Goal: Task Accomplishment & Management: Manage account settings

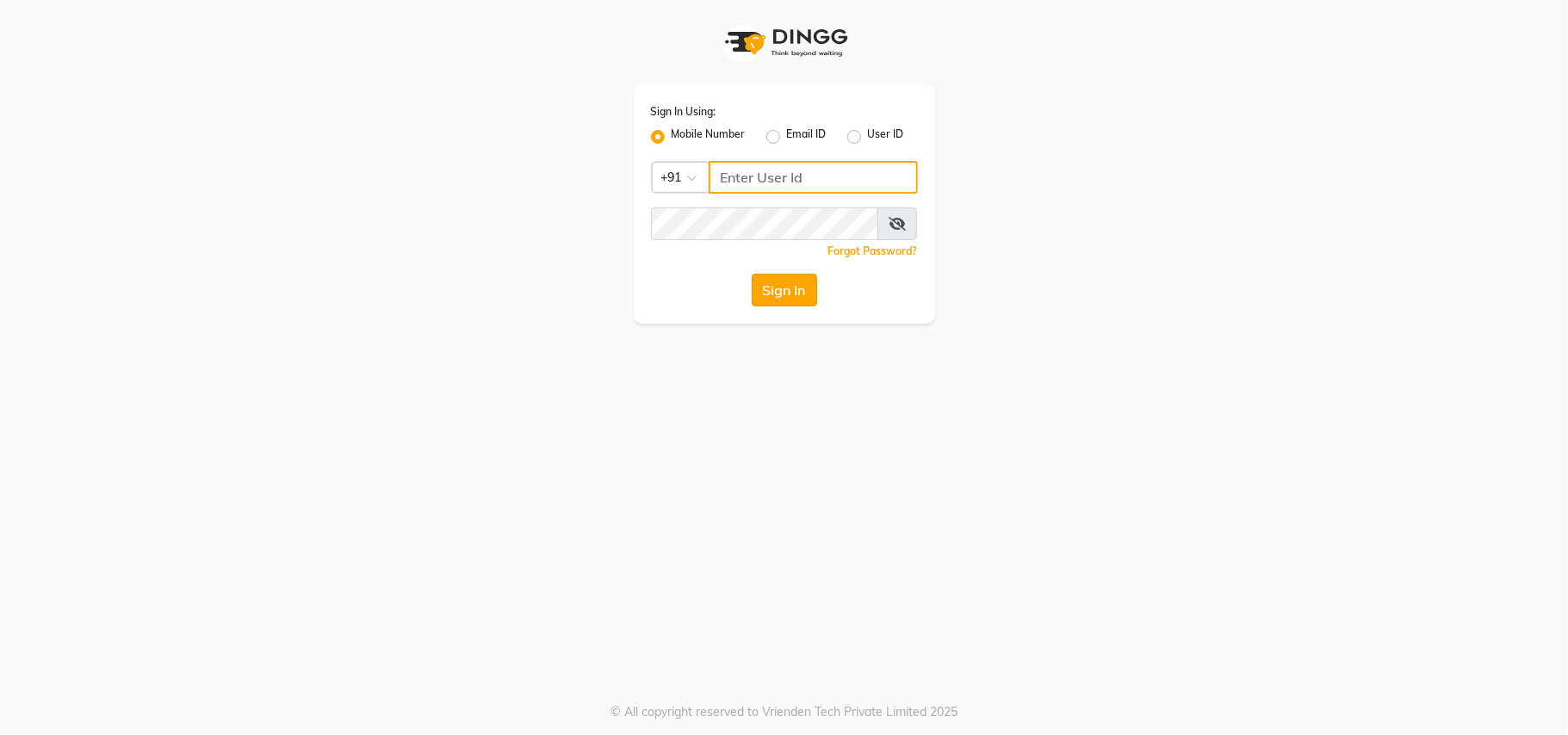
type input "9811881771"
click at [780, 280] on button "Sign In" at bounding box center [784, 290] width 65 height 33
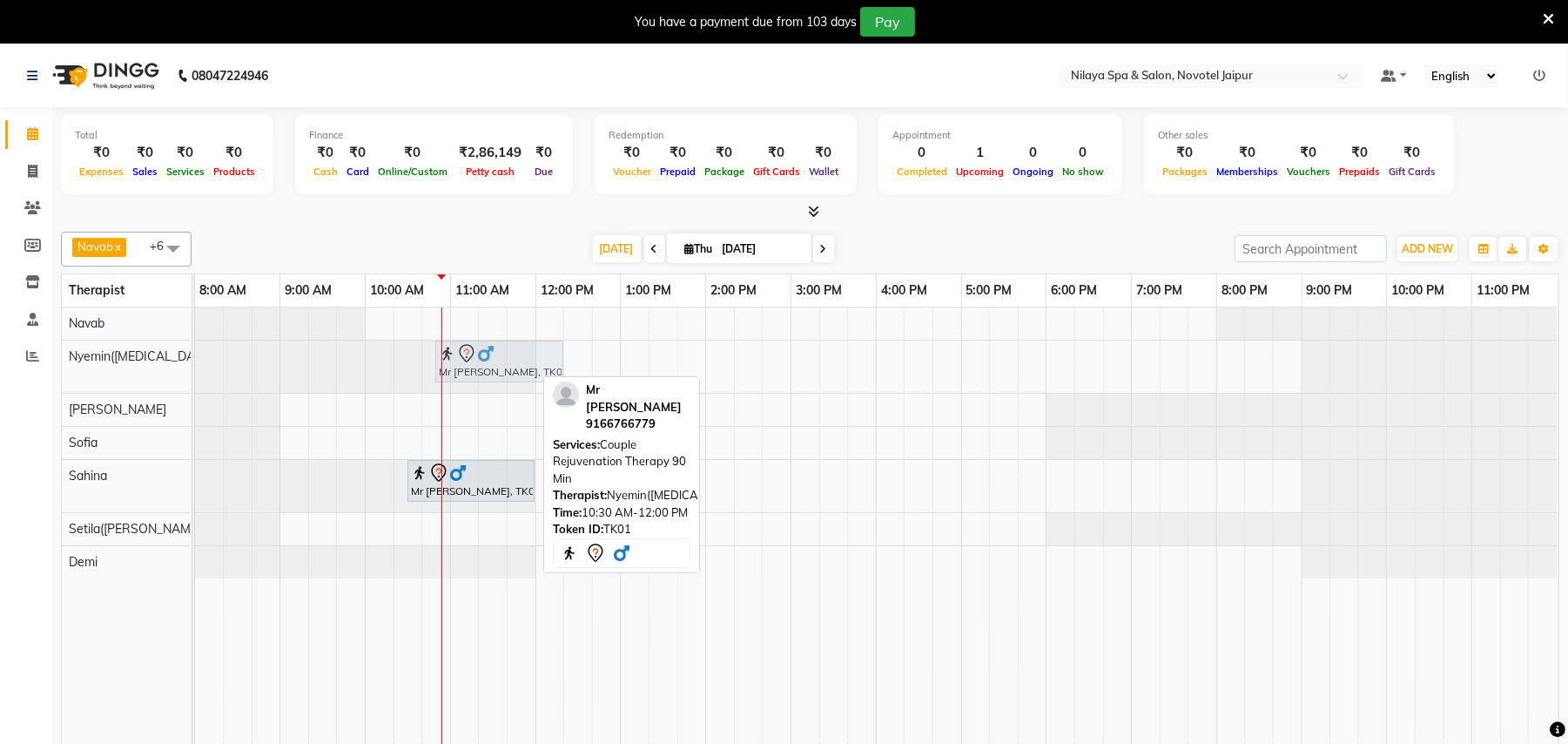
drag, startPoint x: 458, startPoint y: 354, endPoint x: 487, endPoint y: 355, distance: 29.0
click at [195, 355] on div "Mr [PERSON_NAME], TK01, 10:30 AM-12:00 PM, Couple Rejuvenation Therapy 90 Min M…" at bounding box center [195, 367] width 0 height 53
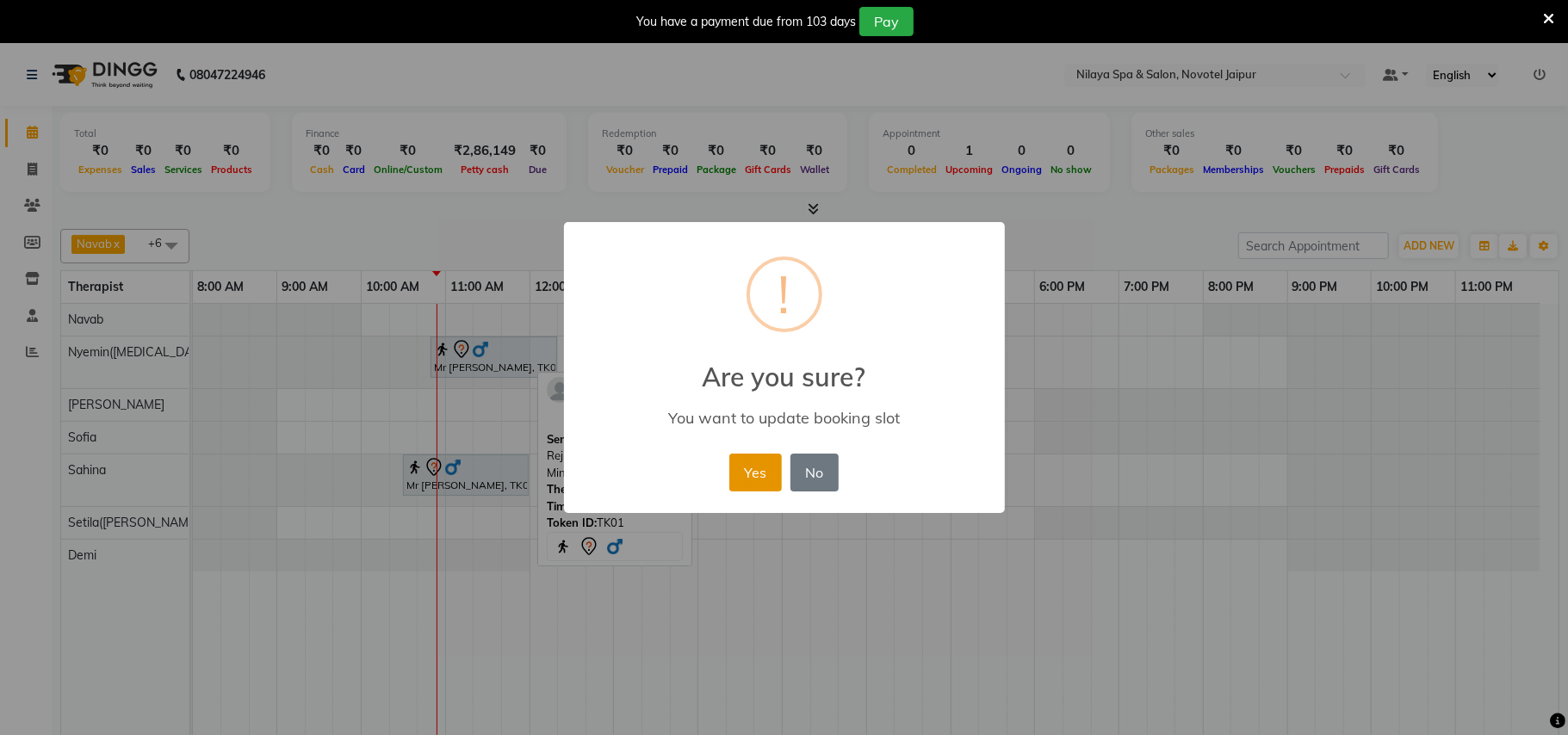
click at [759, 470] on button "Yes" at bounding box center [756, 472] width 53 height 37
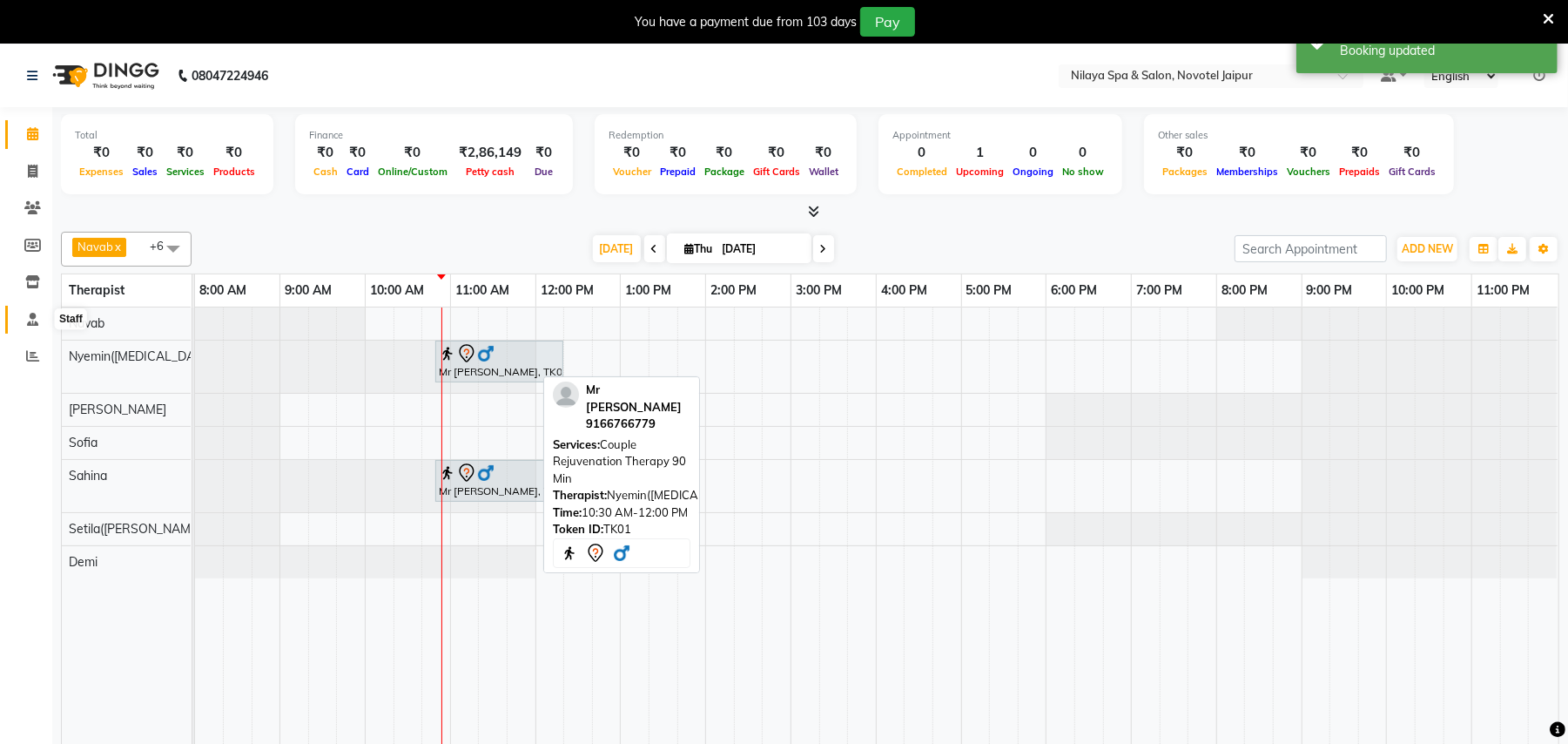
click at [31, 321] on icon at bounding box center [33, 318] width 12 height 13
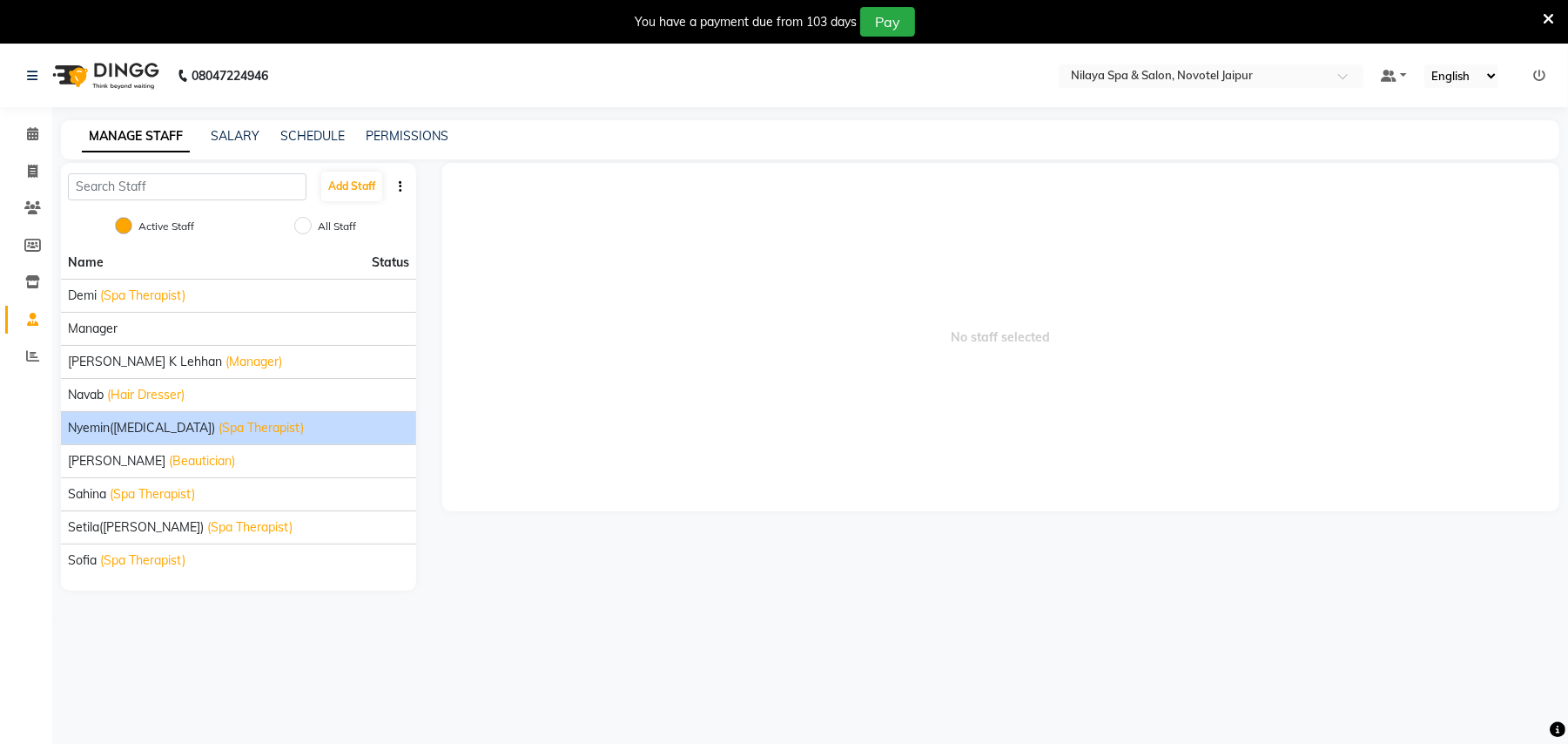
click at [219, 426] on span "(Spa Therapist)" at bounding box center [261, 428] width 86 height 18
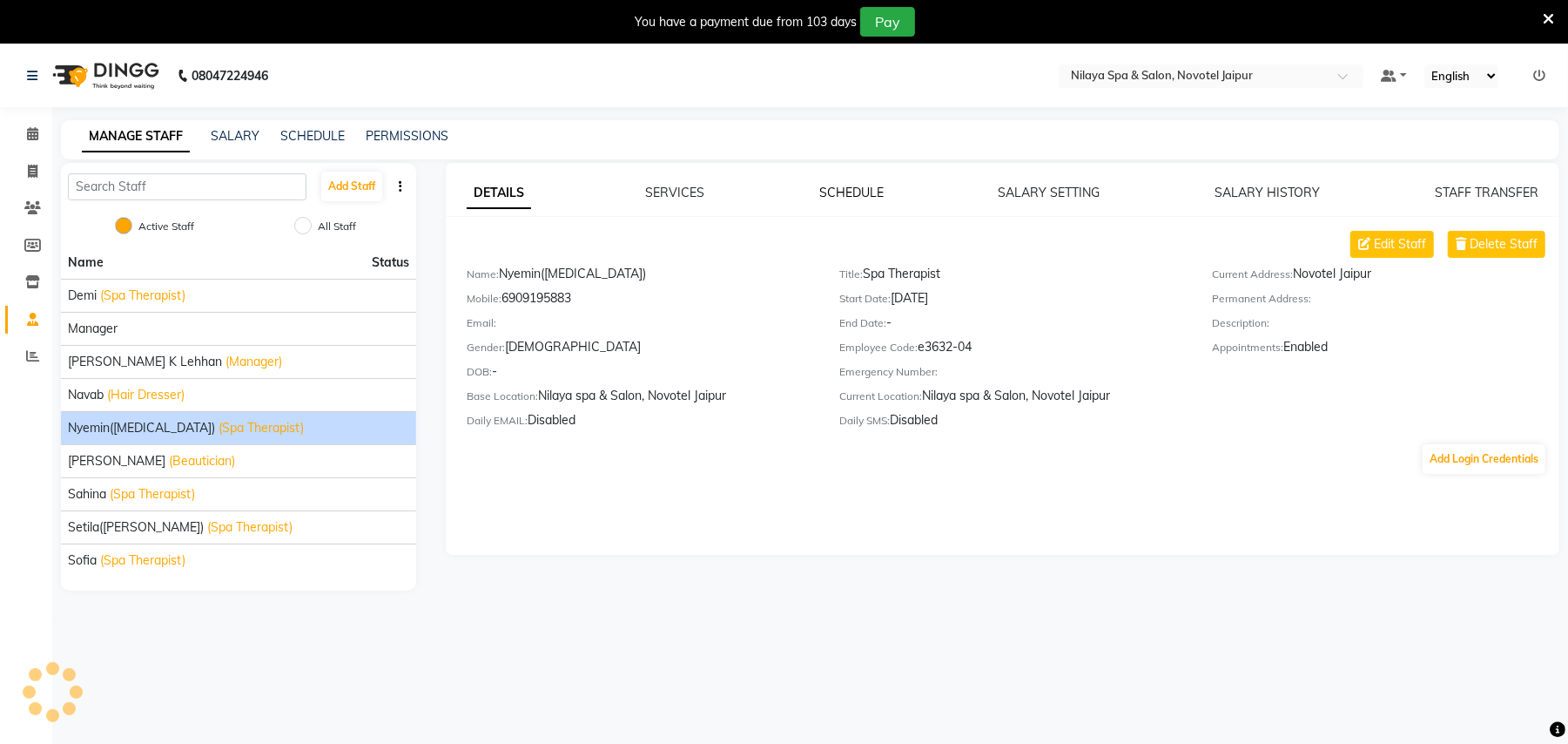
click at [860, 186] on link "SCHEDULE" at bounding box center [852, 193] width 64 height 16
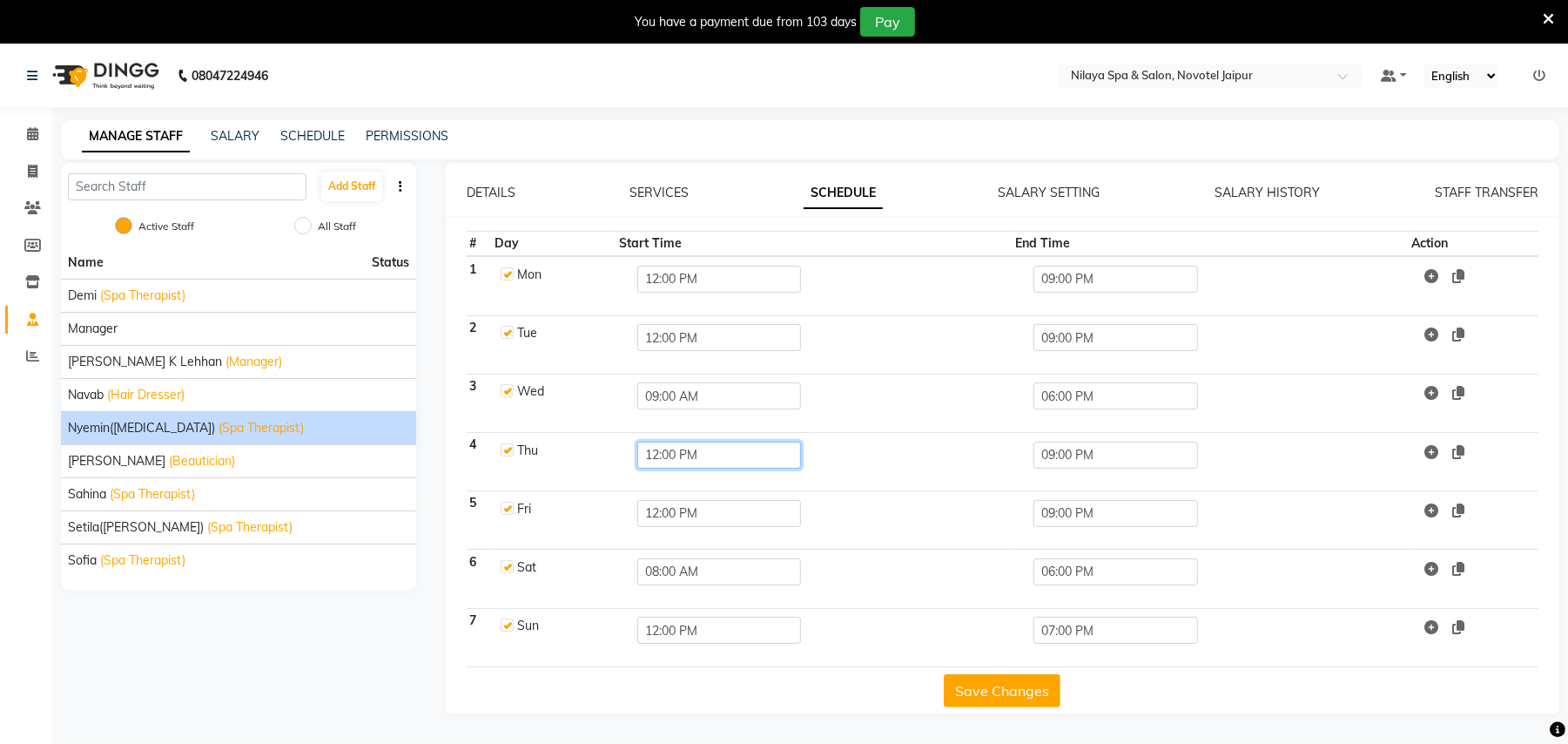
click at [683, 454] on input "12:00 PM" at bounding box center [719, 455] width 163 height 27
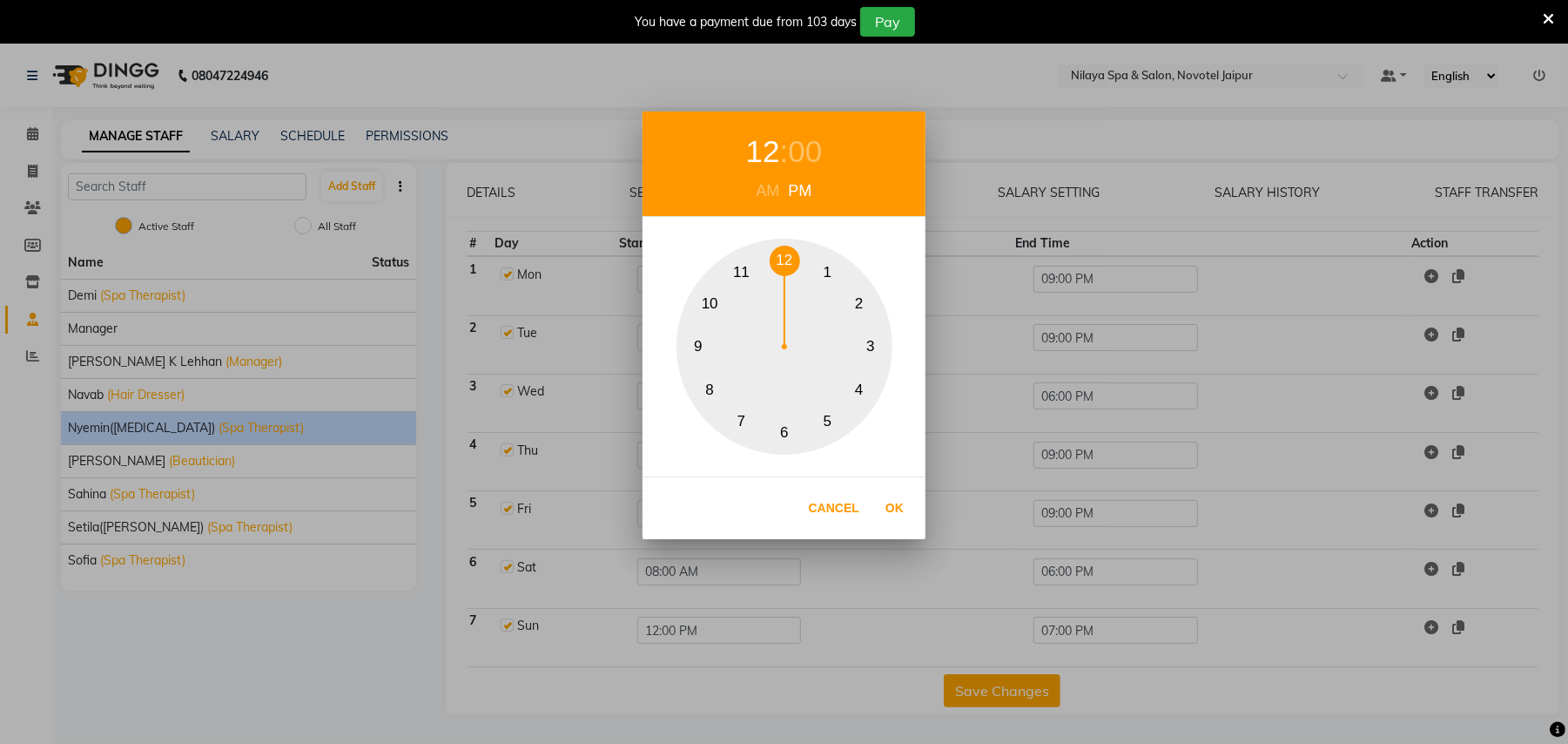
click at [761, 195] on div "AM" at bounding box center [768, 191] width 32 height 23
click at [694, 343] on button "9" at bounding box center [698, 346] width 30 height 30
click at [898, 509] on button "Ok" at bounding box center [894, 508] width 36 height 36
type input "09:00 AM"
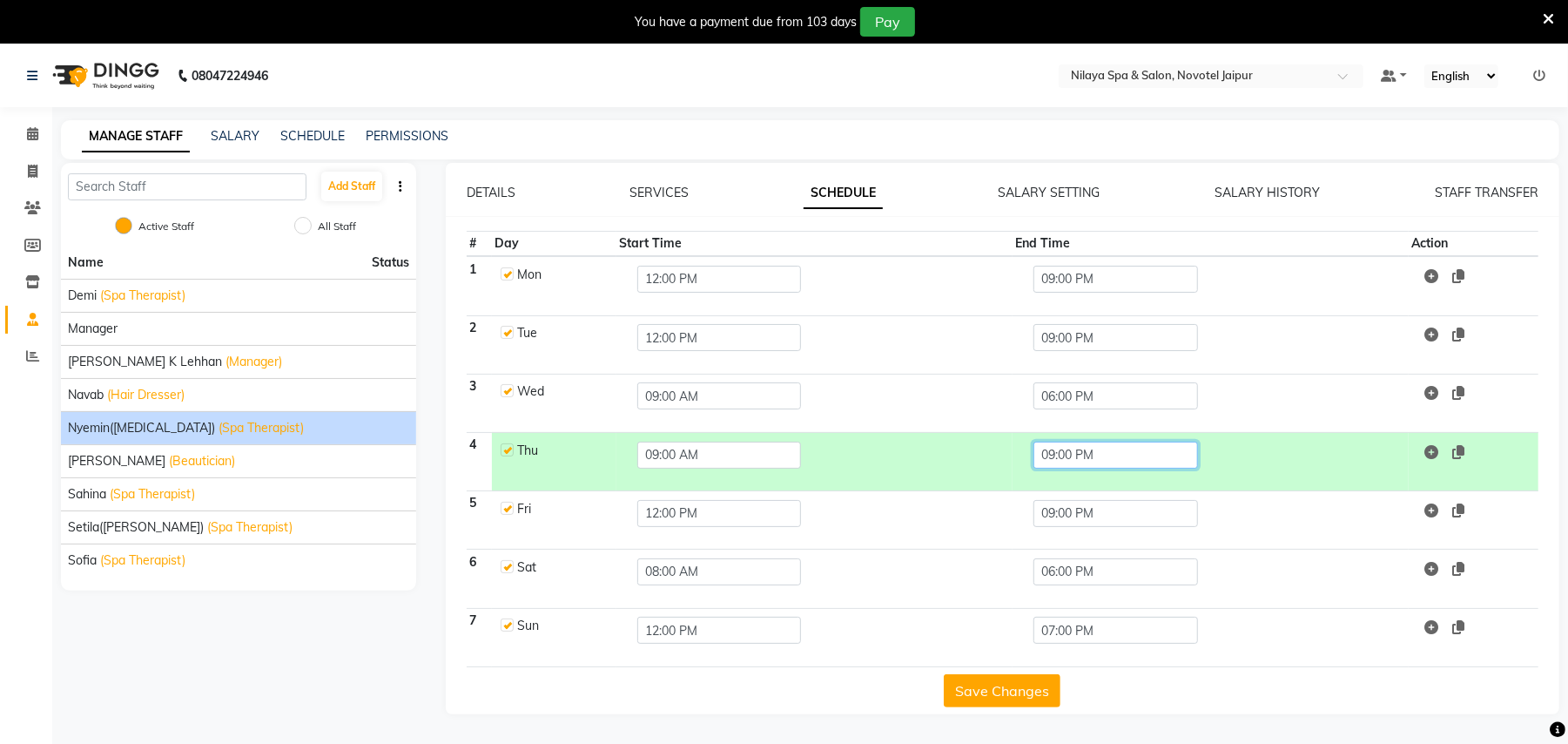
click at [1098, 457] on input "09:00 PM" at bounding box center [1115, 455] width 163 height 27
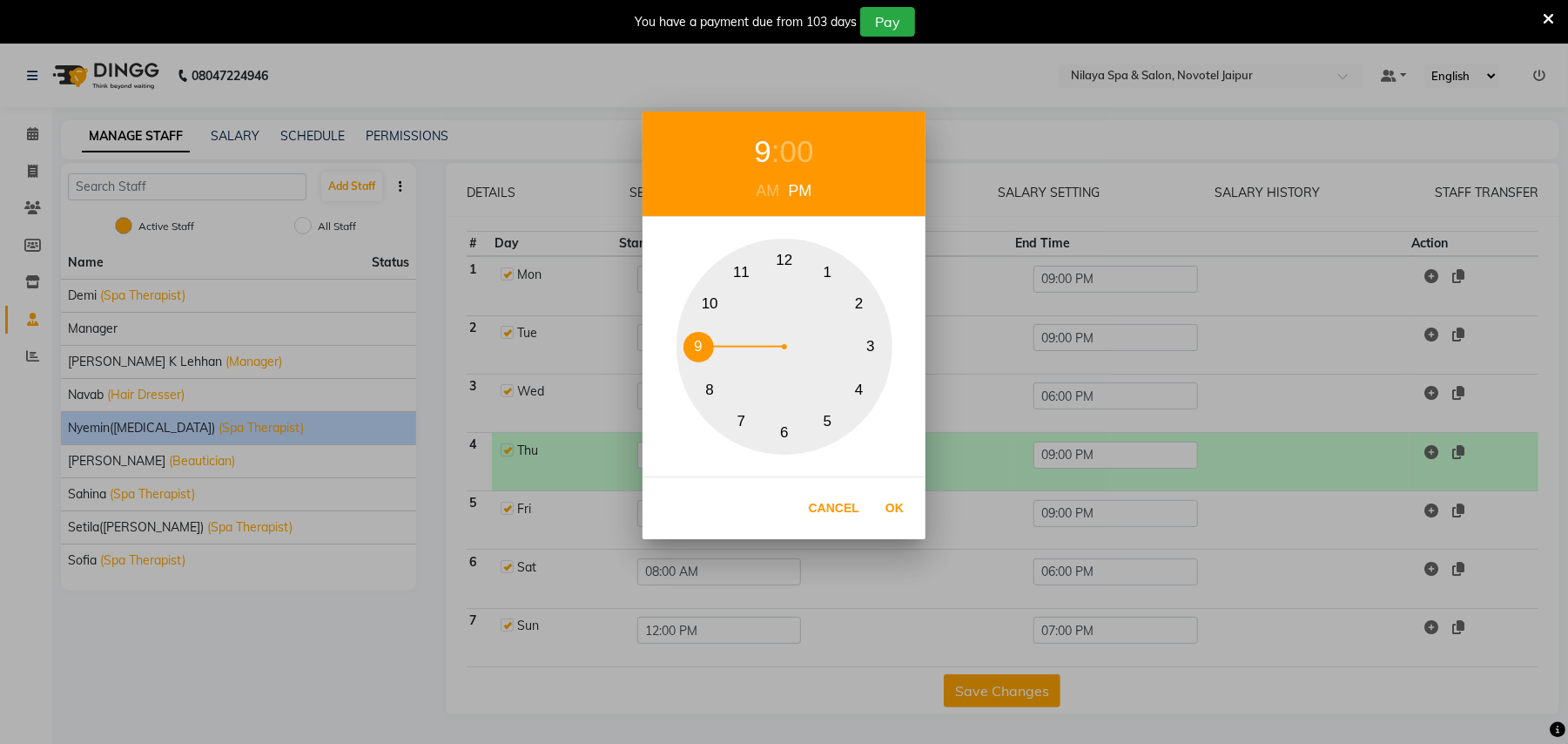
click at [782, 433] on button "6" at bounding box center [784, 433] width 30 height 30
click at [892, 506] on button "Ok" at bounding box center [894, 508] width 36 height 36
type input "06:00 PM"
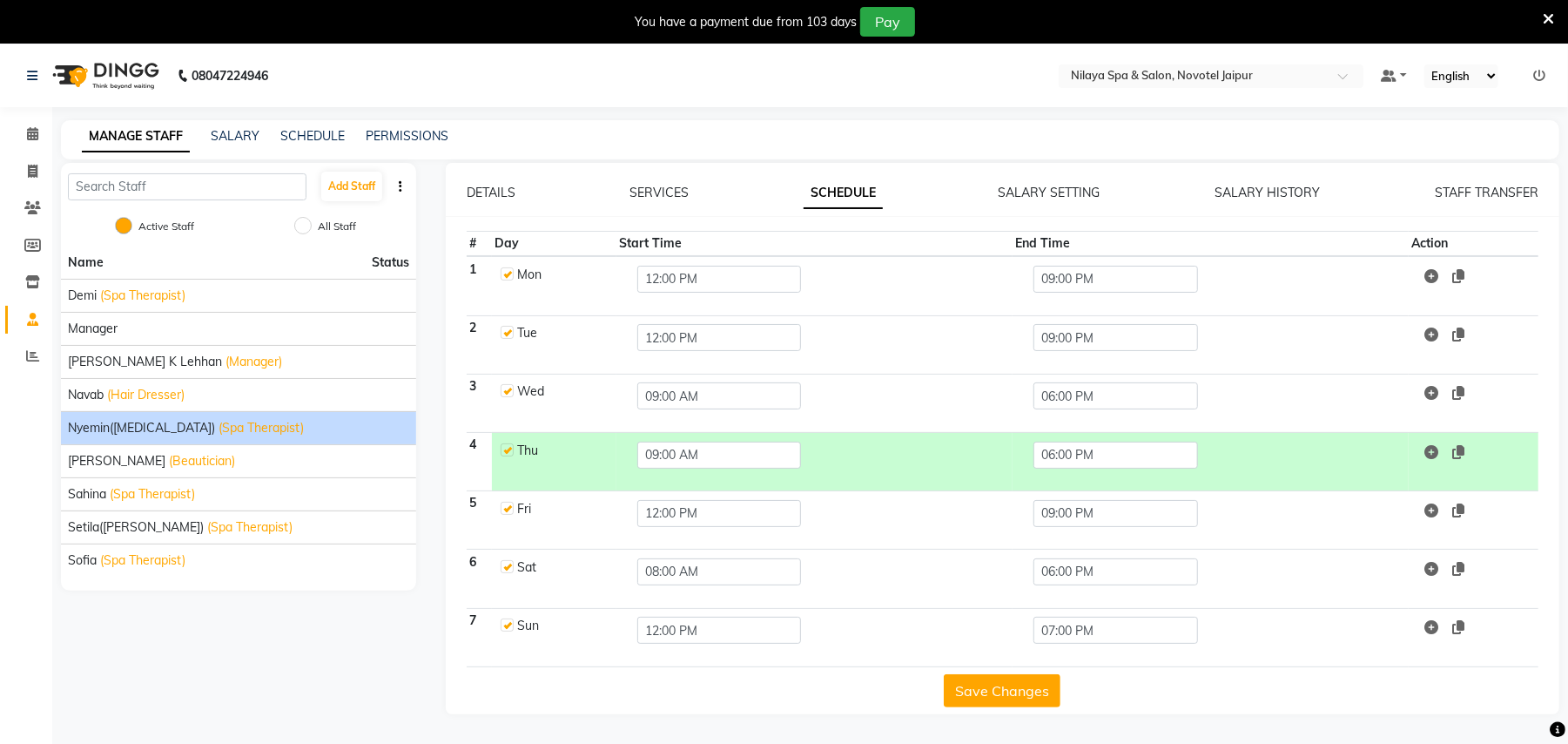
click at [1034, 688] on button "Save Changes" at bounding box center [1002, 691] width 117 height 33
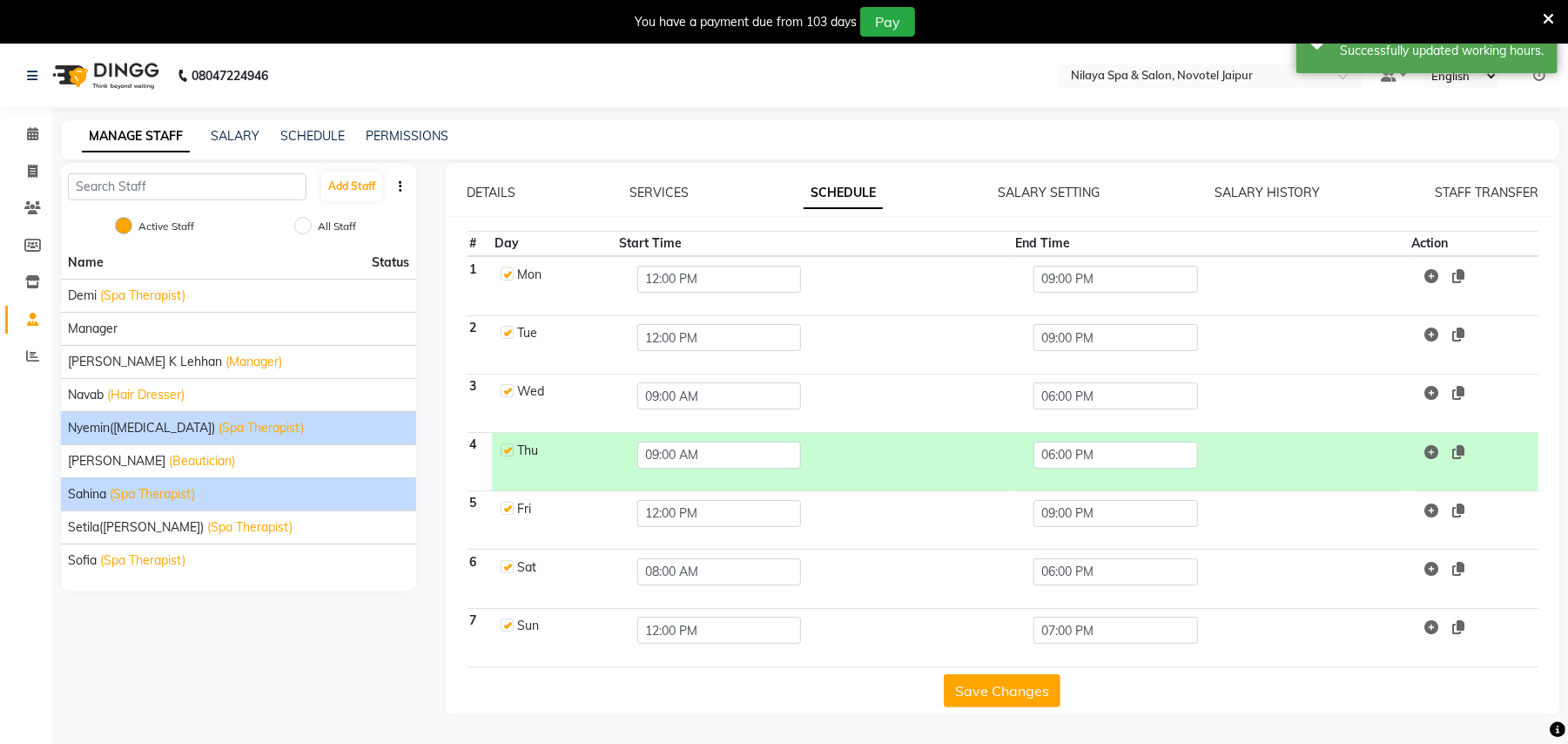
click at [115, 491] on span "(Spa Therapist)" at bounding box center [153, 494] width 86 height 18
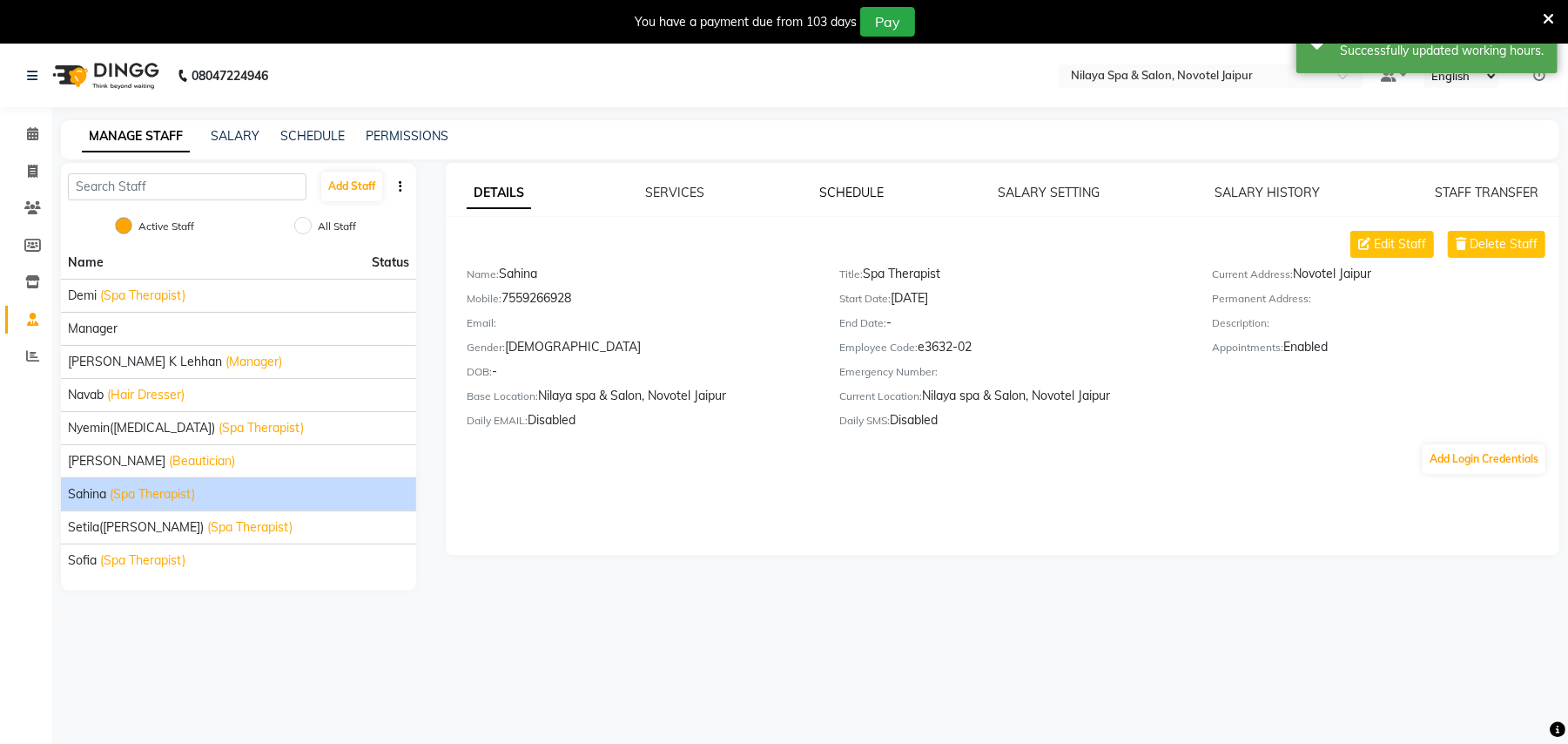
click at [839, 189] on link "SCHEDULE" at bounding box center [852, 193] width 64 height 16
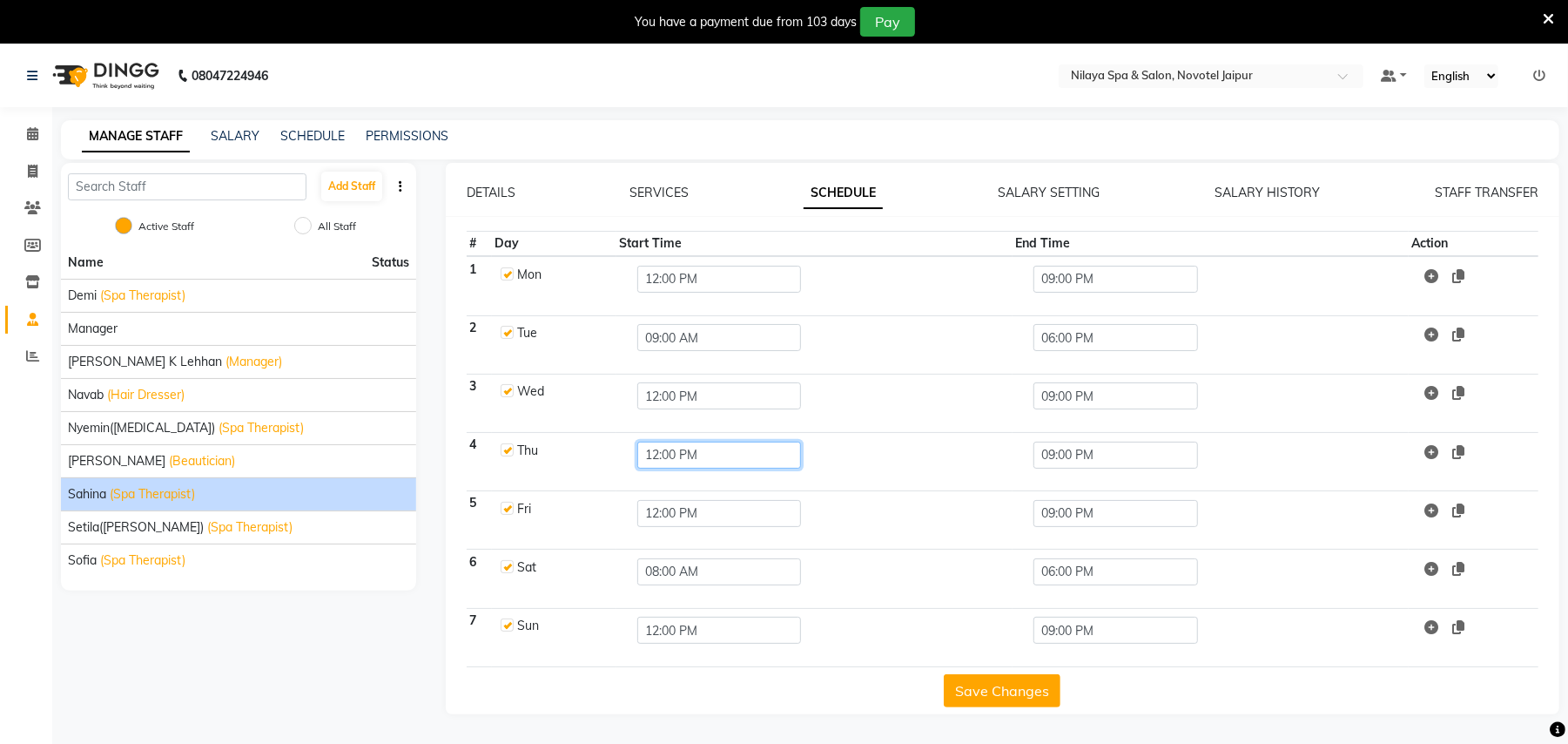
click at [672, 451] on input "12:00 PM" at bounding box center [719, 455] width 163 height 27
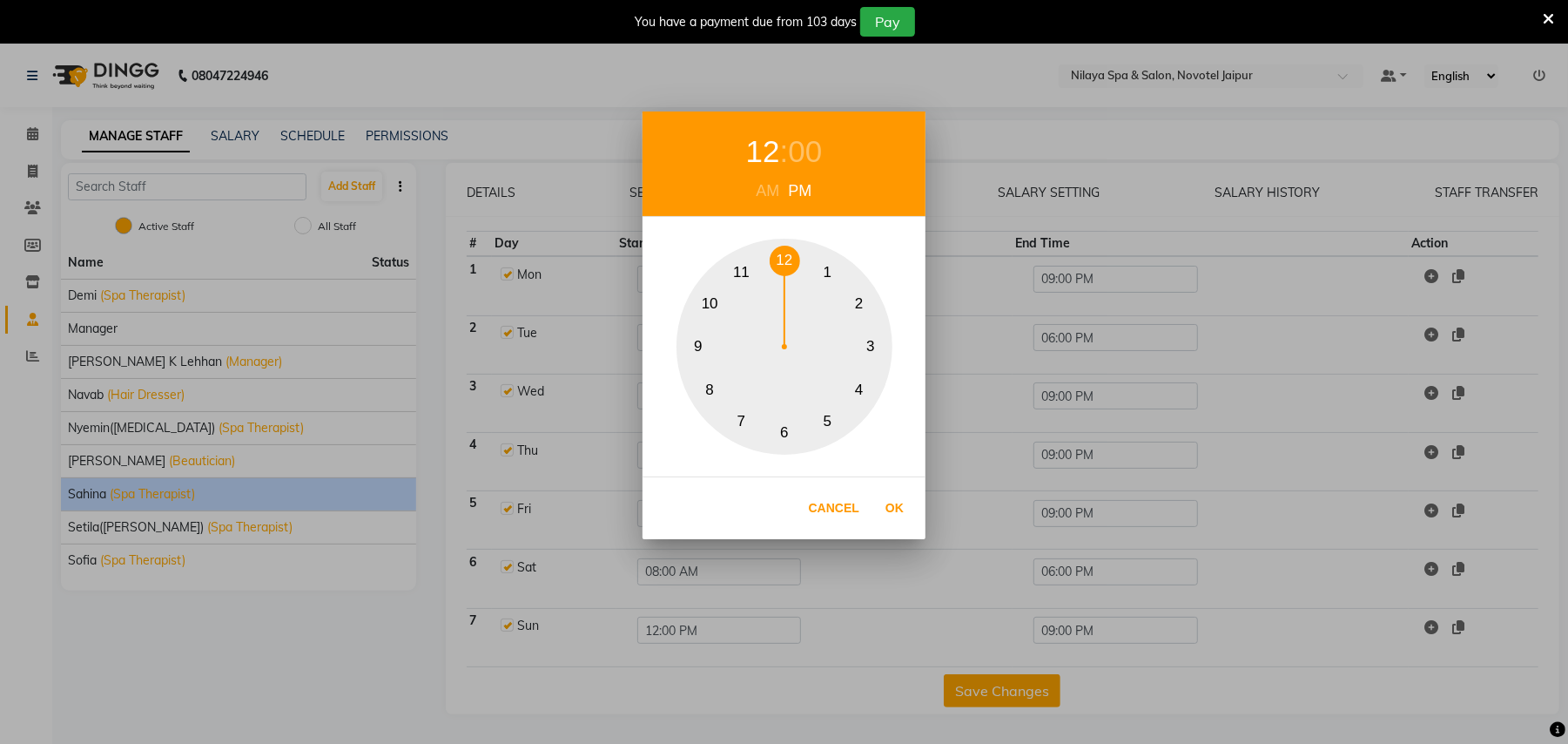
click at [773, 188] on div "AM" at bounding box center [768, 191] width 32 height 23
click at [695, 332] on button "9" at bounding box center [698, 346] width 30 height 30
click at [905, 507] on button "Ok" at bounding box center [894, 508] width 36 height 36
type input "09:00 AM"
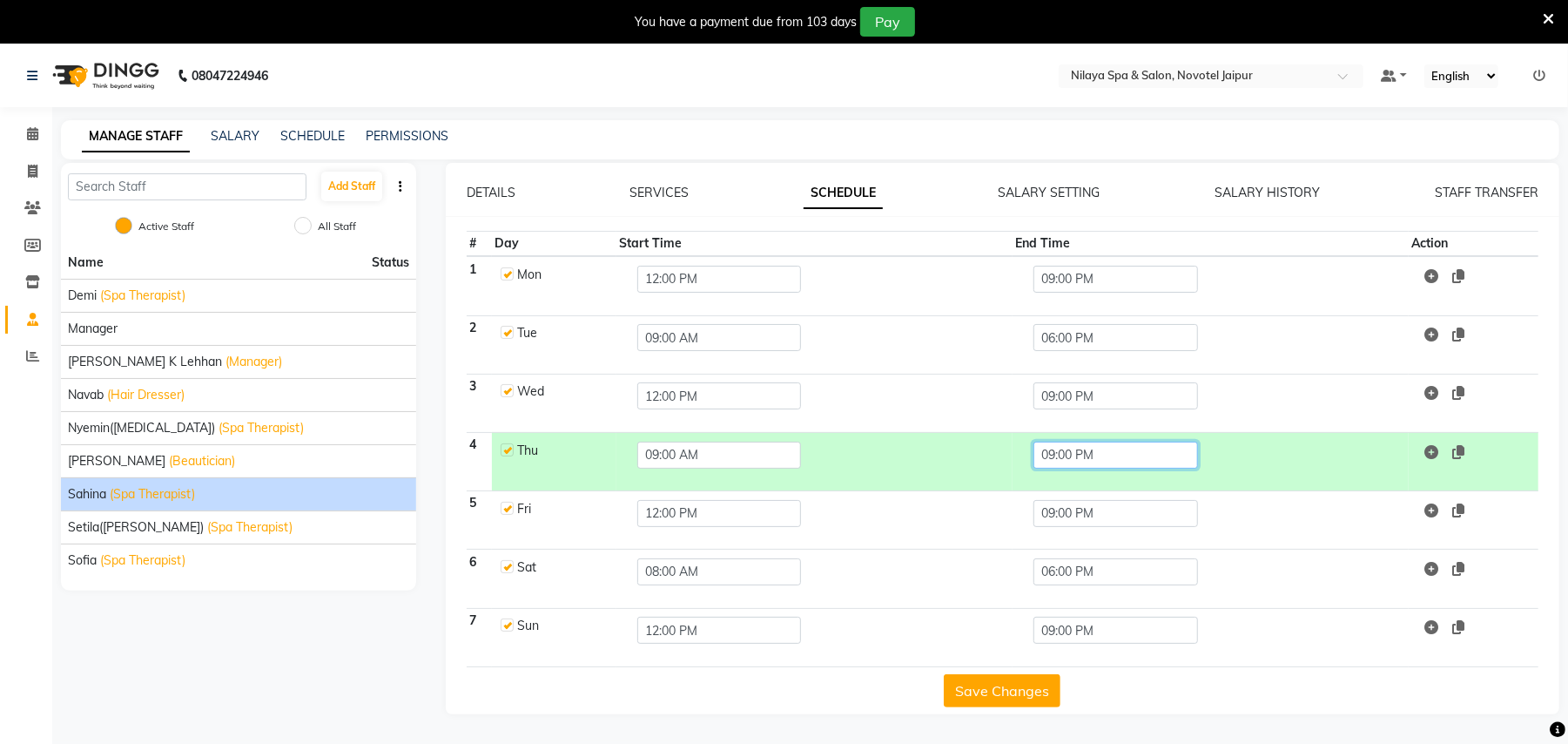
click at [1063, 456] on input "09:00 PM" at bounding box center [1115, 455] width 163 height 27
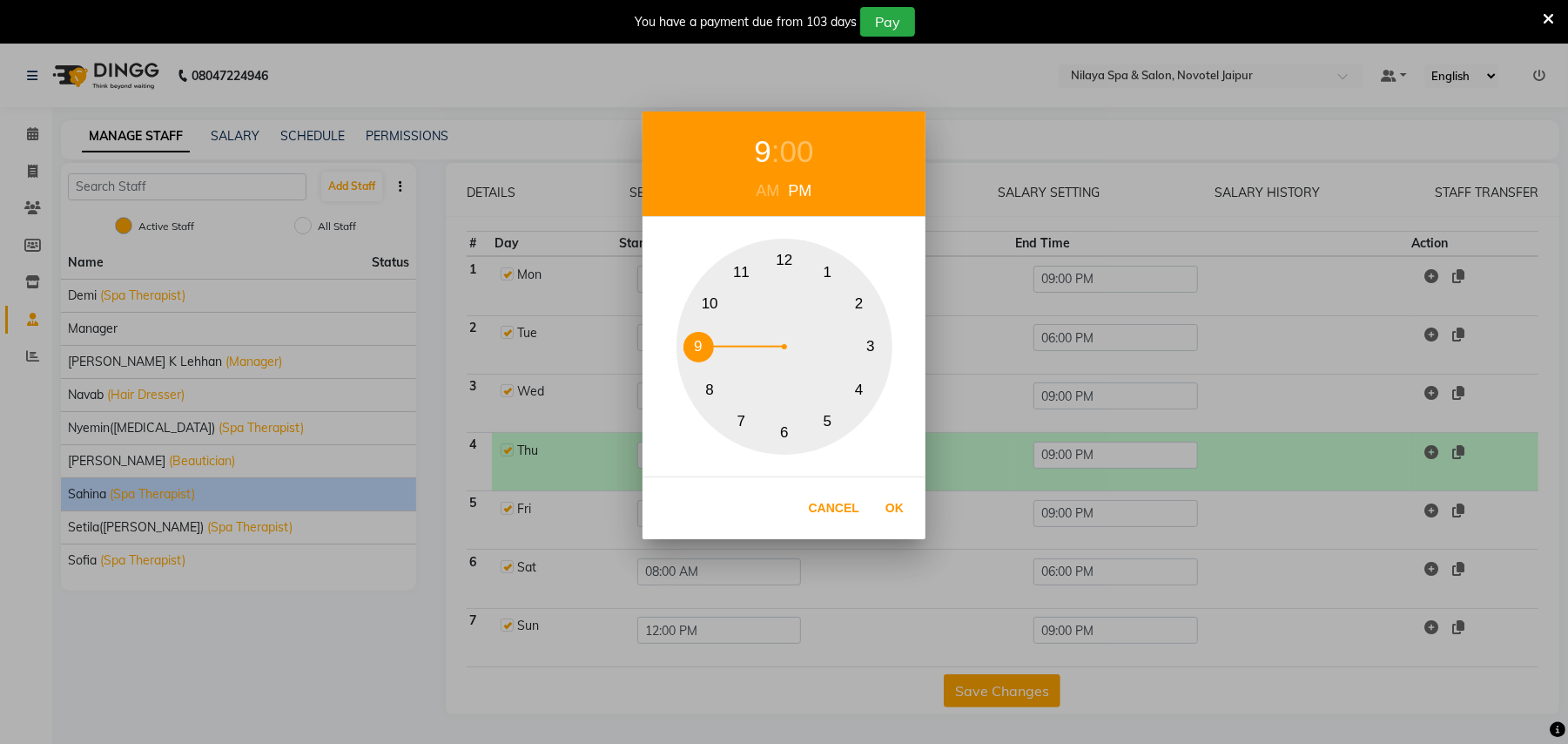
click at [781, 437] on button "6" at bounding box center [784, 433] width 30 height 30
click at [898, 504] on button "Ok" at bounding box center [894, 508] width 36 height 36
type input "06:00 PM"
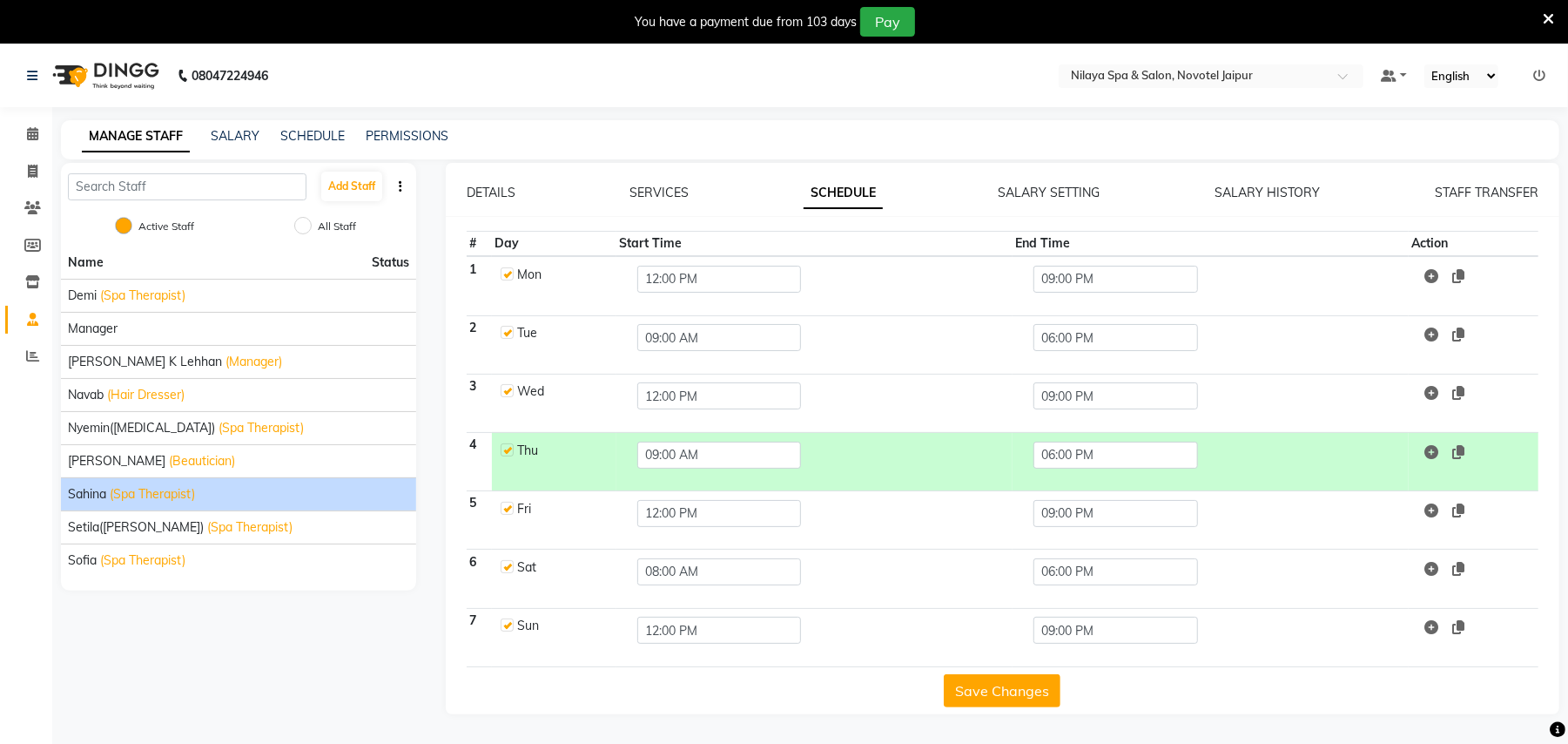
click at [1013, 701] on button "Save Changes" at bounding box center [1002, 691] width 117 height 33
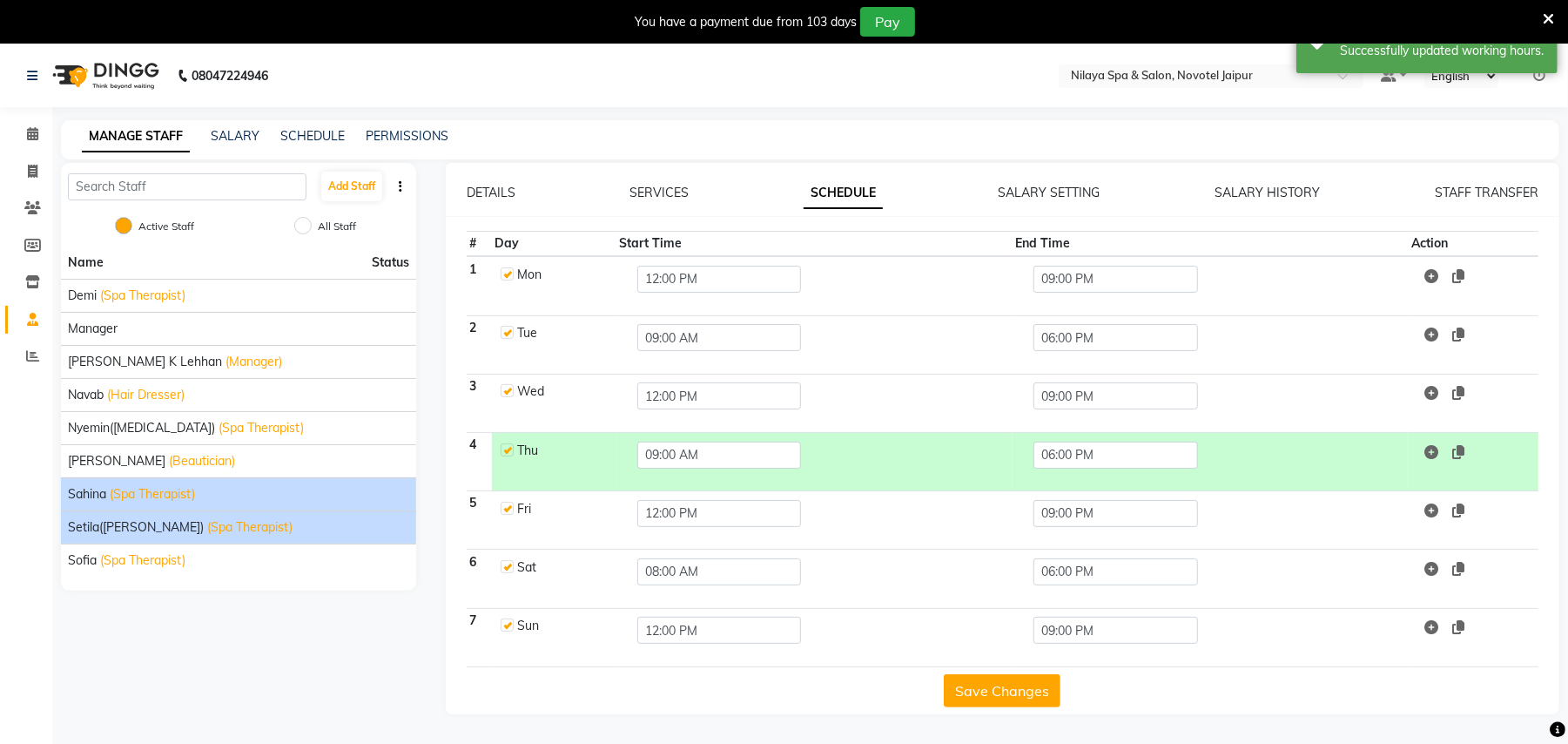
click at [207, 534] on span "(Spa Therapist)" at bounding box center [250, 527] width 86 height 18
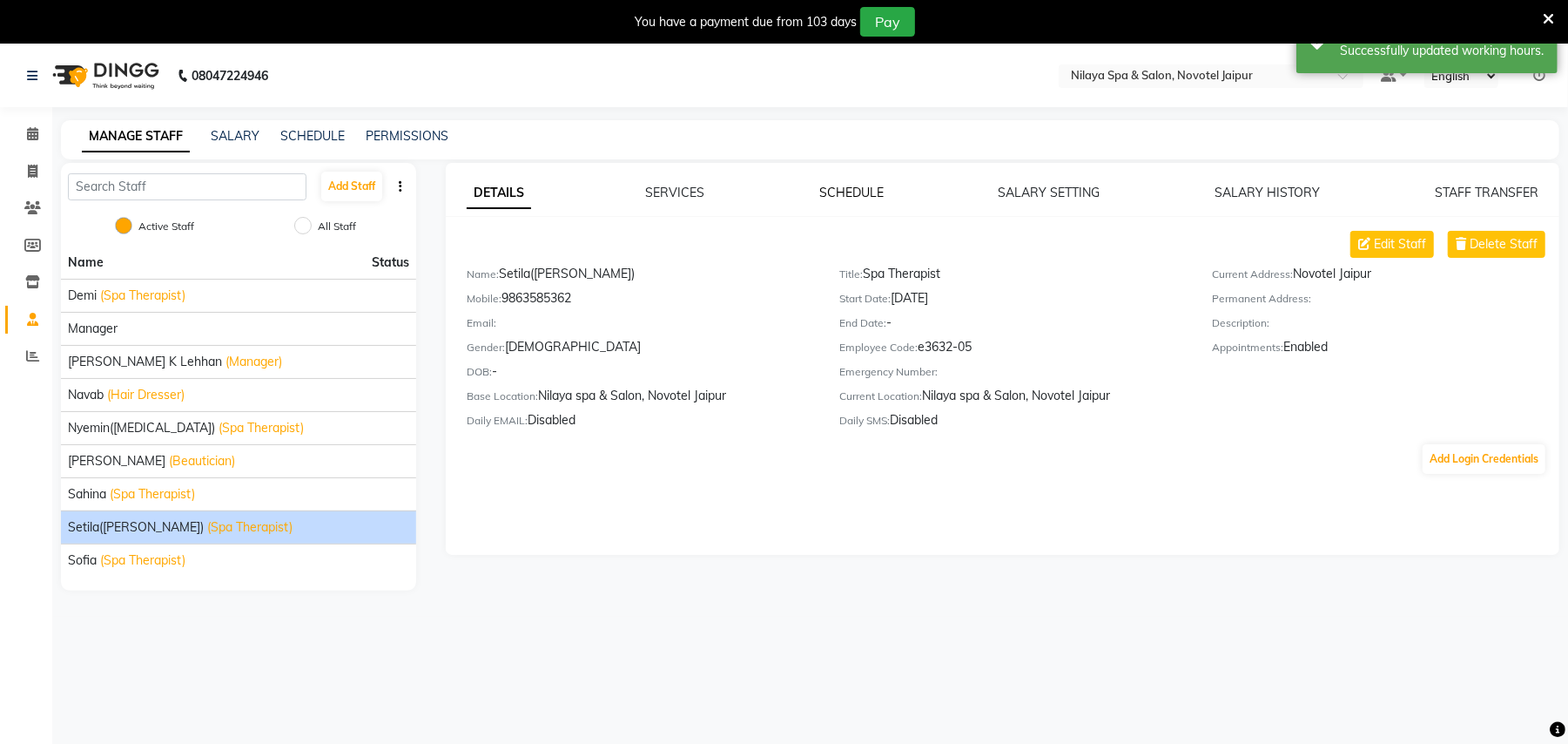
click at [836, 195] on link "SCHEDULE" at bounding box center [852, 193] width 64 height 16
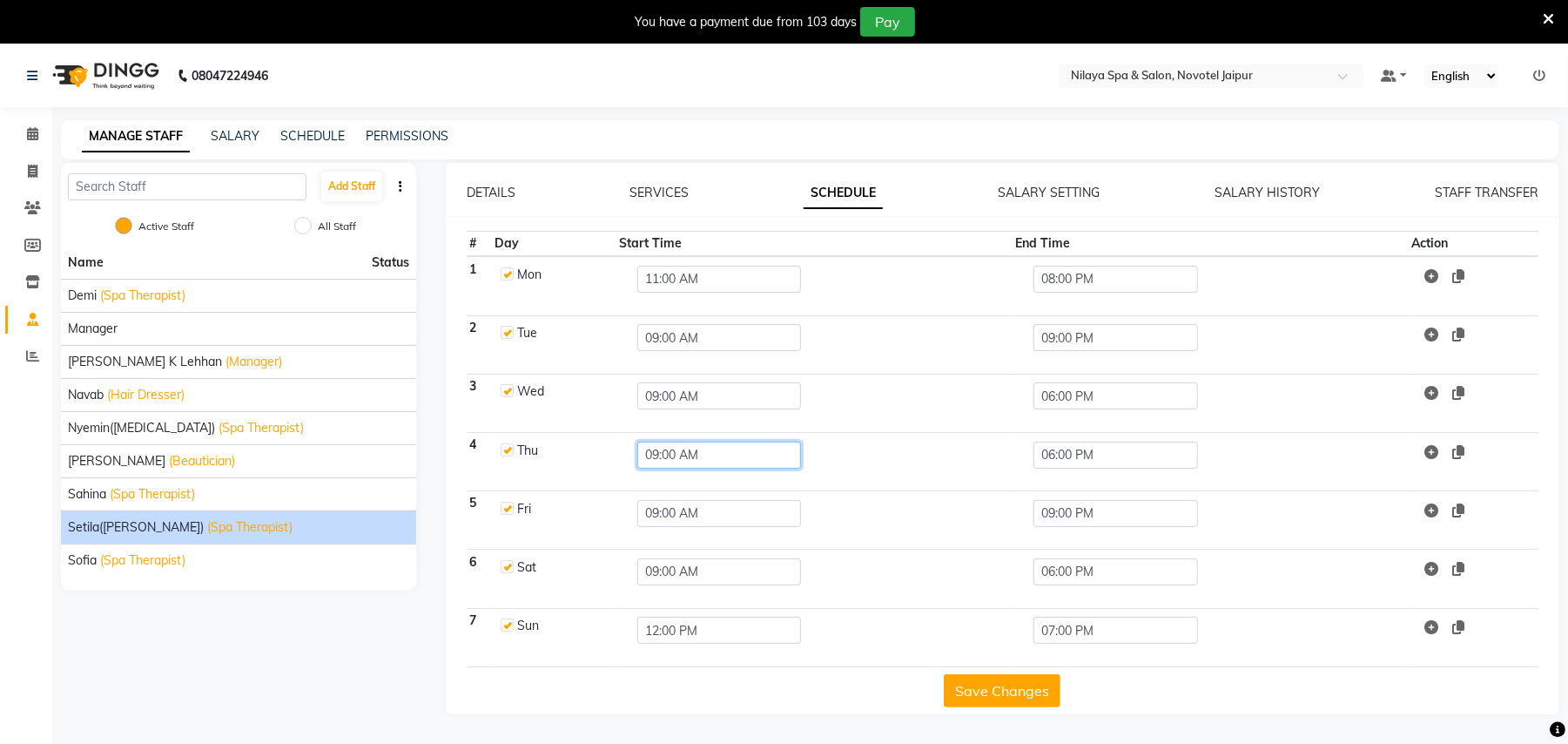
click at [642, 456] on input "09:00 AM" at bounding box center [719, 455] width 163 height 27
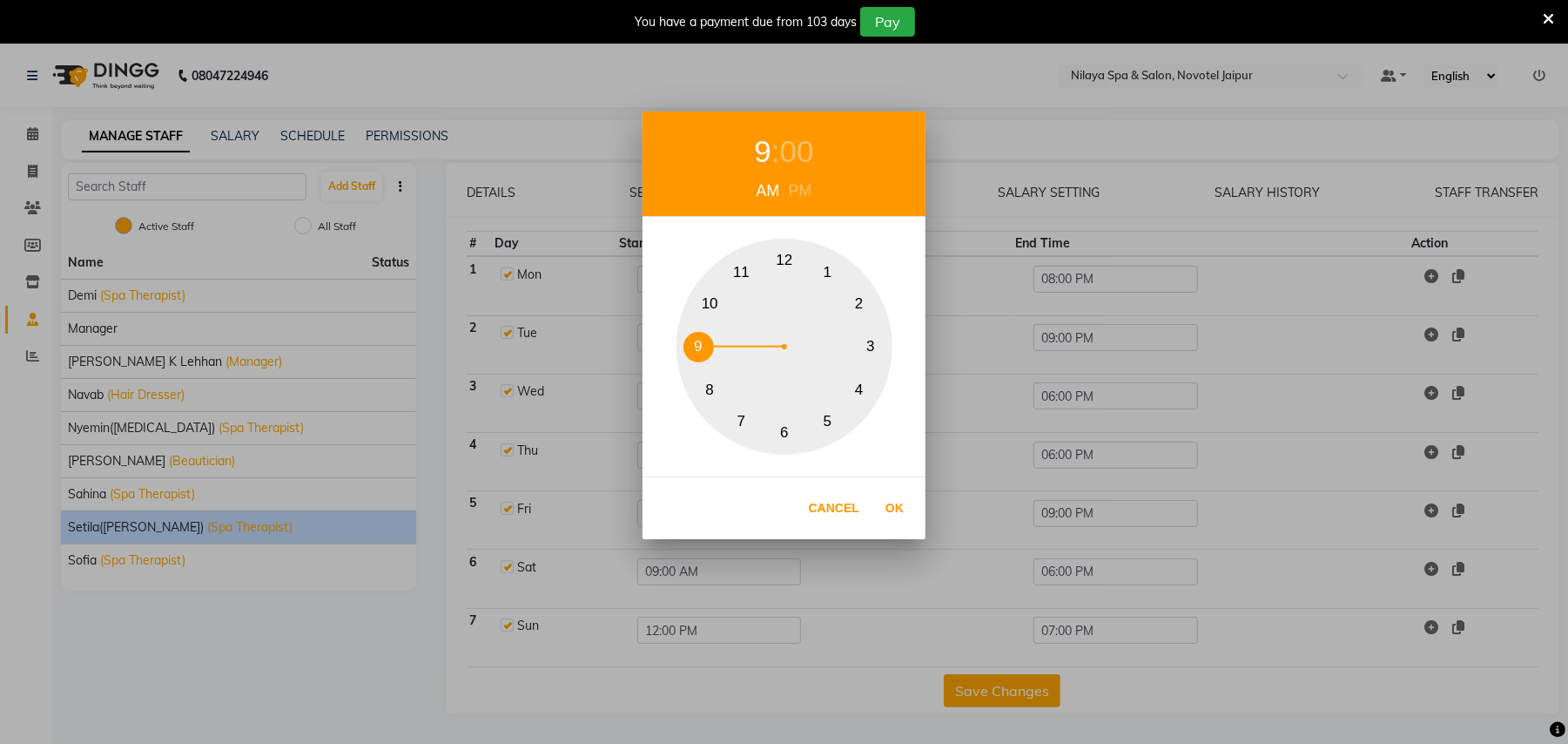
click at [805, 179] on div "PM" at bounding box center [800, 191] width 32 height 23
click at [787, 266] on button "12" at bounding box center [784, 261] width 30 height 30
click at [893, 515] on button "Ok" at bounding box center [894, 508] width 36 height 36
type input "12:00 PM"
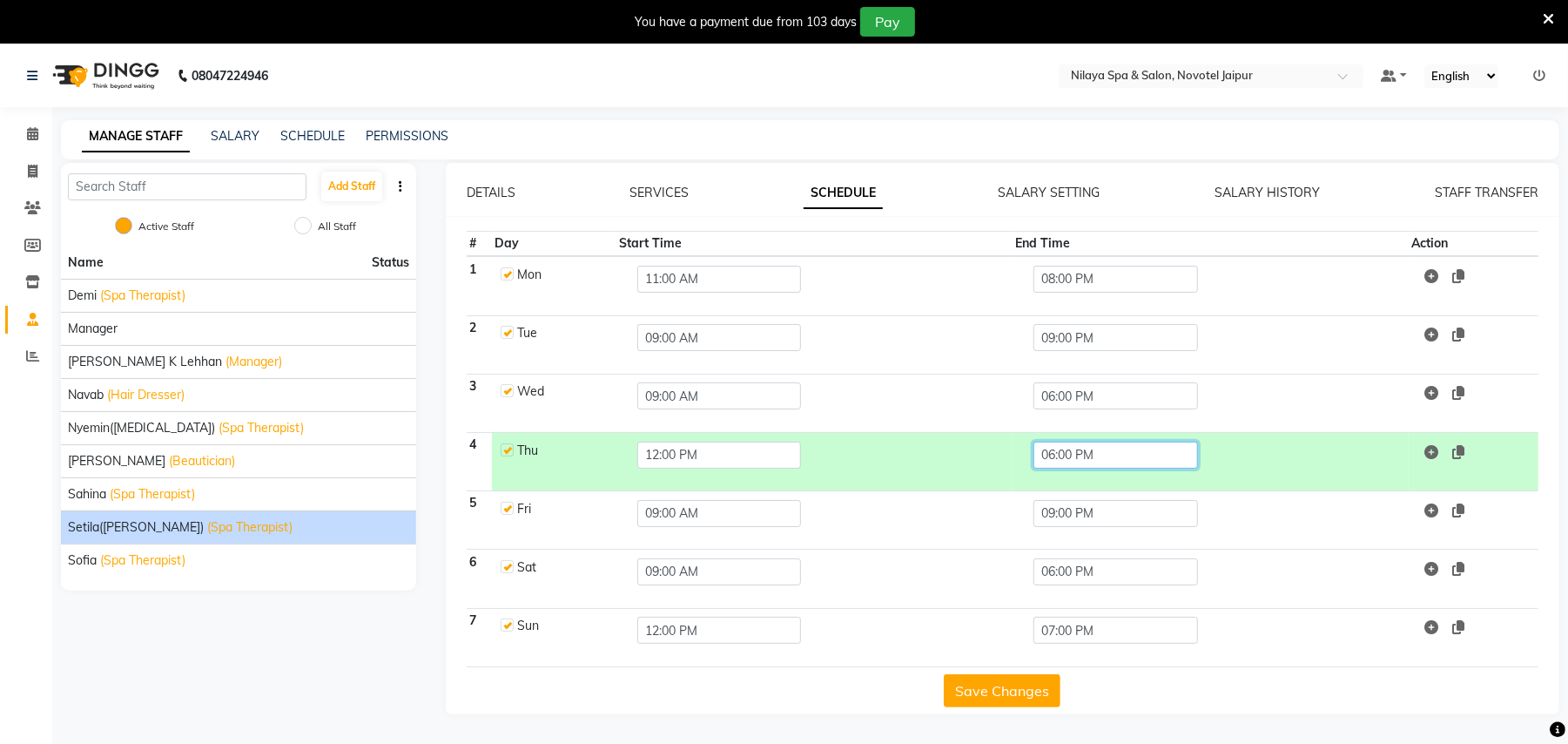
click at [1048, 463] on input "06:00 PM" at bounding box center [1115, 455] width 163 height 27
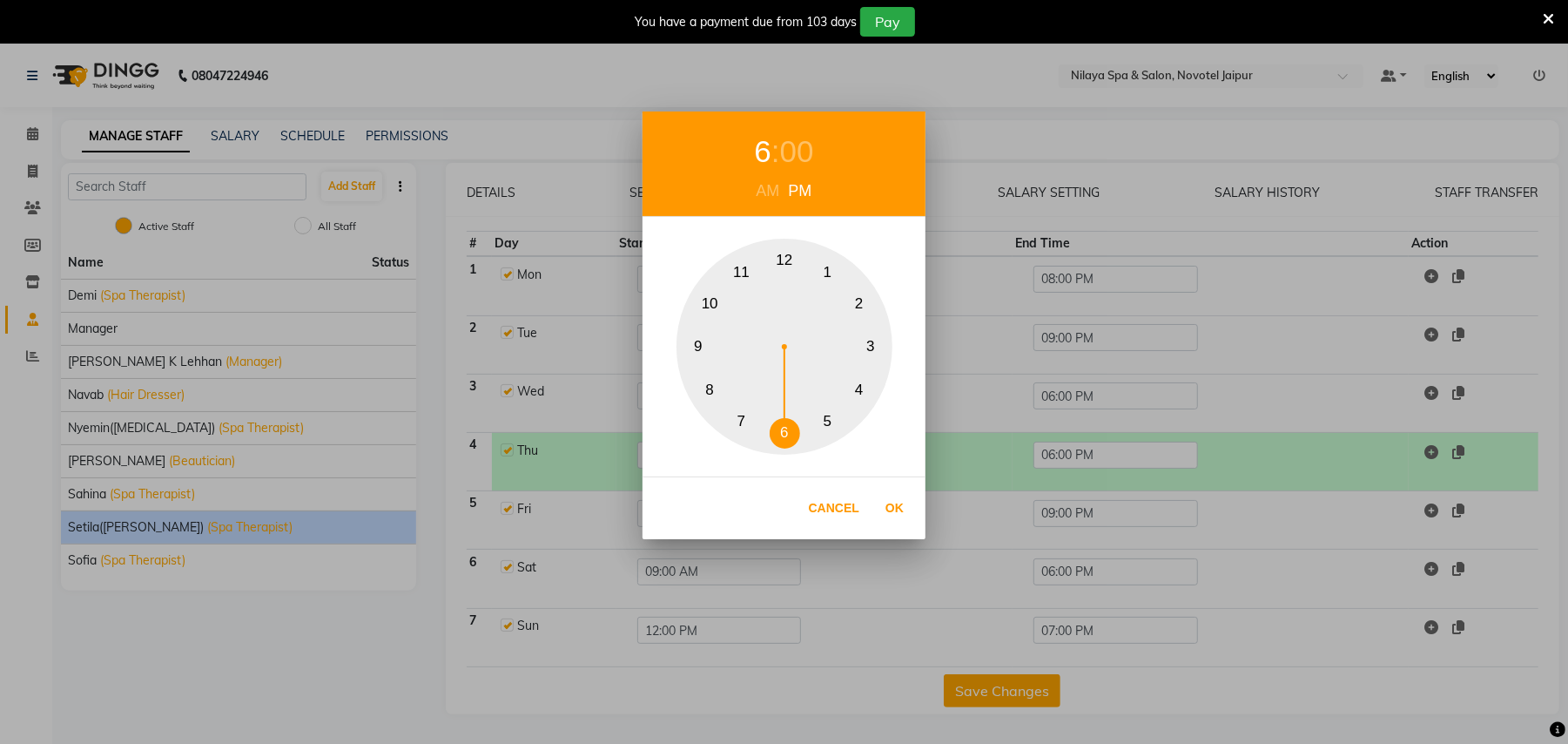
click at [684, 343] on button "9" at bounding box center [698, 346] width 30 height 30
click at [889, 517] on button "Ok" at bounding box center [894, 508] width 36 height 36
type input "09:00 PM"
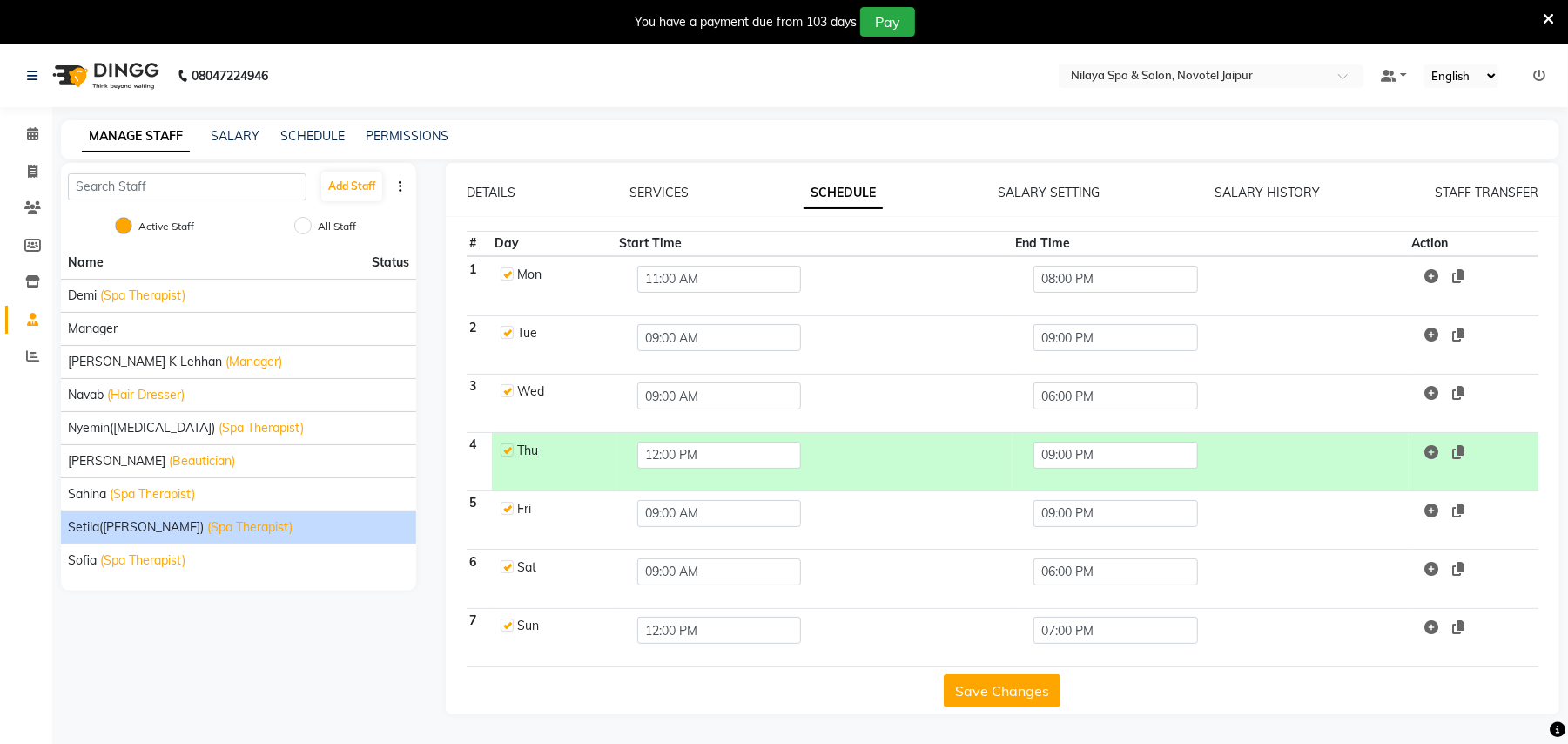
click at [1013, 700] on button "Save Changes" at bounding box center [1002, 691] width 117 height 33
click at [1004, 695] on button "Save Changes" at bounding box center [1002, 691] width 117 height 33
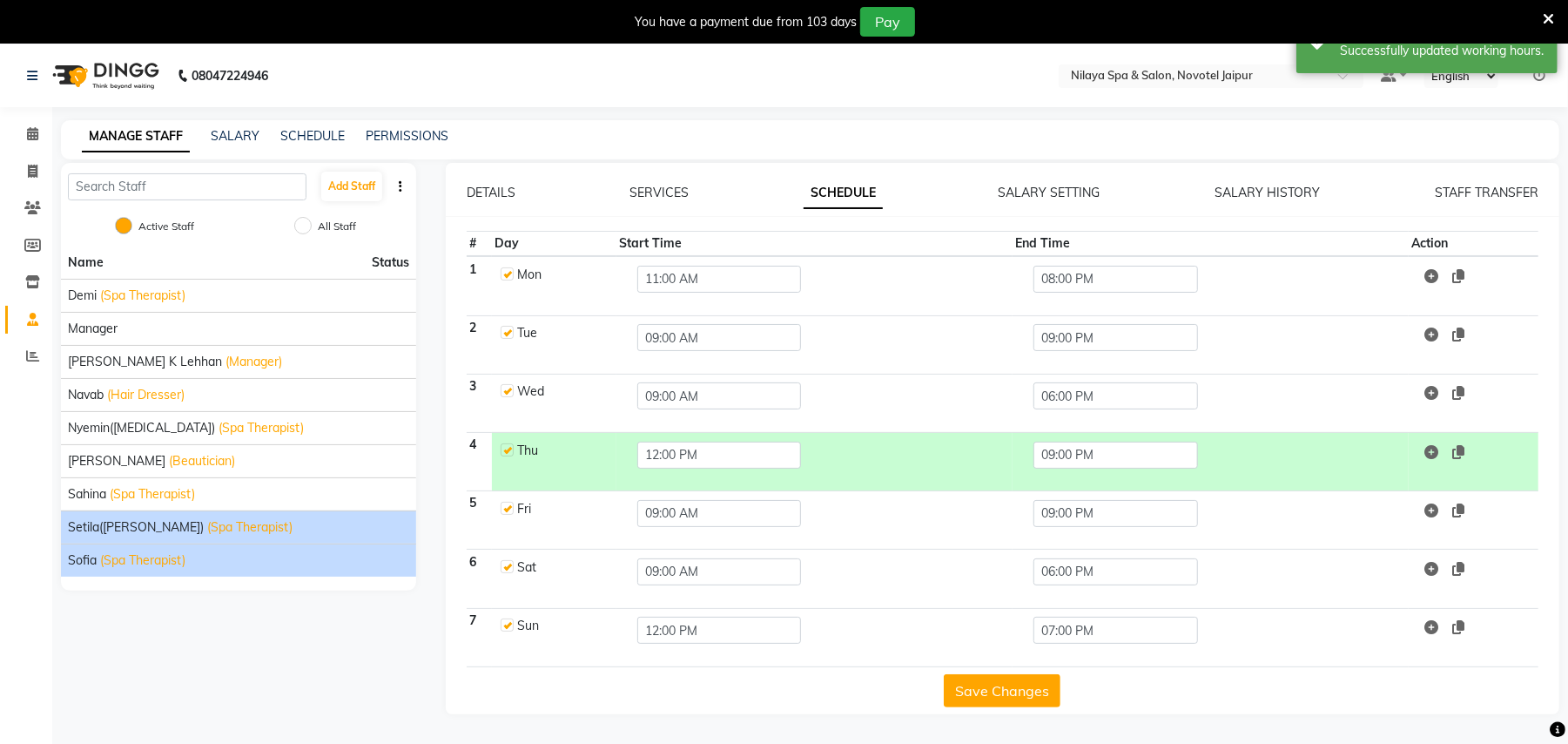
click at [112, 562] on span "(Spa Therapist)" at bounding box center [143, 560] width 86 height 18
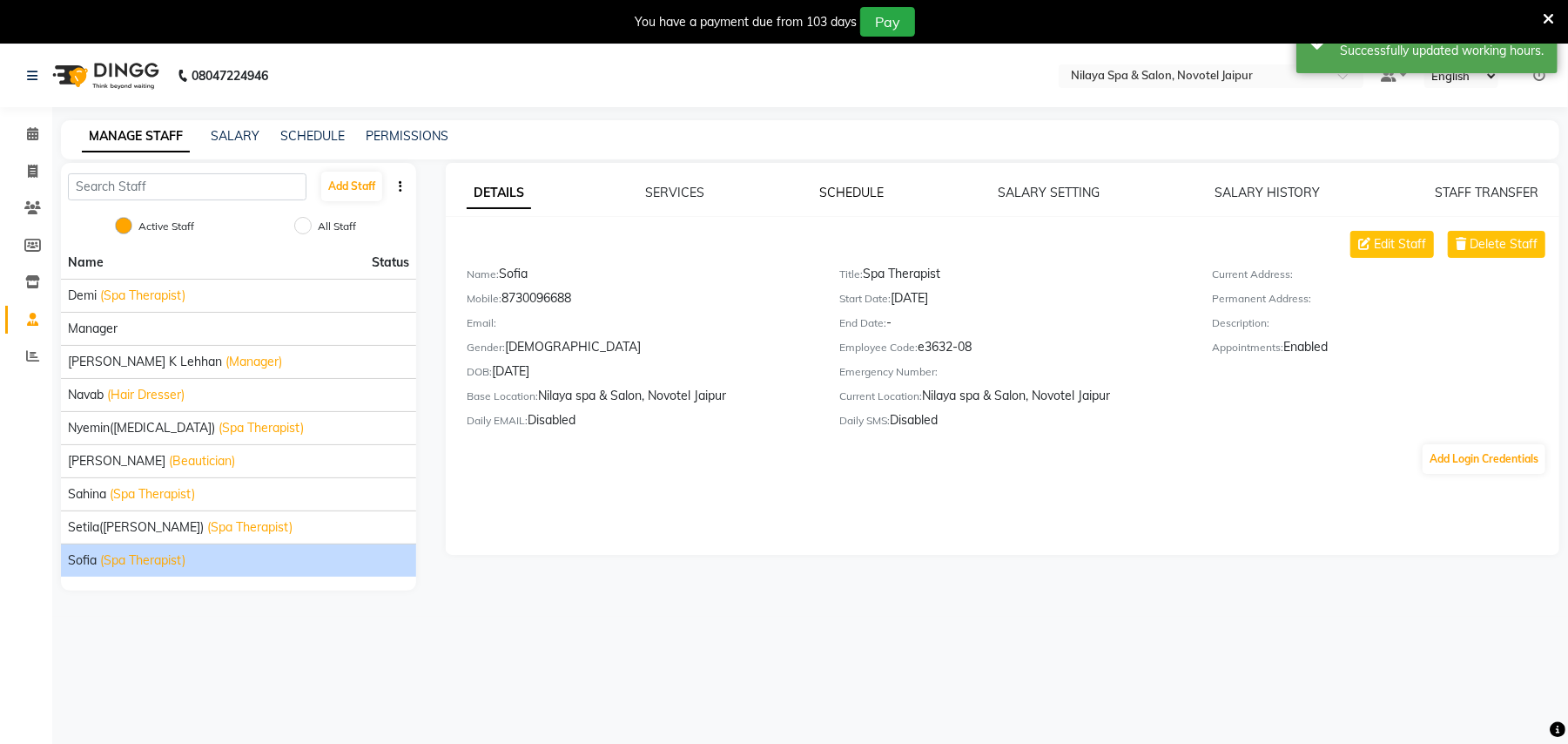
click at [843, 190] on link "SCHEDULE" at bounding box center [852, 193] width 64 height 16
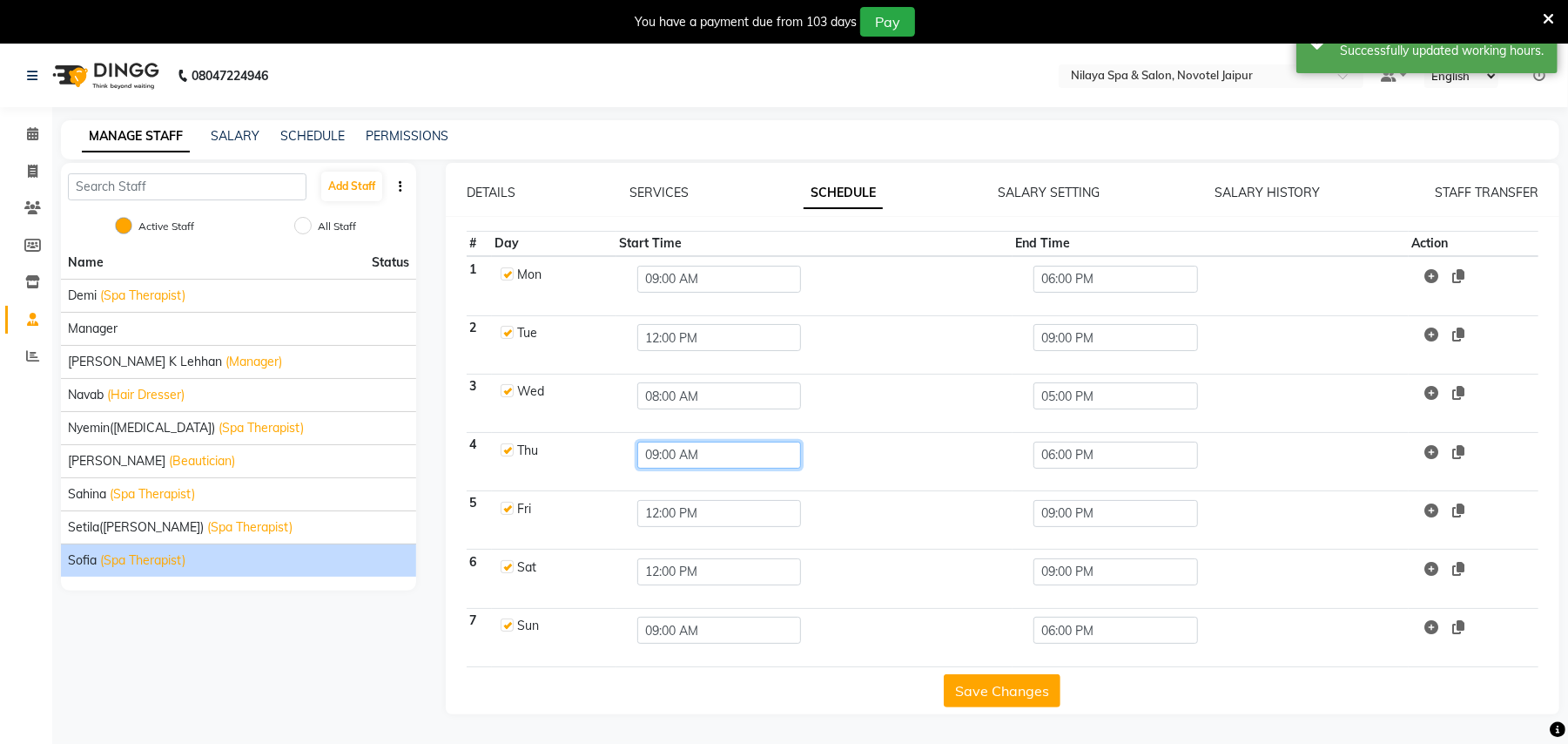
click at [669, 454] on input "09:00 AM" at bounding box center [719, 455] width 163 height 27
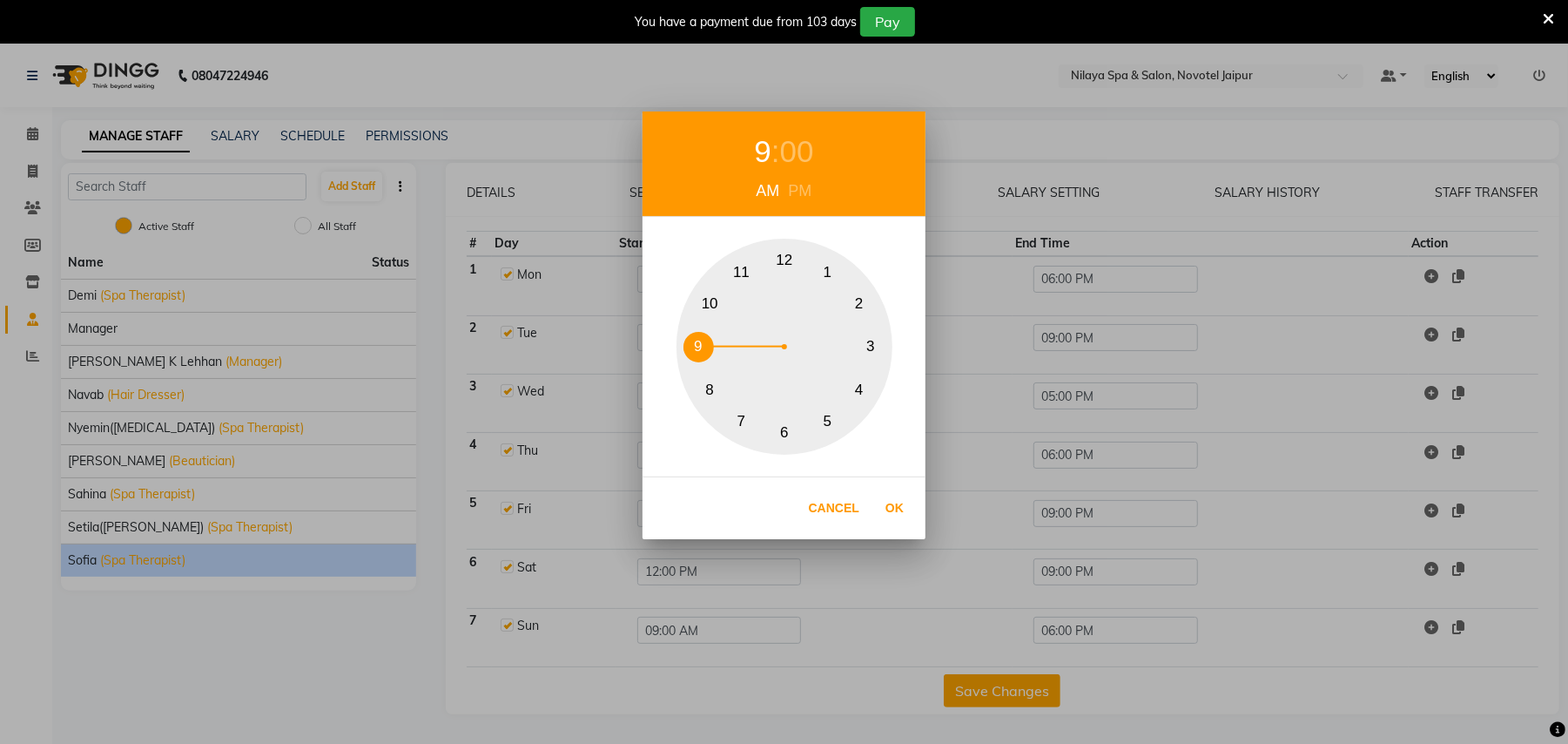
click at [796, 198] on div "PM" at bounding box center [800, 191] width 32 height 23
drag, startPoint x: 784, startPoint y: 266, endPoint x: 784, endPoint y: 277, distance: 11.0
click at [784, 266] on button "12" at bounding box center [784, 261] width 30 height 30
click at [896, 511] on button "Ok" at bounding box center [894, 508] width 36 height 36
type input "12:00 PM"
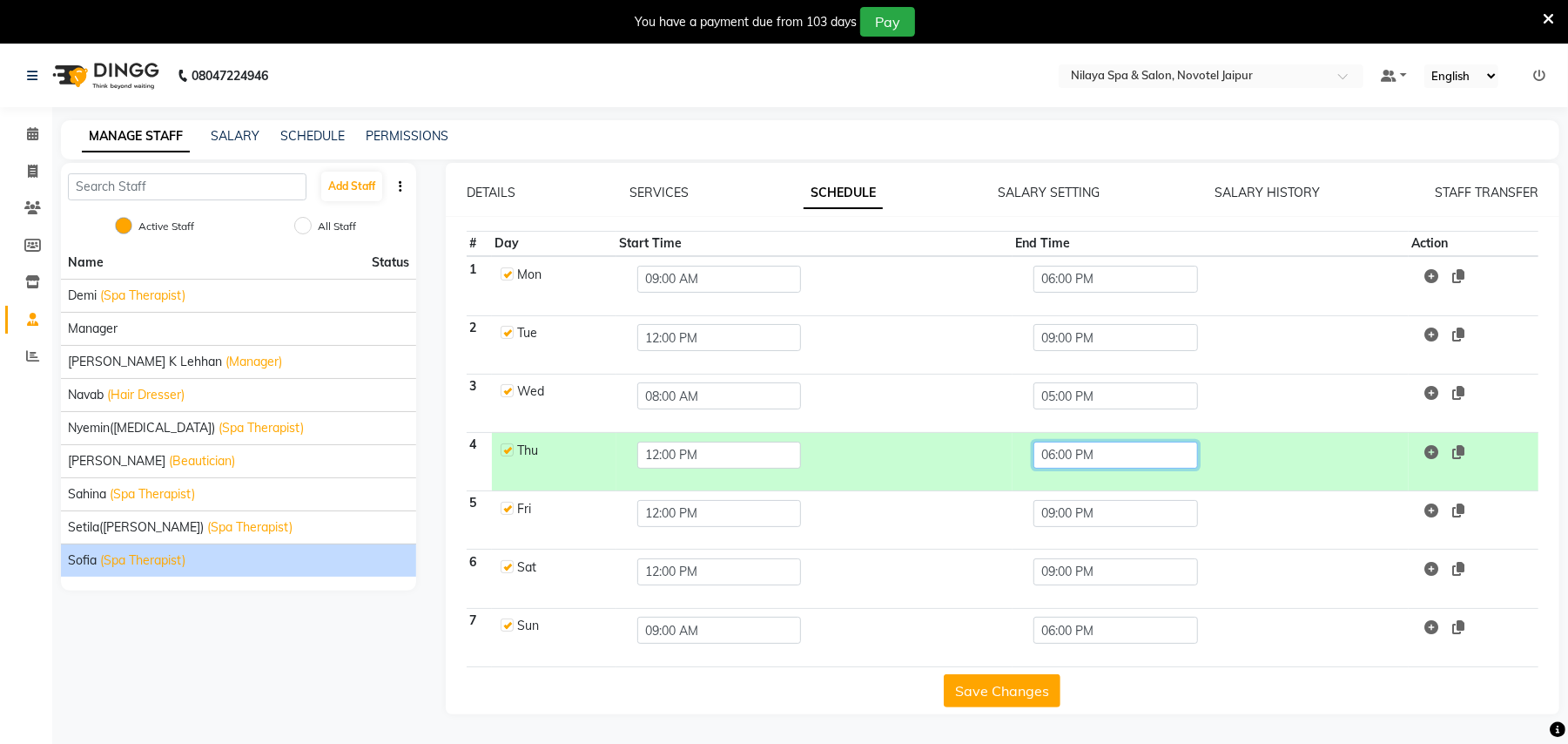
click at [1072, 443] on input "06:00 PM" at bounding box center [1115, 455] width 163 height 27
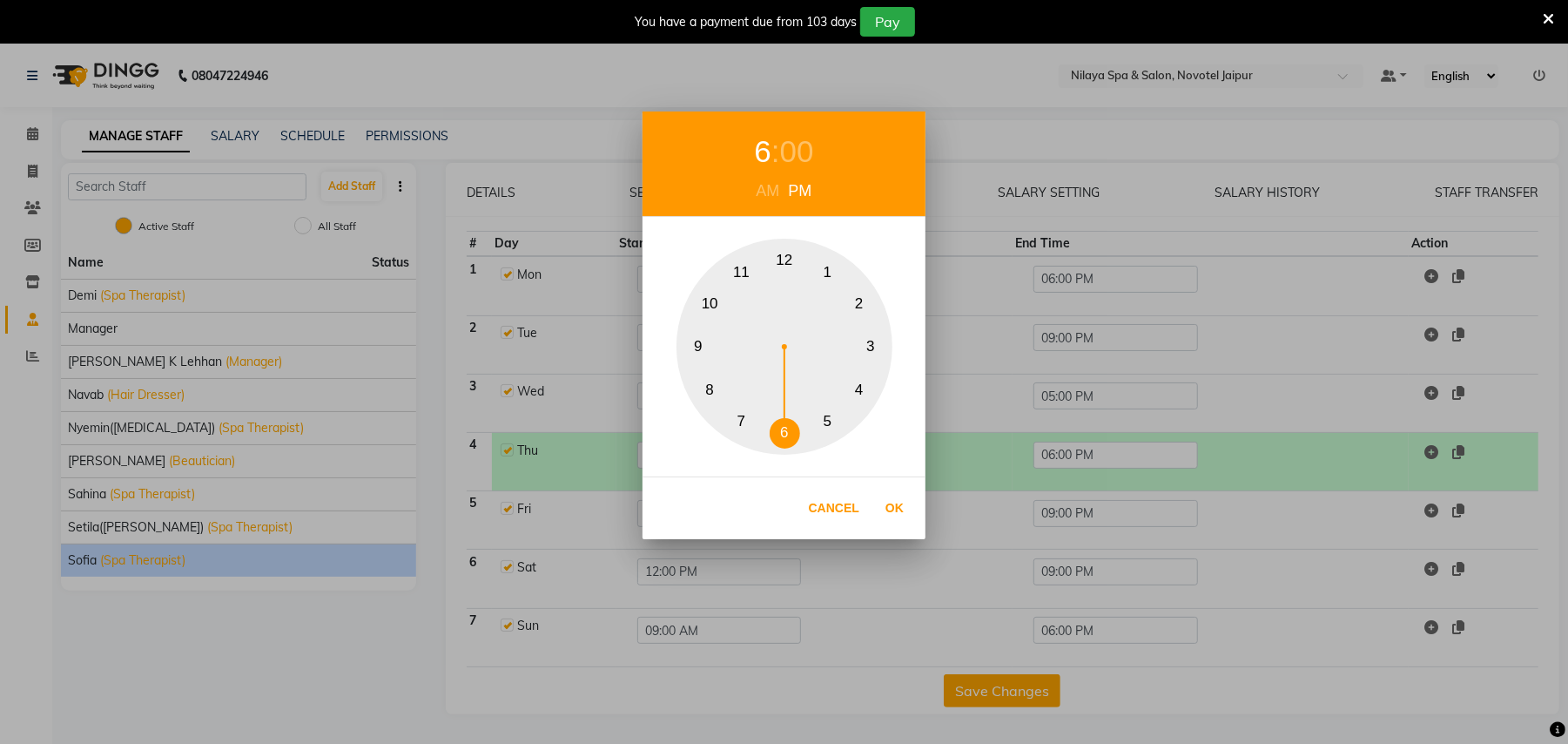
click at [701, 339] on button "9" at bounding box center [698, 346] width 30 height 30
click at [893, 510] on button "Ok" at bounding box center [894, 508] width 36 height 36
type input "09:00 PM"
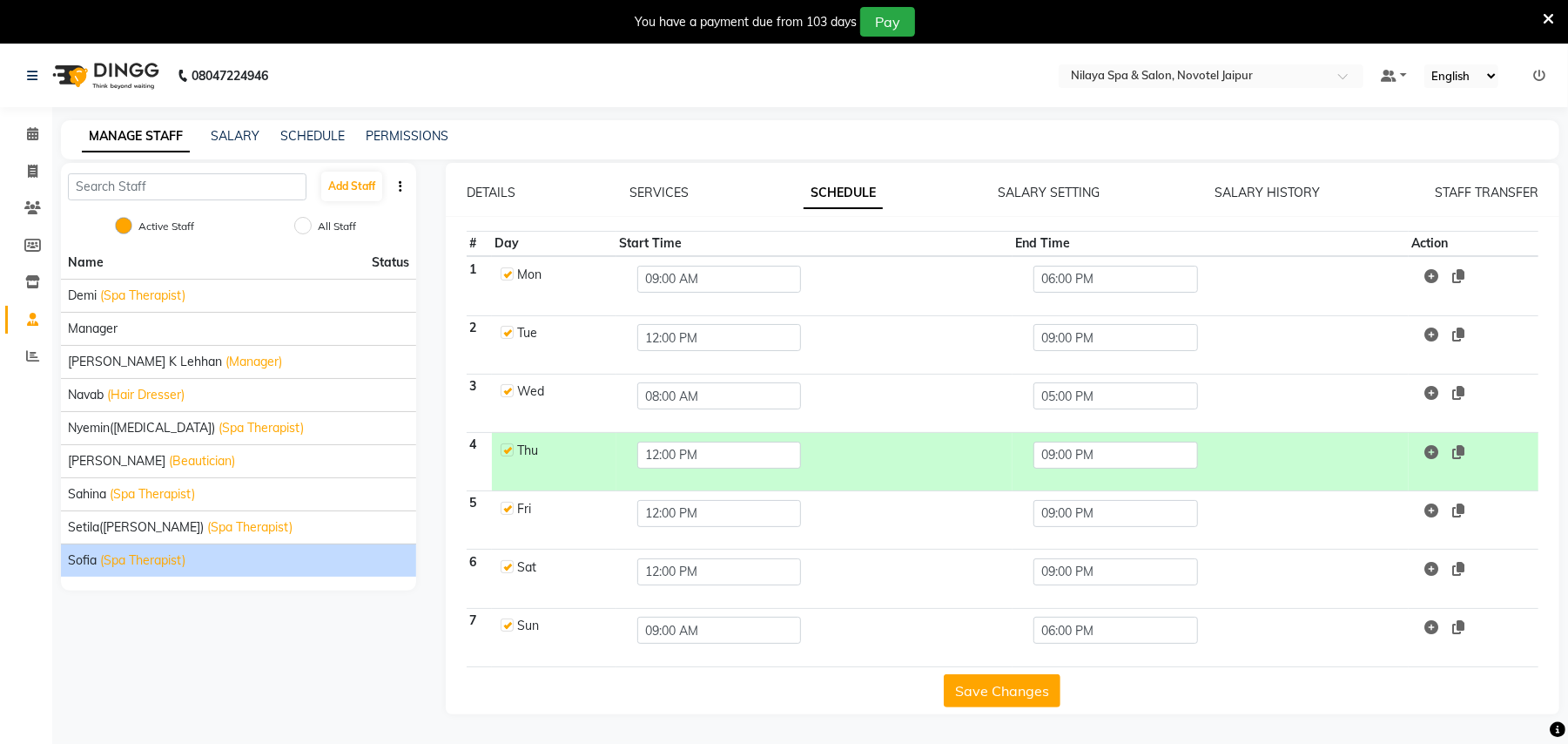
click at [990, 694] on button "Save Changes" at bounding box center [1002, 691] width 117 height 33
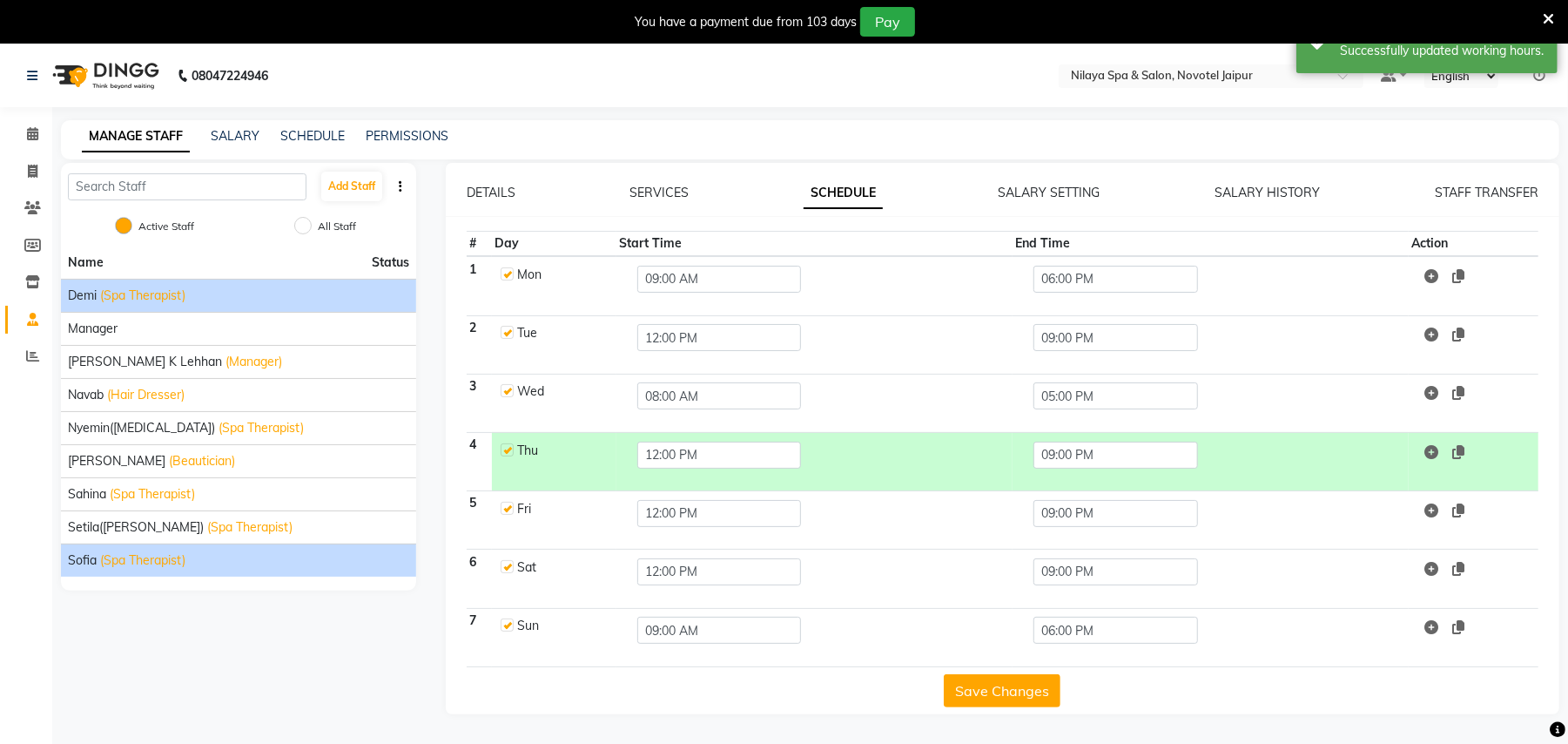
click at [137, 290] on span "(Spa Therapist)" at bounding box center [143, 296] width 86 height 18
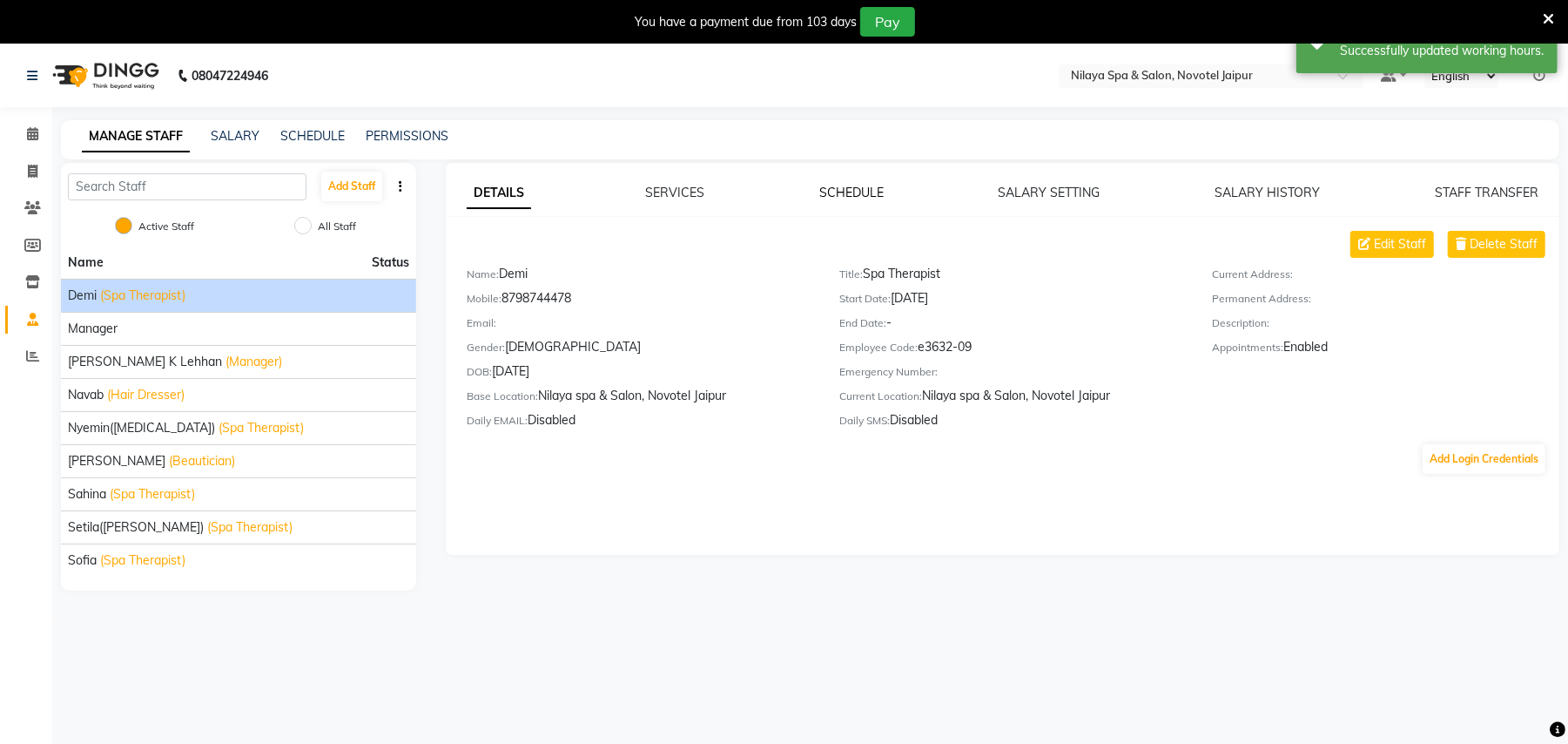
click at [848, 185] on link "SCHEDULE" at bounding box center [852, 193] width 64 height 16
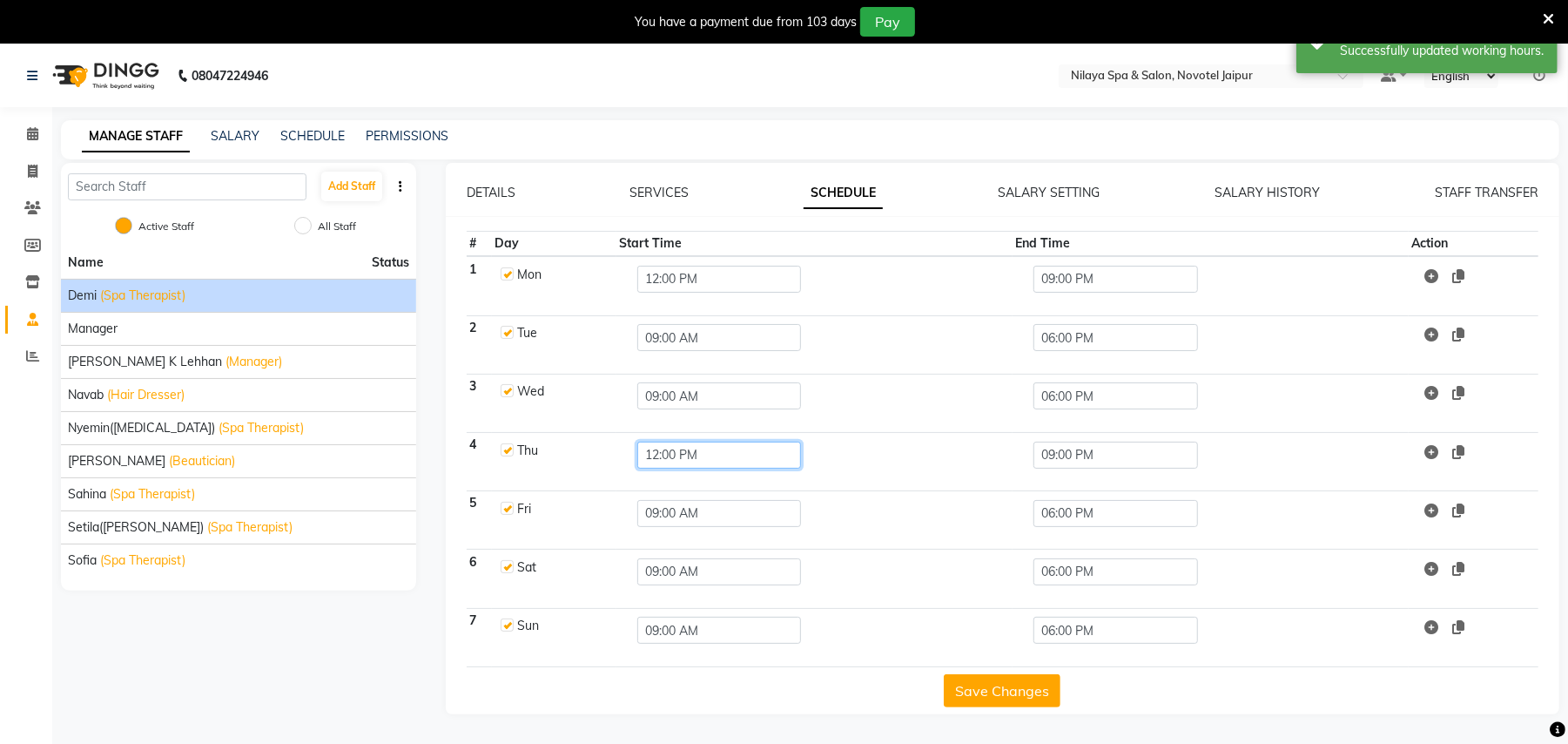
click at [662, 450] on input "12:00 PM" at bounding box center [719, 455] width 163 height 27
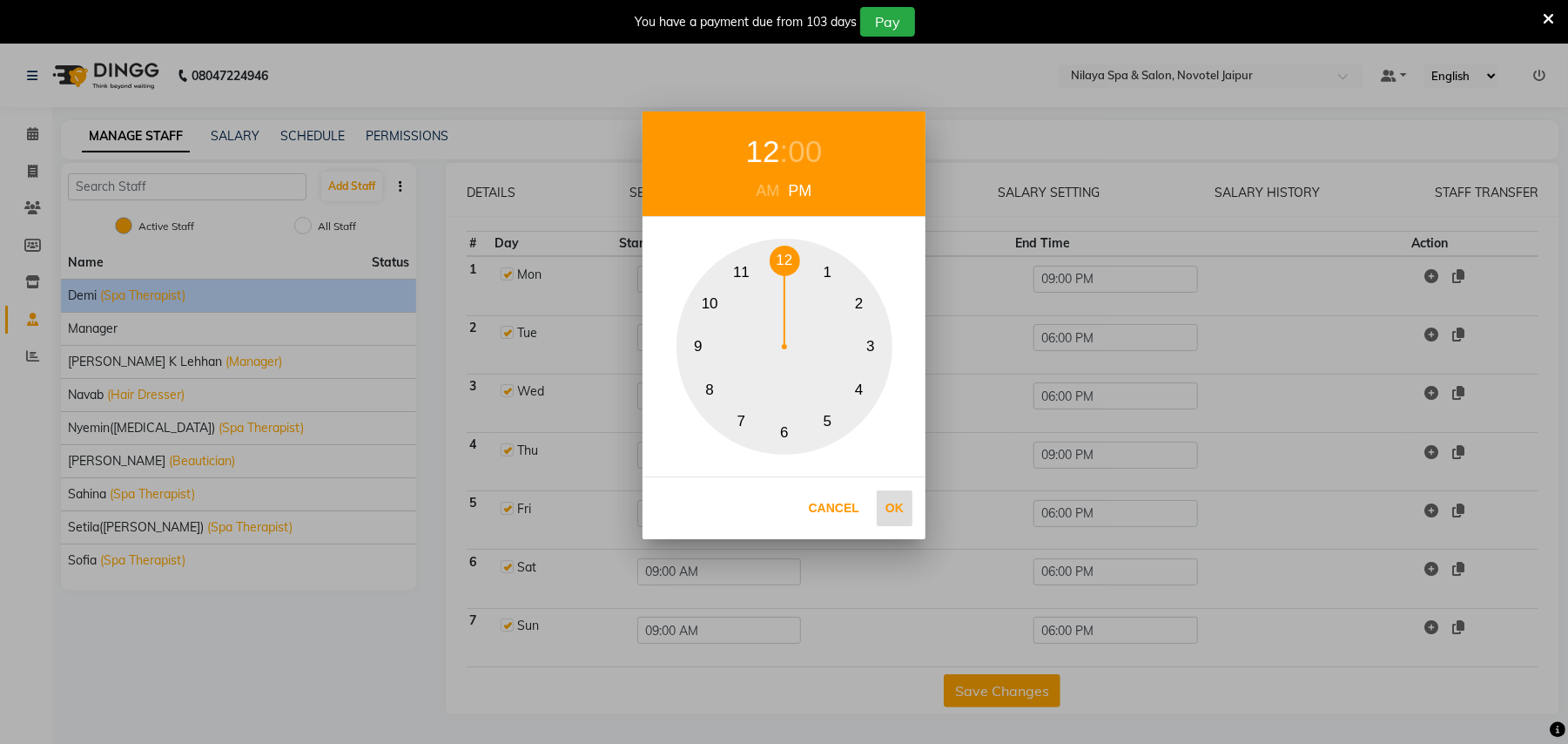
click at [891, 506] on button "Ok" at bounding box center [894, 508] width 36 height 36
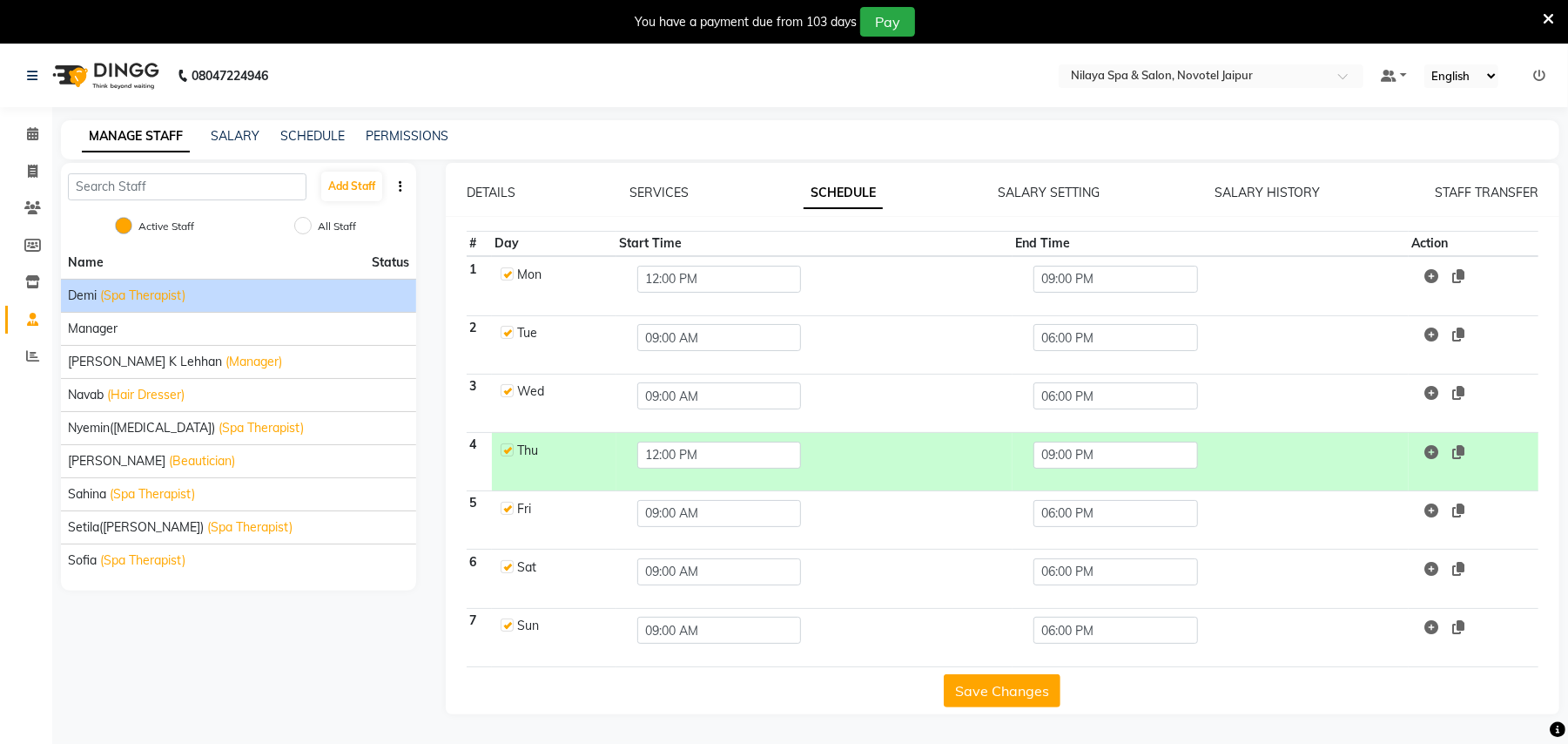
click at [964, 691] on button "Save Changes" at bounding box center [1002, 691] width 117 height 33
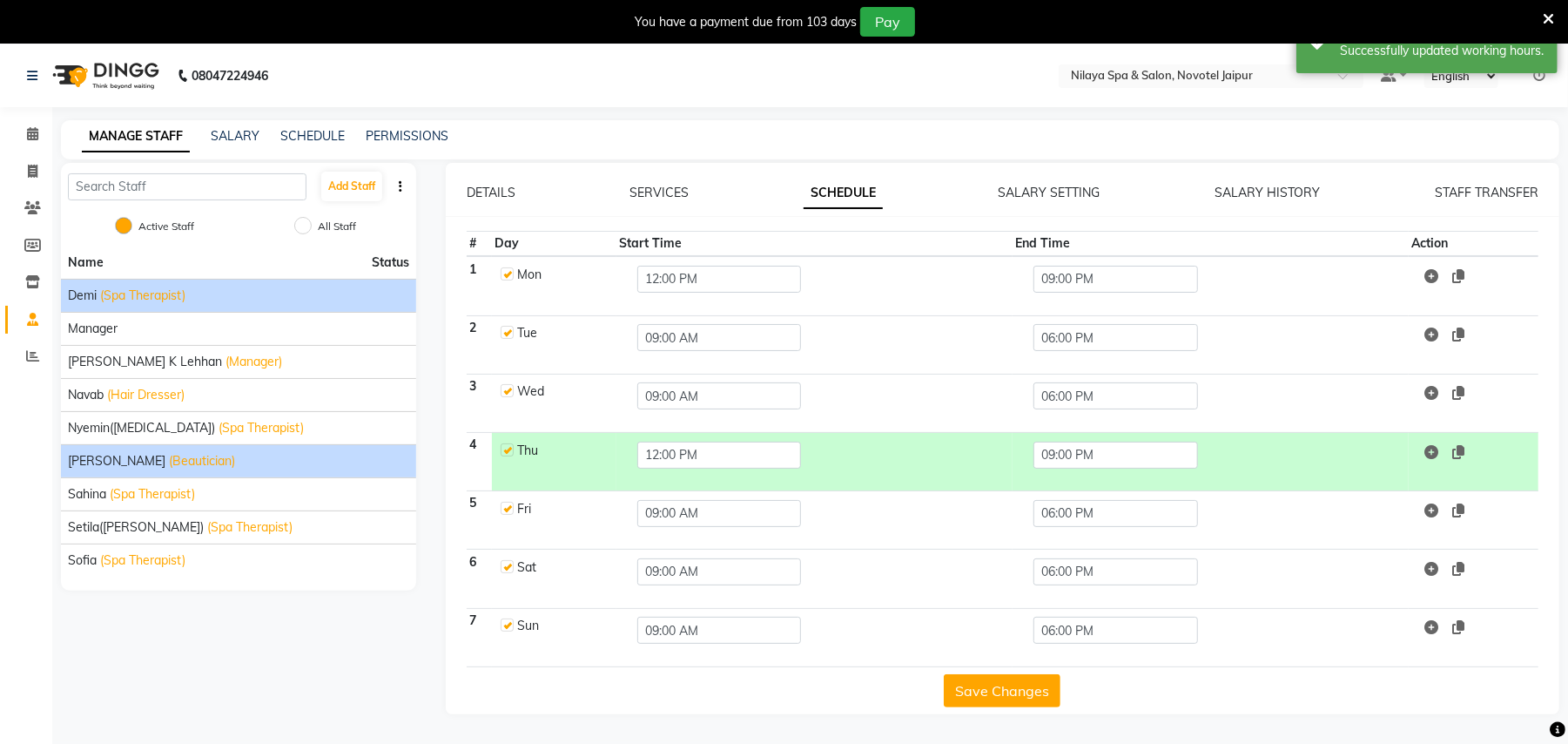
click at [169, 468] on span "(Beautician)" at bounding box center [202, 461] width 66 height 18
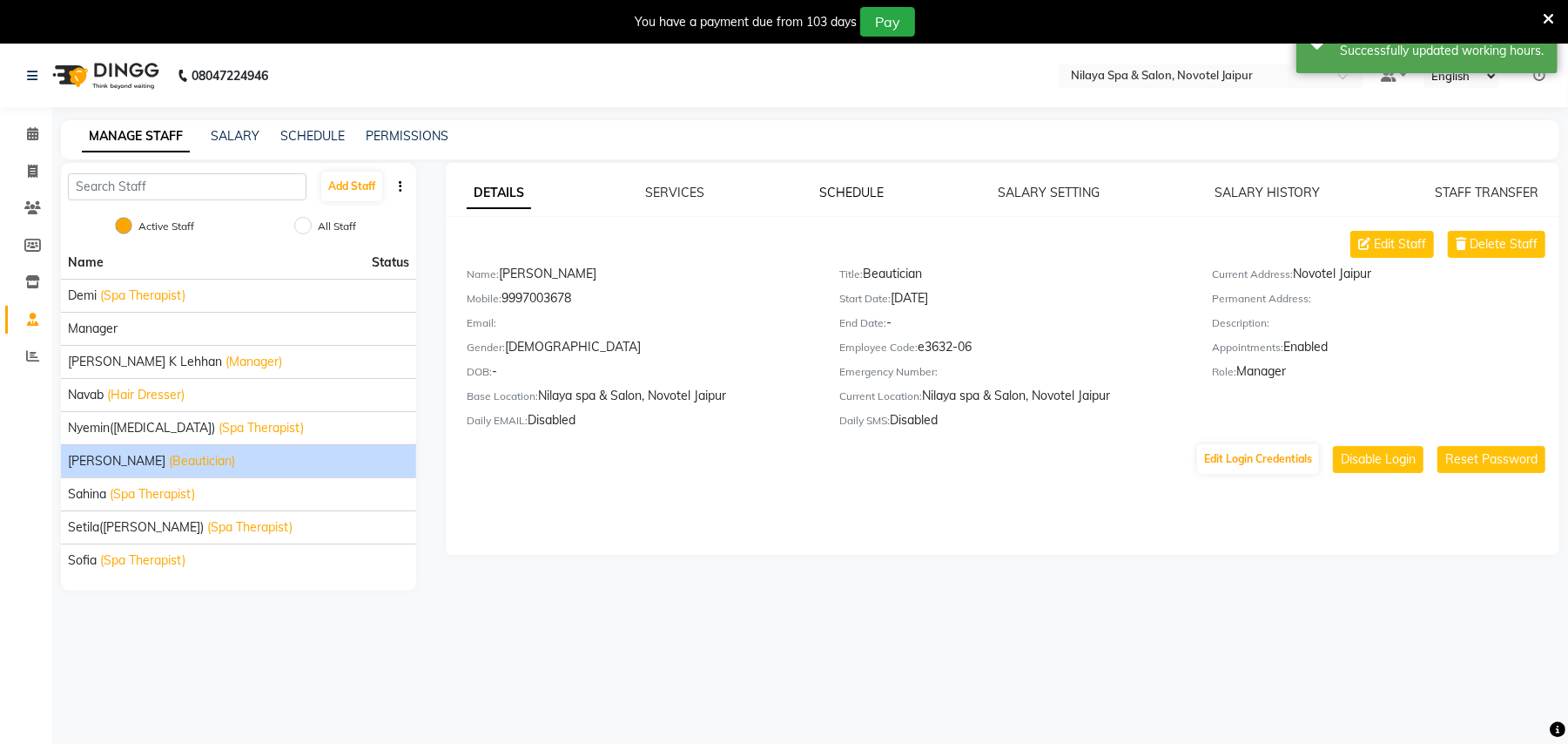
click at [856, 190] on link "SCHEDULE" at bounding box center [852, 193] width 64 height 16
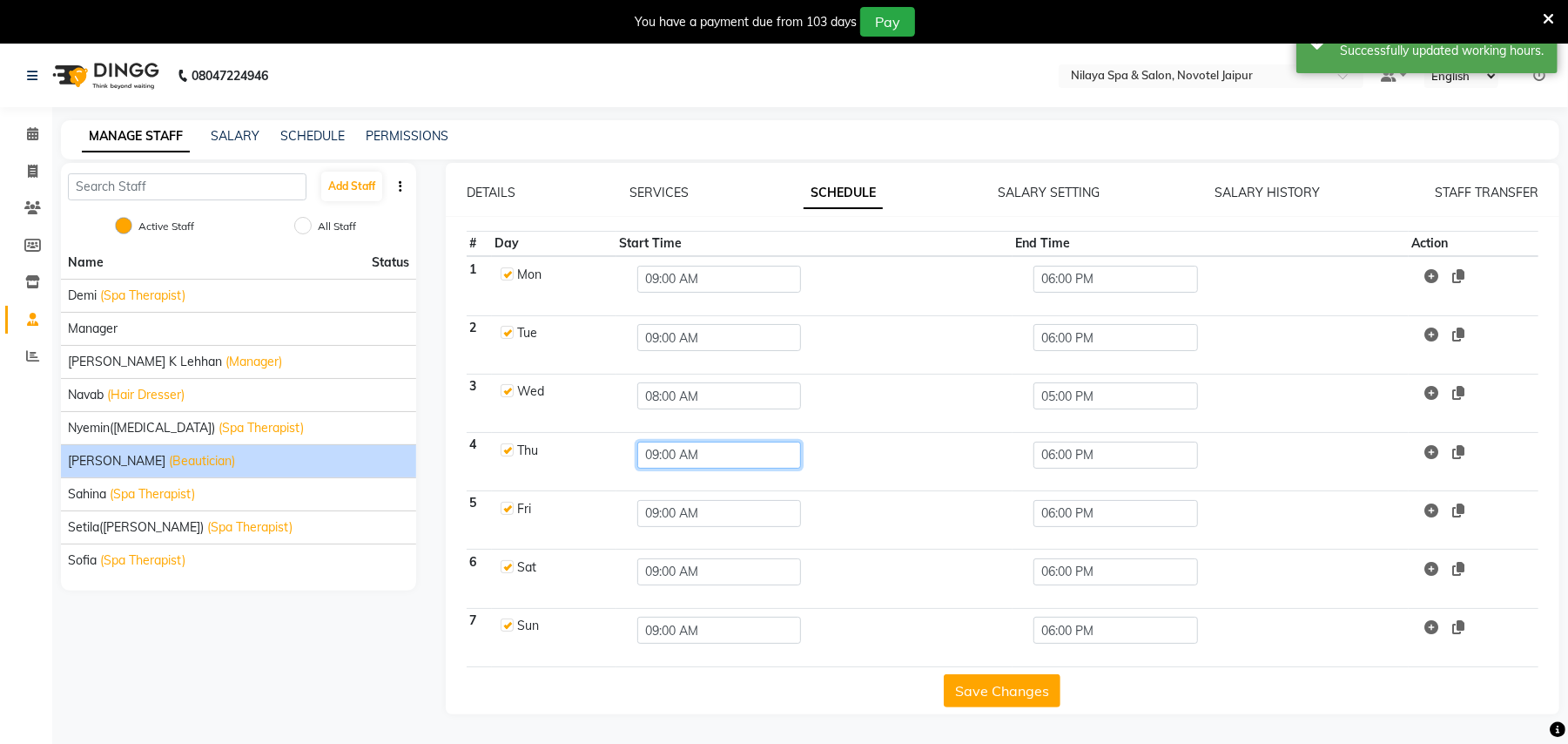
click at [677, 457] on input "09:00 AM" at bounding box center [719, 455] width 163 height 27
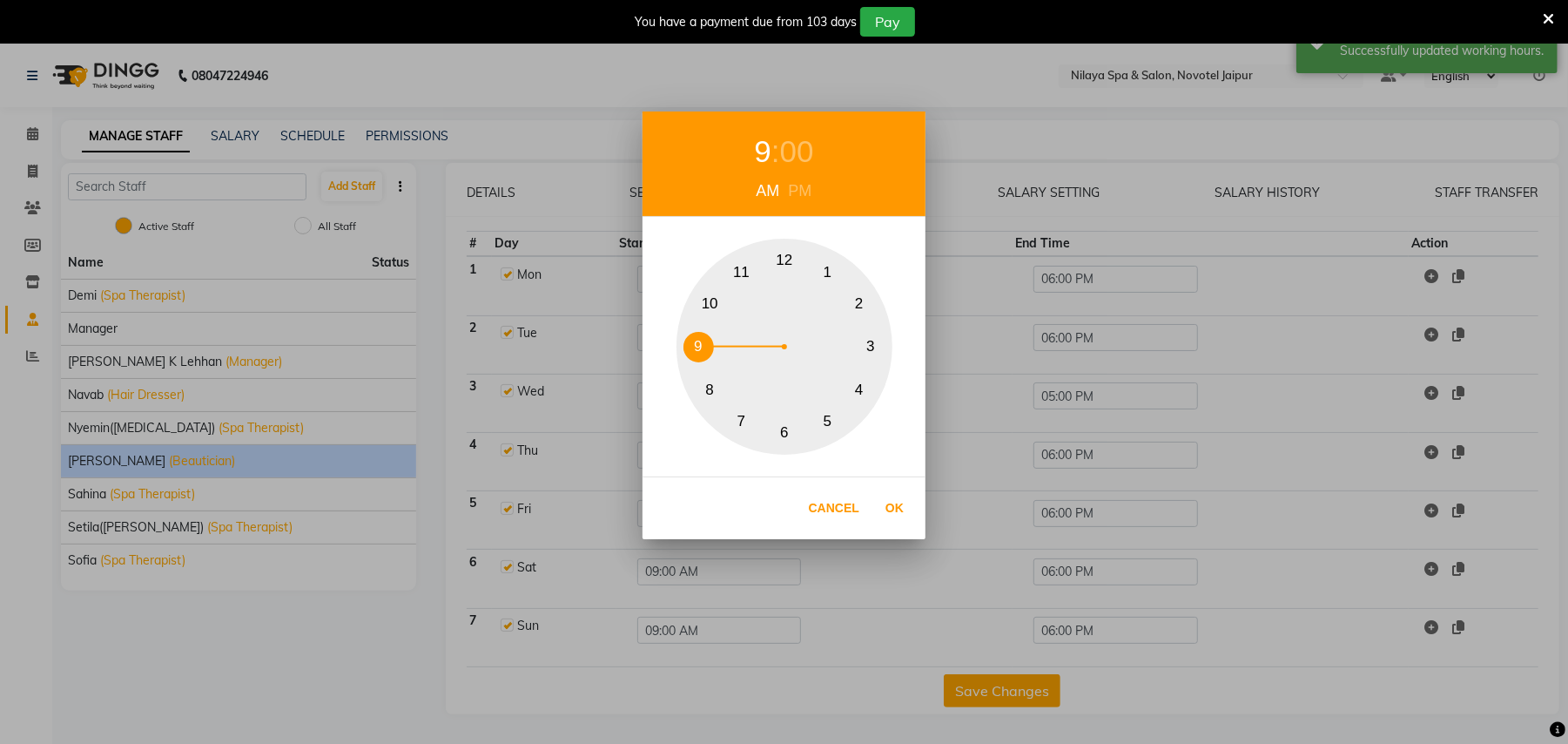
drag, startPoint x: 790, startPoint y: 178, endPoint x: 794, endPoint y: 216, distance: 38.2
click at [791, 179] on div "9 : 00 AM PM" at bounding box center [784, 164] width 283 height 105
click at [804, 196] on div "PM" at bounding box center [800, 191] width 32 height 23
click at [791, 249] on button "12" at bounding box center [784, 261] width 30 height 30
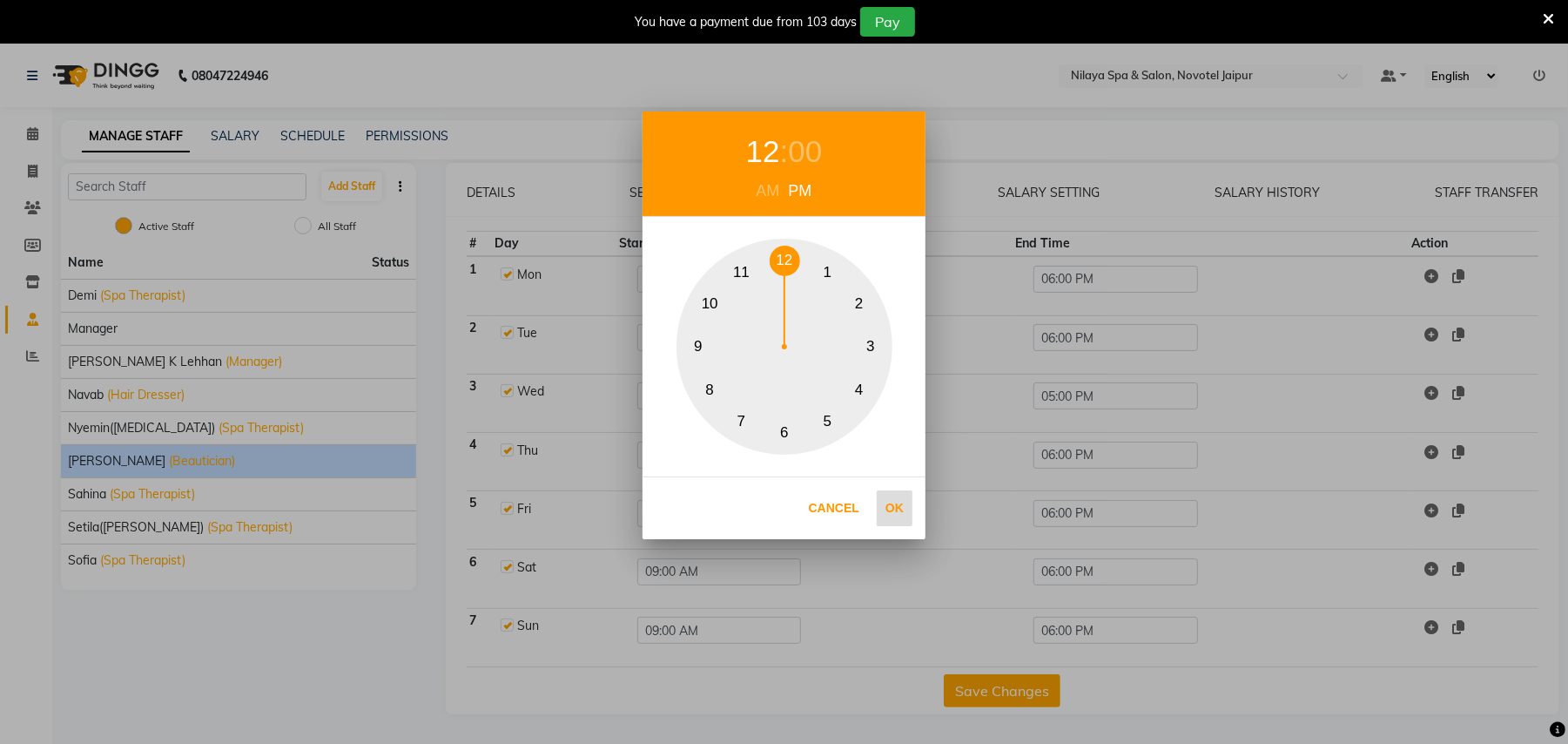
click at [895, 506] on button "Ok" at bounding box center [894, 508] width 36 height 36
type input "12:00 PM"
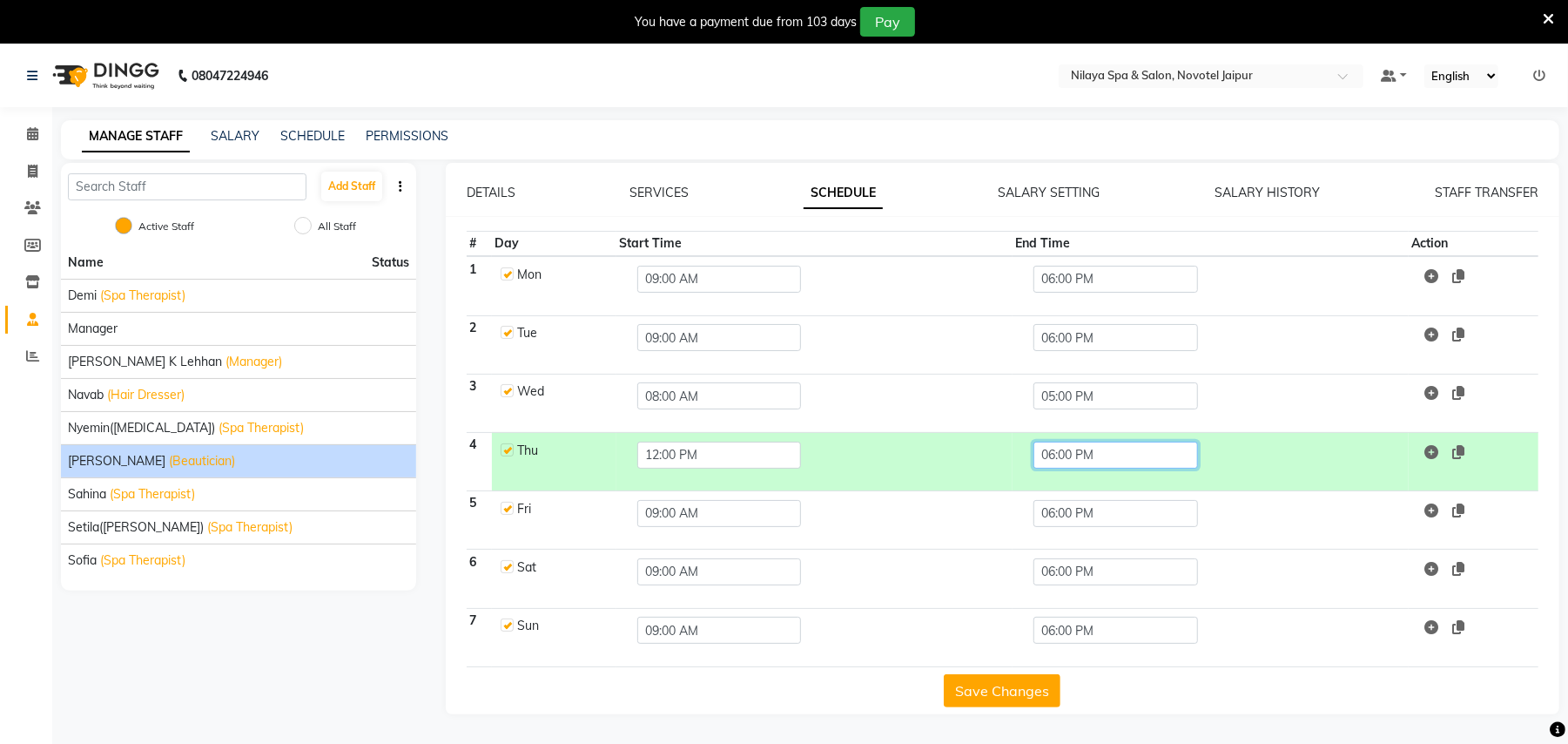
click at [1085, 456] on input "06:00 PM" at bounding box center [1115, 455] width 163 height 27
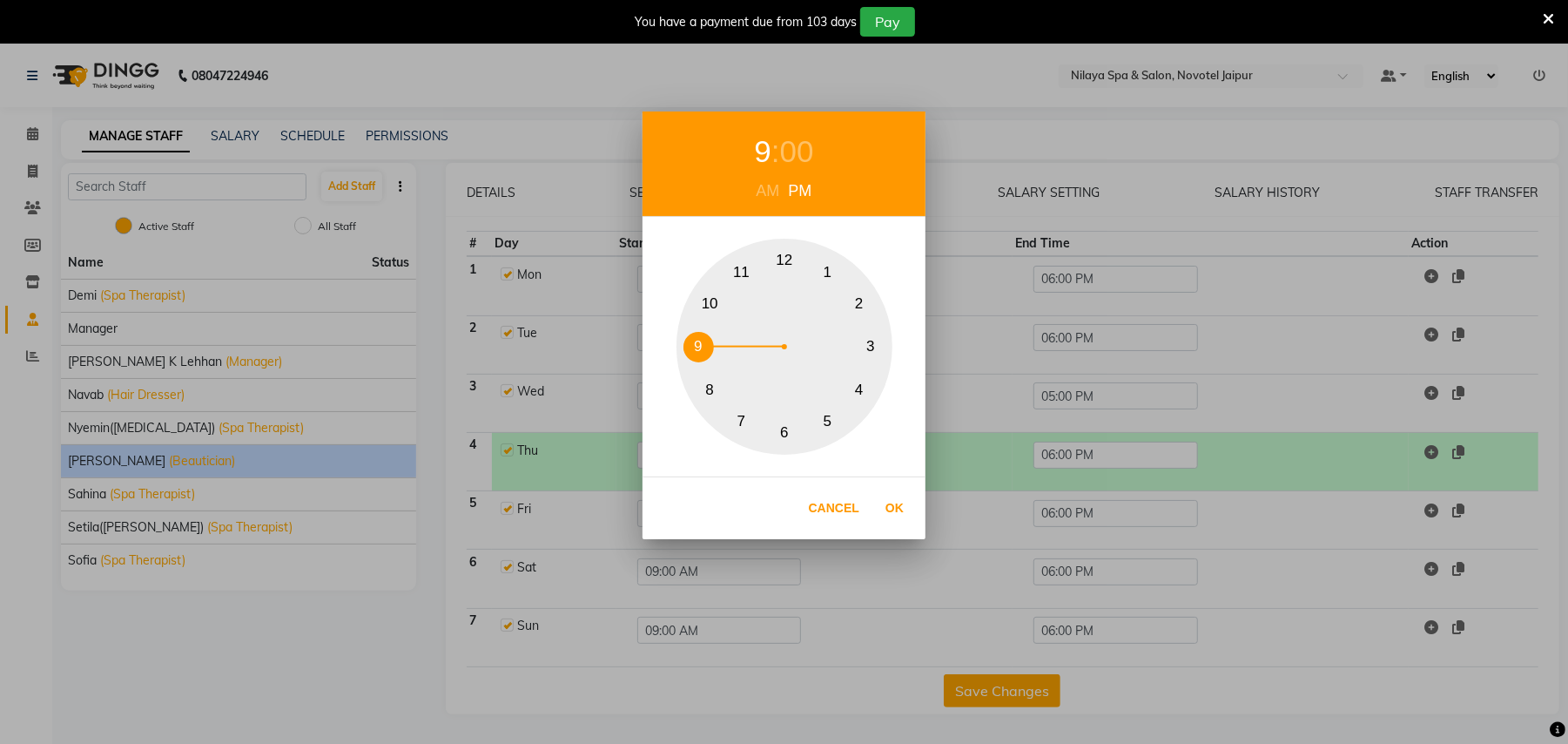
drag, startPoint x: 704, startPoint y: 343, endPoint x: 754, endPoint y: 415, distance: 87.7
click at [704, 346] on button "9" at bounding box center [698, 346] width 30 height 30
click at [892, 503] on button "Ok" at bounding box center [894, 508] width 36 height 36
type input "09:00 PM"
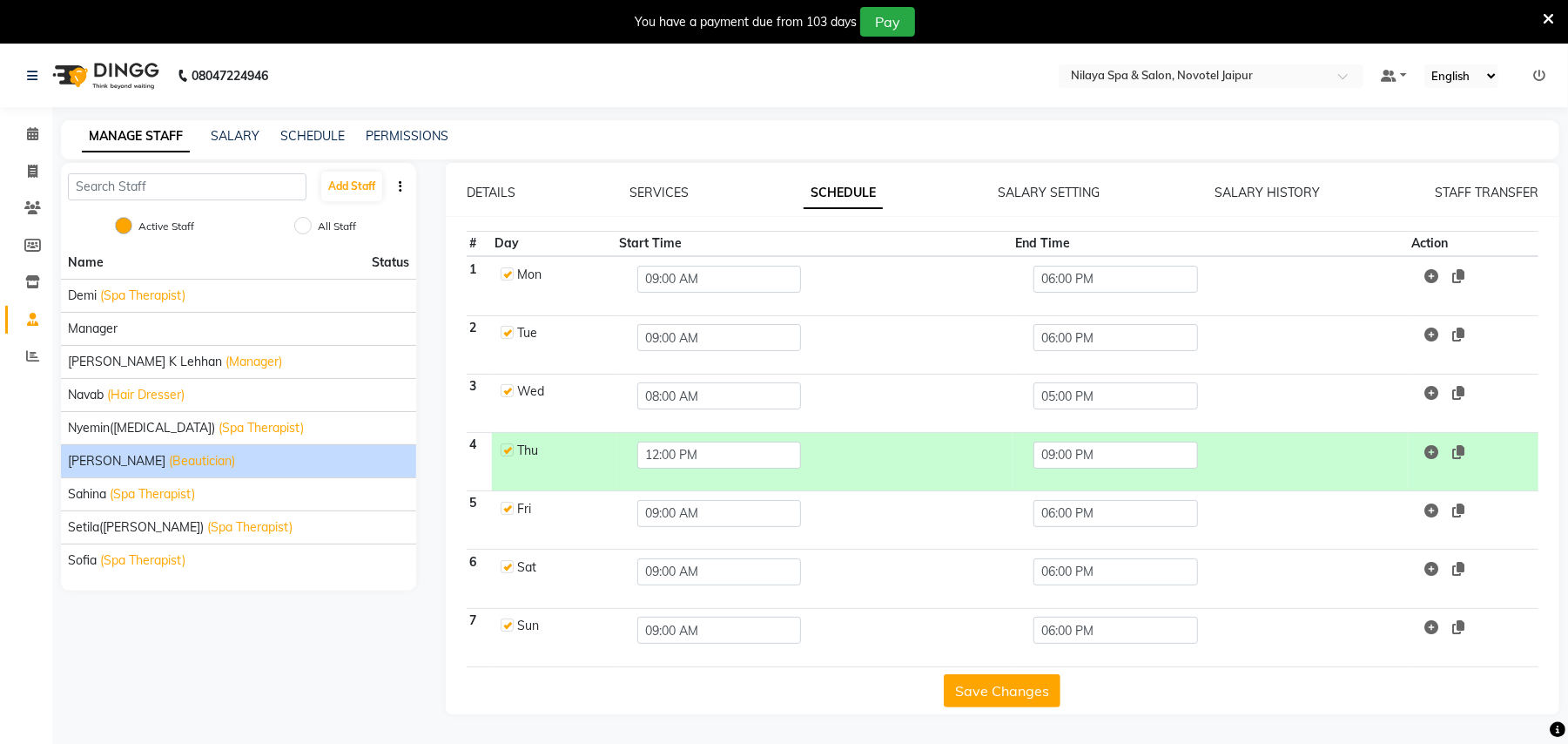
click at [990, 691] on button "Save Changes" at bounding box center [1002, 691] width 117 height 33
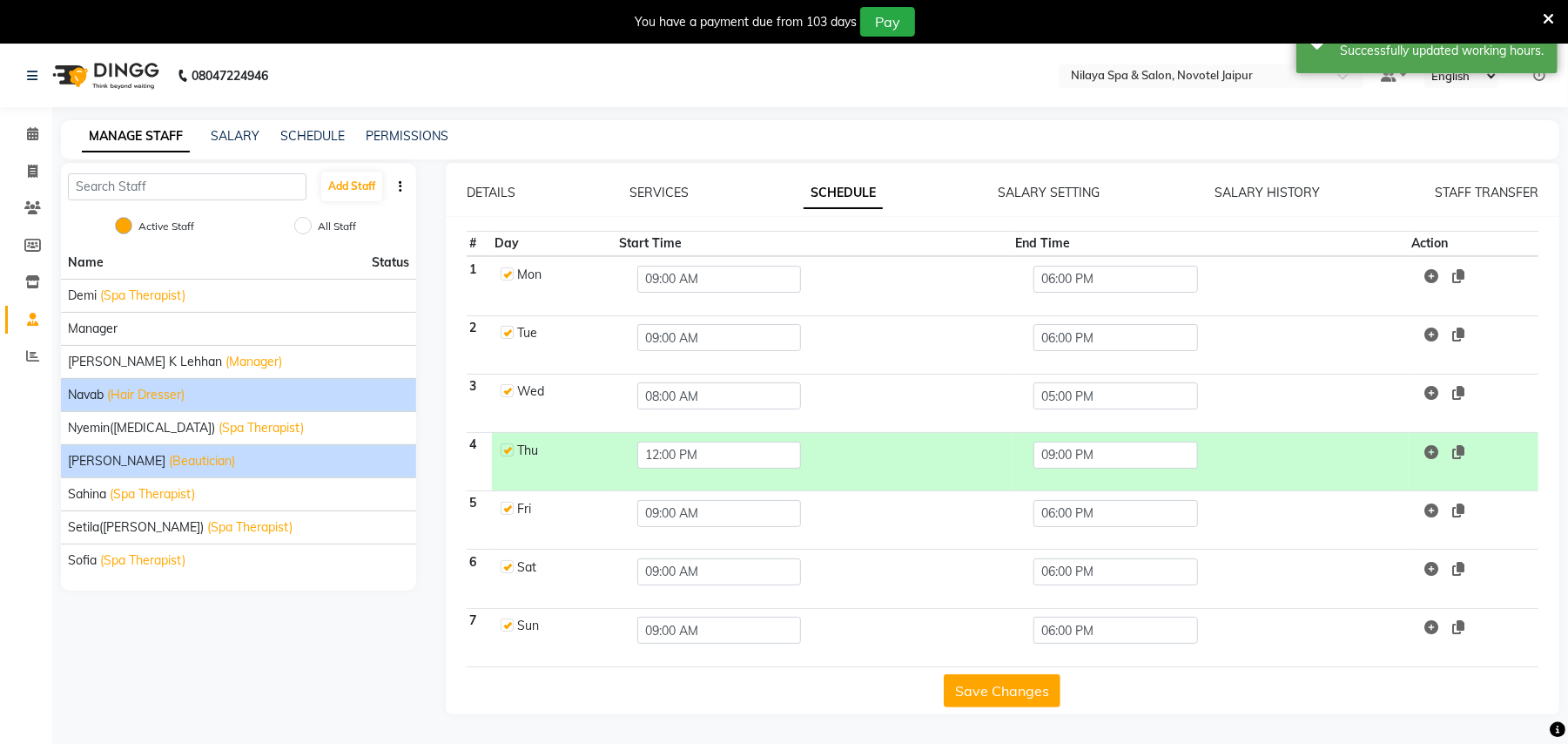
click at [179, 387] on span "(Hair Dresser)" at bounding box center [146, 395] width 78 height 18
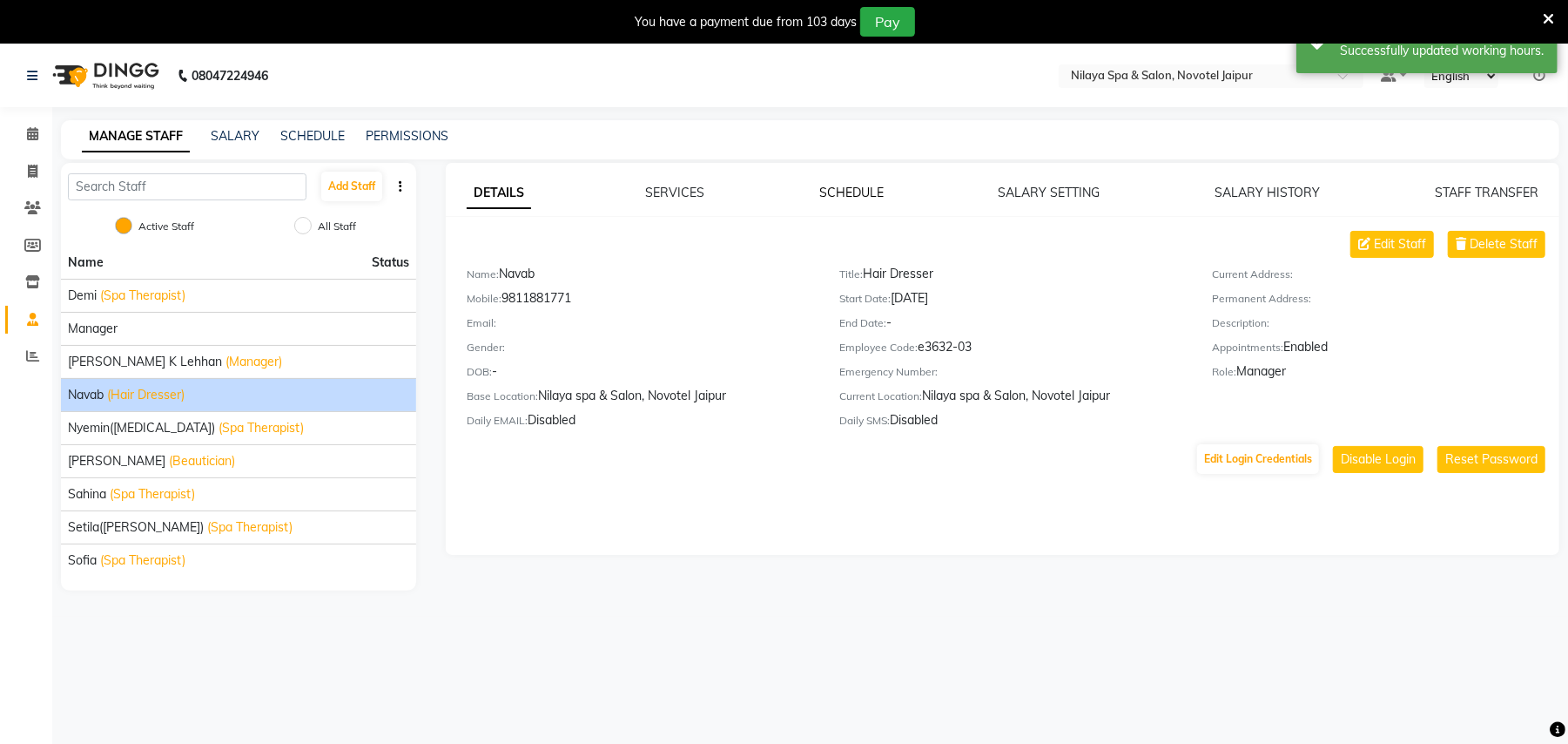
click at [852, 189] on link "SCHEDULE" at bounding box center [852, 193] width 64 height 16
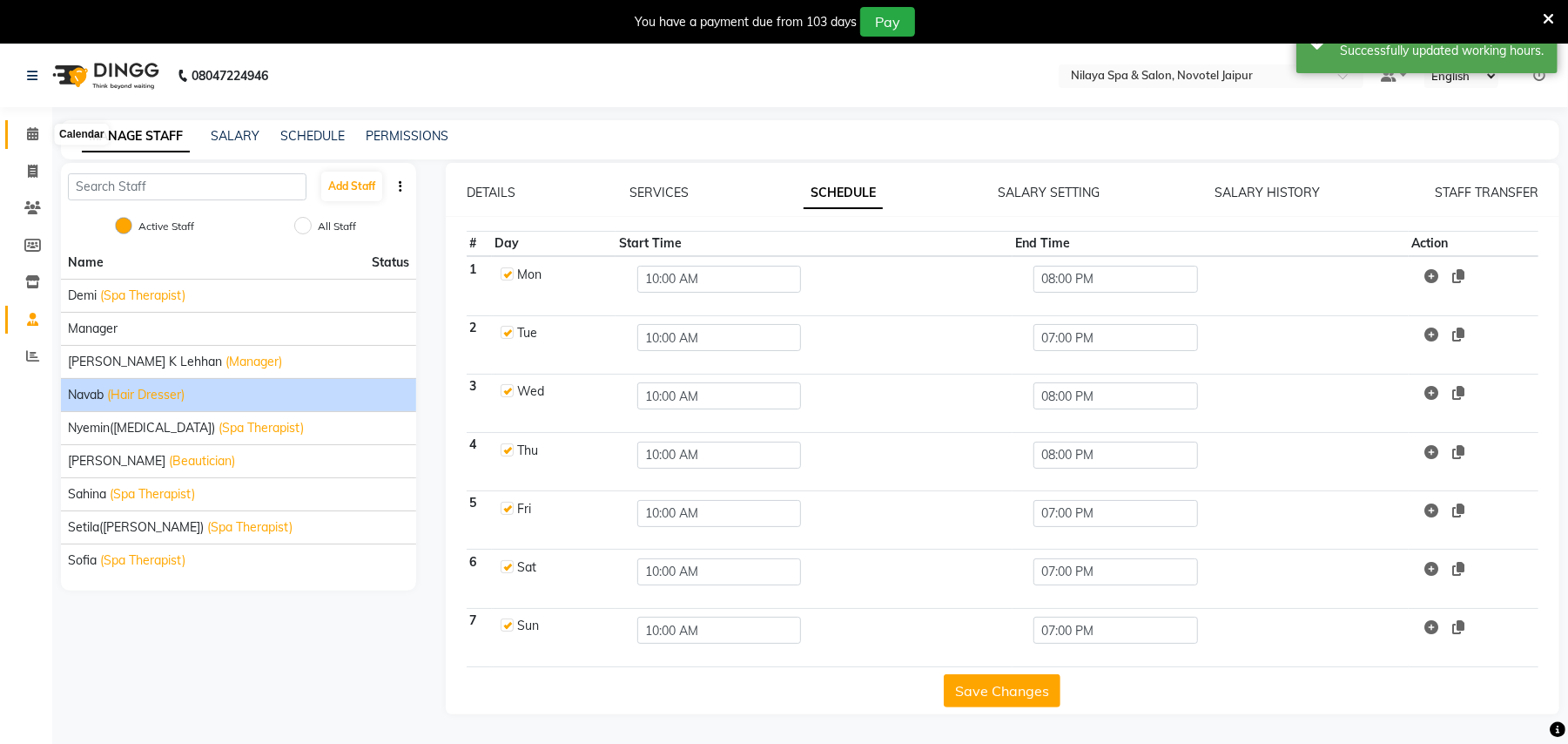
click at [33, 137] on icon at bounding box center [33, 133] width 12 height 13
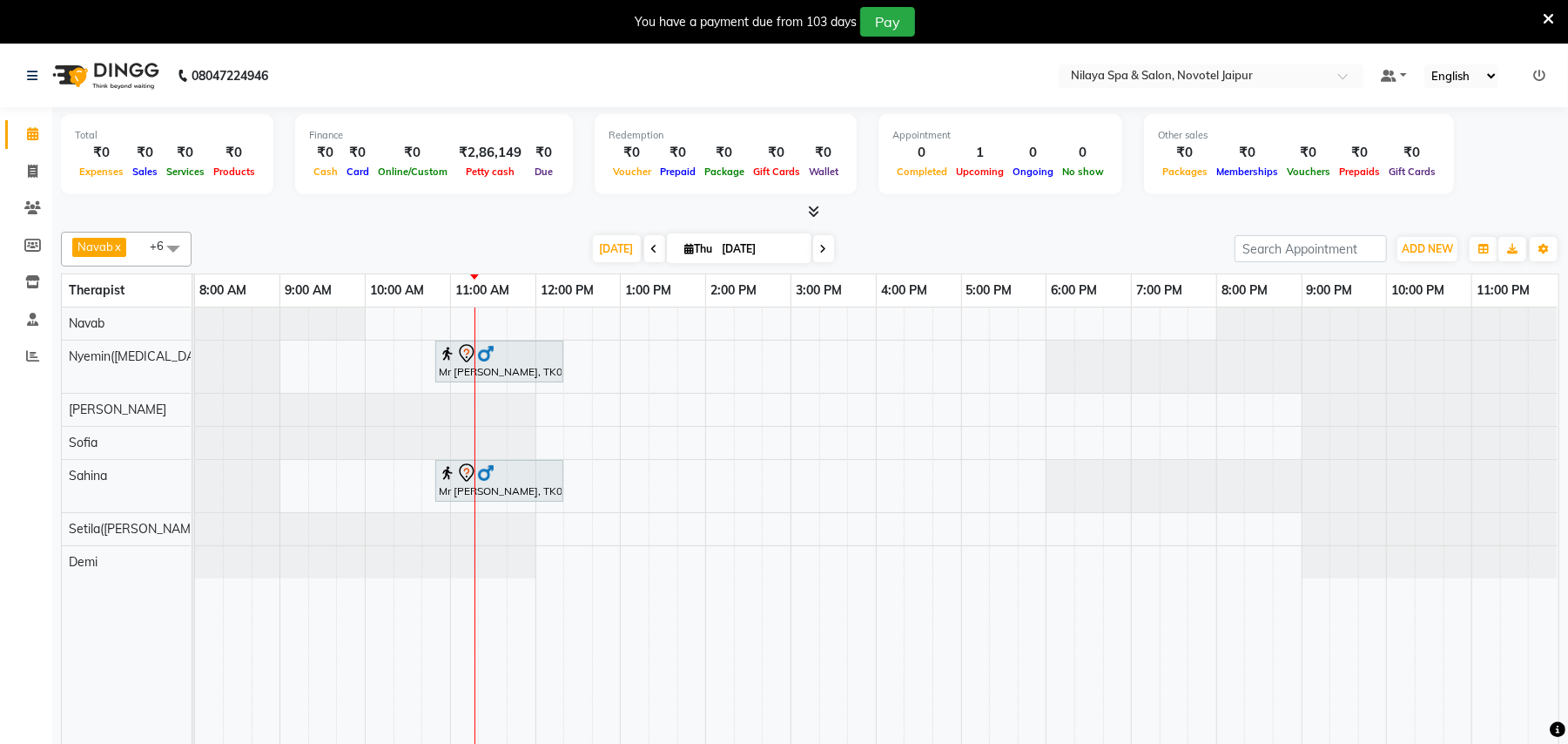
scroll to position [44, 0]
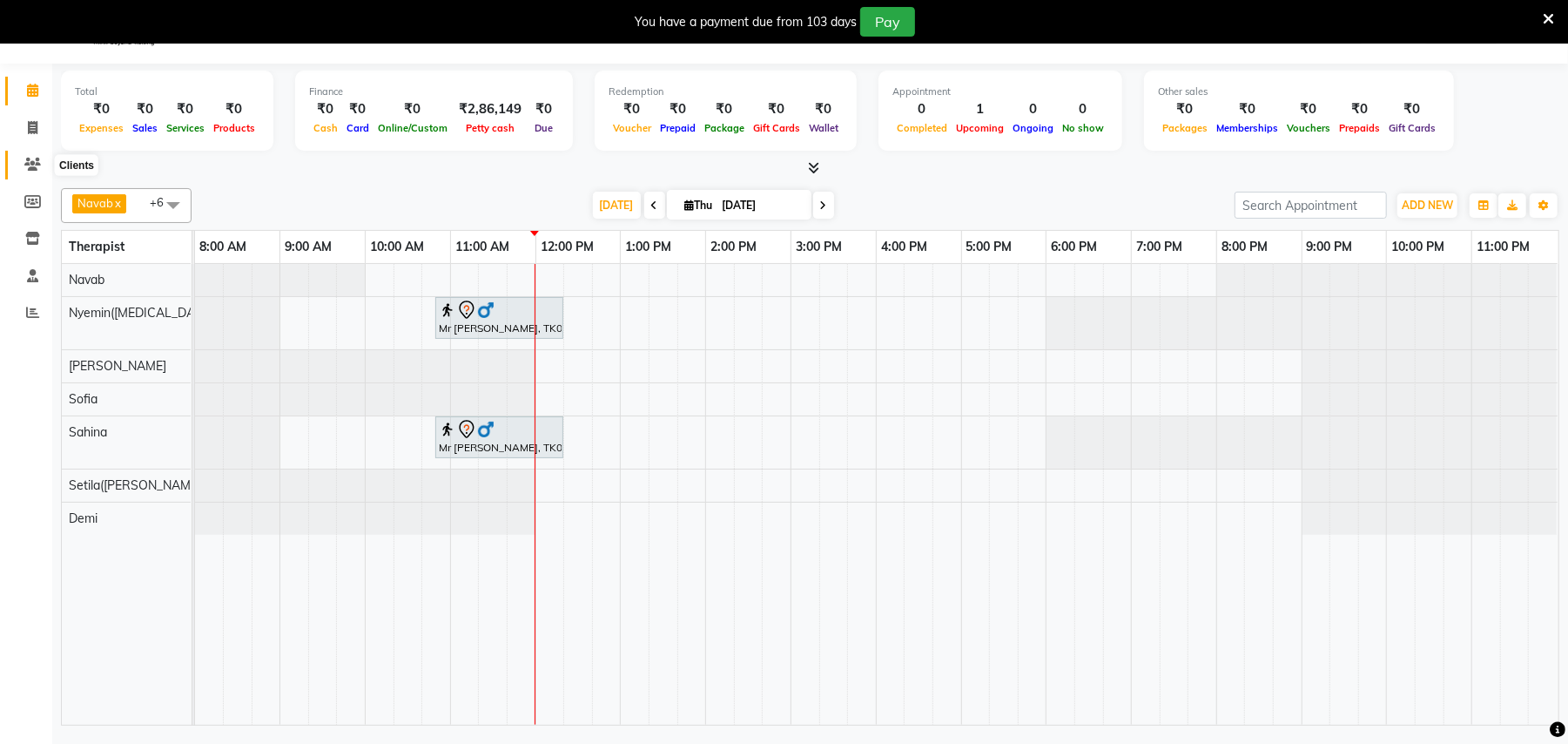
click at [31, 161] on icon at bounding box center [32, 163] width 17 height 13
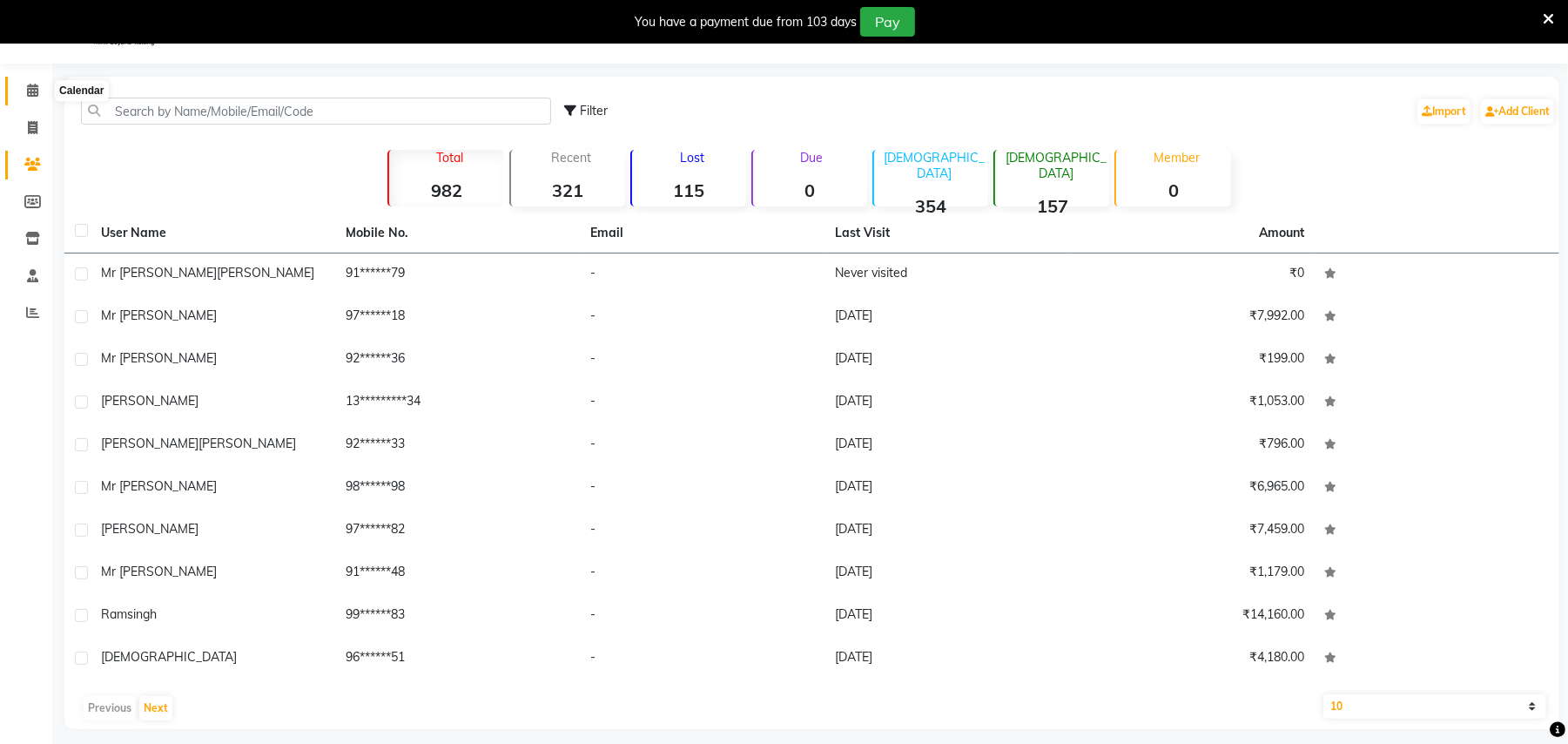
click at [32, 91] on icon at bounding box center [33, 89] width 12 height 13
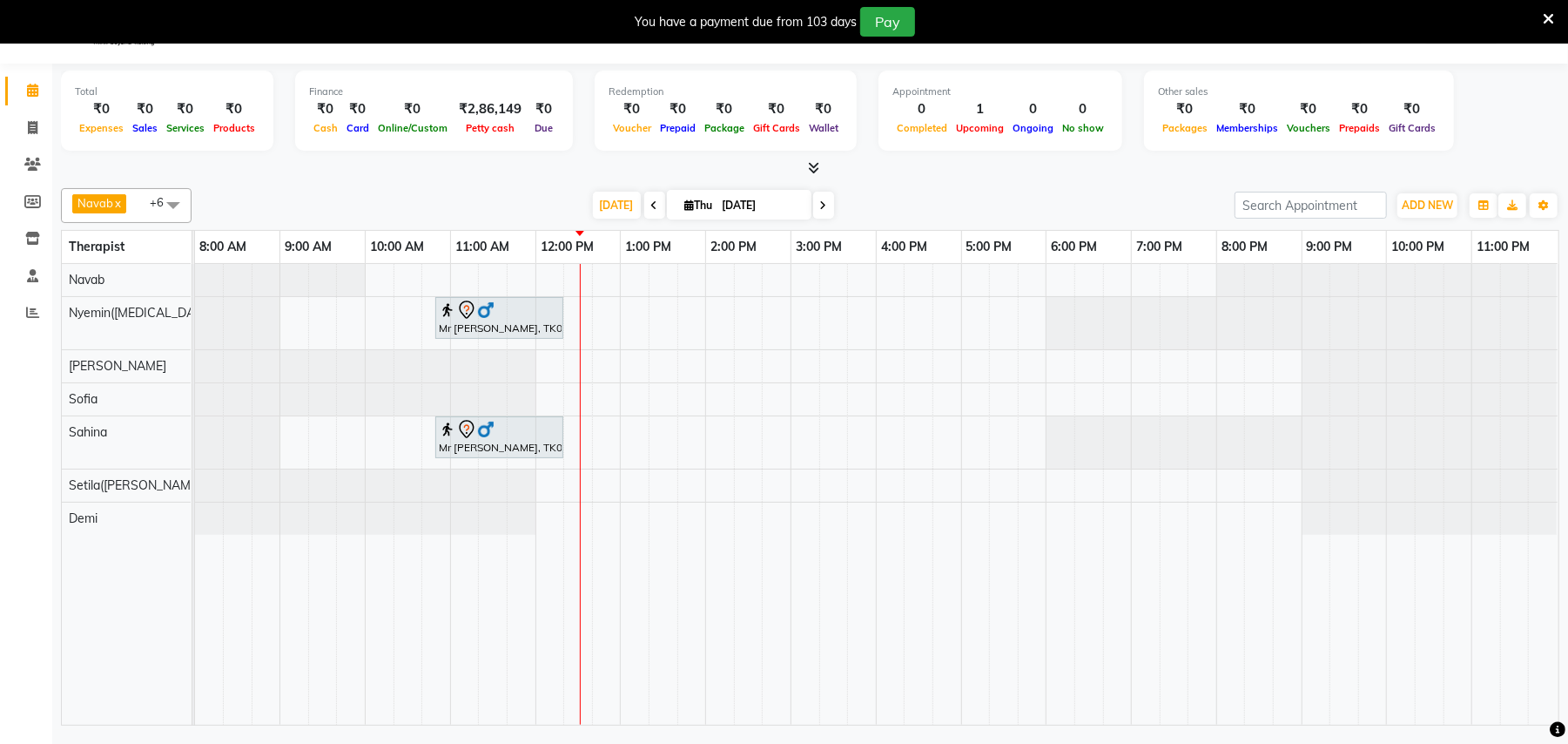
click at [5, 77] on link "Calendar" at bounding box center [25, 91] width 42 height 29
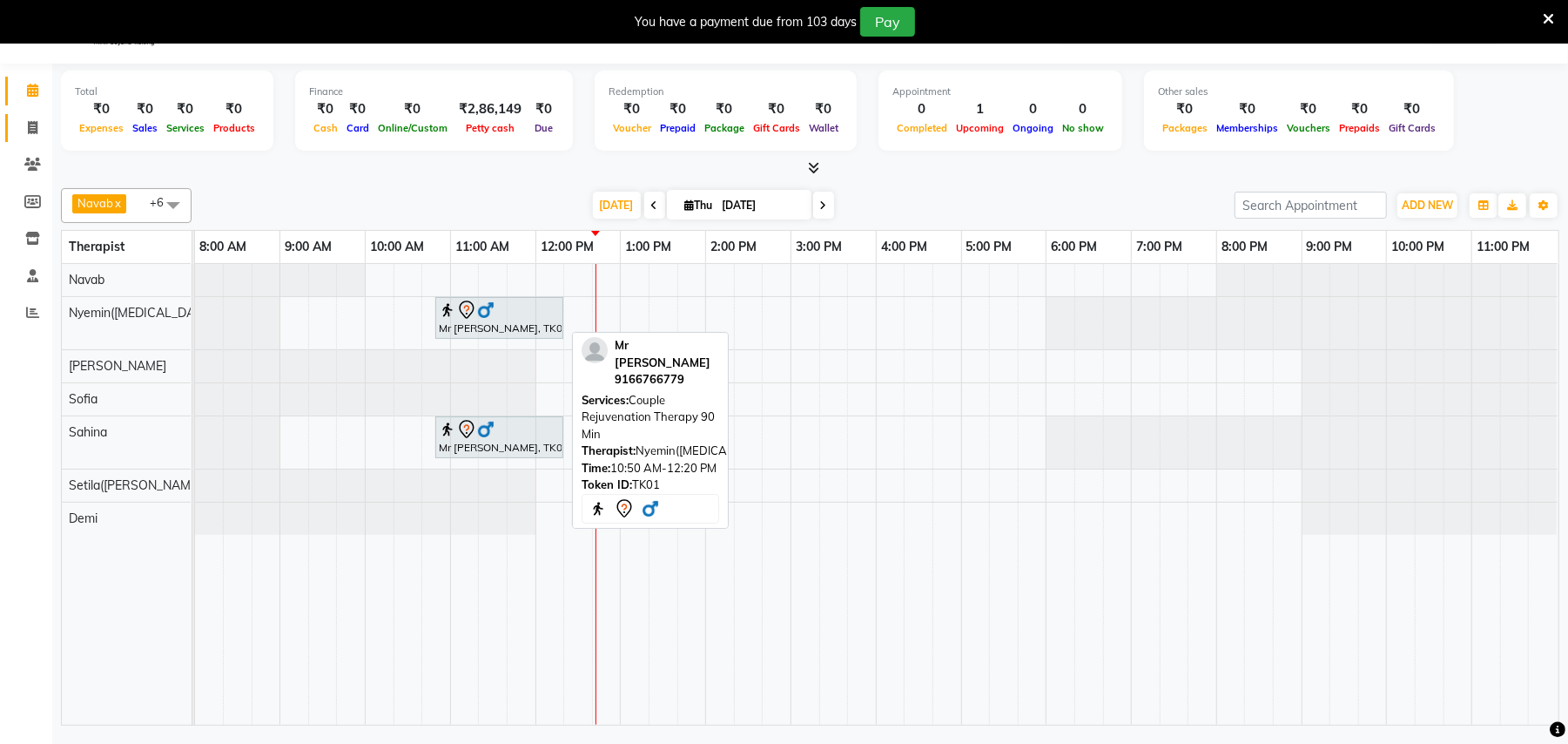
click at [485, 331] on div "Mr [PERSON_NAME], TK01, 10:50 AM-12:20 PM, Couple Rejuvenation Therapy 90 Min" at bounding box center [500, 318] width 124 height 37
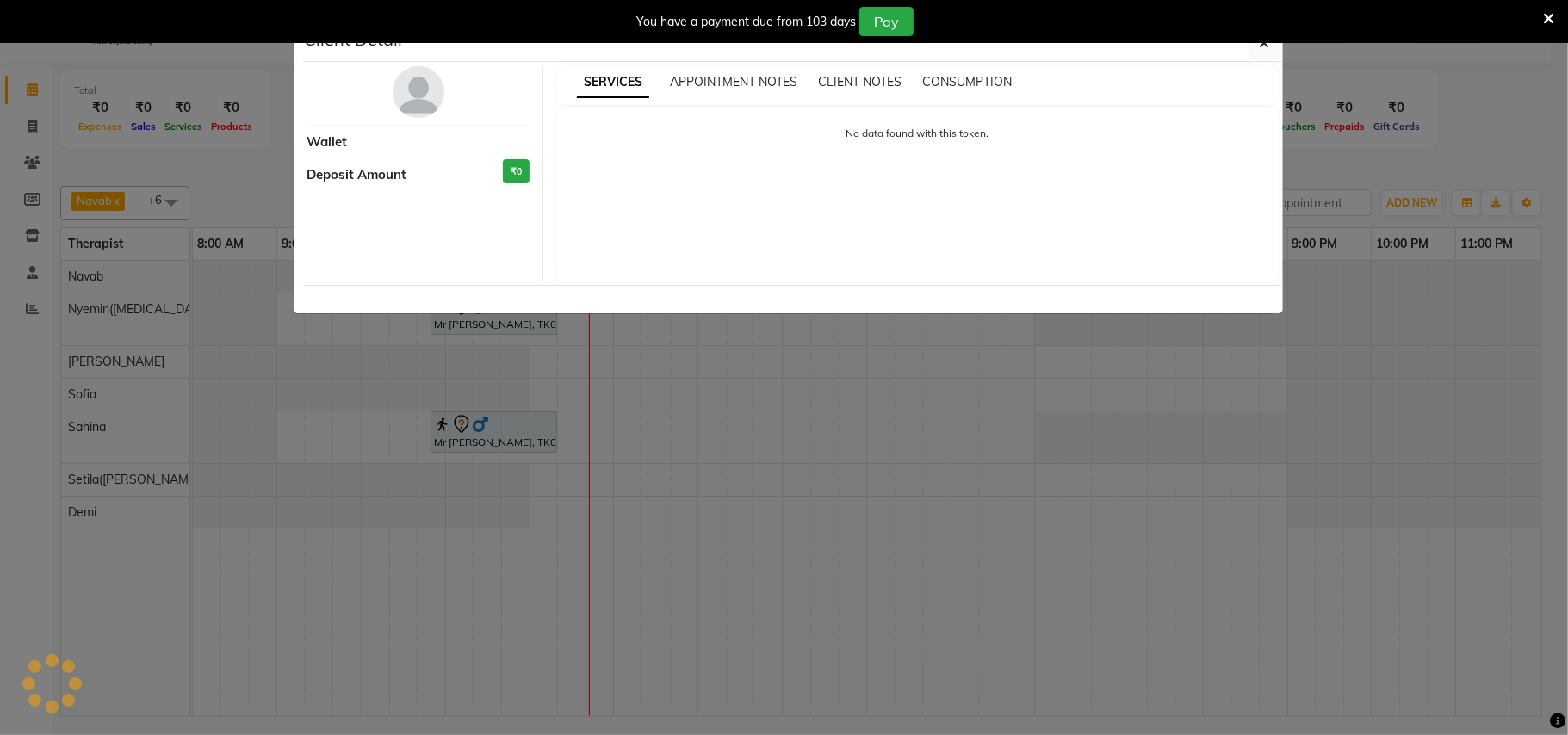
select select "7"
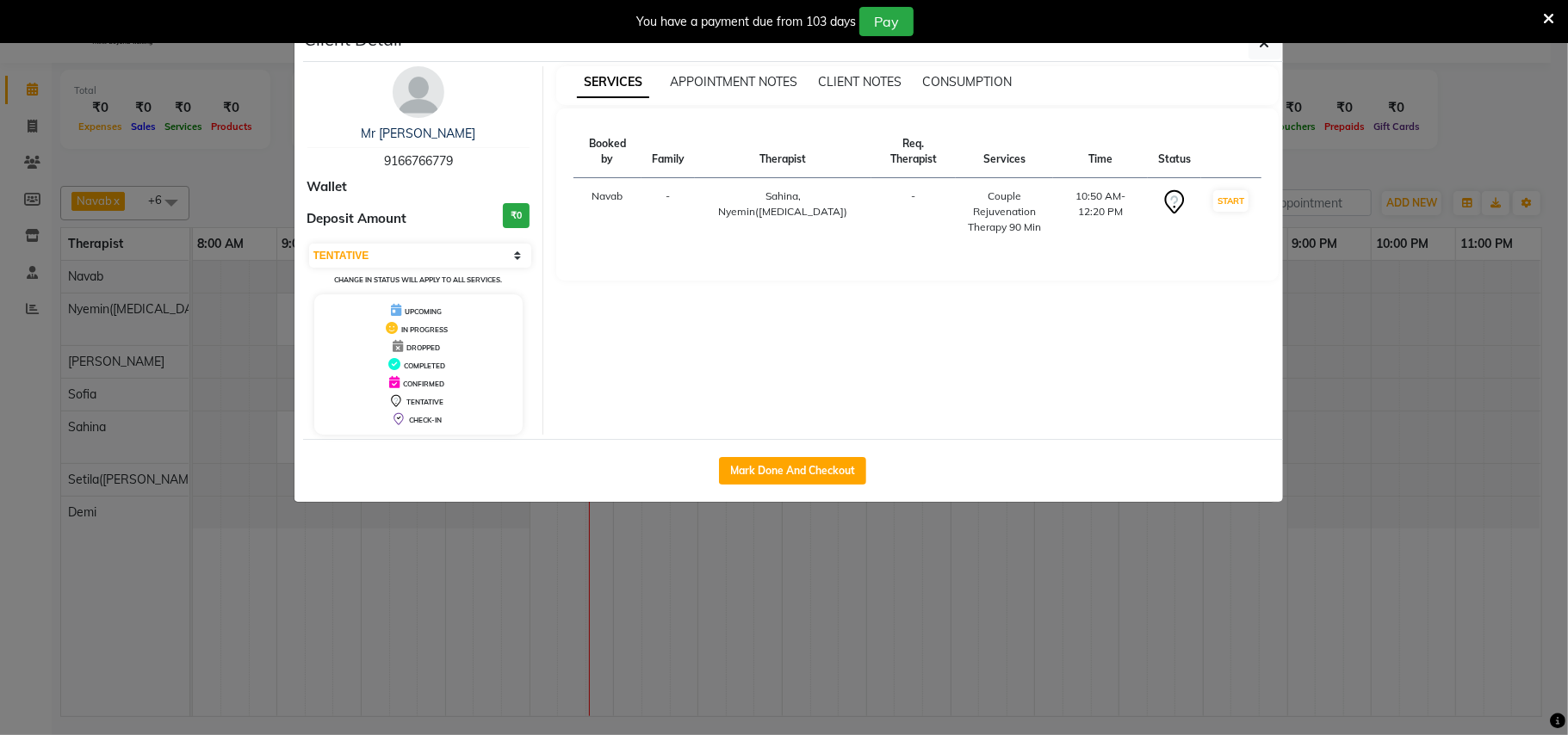
click at [1264, 41] on div "You have a payment due from 103 days Pay" at bounding box center [784, 21] width 1568 height 43
click at [1267, 49] on icon "button" at bounding box center [1264, 43] width 11 height 13
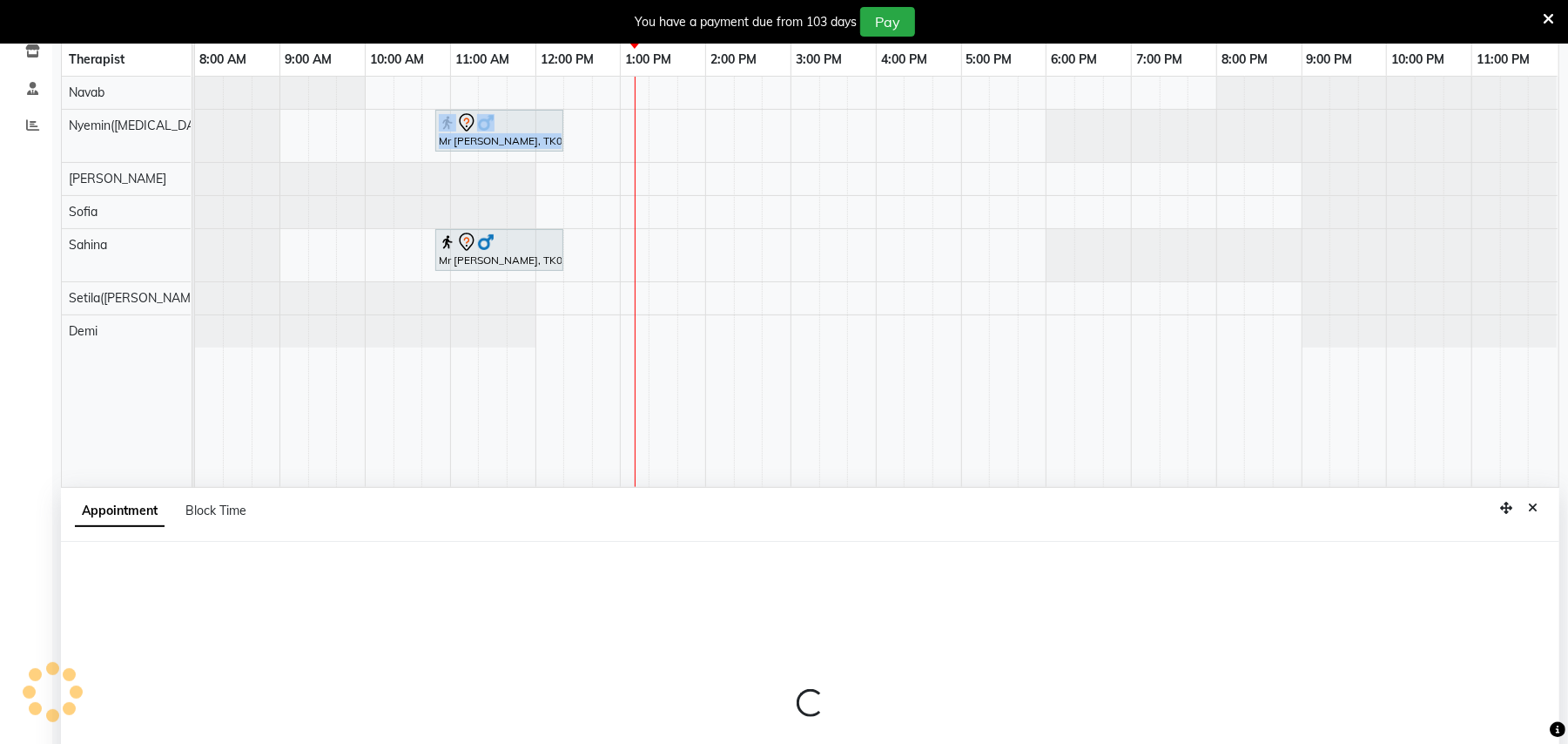
select select "77563"
select select "780"
select select "tentative"
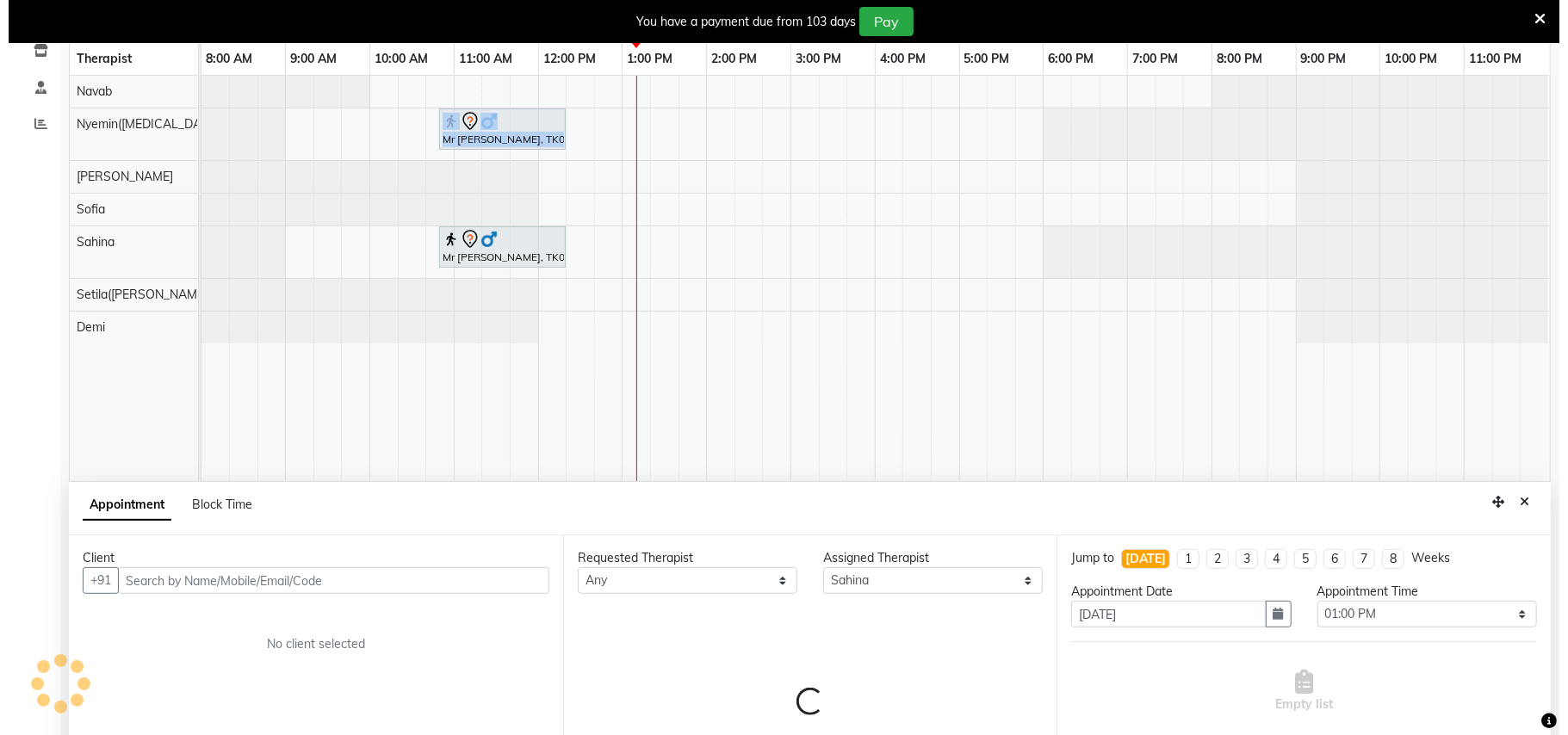
scroll to position [368, 0]
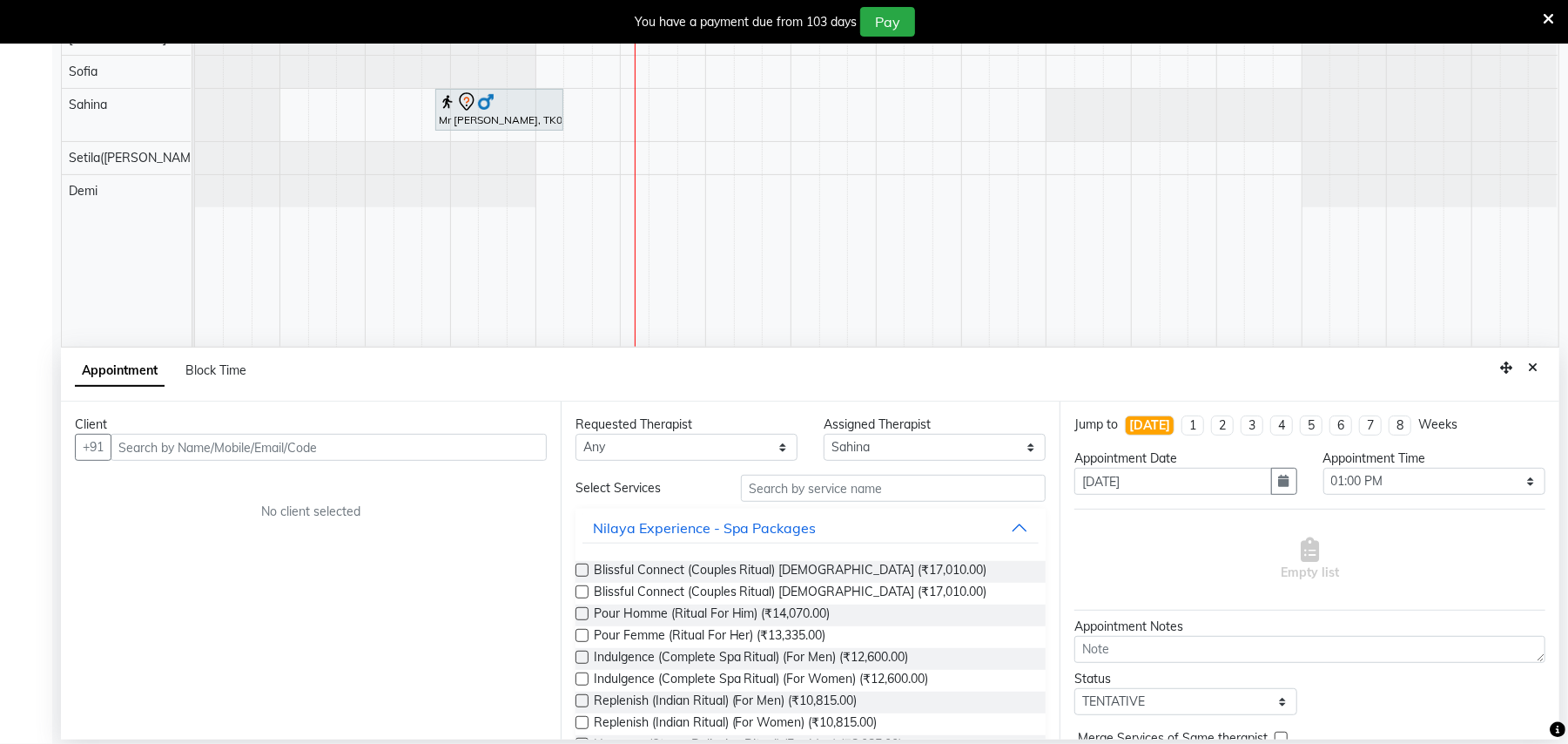
click at [312, 447] on input "text" at bounding box center [329, 447] width 436 height 27
click at [349, 439] on input "7003010768" at bounding box center [293, 447] width 364 height 27
type input "7003010768"
click at [503, 453] on span "Add Client" at bounding box center [510, 446] width 58 height 16
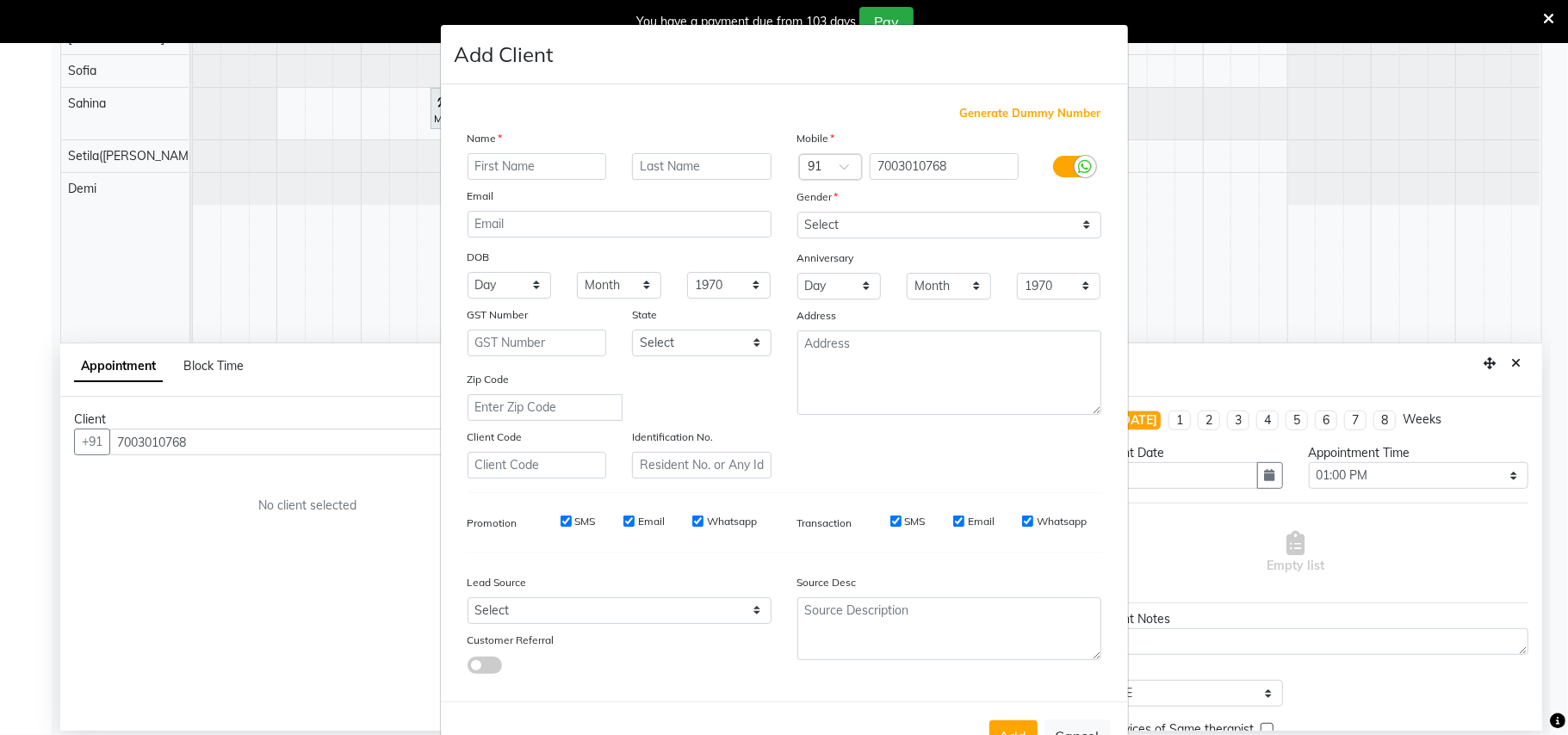
click at [544, 156] on input "text" at bounding box center [536, 166] width 139 height 27
type input "m"
click at [490, 167] on input "Mr [PERSON_NAME]" at bounding box center [536, 166] width 139 height 27
type input "Mr [PERSON_NAME]"
drag, startPoint x: 914, startPoint y: 227, endPoint x: 904, endPoint y: 227, distance: 10.0
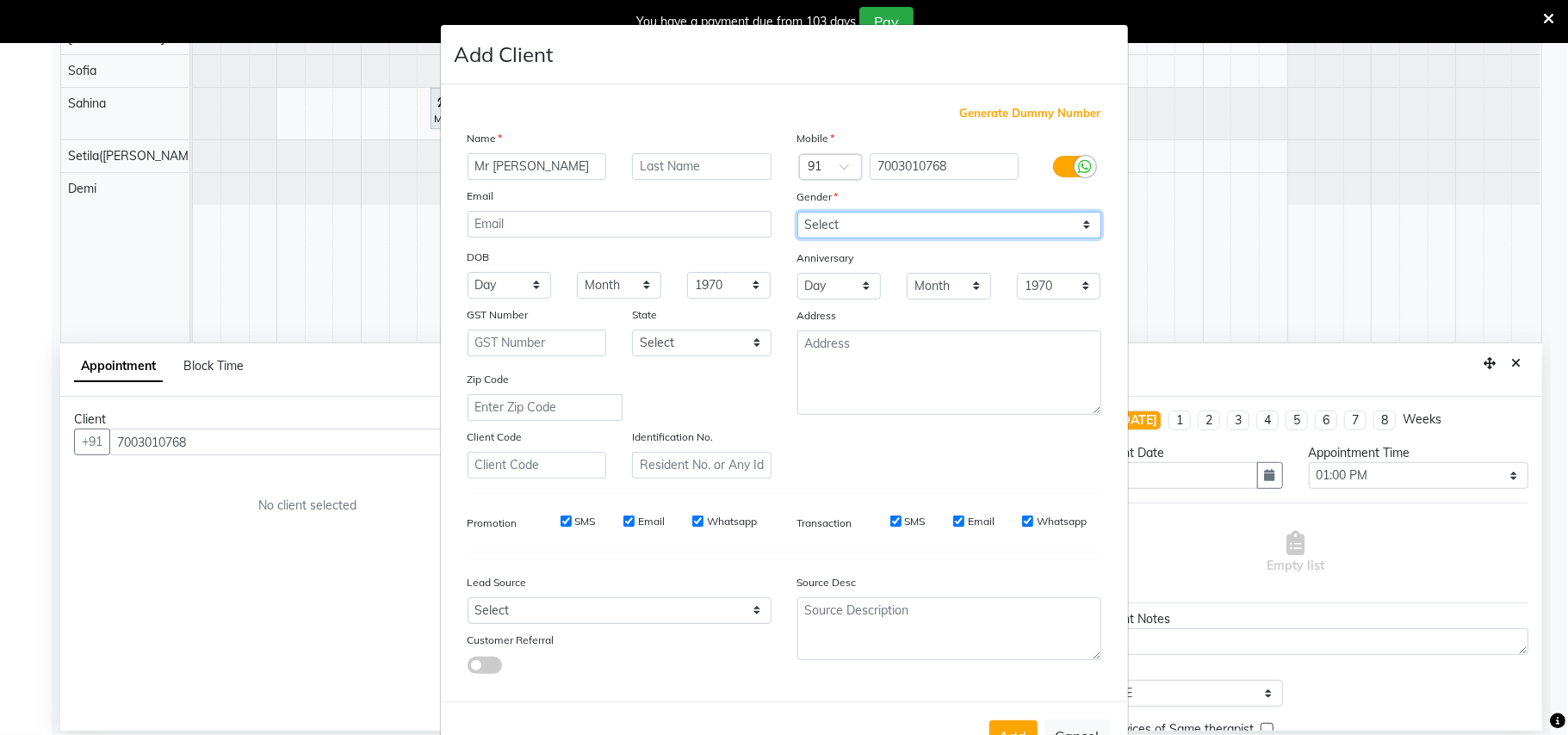
click at [914, 227] on select "Select [DEMOGRAPHIC_DATA] [DEMOGRAPHIC_DATA] Other Prefer Not To Say" at bounding box center [949, 225] width 304 height 27
select select "[DEMOGRAPHIC_DATA]"
click at [797, 211] on select "Select [DEMOGRAPHIC_DATA] [DEMOGRAPHIC_DATA] Other Prefer Not To Say" at bounding box center [949, 225] width 304 height 27
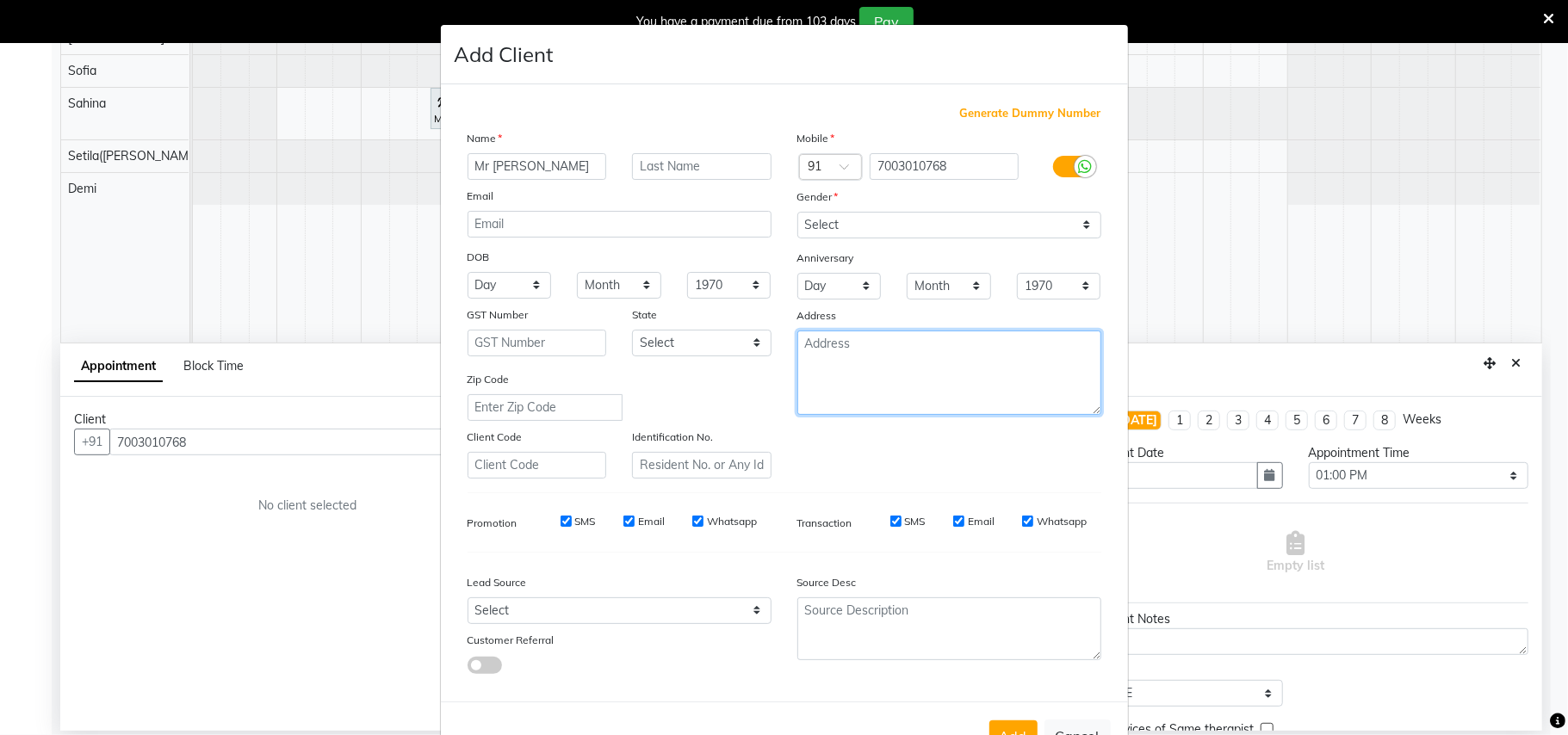
click at [904, 370] on textarea at bounding box center [949, 373] width 304 height 85
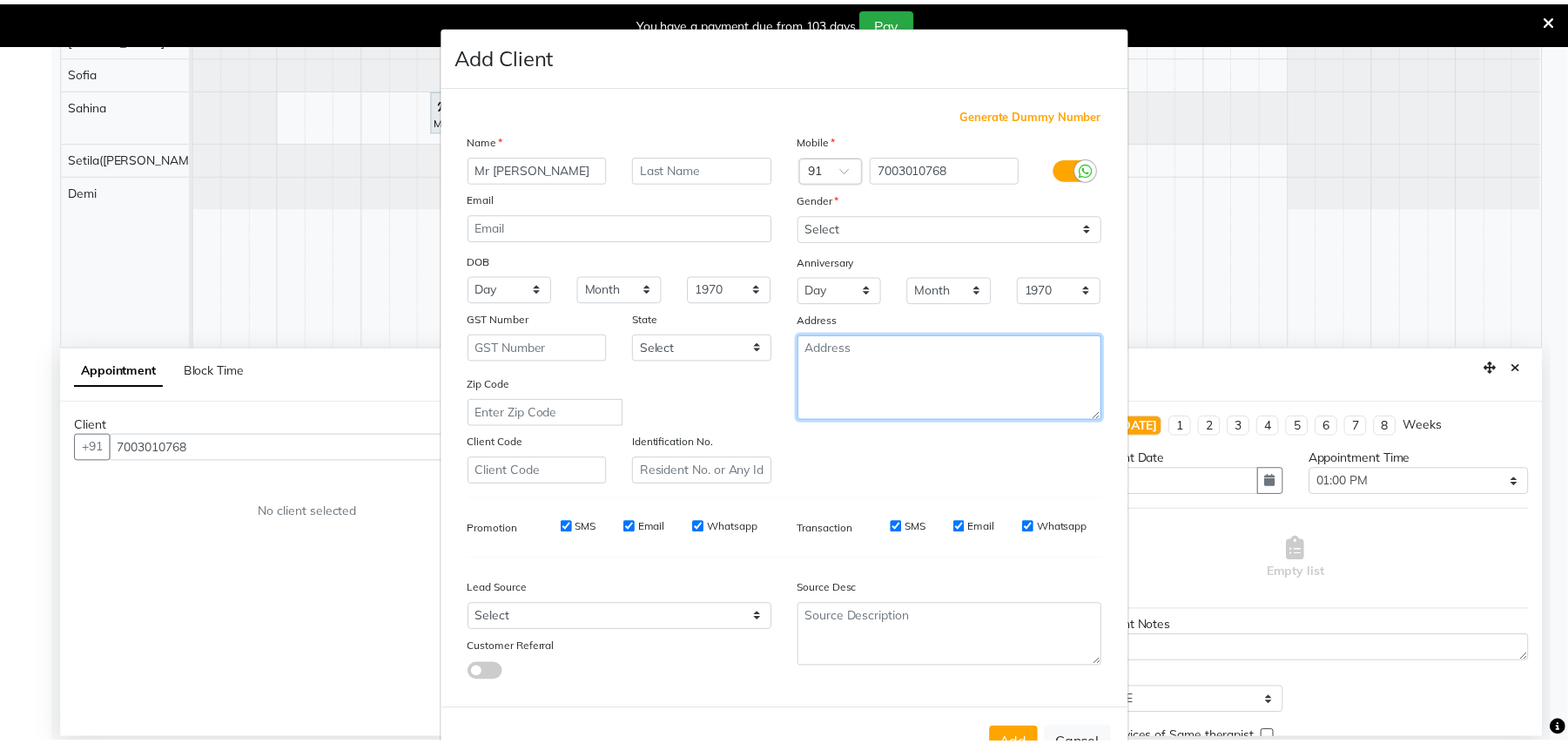
scroll to position [55, 0]
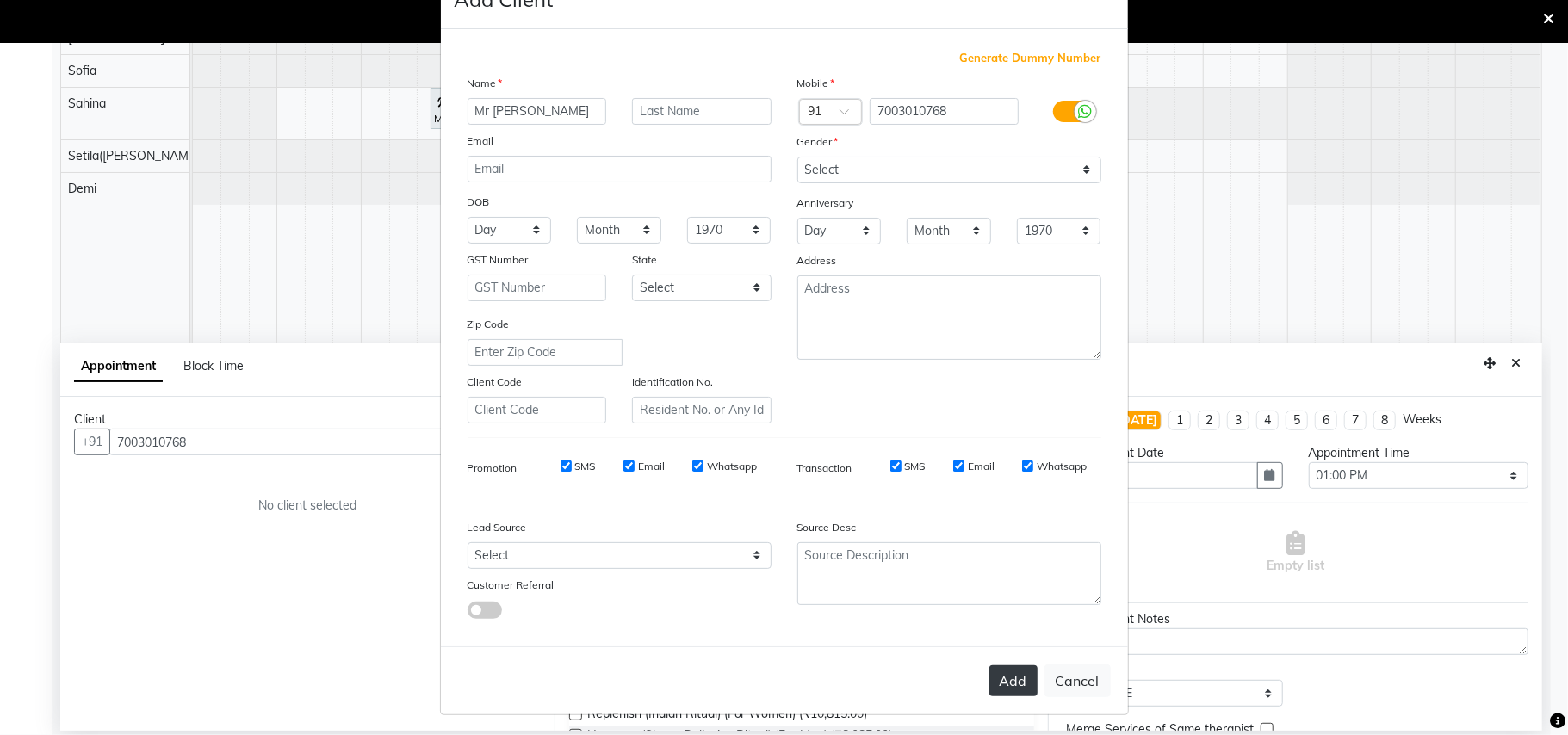
click at [1010, 682] on button "Add" at bounding box center [1013, 680] width 48 height 31
type input "70******68"
select select
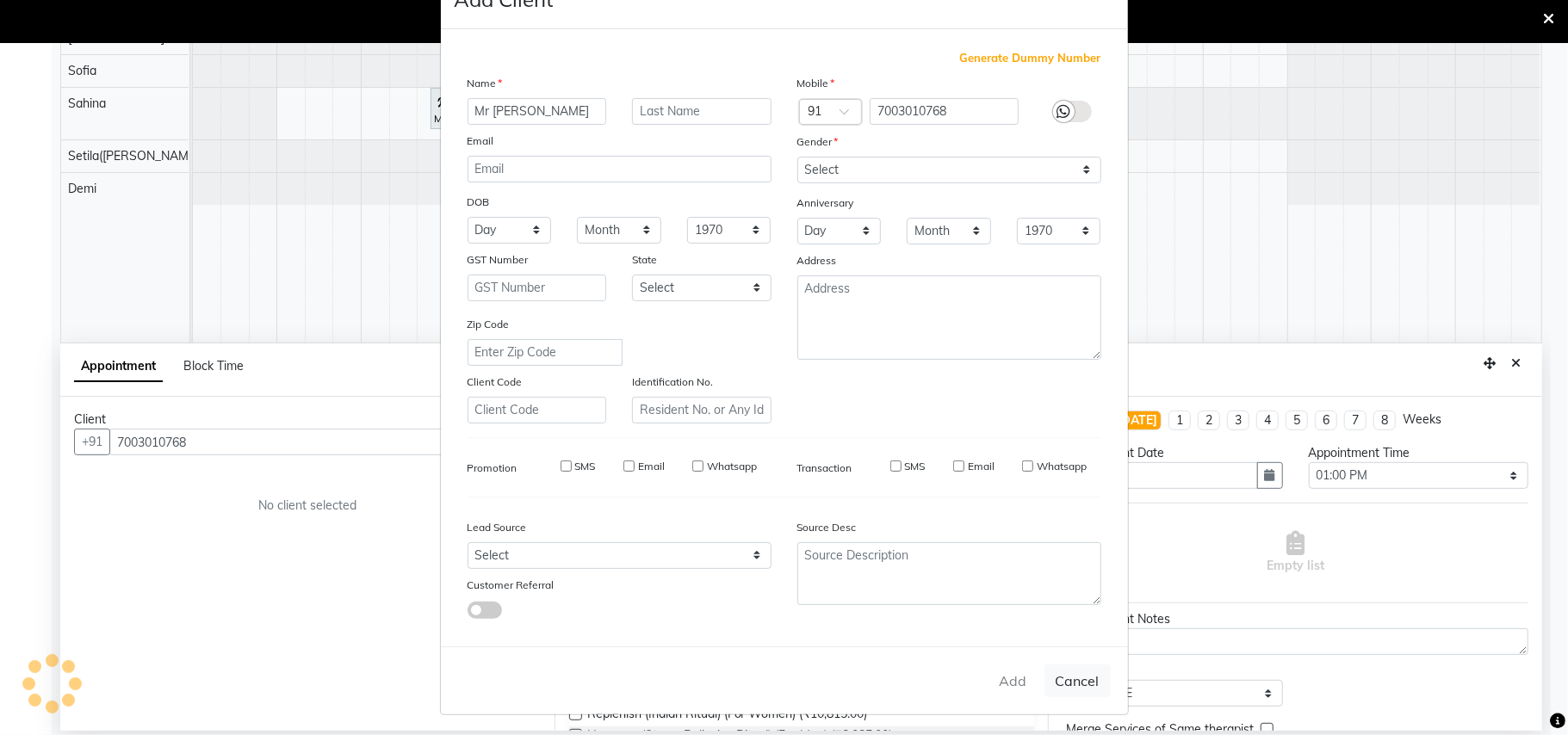
select select
checkbox input "false"
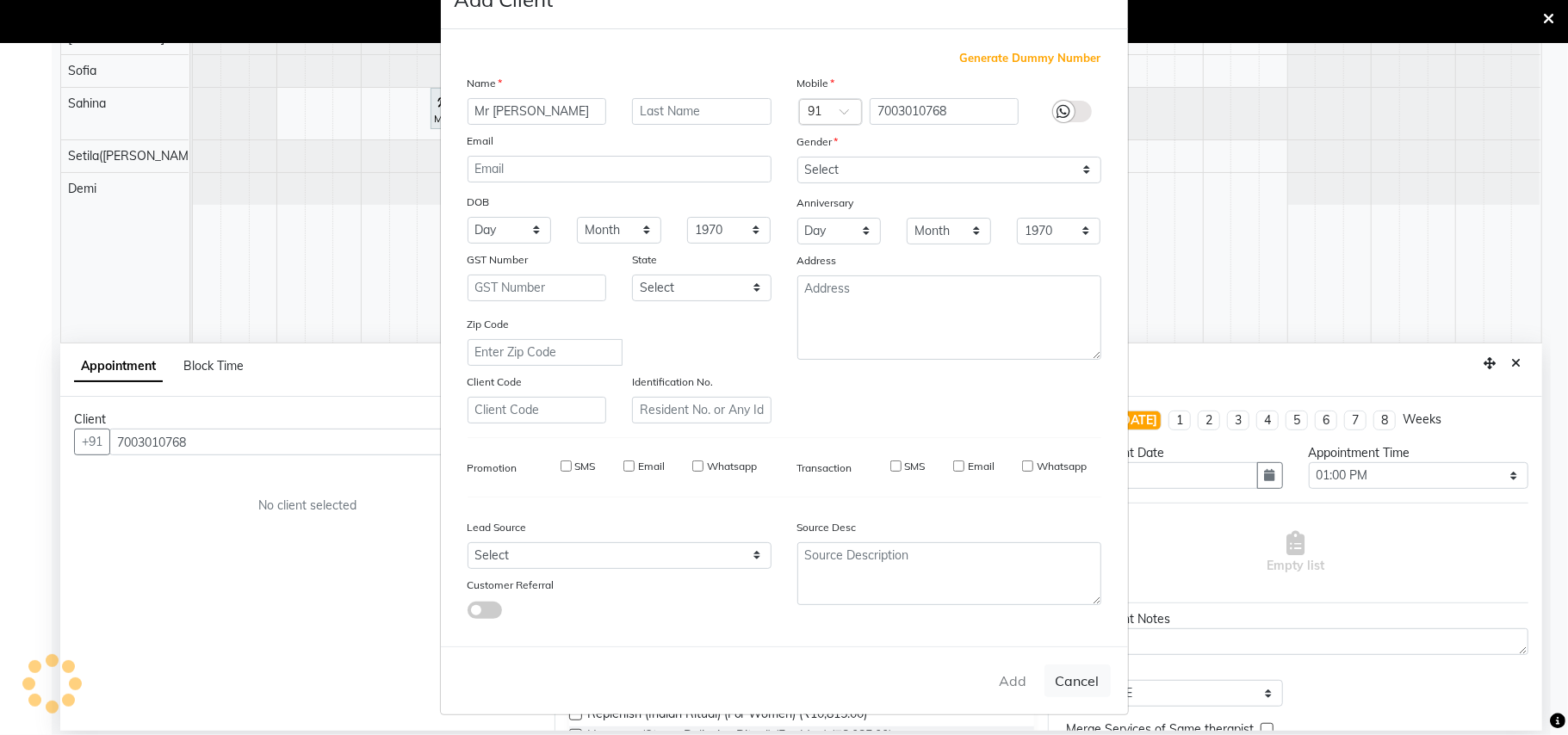
checkbox input "false"
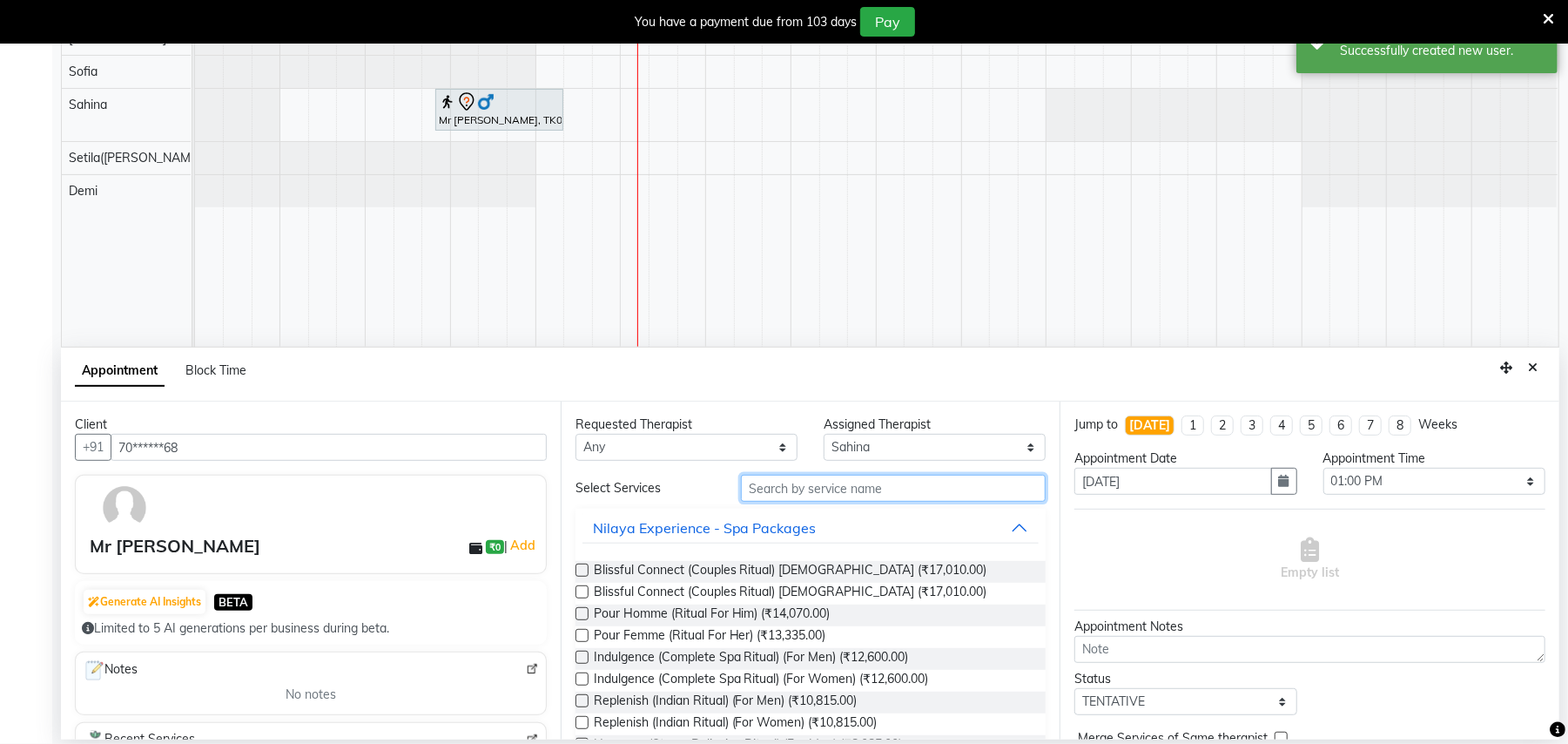
click at [927, 485] on input "text" at bounding box center [892, 488] width 304 height 27
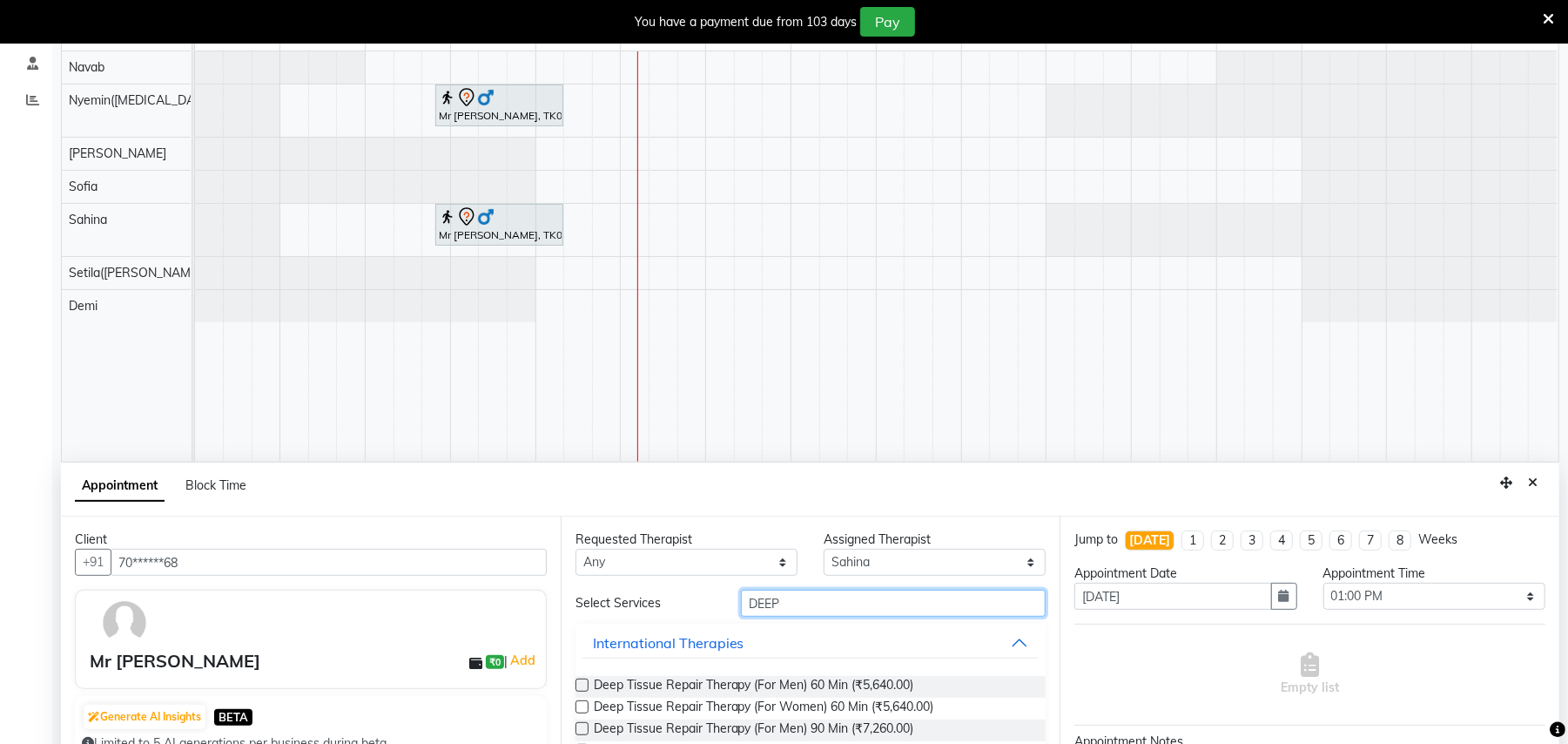
scroll to position [372, 0]
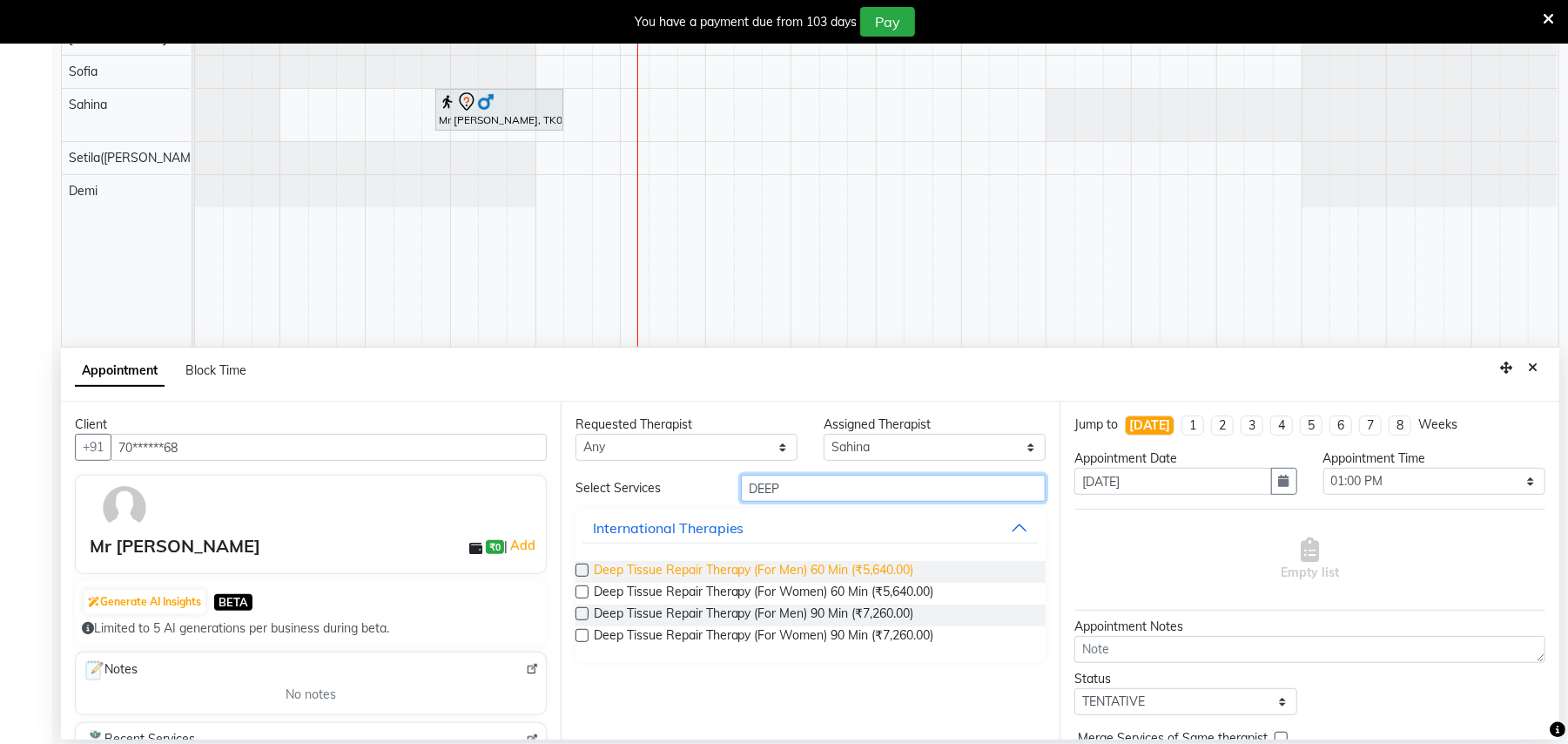
type input "DEEP"
click at [689, 570] on span "Deep Tissue Repair Therapy (For Men) 60 Min (₹5,640.00)" at bounding box center [754, 572] width 321 height 21
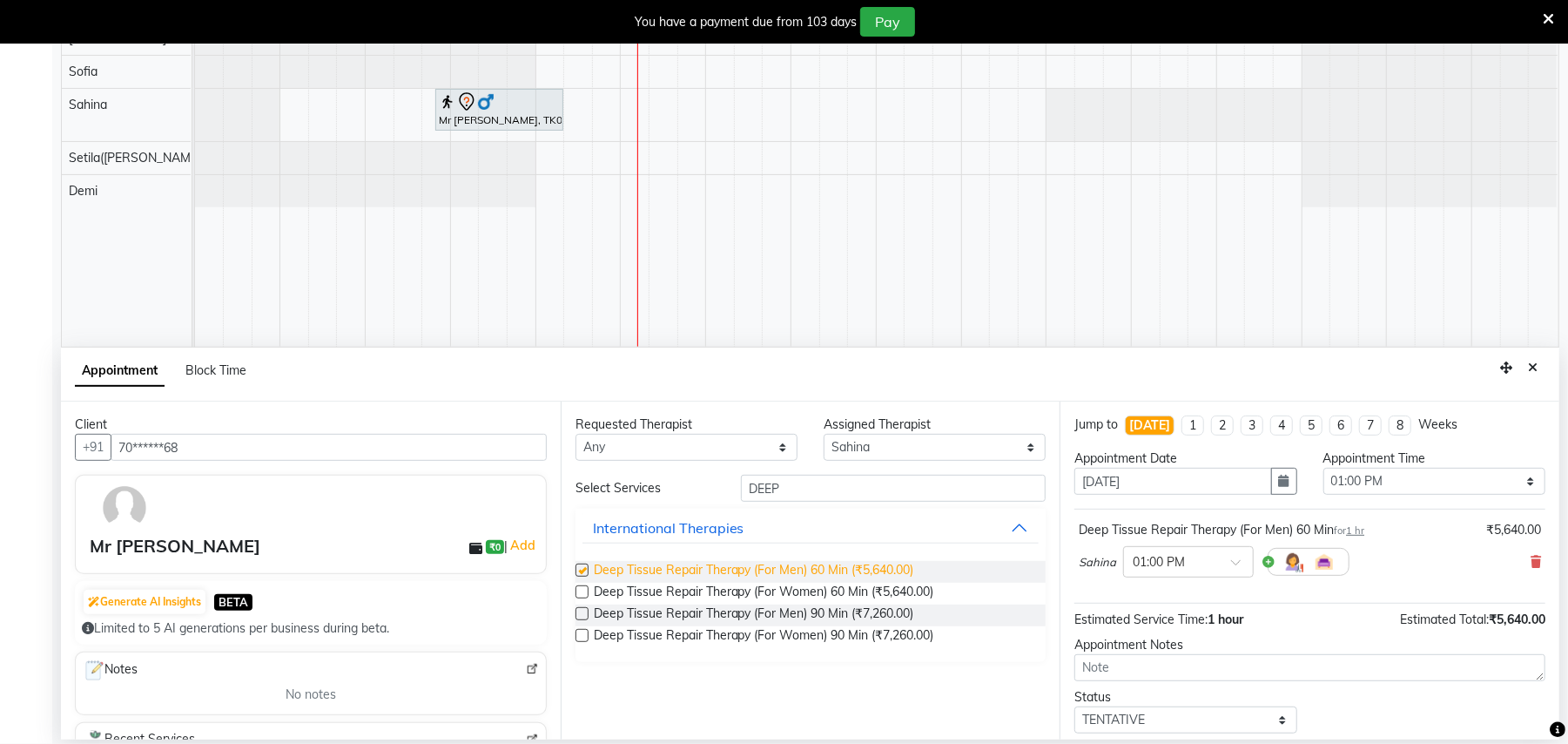
checkbox input "false"
click at [1398, 478] on select "Select 09:00 AM 09:15 AM 09:30 AM 09:45 AM 10:00 AM 10:15 AM 10:30 AM 10:45 AM …" at bounding box center [1434, 481] width 222 height 27
select select "810"
click at [1323, 469] on select "Select 09:00 AM 09:15 AM 09:30 AM 09:45 AM 10:00 AM 10:15 AM 10:30 AM 10:45 AM …" at bounding box center [1434, 481] width 222 height 27
click at [983, 444] on select "Select [PERSON_NAME]([MEDICAL_DATA]) [PERSON_NAME] [PERSON_NAME] Setila([PERSON…" at bounding box center [934, 447] width 222 height 27
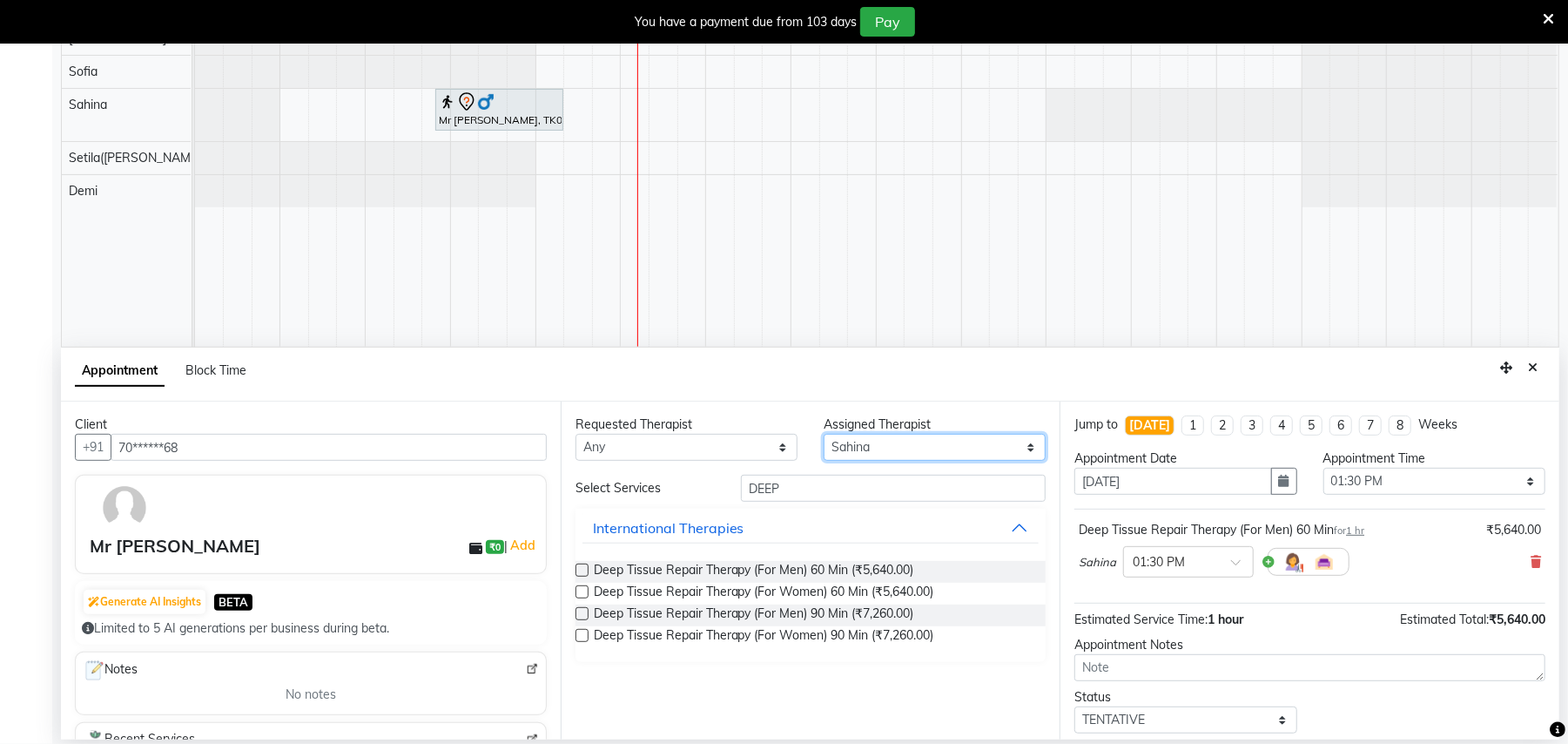
select select "77567"
click at [823, 434] on select "Select [PERSON_NAME]([MEDICAL_DATA]) [PERSON_NAME] [PERSON_NAME] Setila([PERSON…" at bounding box center [934, 447] width 222 height 27
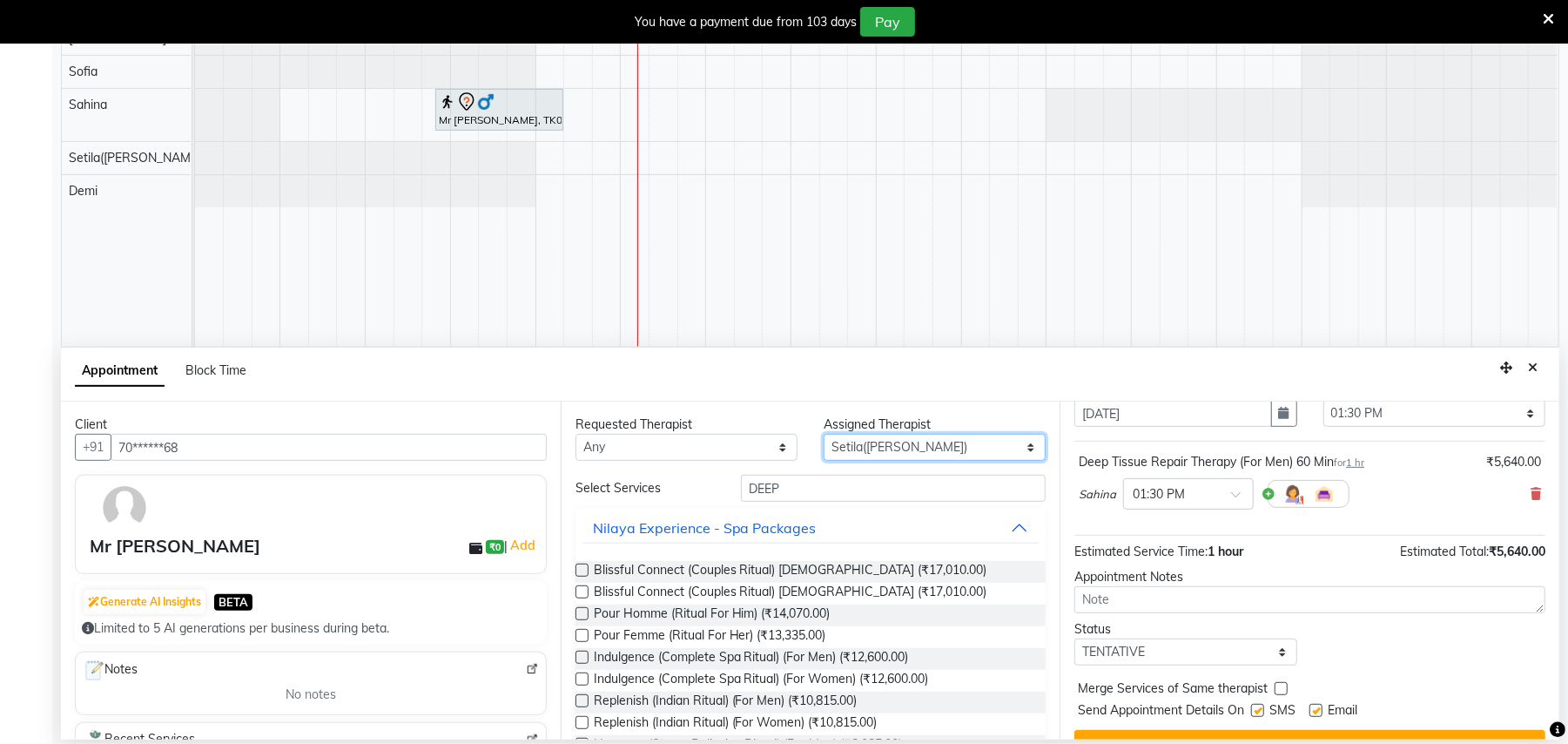
scroll to position [105, 0]
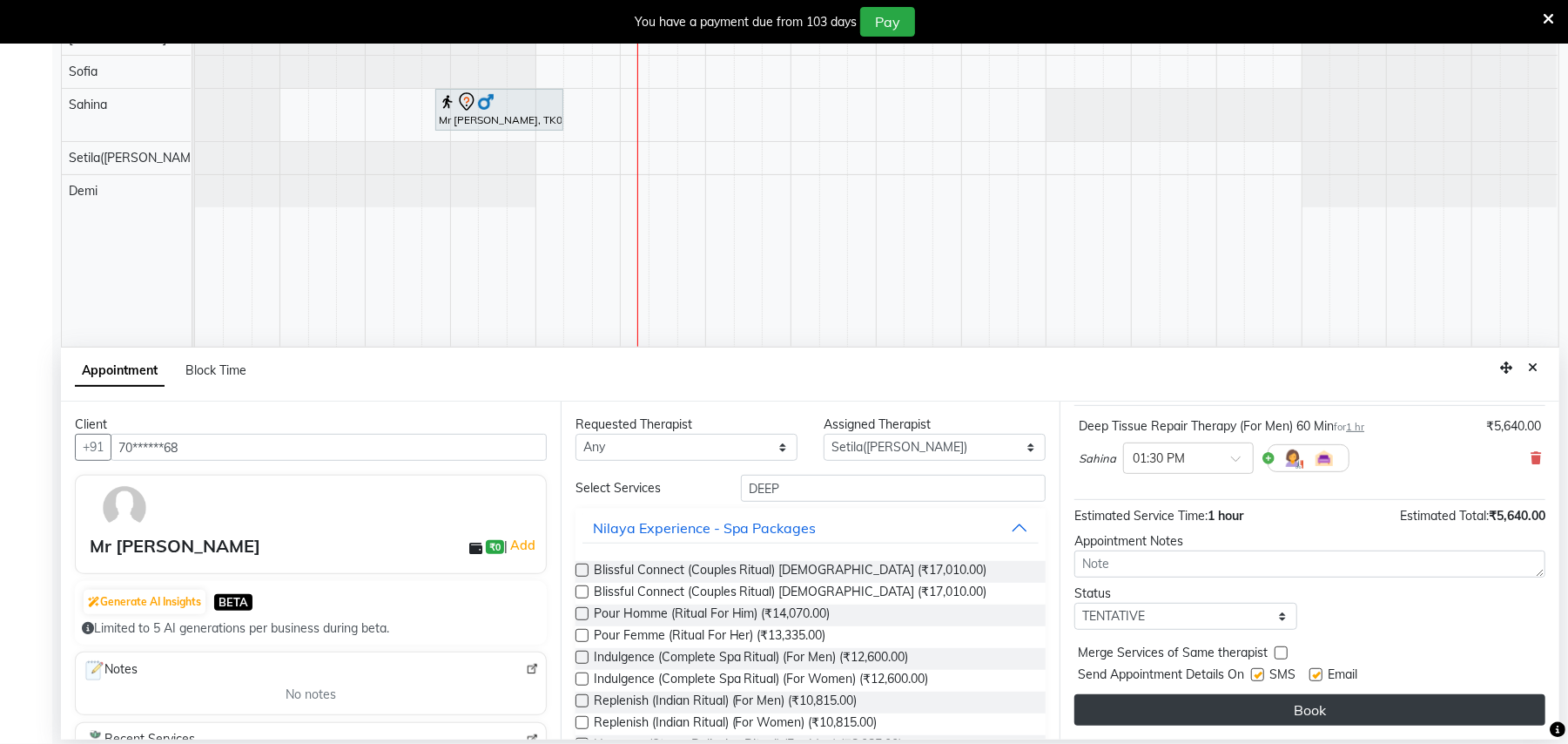
click at [1311, 702] on button "Book" at bounding box center [1309, 710] width 470 height 31
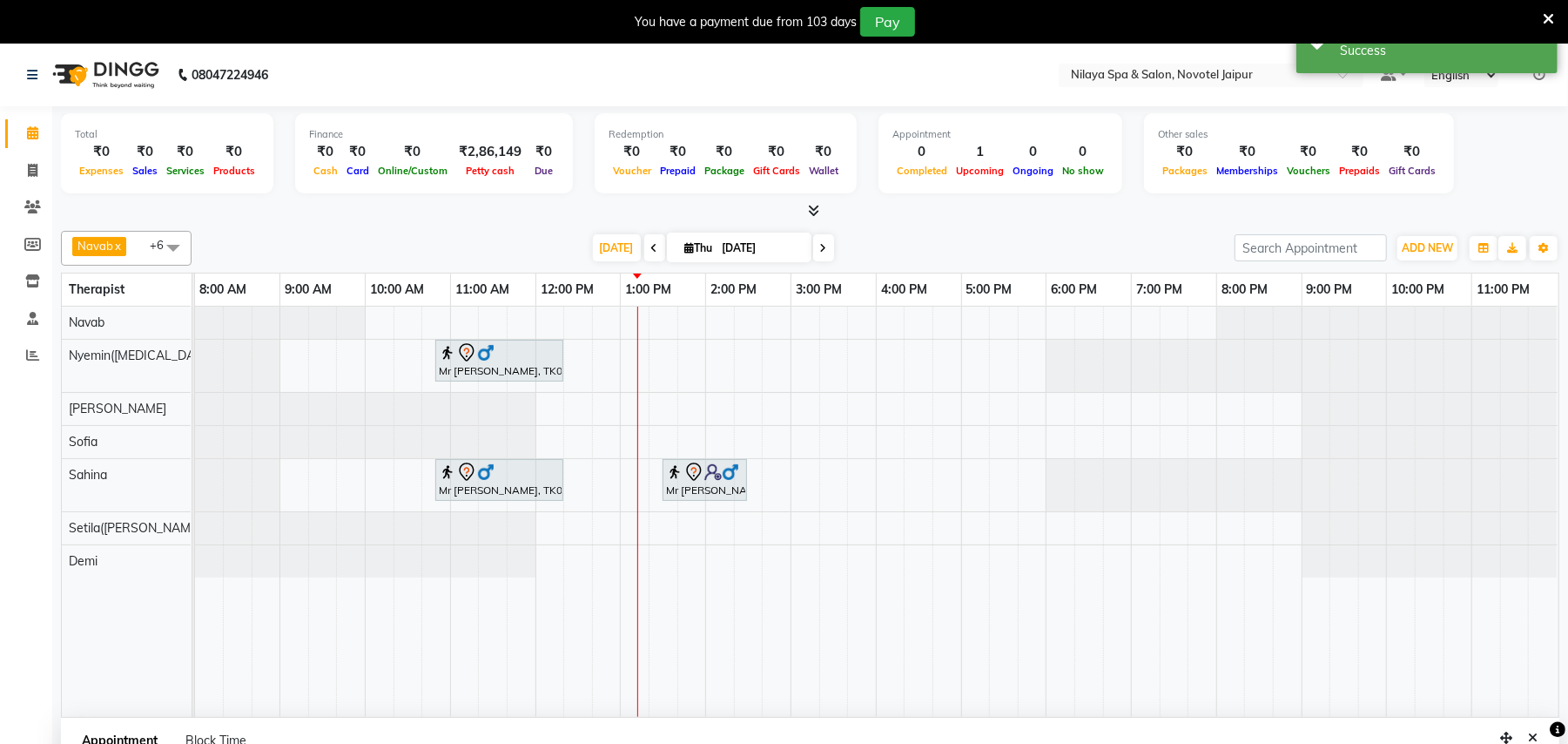
scroll to position [0, 0]
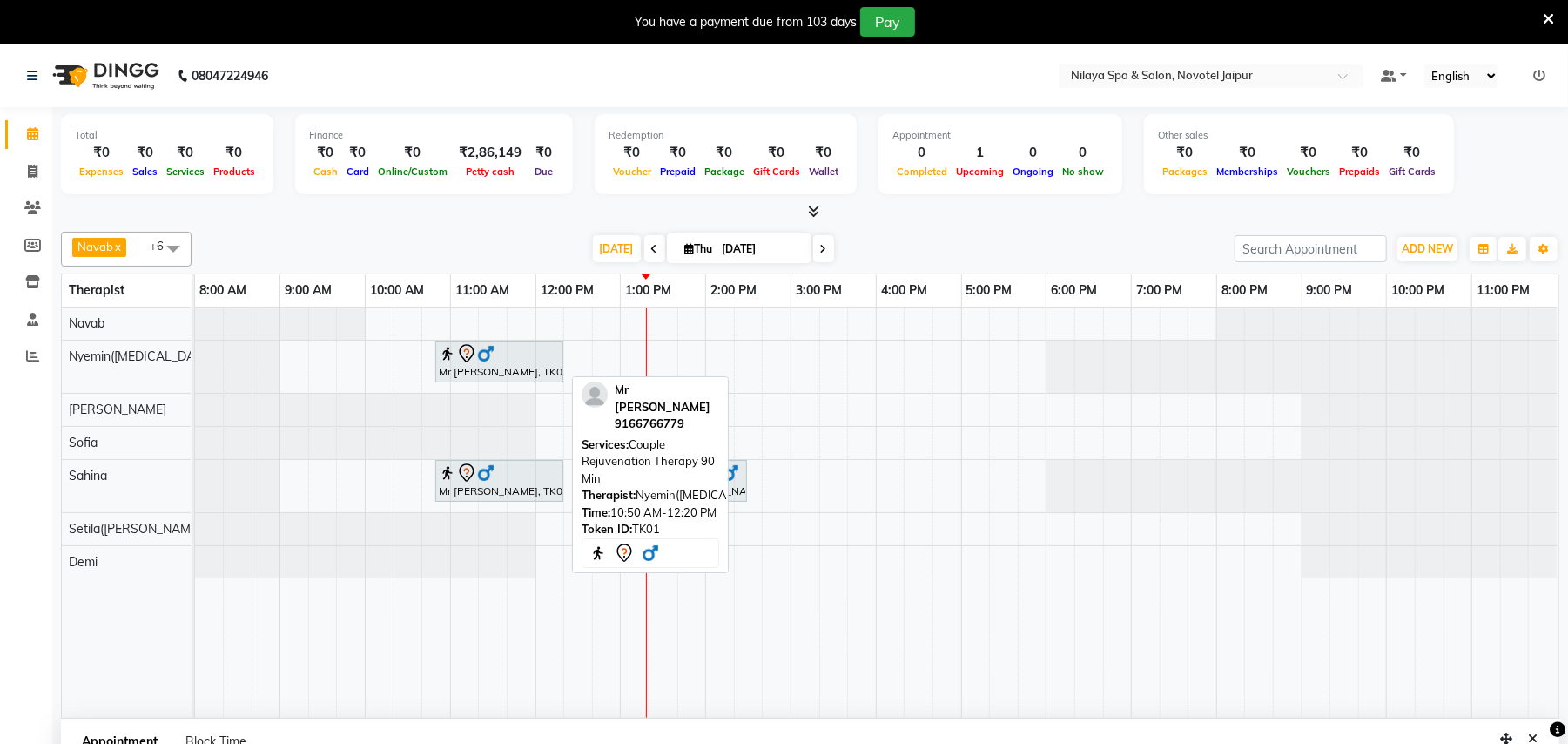
click at [471, 377] on div "Mr [PERSON_NAME], TK01, 10:50 AM-12:20 PM, Couple Rejuvenation Therapy 90 Min" at bounding box center [500, 362] width 124 height 37
select select "7"
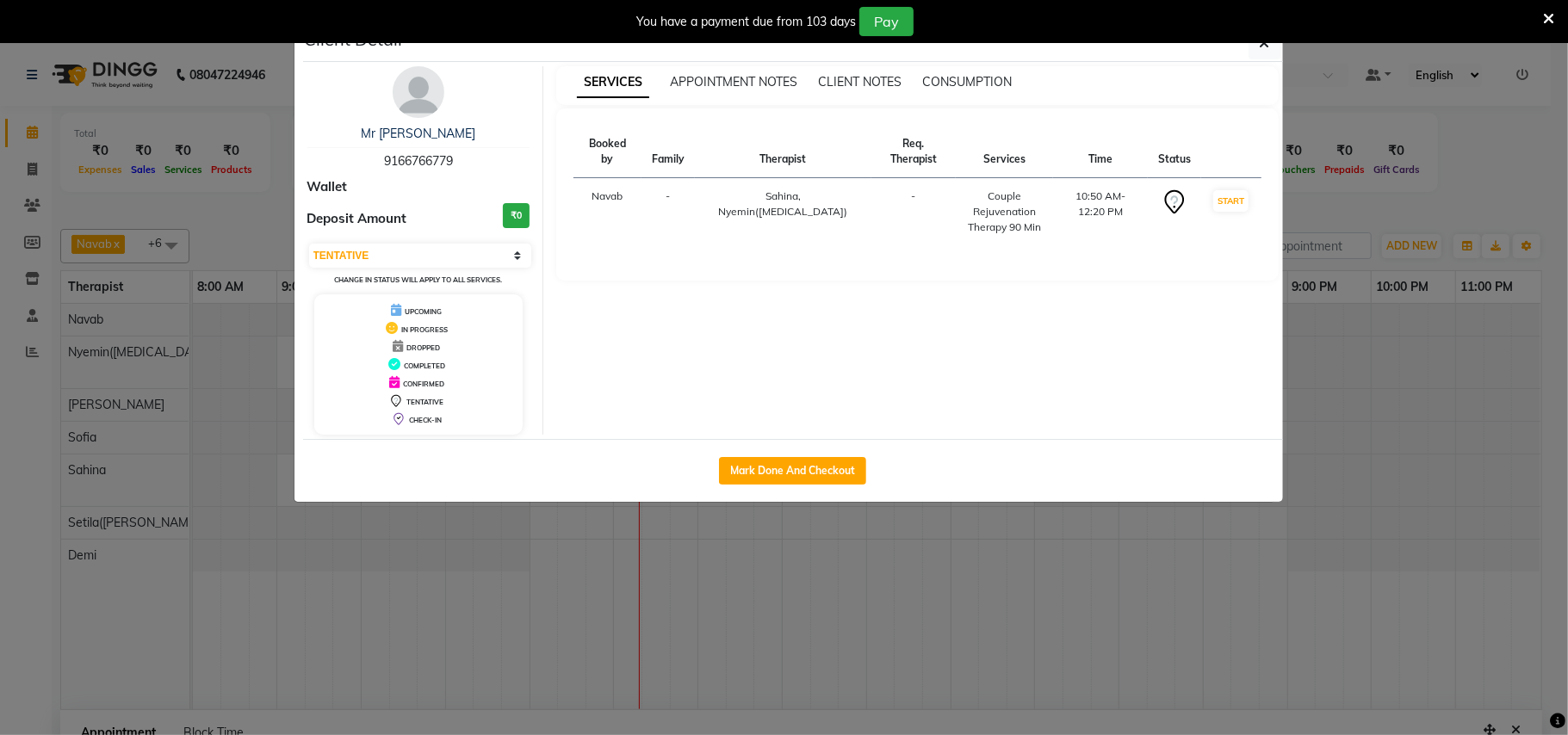
click at [1467, 169] on ngb-modal-window "Client Detail Mr [PERSON_NAME] 9166766779 Wallet Deposit Amount ₹0 Select IN SE…" at bounding box center [784, 367] width 1568 height 735
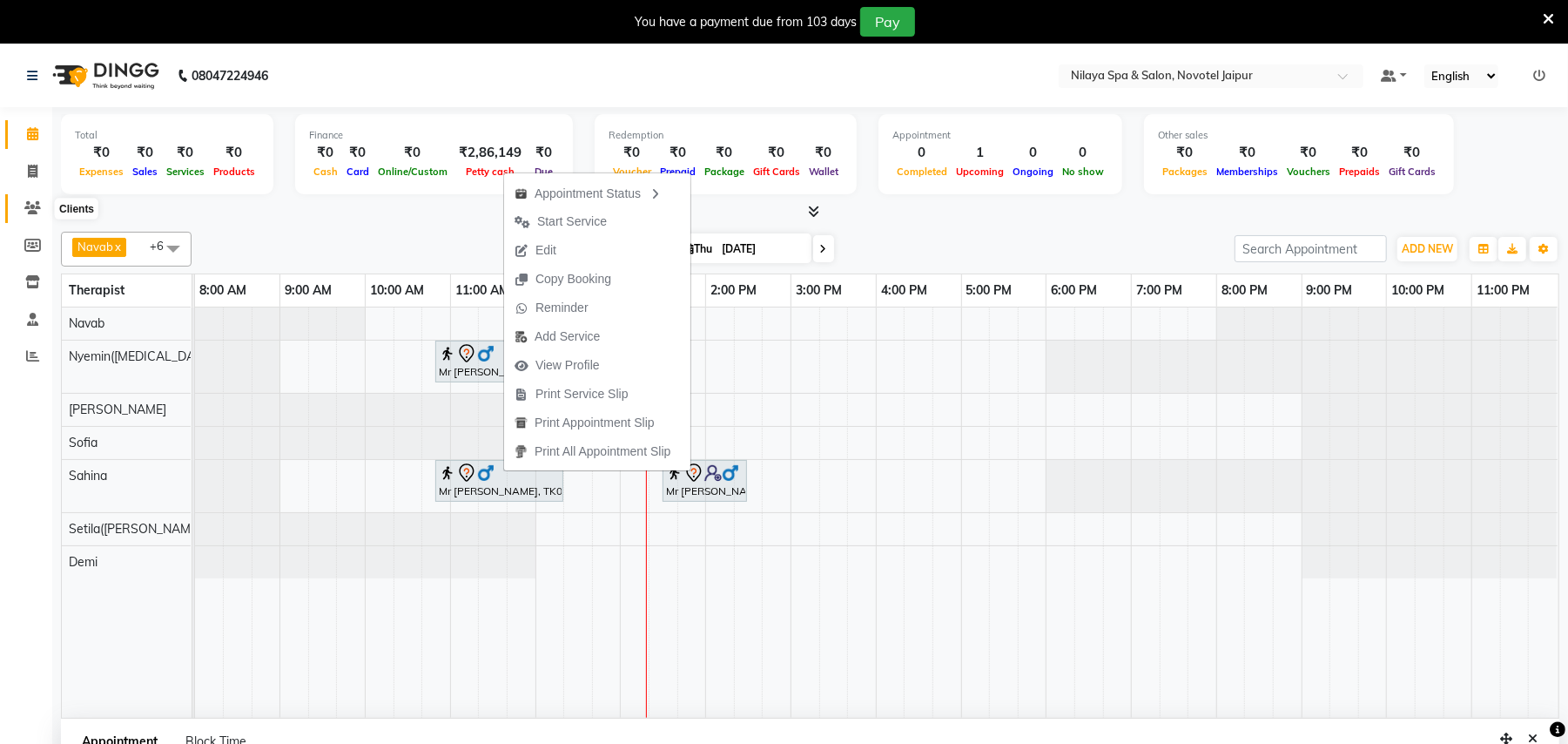
click at [32, 214] on icon at bounding box center [32, 207] width 17 height 13
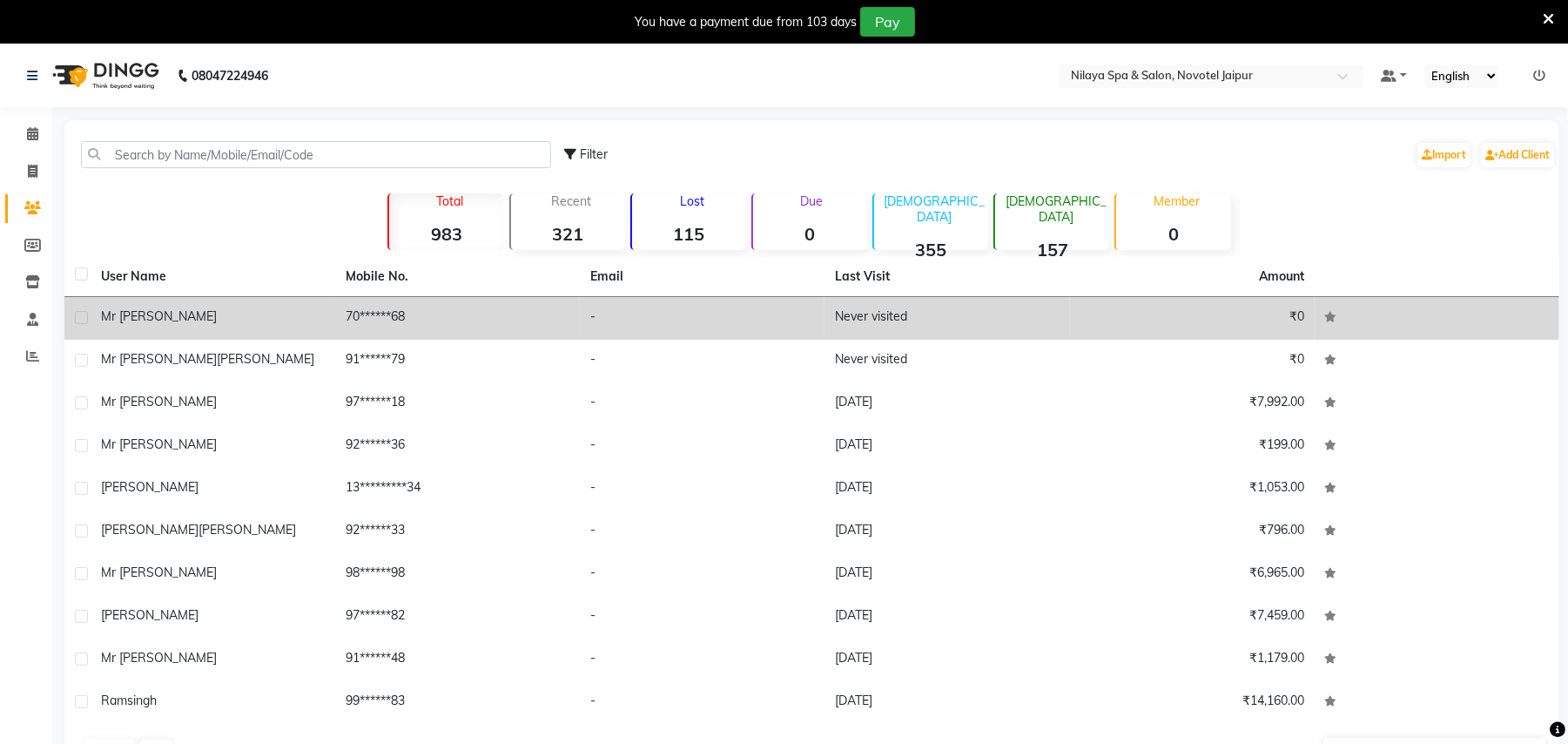
click at [397, 319] on td "70******68" at bounding box center [458, 318] width 245 height 43
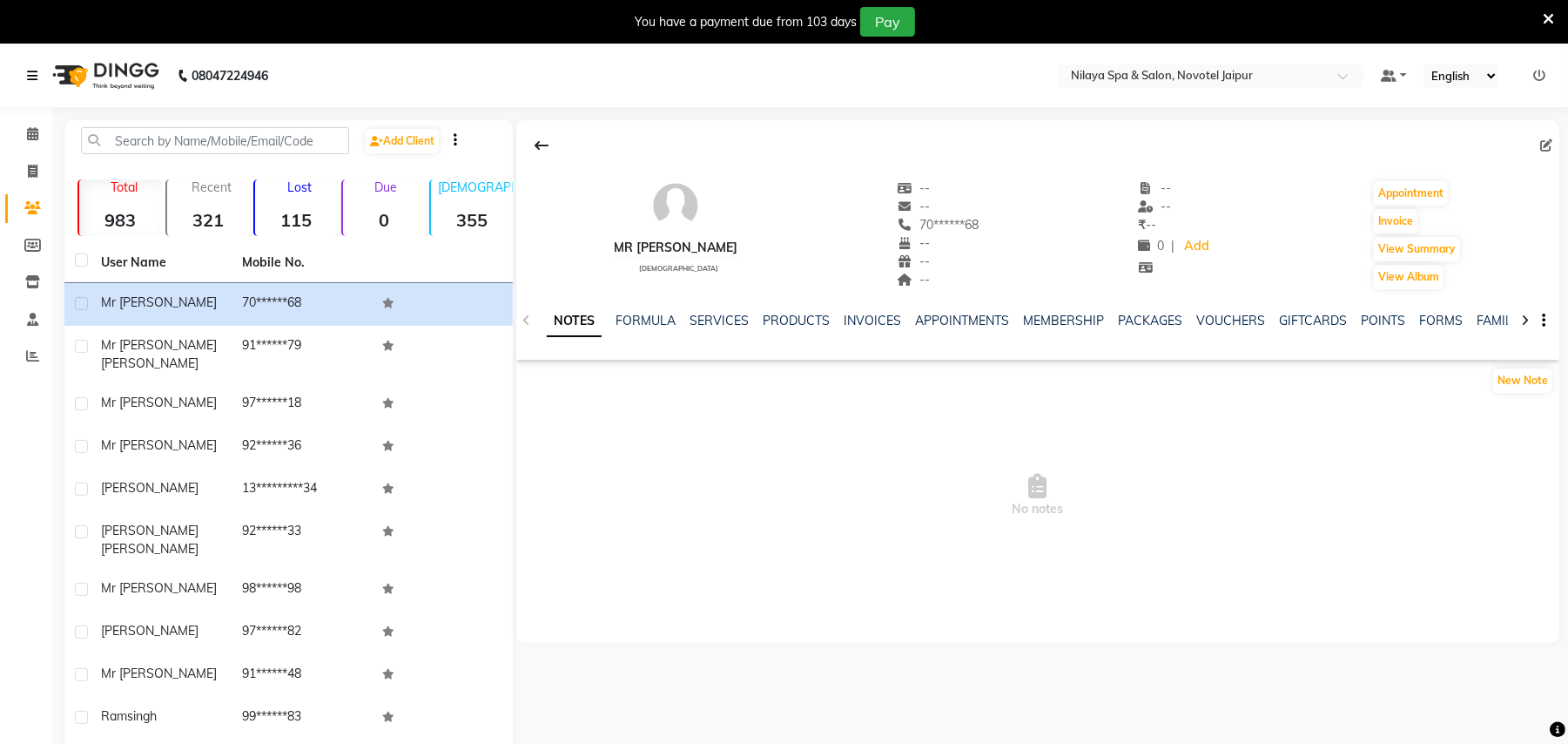
click at [29, 73] on icon at bounding box center [32, 76] width 11 height 13
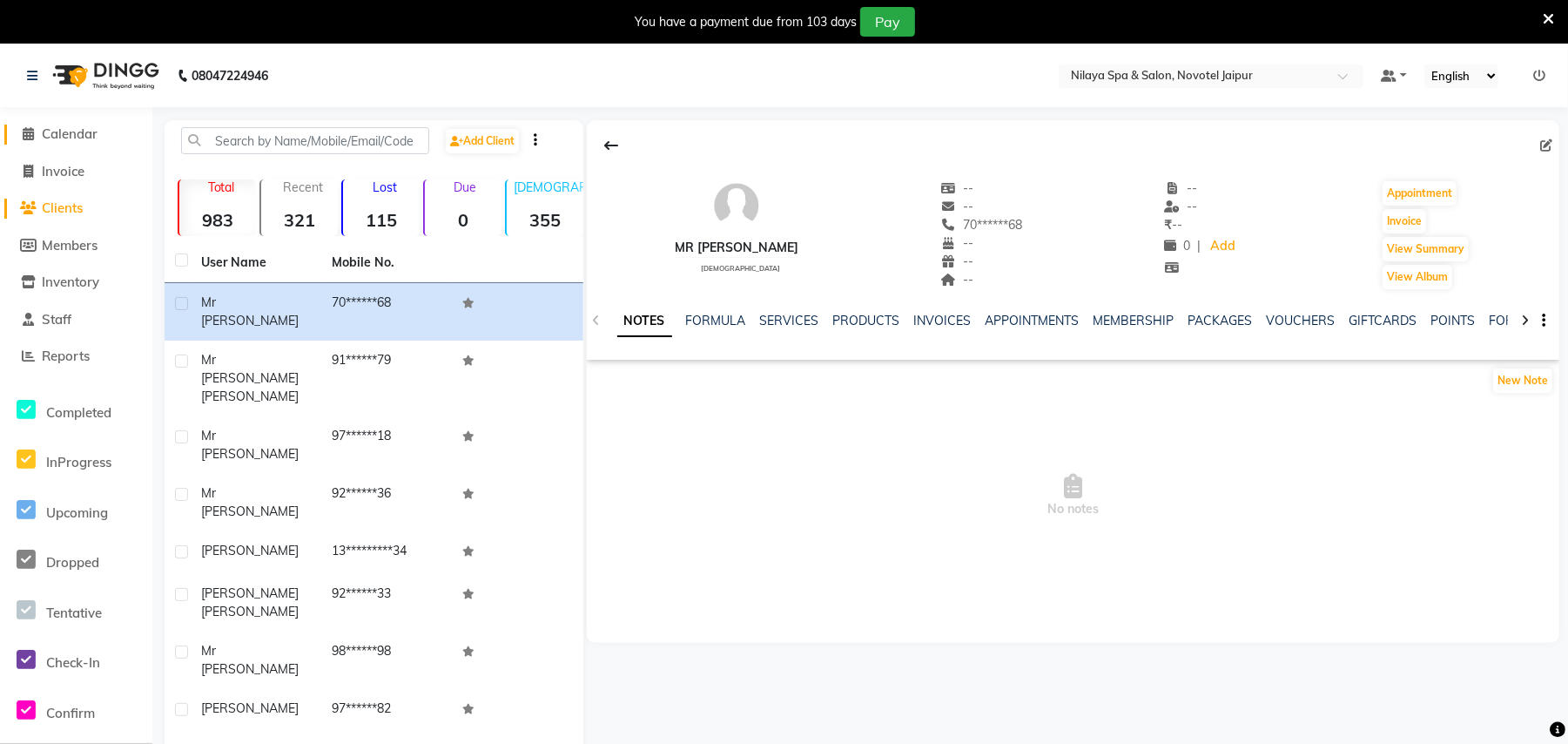
click at [24, 134] on icon at bounding box center [29, 133] width 12 height 13
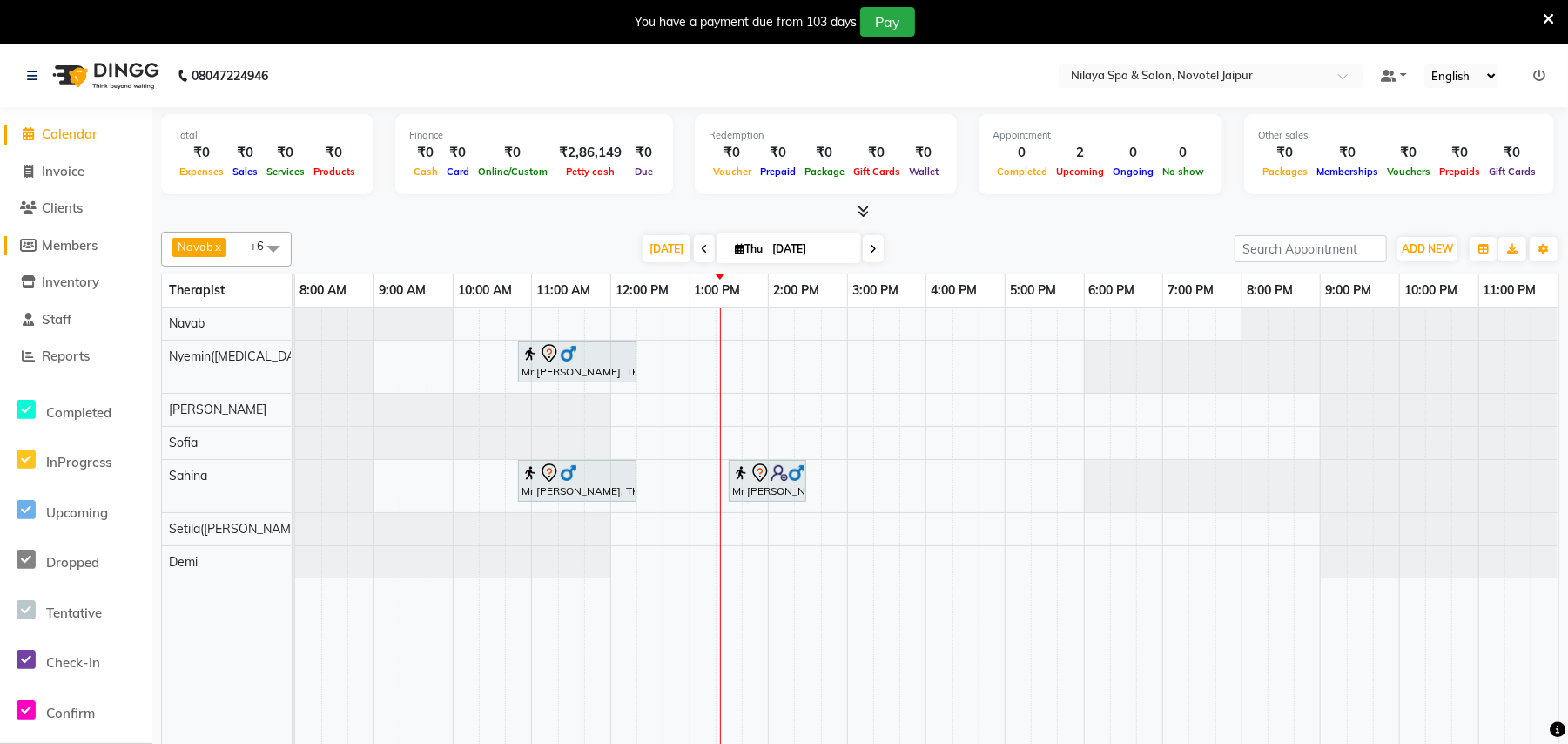
click at [42, 247] on span "Members" at bounding box center [69, 245] width 55 height 17
select select
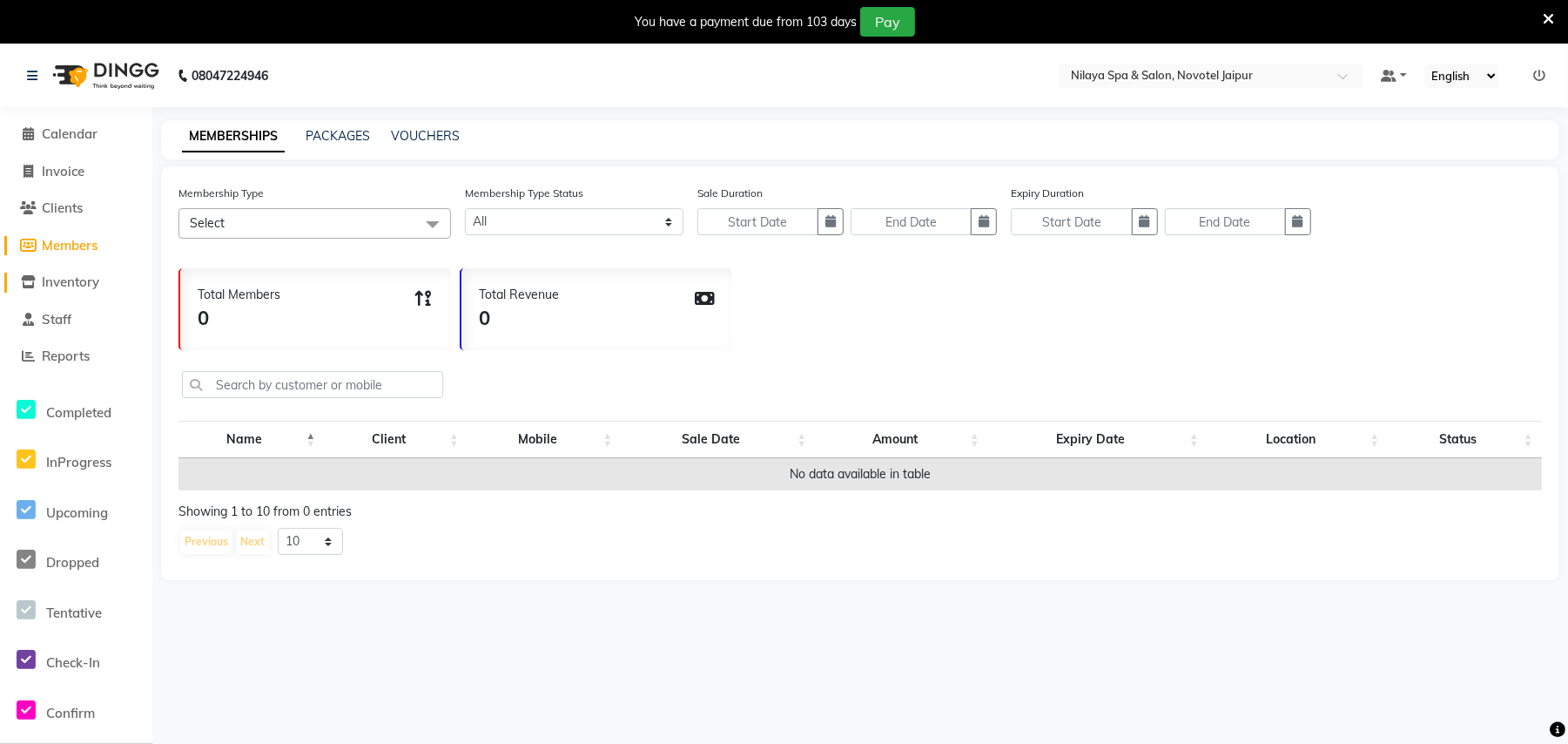
click at [80, 276] on span "Inventory" at bounding box center [70, 281] width 57 height 17
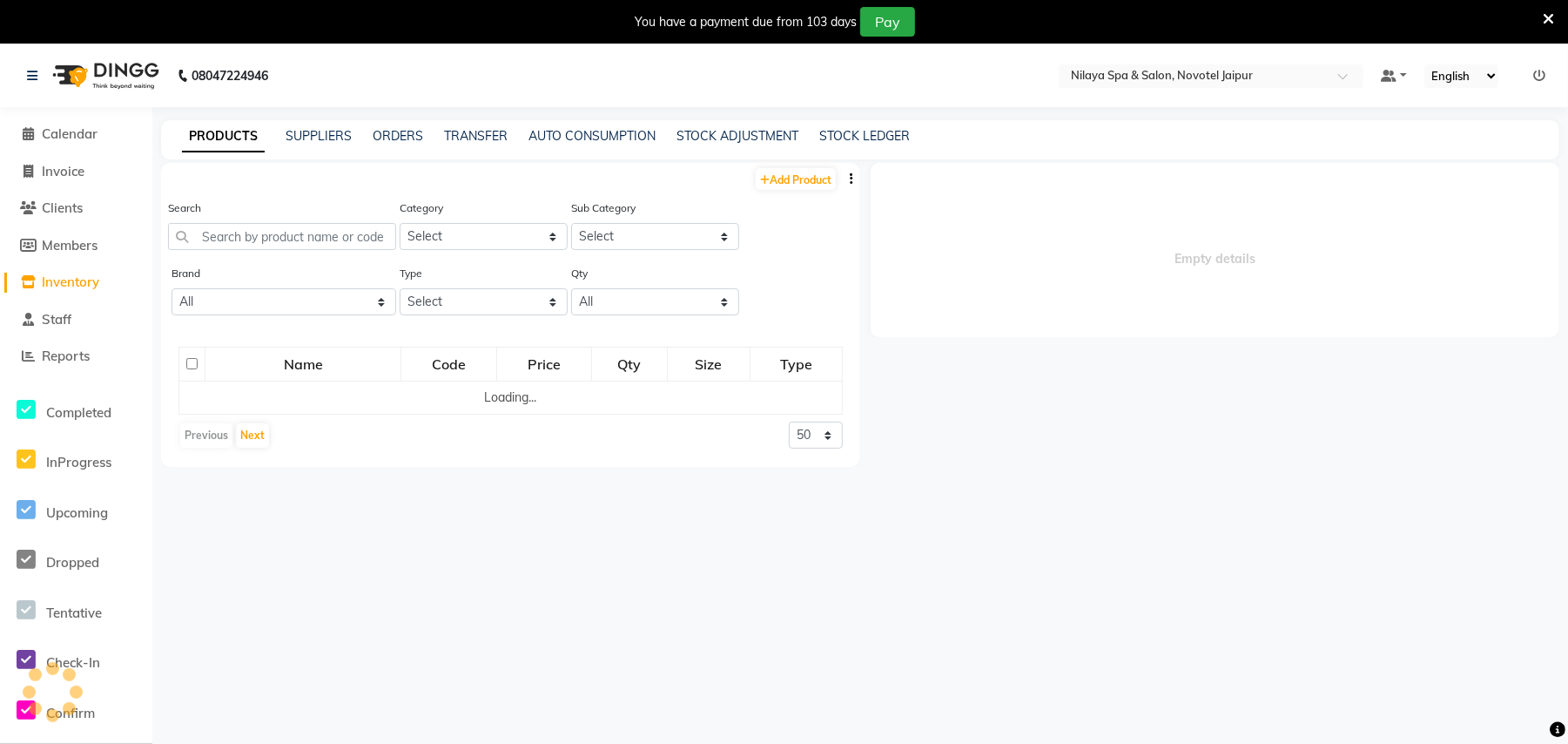
select select
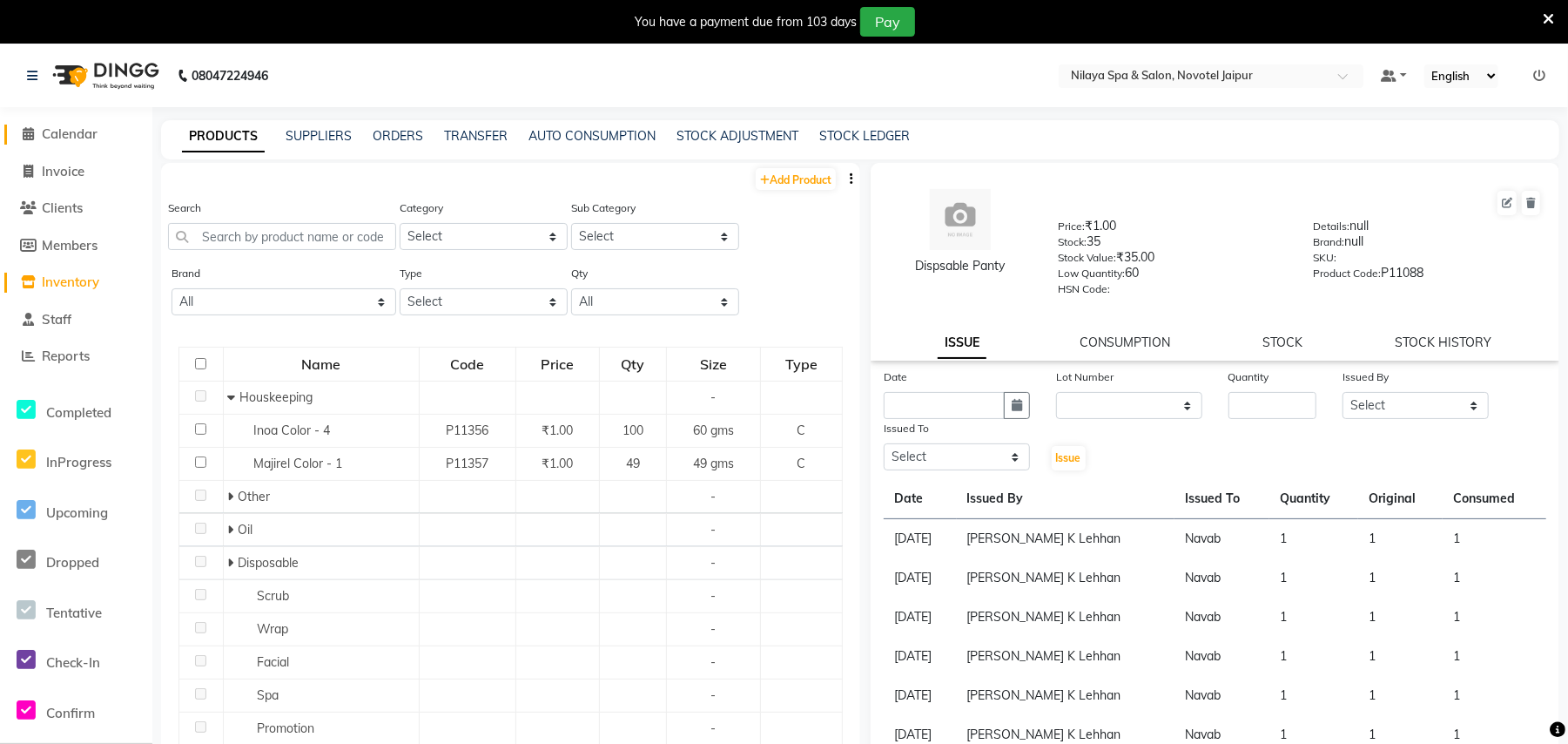
click at [85, 139] on span "Calendar" at bounding box center [69, 133] width 55 height 17
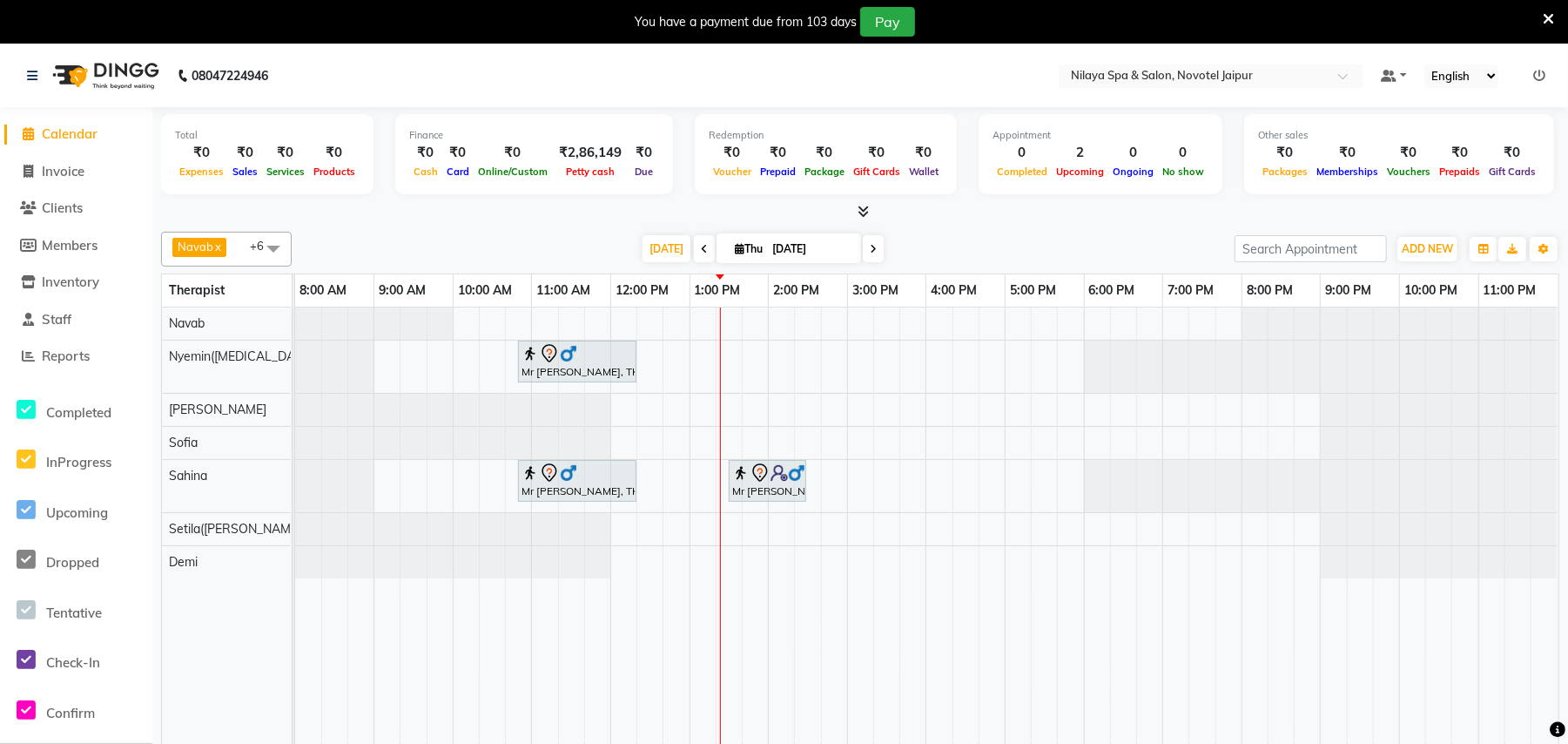
click at [85, 231] on li "Members" at bounding box center [76, 246] width 153 height 38
click at [71, 207] on span "Clients" at bounding box center [62, 207] width 41 height 17
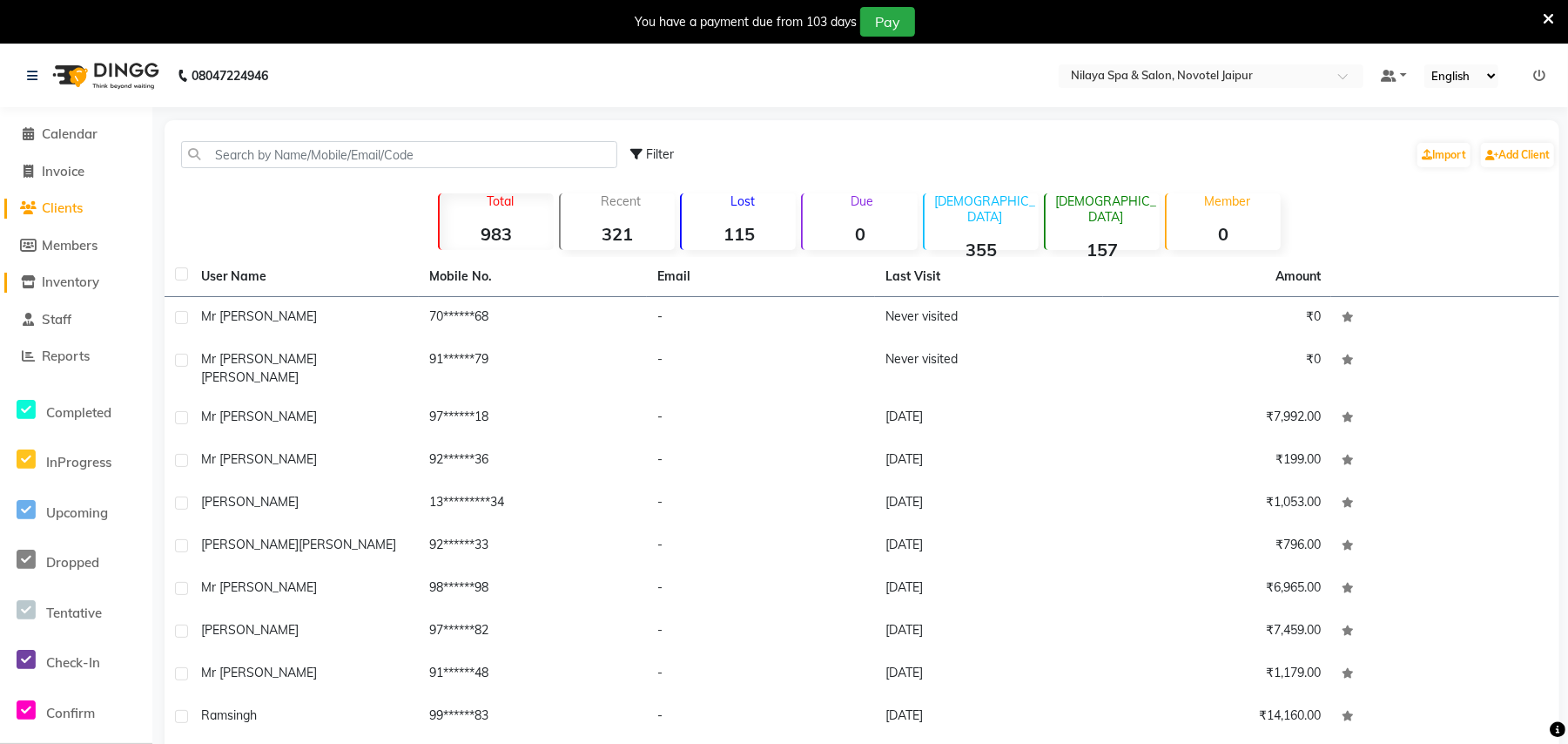
click at [84, 280] on span "Inventory" at bounding box center [70, 281] width 57 height 17
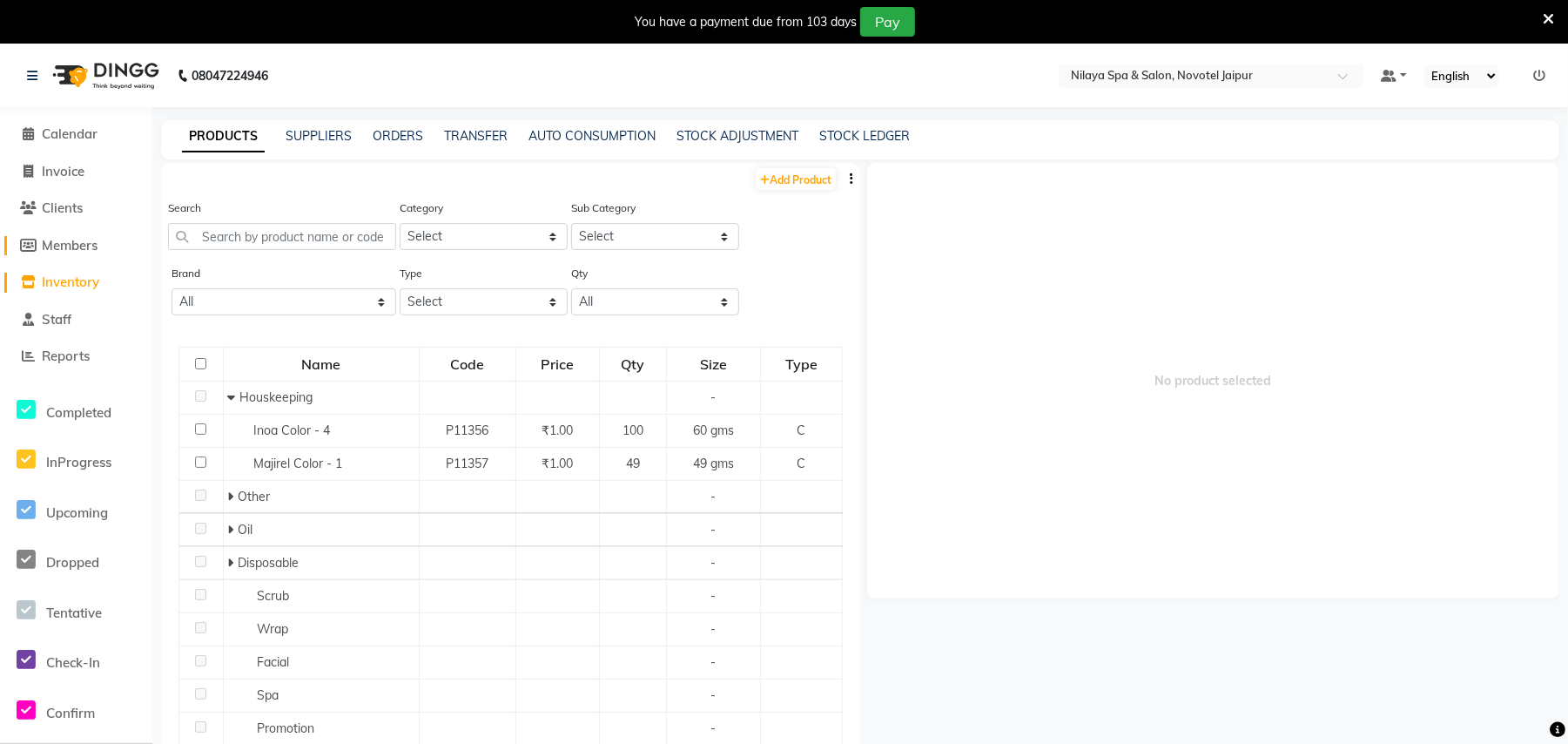
click at [77, 237] on span "Members" at bounding box center [69, 245] width 55 height 17
select select
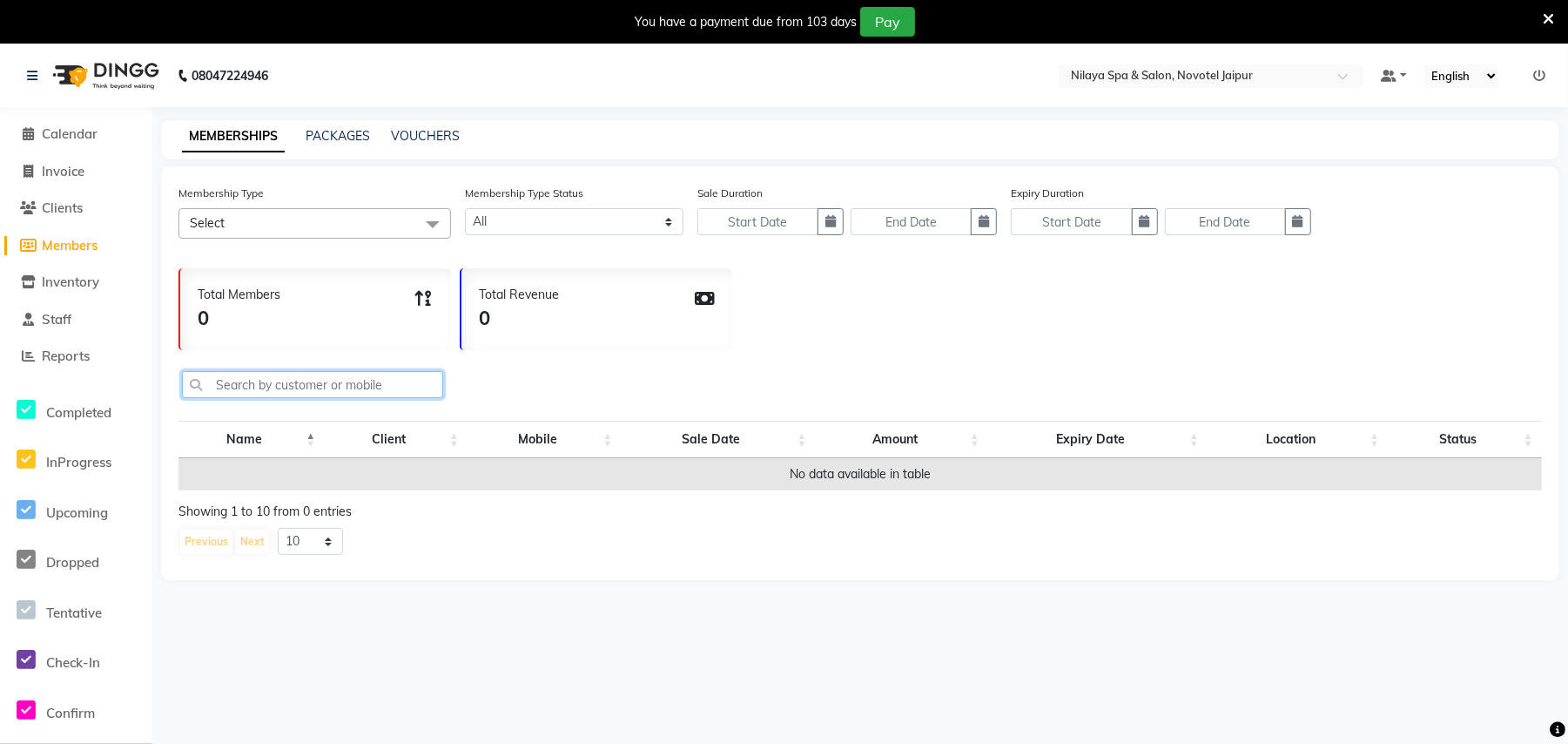
click at [254, 384] on input "text" at bounding box center [312, 384] width 261 height 27
click at [64, 213] on span "Clients" at bounding box center [62, 207] width 41 height 17
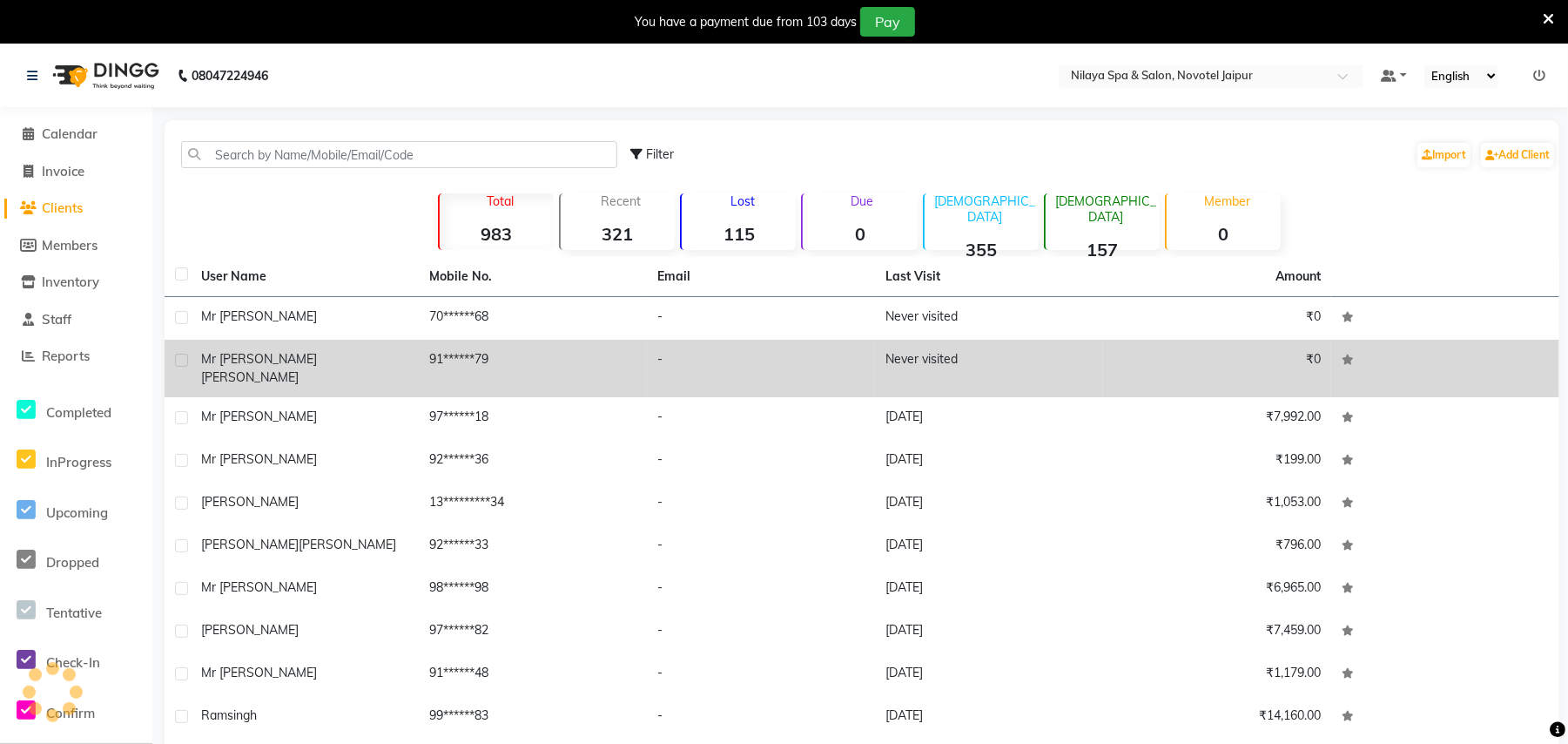
click at [251, 370] on span "[PERSON_NAME]" at bounding box center [250, 377] width 97 height 16
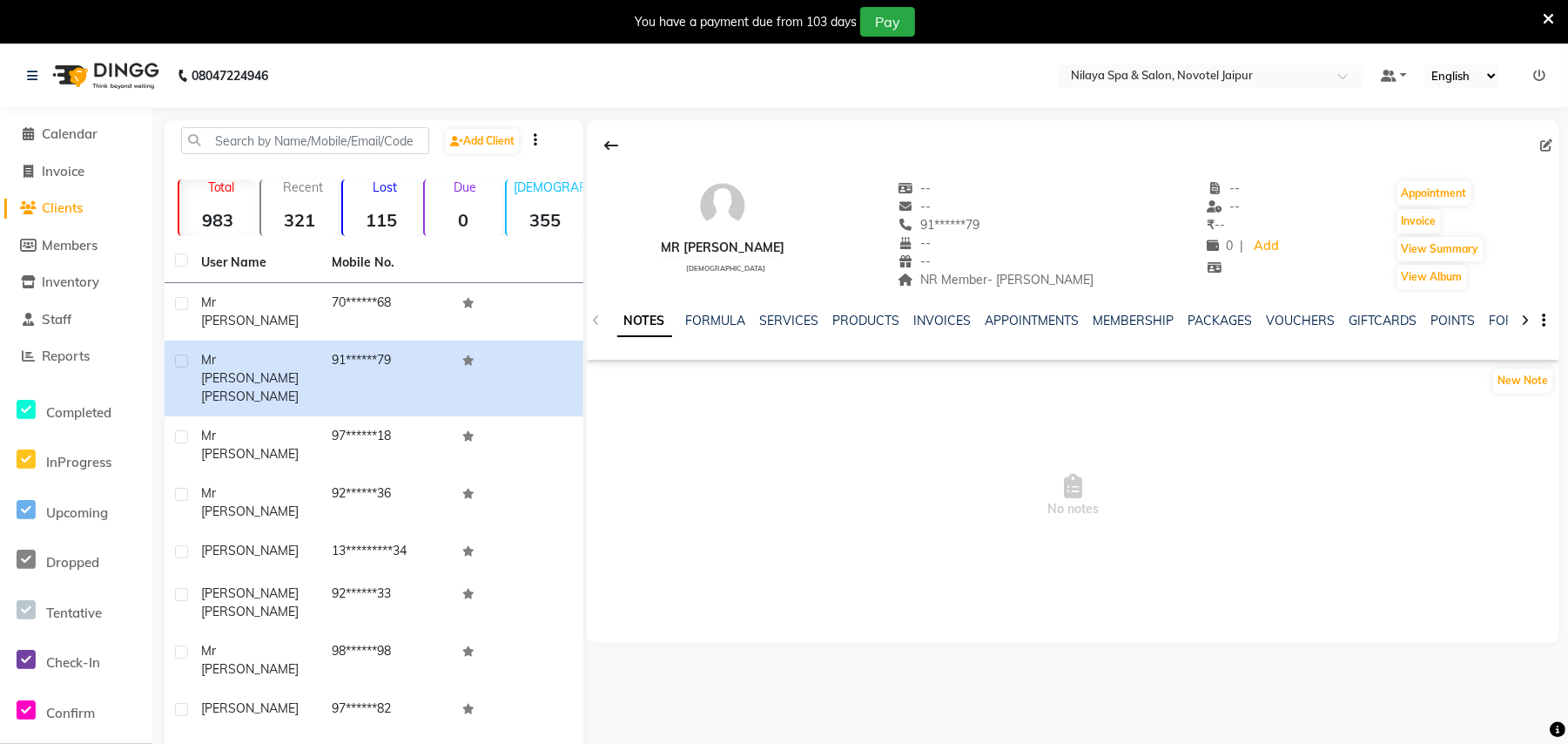
click at [1540, 139] on icon at bounding box center [1546, 145] width 13 height 13
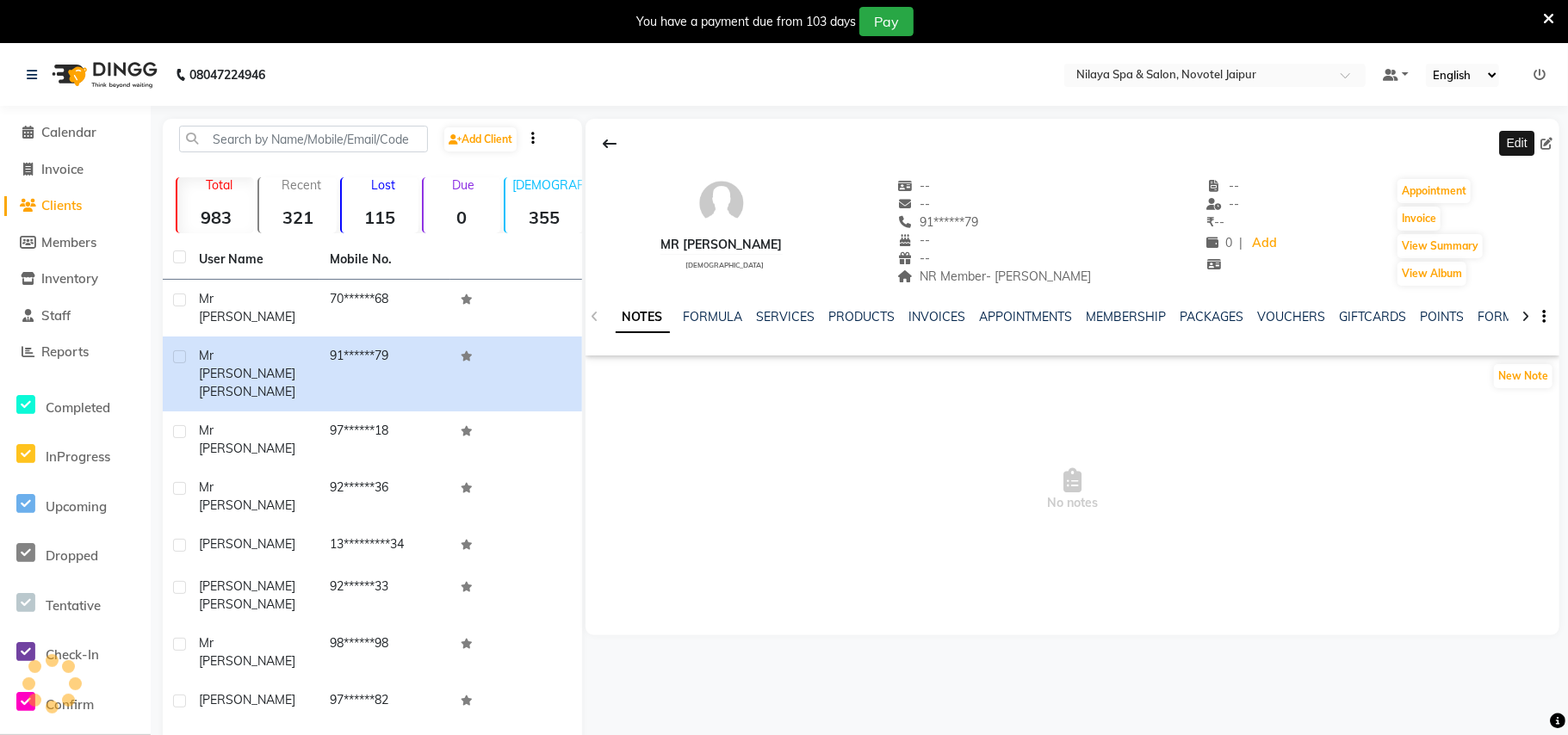
select select "[DEMOGRAPHIC_DATA]"
select select "54208"
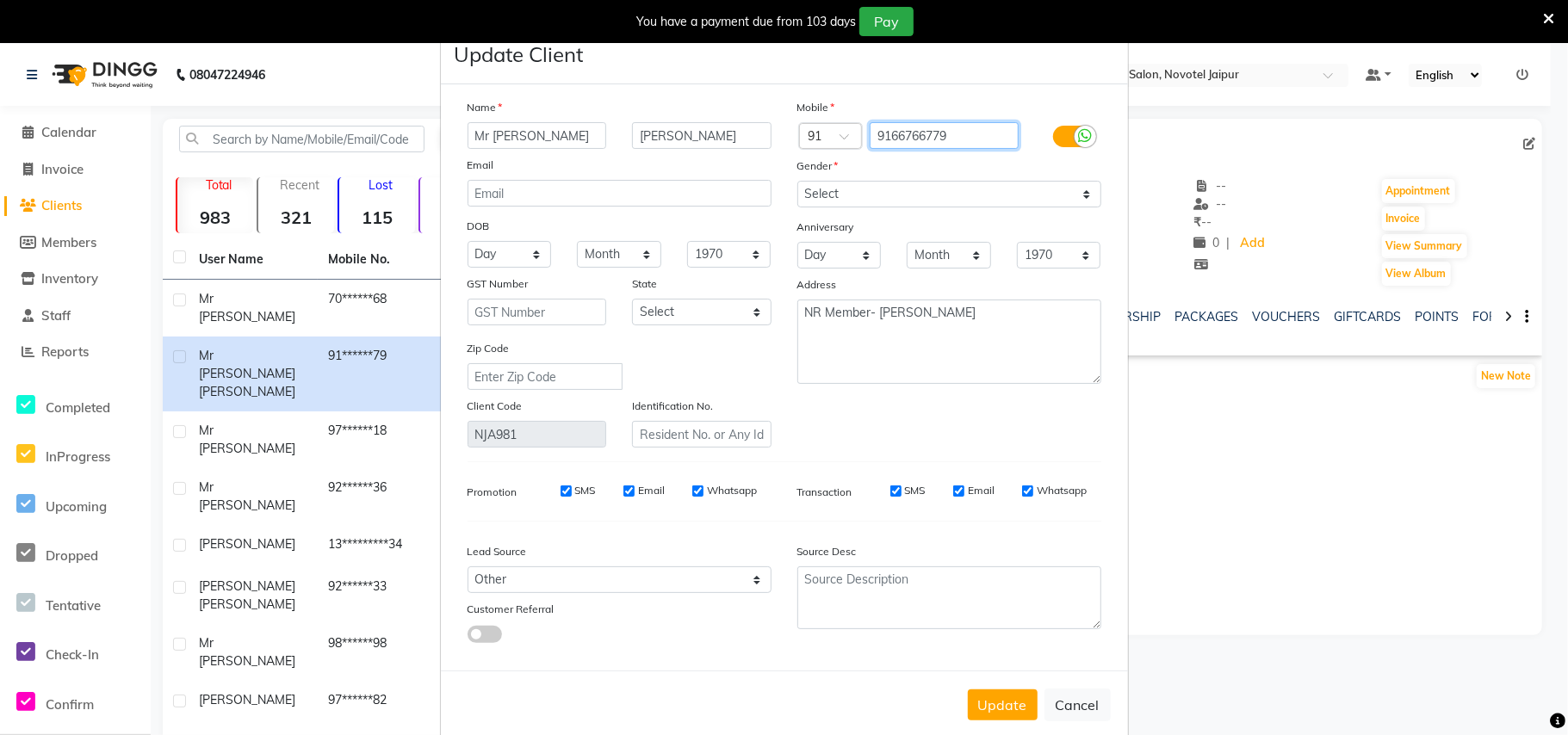
drag, startPoint x: 983, startPoint y: 143, endPoint x: 747, endPoint y: 143, distance: 236.0
click at [747, 143] on div "Name Mr [PERSON_NAME] Email DOB Day 01 02 03 04 05 06 07 08 09 10 11 12 13 14 1…" at bounding box center [784, 273] width 660 height 350
click at [1006, 706] on button "Update" at bounding box center [1003, 704] width 70 height 31
select select
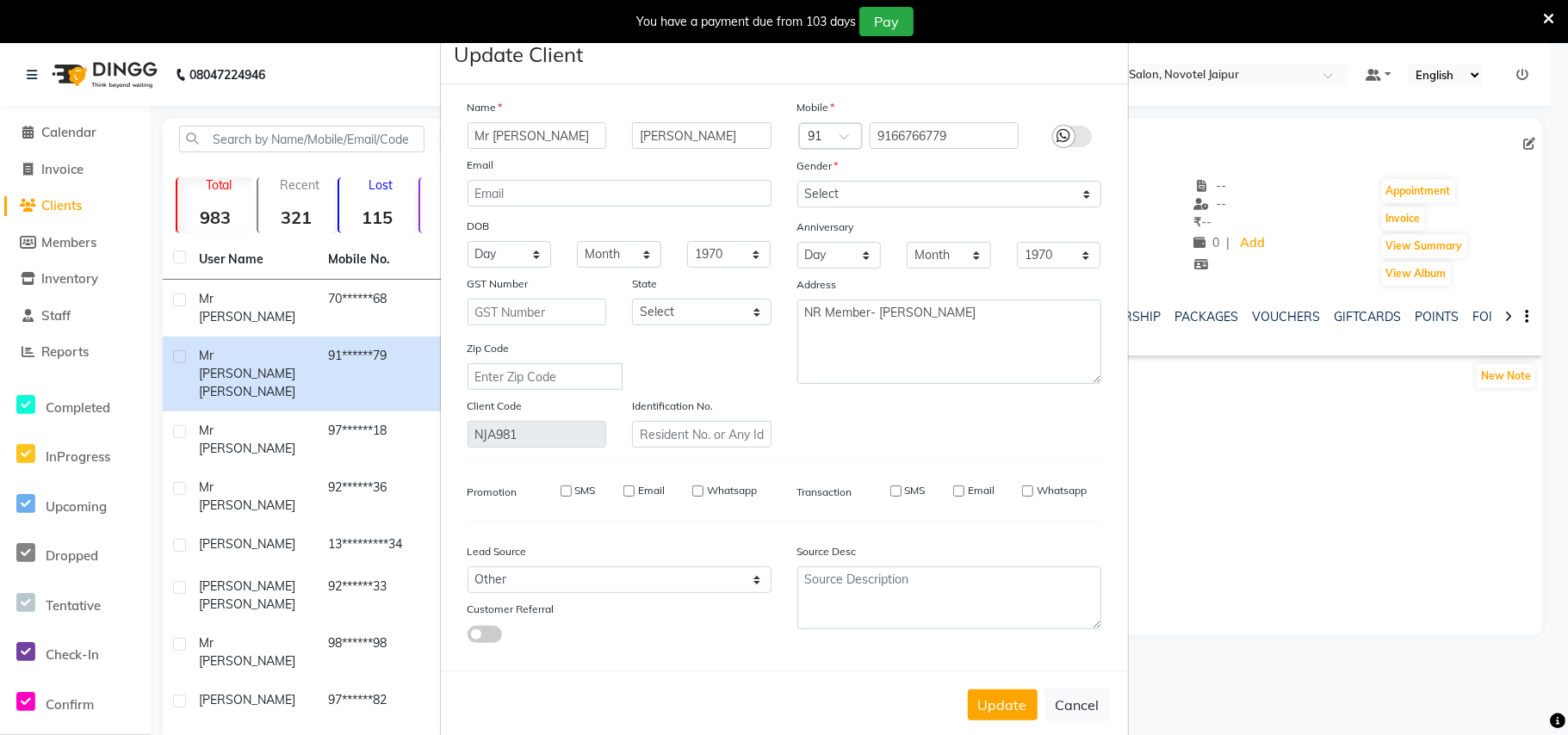
select select
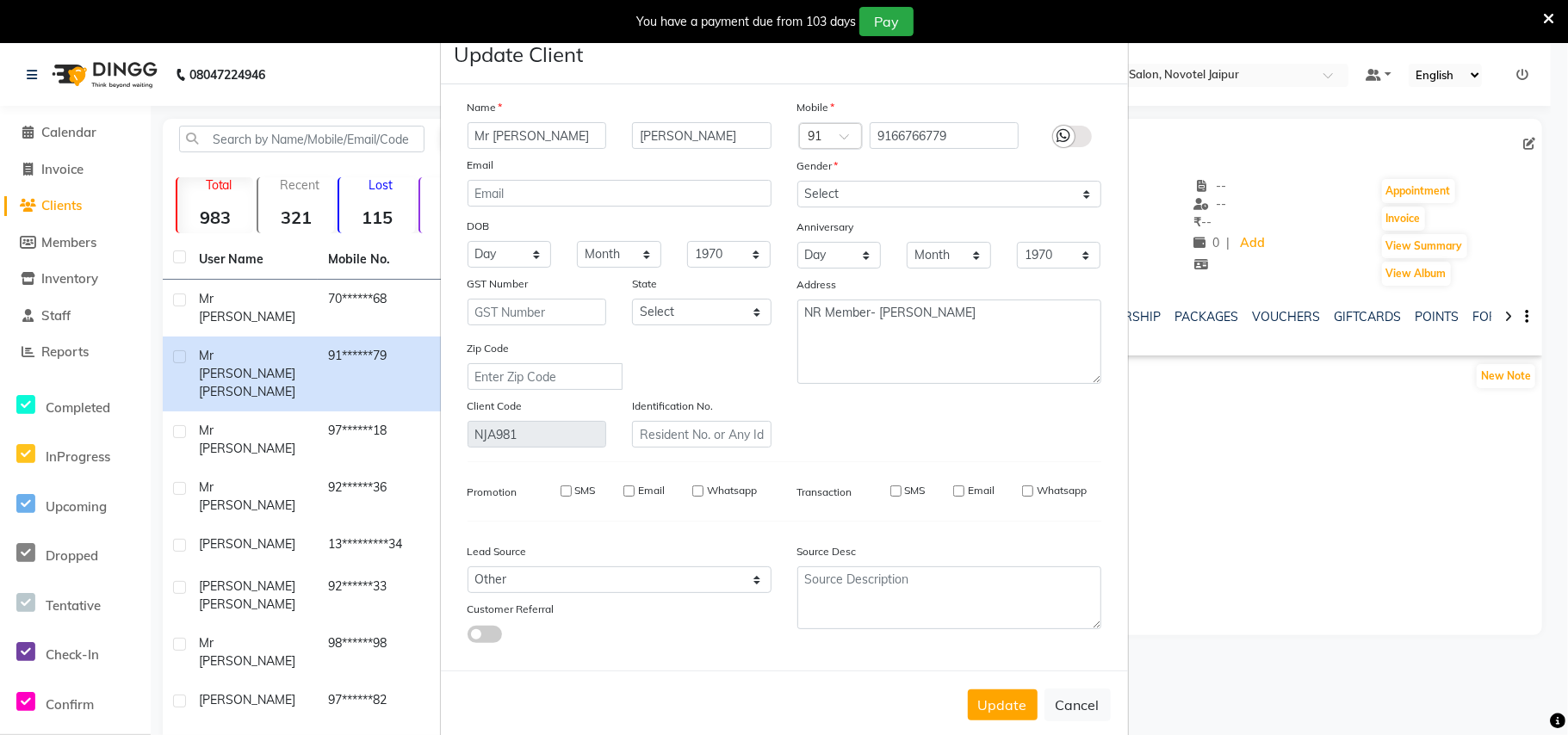
checkbox input "false"
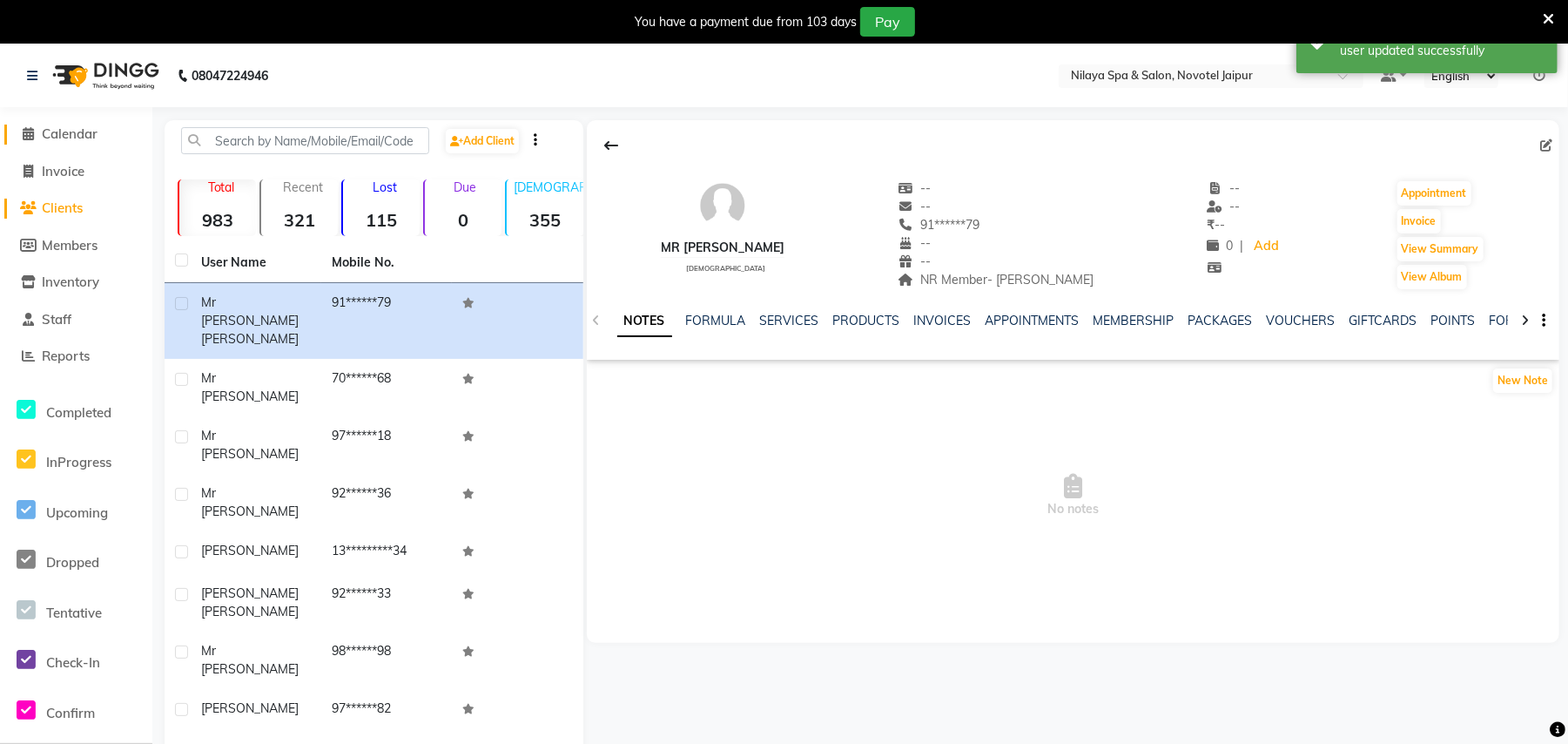
click at [75, 141] on span "Calendar" at bounding box center [69, 133] width 55 height 17
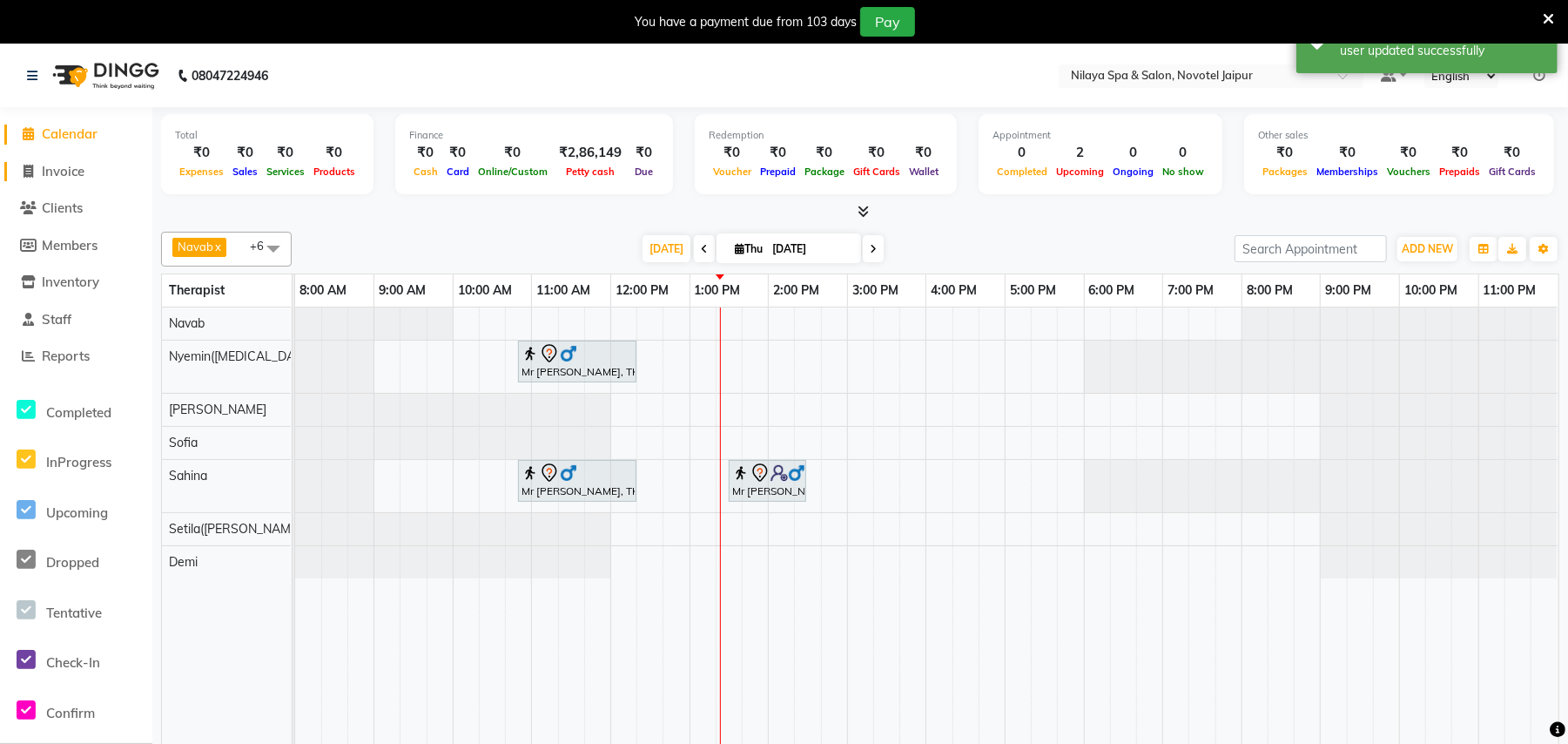
click at [67, 175] on span "Invoice" at bounding box center [63, 170] width 43 height 17
select select "service"
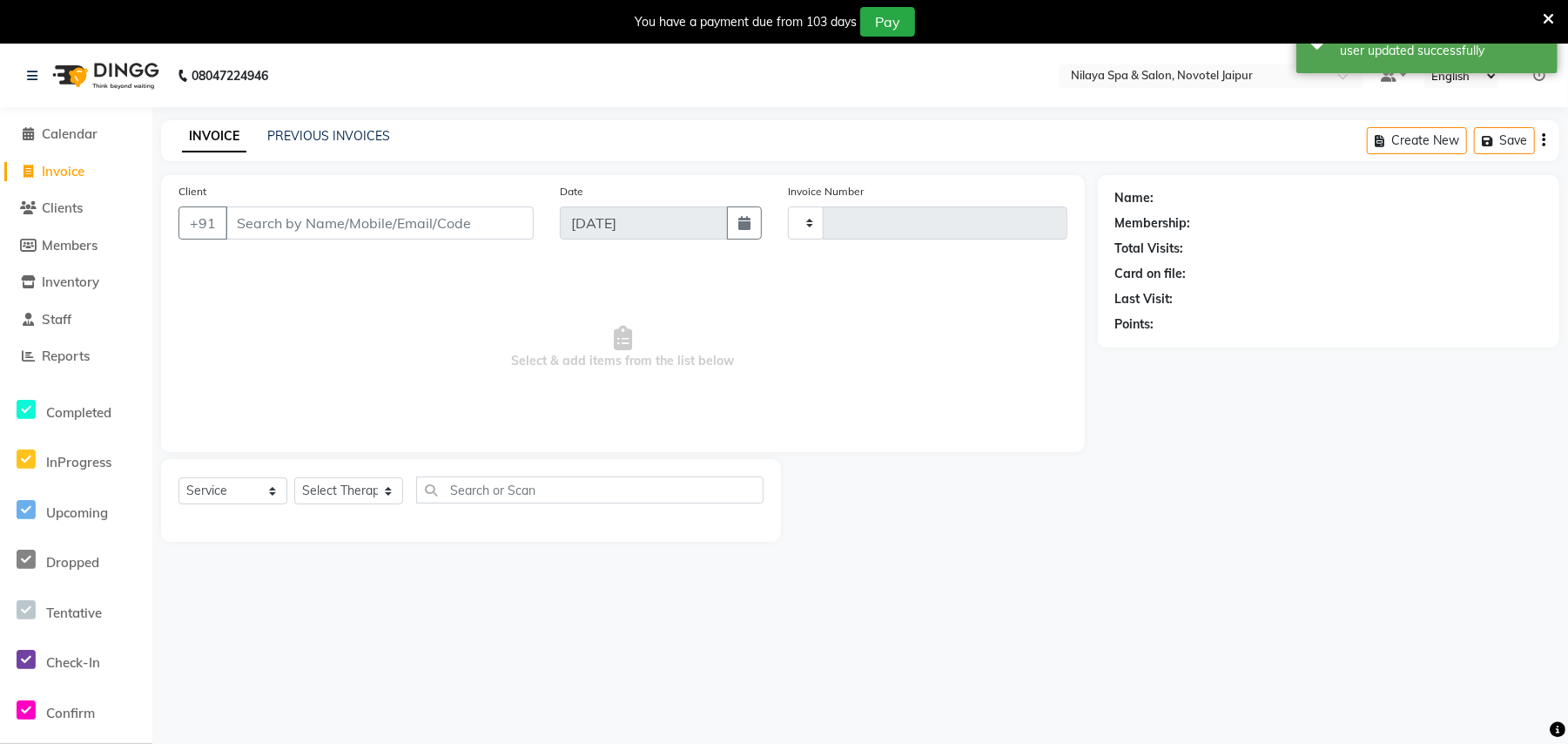
type input "0725"
select select "8197"
click at [77, 207] on span "Clients" at bounding box center [62, 207] width 41 height 17
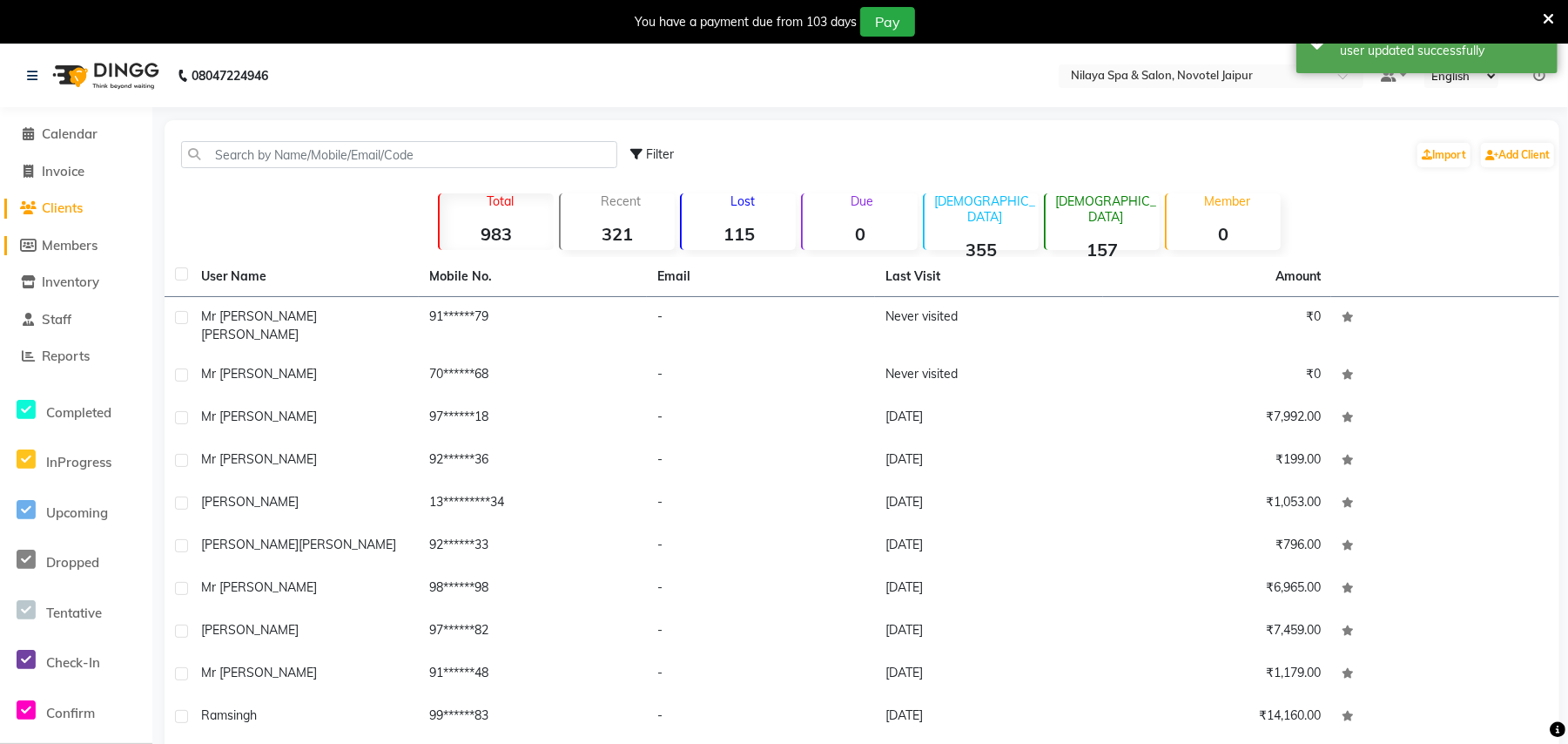
click at [71, 246] on span "Members" at bounding box center [69, 245] width 55 height 17
select select
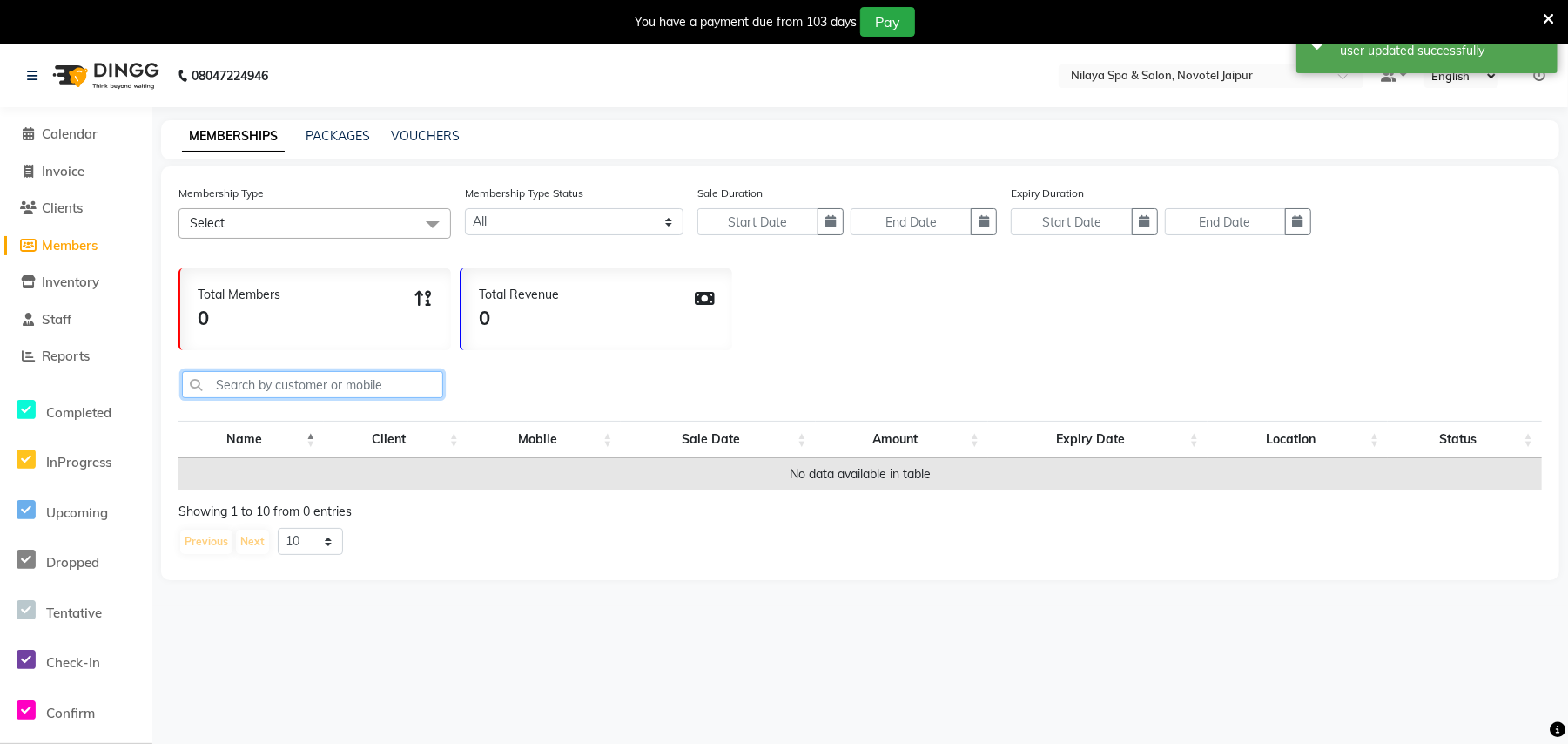
click at [272, 392] on input "text" at bounding box center [312, 384] width 261 height 27
paste input "9166766779"
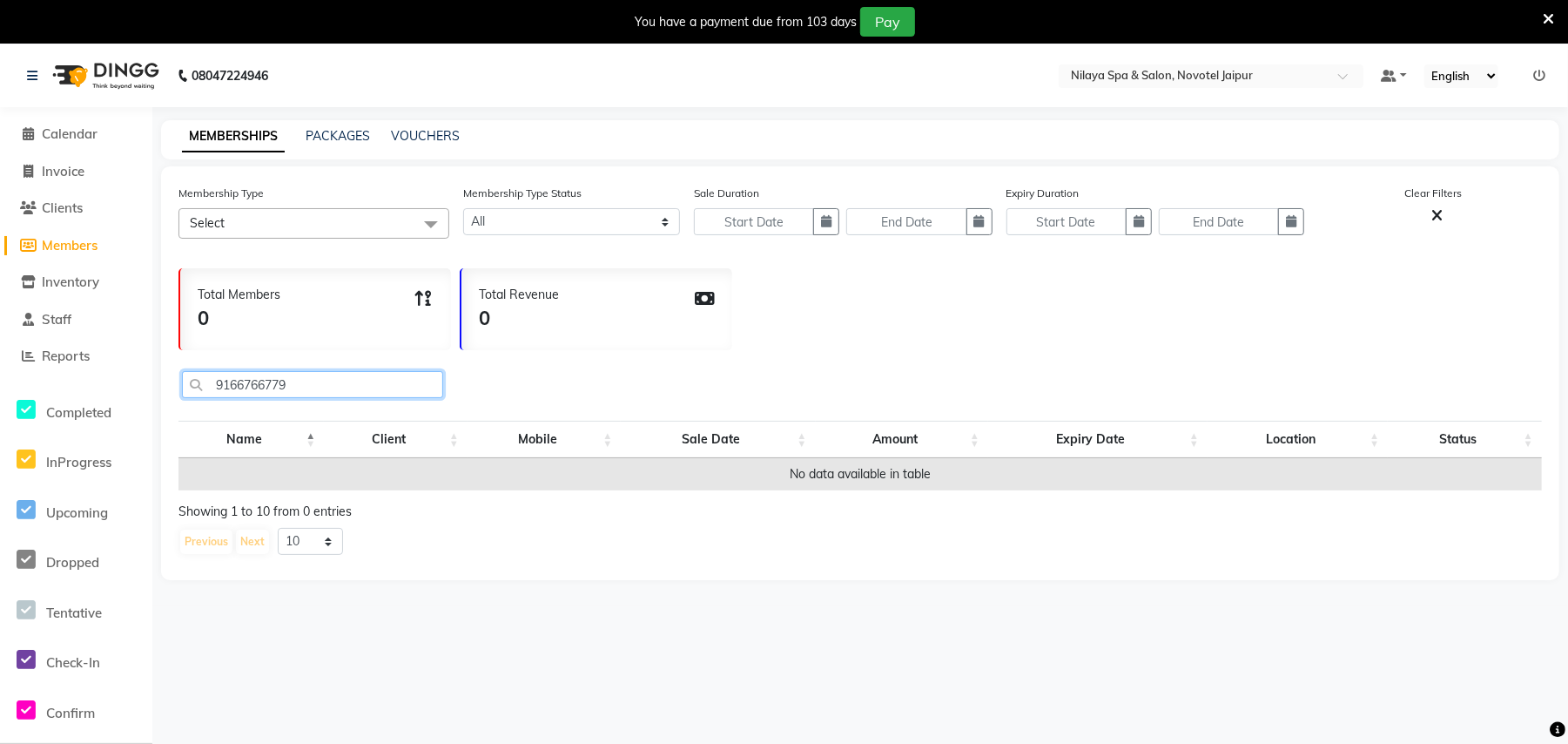
type input "9166766779"
click at [297, 211] on span "Select" at bounding box center [314, 223] width 271 height 30
click at [397, 233] on span "Select" at bounding box center [314, 223] width 271 height 30
click at [332, 392] on input "9166766779" at bounding box center [312, 384] width 261 height 27
click at [77, 137] on span "Calendar" at bounding box center [69, 133] width 55 height 17
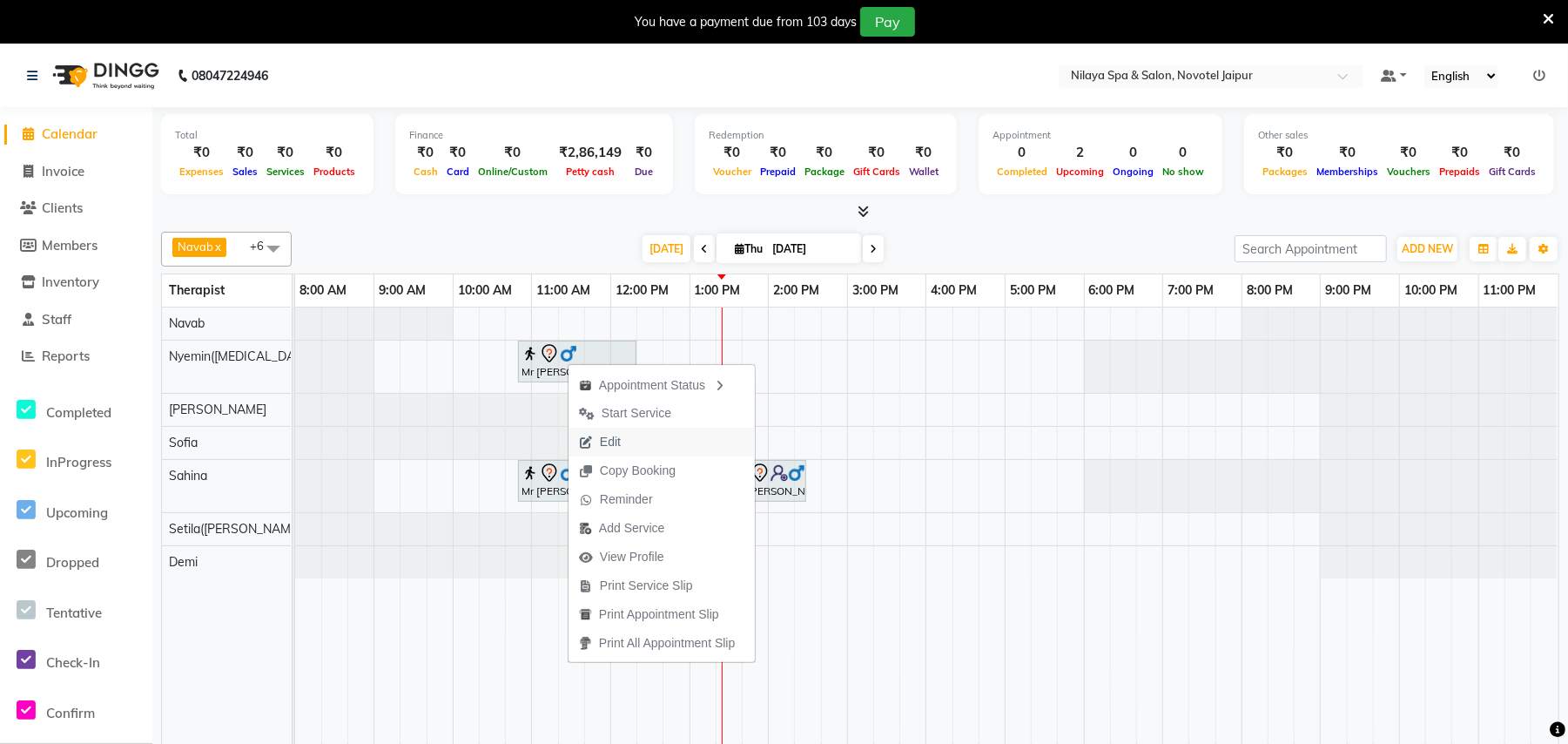
click at [611, 439] on span "Edit" at bounding box center [610, 442] width 20 height 18
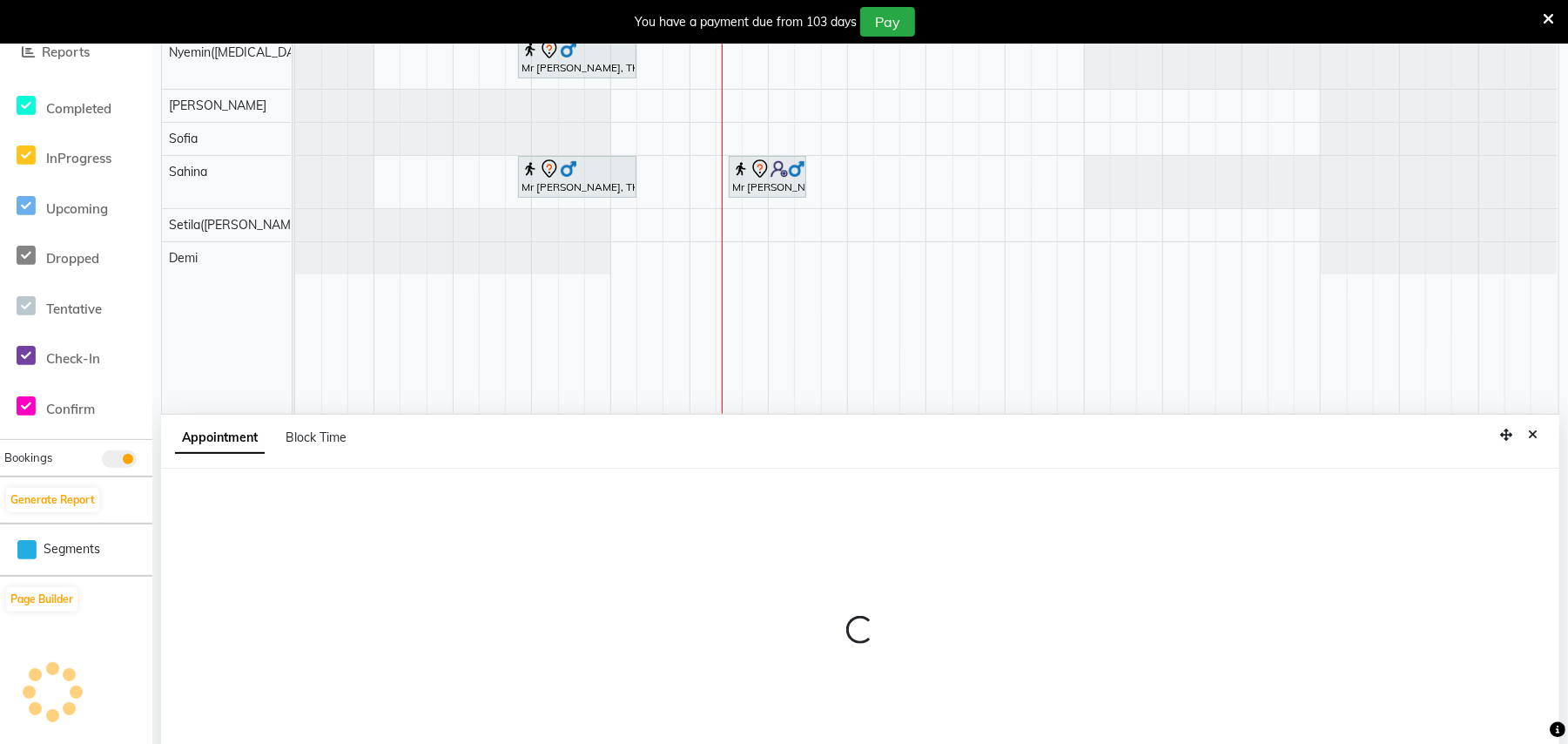
select select "tentative"
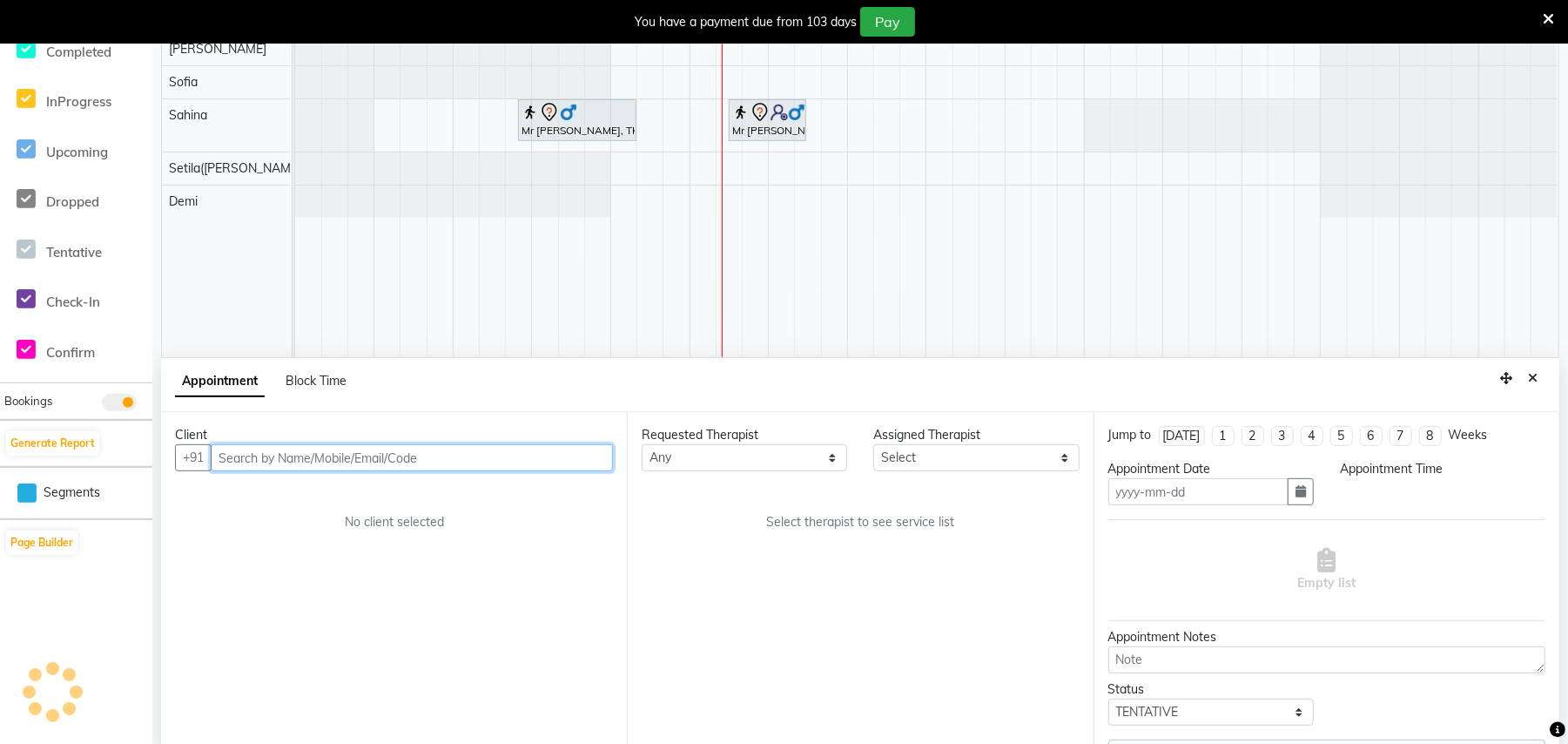
type input "[DATE]"
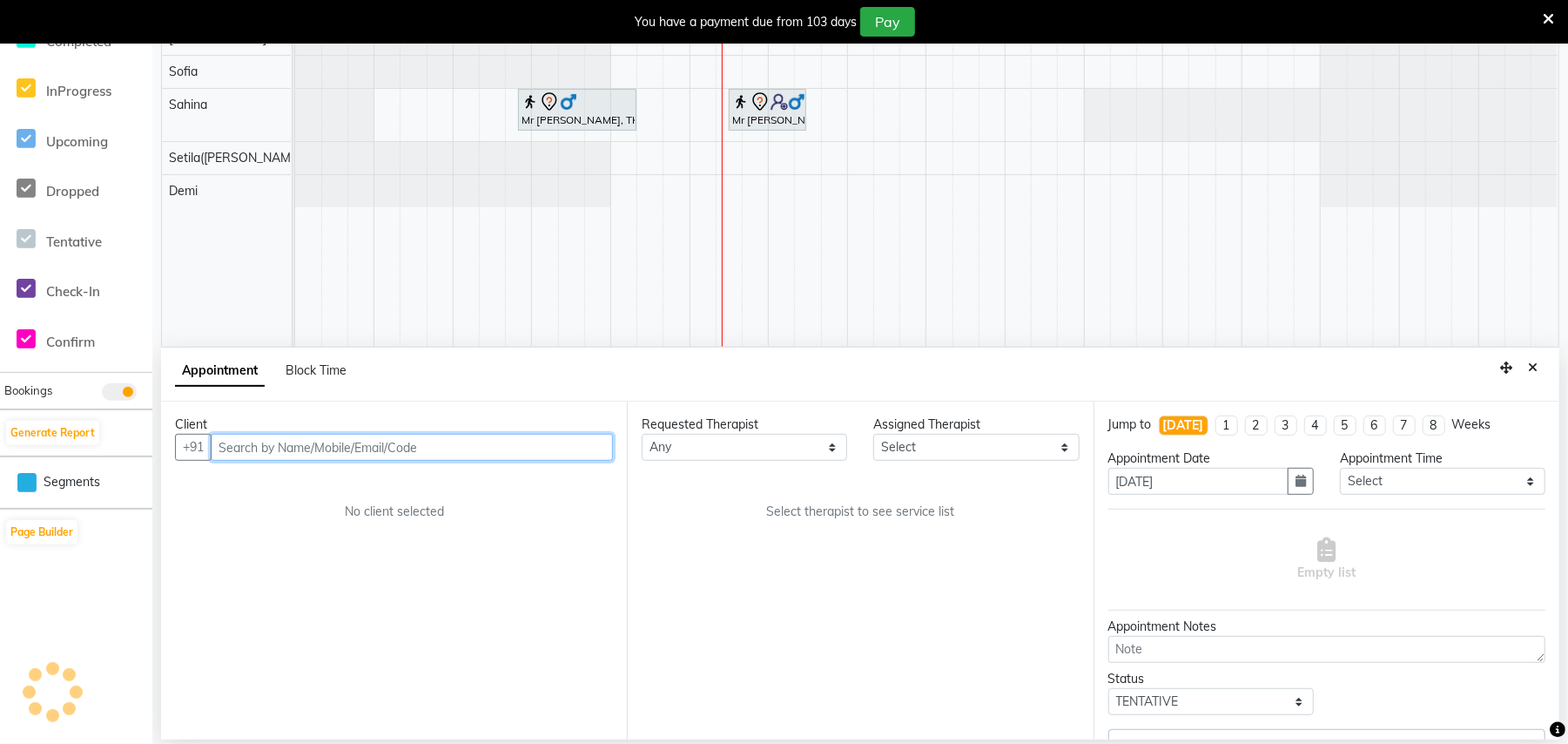
select select "77563"
select select "4120"
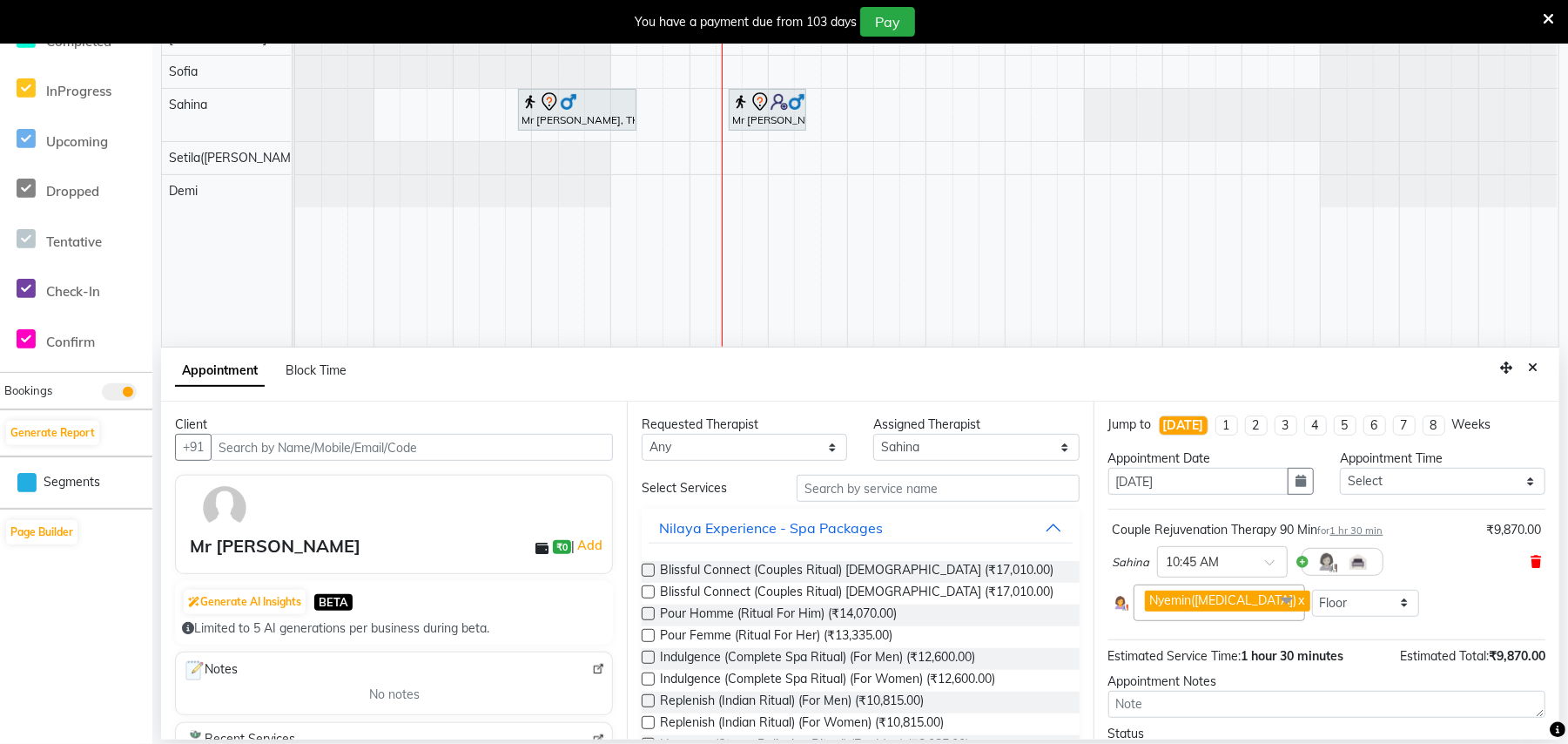
click at [1530, 568] on icon at bounding box center [1535, 561] width 11 height 13
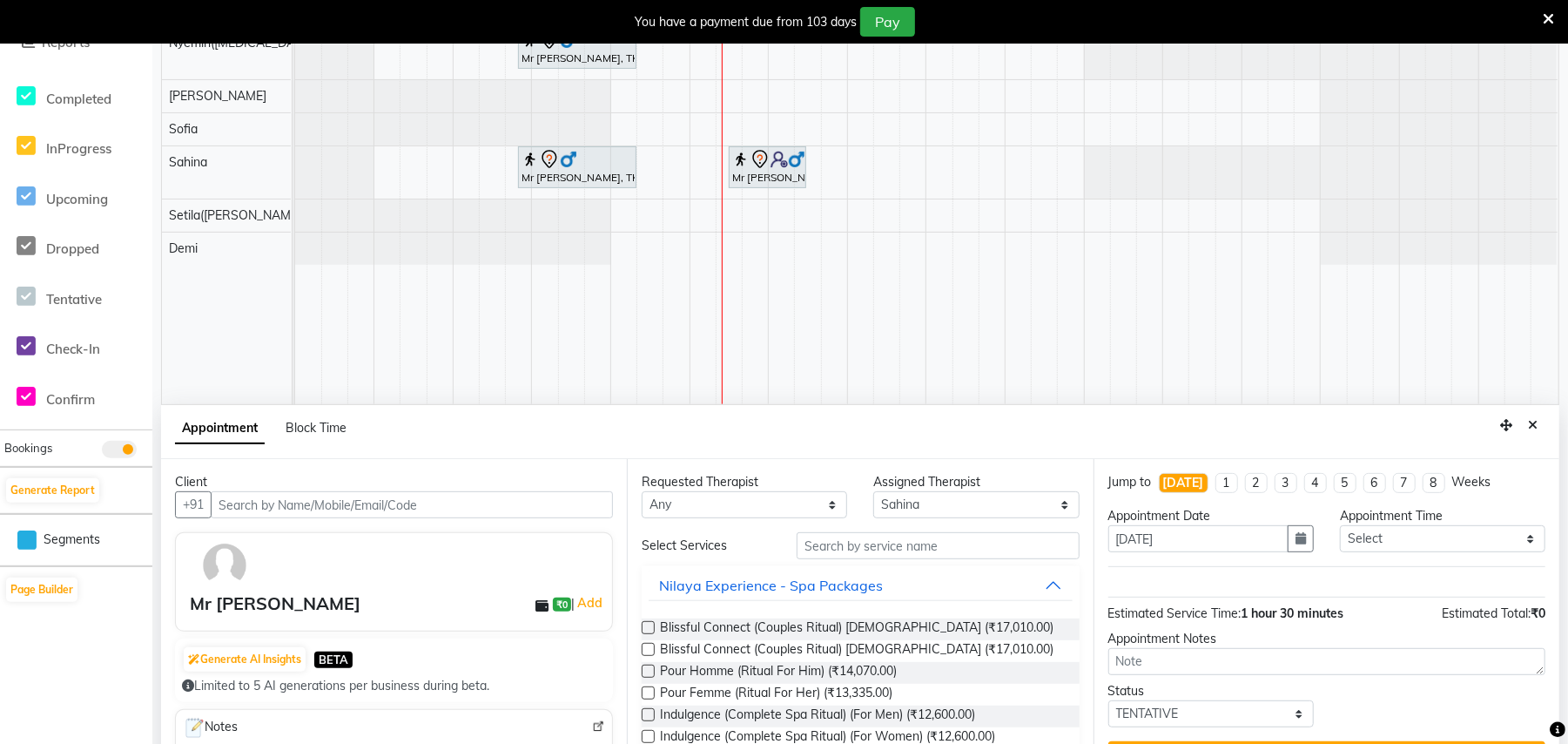
scroll to position [256, 0]
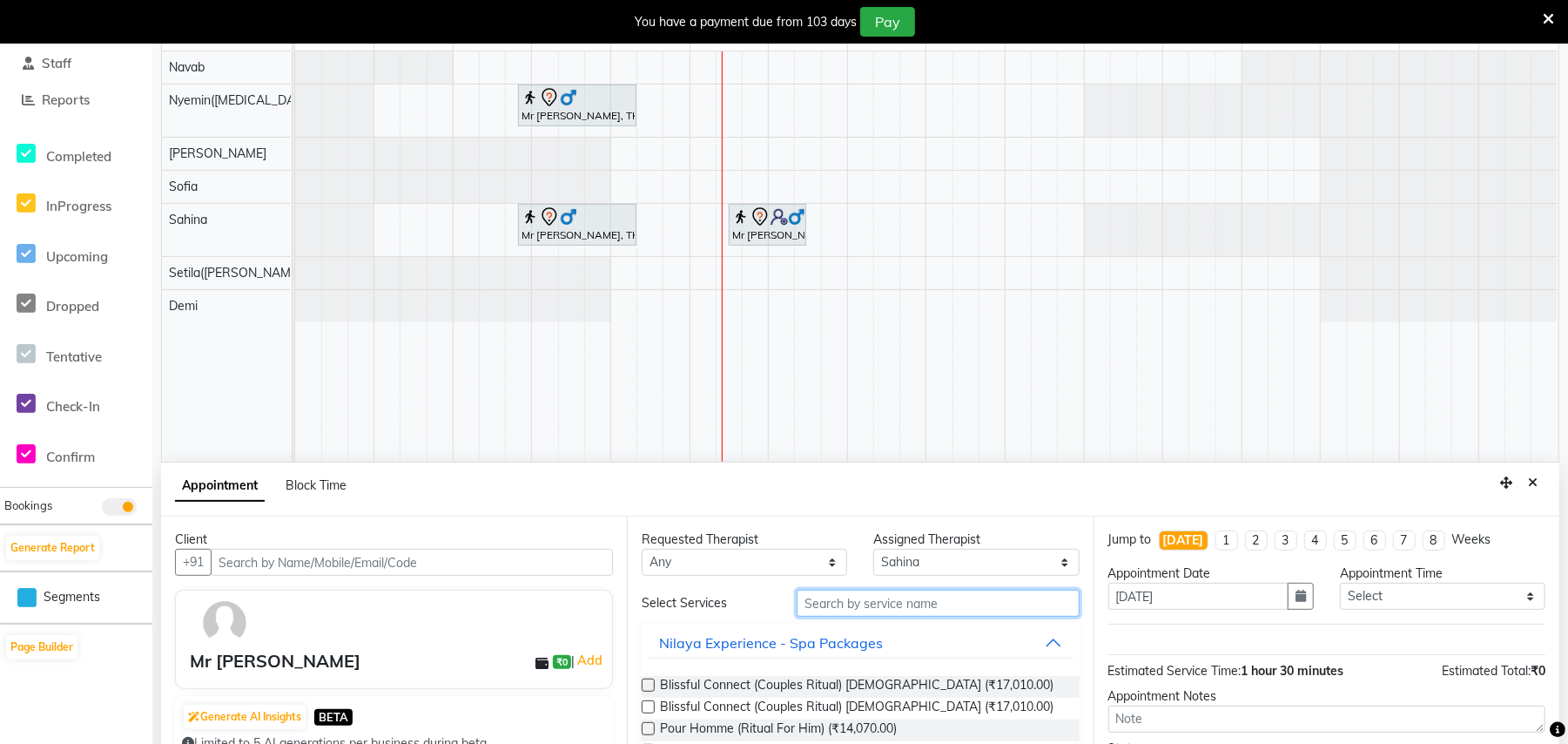
click at [876, 608] on input "text" at bounding box center [937, 603] width 283 height 27
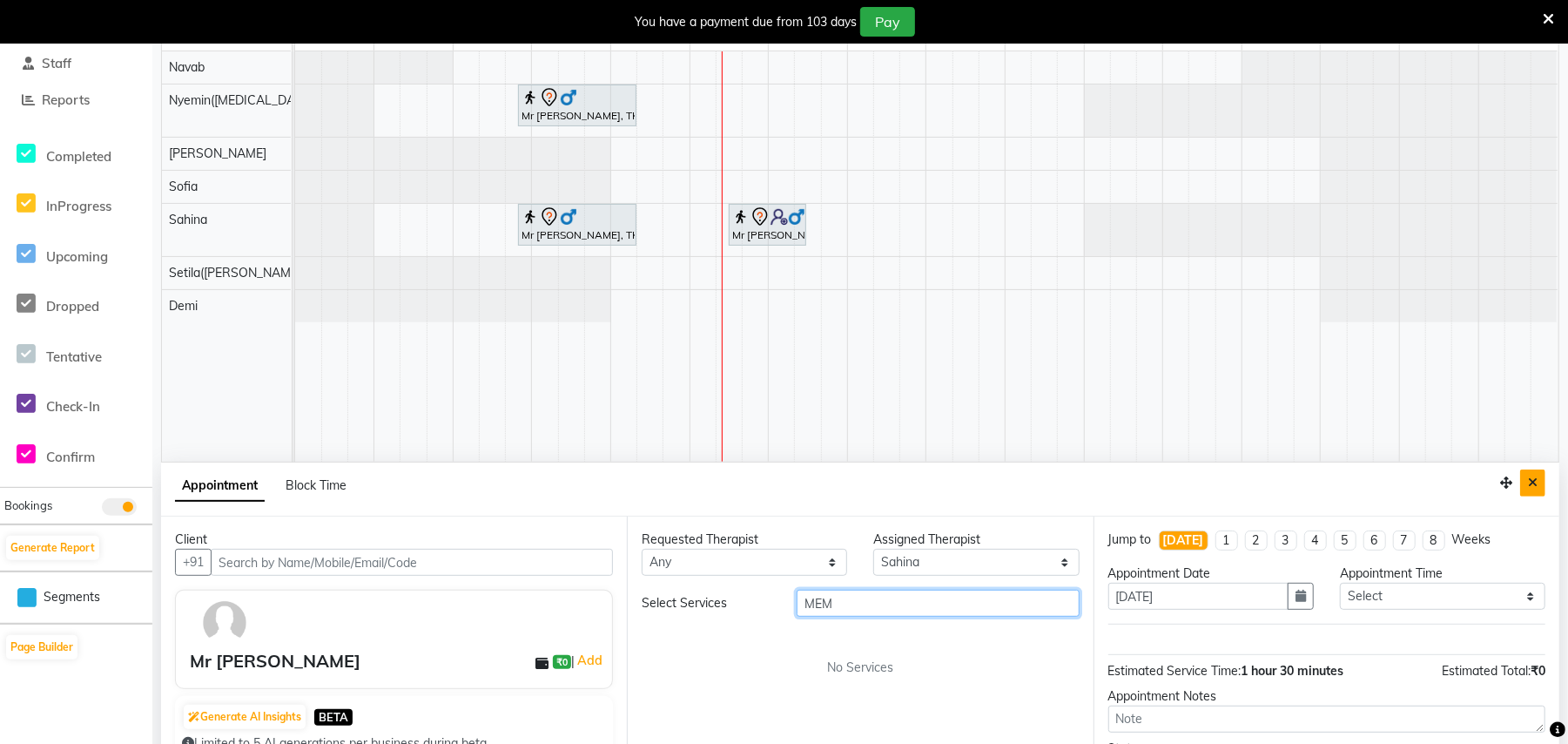
type input "MEM"
click at [1533, 487] on icon "Close" at bounding box center [1533, 482] width 10 height 13
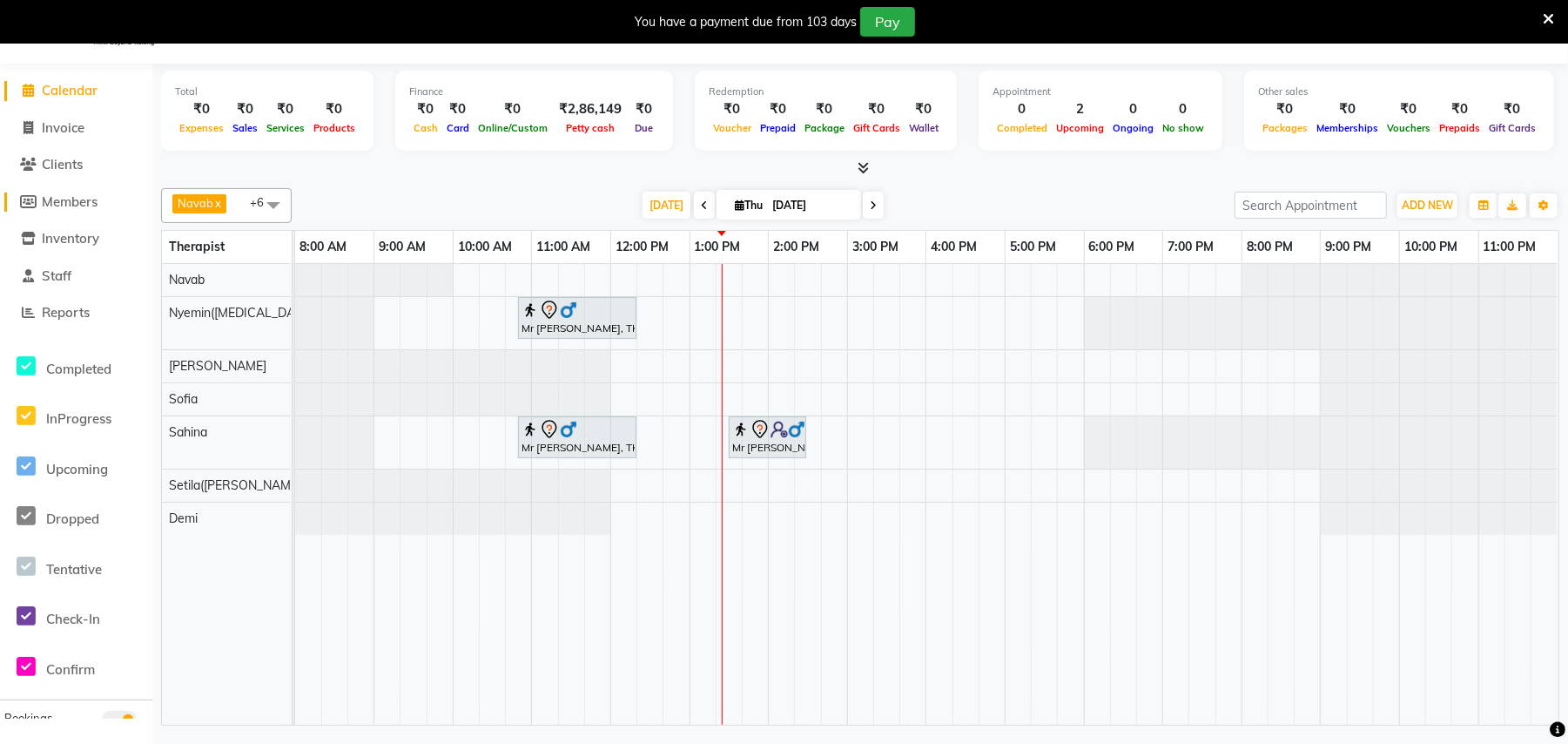
click at [55, 195] on span "Members" at bounding box center [69, 201] width 55 height 17
select select
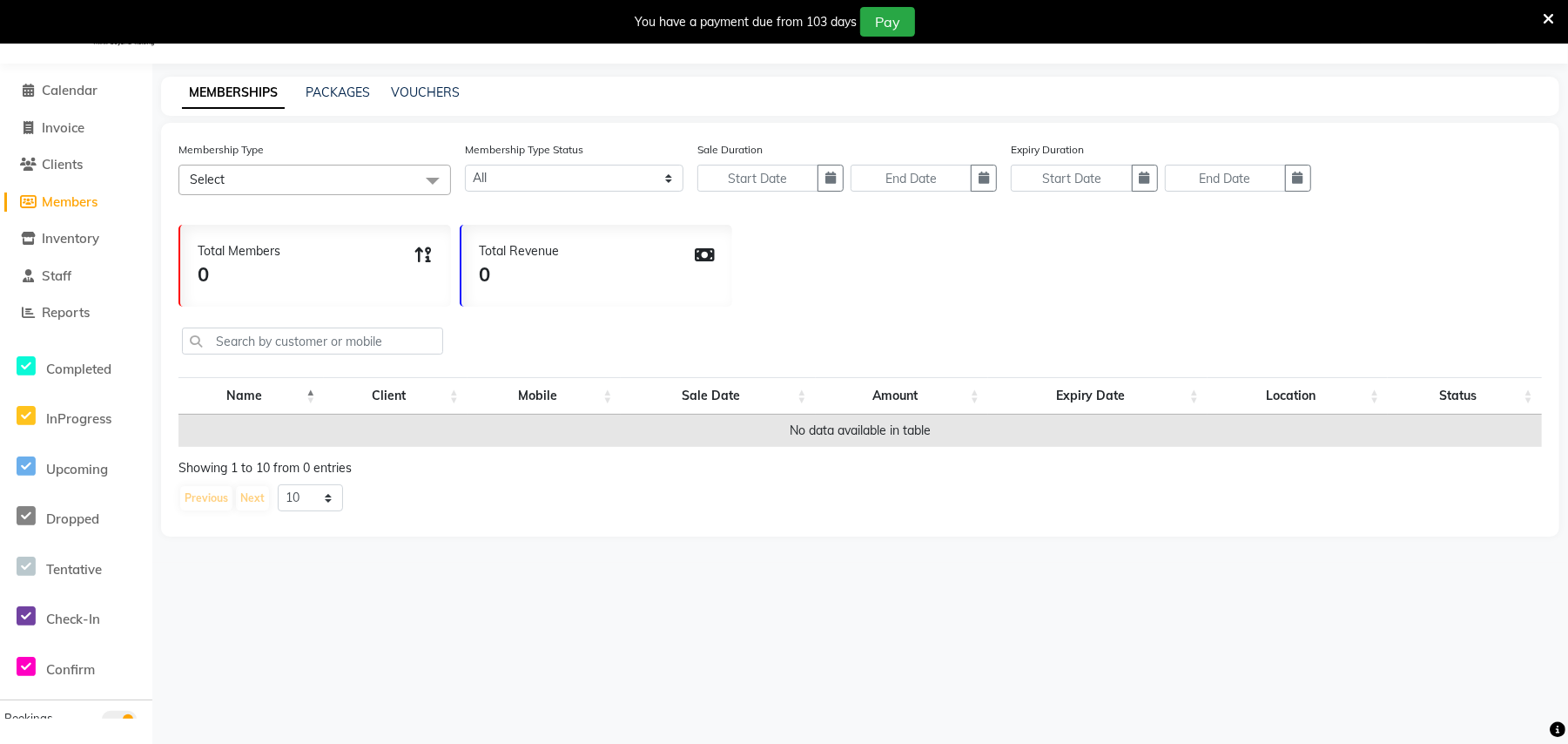
click at [50, 113] on li "Invoice" at bounding box center [76, 128] width 153 height 38
click at [51, 126] on span "Invoice" at bounding box center [63, 127] width 43 height 17
select select "service"
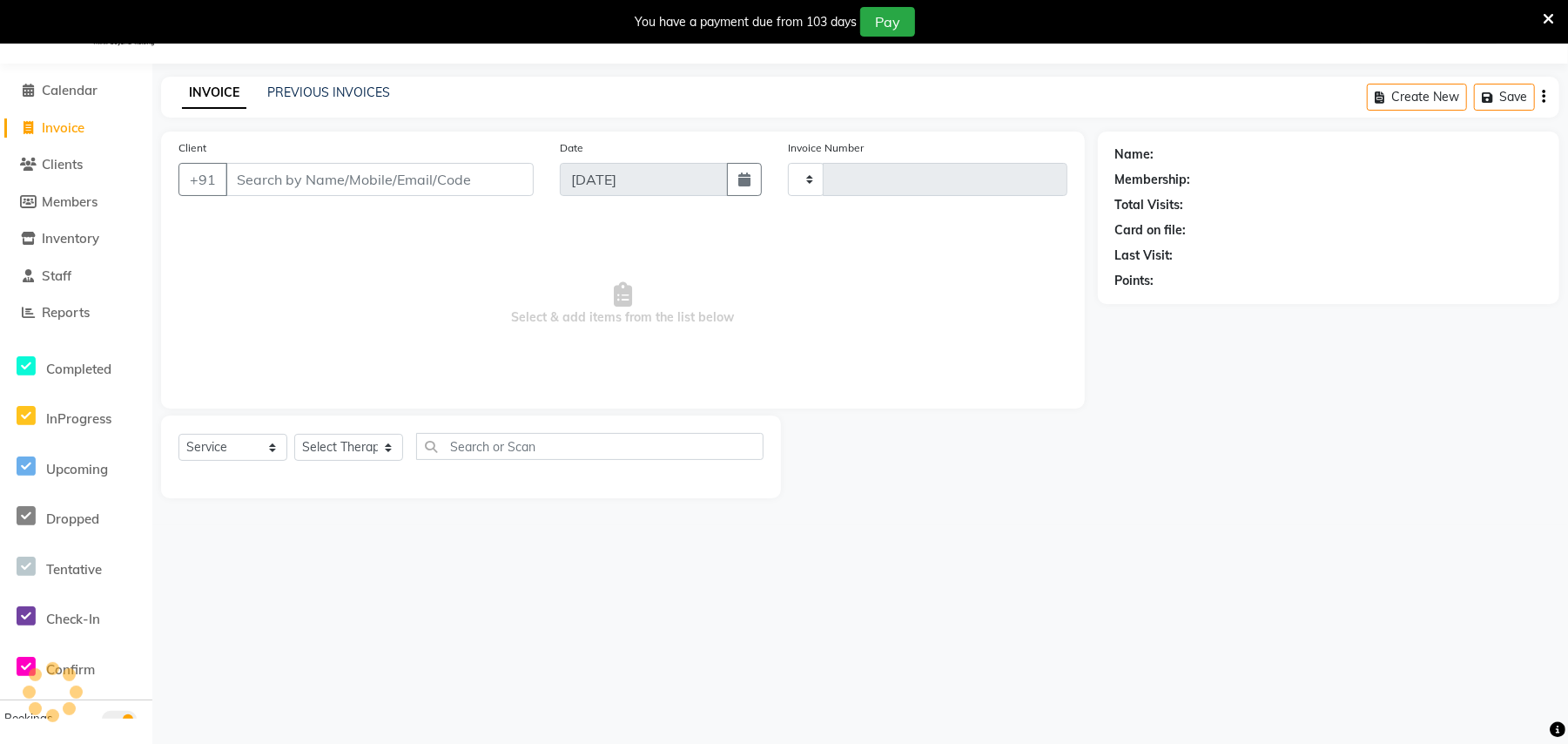
type input "0725"
select select "8197"
click at [300, 176] on input "Client" at bounding box center [379, 179] width 308 height 33
type input "9166766779"
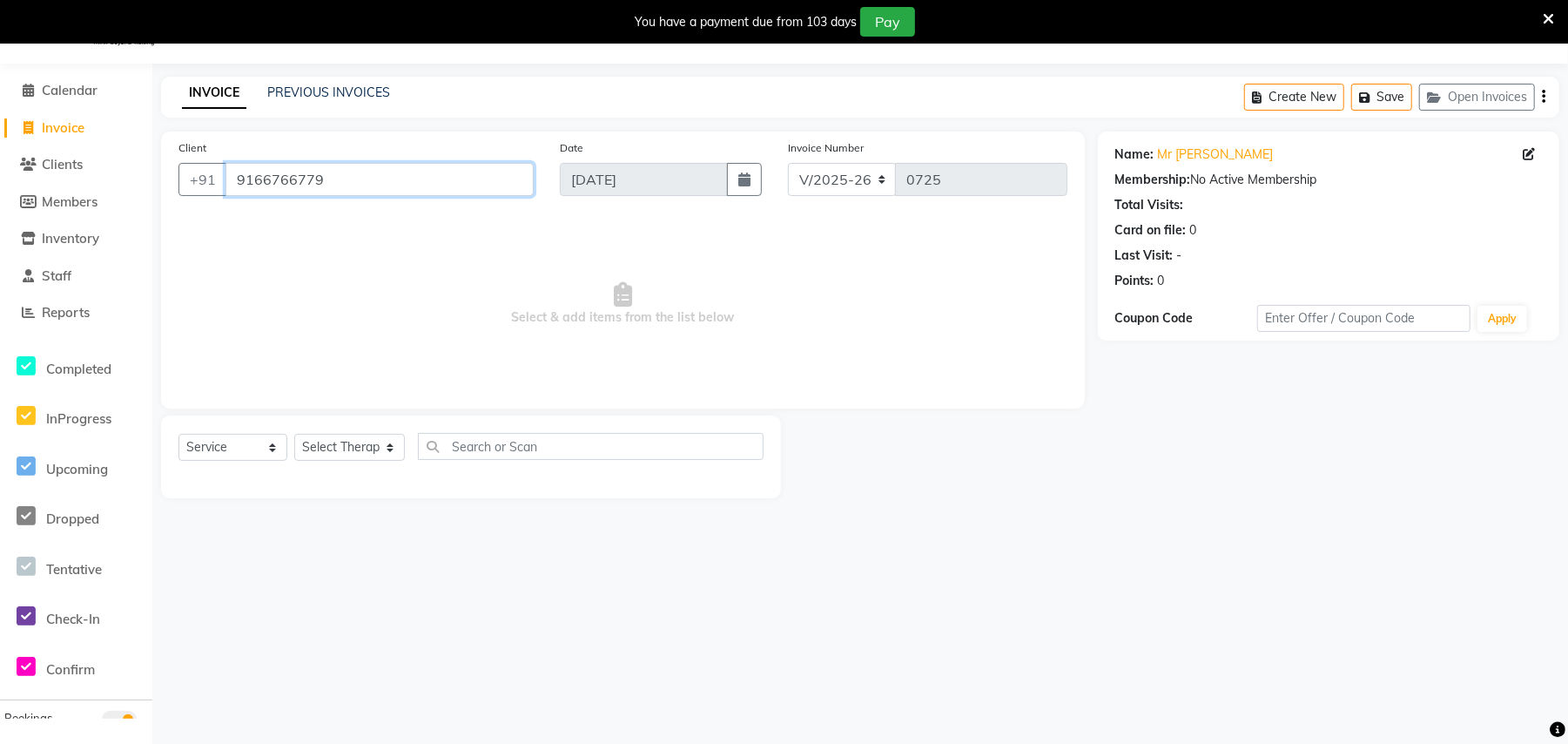
click at [346, 185] on input "9166766779" at bounding box center [379, 179] width 308 height 33
click at [271, 446] on select "Select Service Product Membership Package Voucher Prepaid Gift Card" at bounding box center [233, 447] width 109 height 27
select select "membership"
click at [179, 434] on select "Select Service Product Membership Package Voucher Prepaid Gift Card" at bounding box center [233, 447] width 109 height 27
click at [370, 443] on select "Select Therapist [PERSON_NAME] Manager [PERSON_NAME] K Lehhan [PERSON_NAME] Nye…" at bounding box center [350, 447] width 111 height 27
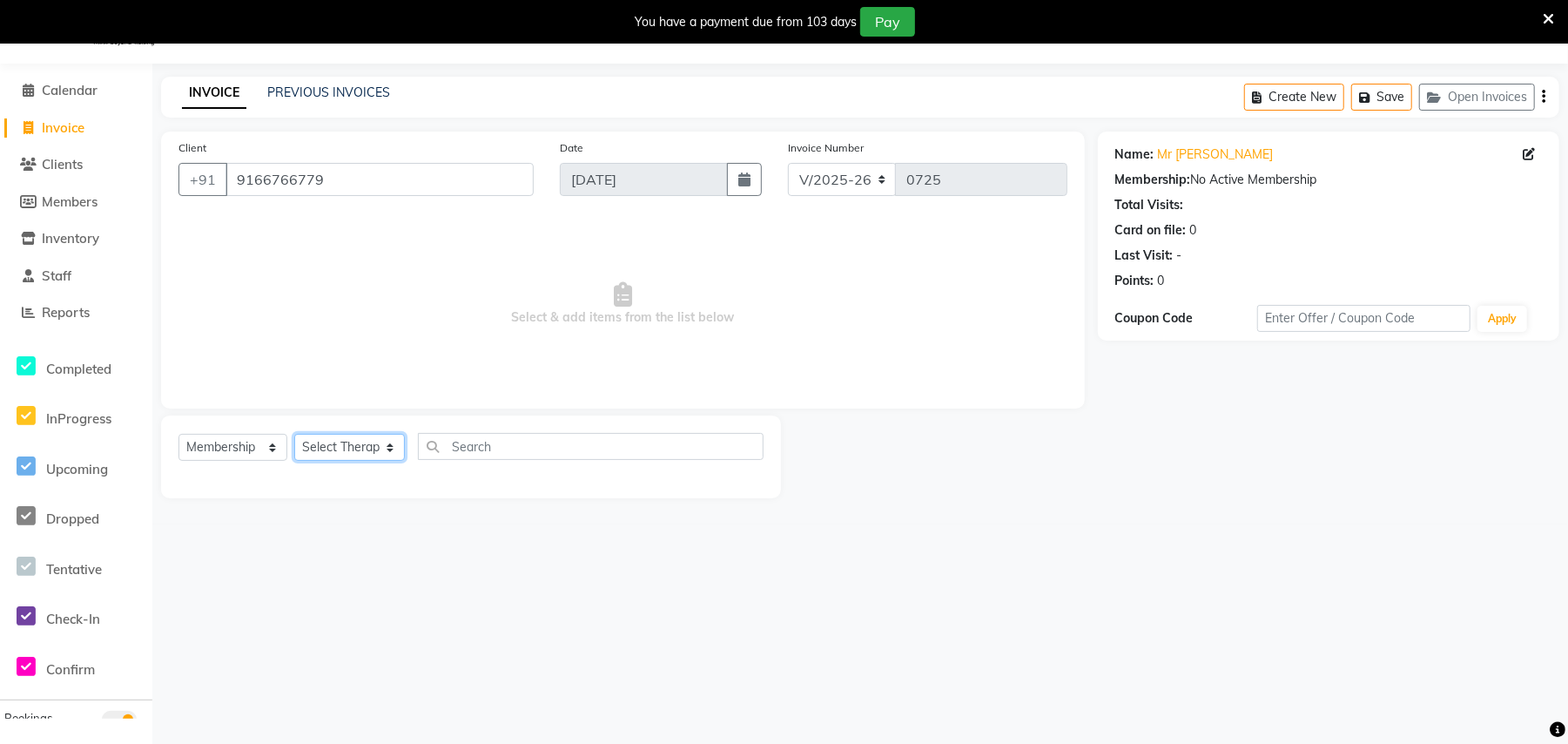
select select "77564"
click at [295, 434] on select "Select Therapist [PERSON_NAME] Manager [PERSON_NAME] K Lehhan [PERSON_NAME] Nye…" at bounding box center [350, 447] width 111 height 27
click at [261, 444] on select "Select Service Product Membership Package Voucher Prepaid Gift Card" at bounding box center [233, 447] width 109 height 27
select select "package"
click at [179, 434] on select "Select Service Product Membership Package Voucher Prepaid Gift Card" at bounding box center [233, 447] width 109 height 27
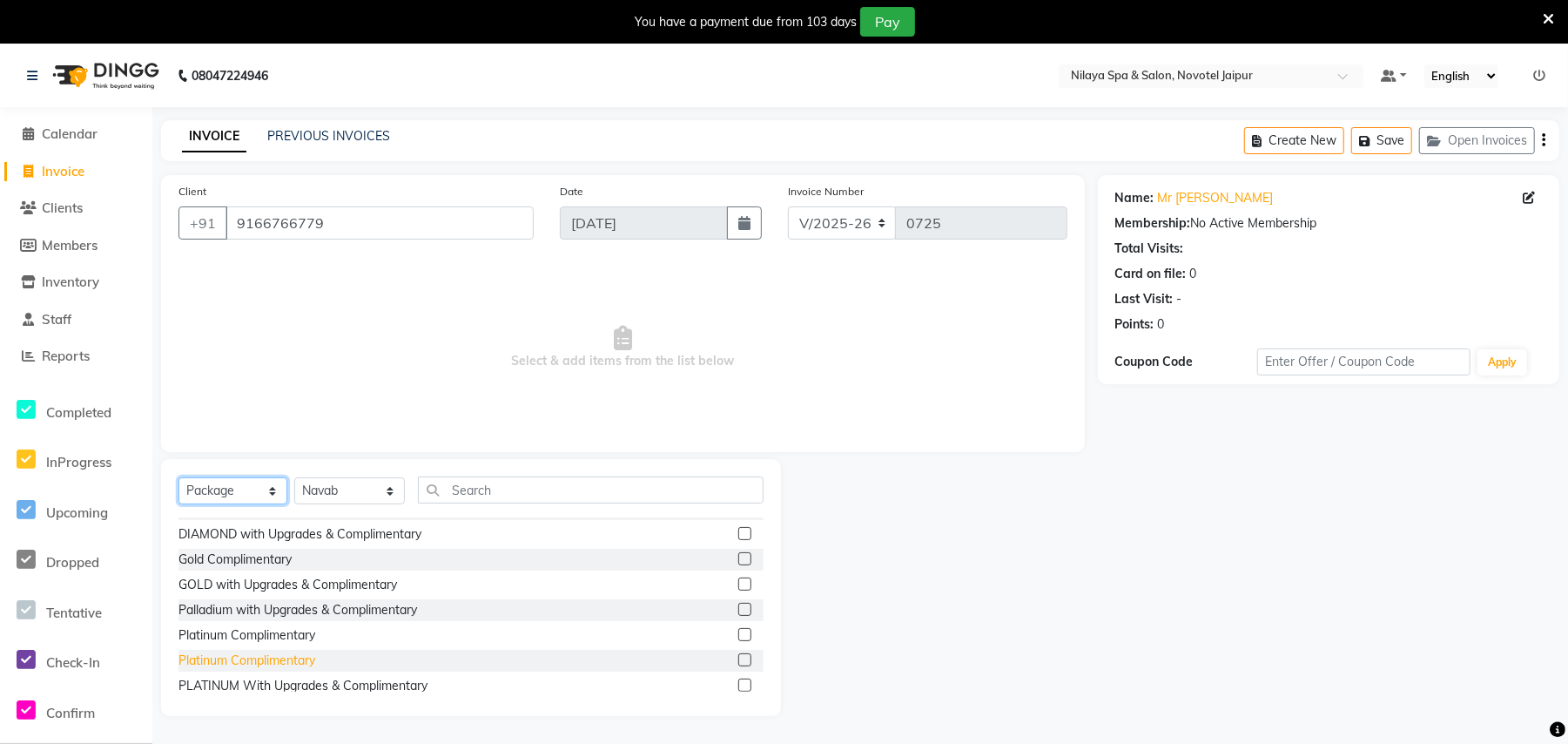
scroll to position [204, 0]
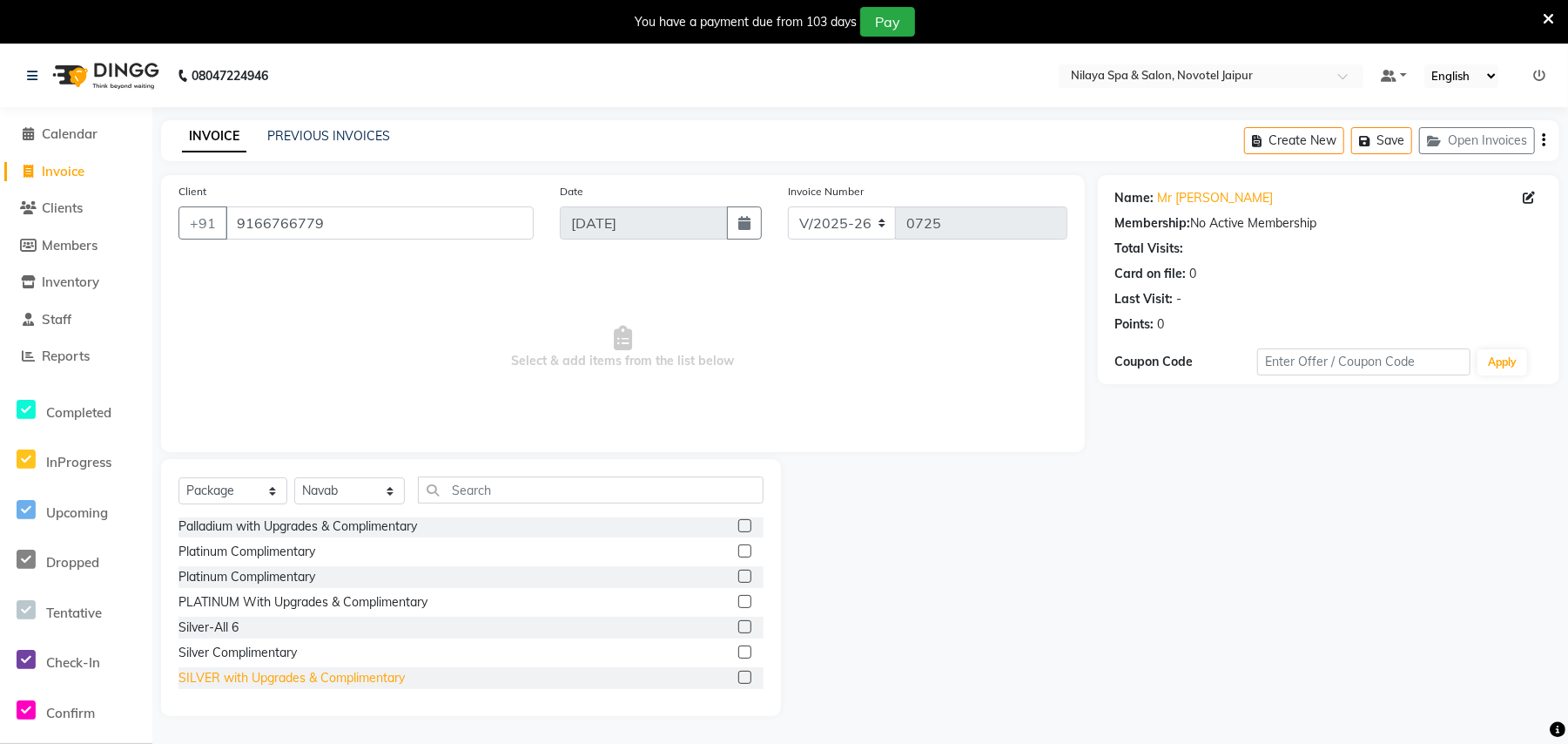
click at [275, 672] on div "SILVER with Upgrades & Complimentary" at bounding box center [292, 678] width 226 height 18
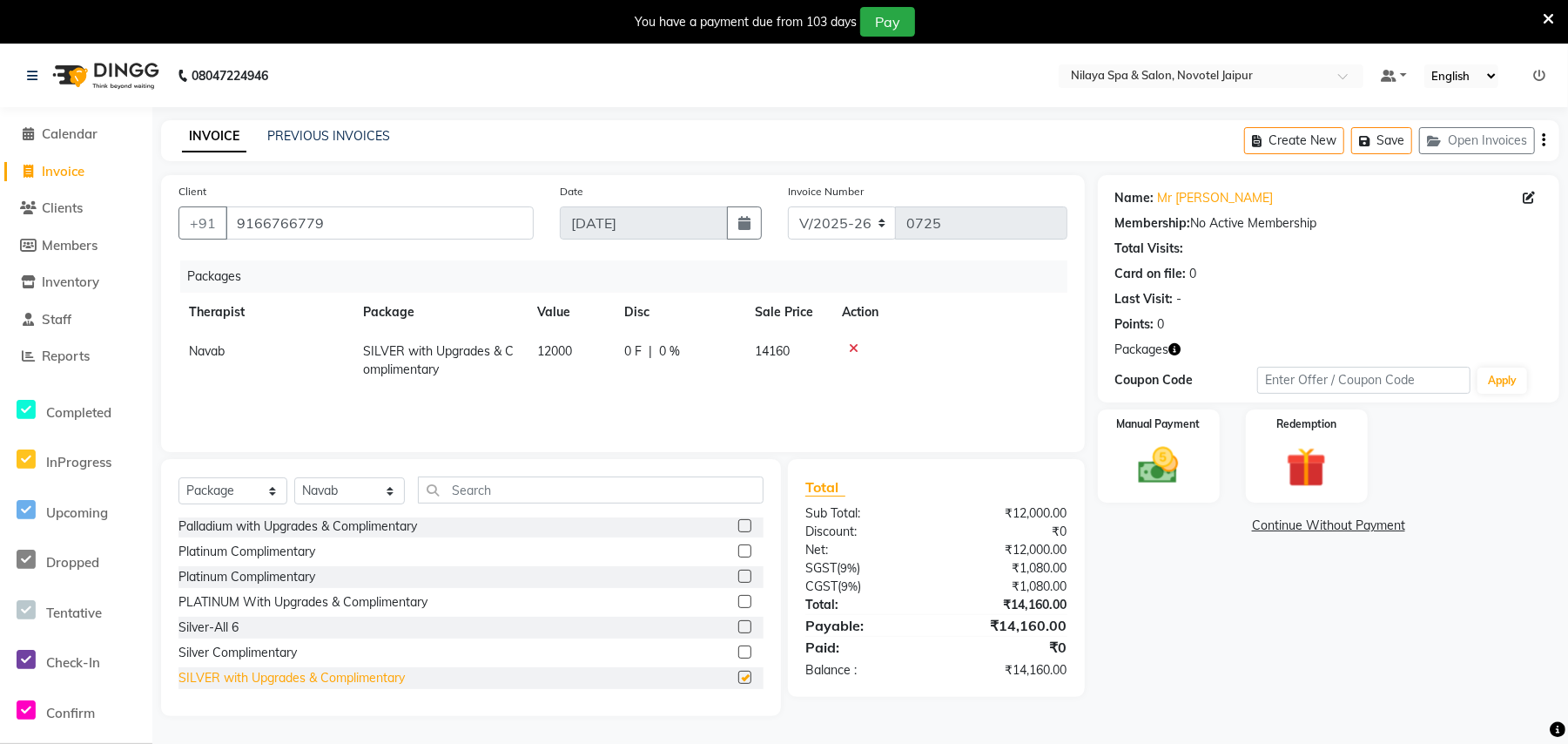
checkbox input "false"
click at [271, 656] on div "Silver Complimentary" at bounding box center [238, 653] width 119 height 18
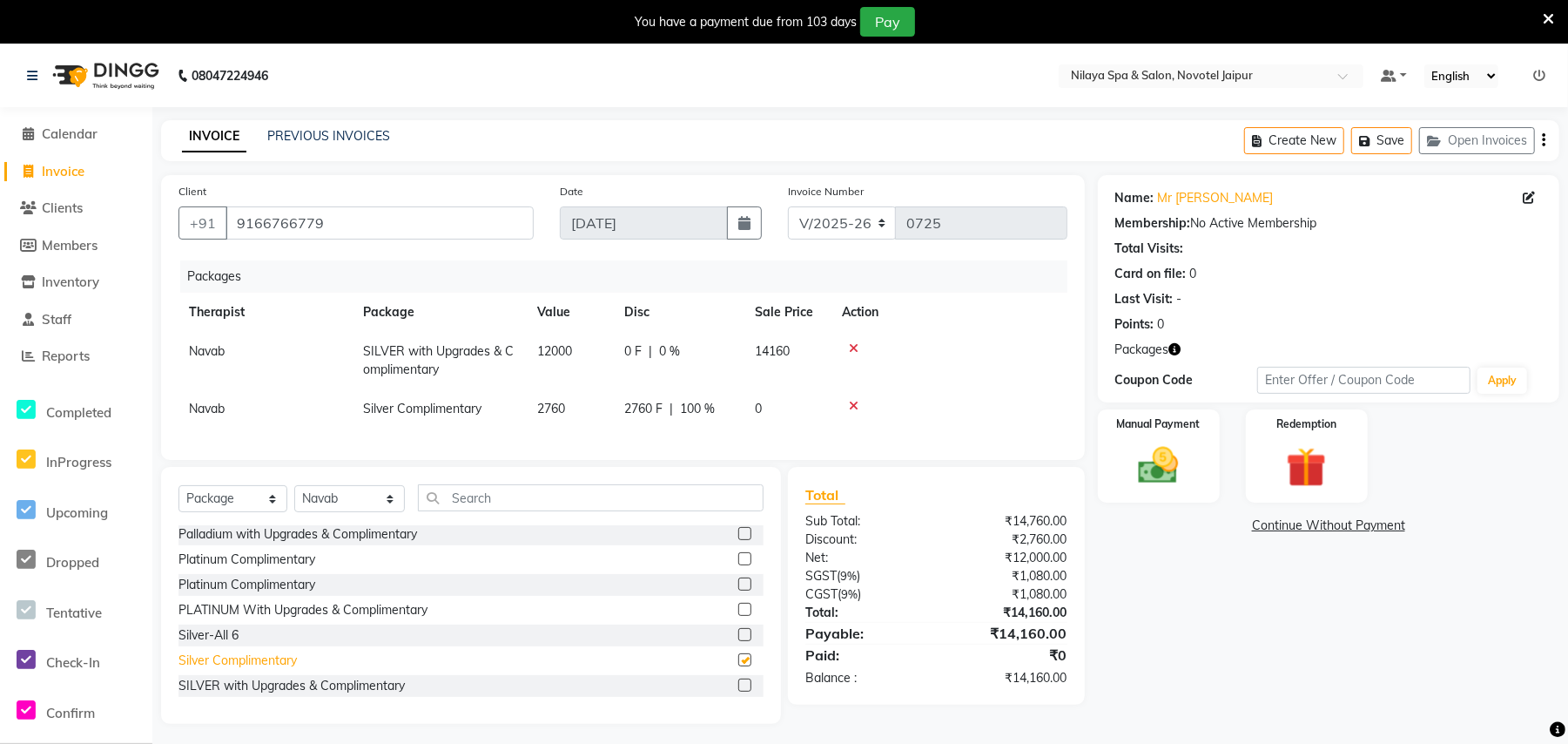
checkbox input "false"
click at [1167, 464] on img at bounding box center [1159, 465] width 68 height 48
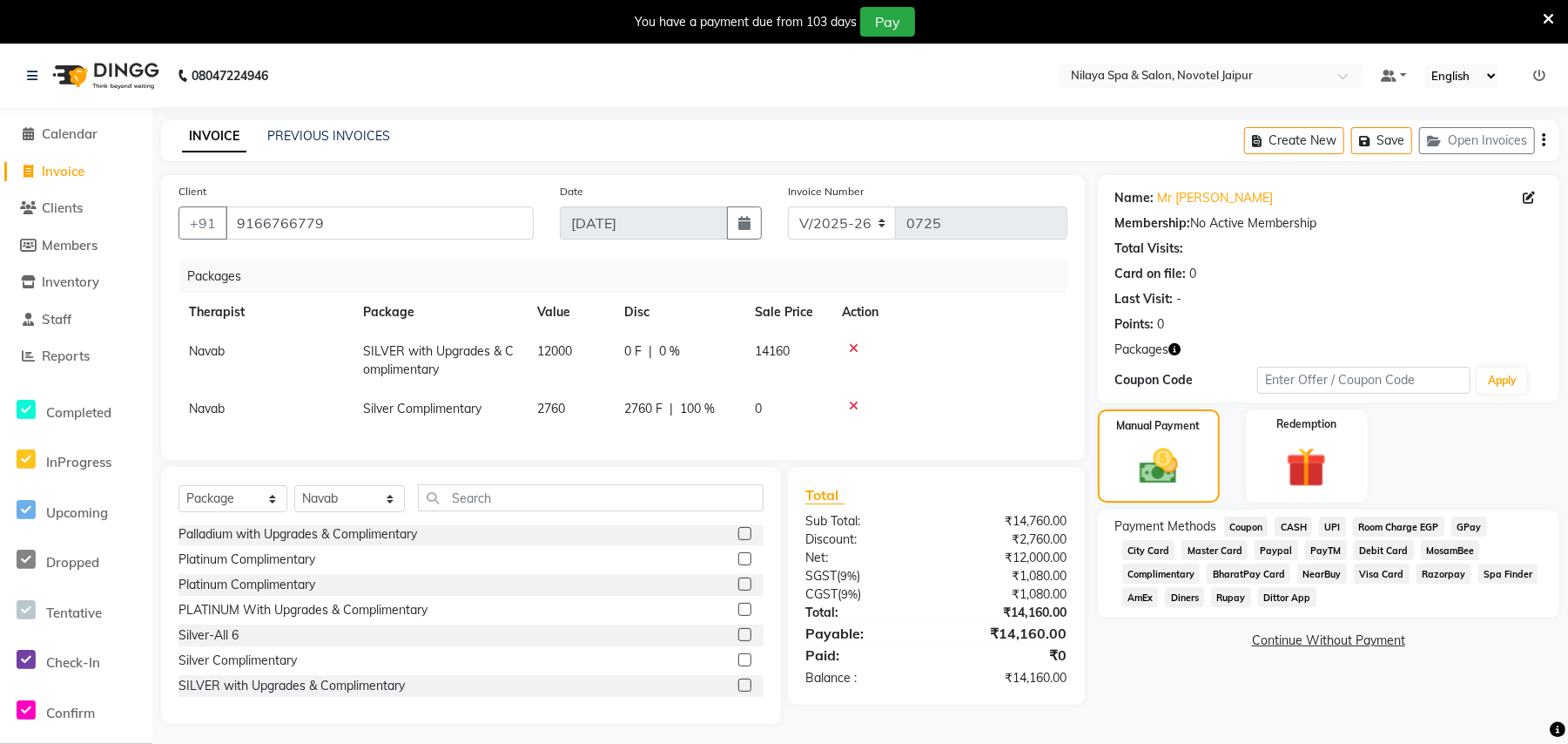
click at [1301, 523] on span "CASH" at bounding box center [1293, 526] width 38 height 20
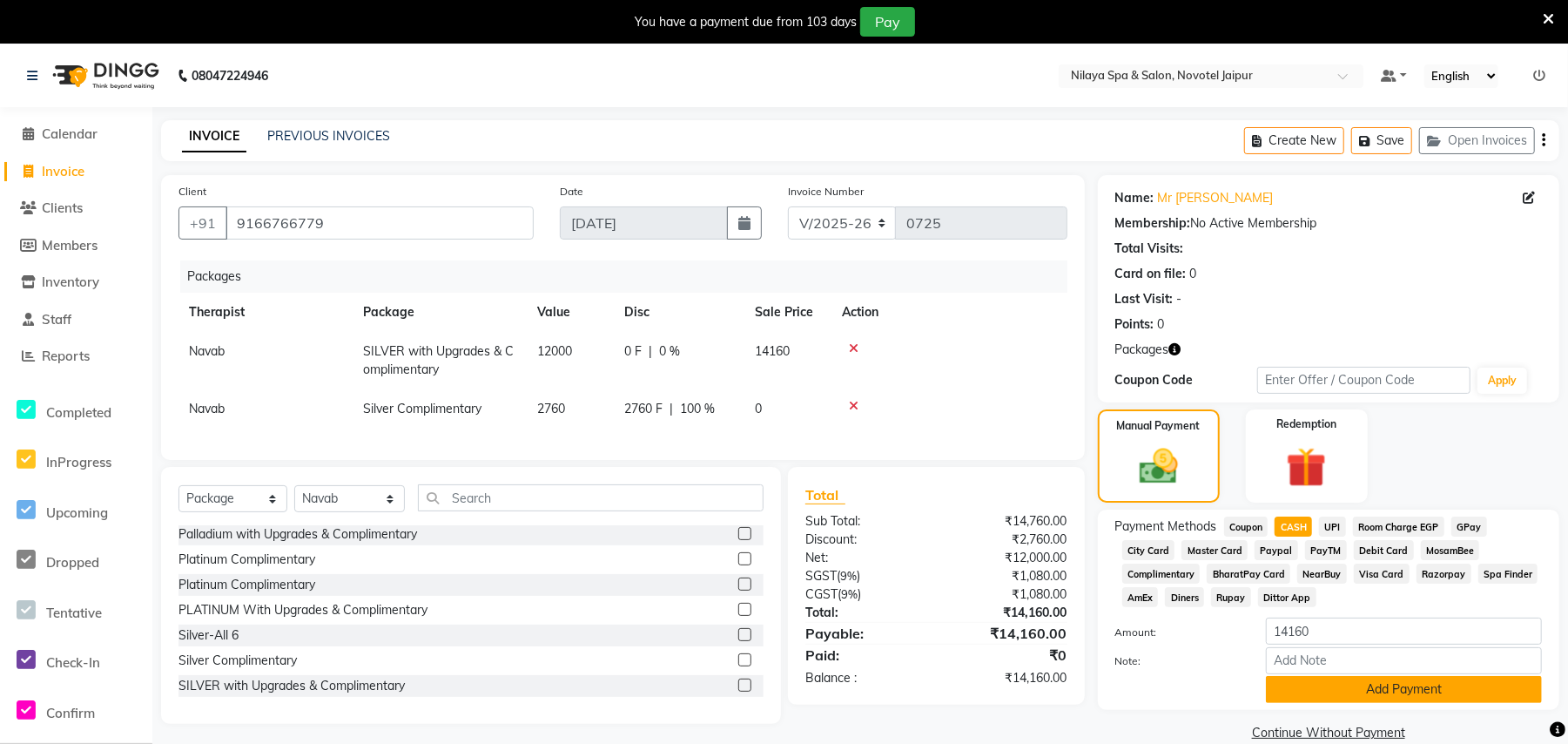
scroll to position [44, 0]
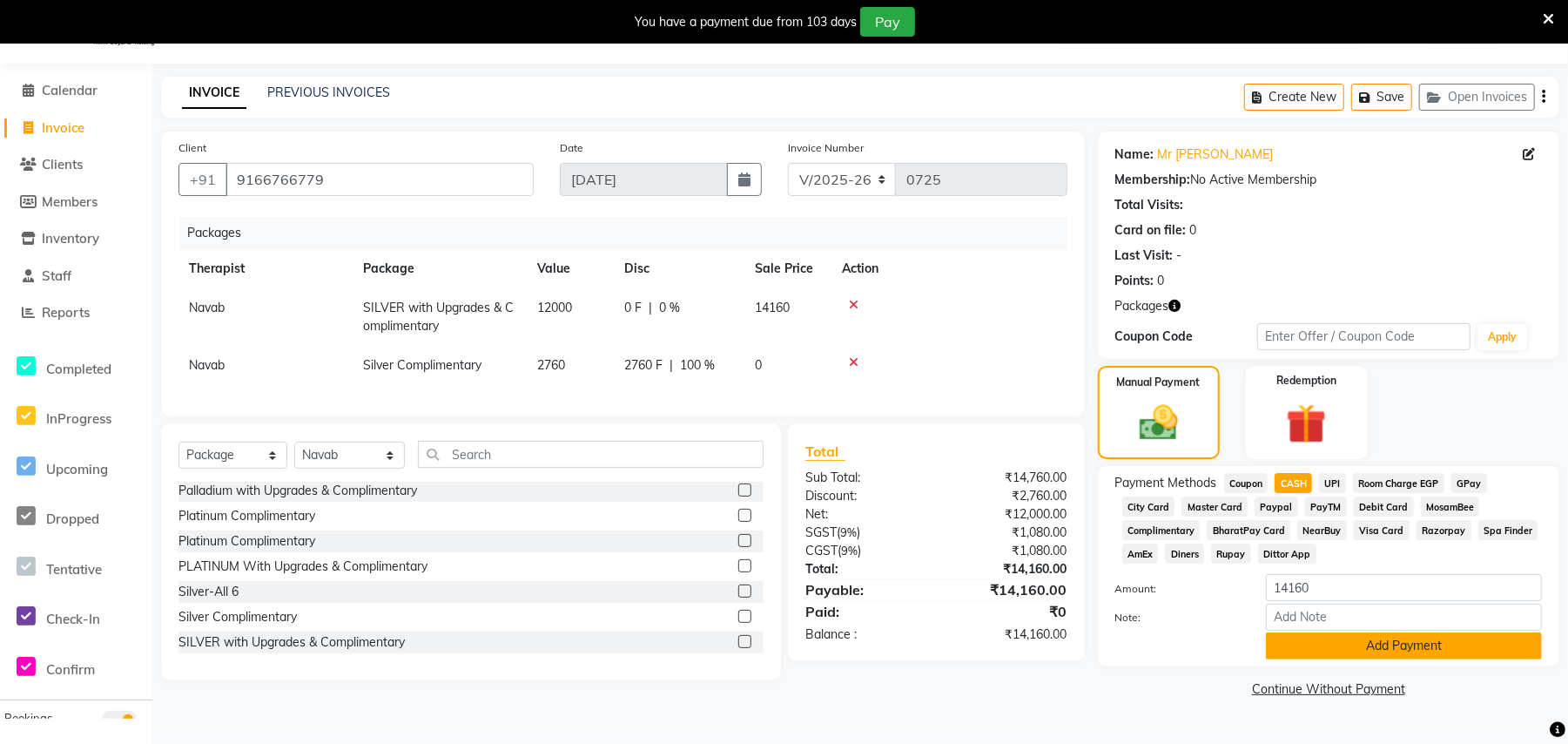
click at [1366, 653] on button "Add Payment" at bounding box center [1404, 646] width 276 height 27
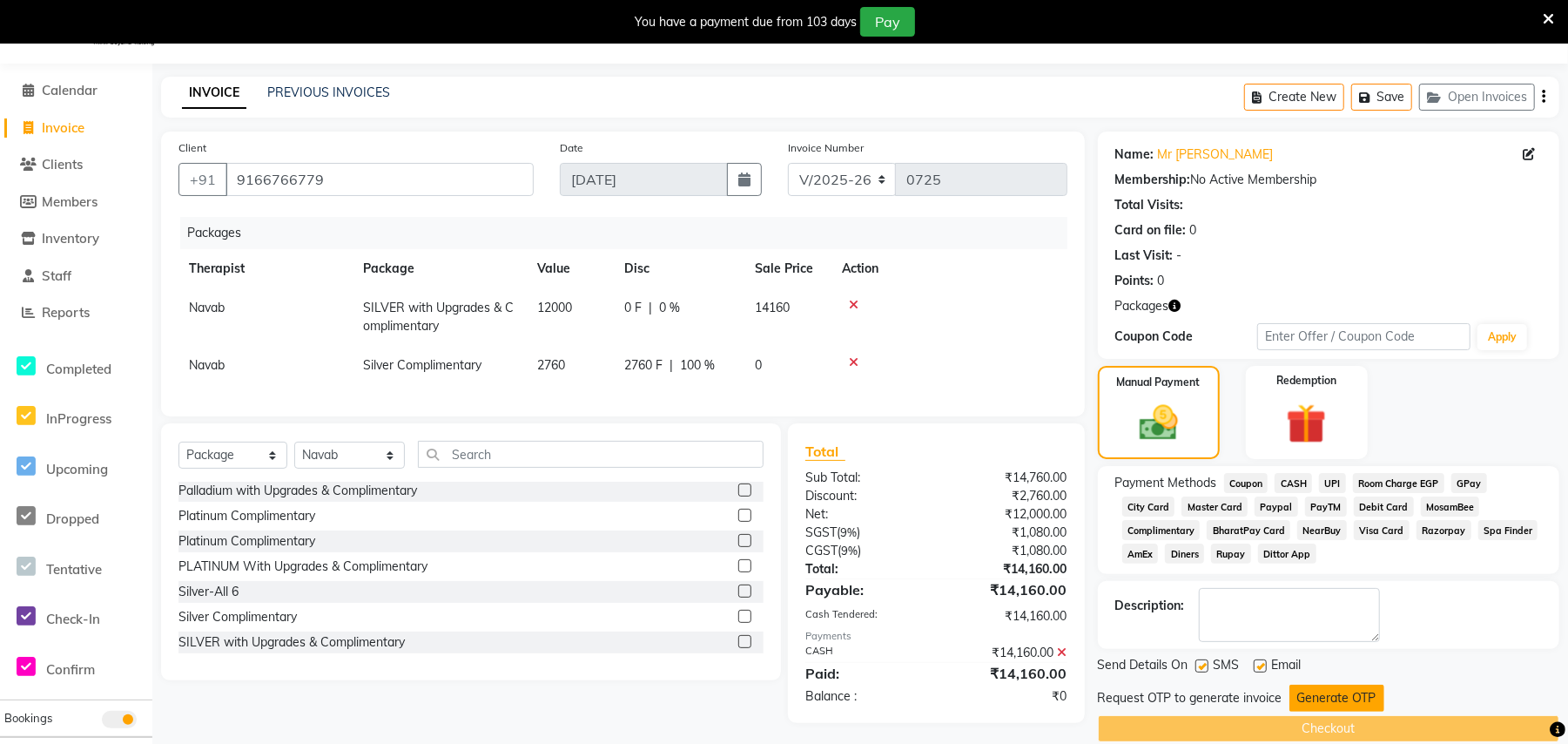
click at [1353, 691] on button "Generate OTP" at bounding box center [1337, 698] width 95 height 27
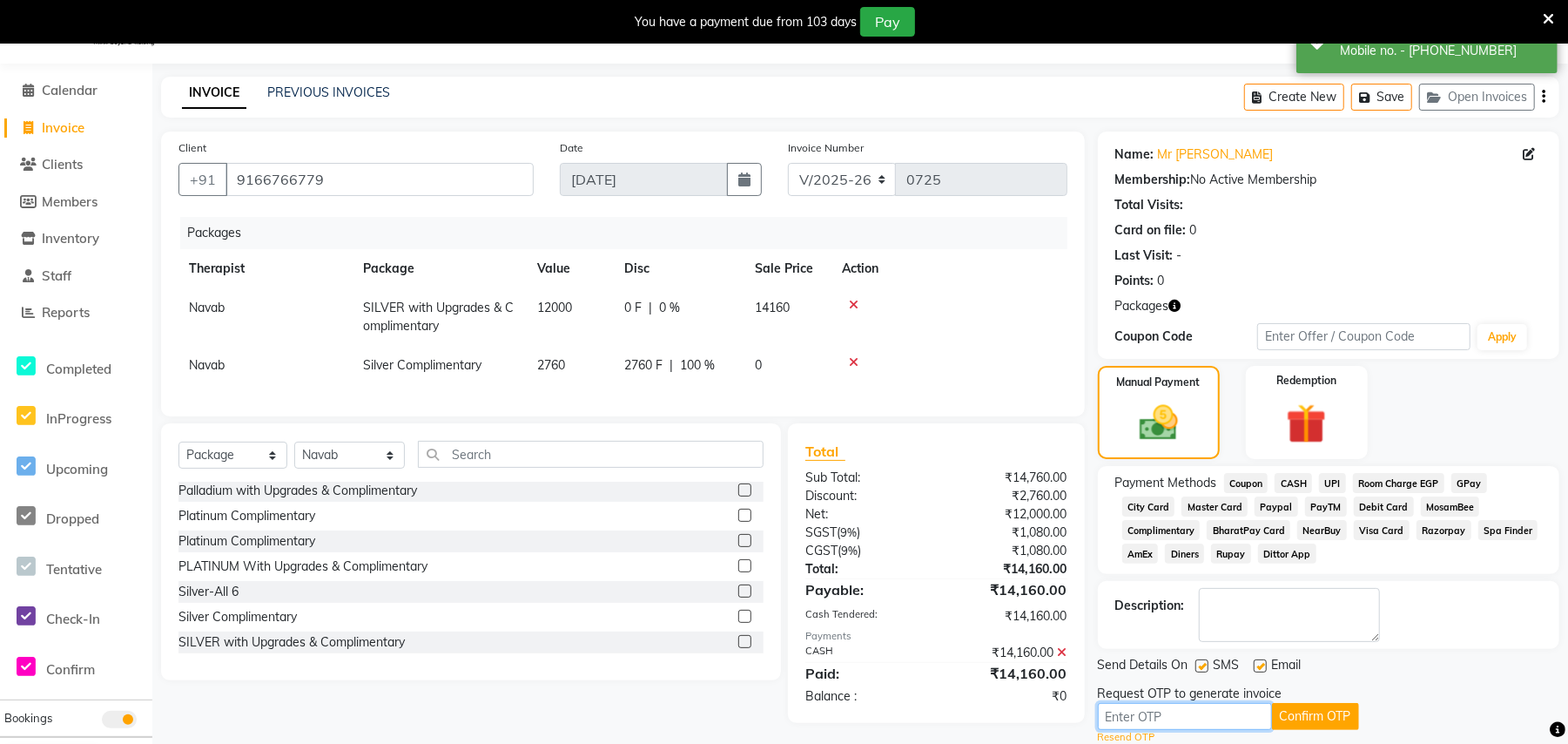
click at [1170, 723] on input "text" at bounding box center [1184, 717] width 174 height 27
type input "6675"
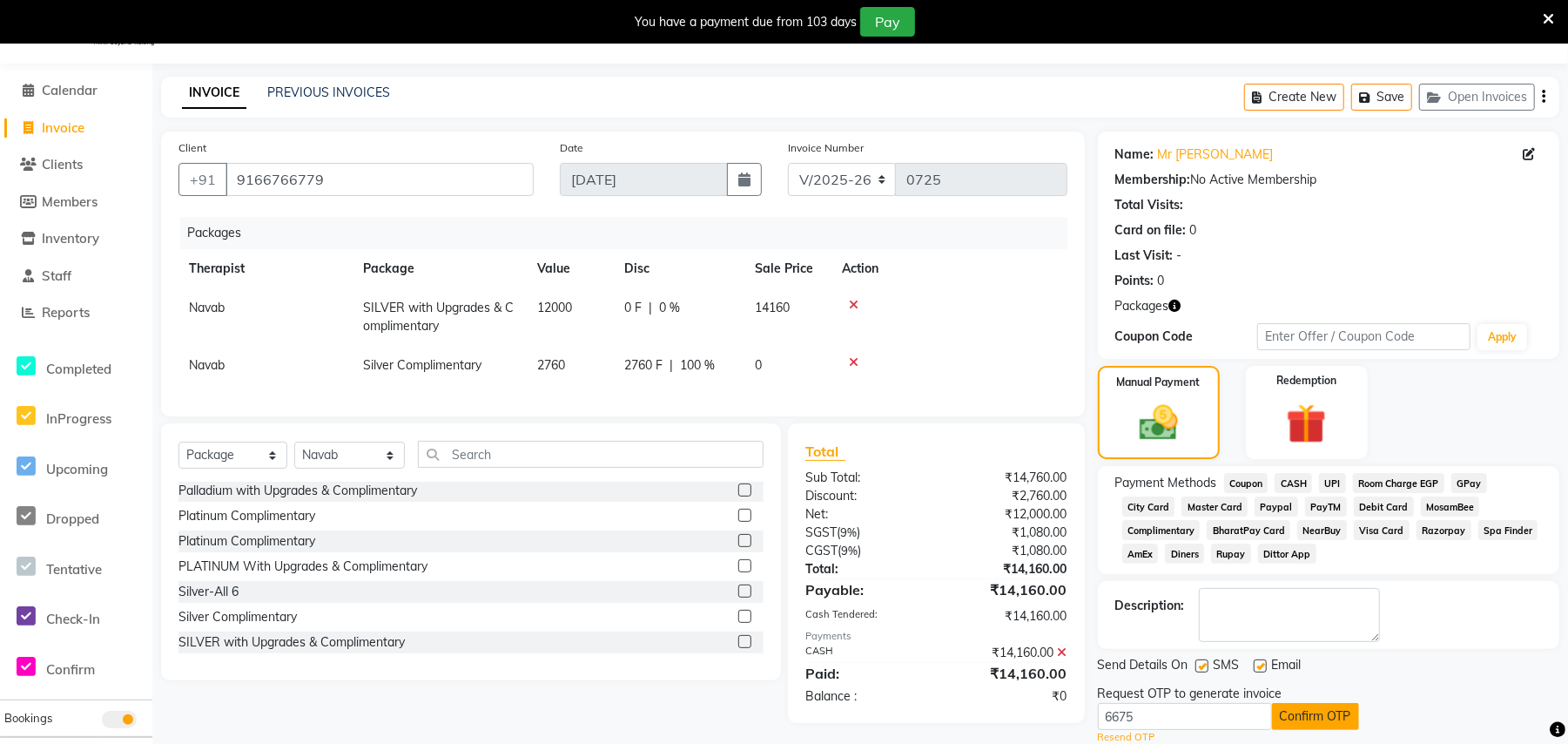
click at [1330, 719] on button "Confirm OTP" at bounding box center [1315, 717] width 87 height 27
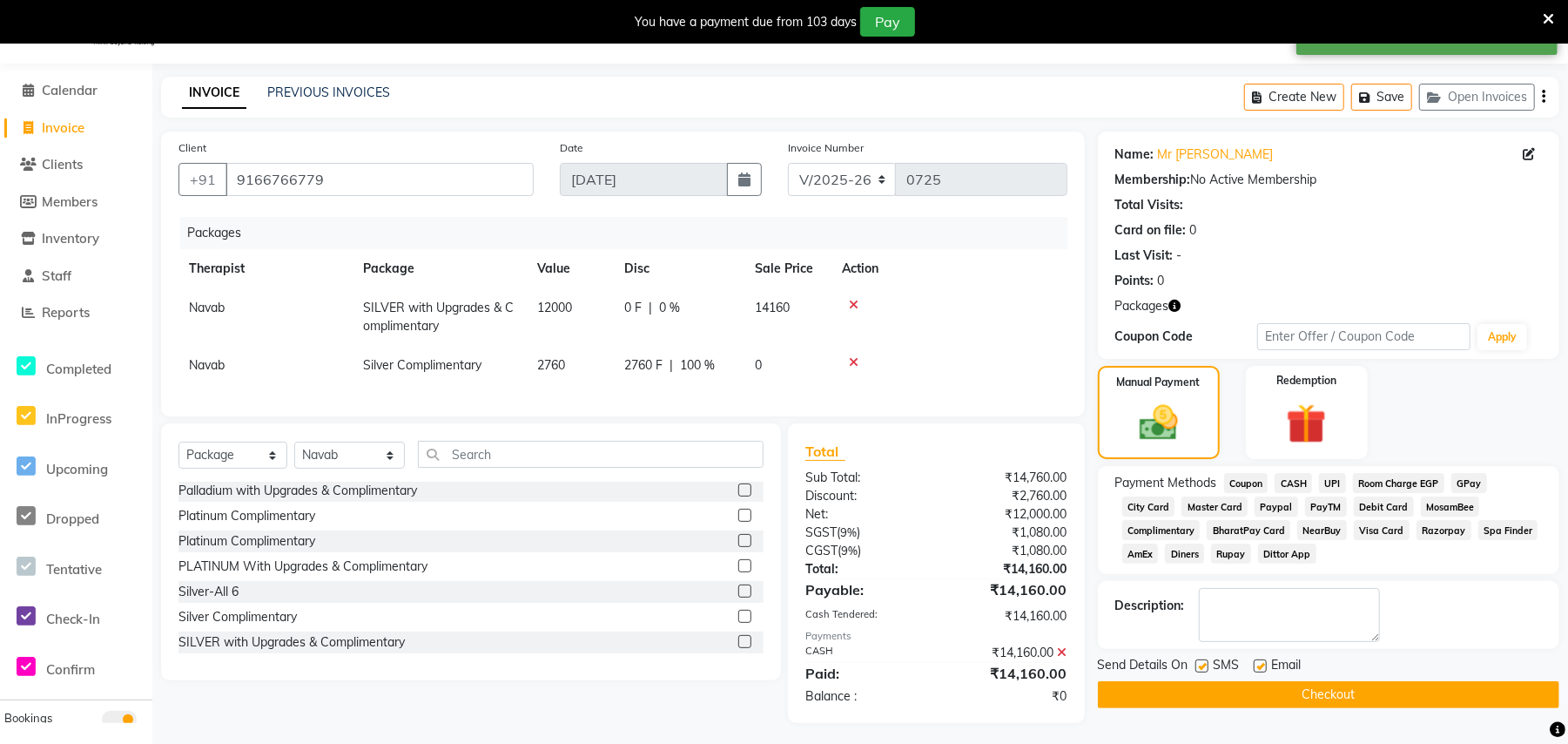
click at [1339, 694] on button "Checkout" at bounding box center [1328, 694] width 462 height 27
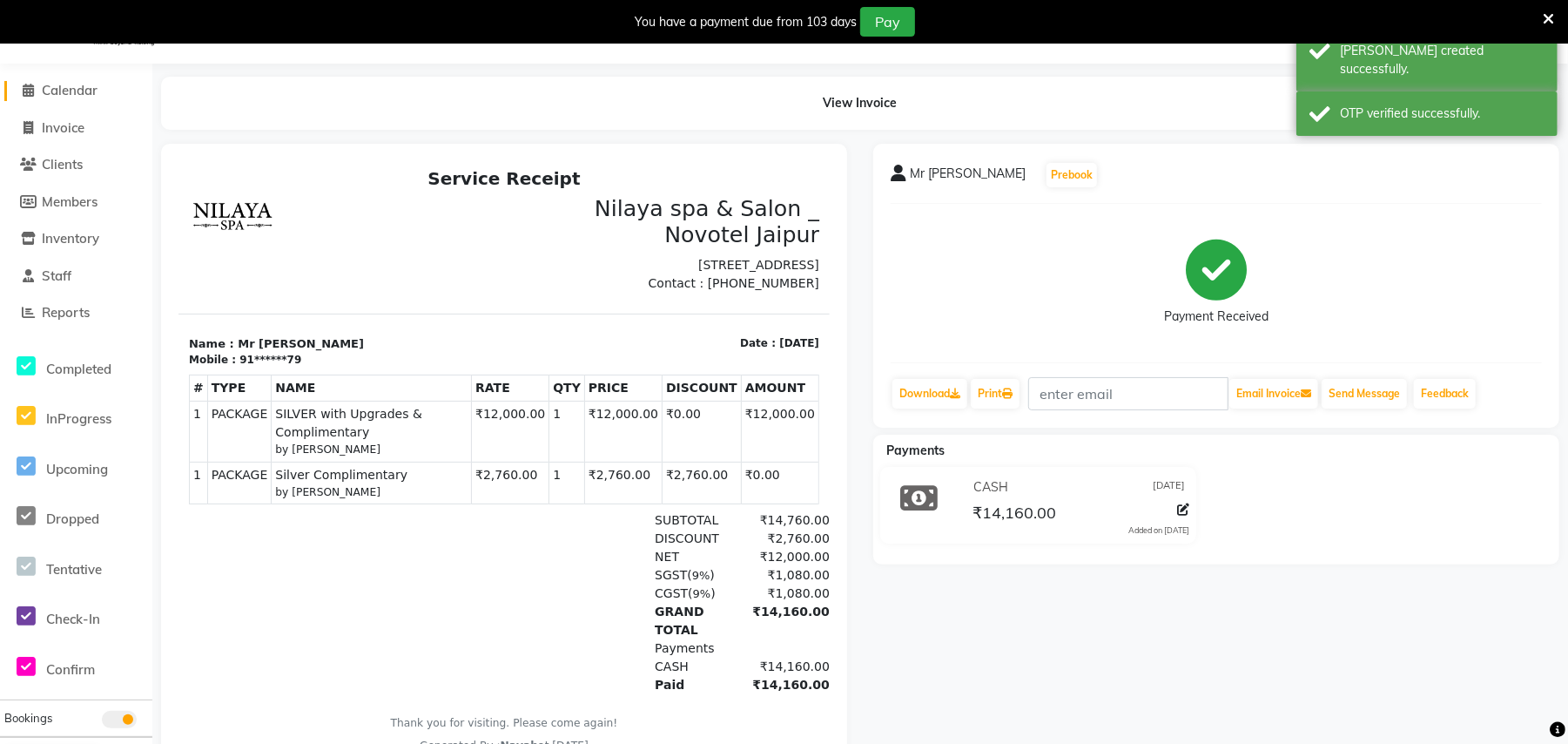
click at [71, 88] on span "Calendar" at bounding box center [69, 89] width 55 height 17
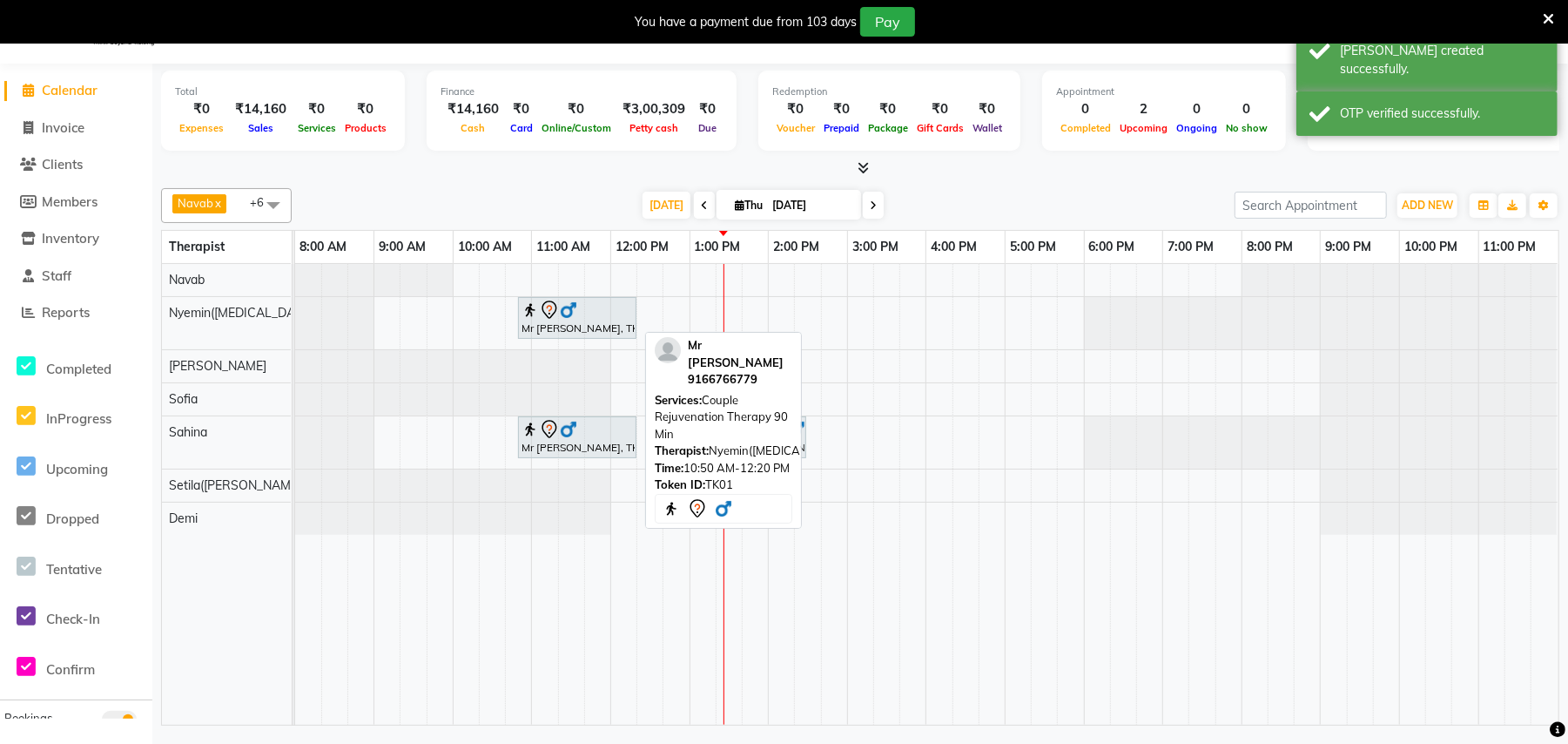
click at [557, 322] on div "Mr [PERSON_NAME], TK01, 10:50 AM-12:20 PM, Couple Rejuvenation Therapy 90 Min" at bounding box center [577, 318] width 115 height 37
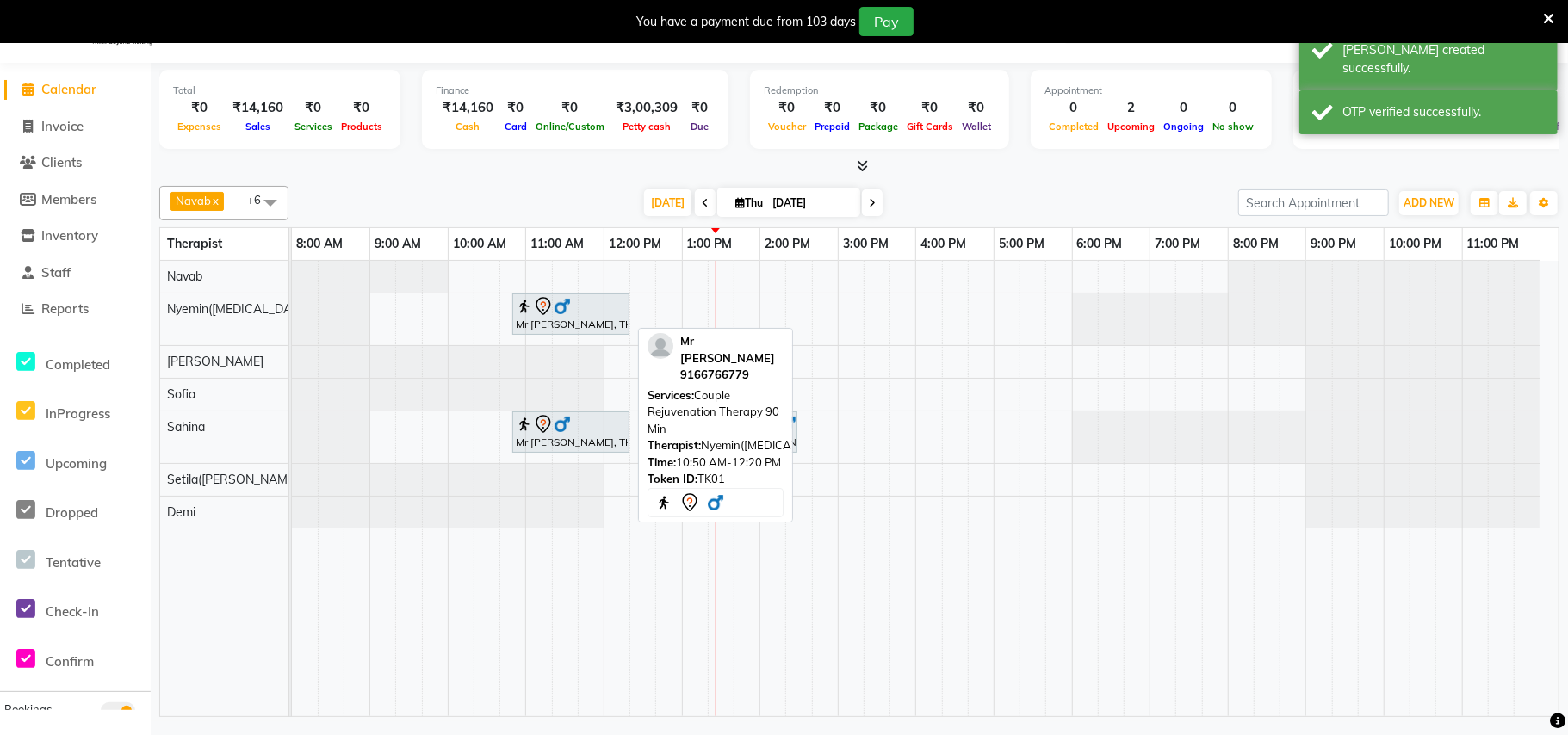
select select "7"
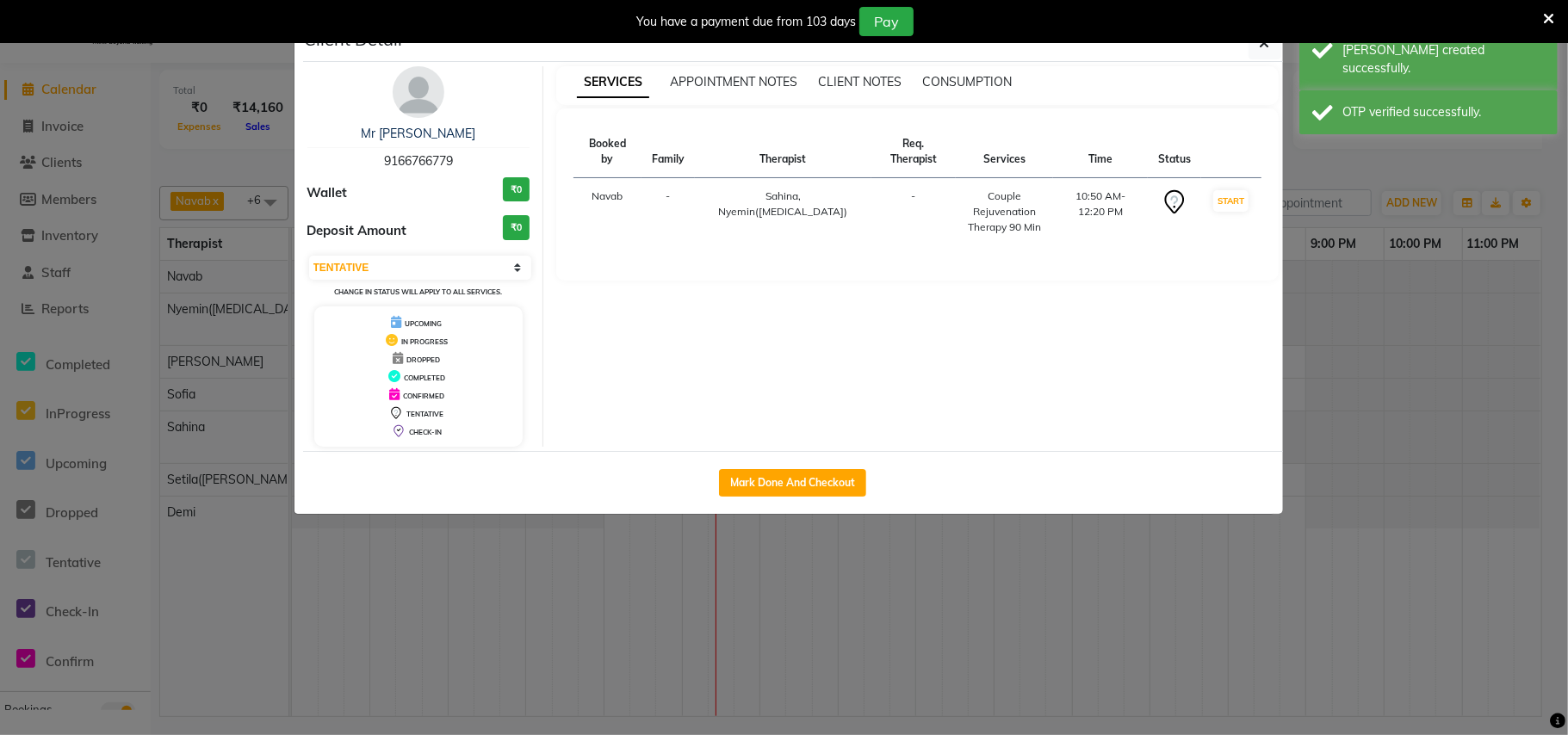
click at [1264, 41] on div "You have a payment due from 103 days Pay" at bounding box center [784, 21] width 1568 height 43
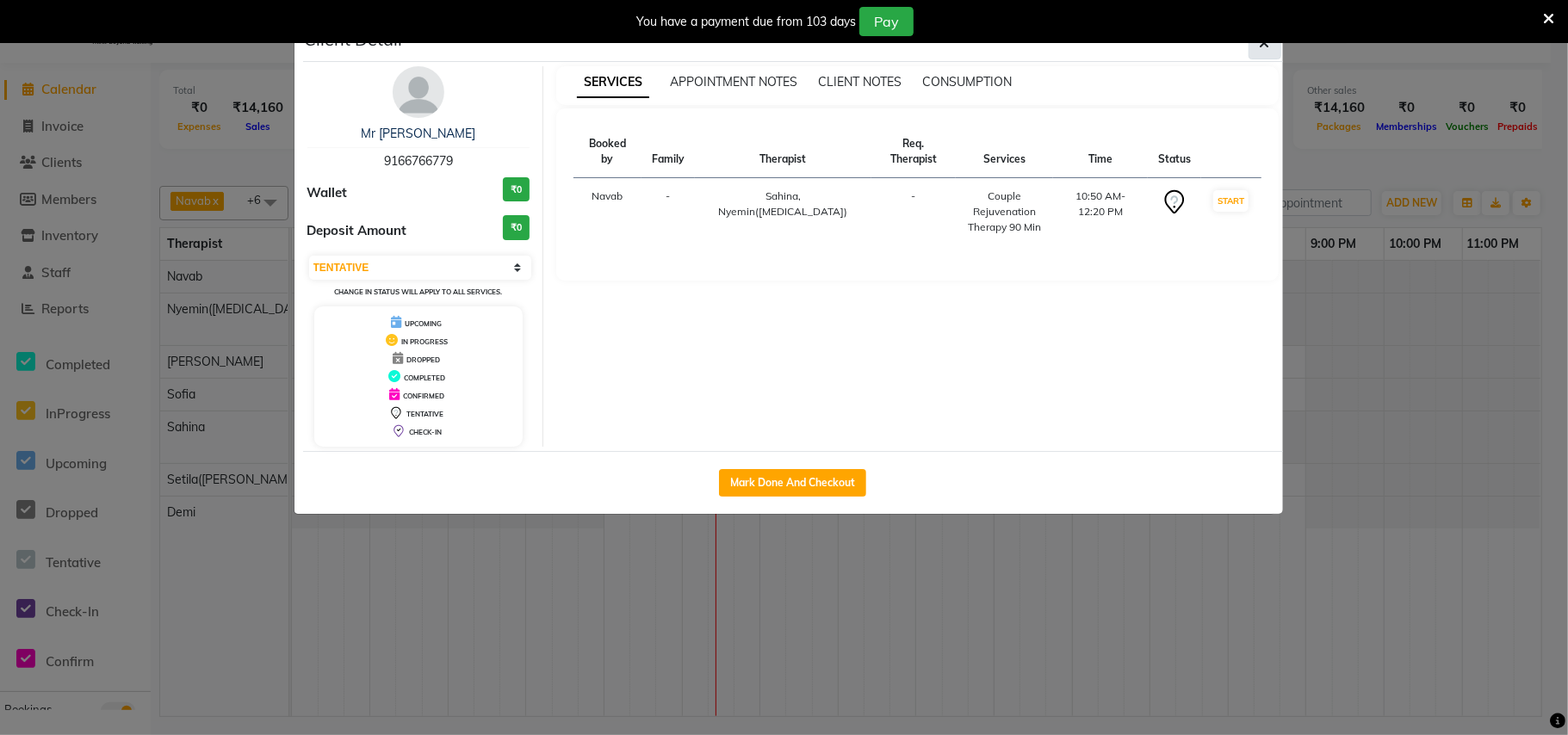
click at [1265, 45] on icon "button" at bounding box center [1264, 43] width 11 height 13
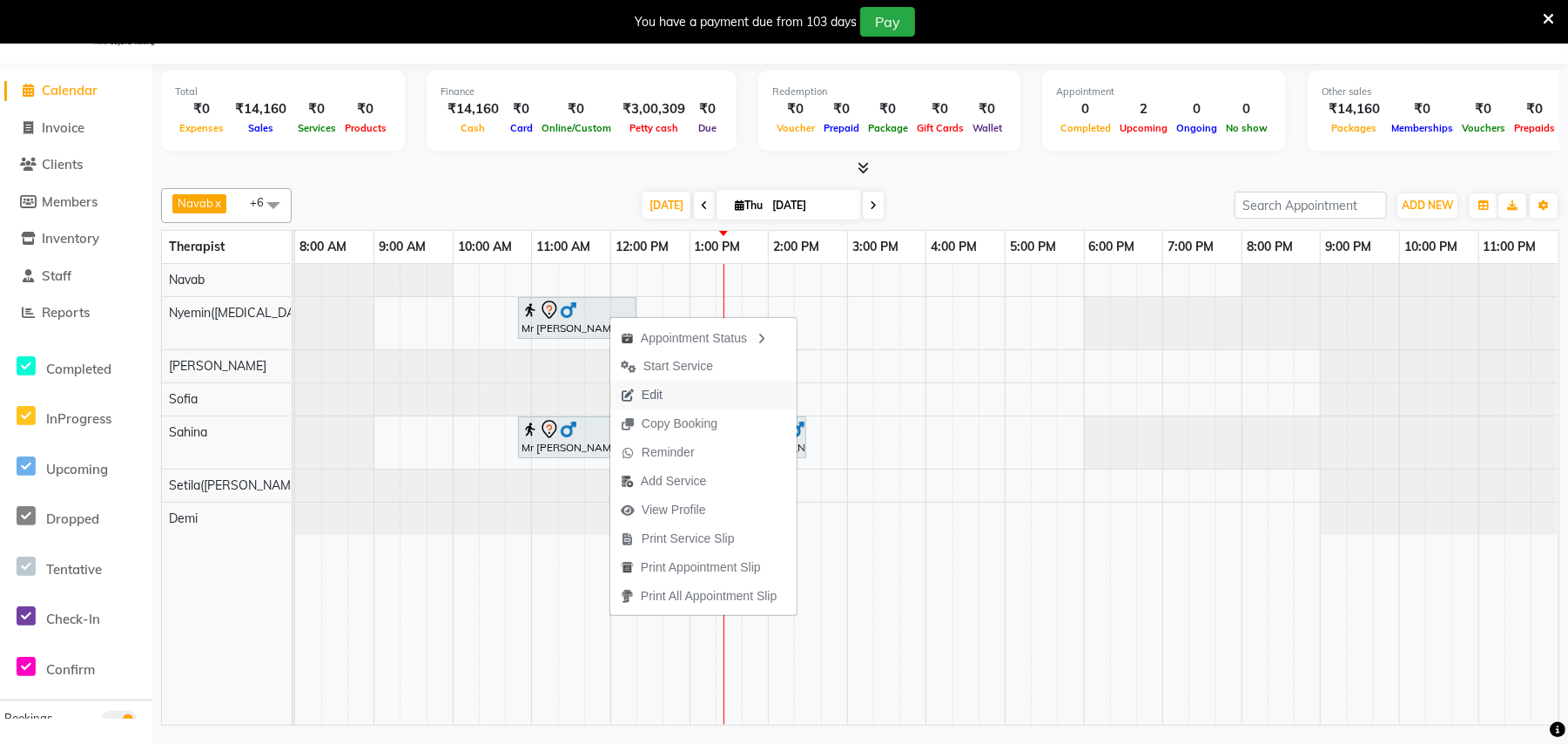
click at [645, 396] on span "Edit" at bounding box center [651, 395] width 20 height 18
select select "tentative"
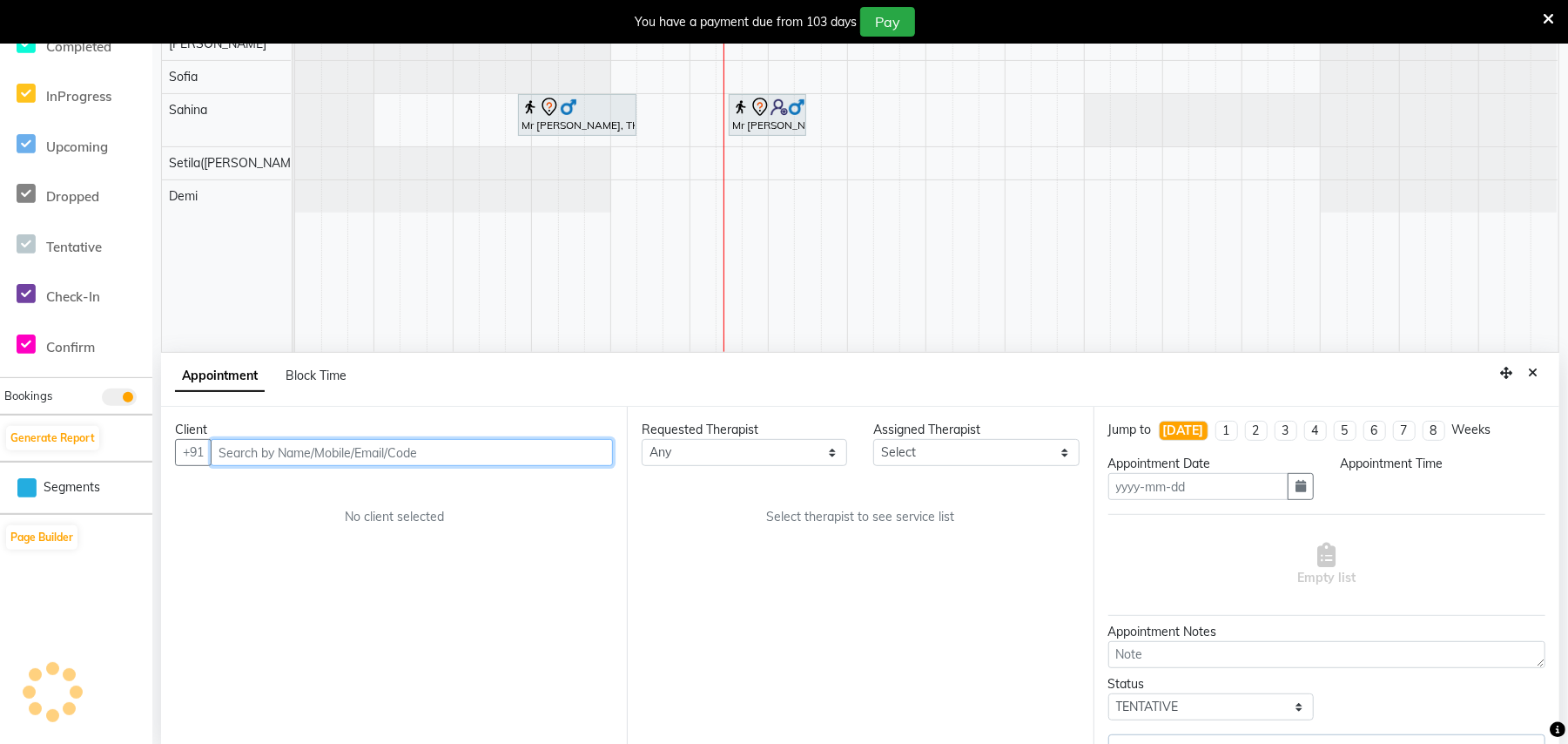
type input "[DATE]"
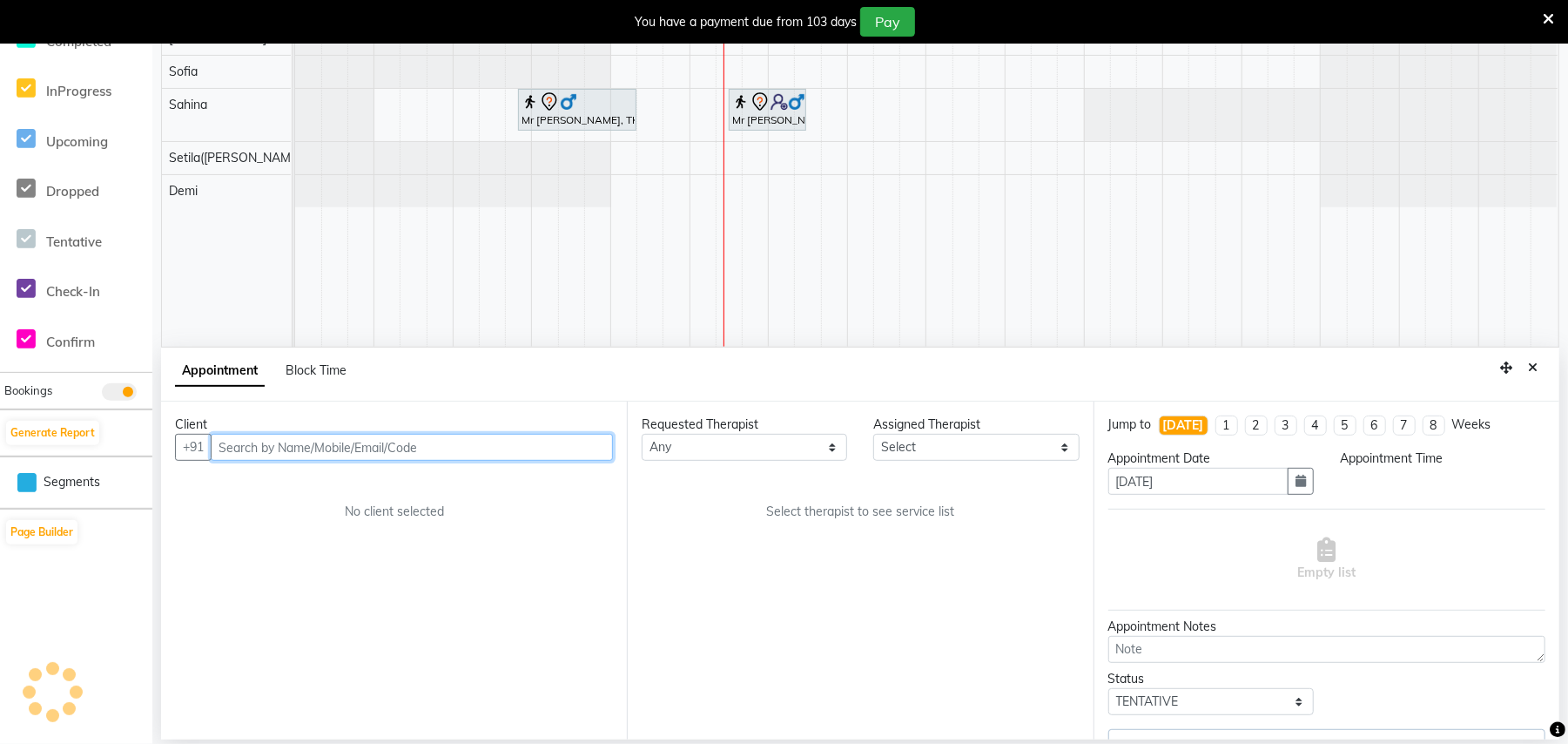
select select "77563"
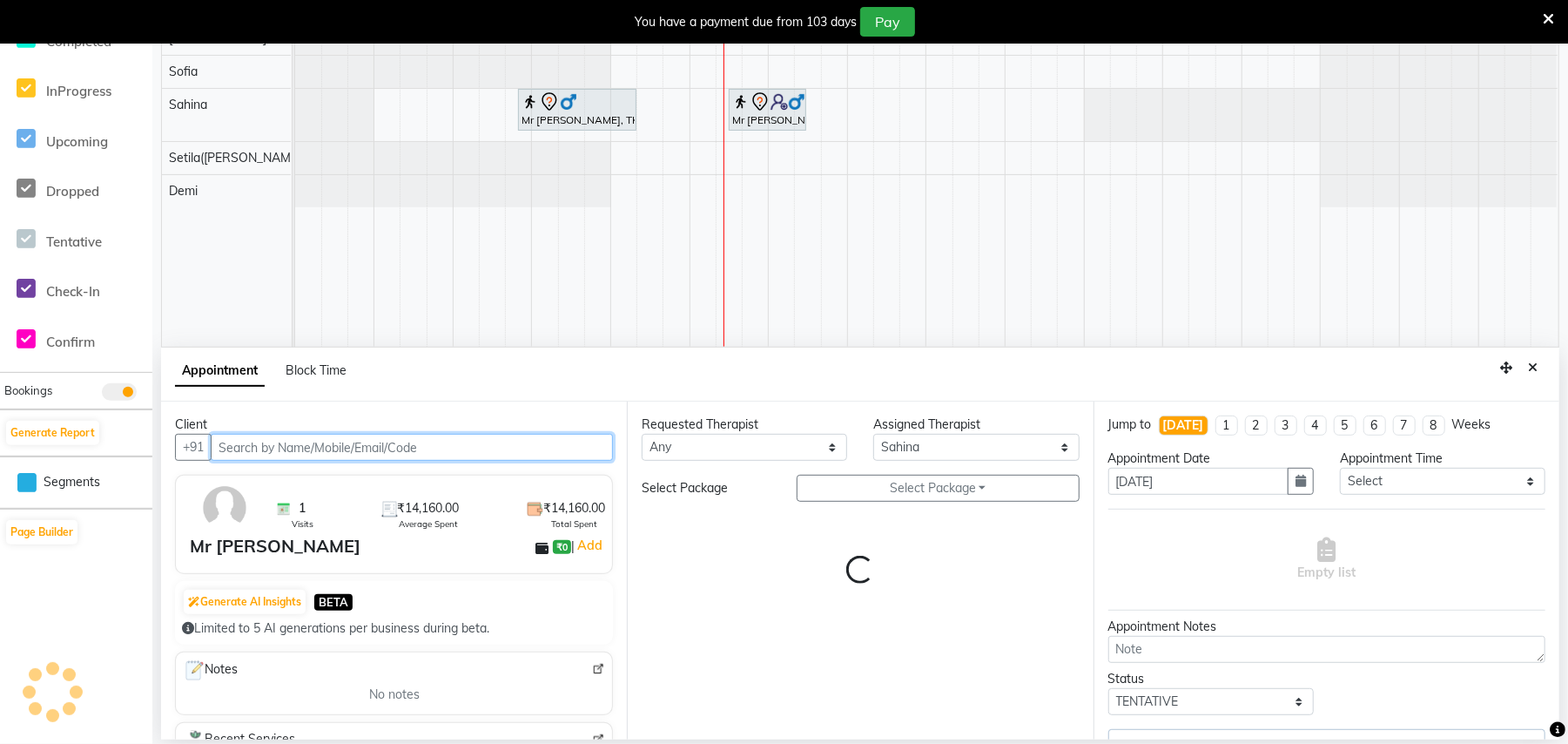
select select "4120"
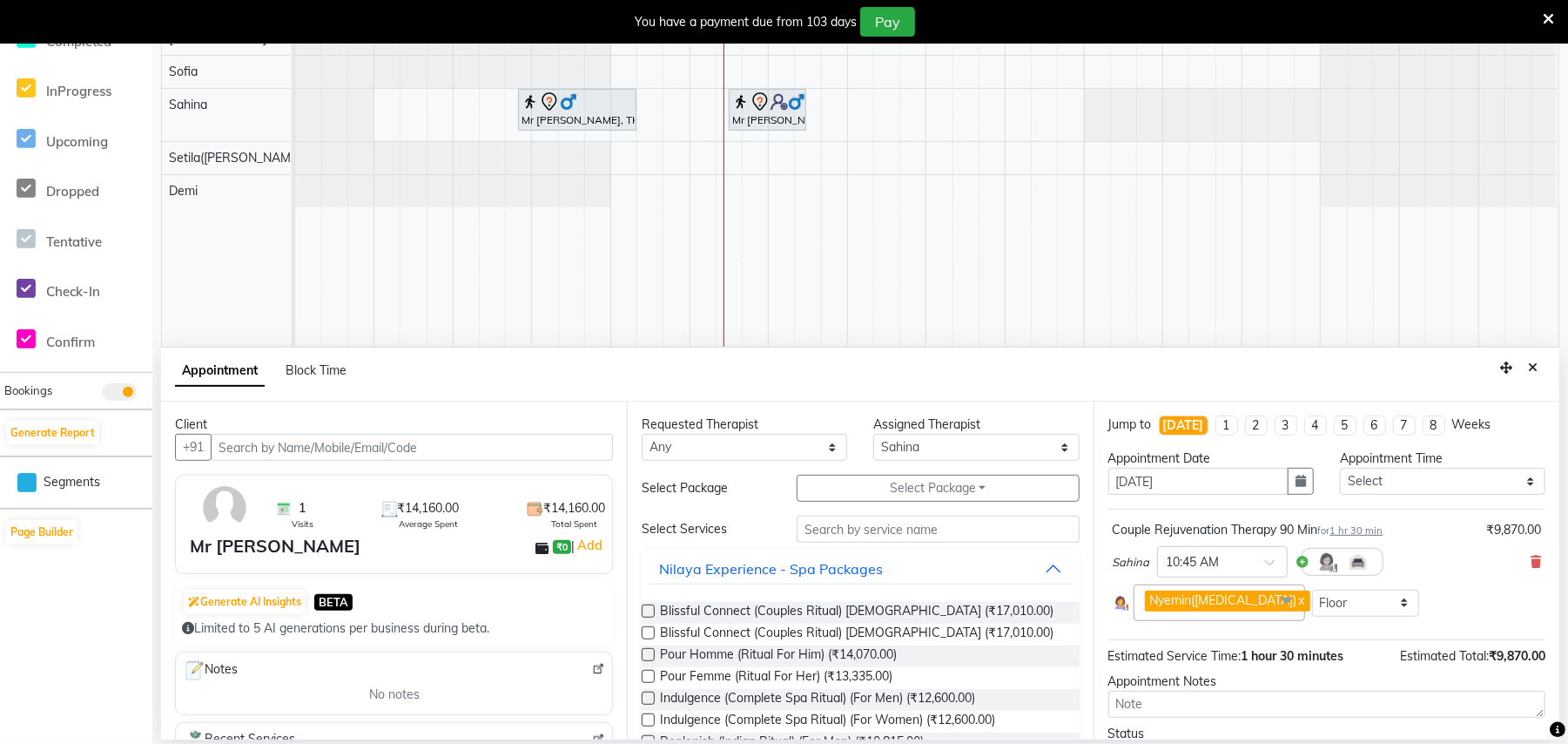
click at [1510, 563] on div "Sahina × 10:45 AM" at bounding box center [1326, 561] width 429 height 46
click at [1530, 562] on icon at bounding box center [1535, 561] width 11 height 13
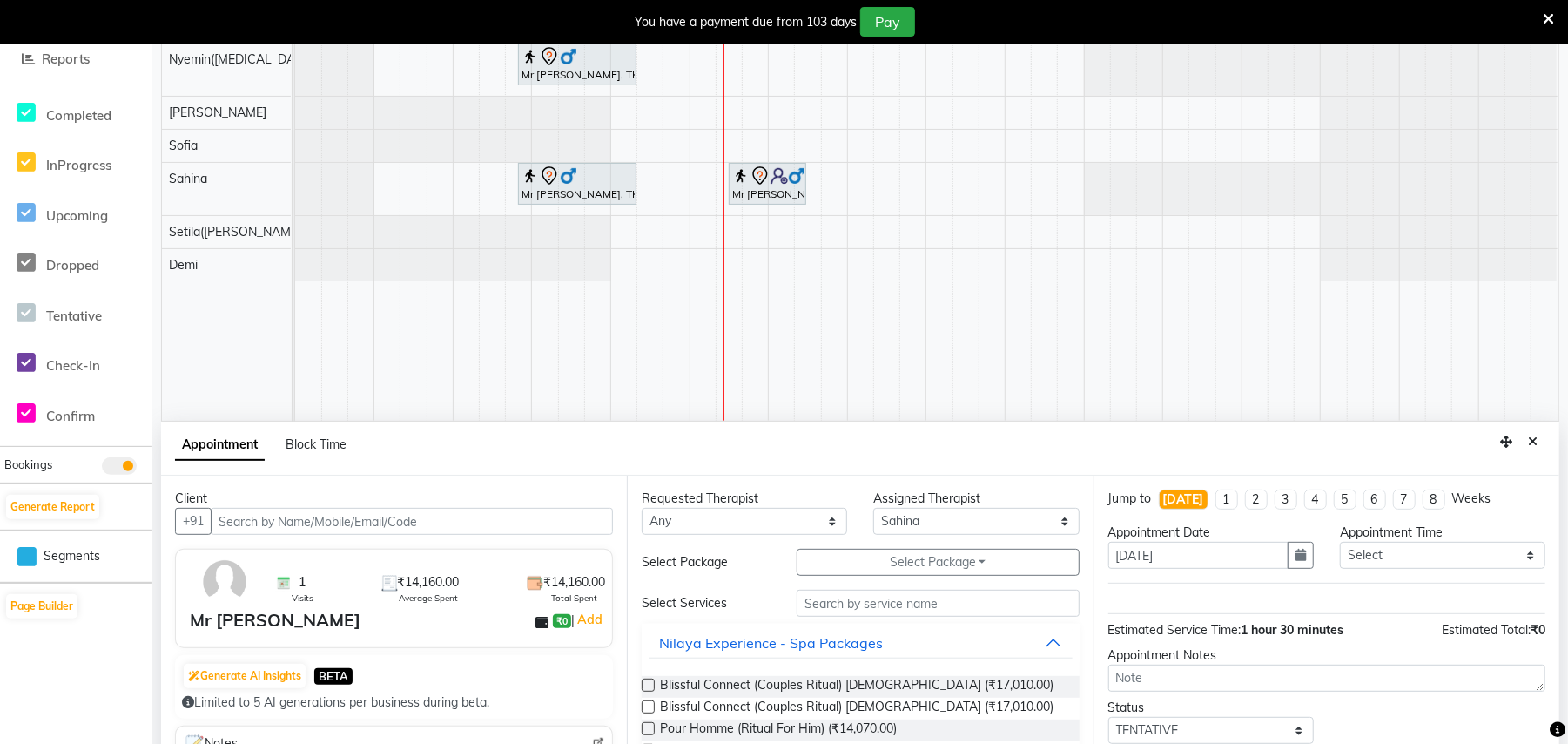
scroll to position [256, 0]
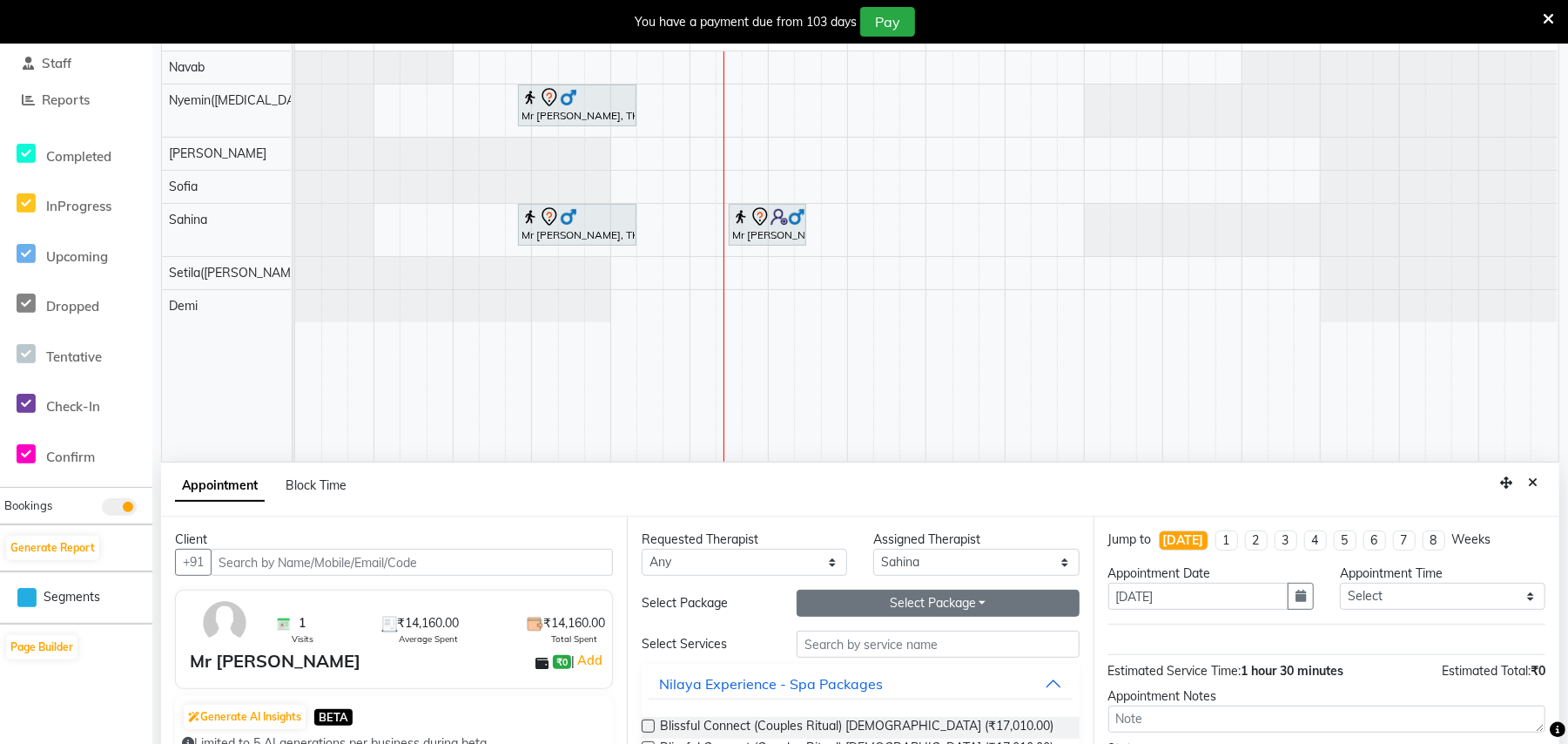
click at [976, 606] on button "Select Package Toggle Dropdown" at bounding box center [937, 603] width 283 height 27
click at [913, 649] on li "Silver Complimentary" at bounding box center [934, 639] width 289 height 25
click at [979, 604] on button "Silver Complimentary" at bounding box center [937, 603] width 283 height 27
click at [953, 690] on li "SILVER with Upgrades & Complimentary" at bounding box center [934, 690] width 289 height 25
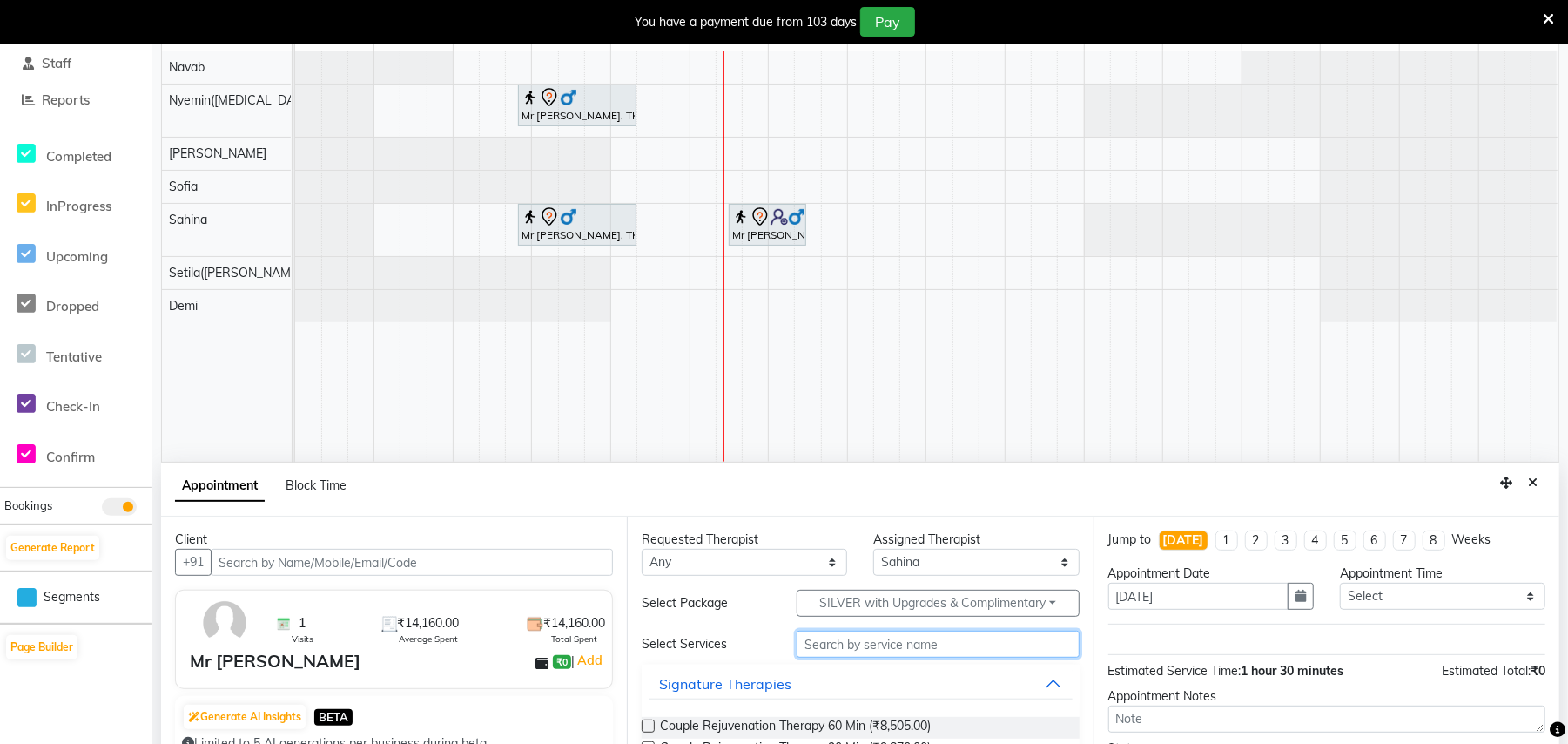
click at [882, 648] on input "text" at bounding box center [937, 644] width 283 height 27
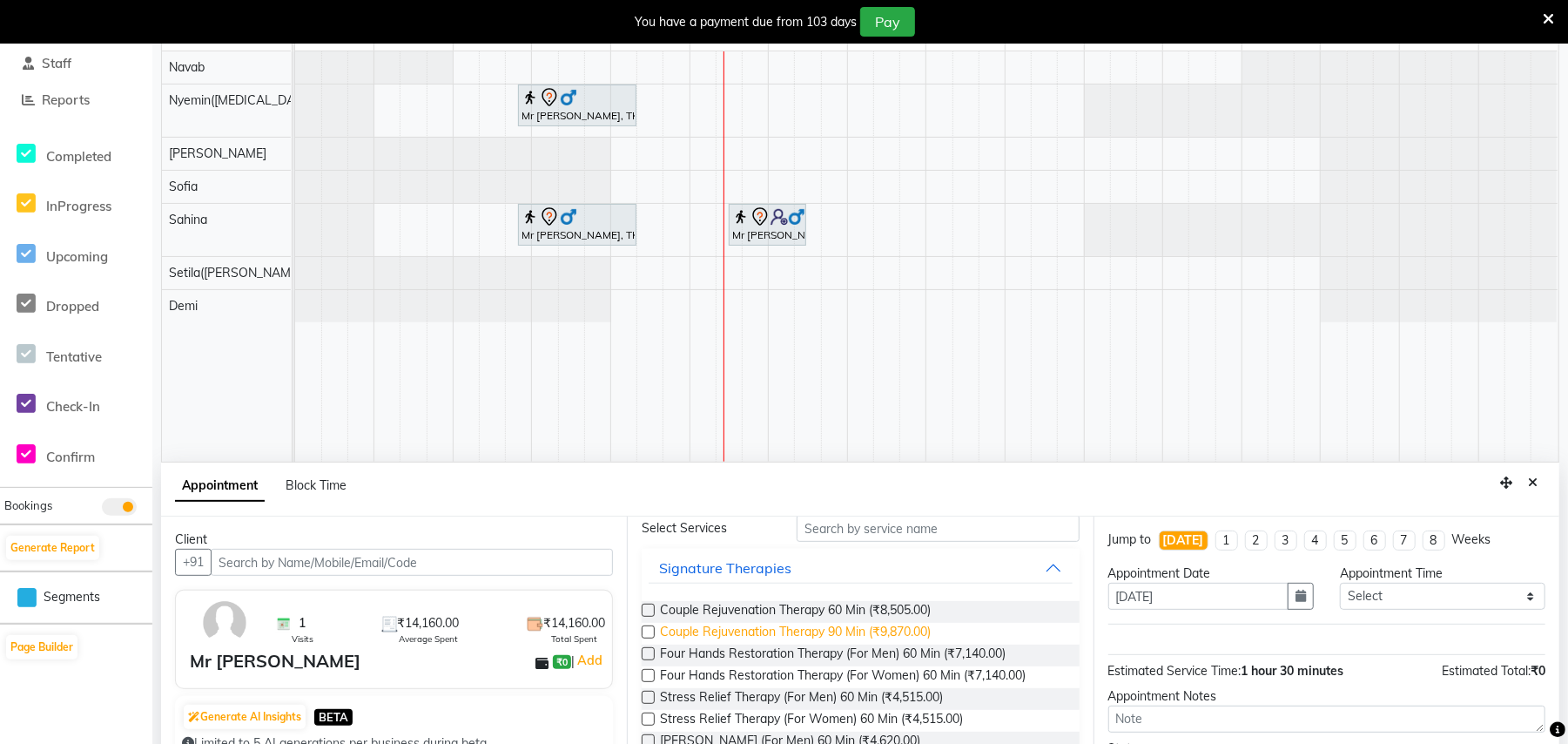
click at [887, 634] on span "Couple Rejuvenation Therapy 90 Min (₹9,870.00)" at bounding box center [795, 633] width 271 height 21
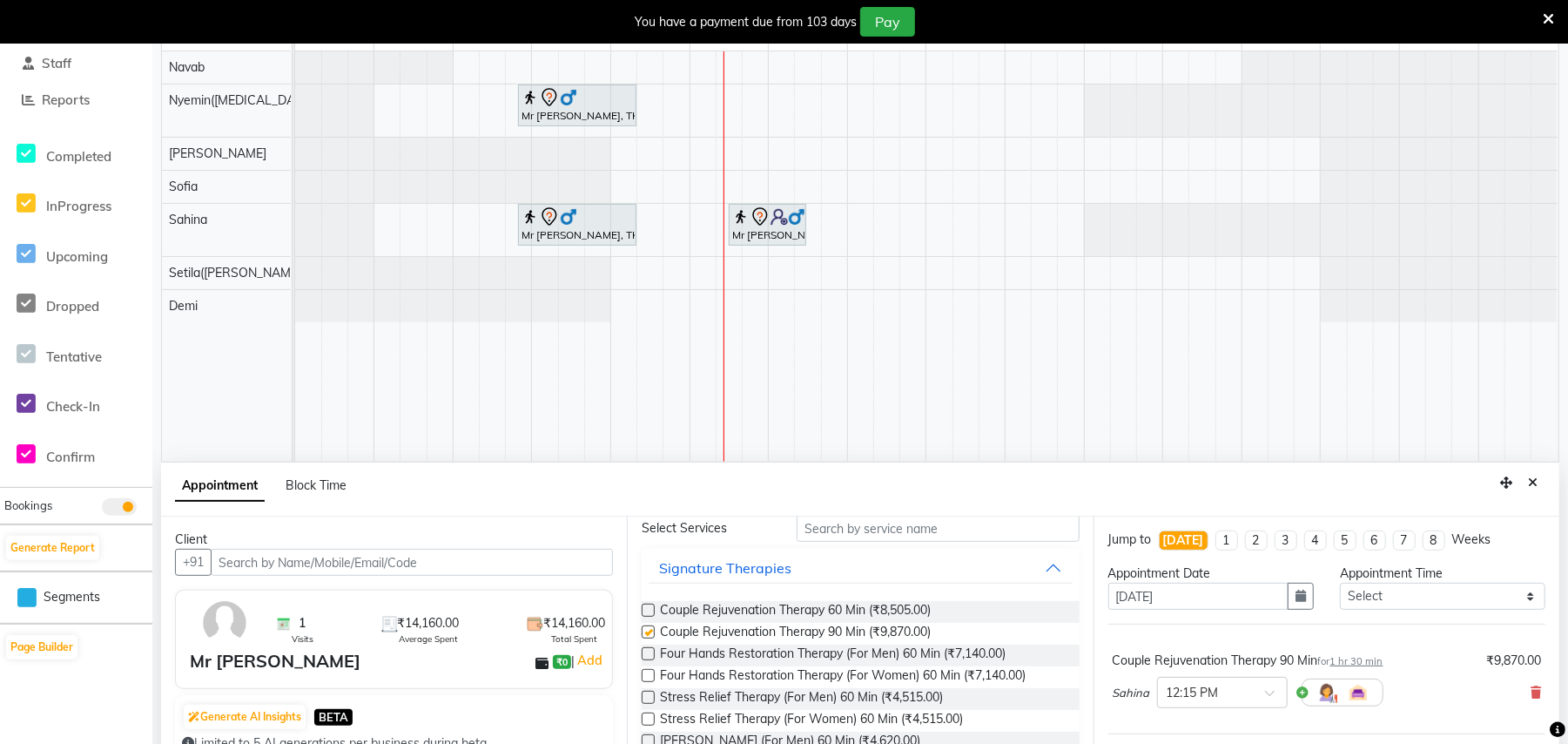
checkbox input "false"
click at [1266, 693] on span at bounding box center [1275, 697] width 21 height 18
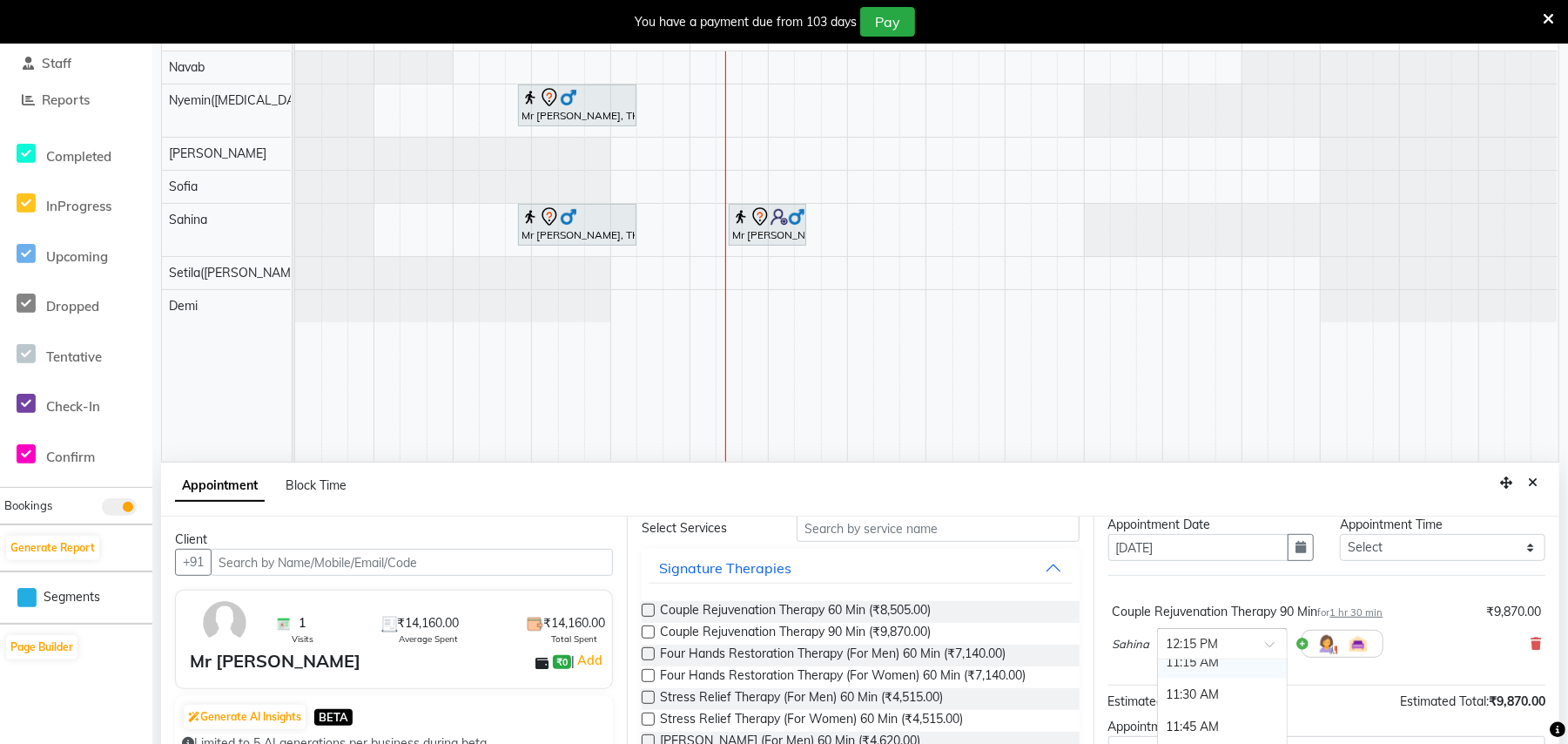
scroll to position [71, 0]
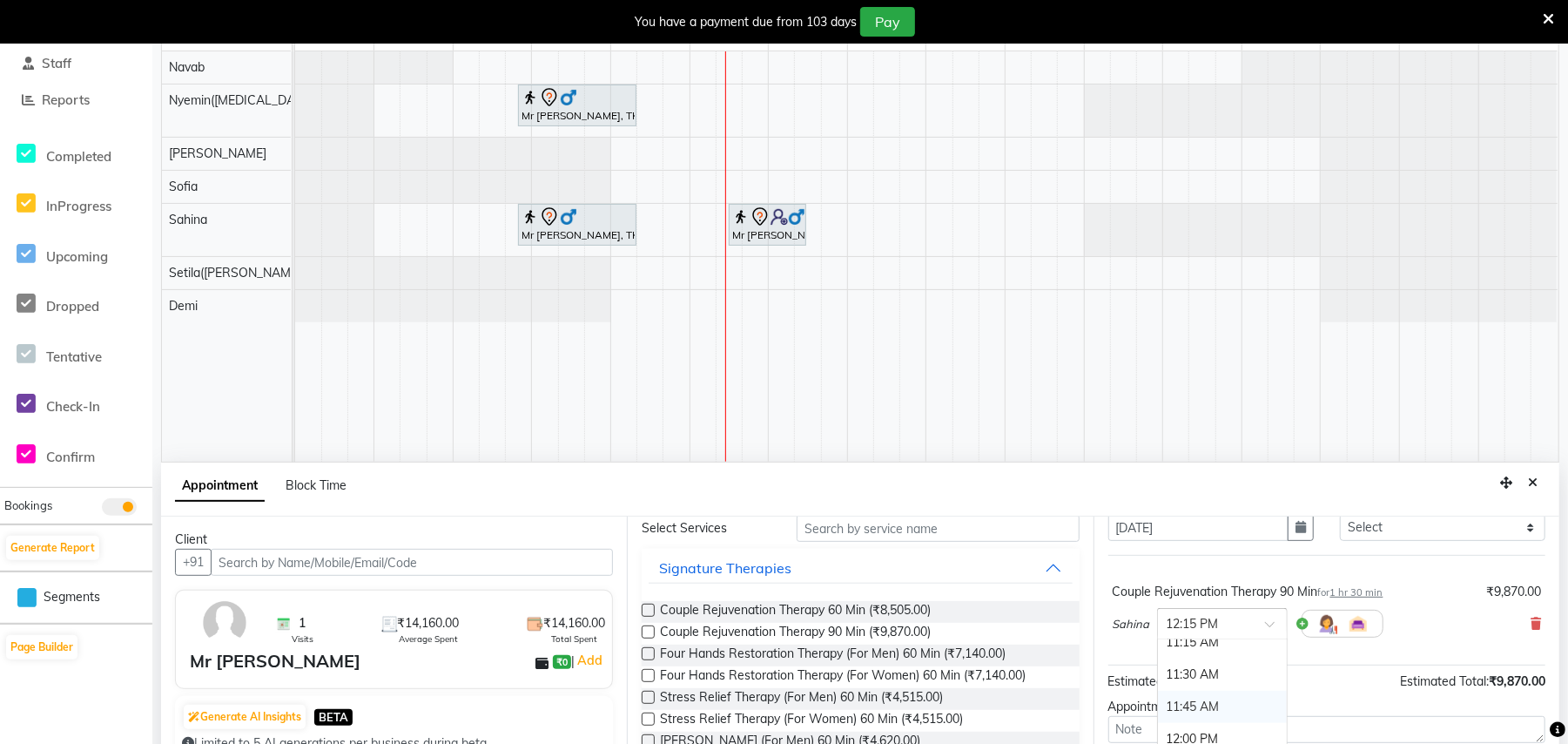
click at [1200, 709] on div "11:45 AM" at bounding box center [1222, 706] width 129 height 32
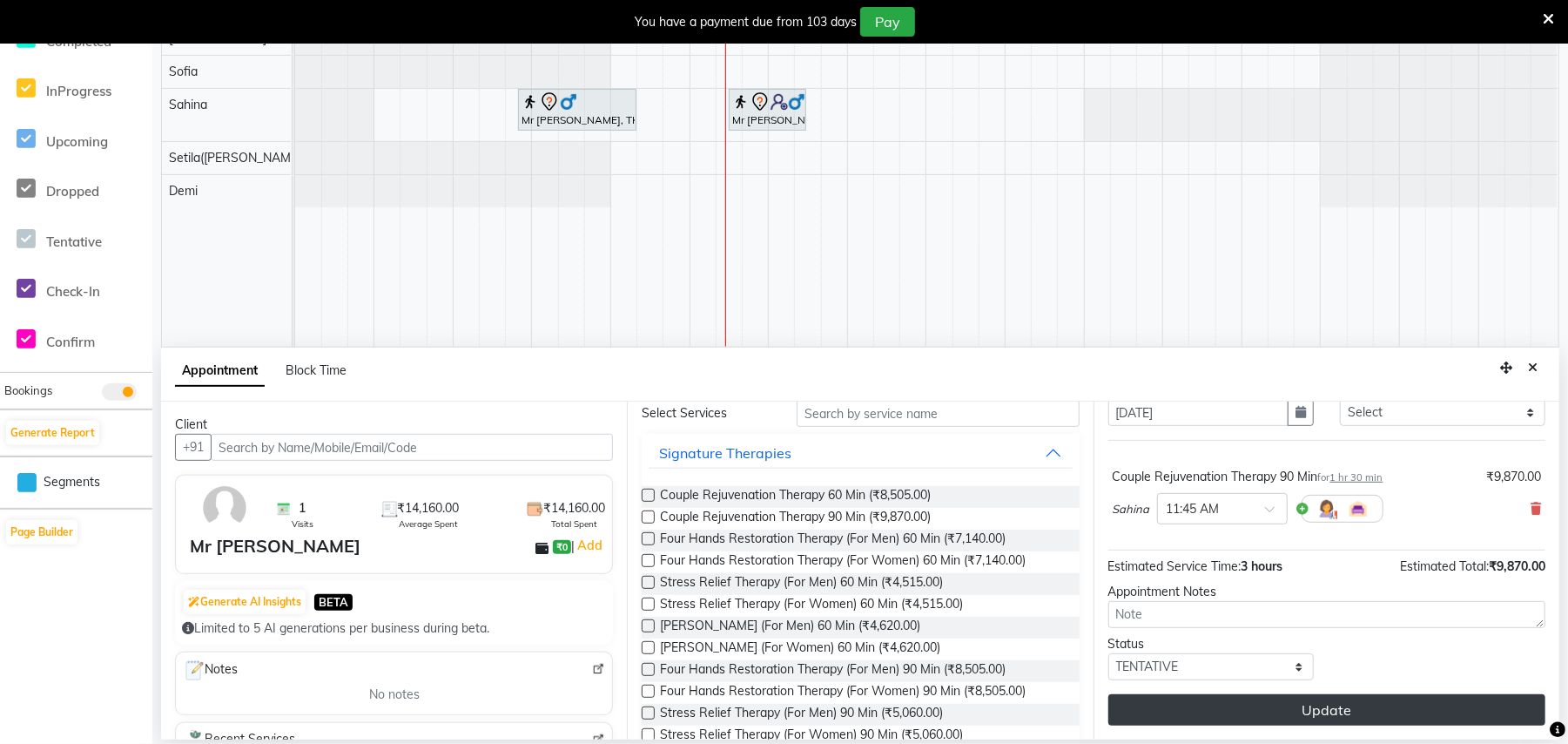
click at [1327, 704] on button "Update" at bounding box center [1327, 710] width 437 height 31
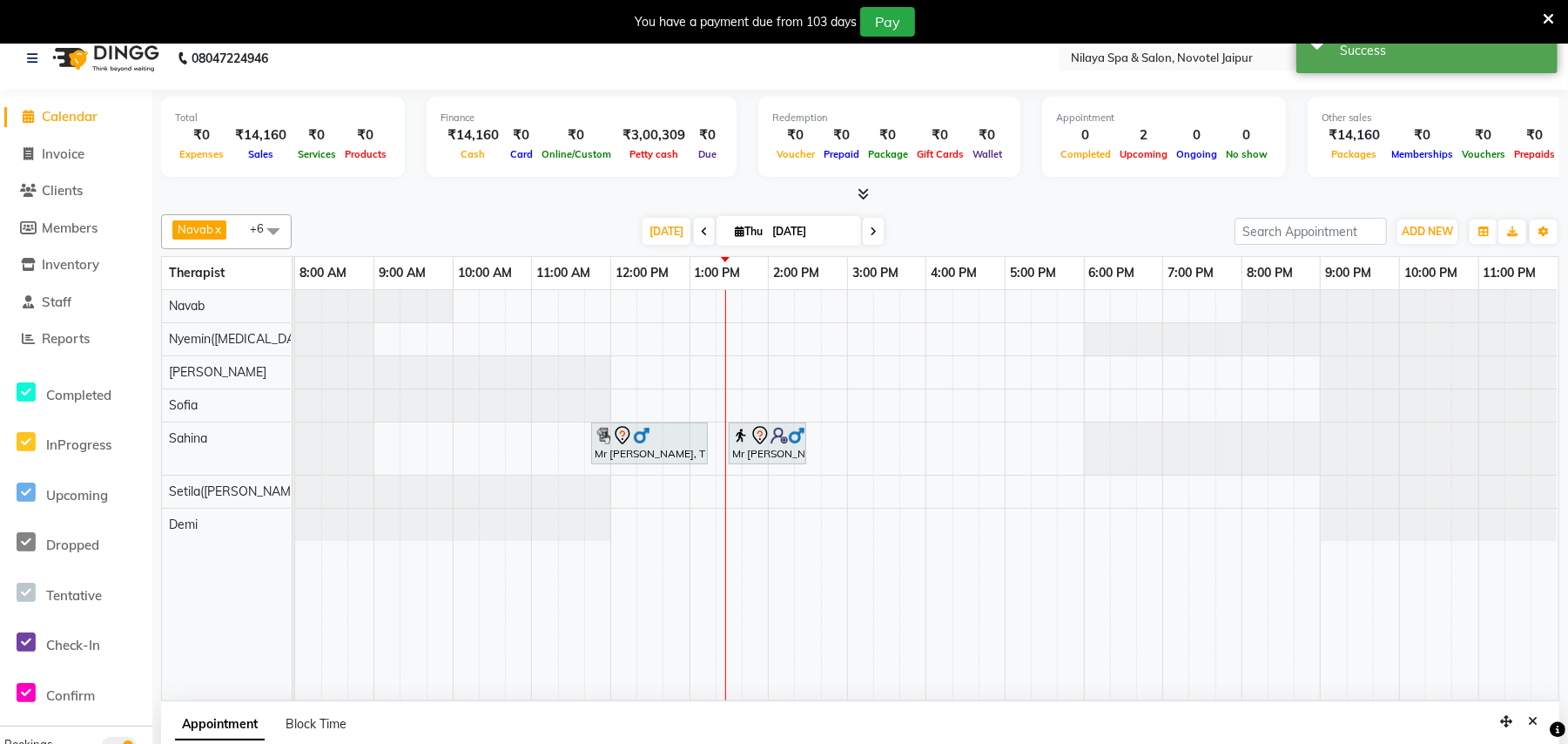
scroll to position [0, 0]
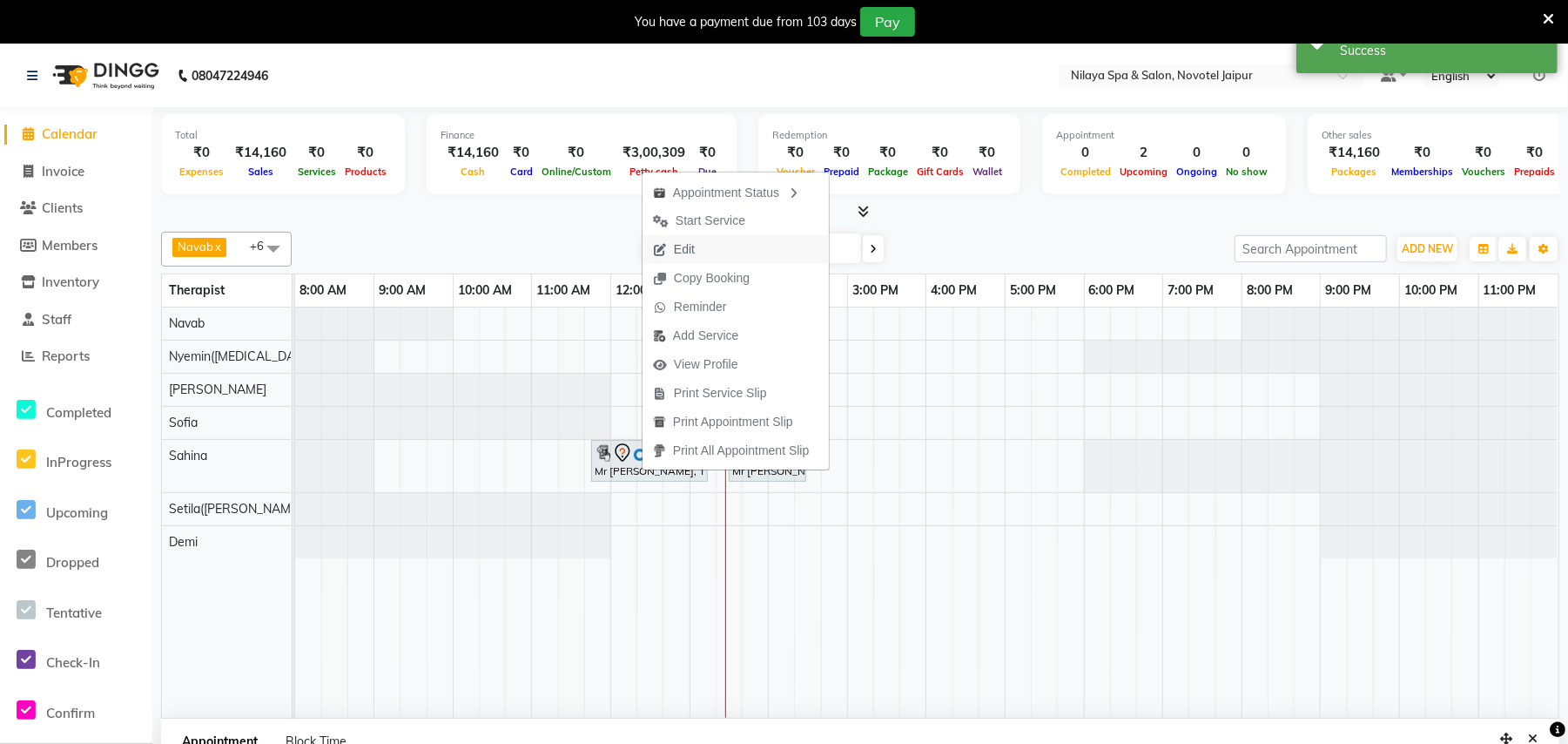
click at [691, 247] on span "Edit" at bounding box center [683, 249] width 20 height 18
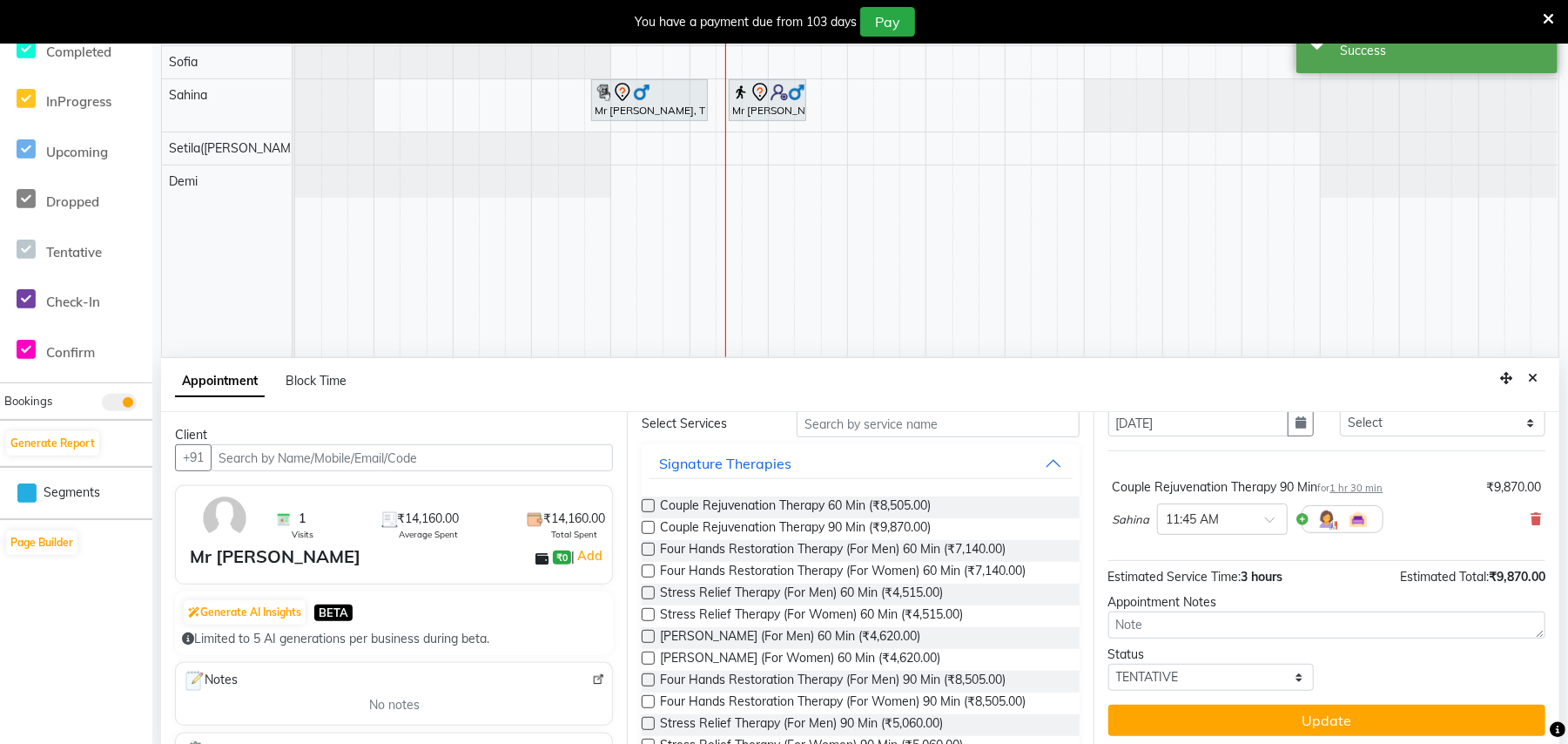
scroll to position [372, 0]
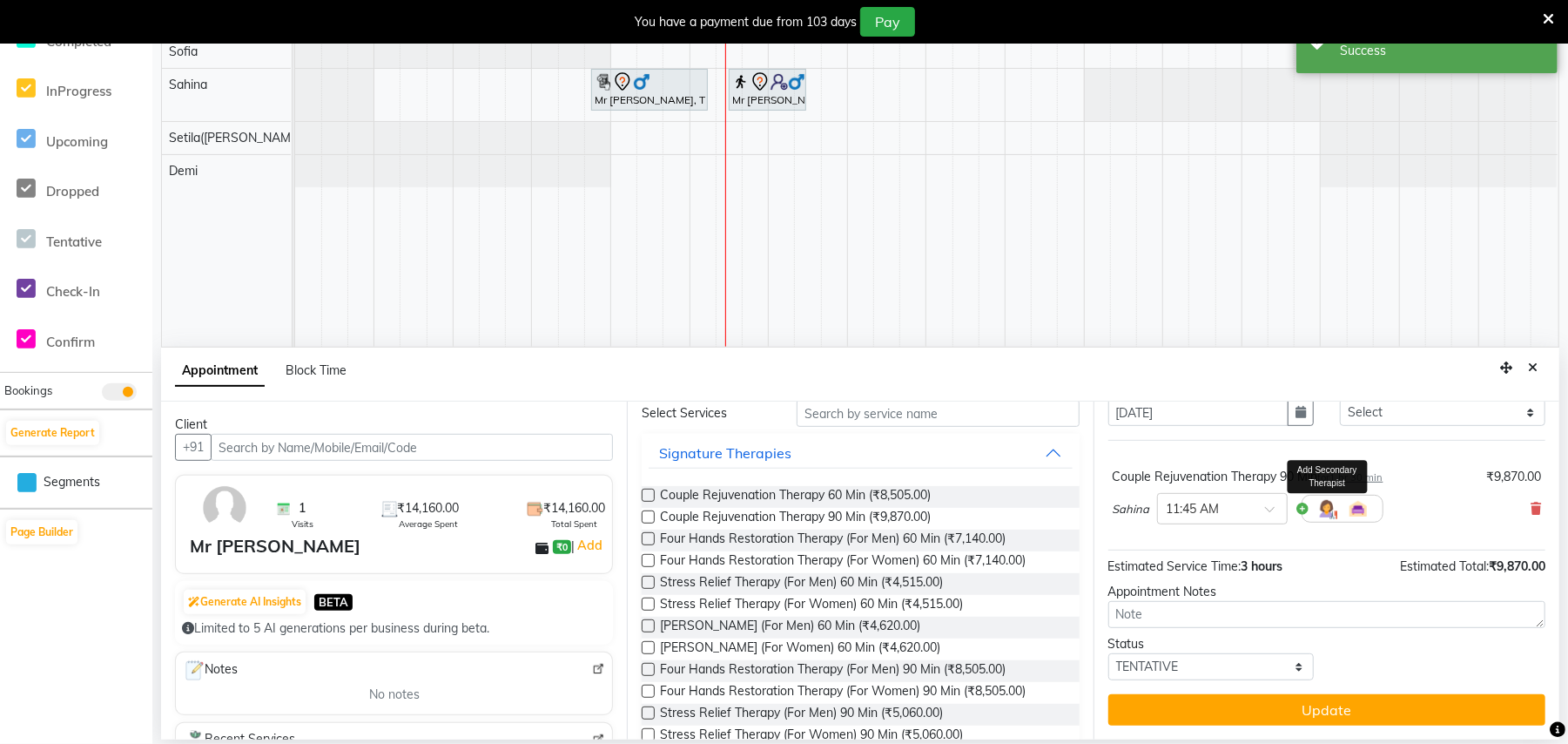
click at [1320, 509] on img at bounding box center [1326, 508] width 20 height 20
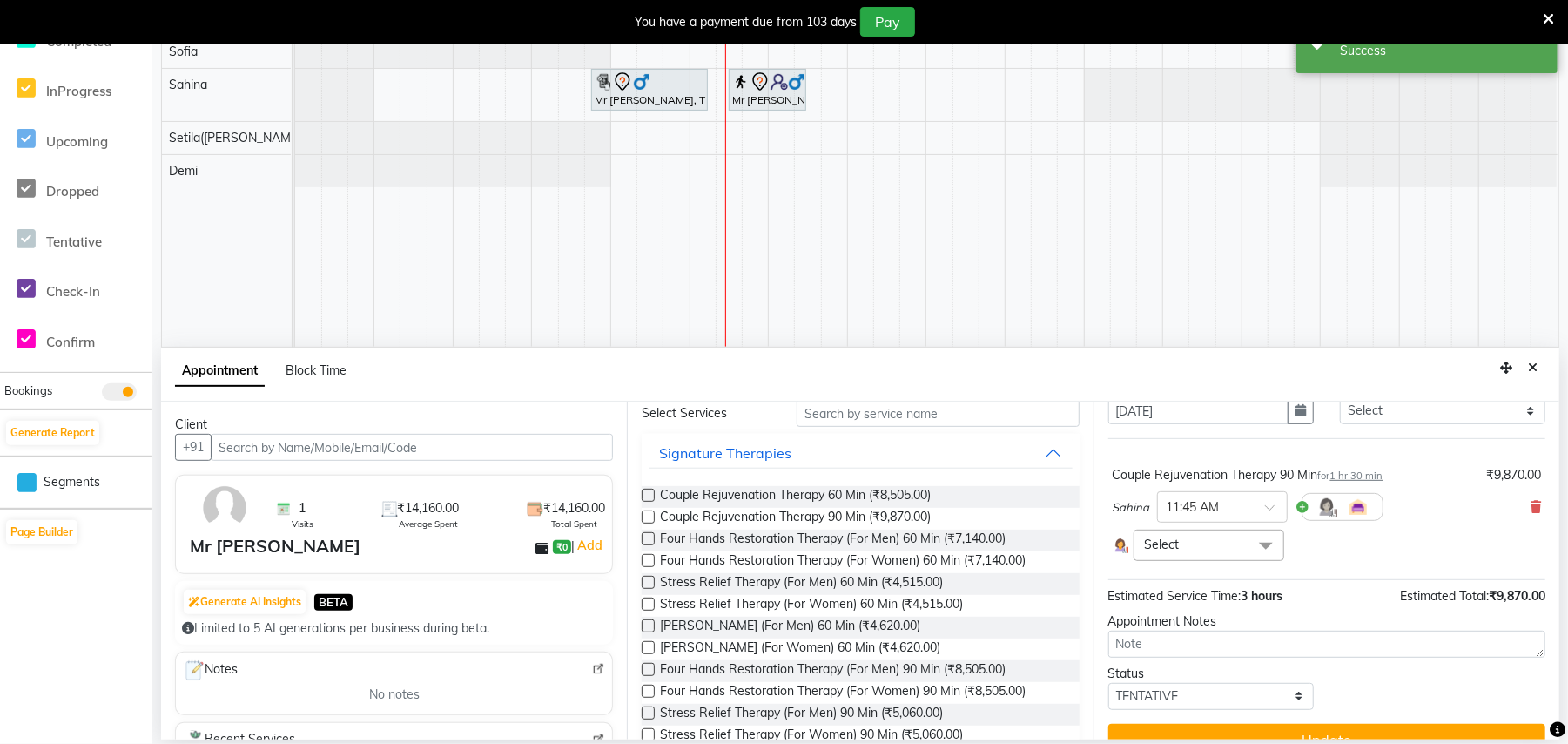
click at [1210, 544] on span "Select" at bounding box center [1208, 544] width 151 height 30
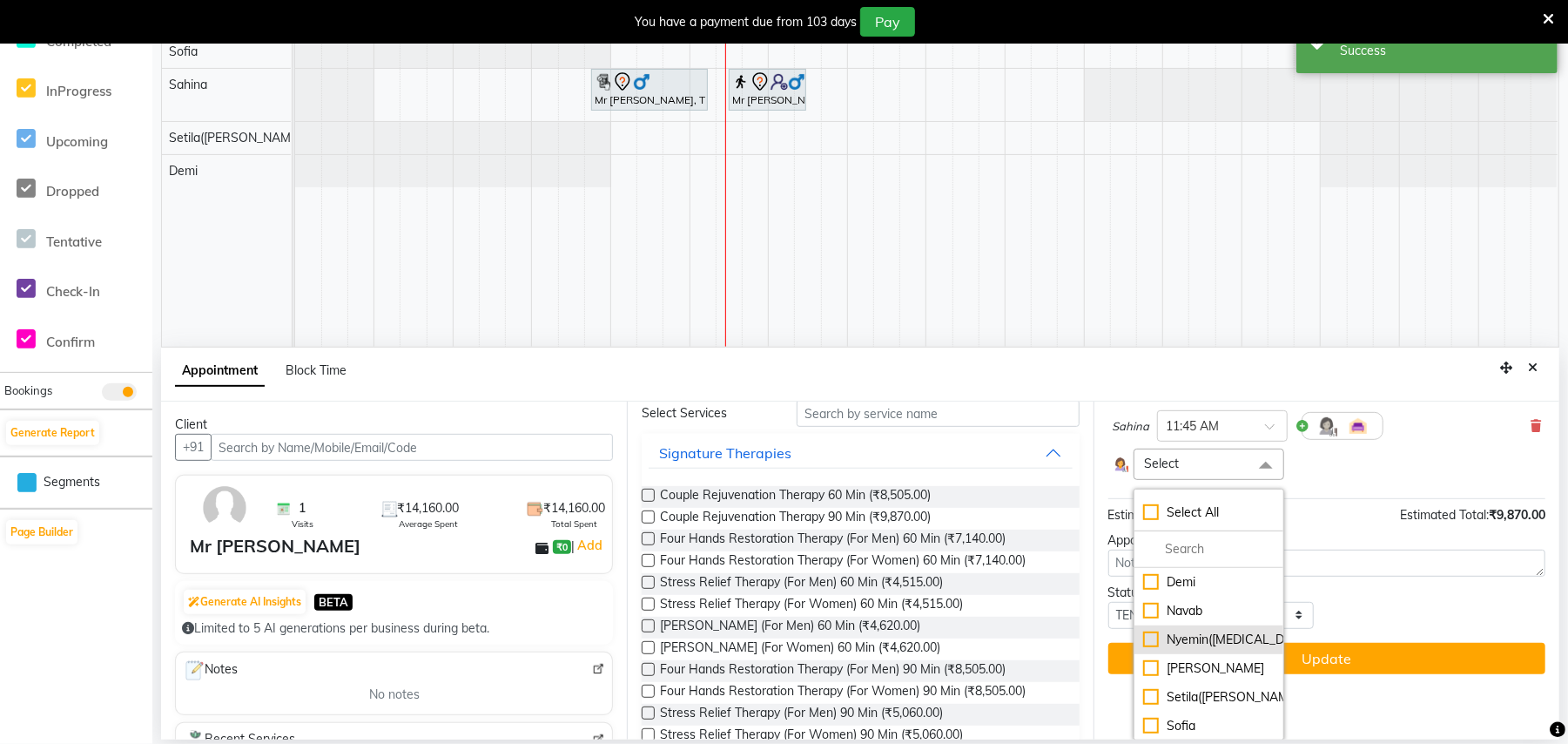
click at [1209, 635] on div "Nyemin([MEDICAL_DATA])" at bounding box center [1208, 639] width 131 height 18
checkbox input "true"
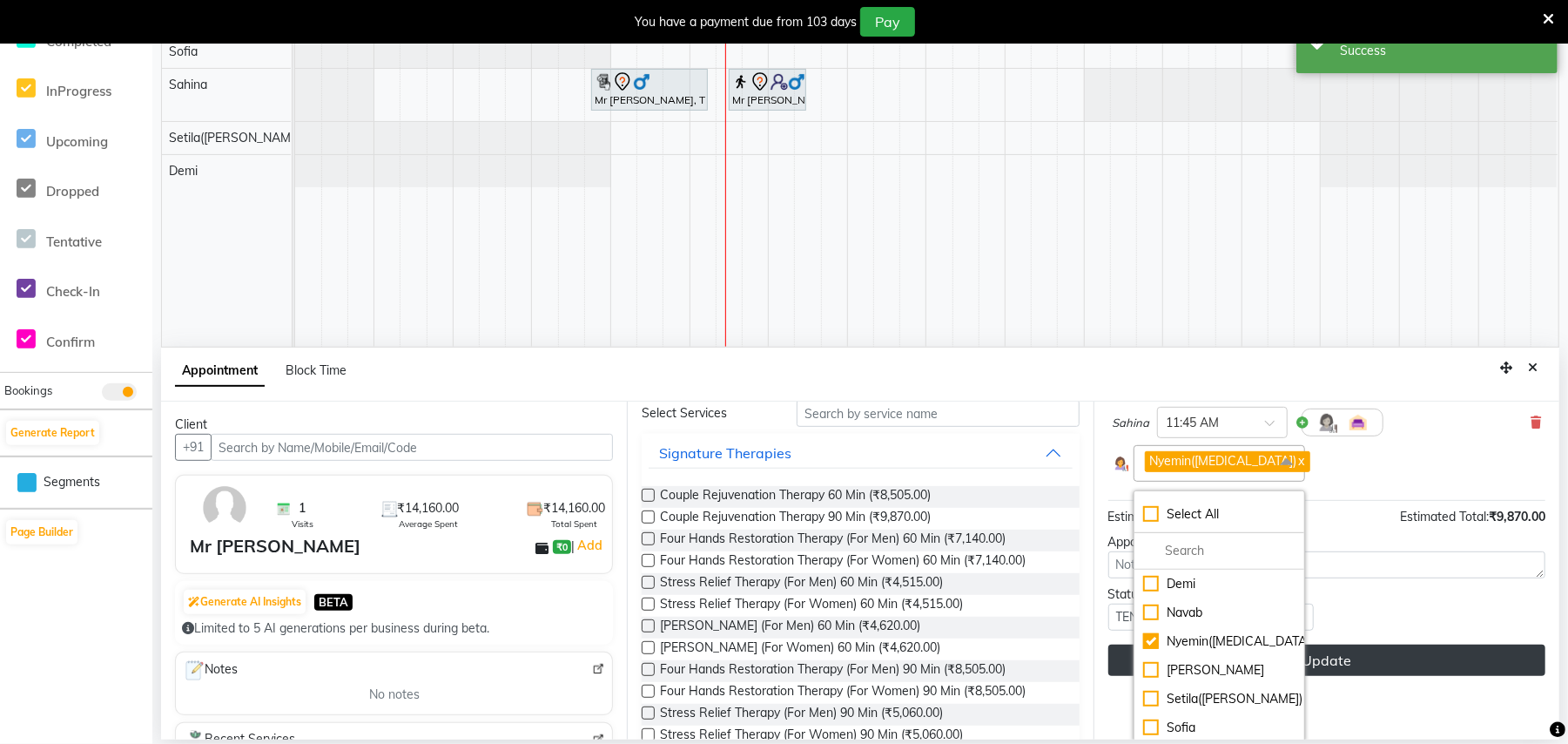
click at [1377, 671] on button "Update" at bounding box center [1327, 660] width 437 height 31
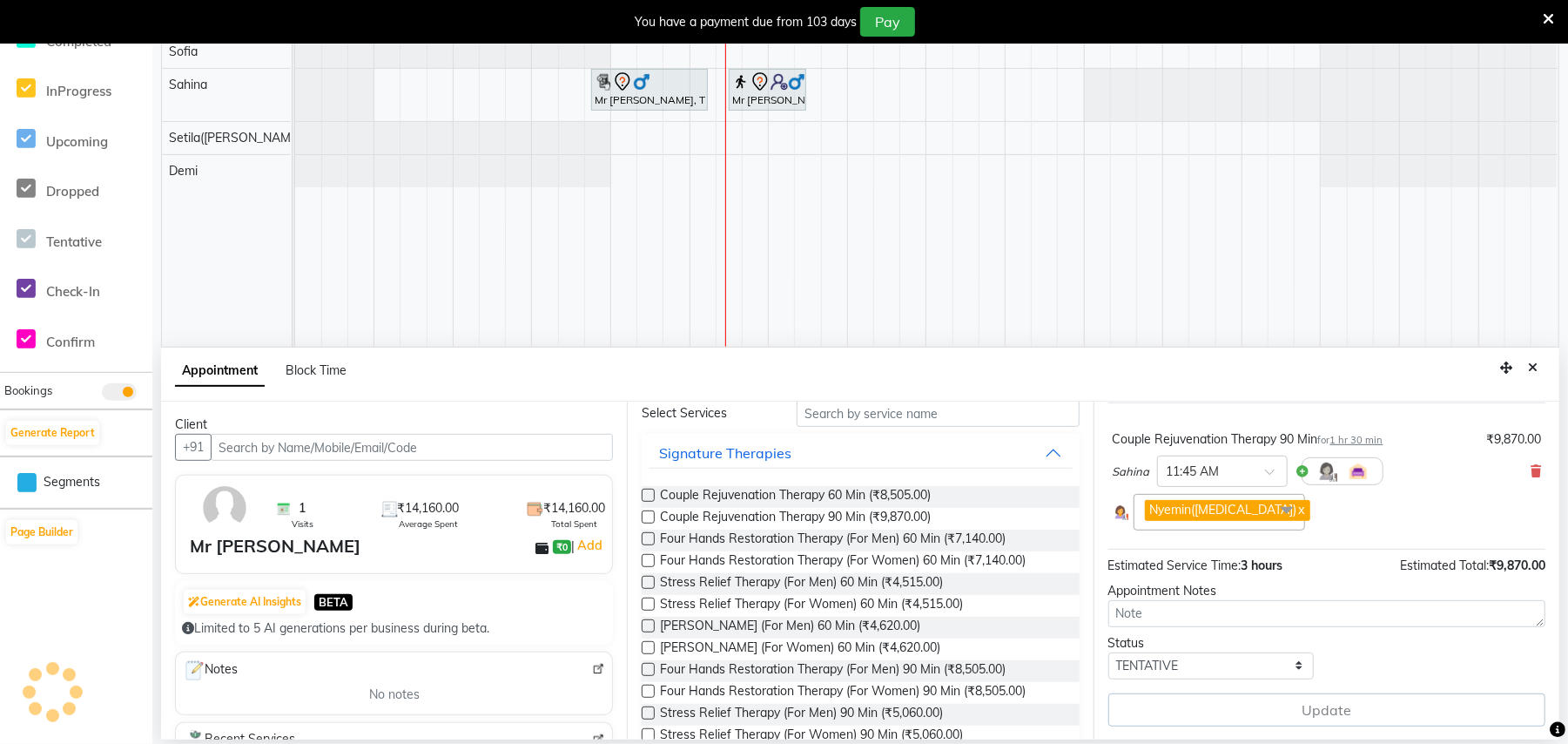
scroll to position [108, 0]
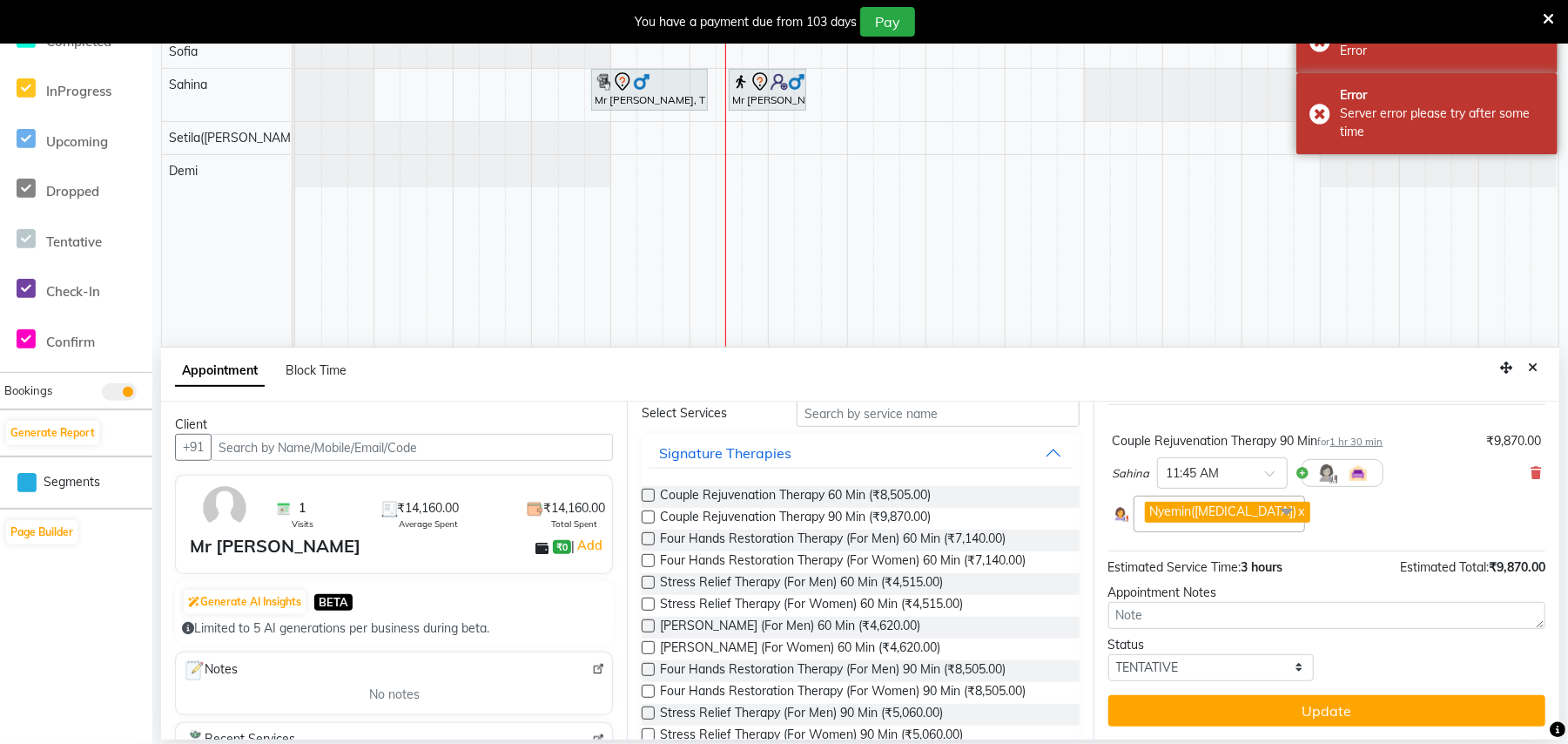
click at [1299, 690] on div "Jump to [DATE] 1 2 3 4 5 6 7 8 Weeks Appointment Date [DATE] Appointment Time S…" at bounding box center [1326, 570] width 466 height 337
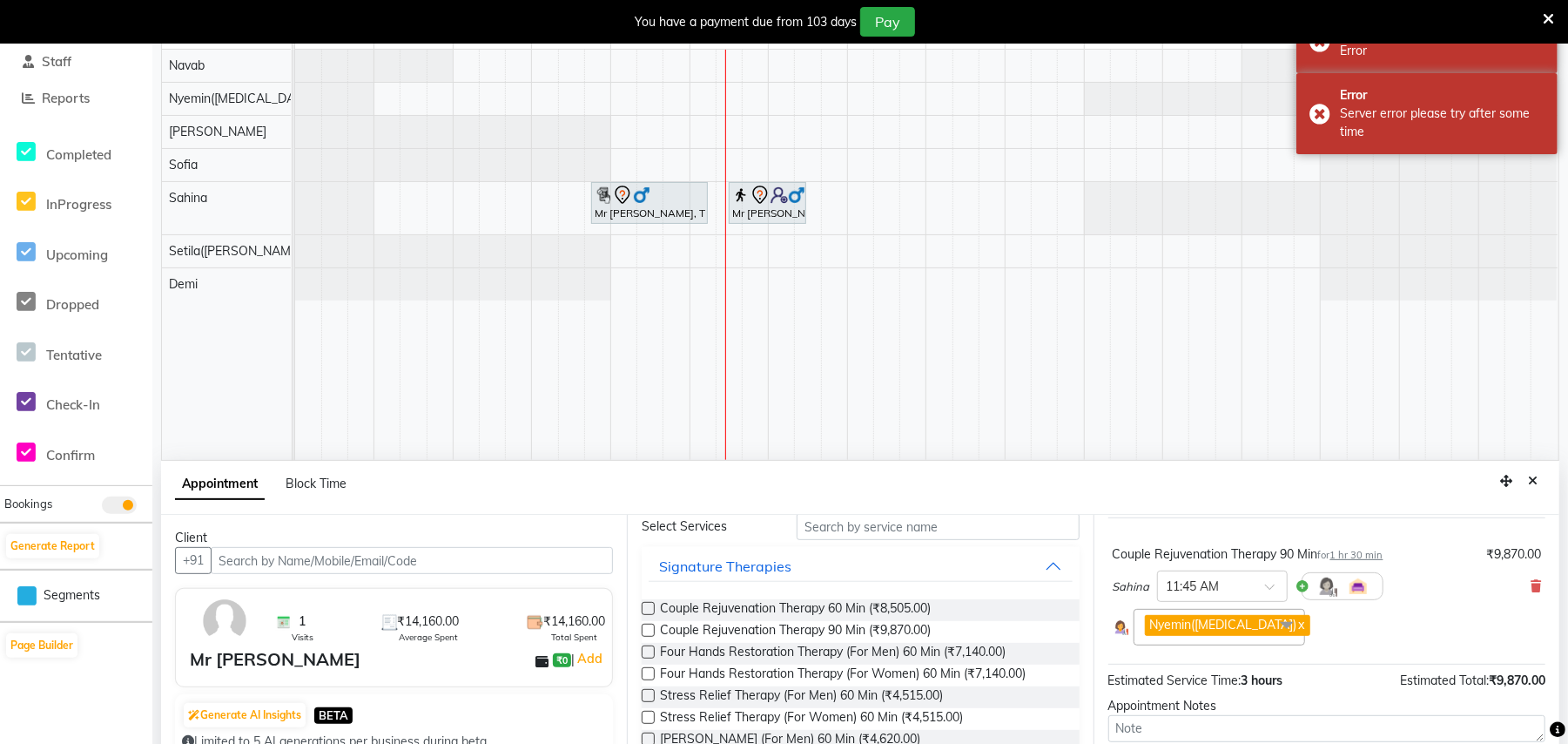
scroll to position [372, 0]
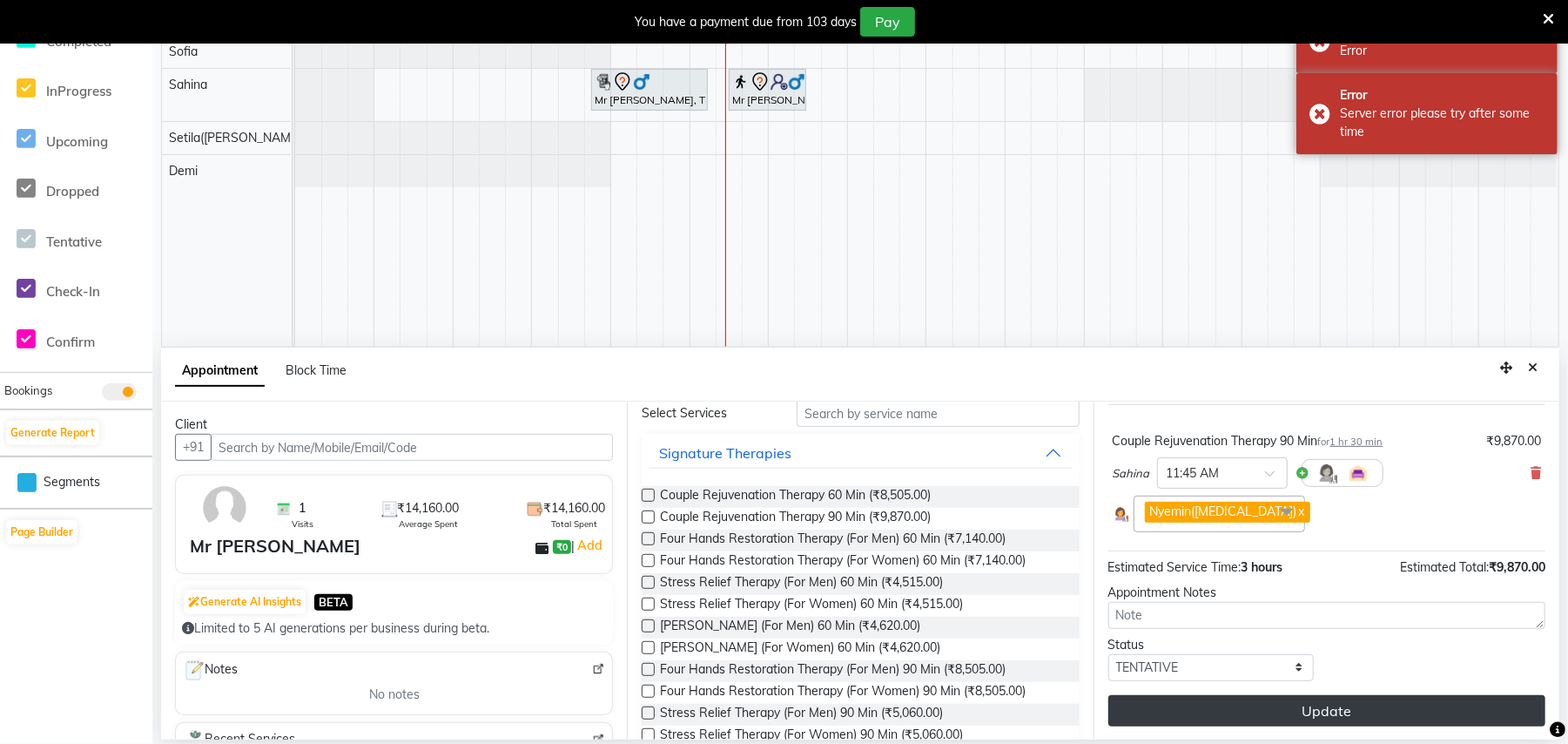
click at [1384, 696] on button "Update" at bounding box center [1327, 711] width 437 height 31
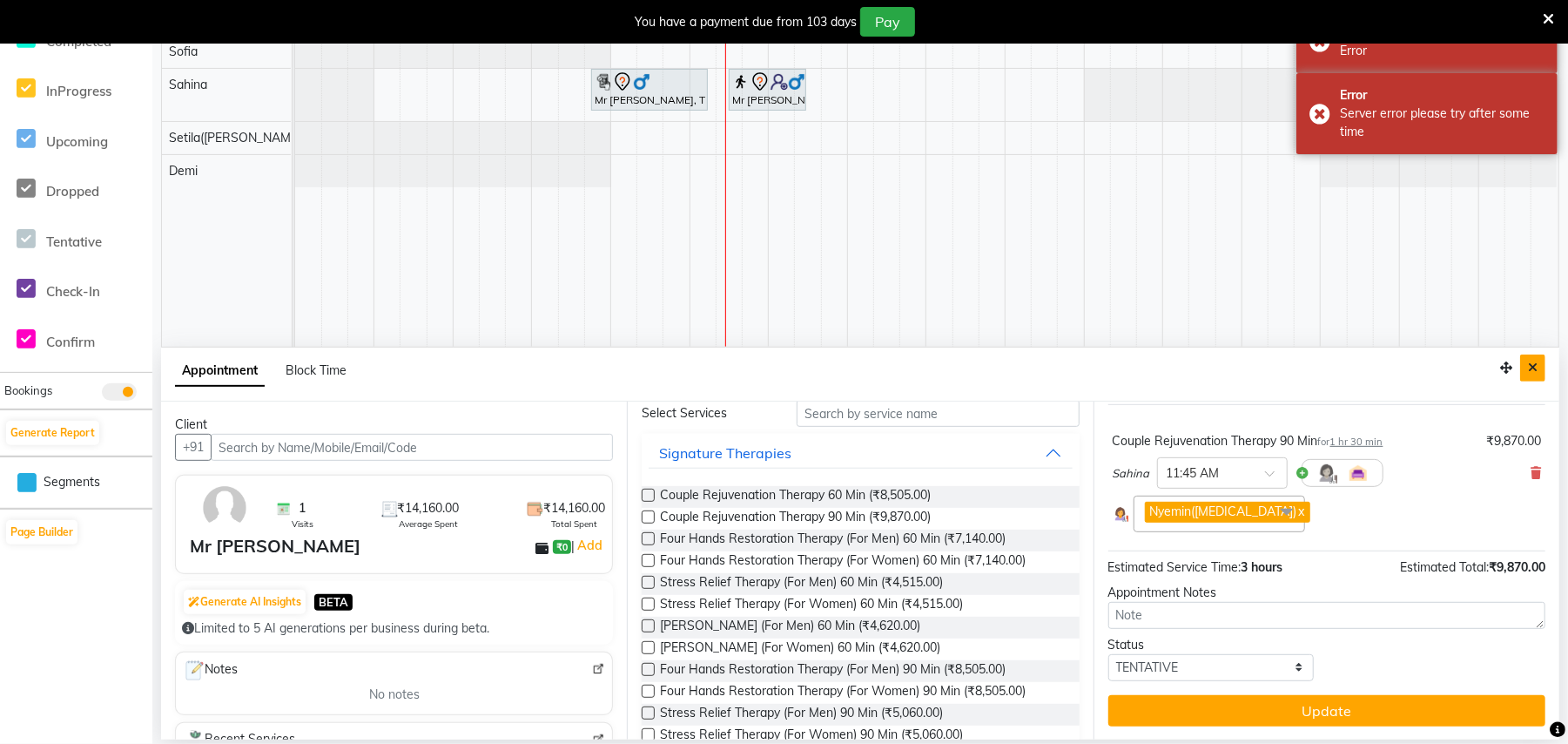
click at [1526, 371] on button "Close" at bounding box center [1533, 368] width 25 height 27
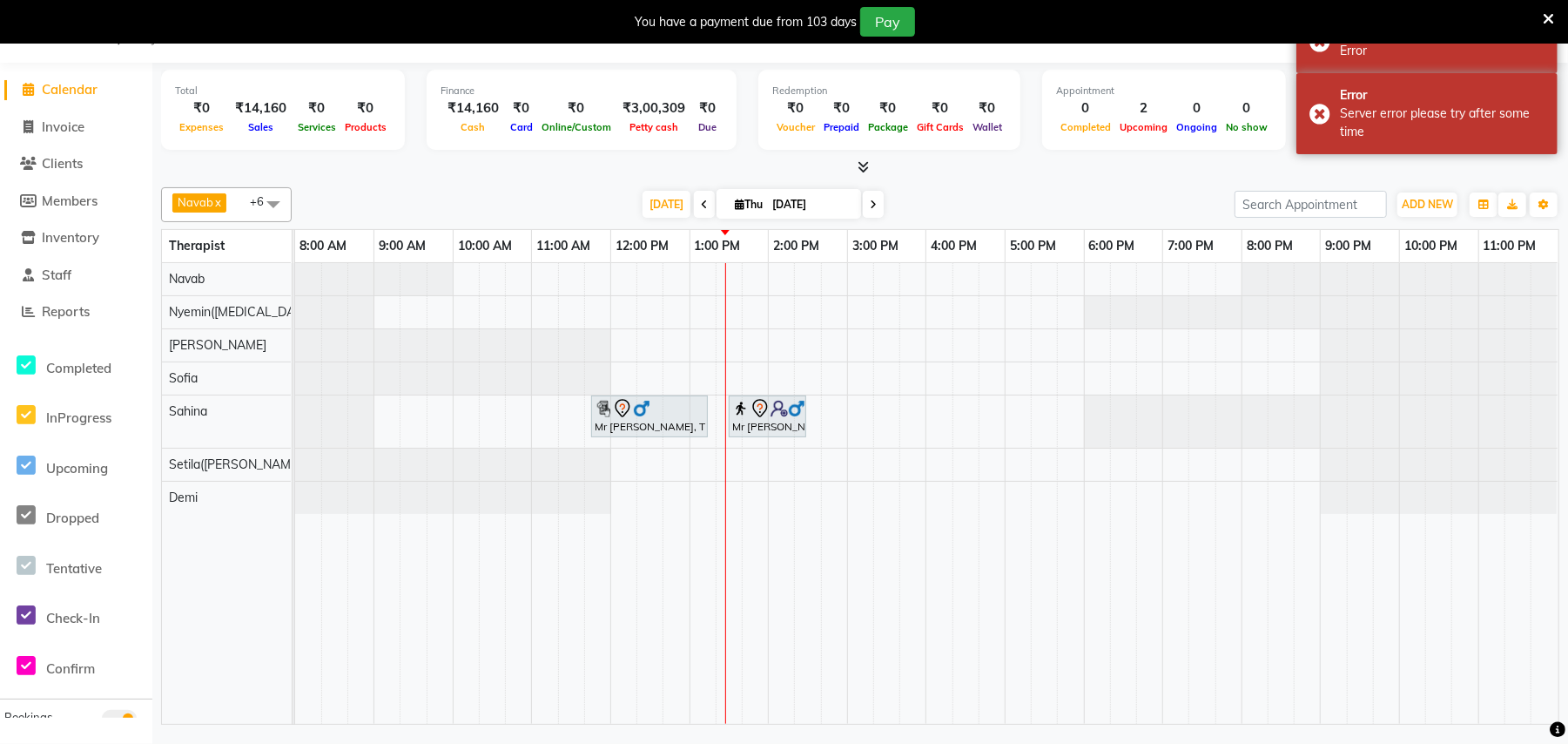
scroll to position [44, 0]
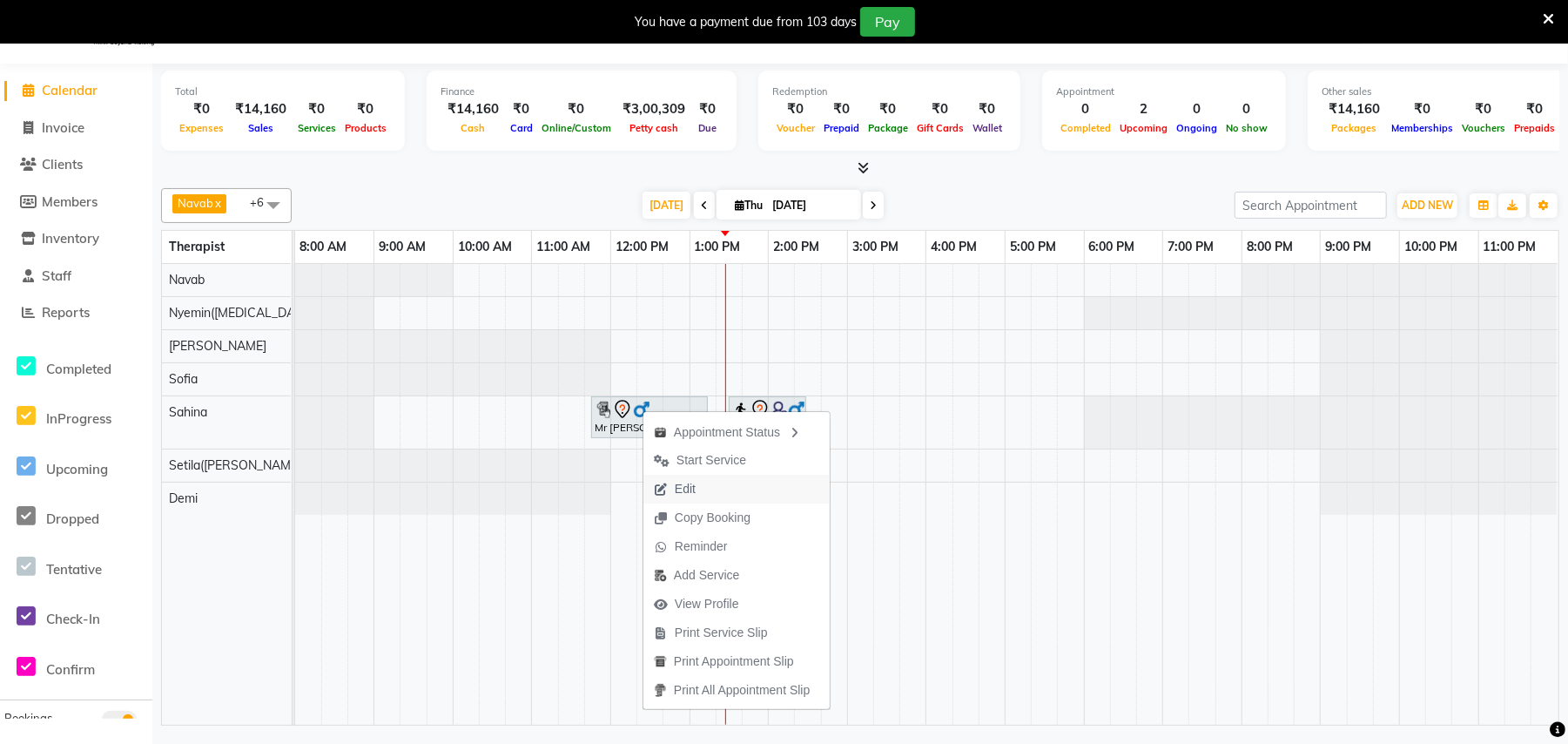
click at [690, 485] on span "Edit" at bounding box center [684, 488] width 20 height 18
select select "tentative"
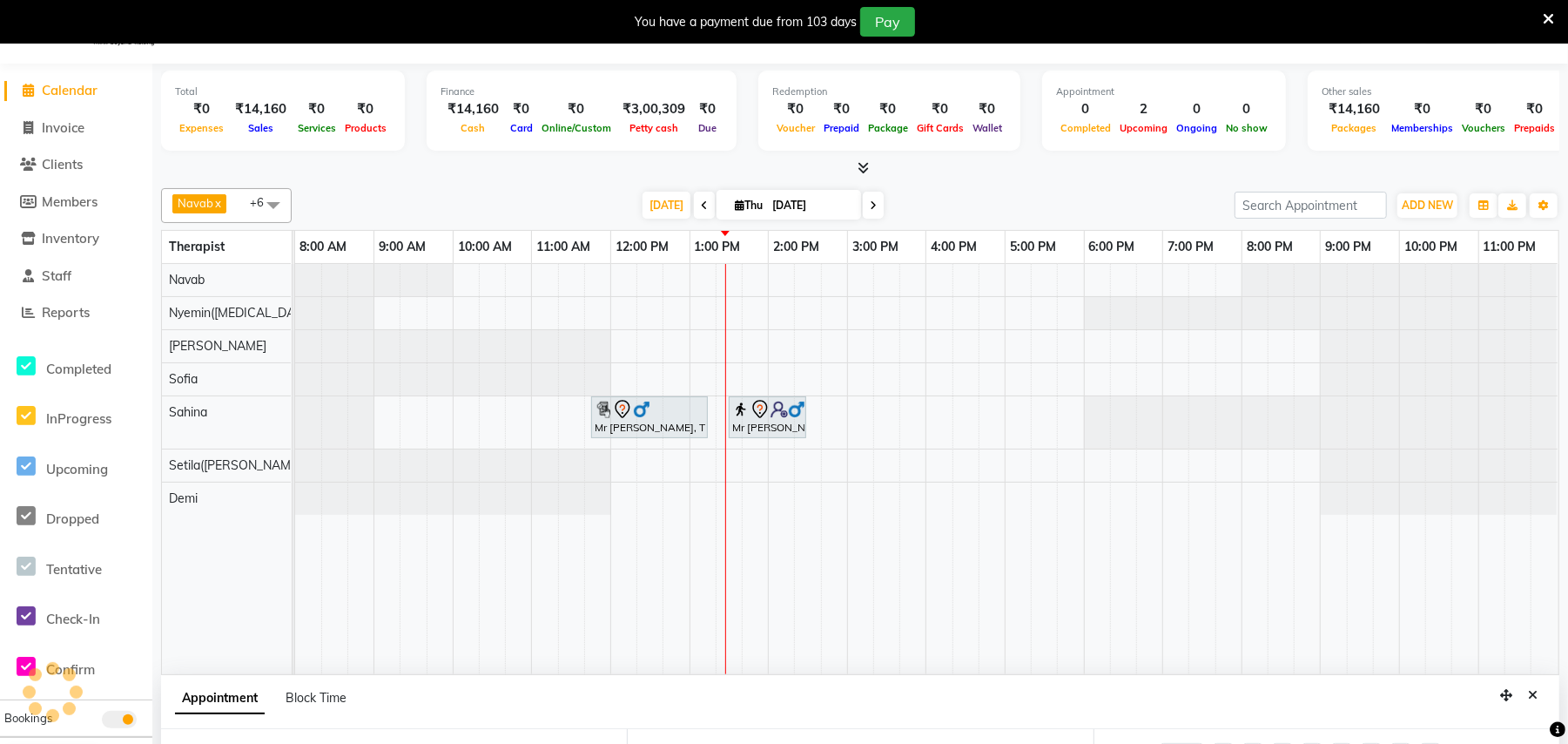
type input "[DATE]"
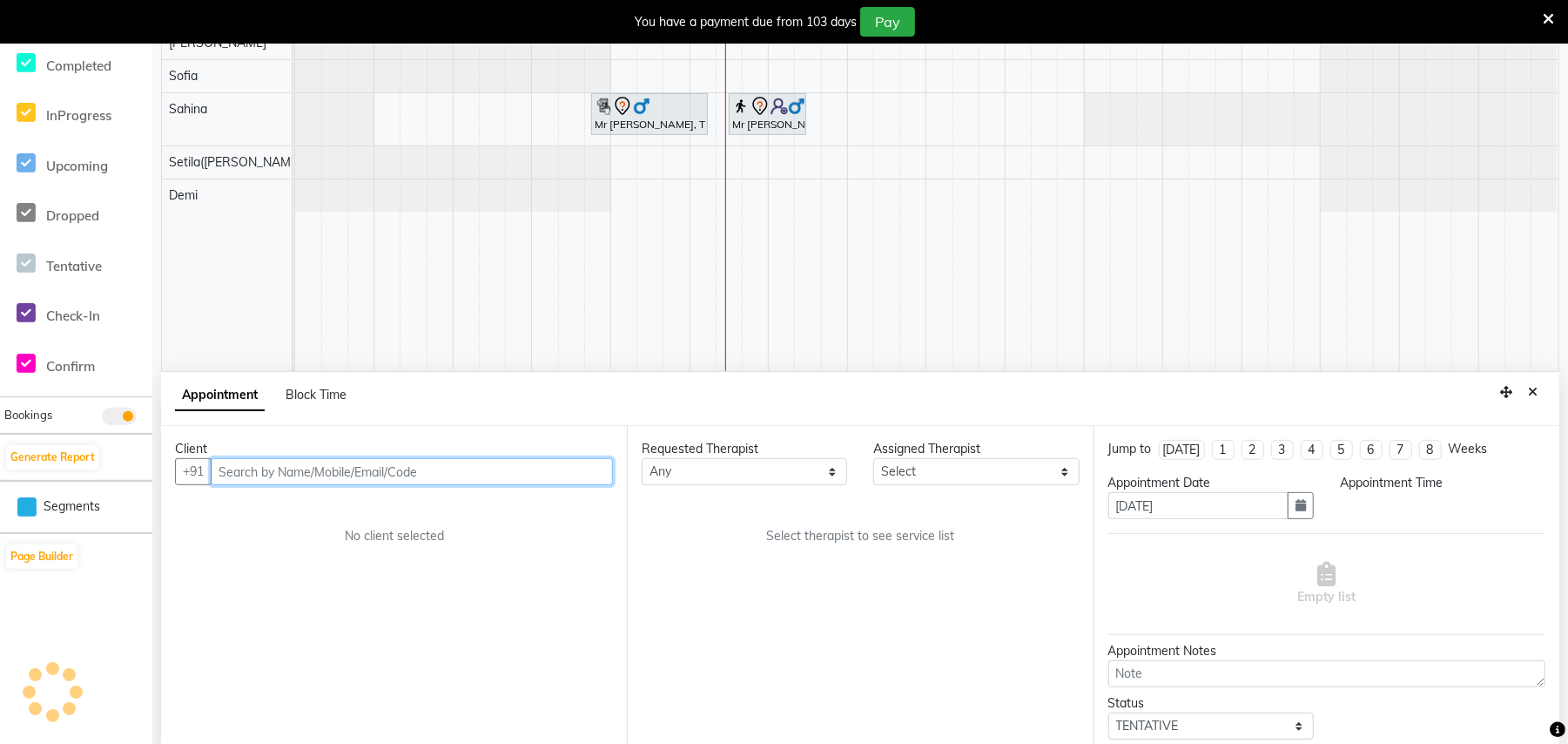
select select "705"
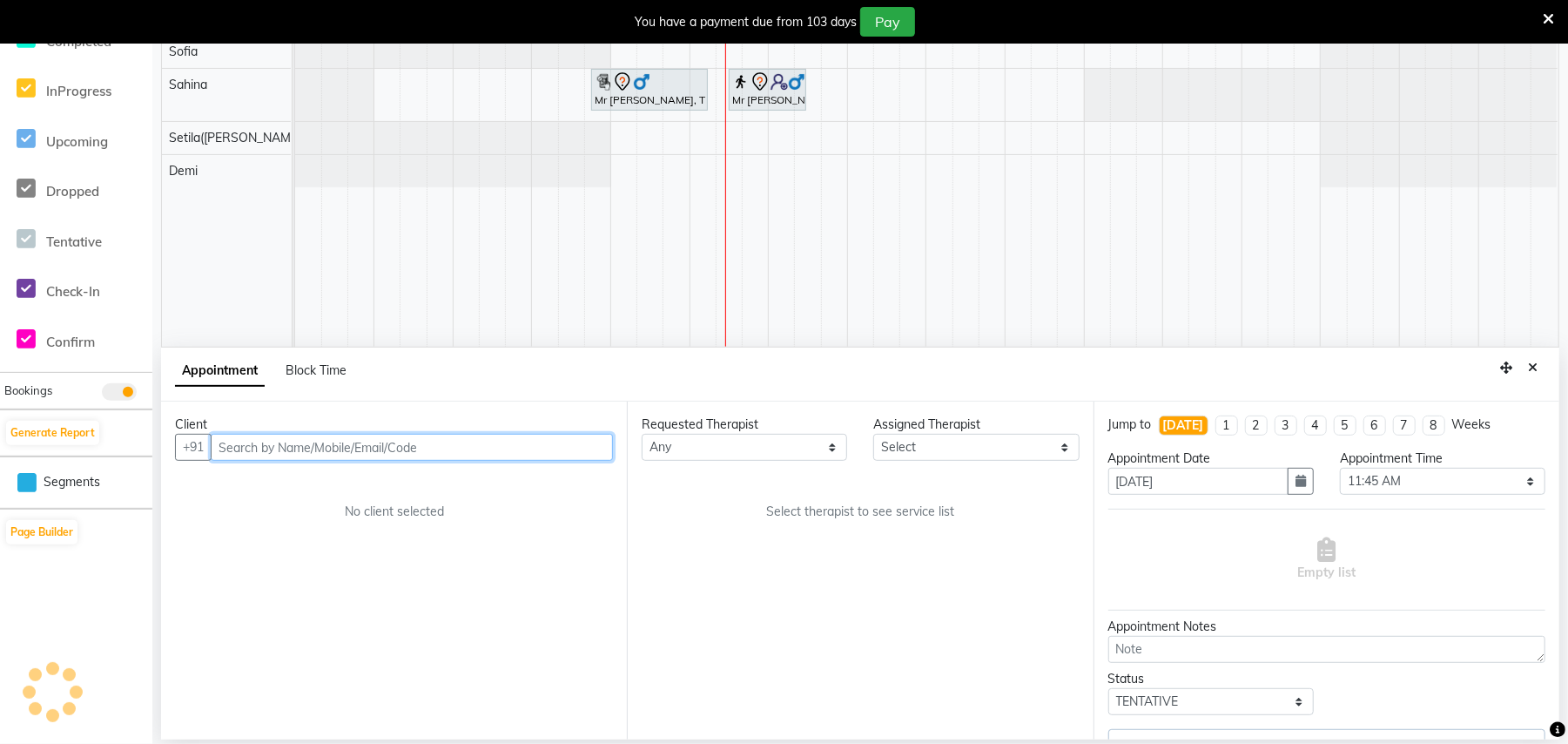
select select "77563"
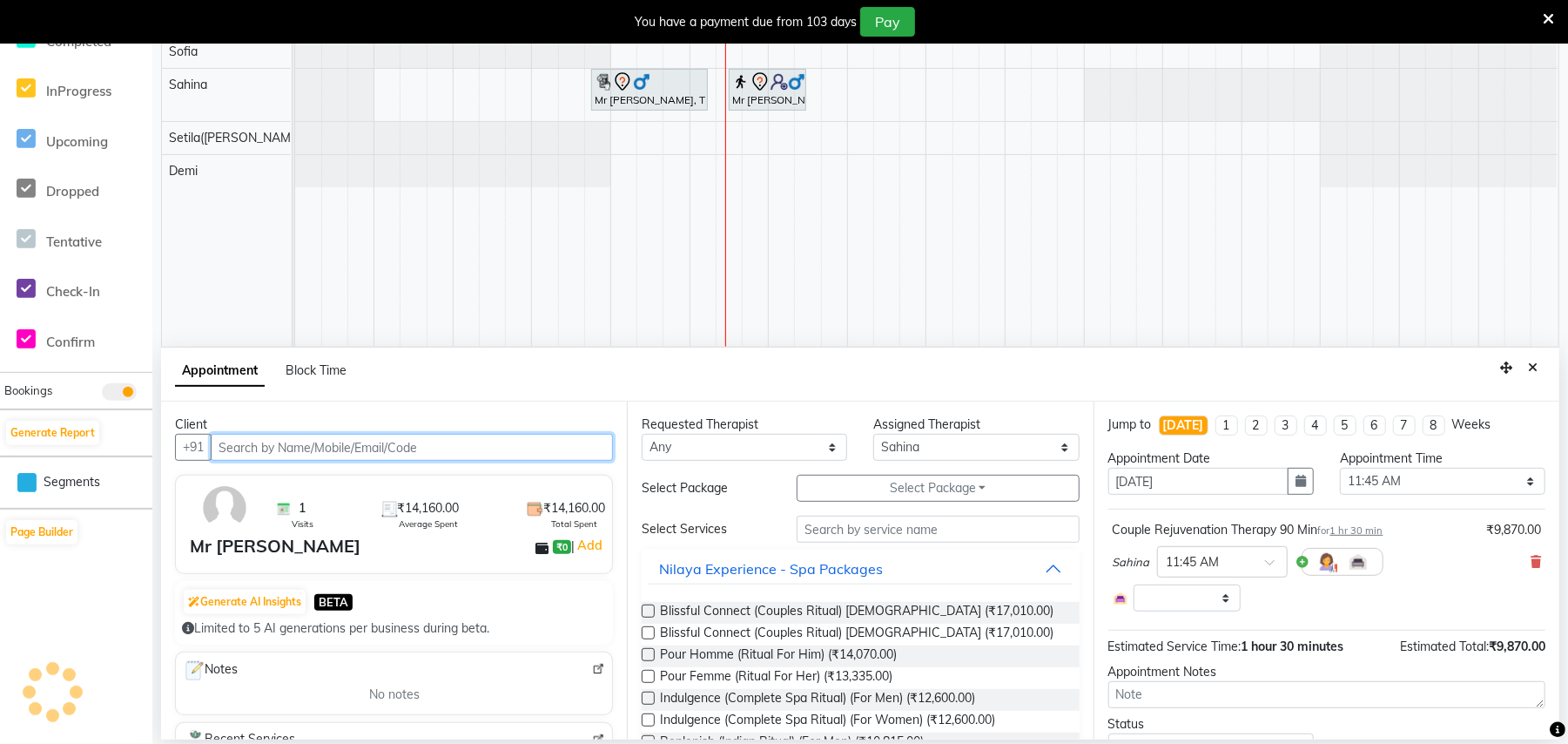
select select "4120"
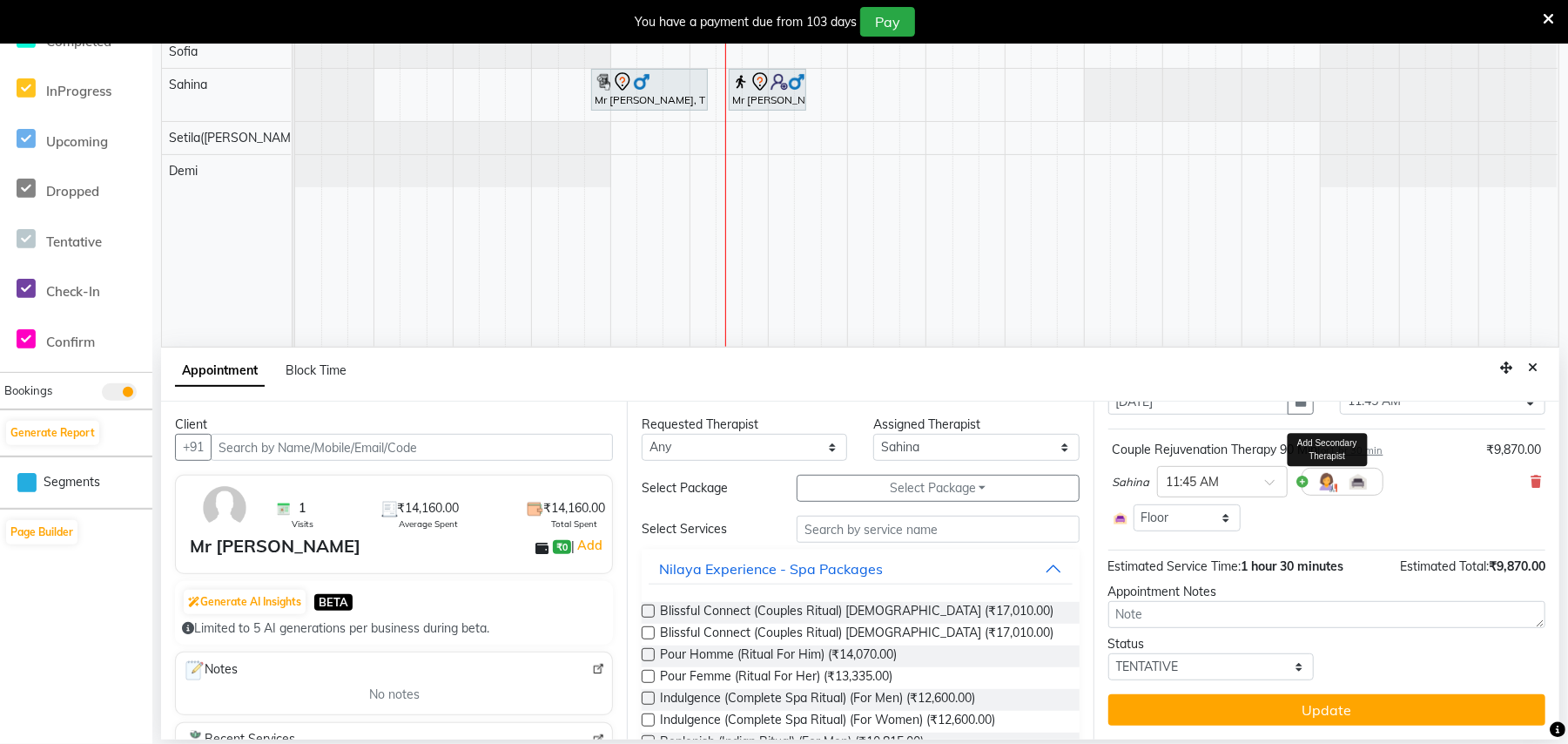
click at [1329, 480] on img at bounding box center [1326, 480] width 20 height 20
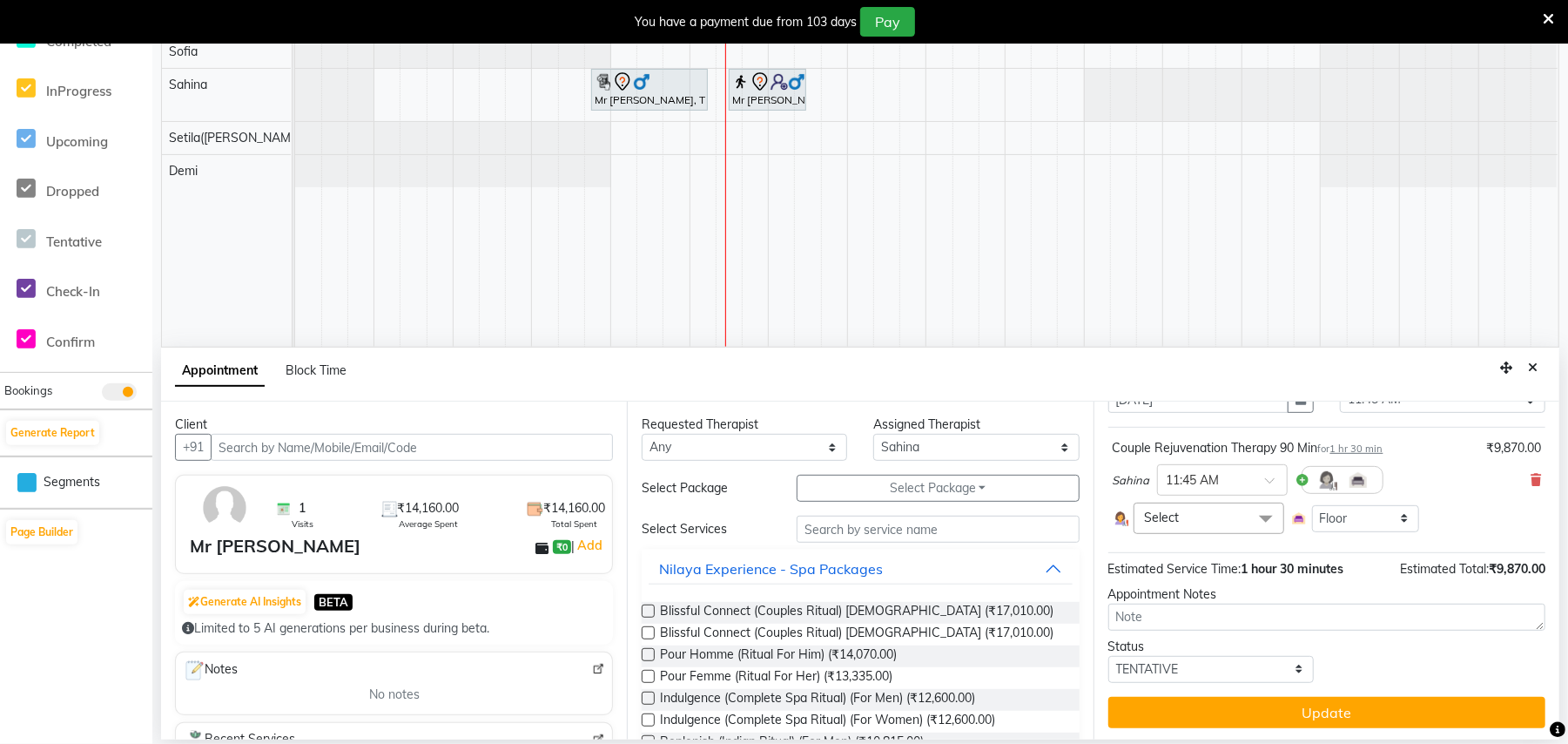
click at [1191, 509] on span "Select" at bounding box center [1208, 517] width 151 height 30
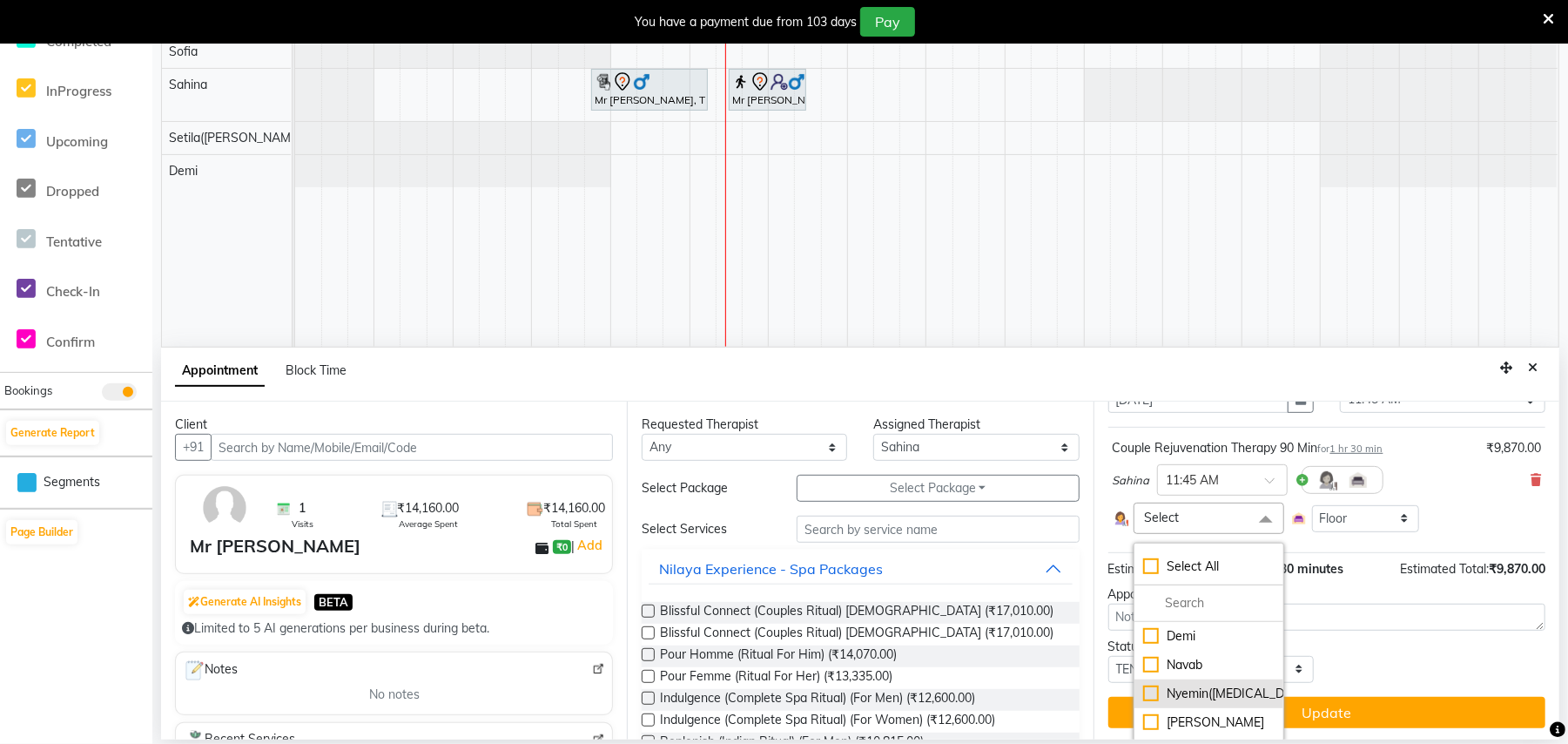
click at [1193, 693] on div "Nyemin([MEDICAL_DATA])" at bounding box center [1208, 693] width 131 height 18
checkbox input "true"
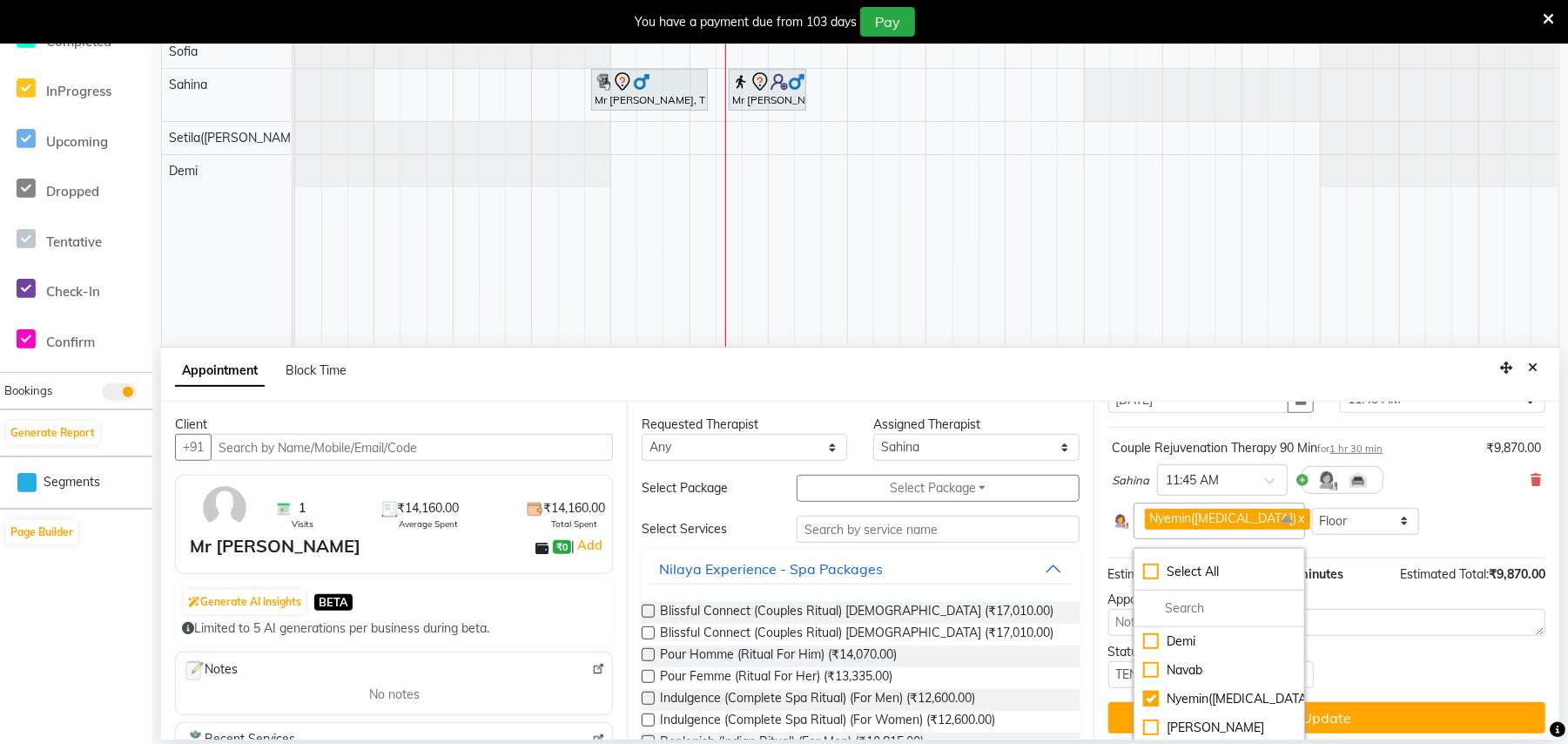
scroll to position [1, 0]
click at [1372, 726] on button "Update" at bounding box center [1327, 718] width 437 height 31
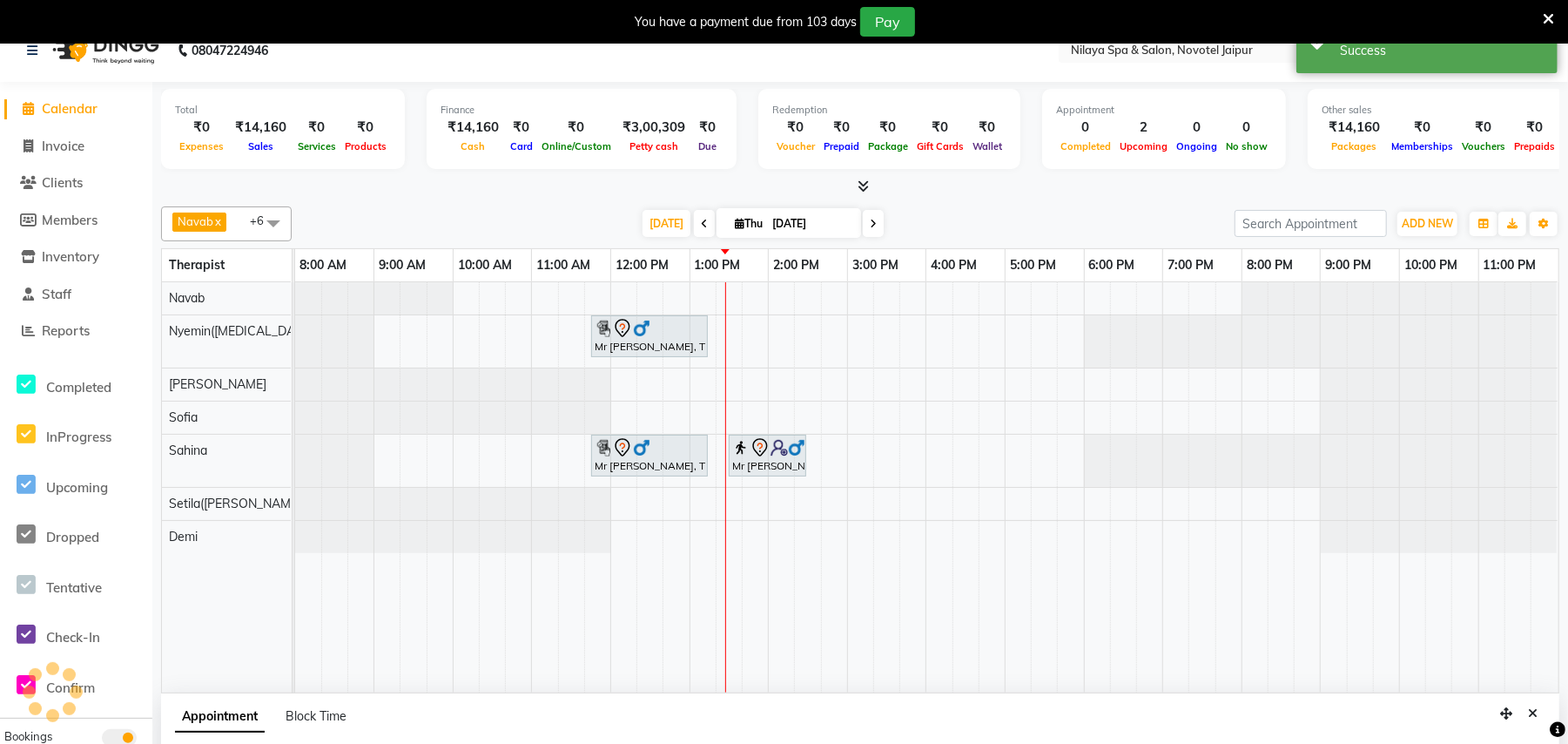
scroll to position [0, 0]
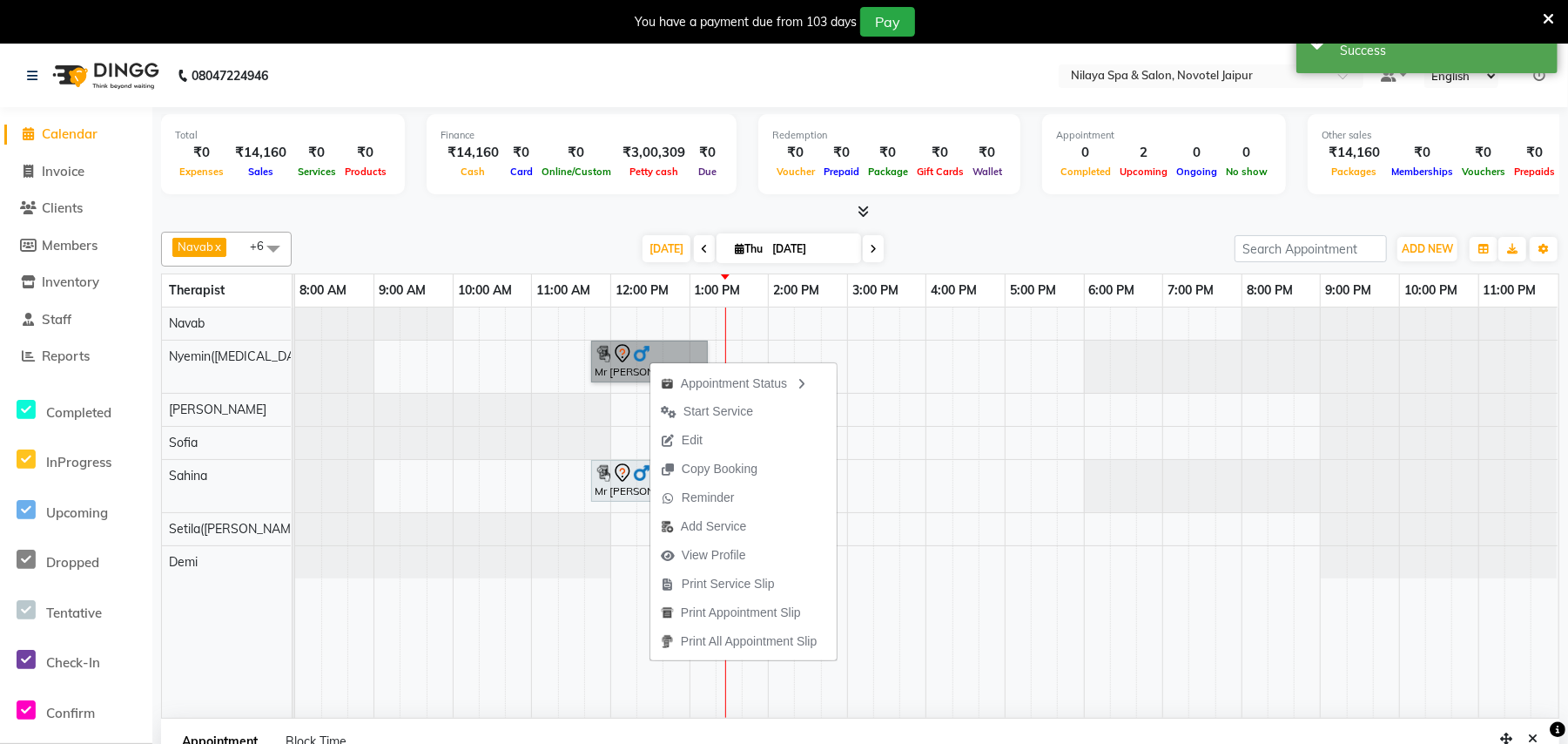
click at [1066, 373] on div "Mr [PERSON_NAME], TK01, 11:45 AM-01:15 PM, Couple Rejuvenation Therapy 90 Min M…" at bounding box center [926, 513] width 1263 height 410
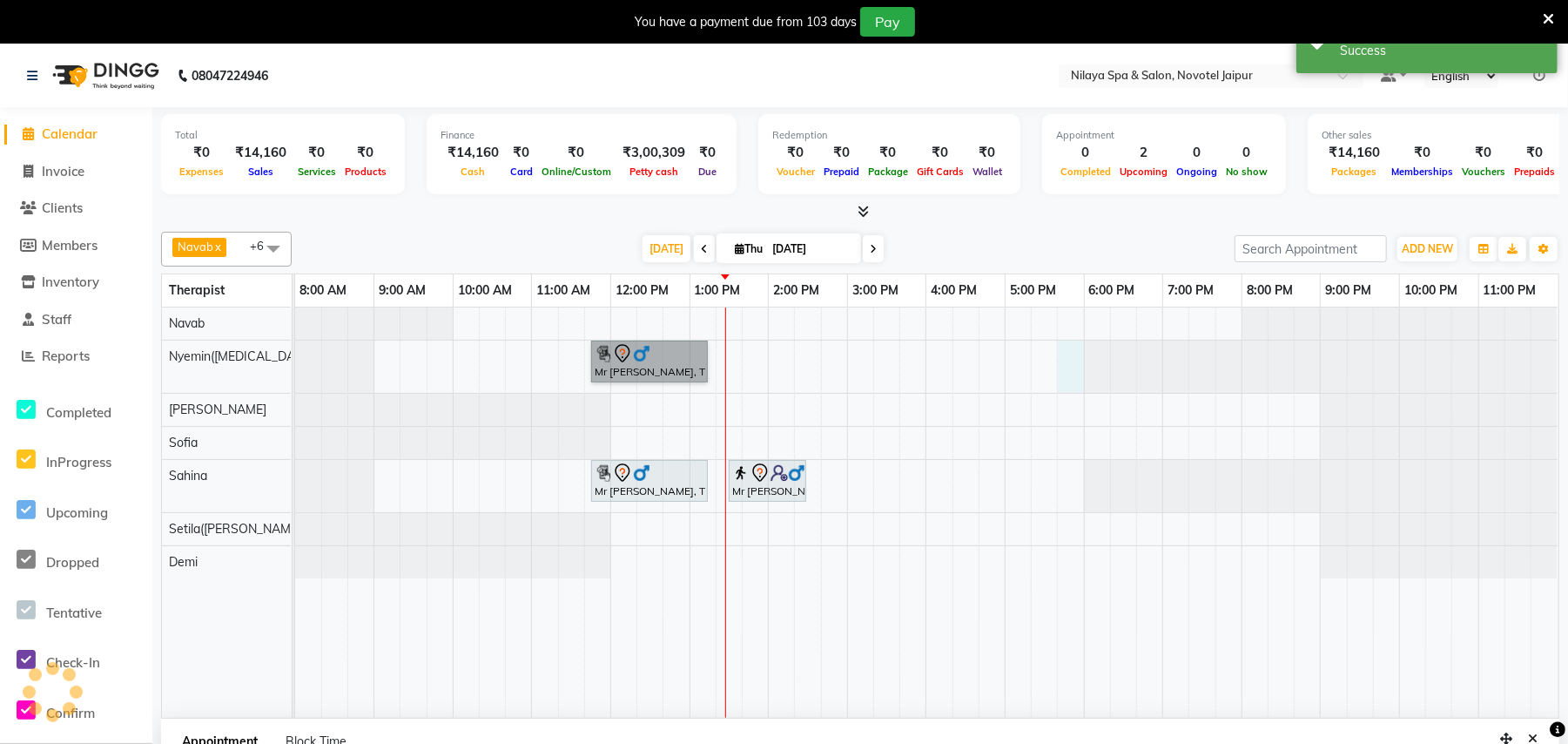
select select "77566"
select select "1065"
select select "tentative"
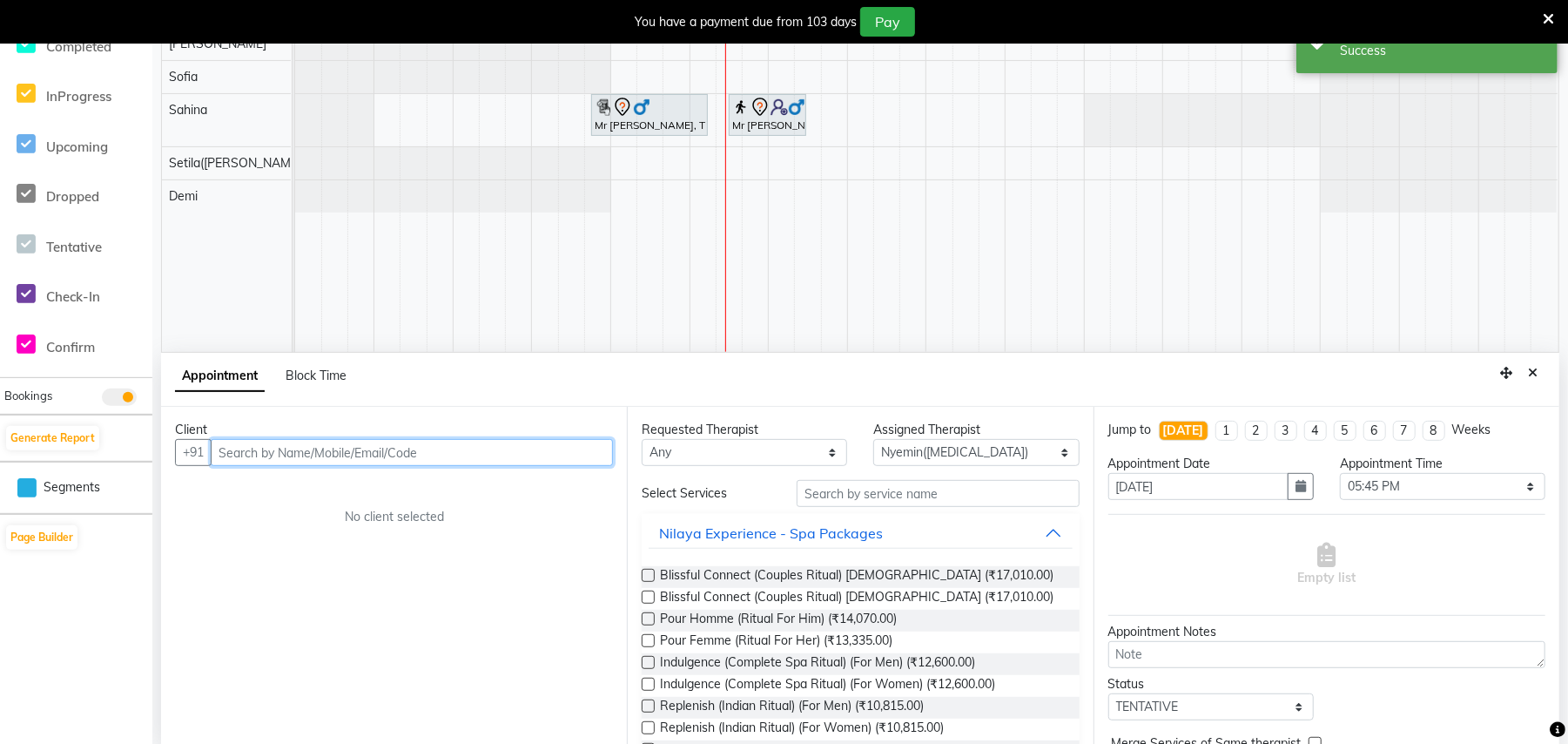
scroll to position [372, 0]
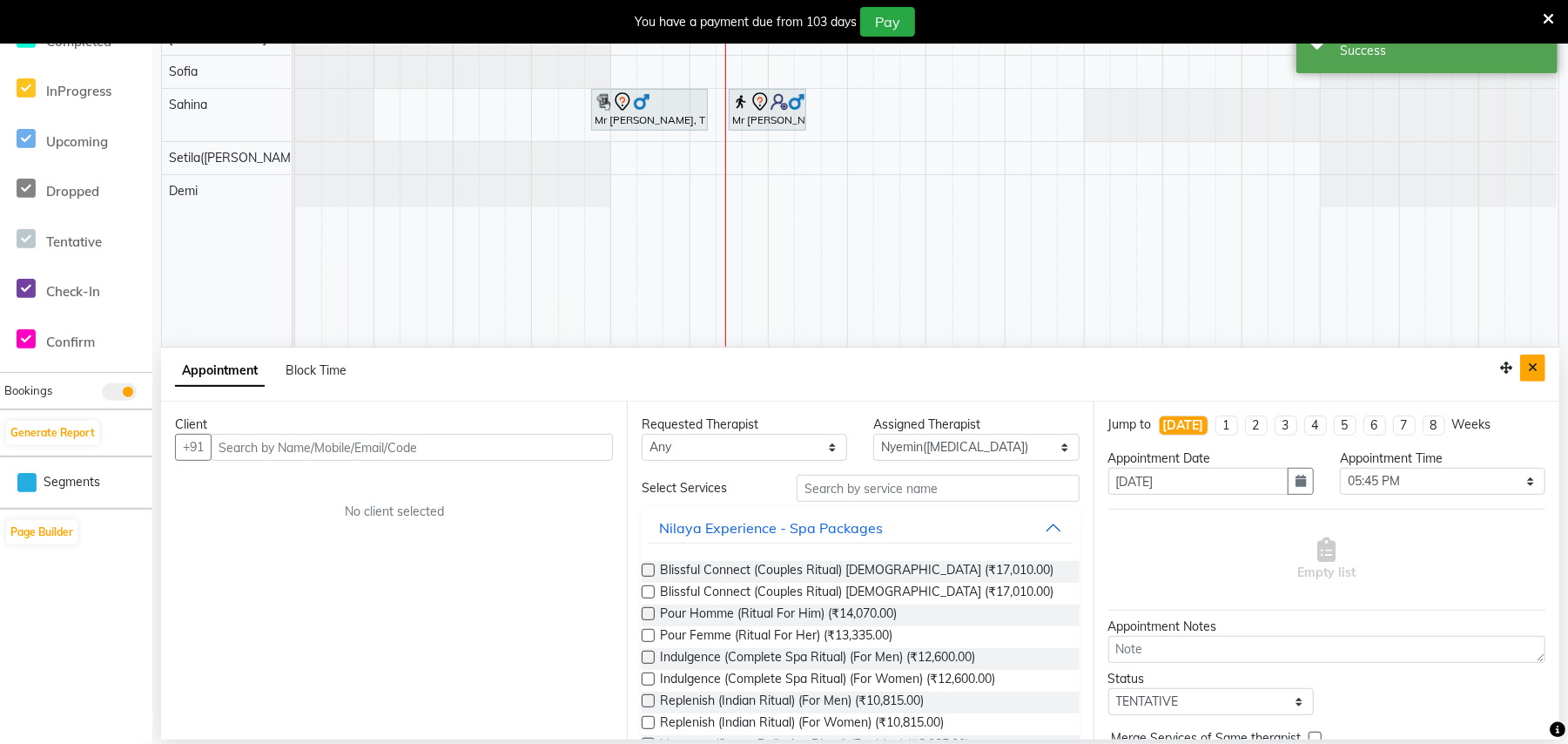
click at [1529, 363] on icon "Close" at bounding box center [1533, 368] width 10 height 13
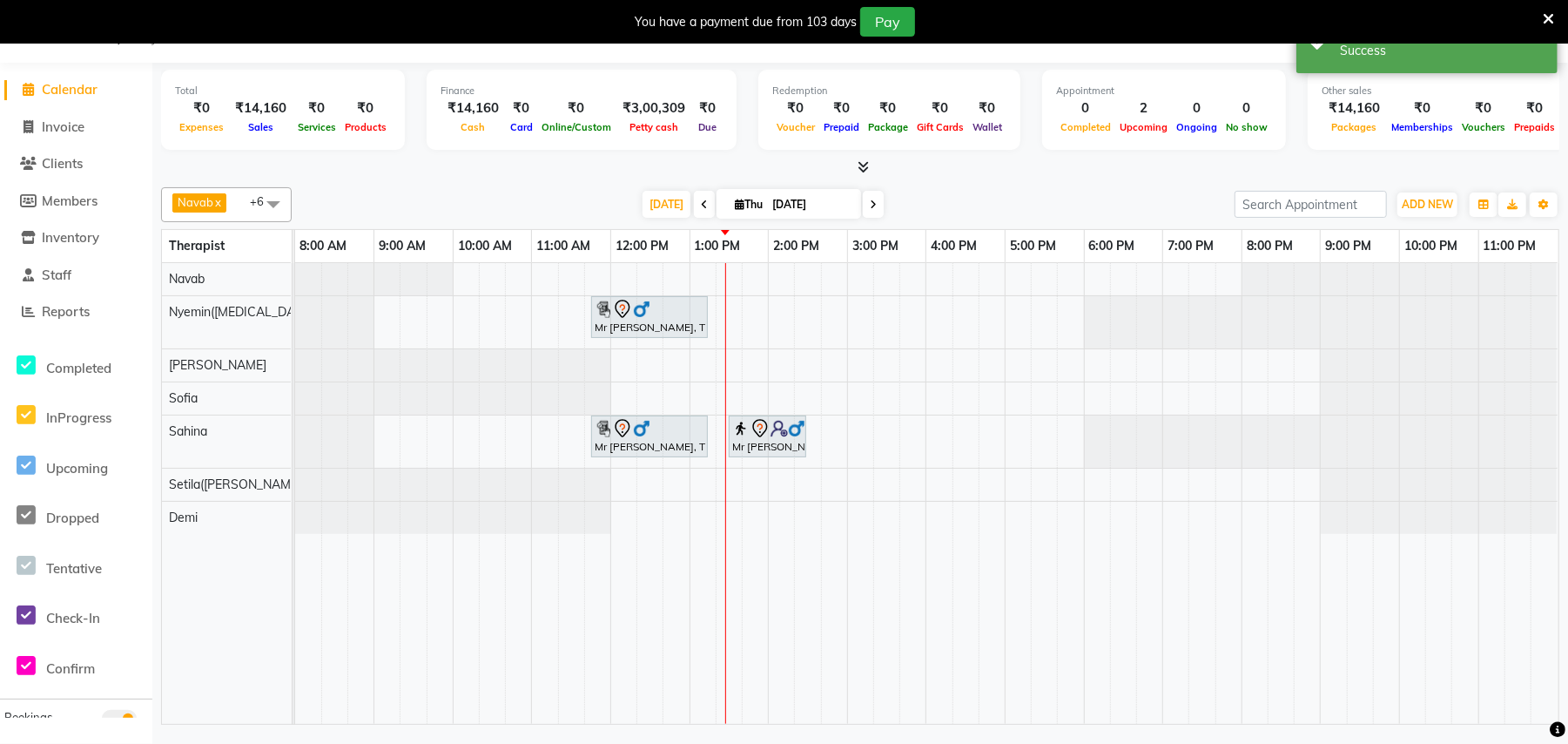
scroll to position [44, 0]
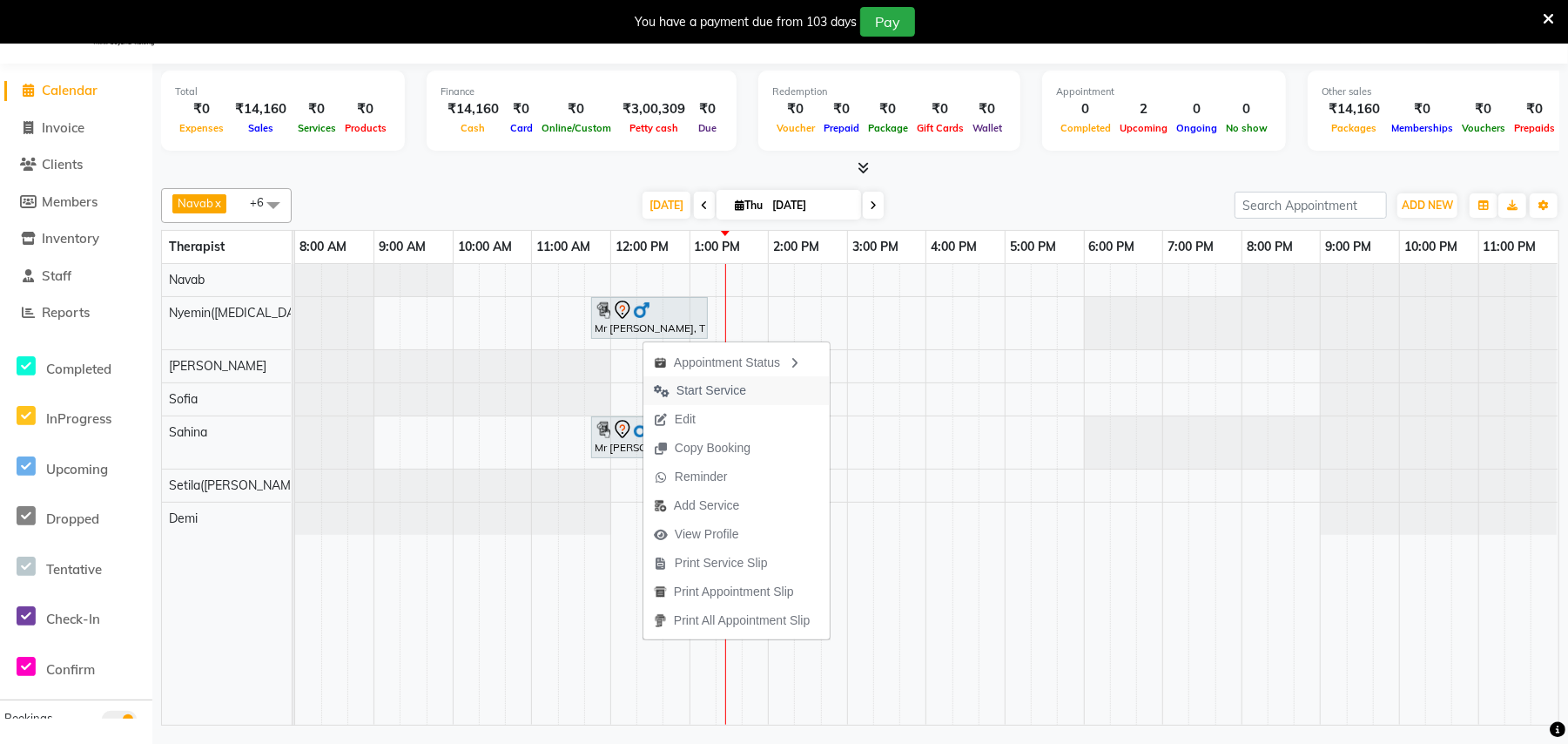
click at [712, 396] on span "Start Service" at bounding box center [712, 390] width 70 height 18
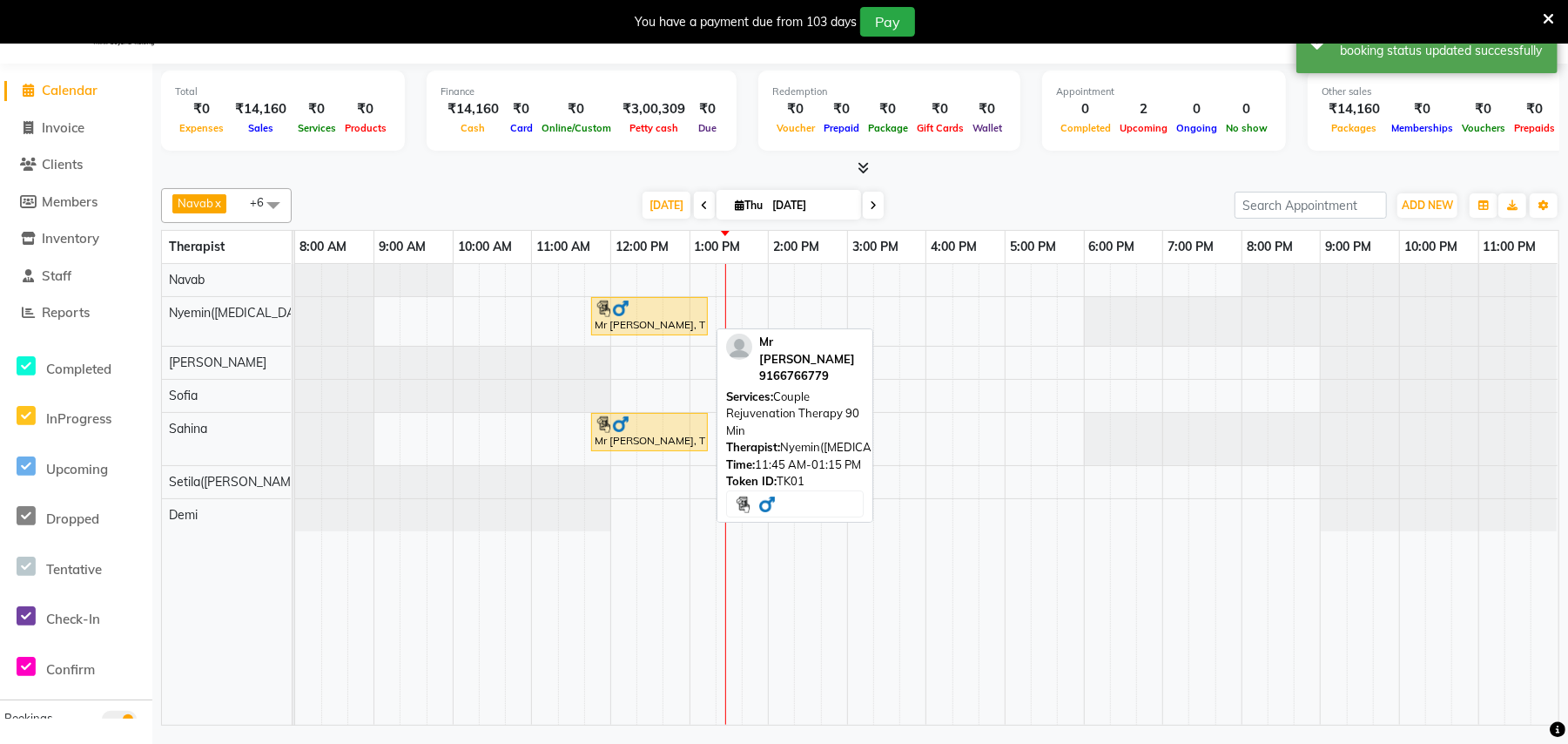
click at [666, 325] on div "Mr [PERSON_NAME], TK01, 11:45 AM-01:15 PM, Couple Rejuvenation Therapy 90 Min" at bounding box center [649, 316] width 113 height 33
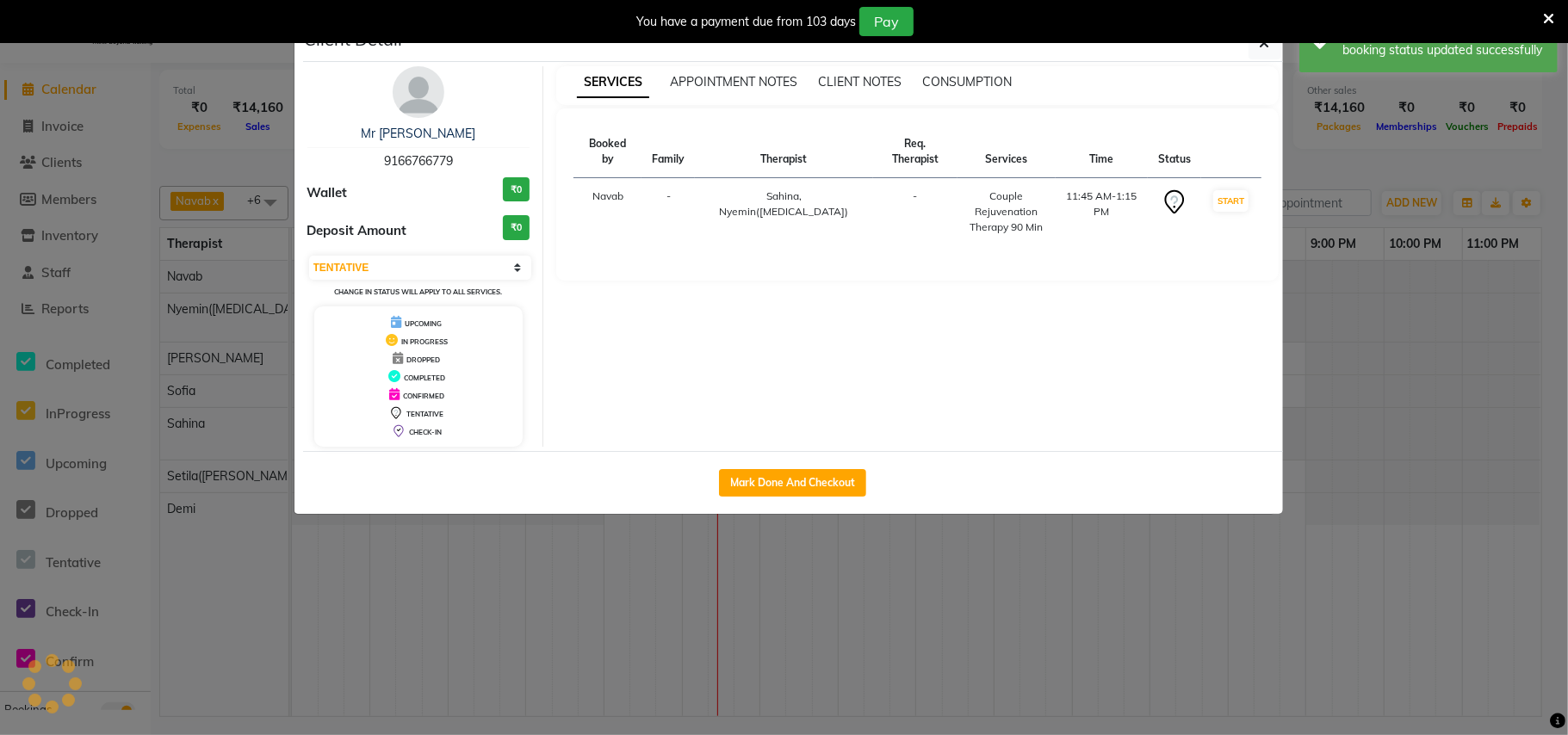
select select "1"
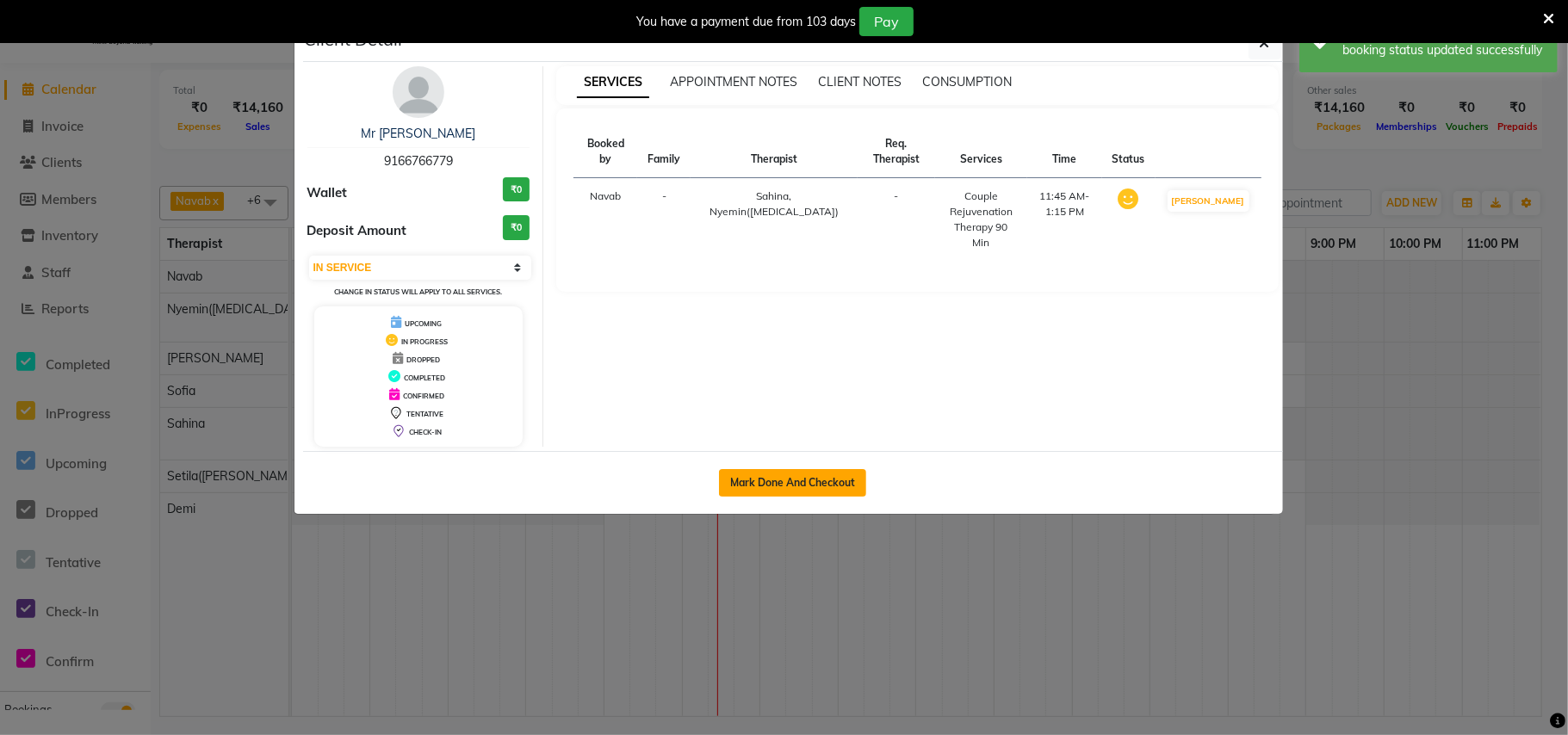
click at [830, 482] on button "Mark Done And Checkout" at bounding box center [792, 482] width 147 height 28
select select "service"
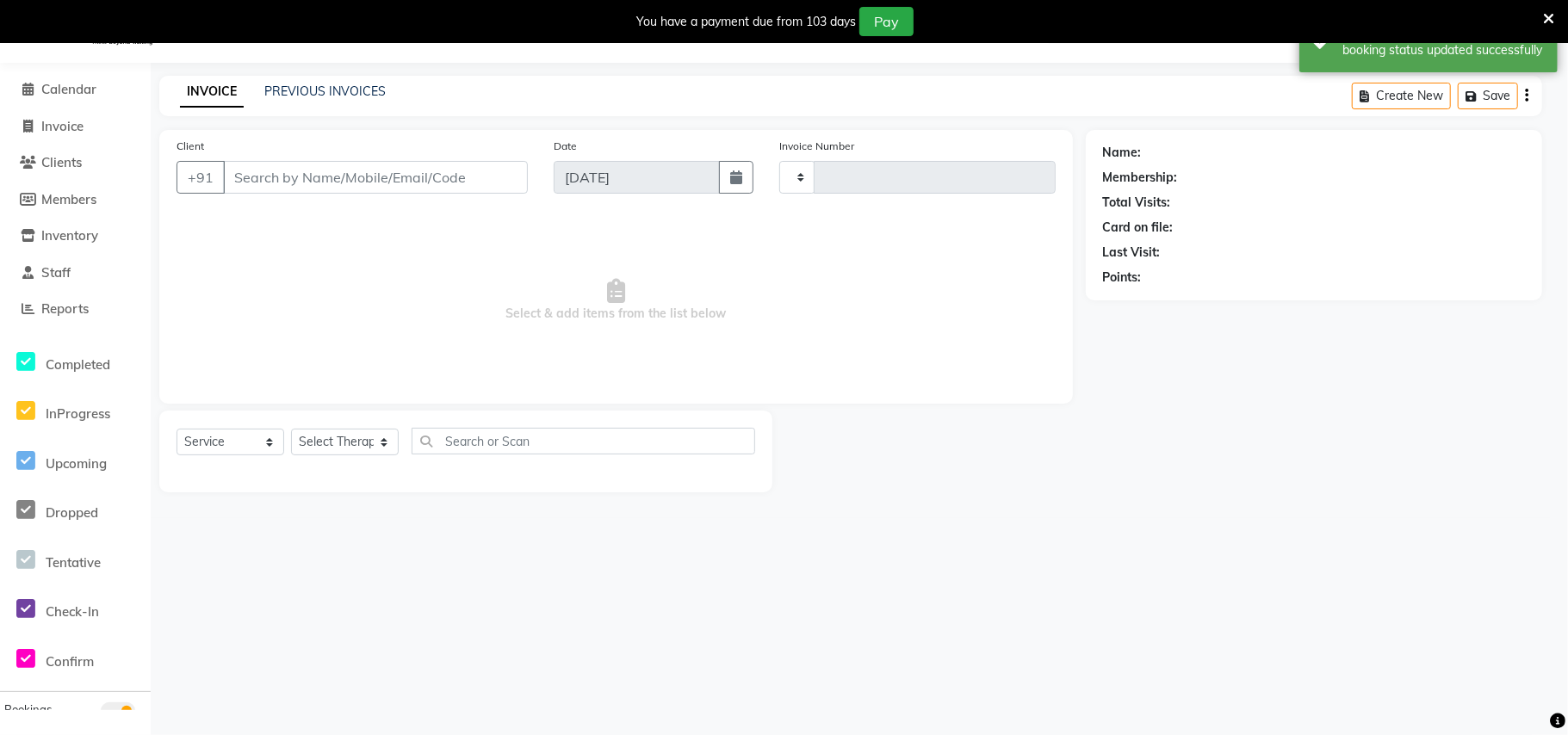
type input "0726"
select select "8197"
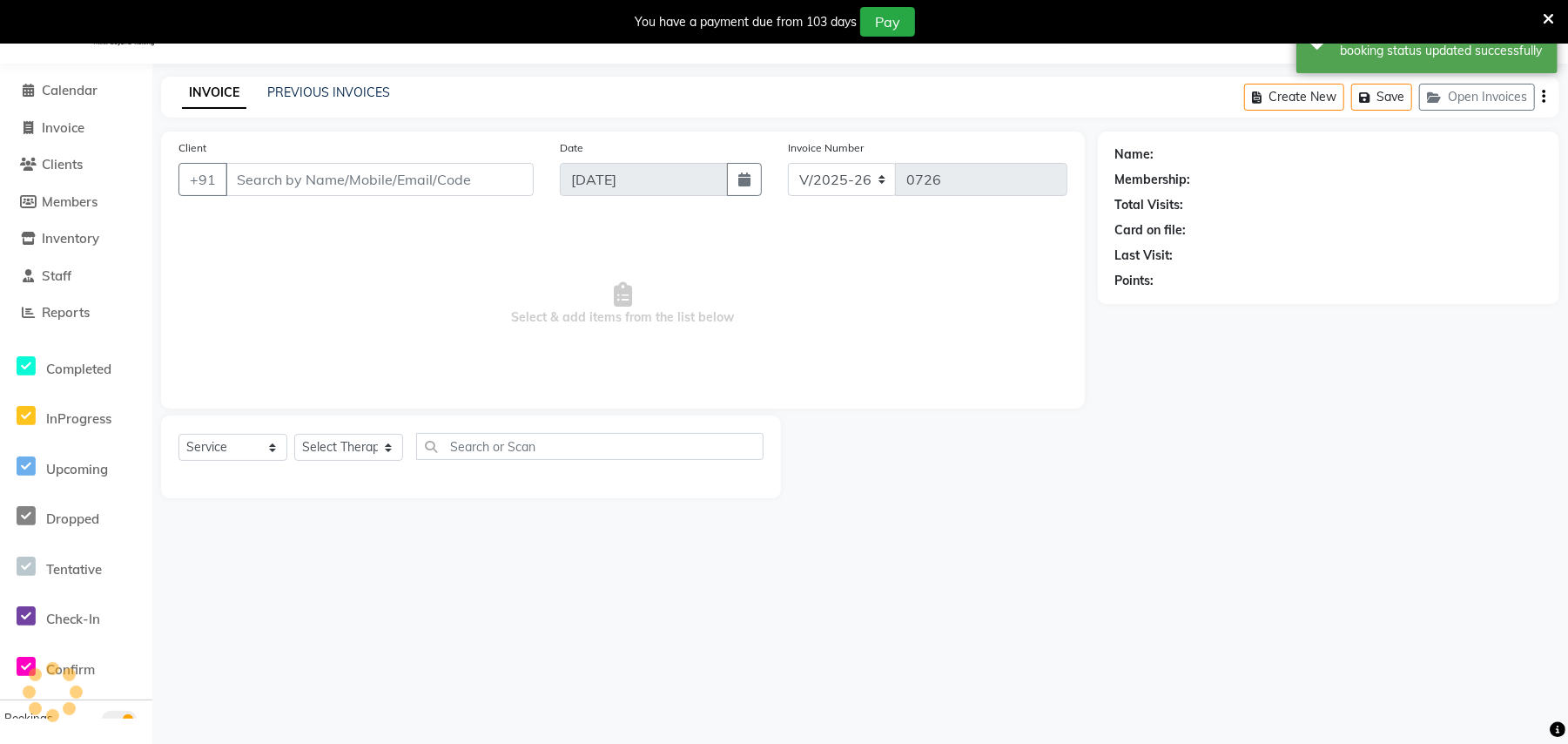
type input "91******79"
select select "77563"
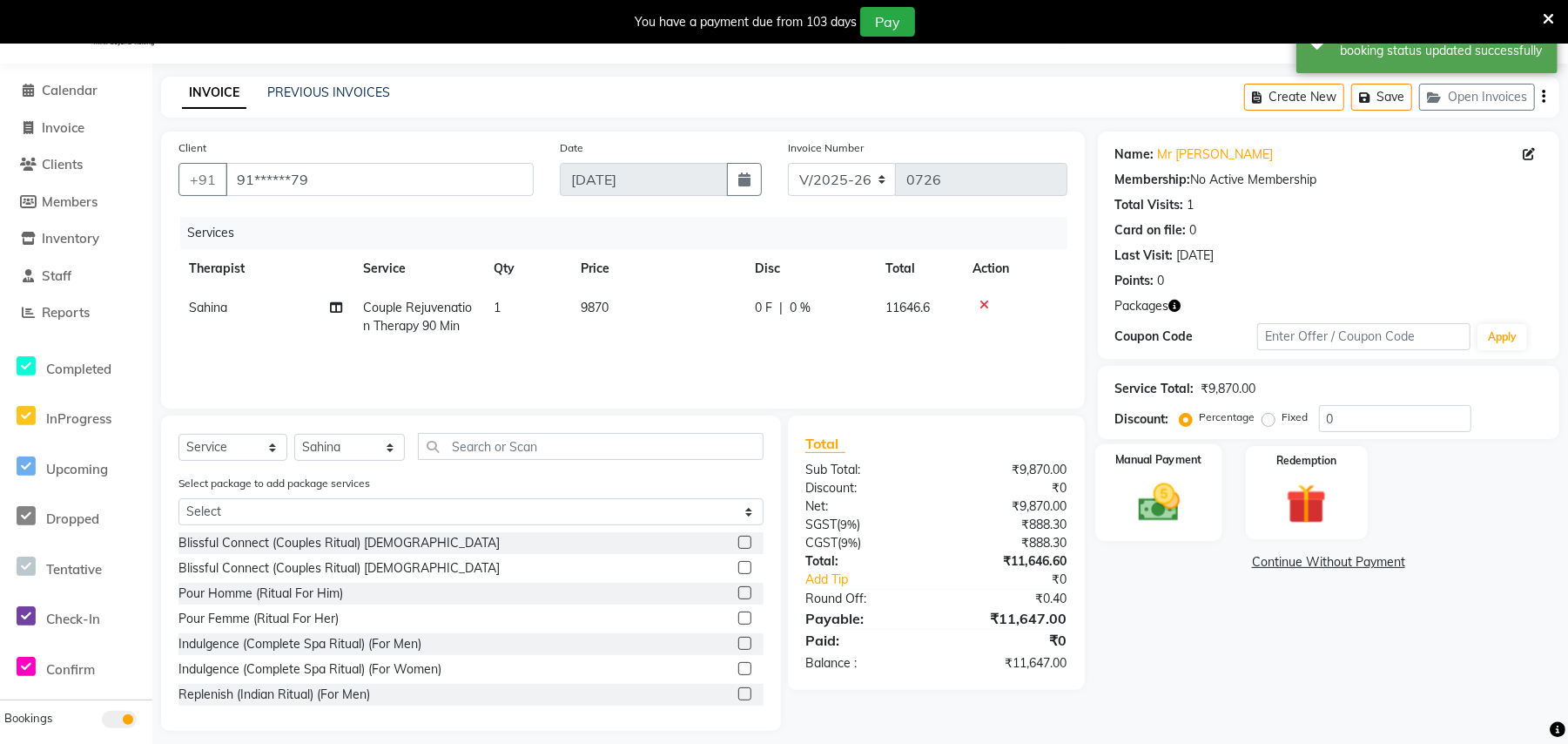
click at [1160, 467] on label "Manual Payment" at bounding box center [1159, 459] width 87 height 17
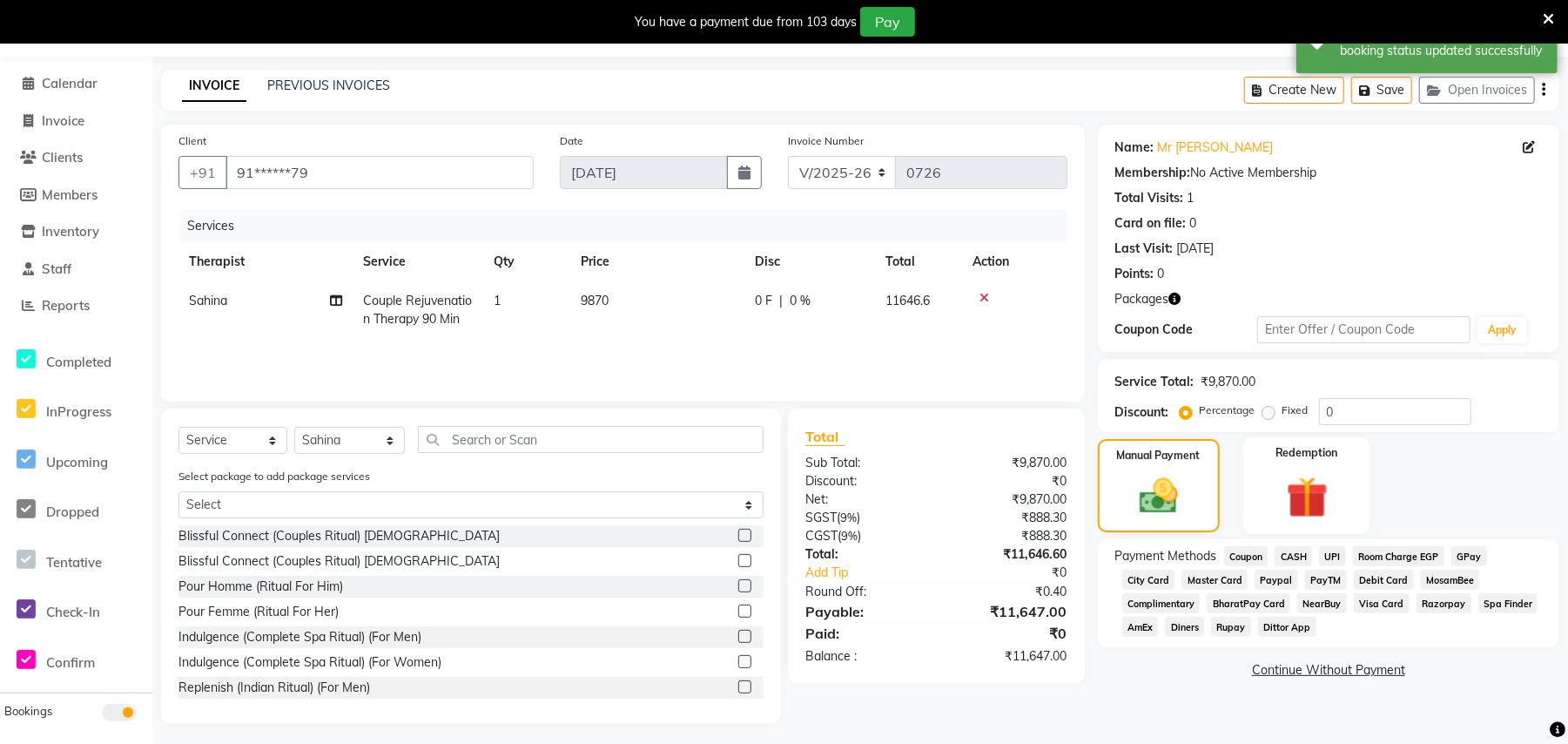
scroll to position [55, 0]
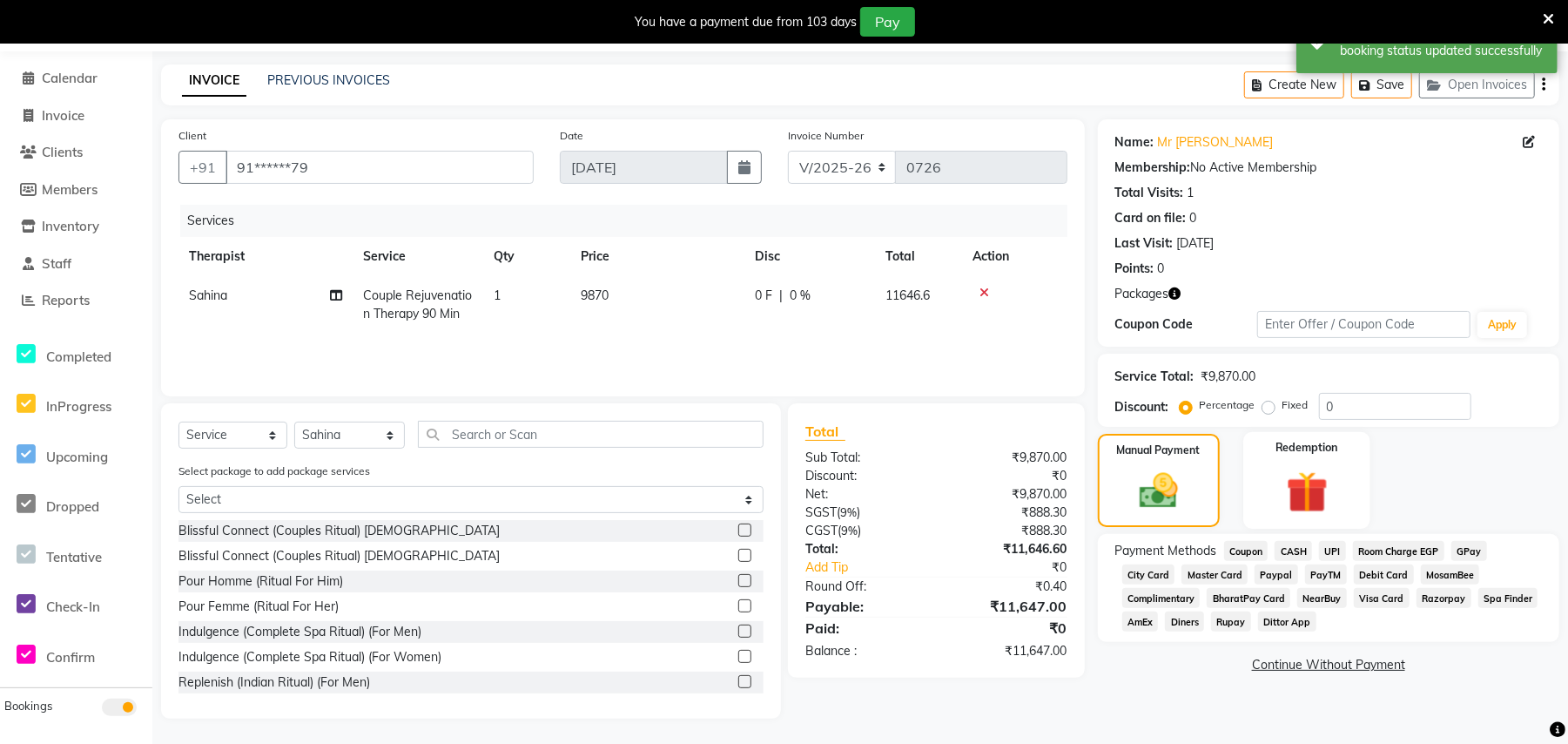
click at [1303, 478] on img at bounding box center [1307, 492] width 68 height 53
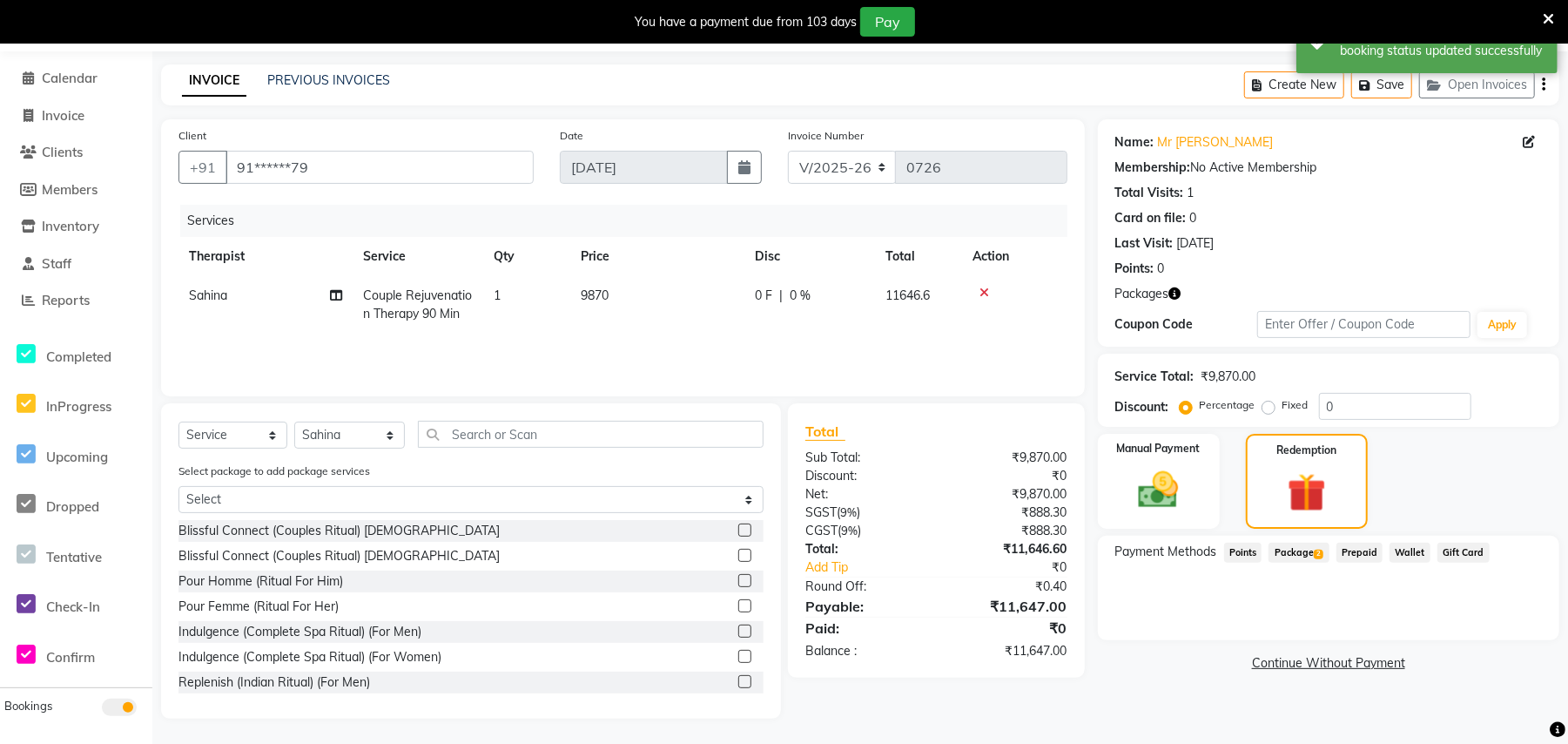
click at [1286, 548] on span "Package 2" at bounding box center [1299, 552] width 60 height 20
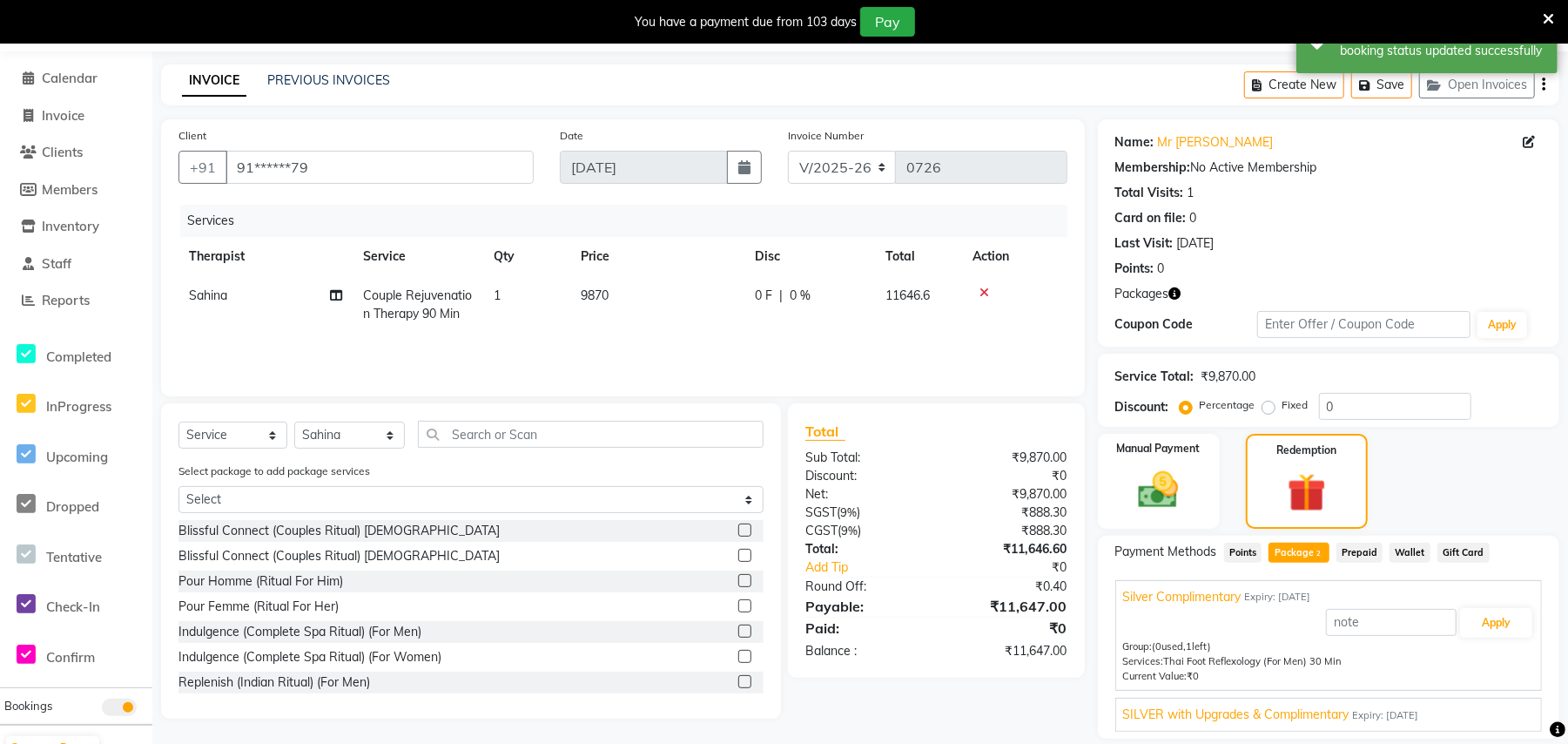
scroll to position [113, 0]
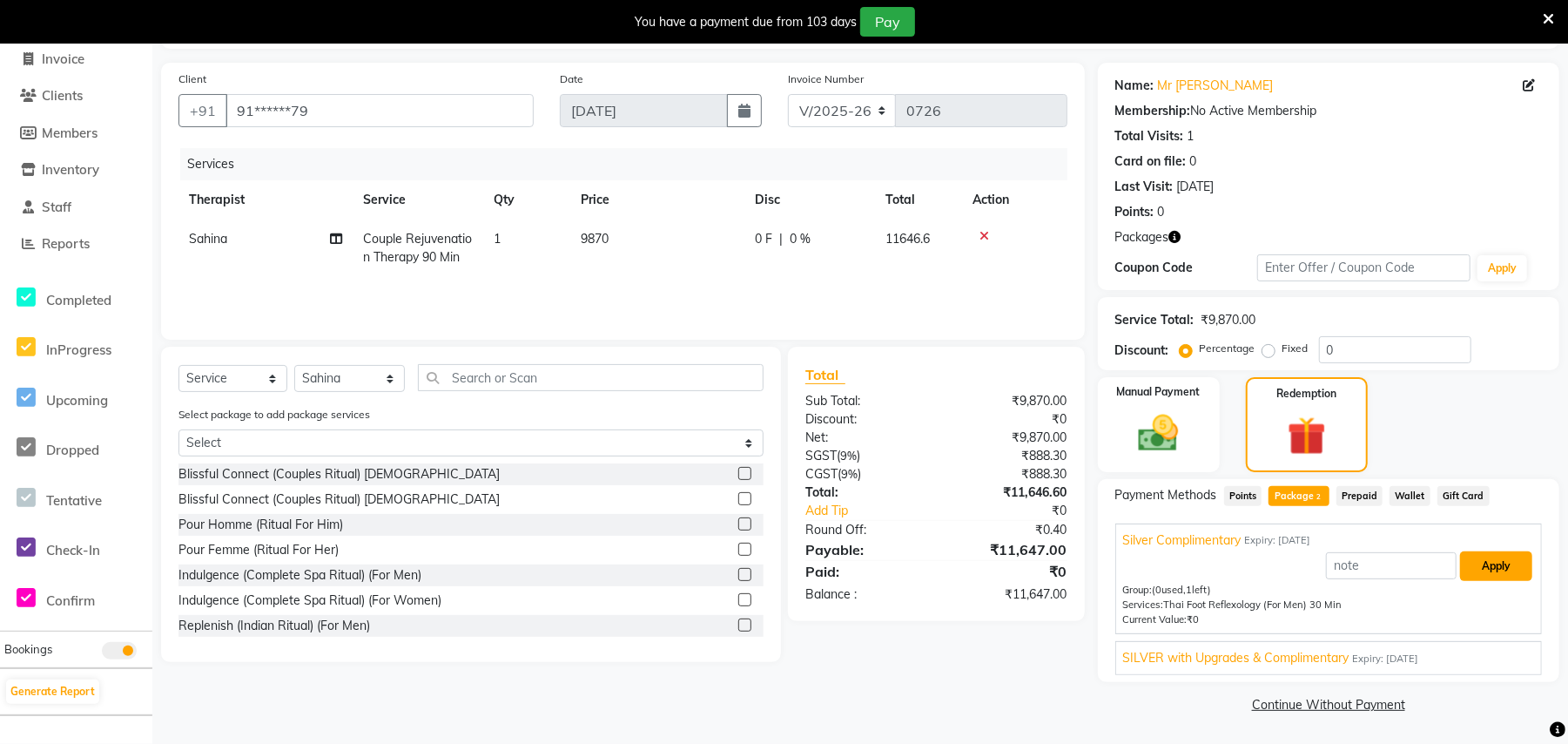
click at [1491, 568] on button "Apply" at bounding box center [1496, 566] width 72 height 29
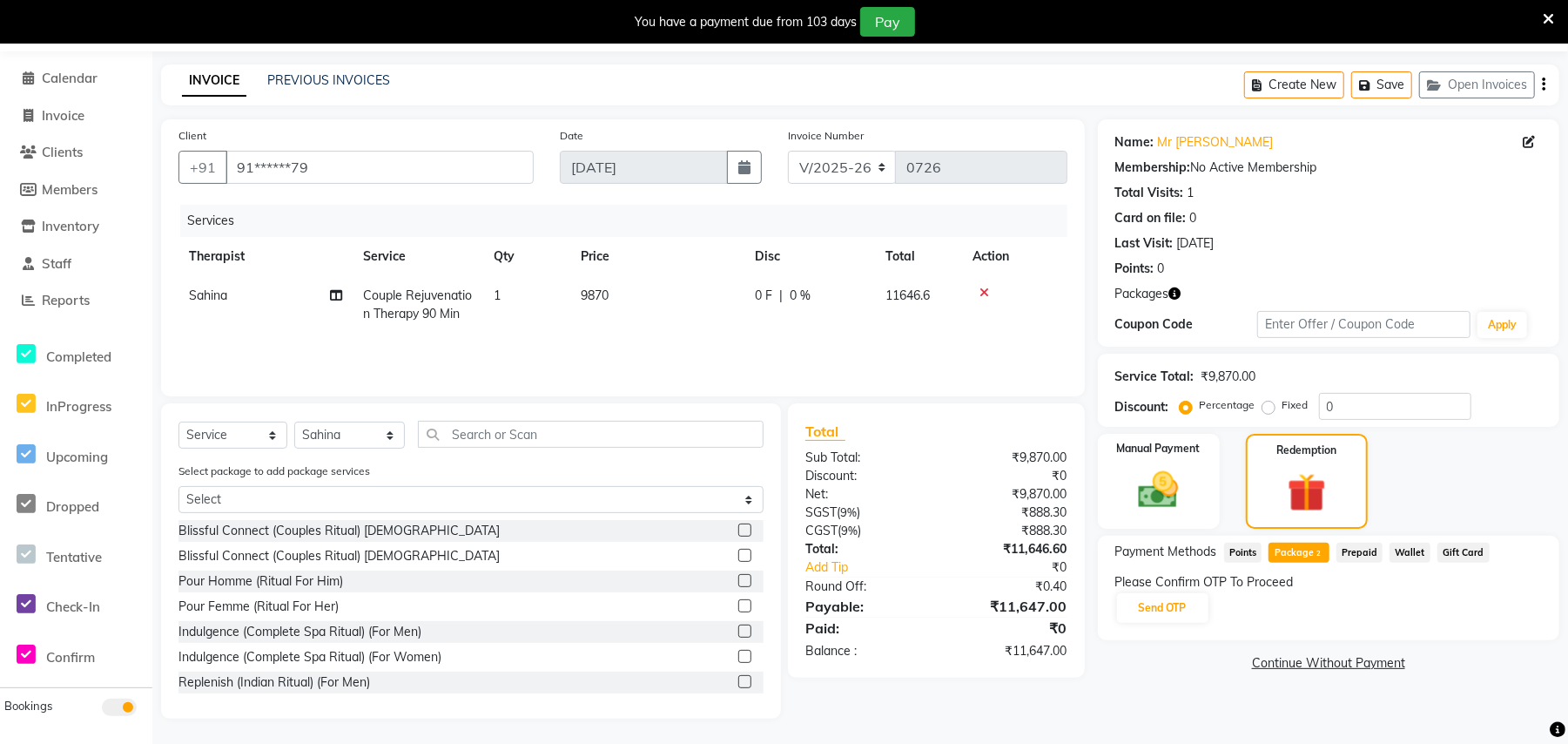
click at [1305, 545] on span "Package 2" at bounding box center [1299, 552] width 60 height 20
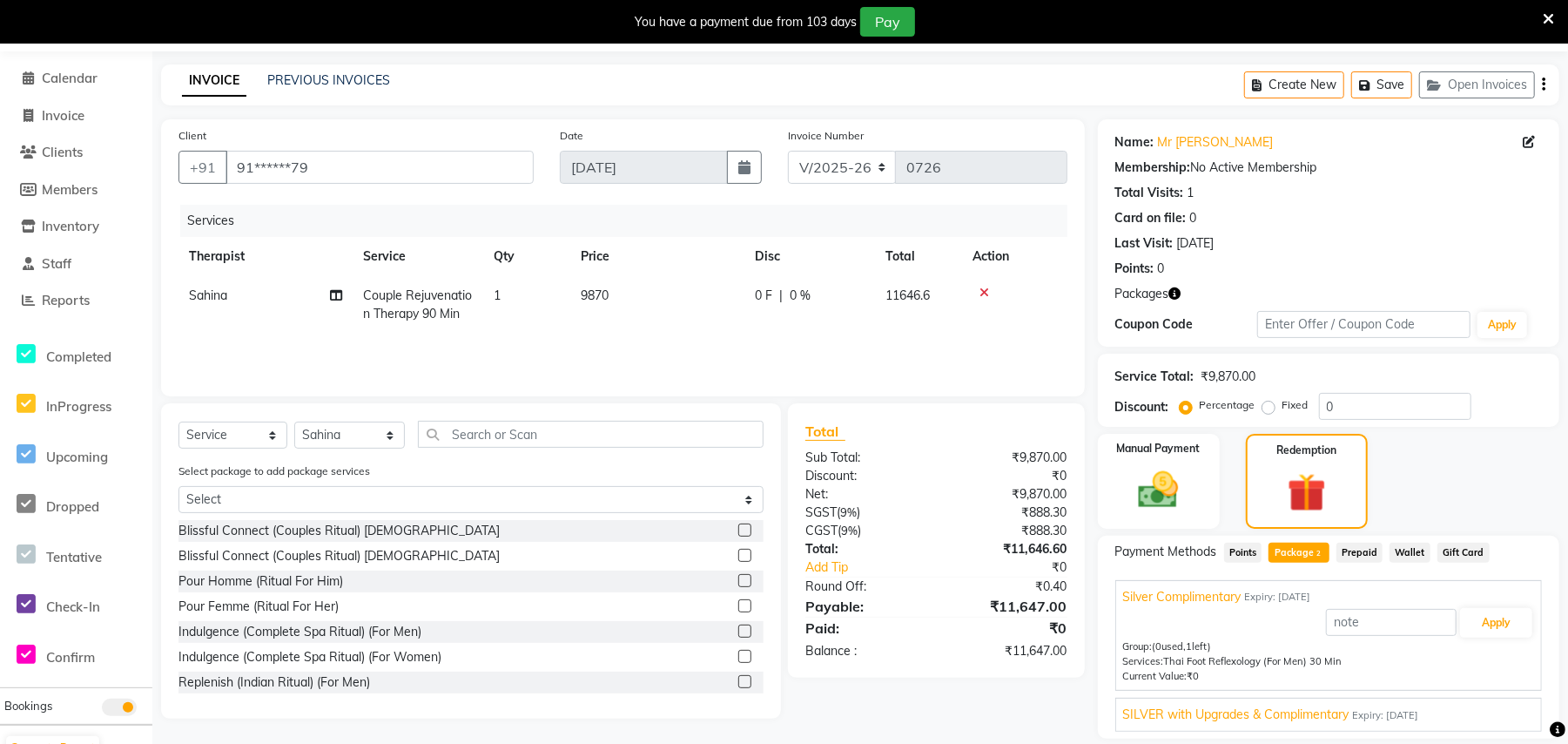
scroll to position [113, 0]
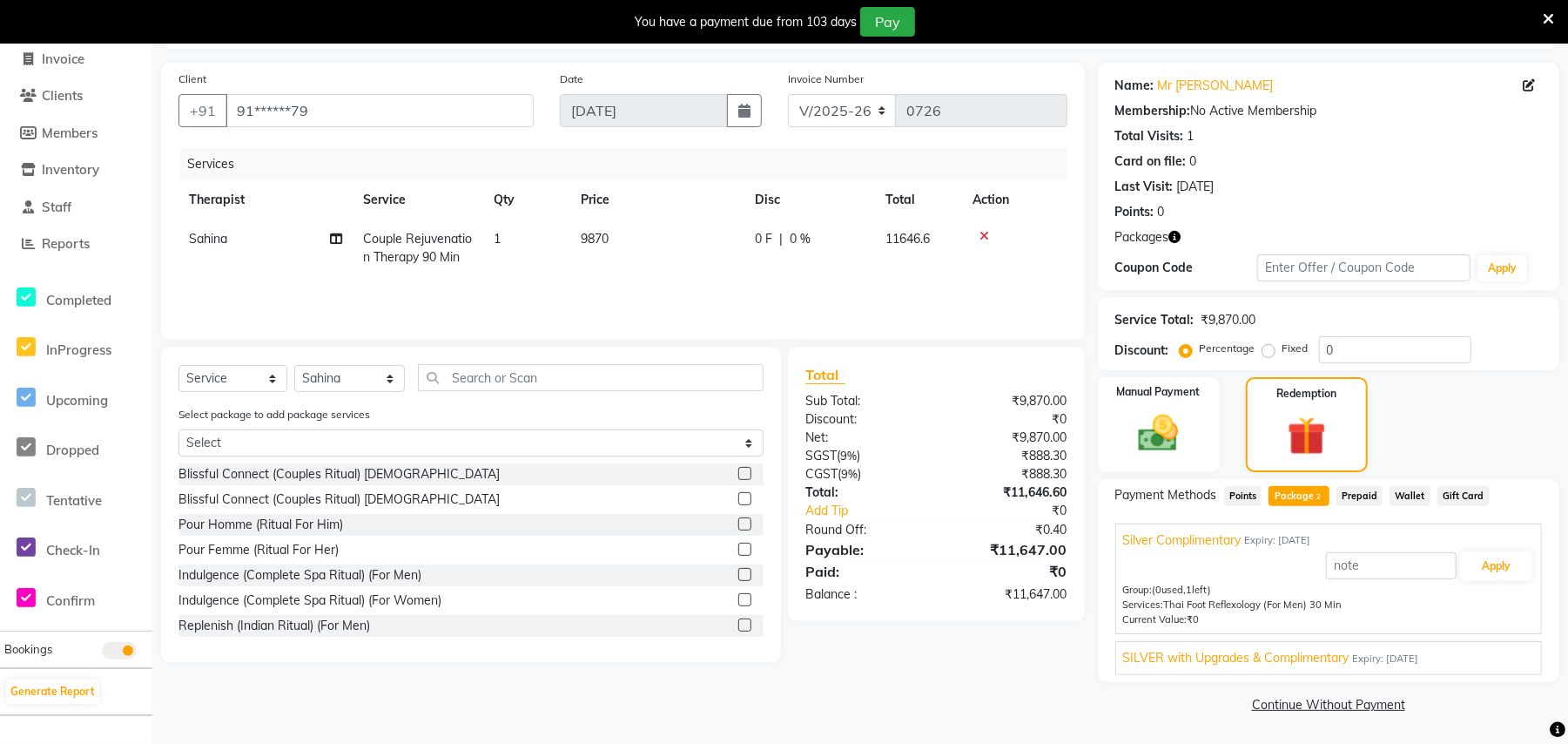
click at [1516, 654] on div "SILVER with Upgrades & Complimentary Expiry: [DATE]" at bounding box center [1328, 657] width 411 height 18
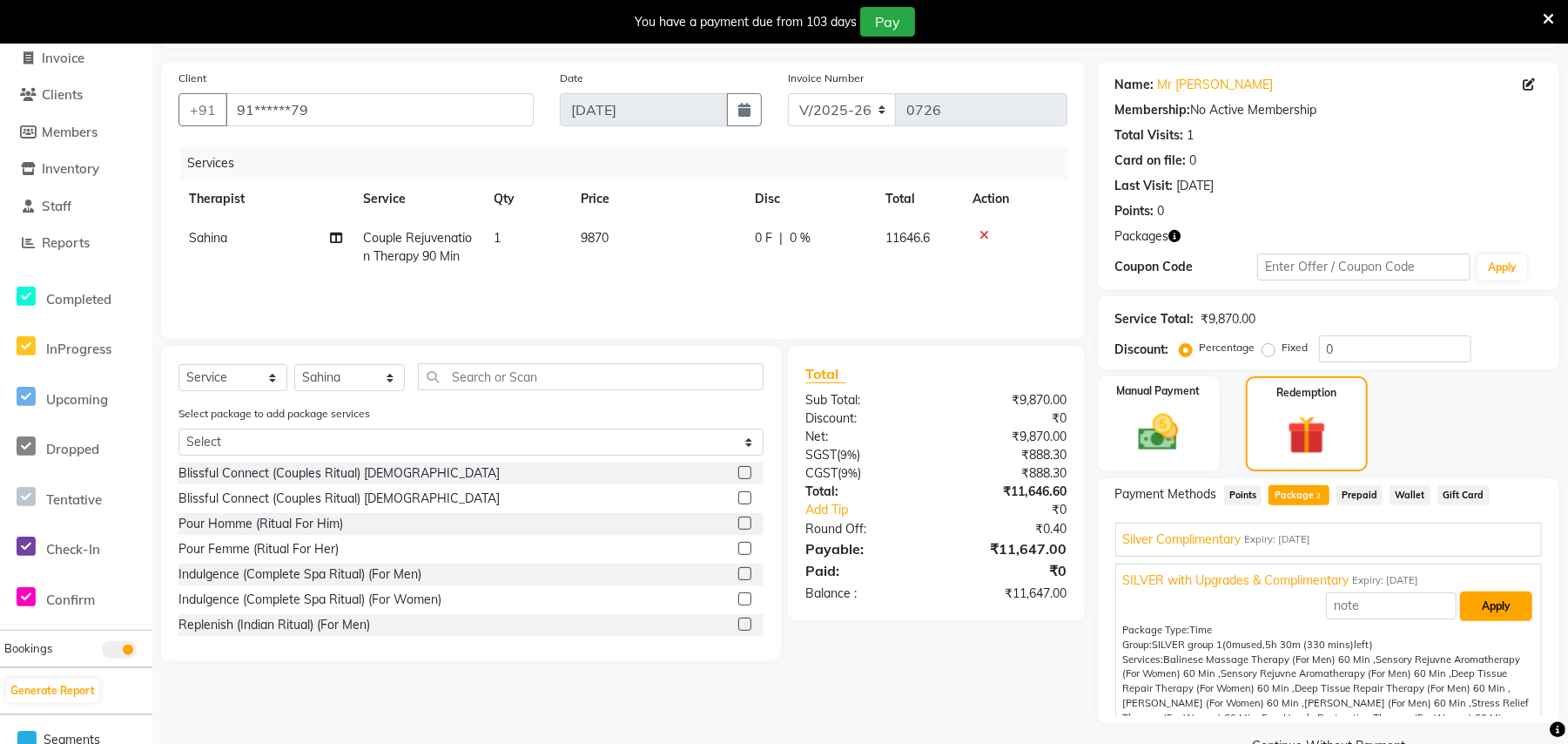
click at [1471, 611] on button "Apply" at bounding box center [1496, 606] width 72 height 29
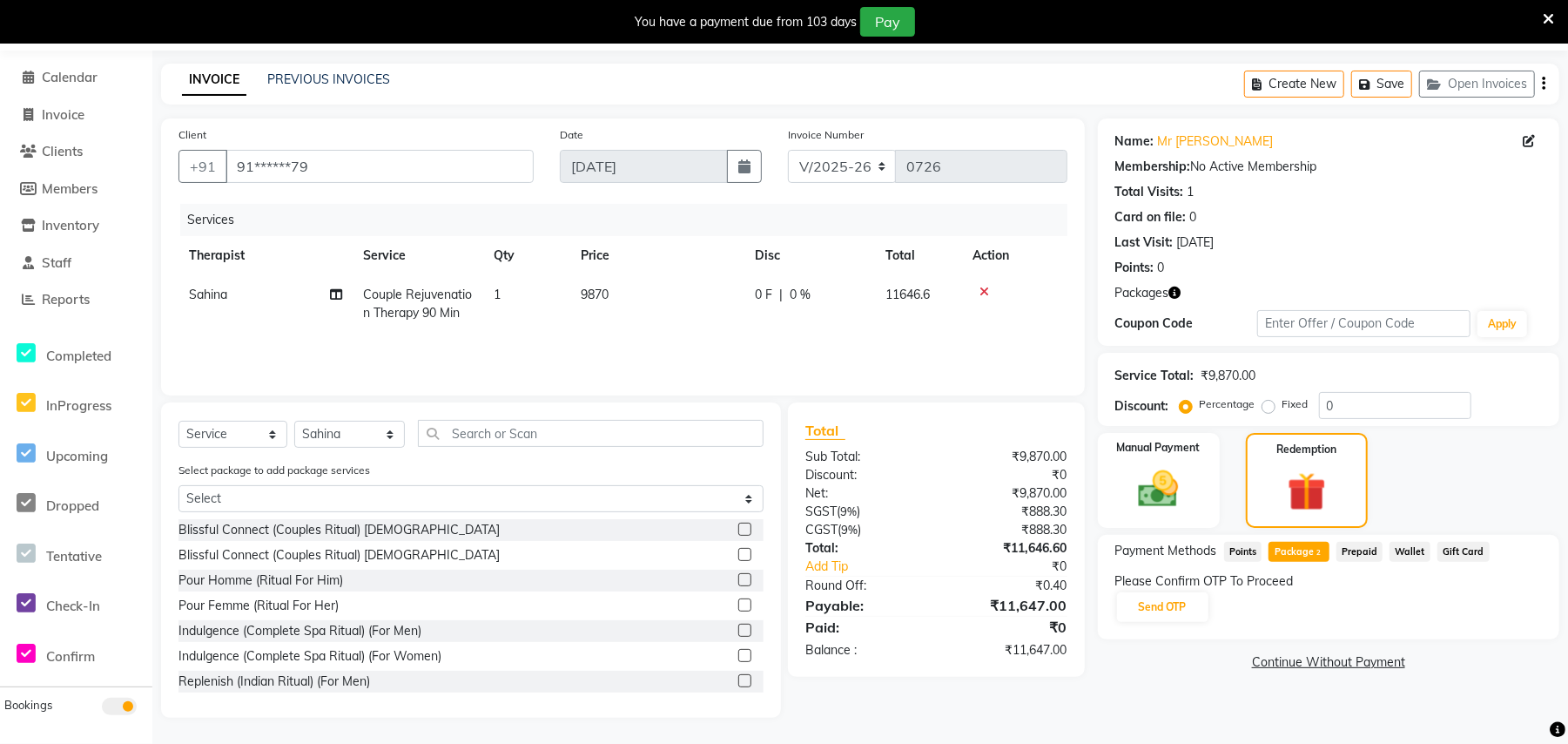
scroll to position [55, 0]
click at [1146, 604] on button "Send OTP" at bounding box center [1163, 608] width 91 height 29
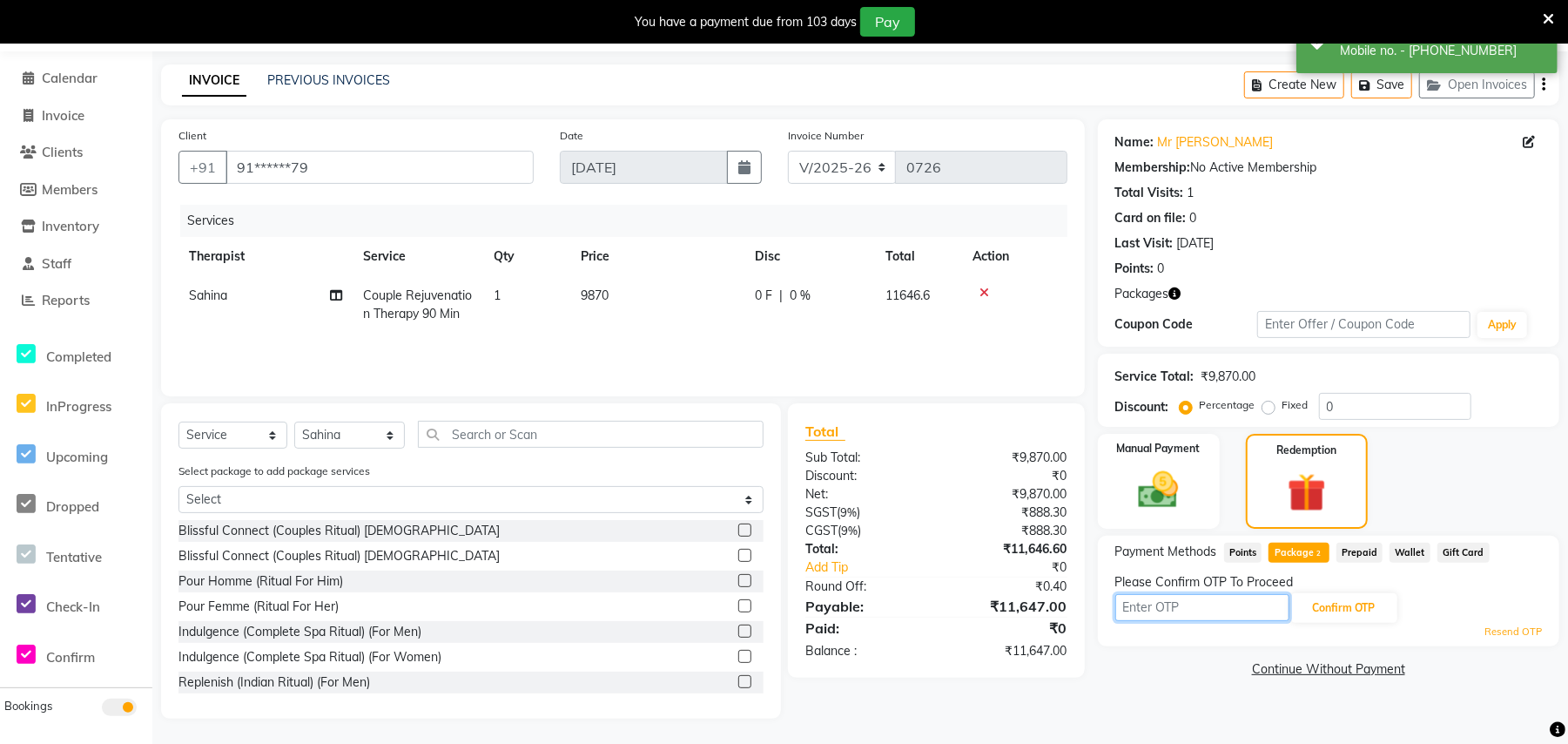
click at [1168, 604] on input "text" at bounding box center [1202, 608] width 174 height 27
type input "4480"
click at [1335, 611] on button "Confirm OTP" at bounding box center [1343, 608] width 106 height 29
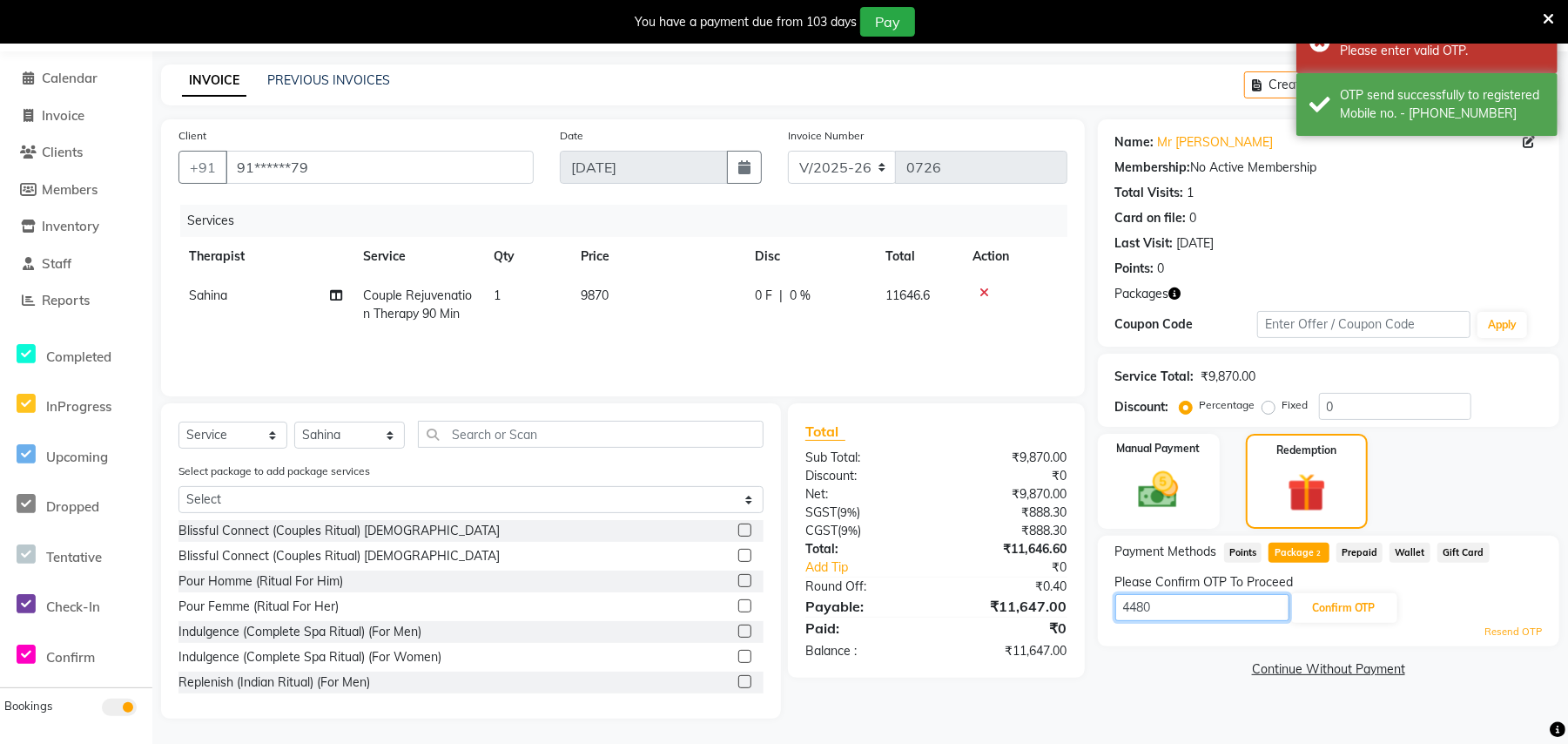
drag, startPoint x: 1167, startPoint y: 601, endPoint x: 979, endPoint y: 600, distance: 188.0
click at [979, 600] on div "Client +91 91******79 Date [DATE] Invoice Number V/2025 V/[PHONE_NUMBER] Servic…" at bounding box center [859, 419] width 1424 height 599
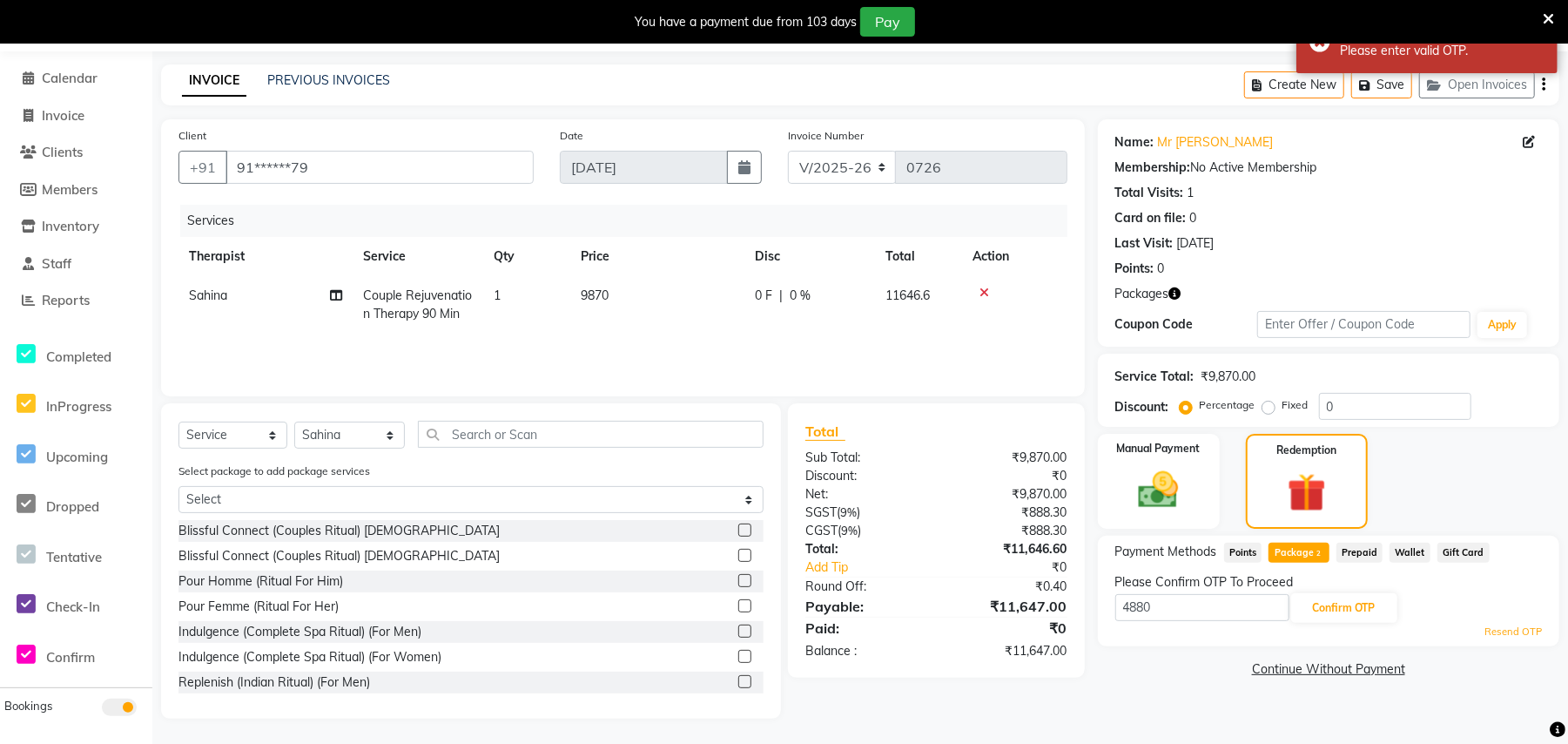
click at [1351, 588] on div "Please Confirm OTP To Proceed" at bounding box center [1328, 582] width 427 height 18
click at [1352, 615] on button "Confirm OTP" at bounding box center [1343, 608] width 106 height 29
drag, startPoint x: 1202, startPoint y: 610, endPoint x: 1130, endPoint y: 608, distance: 72.0
click at [1130, 608] on input "4880" at bounding box center [1202, 608] width 174 height 27
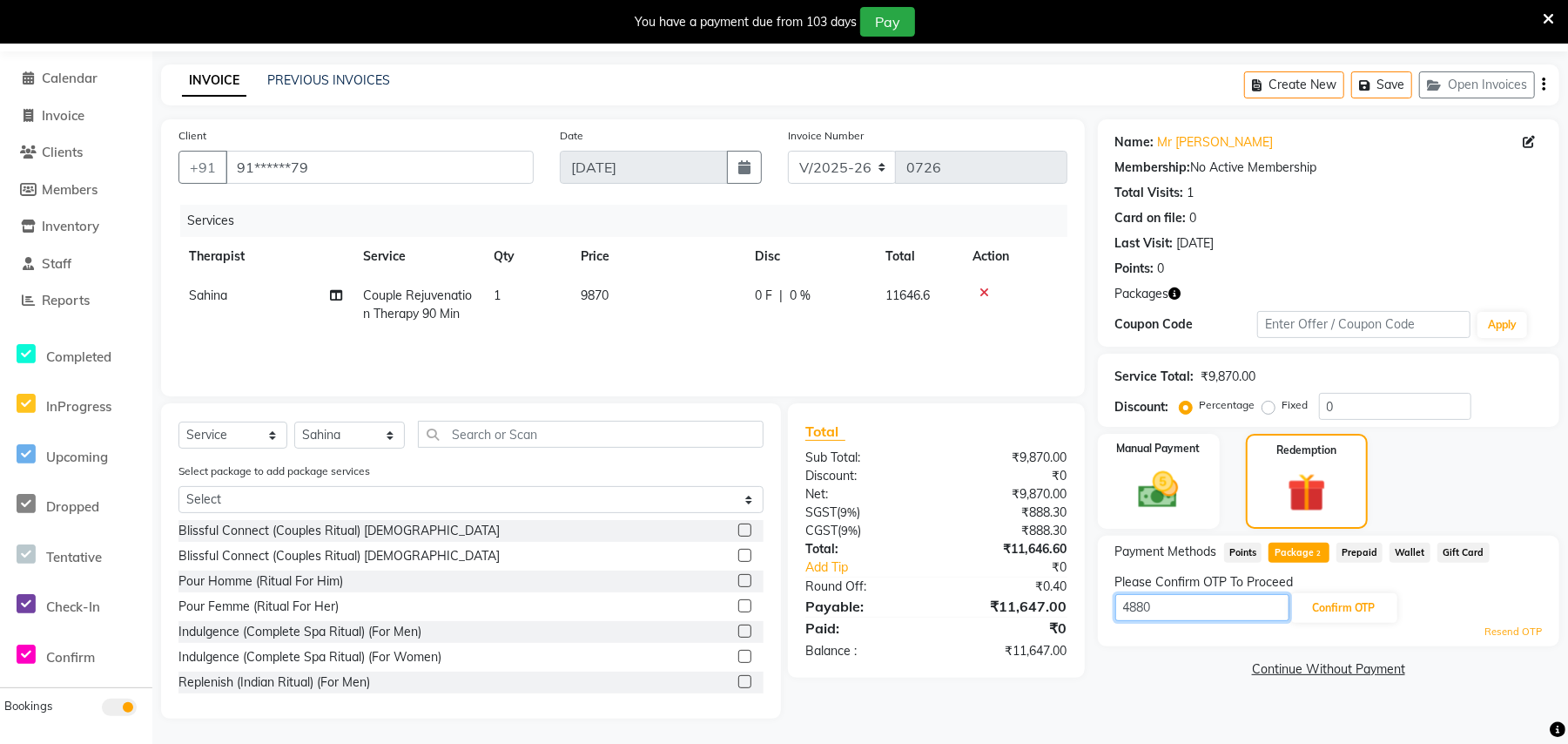
click at [1144, 606] on input "4880" at bounding box center [1202, 608] width 174 height 27
type input "4800"
click at [1352, 603] on button "Confirm OTP" at bounding box center [1343, 608] width 106 height 29
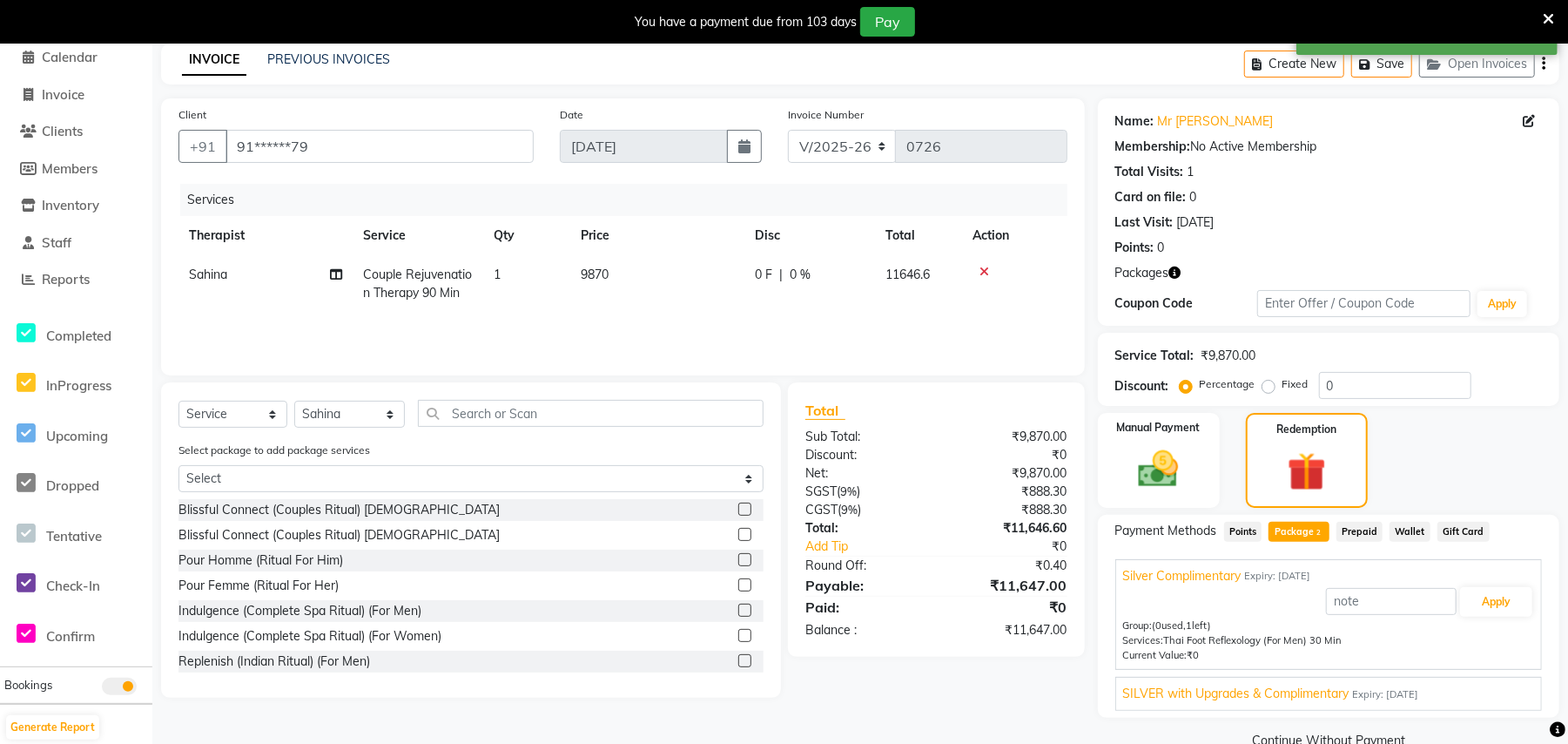
scroll to position [113, 0]
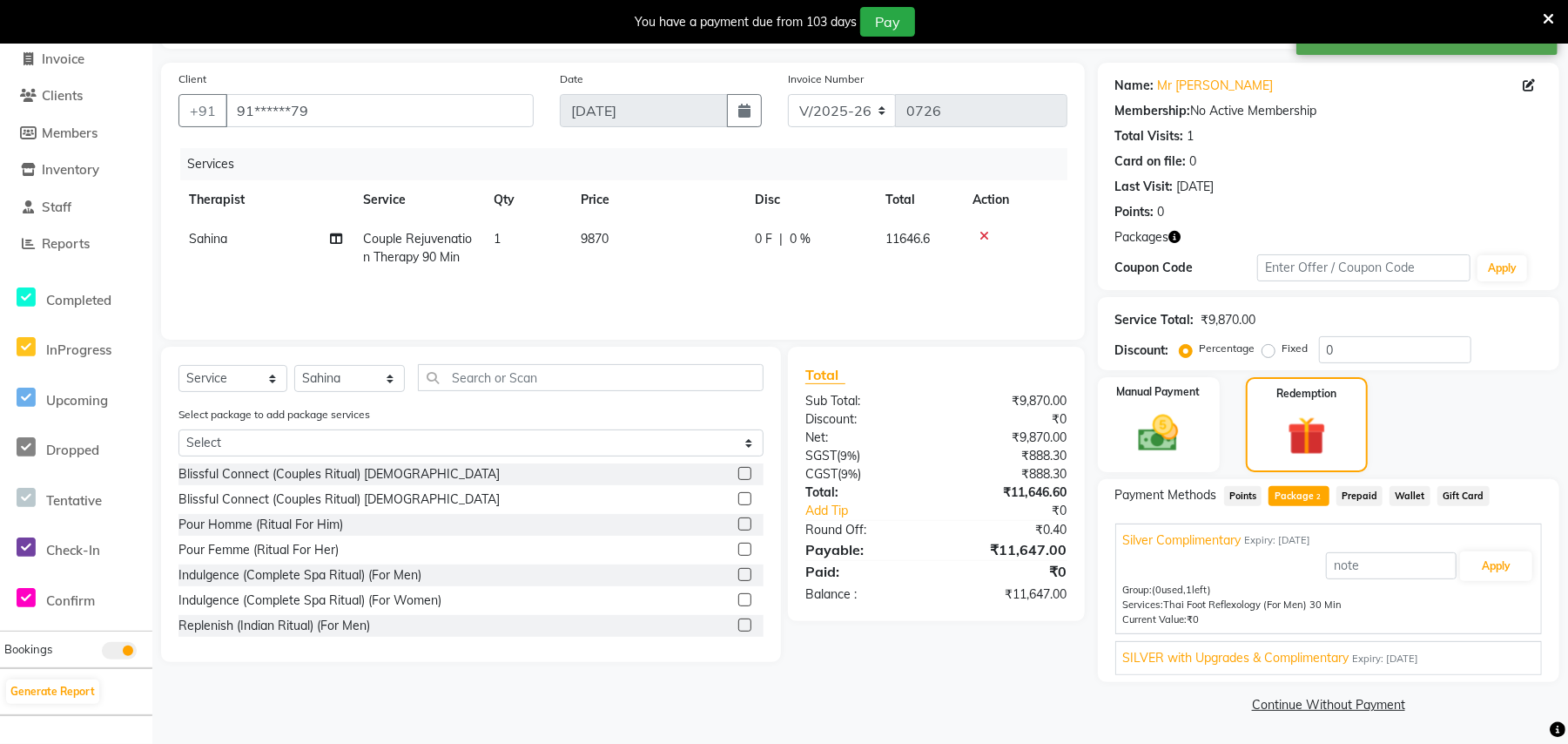
click at [1417, 655] on span "Expiry: [DATE]" at bounding box center [1386, 658] width 66 height 15
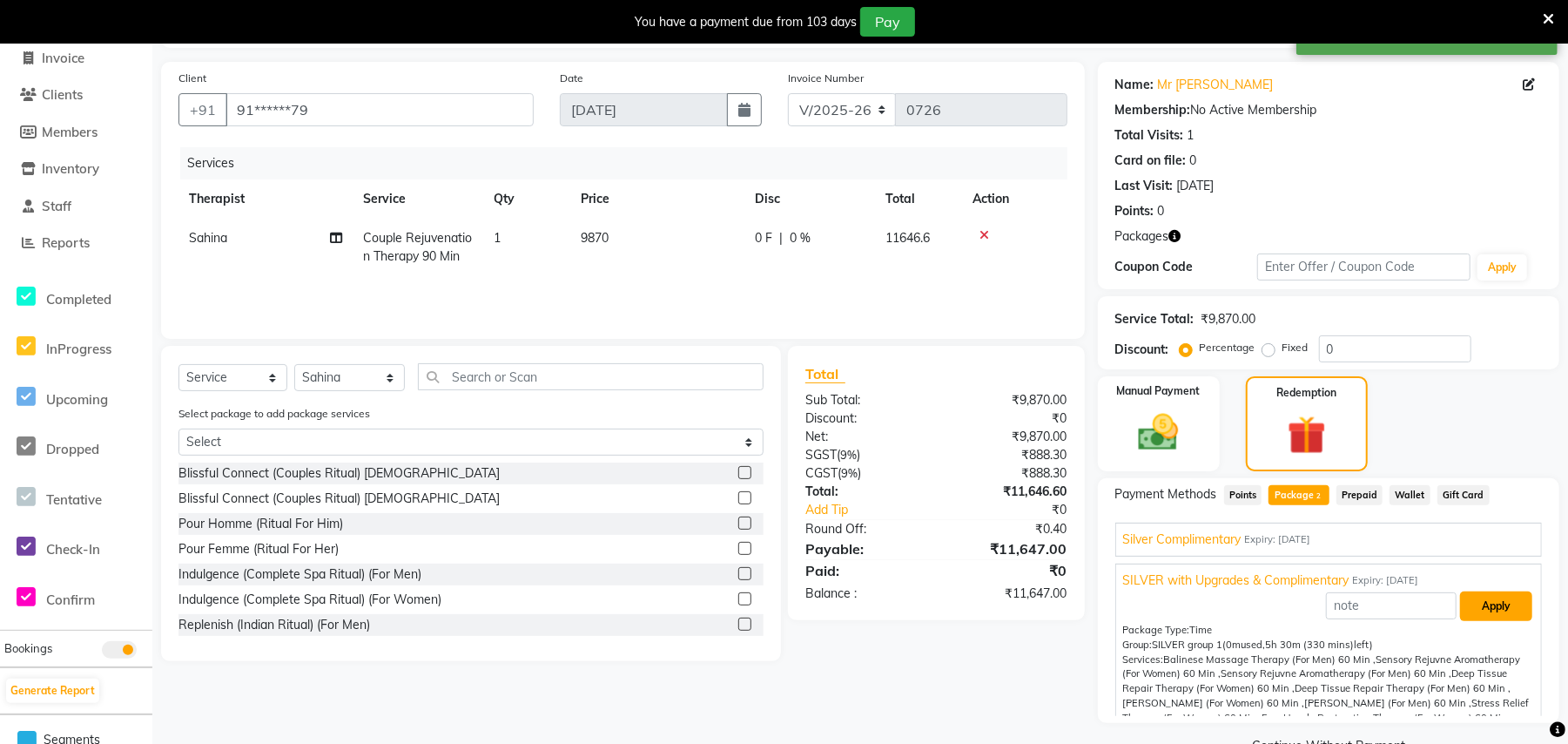
click at [1478, 606] on button "Apply" at bounding box center [1496, 606] width 72 height 29
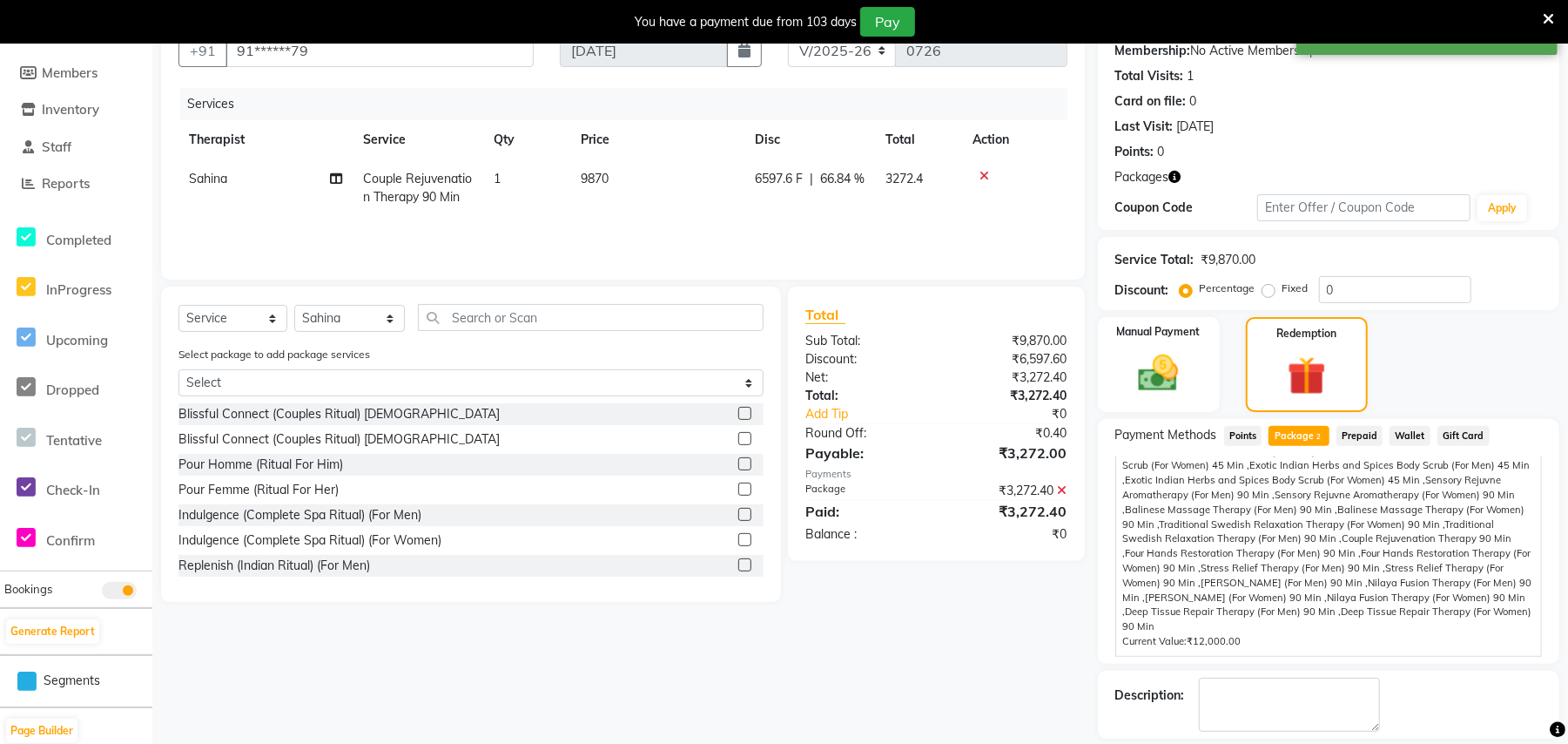
scroll to position [254, 0]
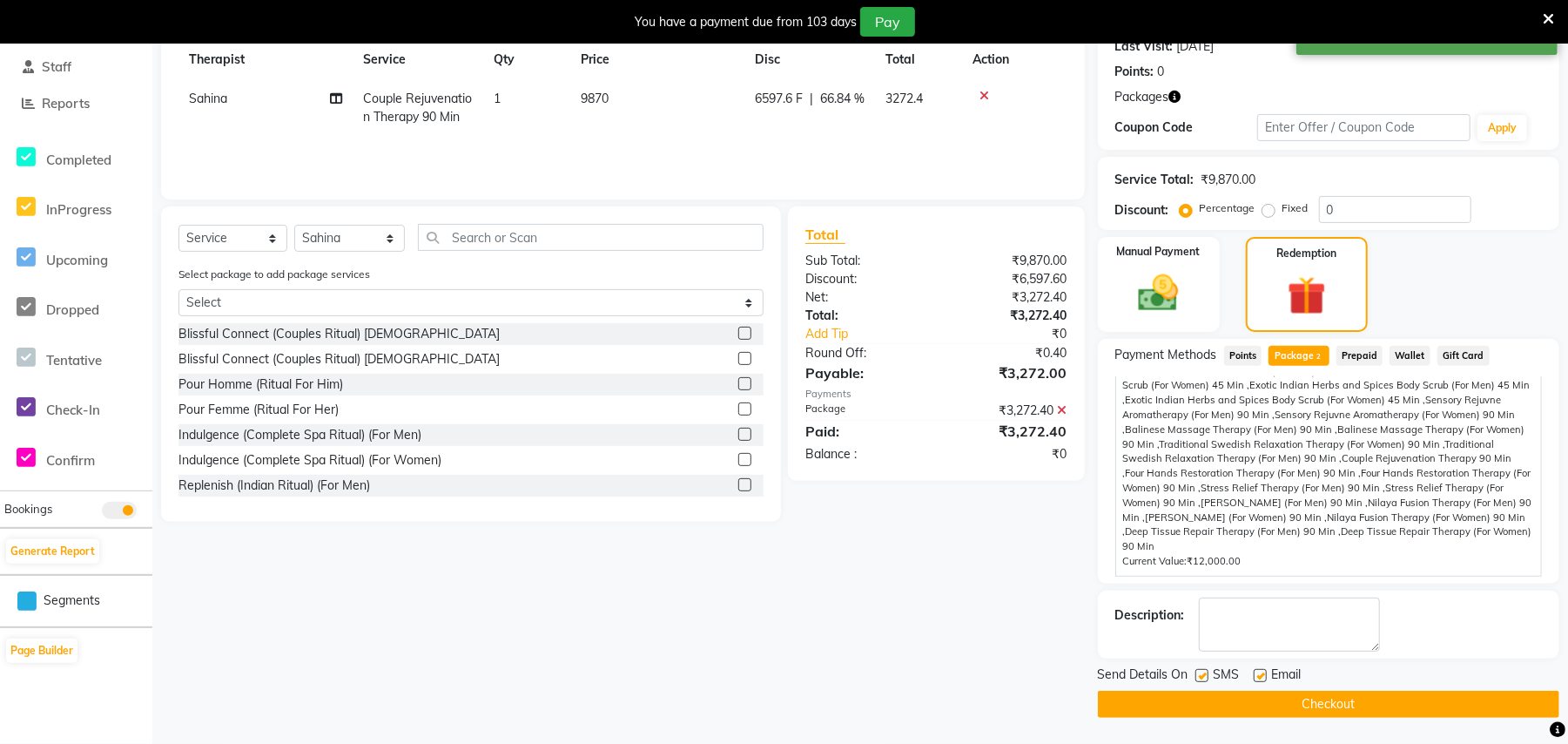
click at [1305, 701] on button "Checkout" at bounding box center [1328, 704] width 462 height 27
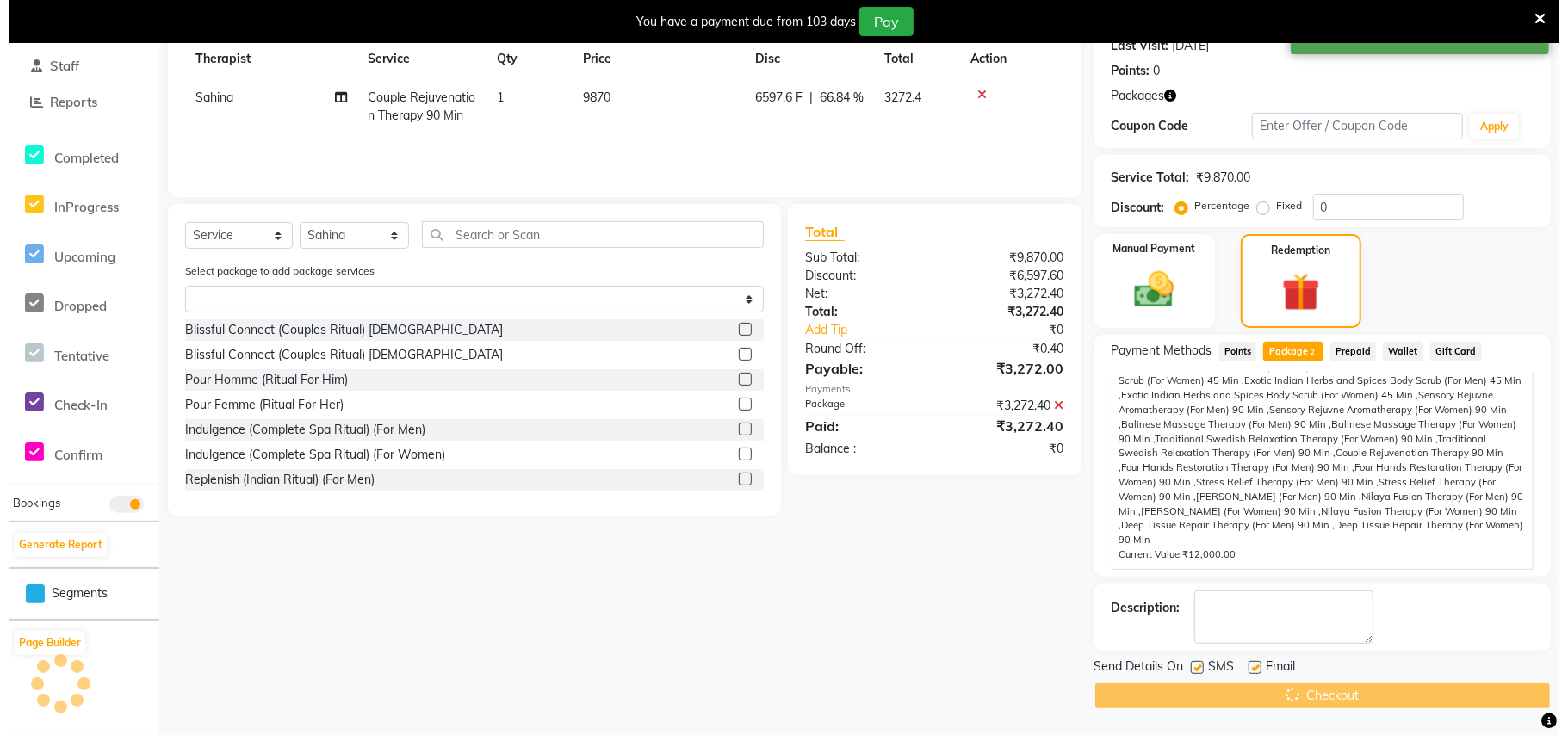
scroll to position [43, 0]
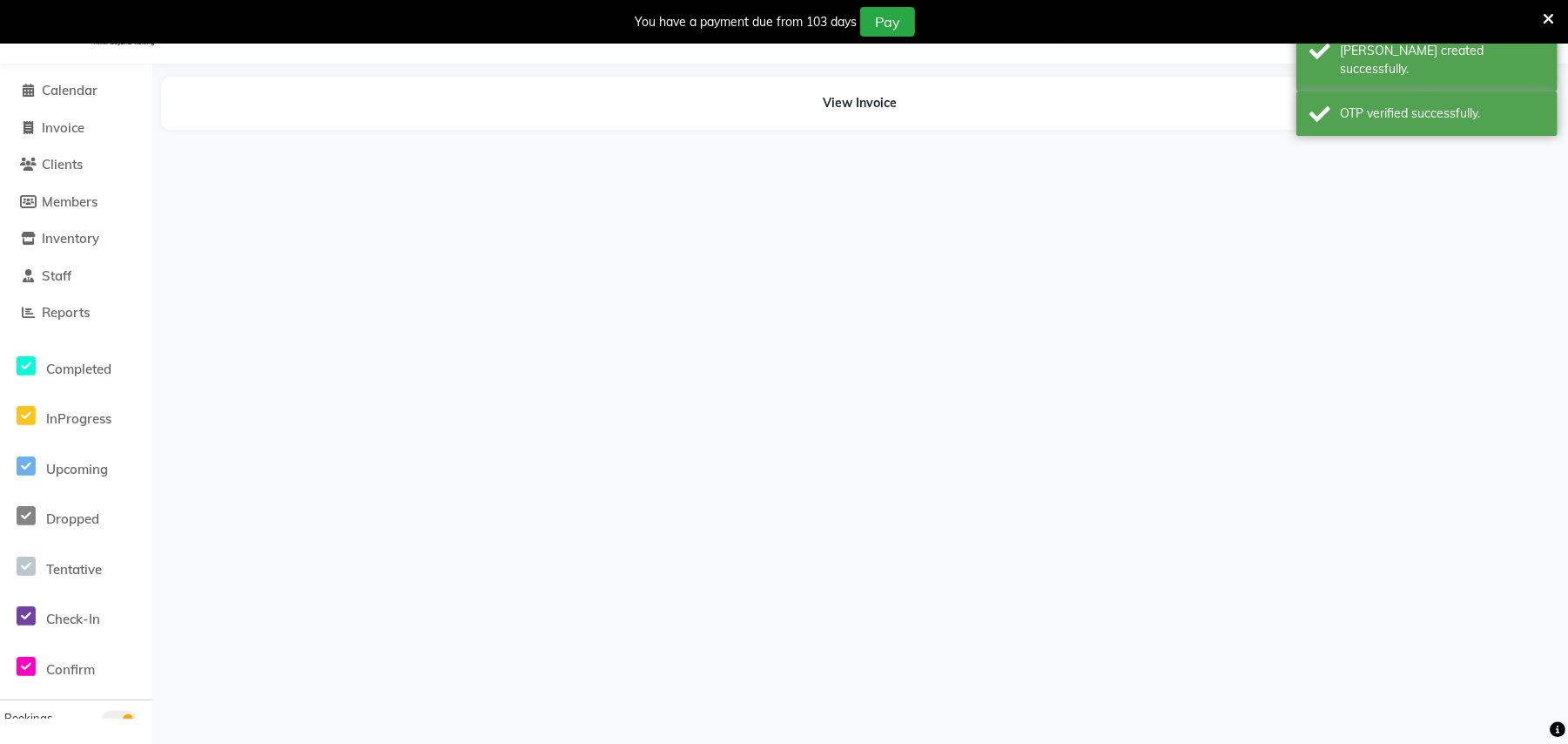
select select "77563"
select select "77566"
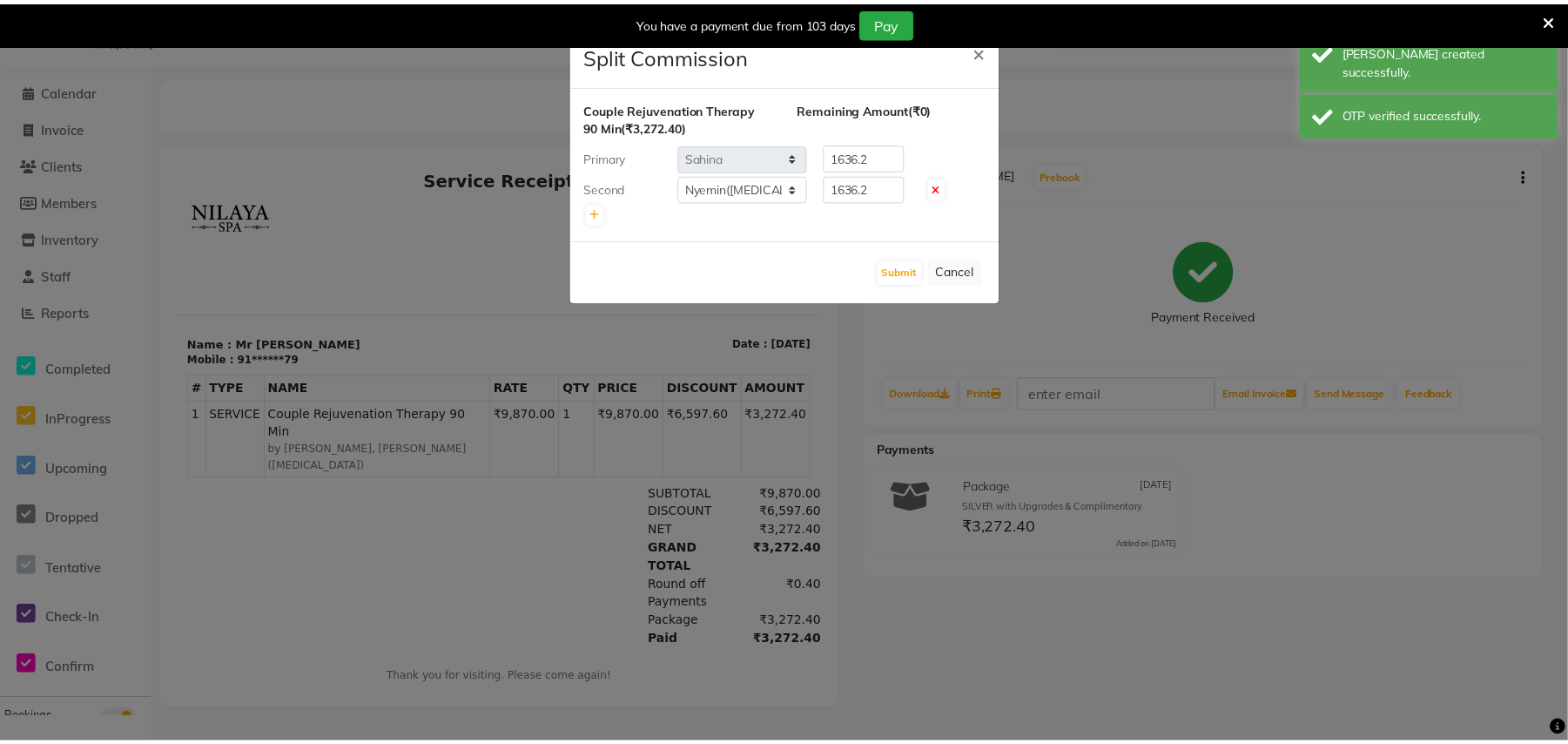
scroll to position [0, 0]
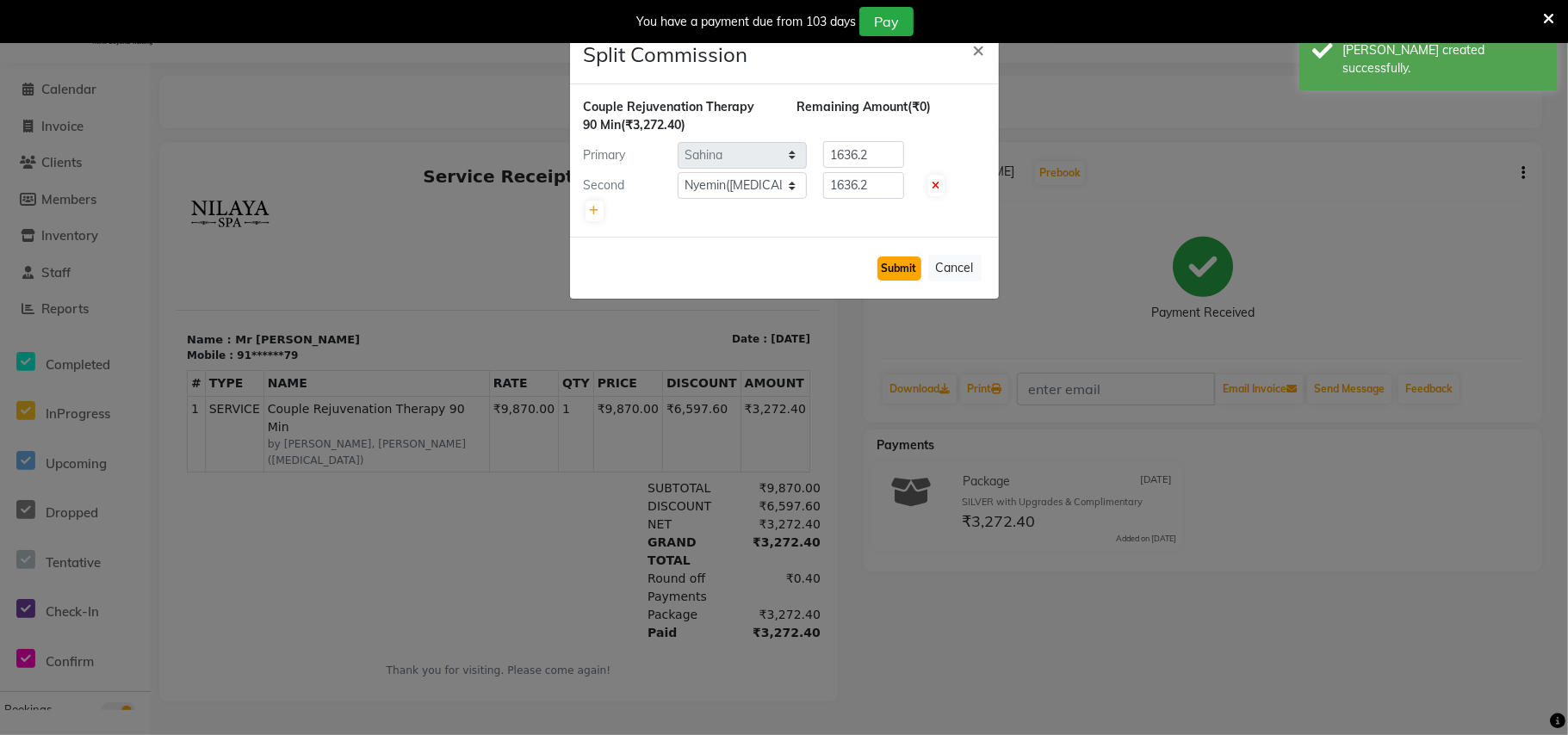
click at [900, 267] on button "Submit" at bounding box center [900, 268] width 44 height 24
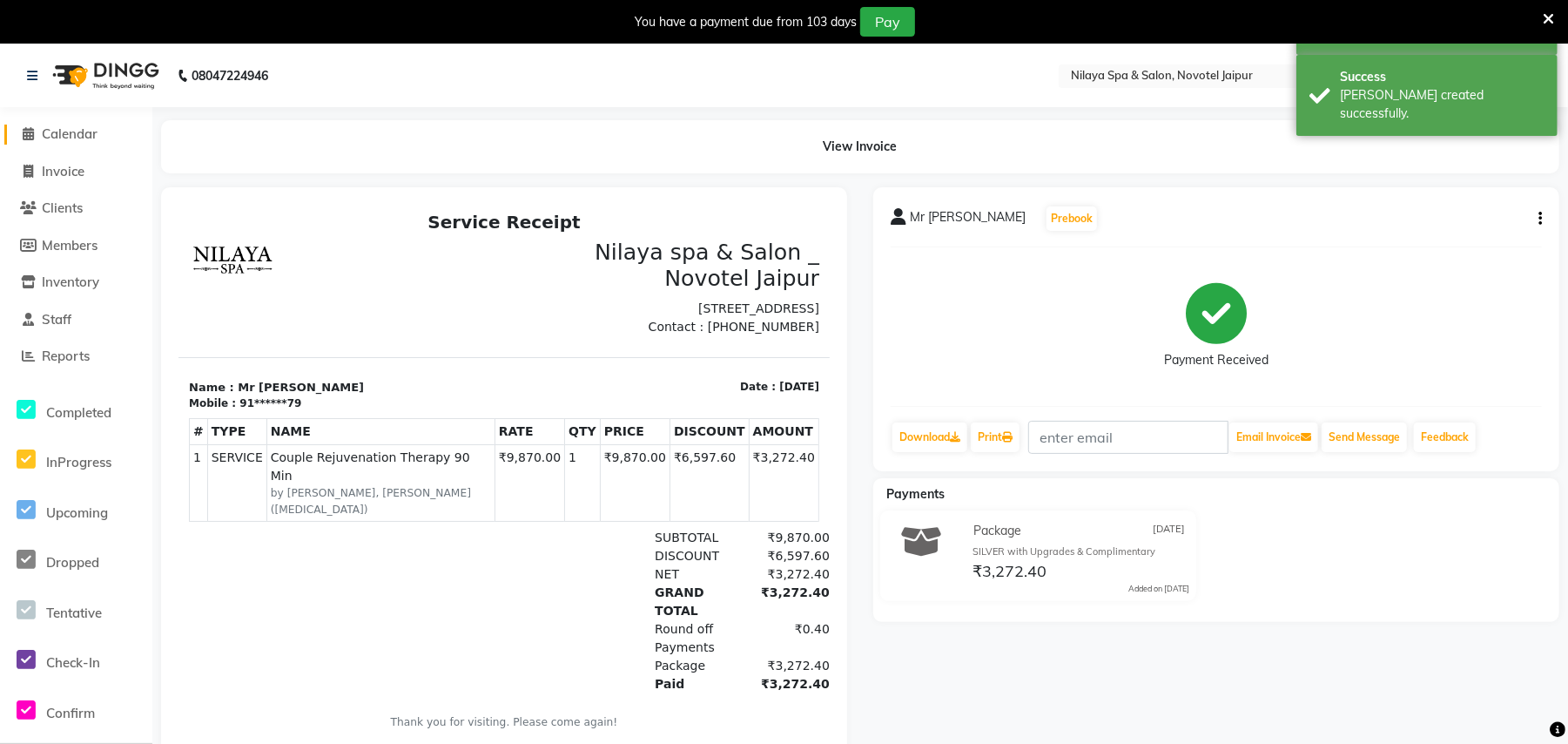
click at [66, 133] on span "Calendar" at bounding box center [69, 133] width 55 height 17
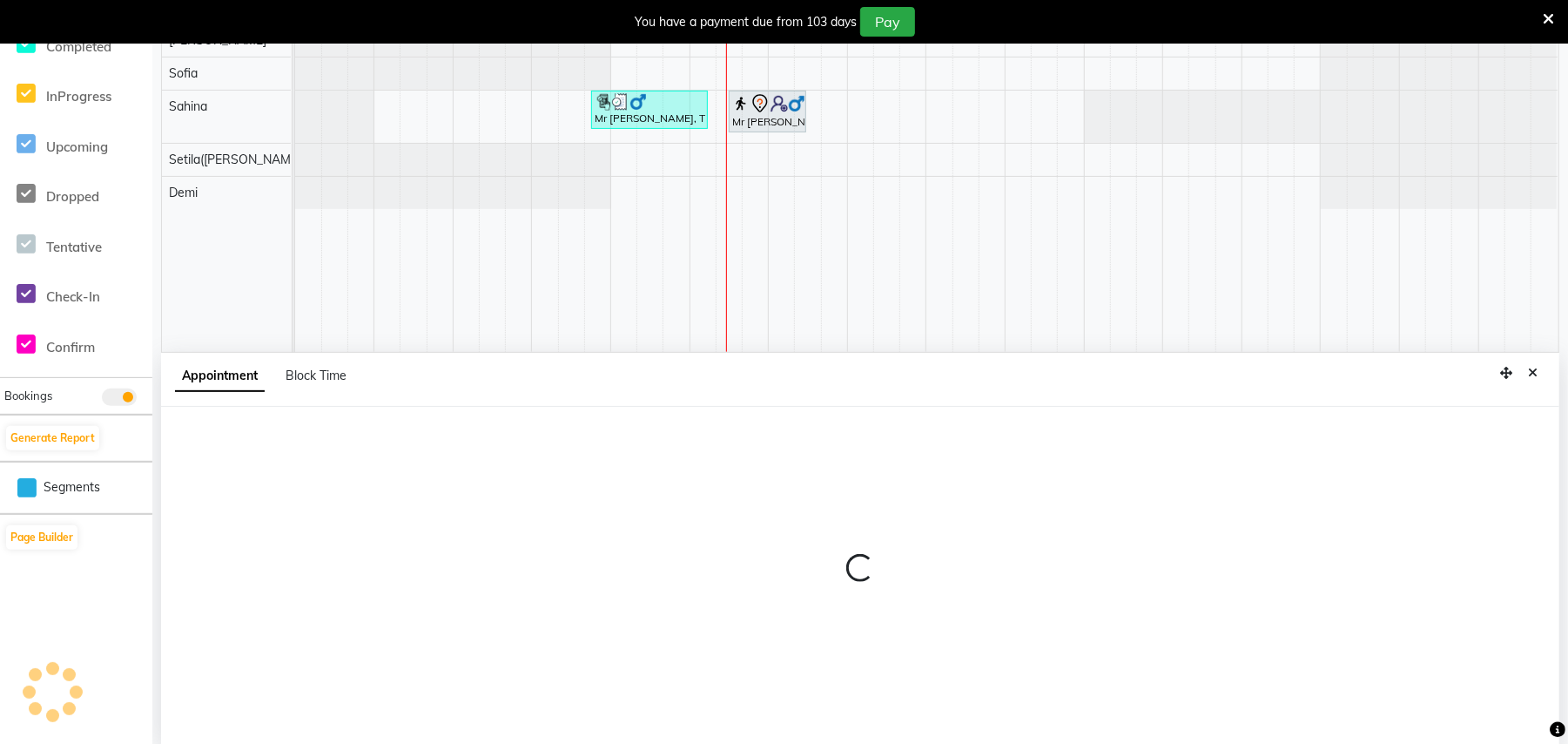
scroll to position [372, 0]
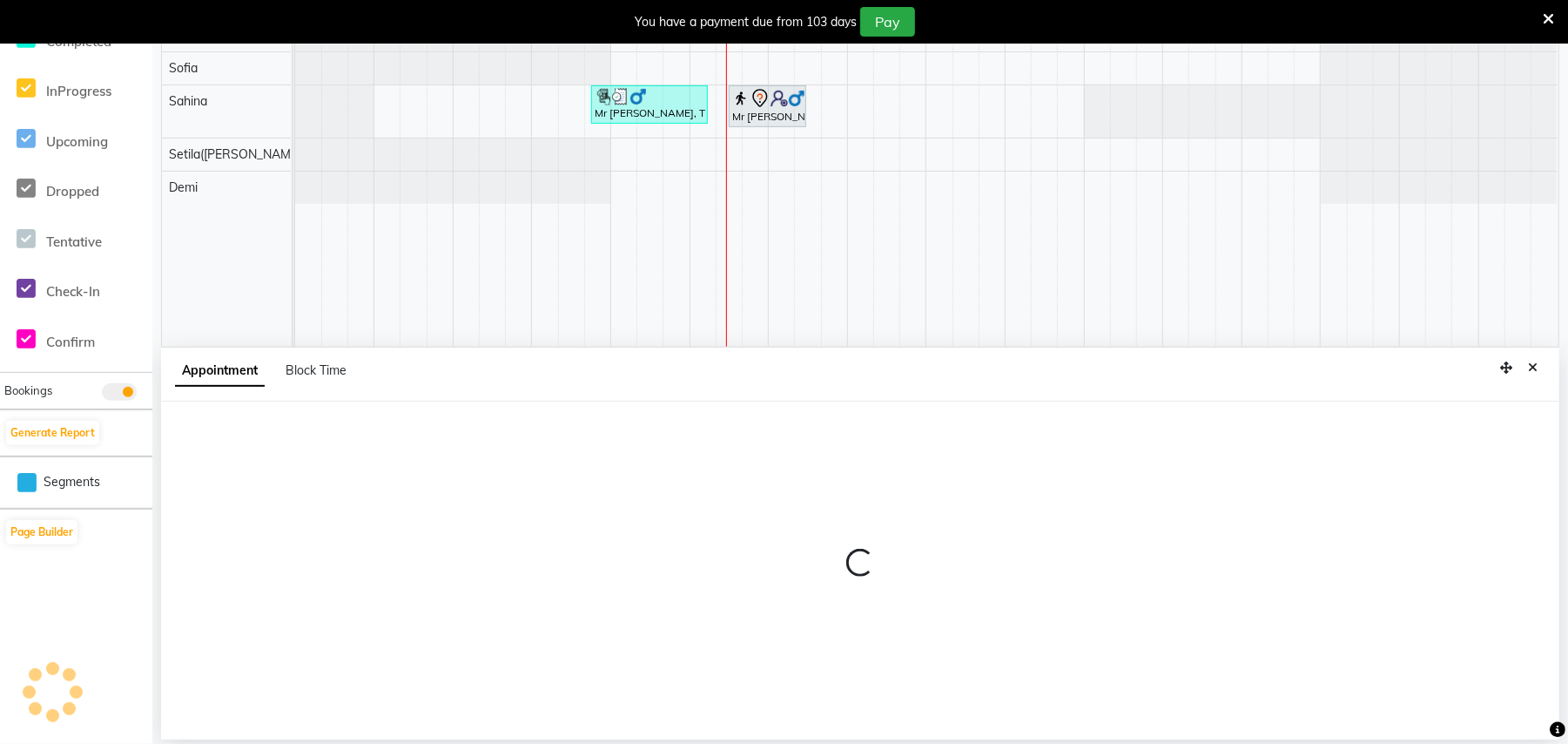
select select "77566"
select select "855"
select select "tentative"
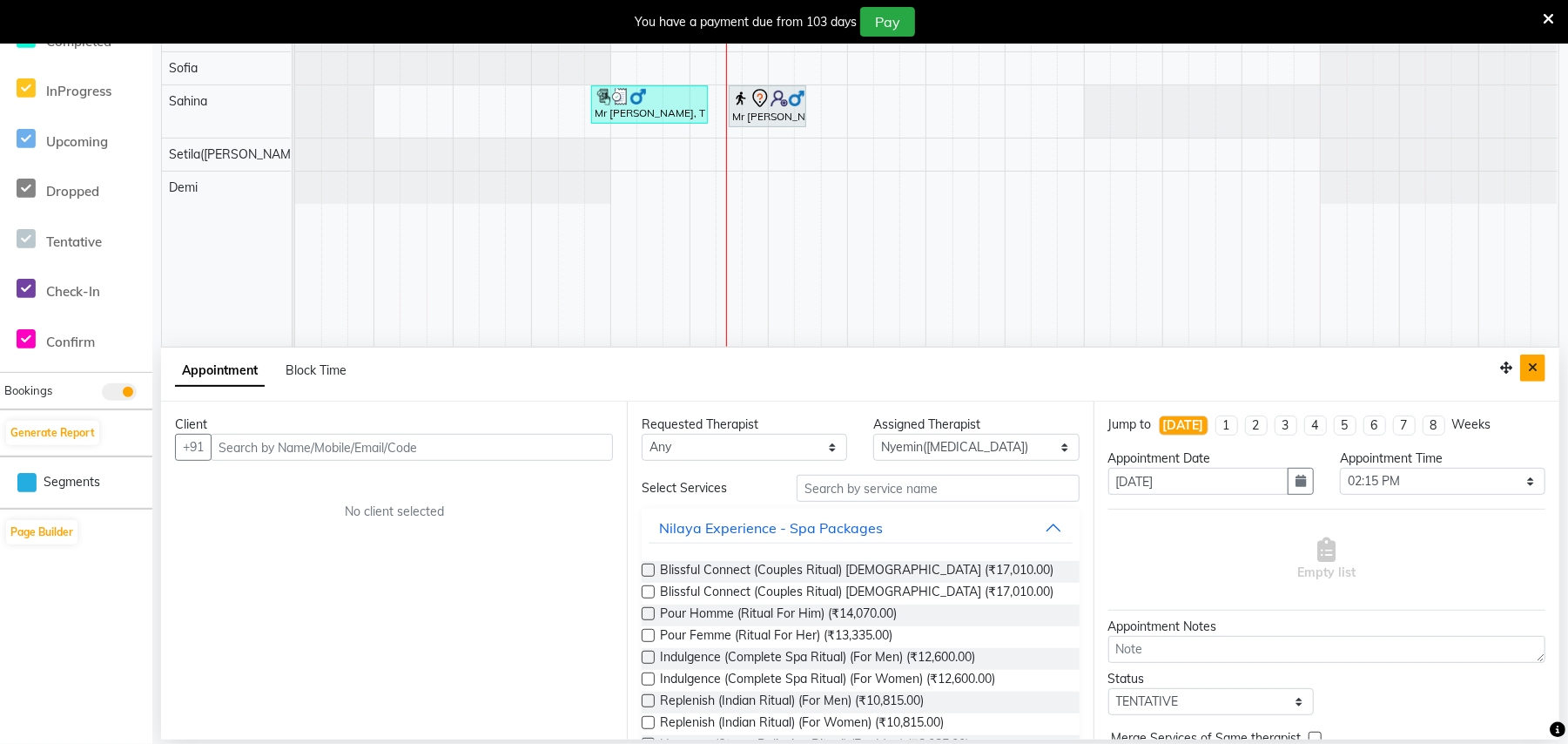
click at [1529, 371] on icon "Close" at bounding box center [1533, 368] width 10 height 13
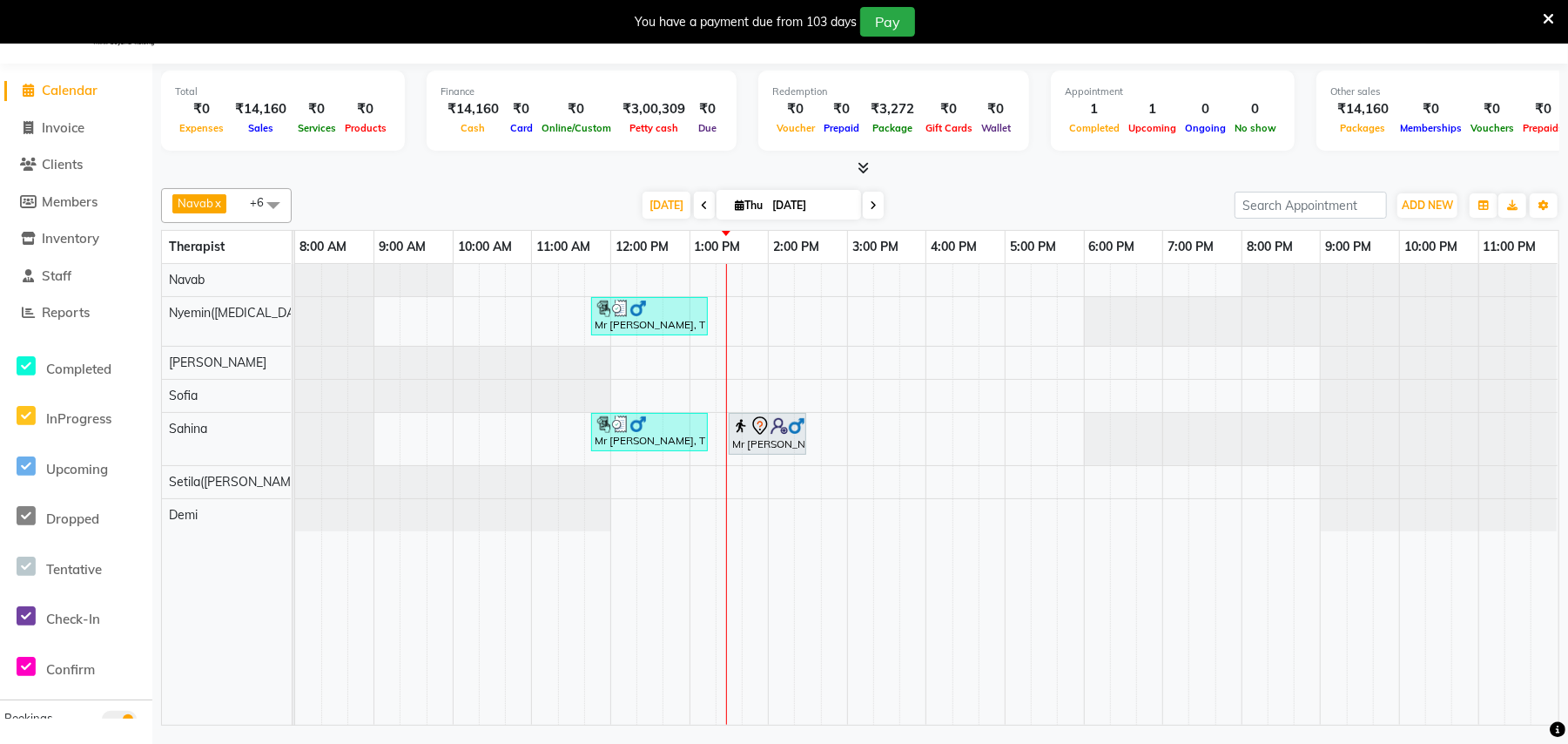
select select "77566"
select select "600"
select select "tentative"
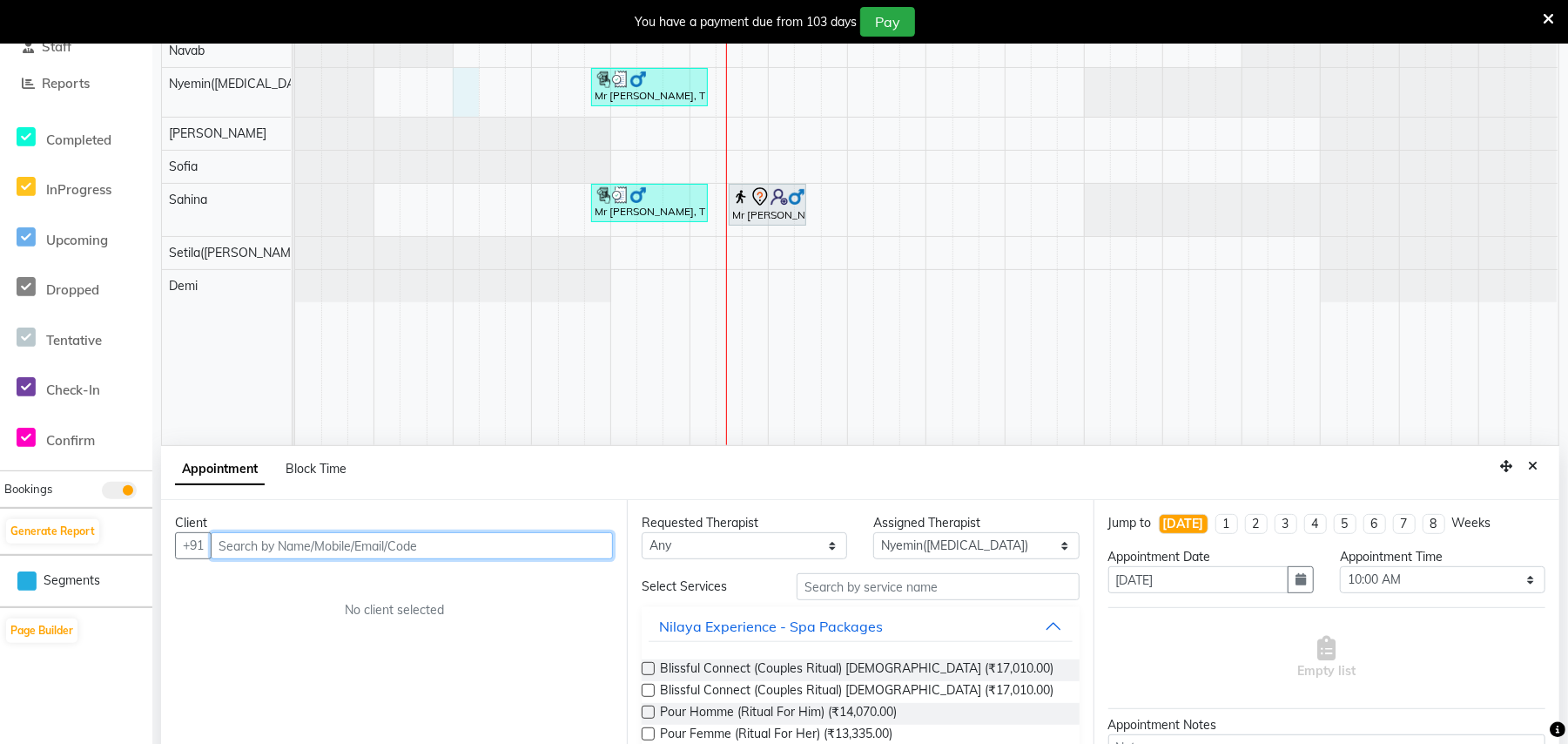
scroll to position [372, 0]
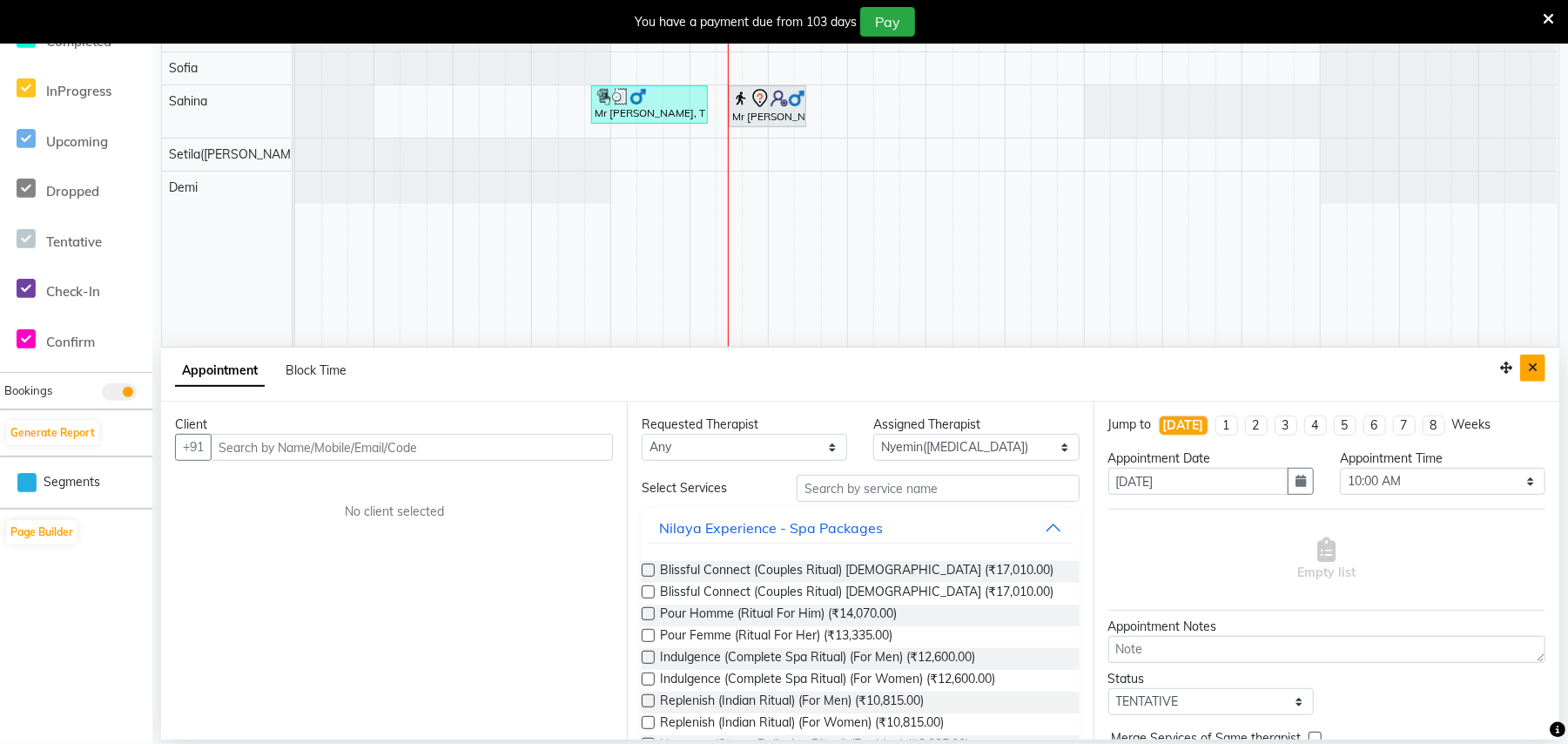
click at [1532, 360] on button "Close" at bounding box center [1533, 368] width 25 height 27
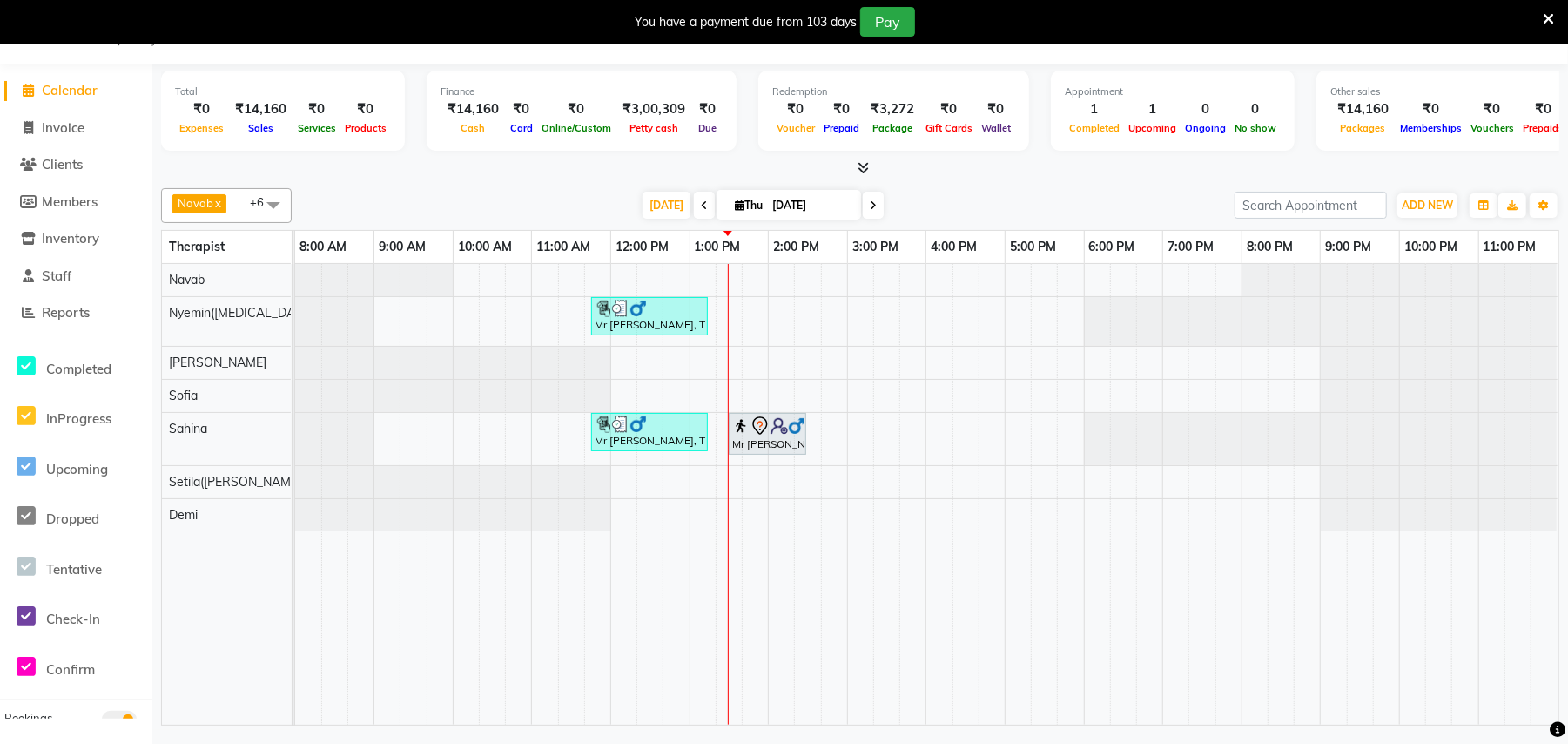
select select "77566"
select select "tentative"
select select "600"
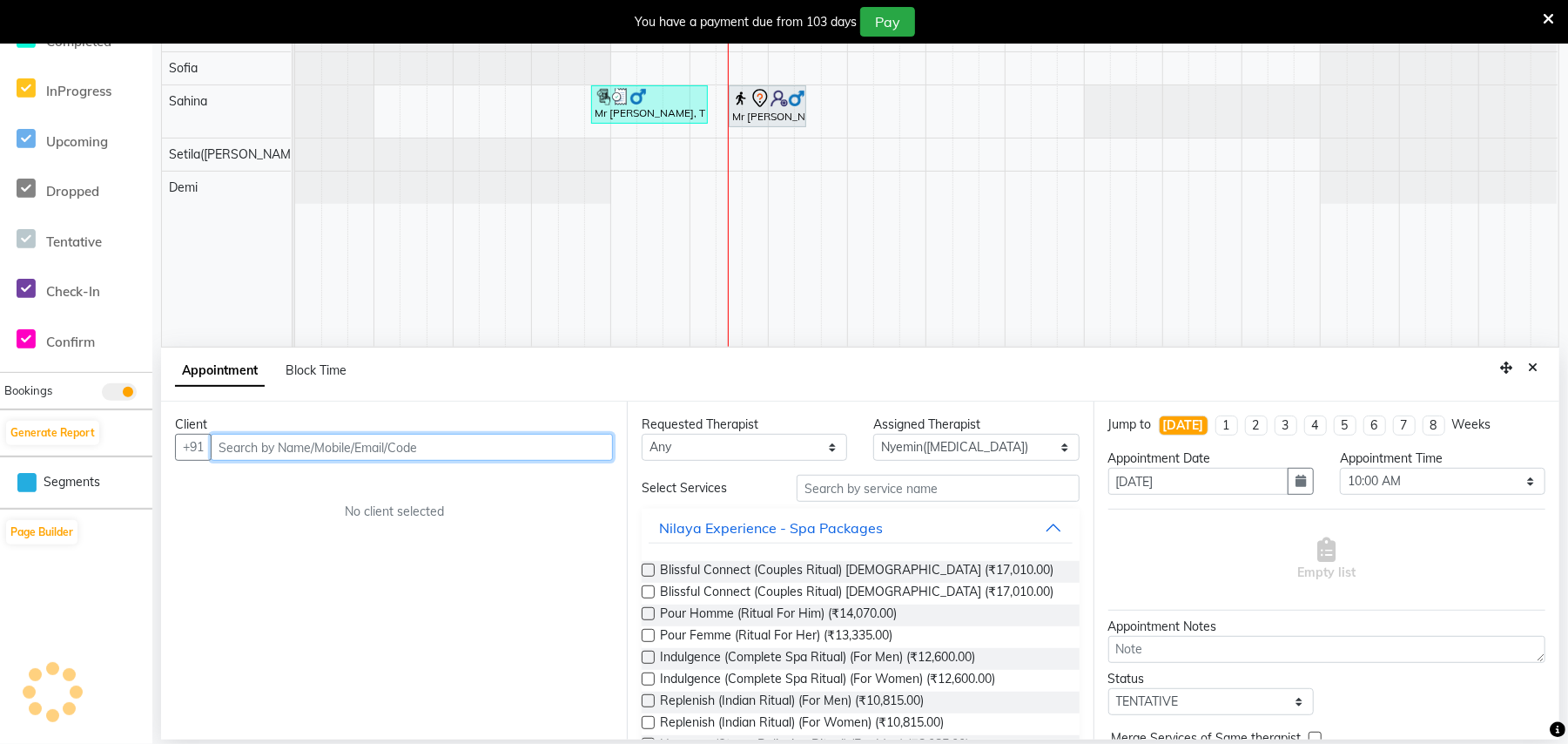
scroll to position [372, 0]
paste input "9166766779"
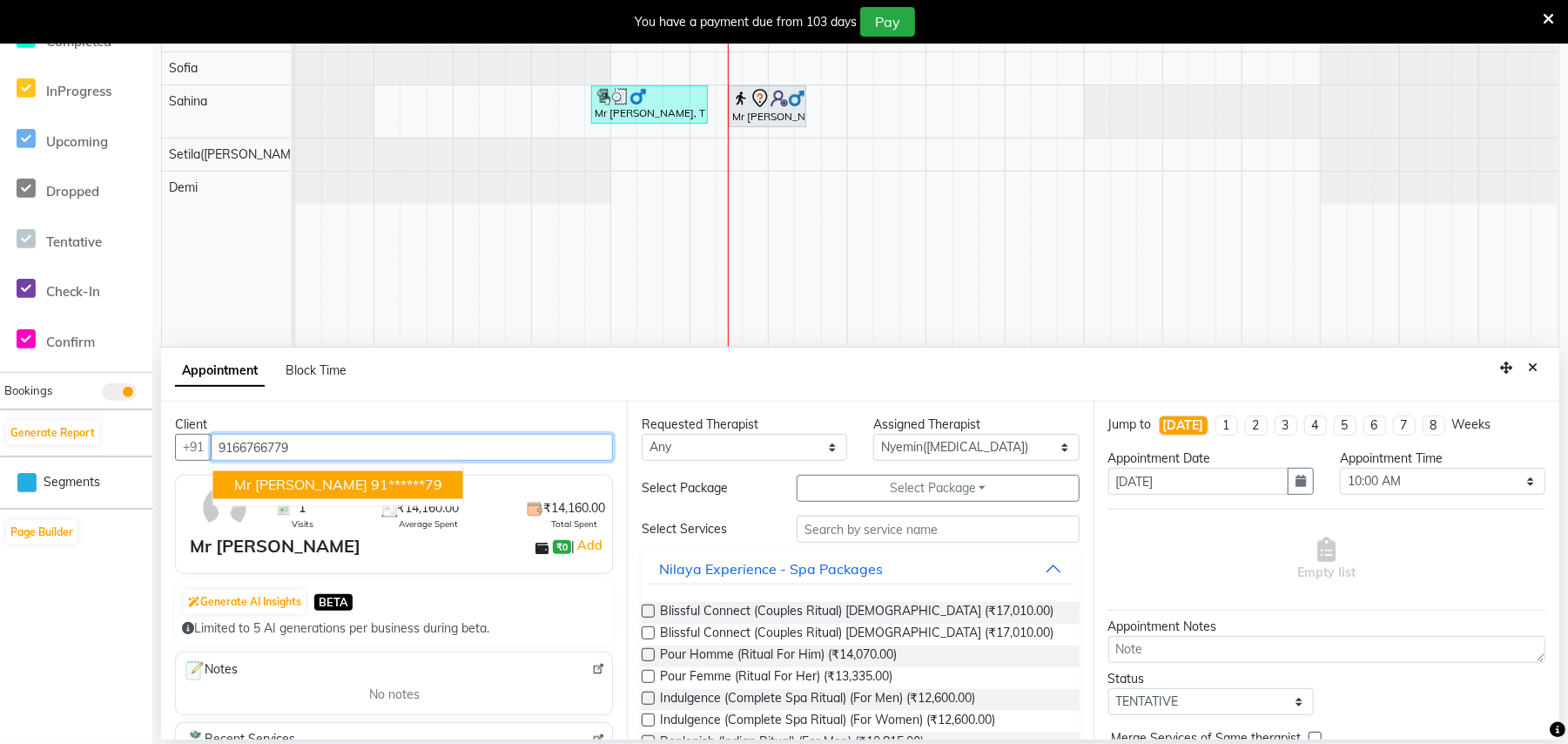
click at [370, 485] on ngb-highlight "91******79" at bounding box center [405, 485] width 71 height 18
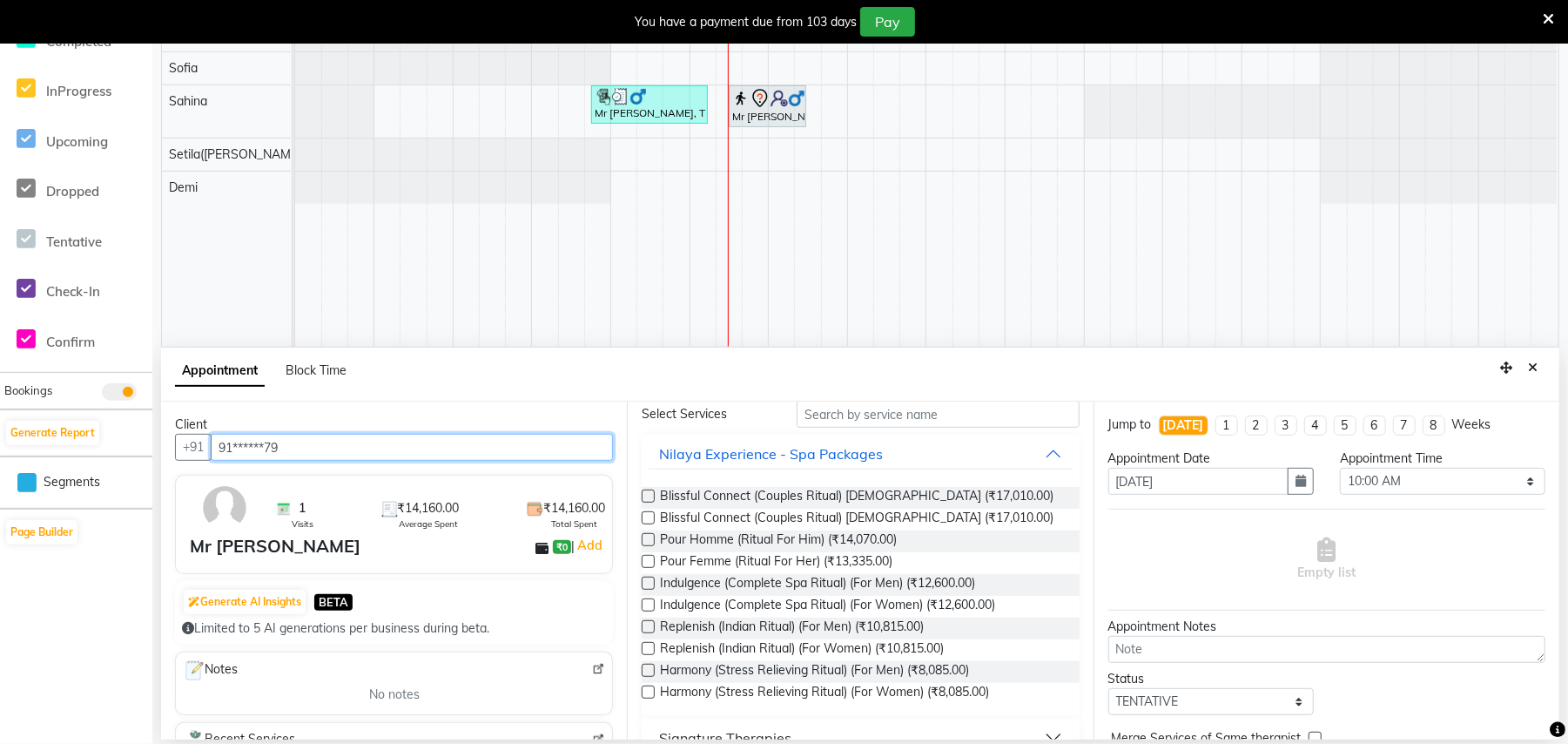
scroll to position [116, 0]
type input "91******79"
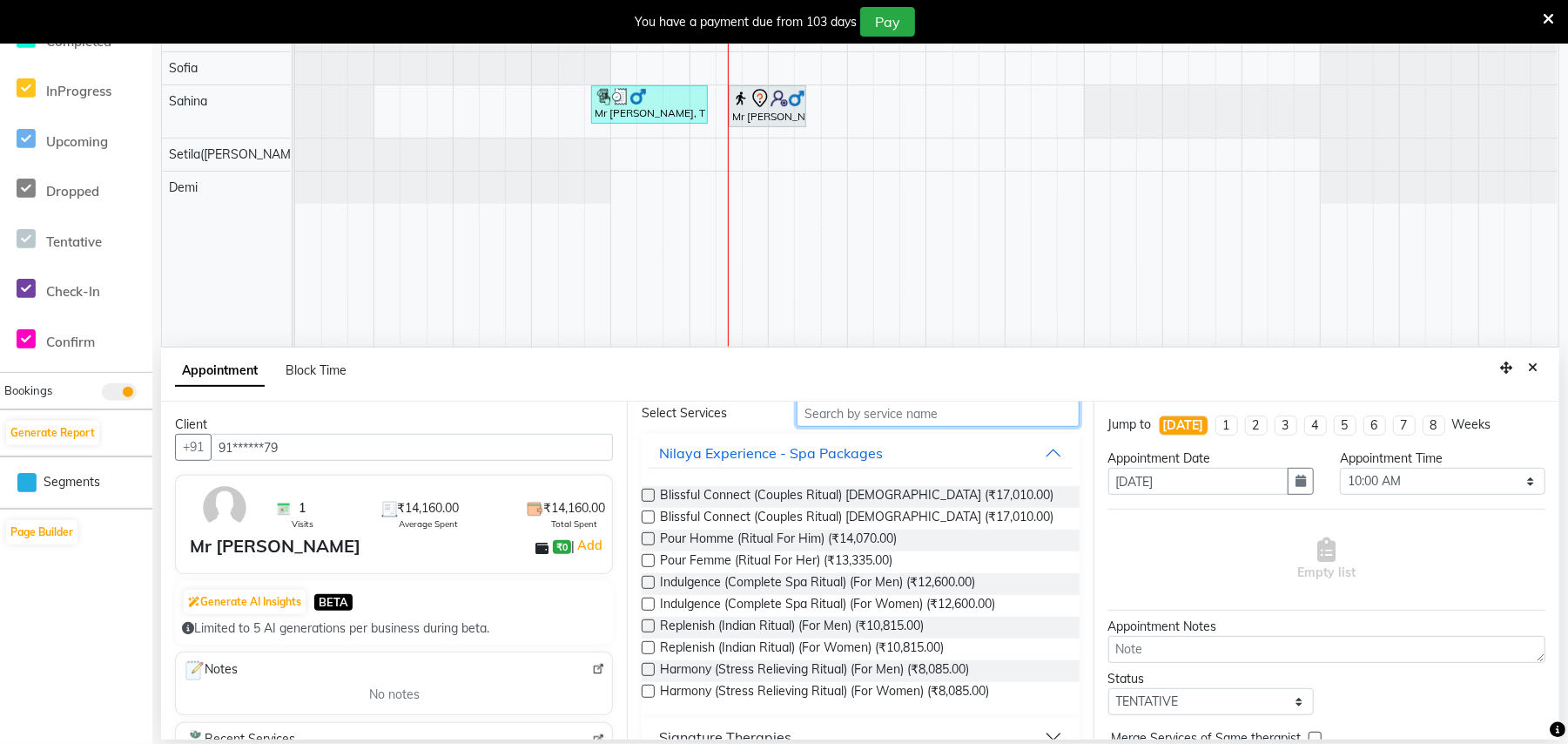
click at [916, 405] on input "text" at bounding box center [937, 413] width 283 height 27
click at [913, 418] on input "text" at bounding box center [937, 413] width 283 height 27
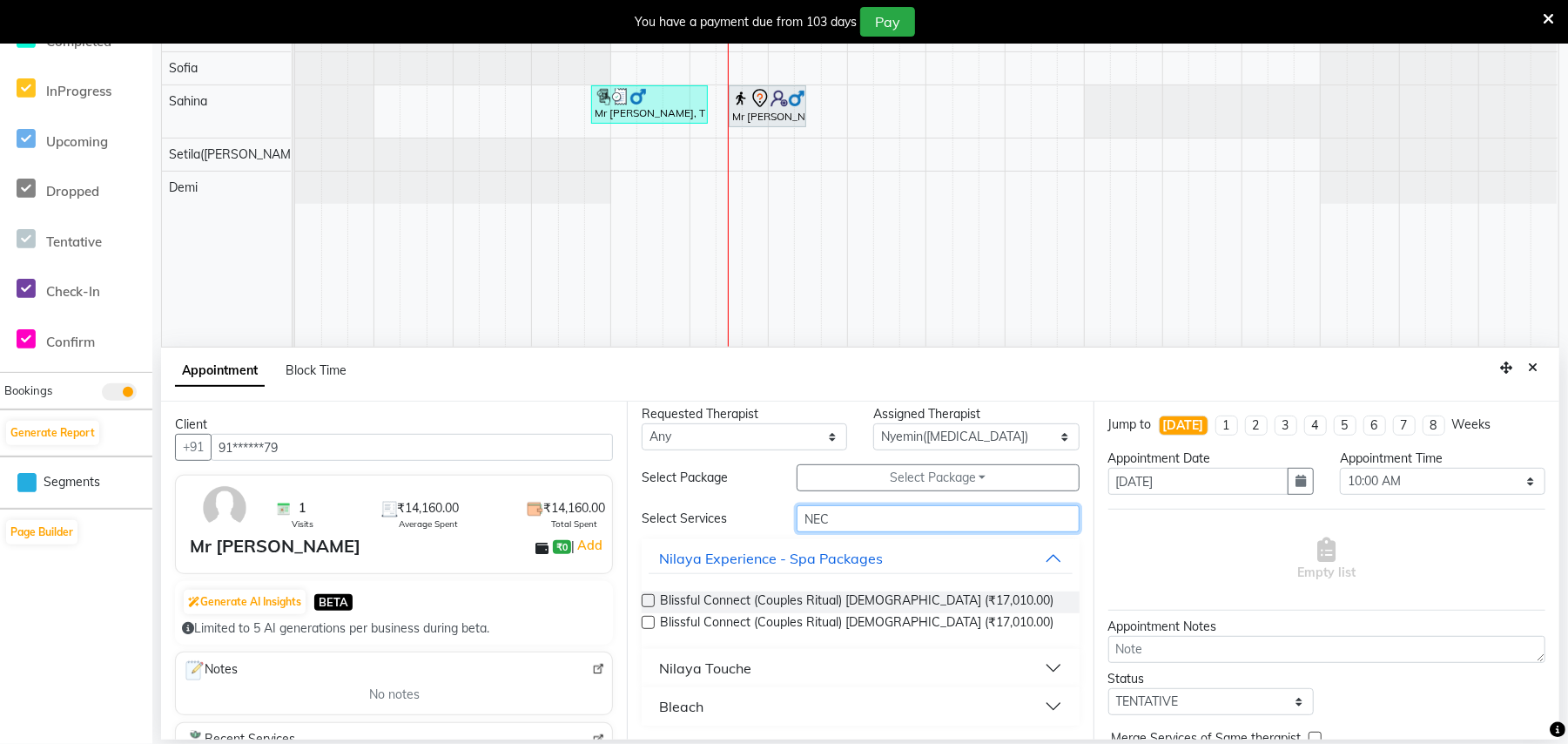
scroll to position [12, 0]
type input "NEC"
click at [1036, 669] on button "Nilaya Touche" at bounding box center [859, 668] width 423 height 31
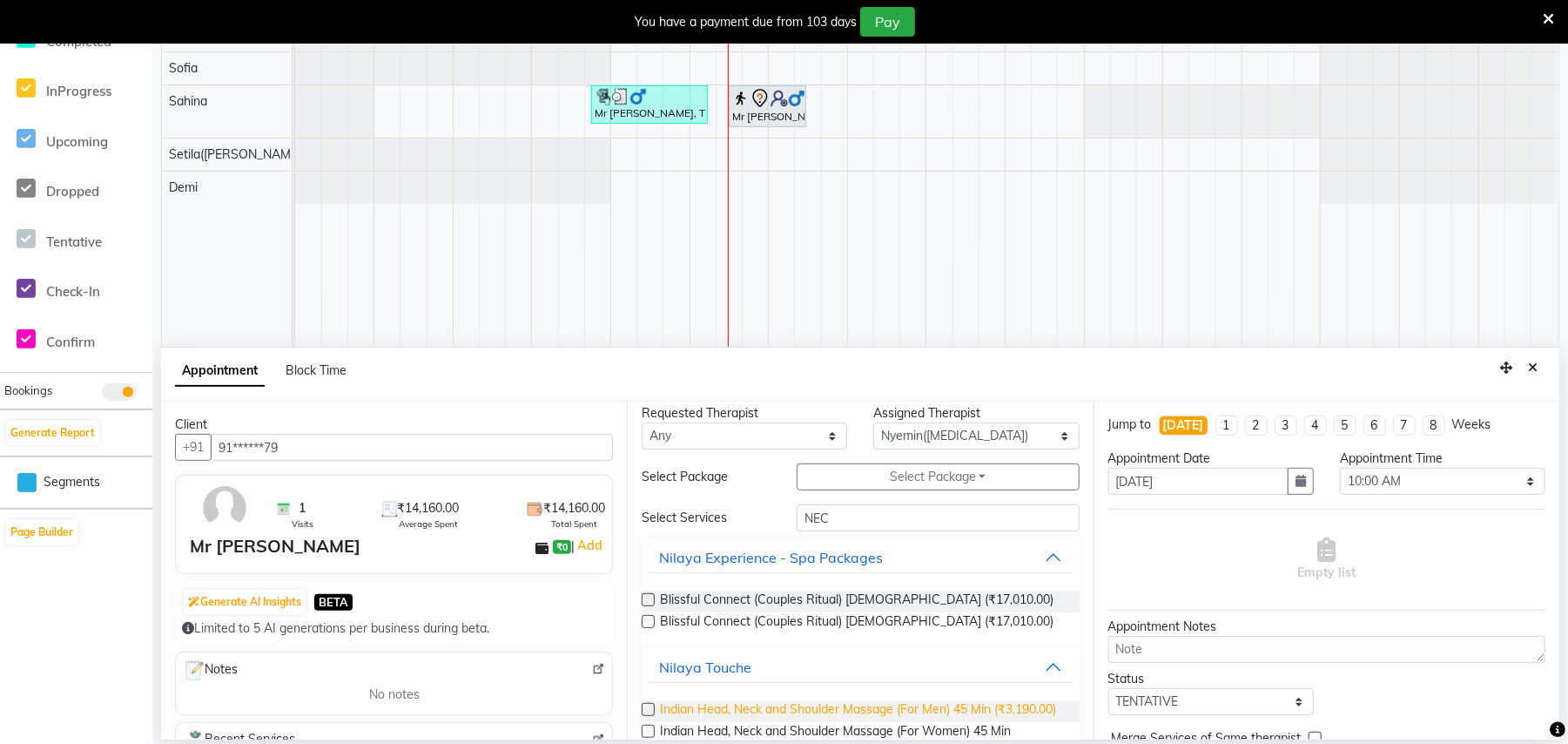
click at [892, 714] on span "Indian Head, Neck and Shoulder Massage (For Men) 45 Min (₹3,190.00)" at bounding box center [857, 711] width 396 height 21
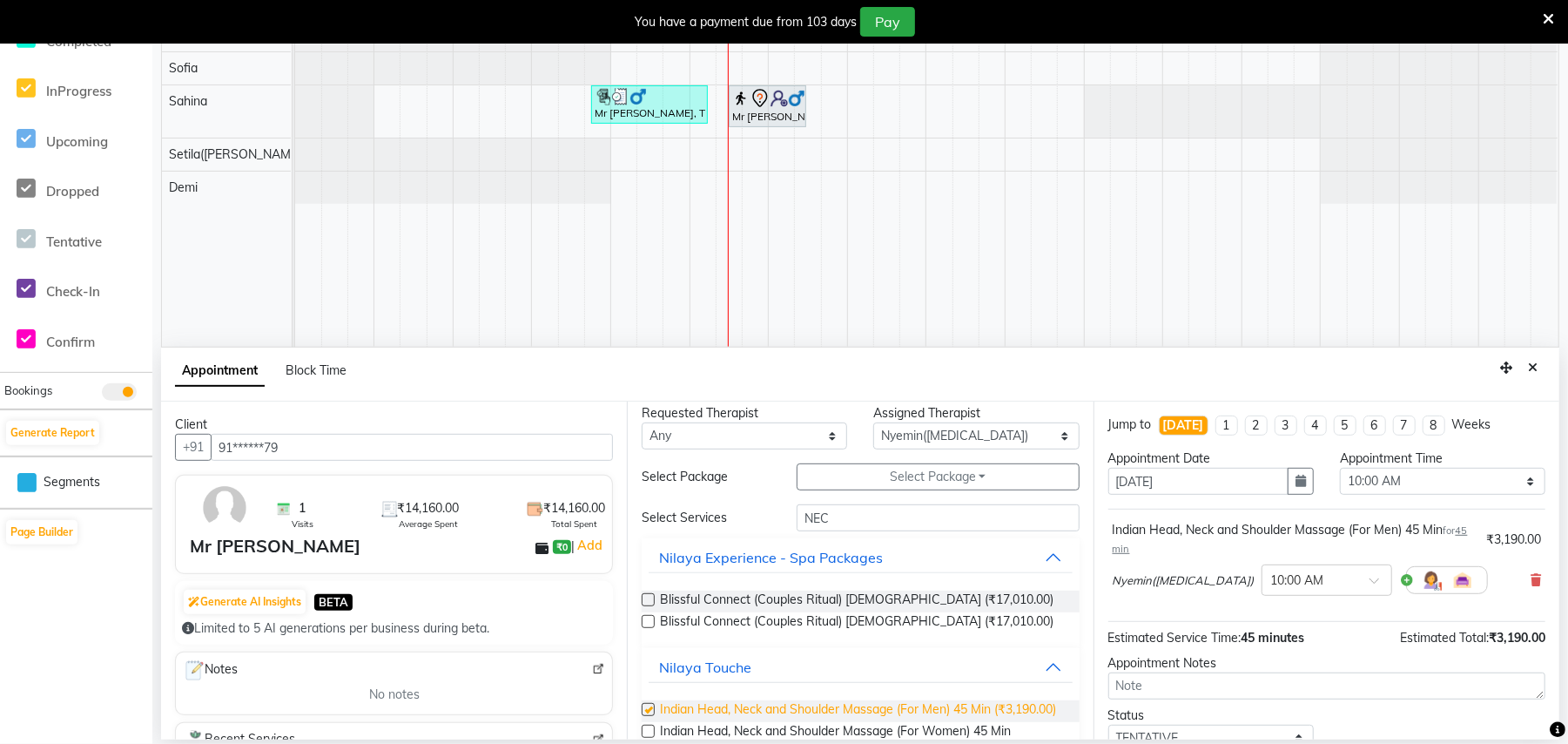
checkbox input "false"
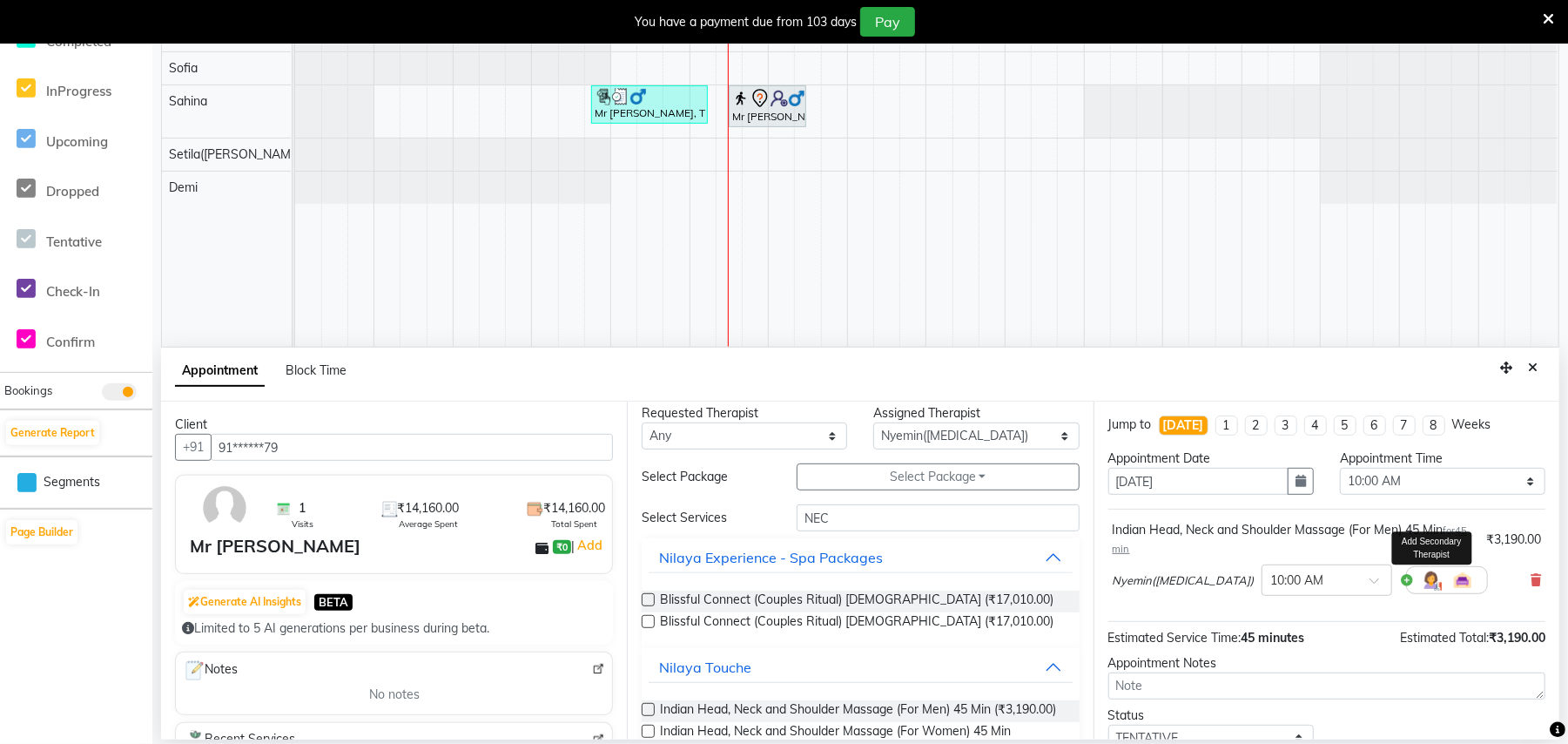
click at [1421, 579] on img at bounding box center [1431, 580] width 20 height 20
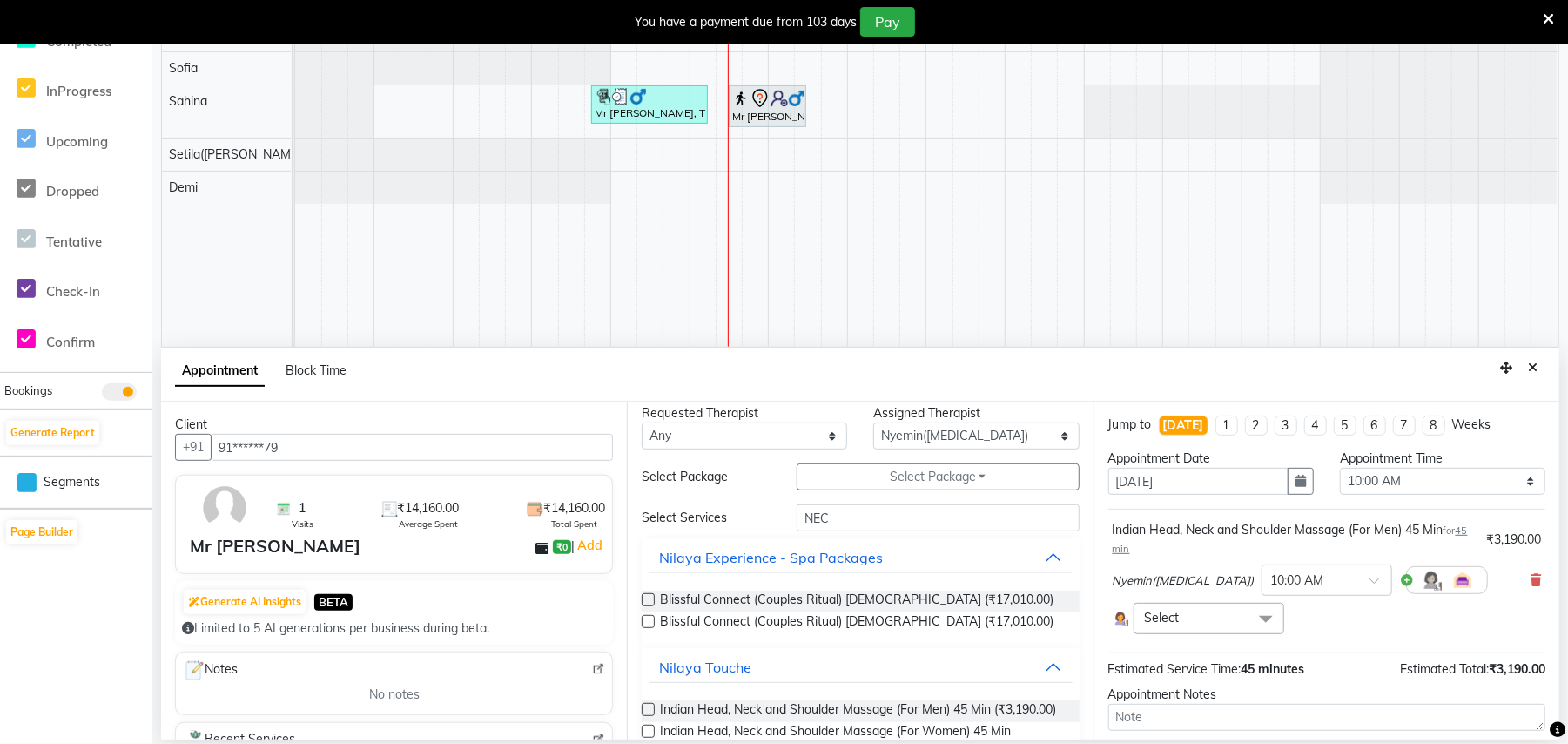
click at [1233, 614] on span "Select" at bounding box center [1208, 618] width 151 height 30
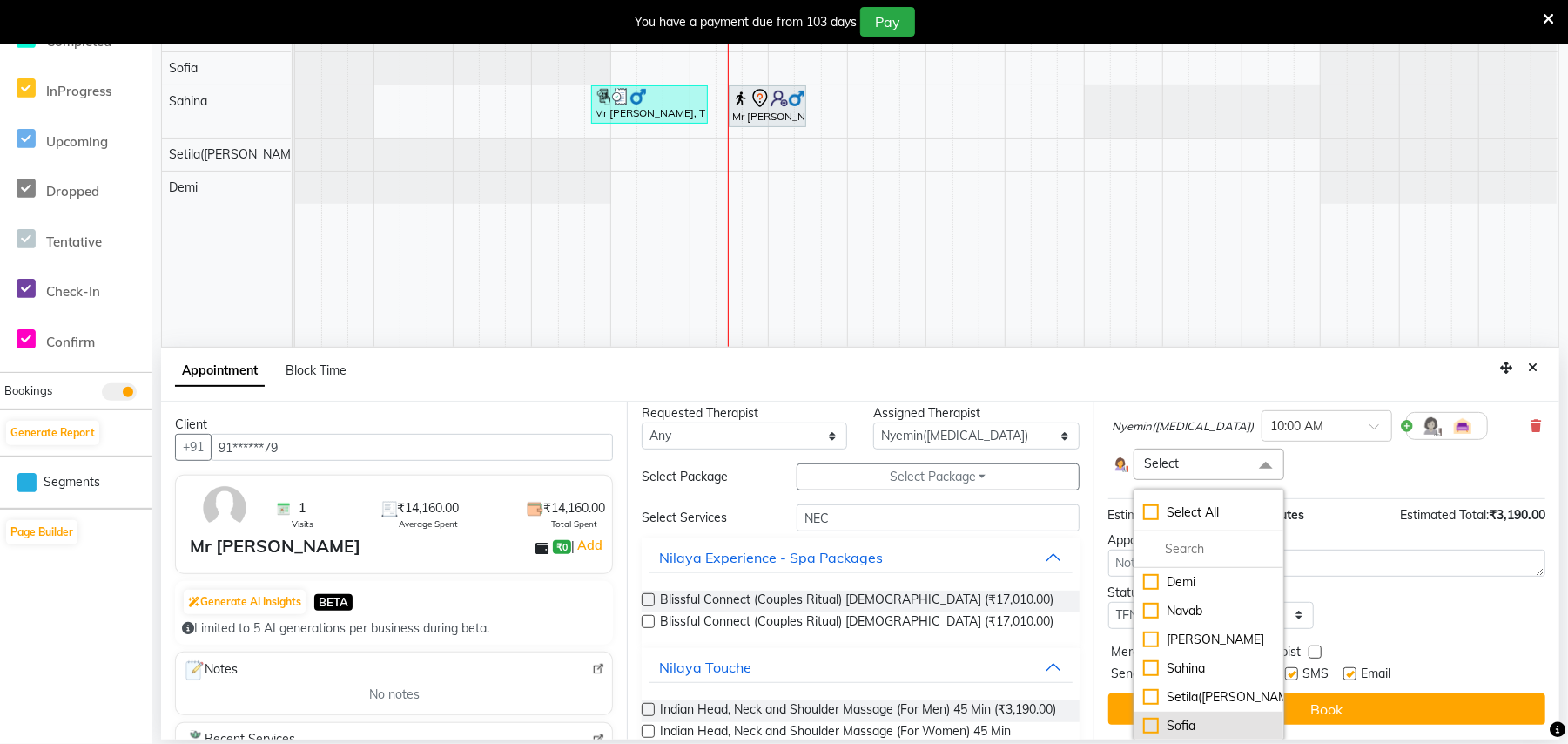
scroll to position [1, 0]
click at [1181, 658] on div "Sahina" at bounding box center [1208, 667] width 131 height 18
checkbox input "true"
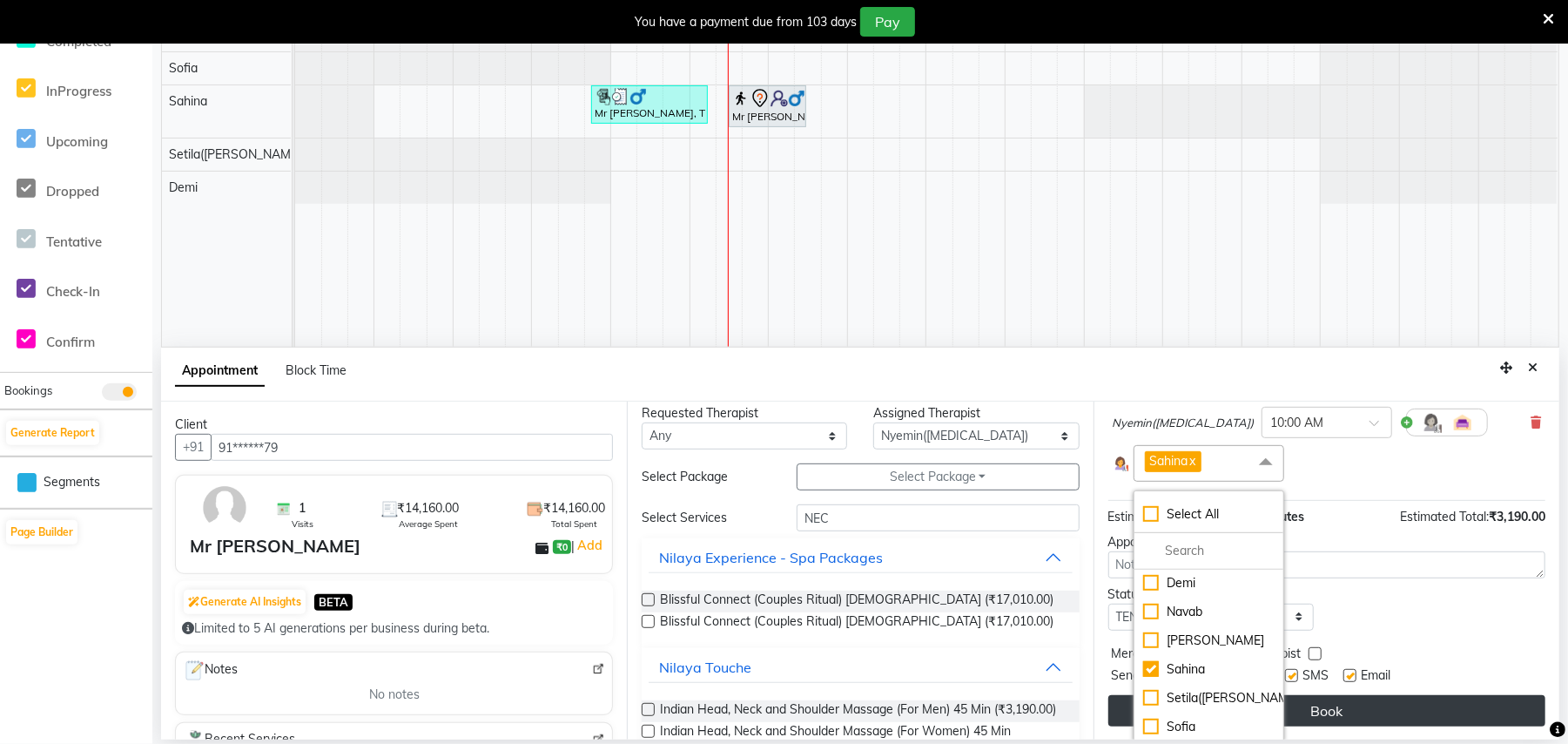
click at [1377, 716] on button "Book" at bounding box center [1327, 711] width 437 height 31
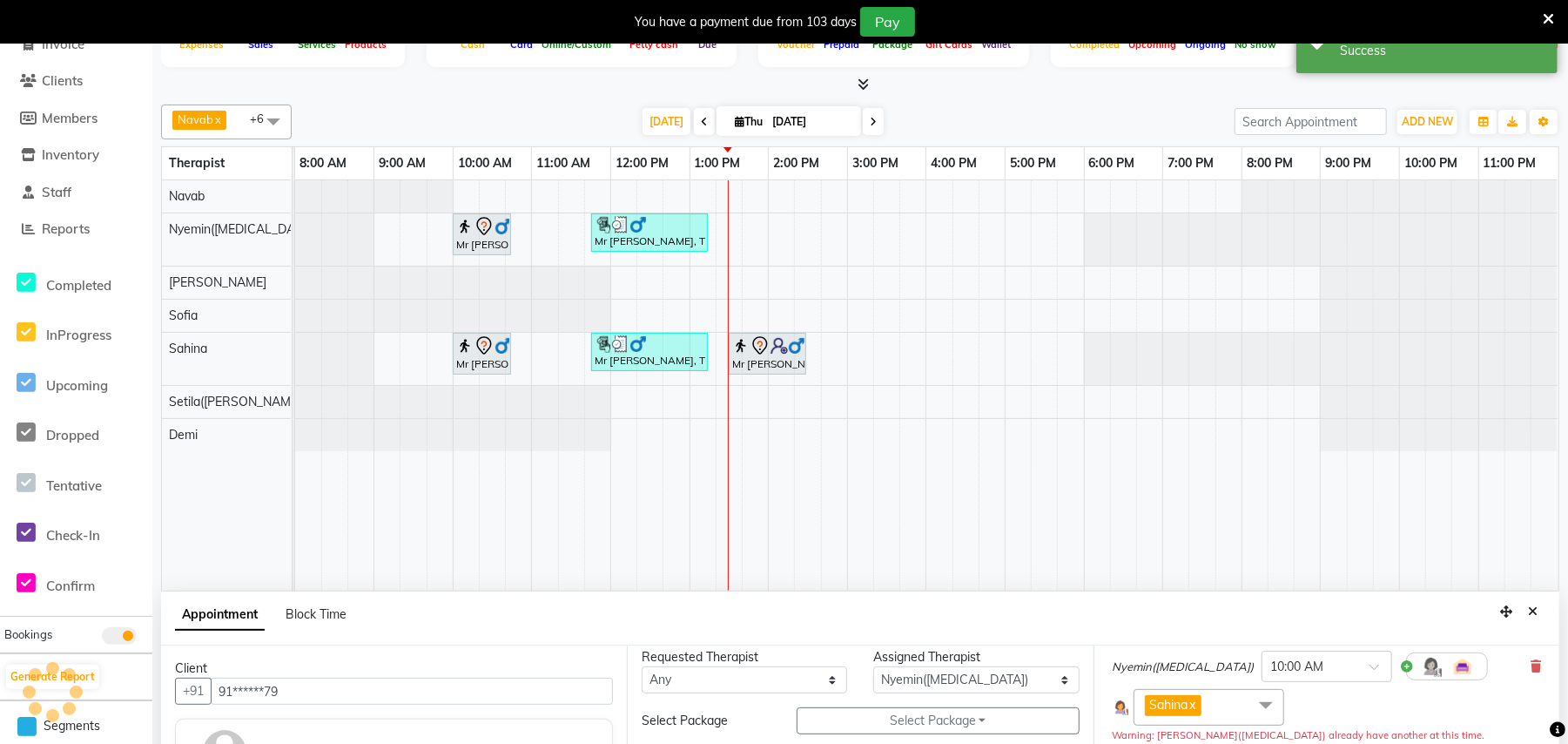
scroll to position [0, 0]
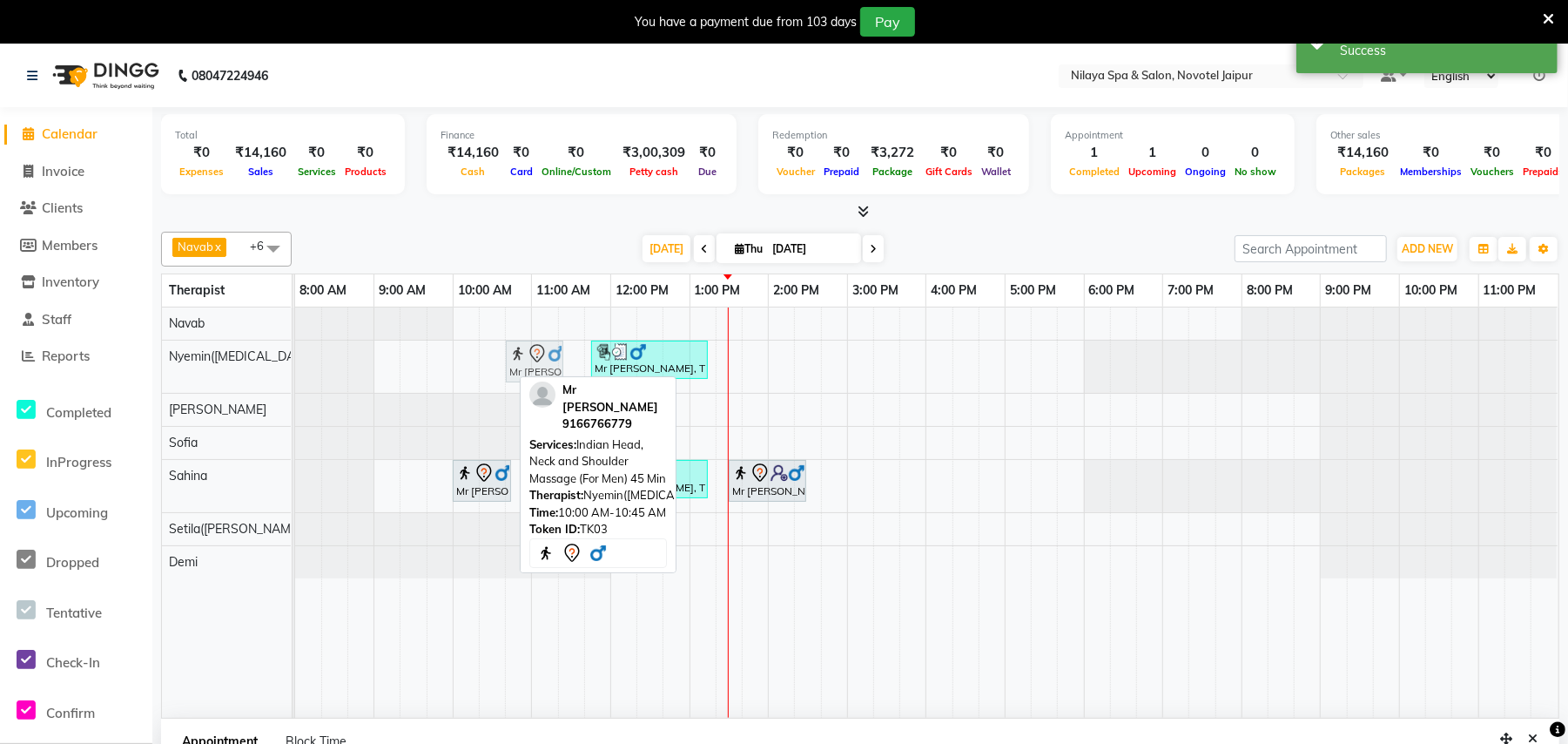
drag, startPoint x: 491, startPoint y: 372, endPoint x: 555, endPoint y: 371, distance: 64.0
click at [296, 371] on div "Mr [PERSON_NAME], TK03, 10:00 AM-10:45 AM, Indian Head, Neck and Shoulder Massa…" at bounding box center [296, 367] width 0 height 53
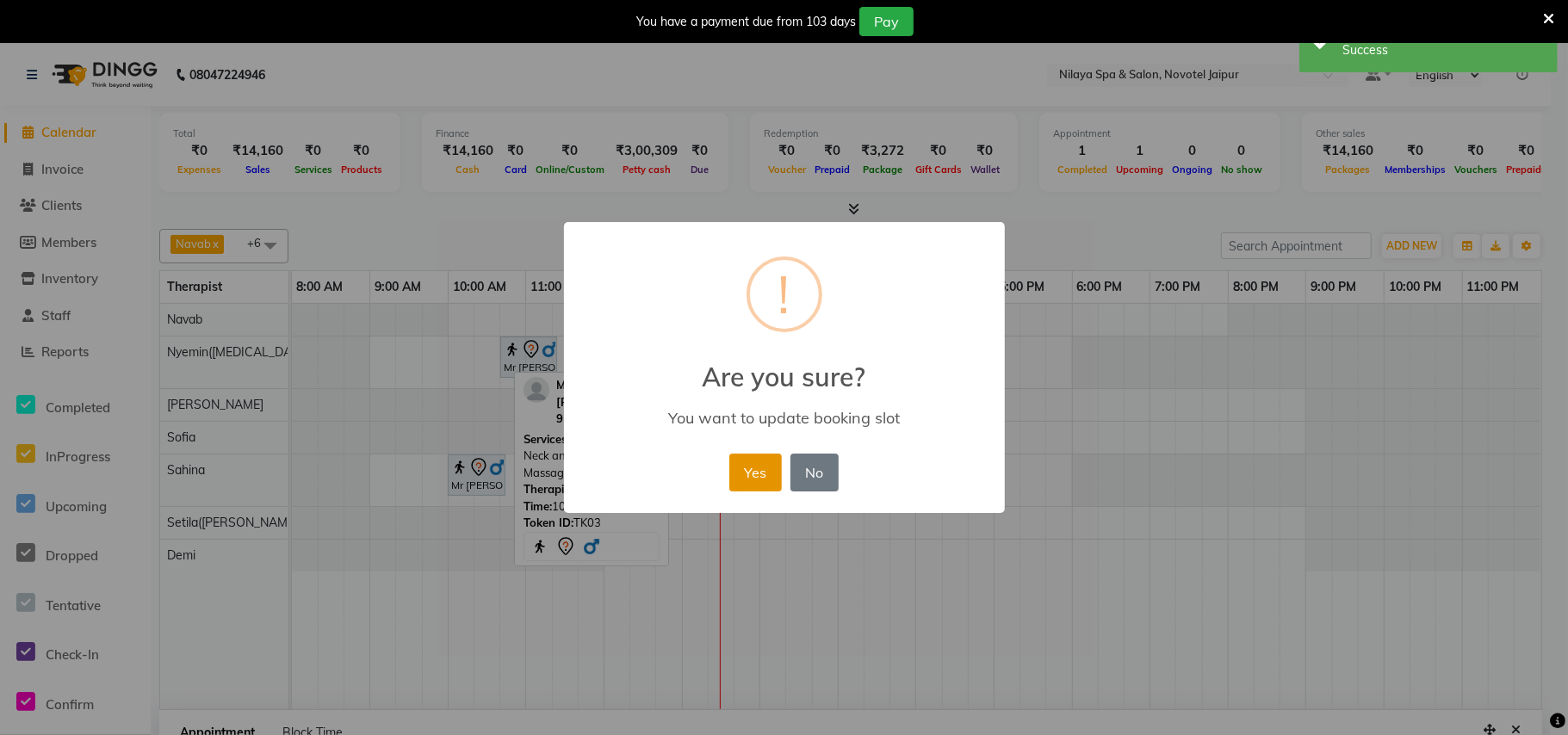
click at [764, 468] on button "Yes" at bounding box center [756, 472] width 53 height 37
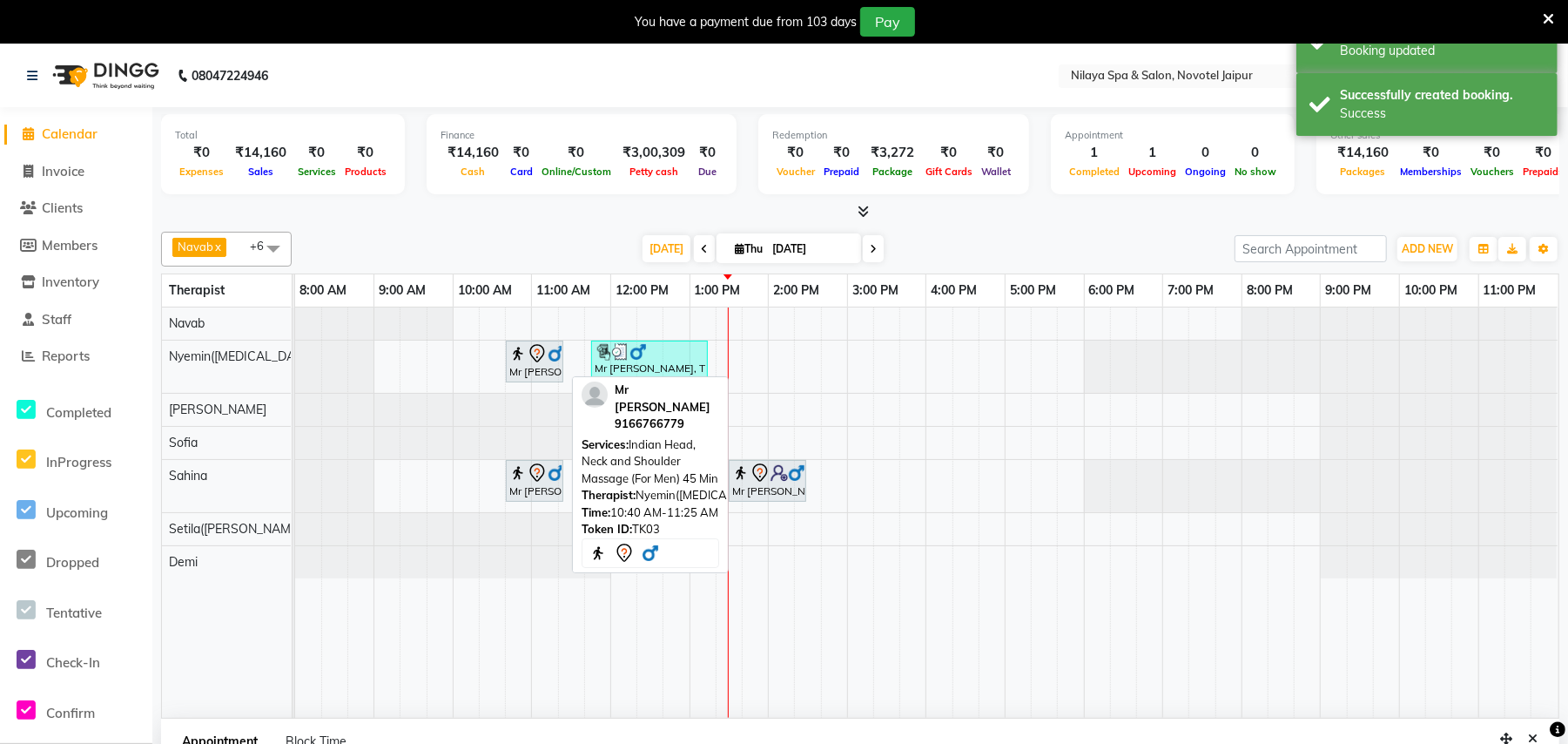
click at [534, 363] on icon at bounding box center [537, 353] width 20 height 20
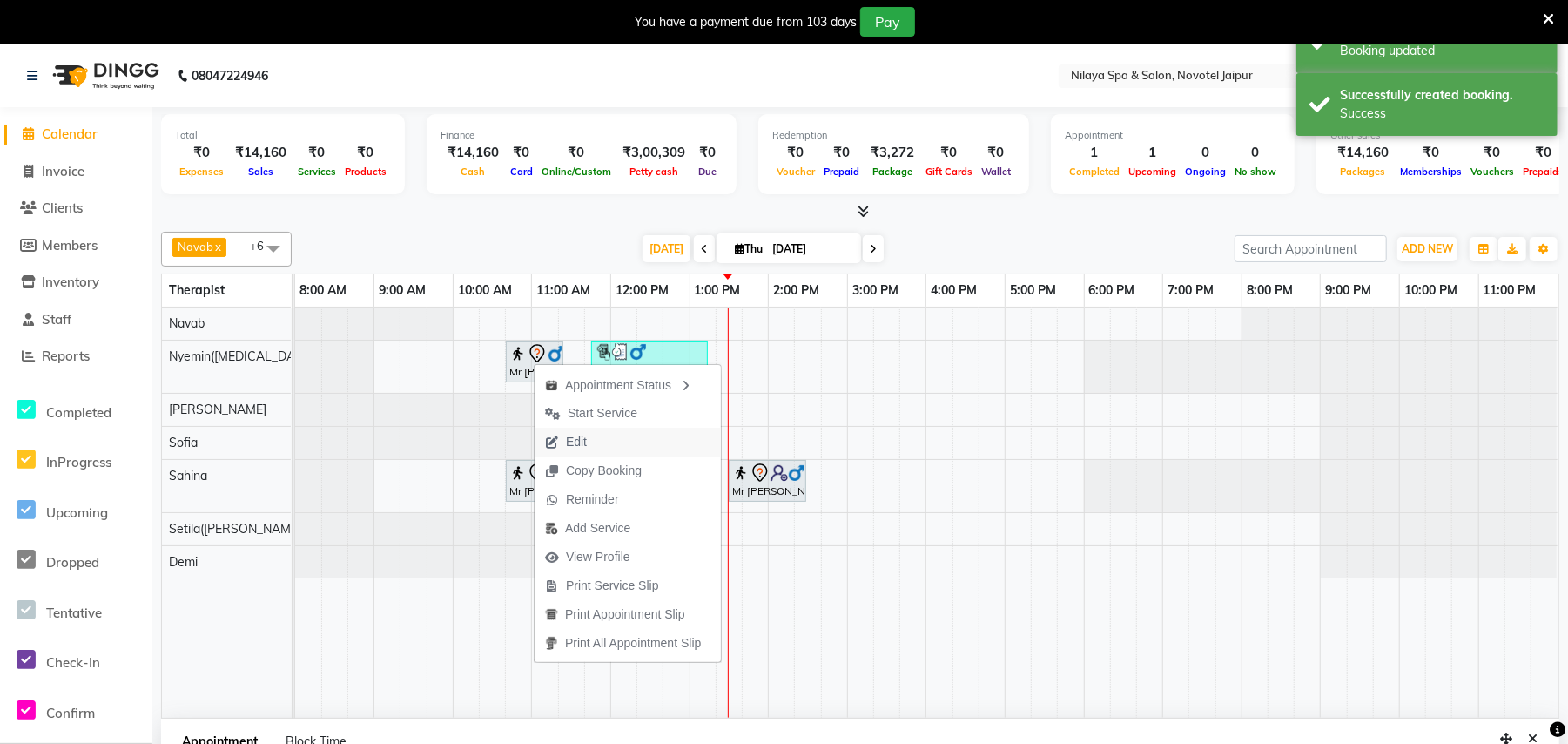
click at [579, 438] on span "Edit" at bounding box center [575, 442] width 20 height 18
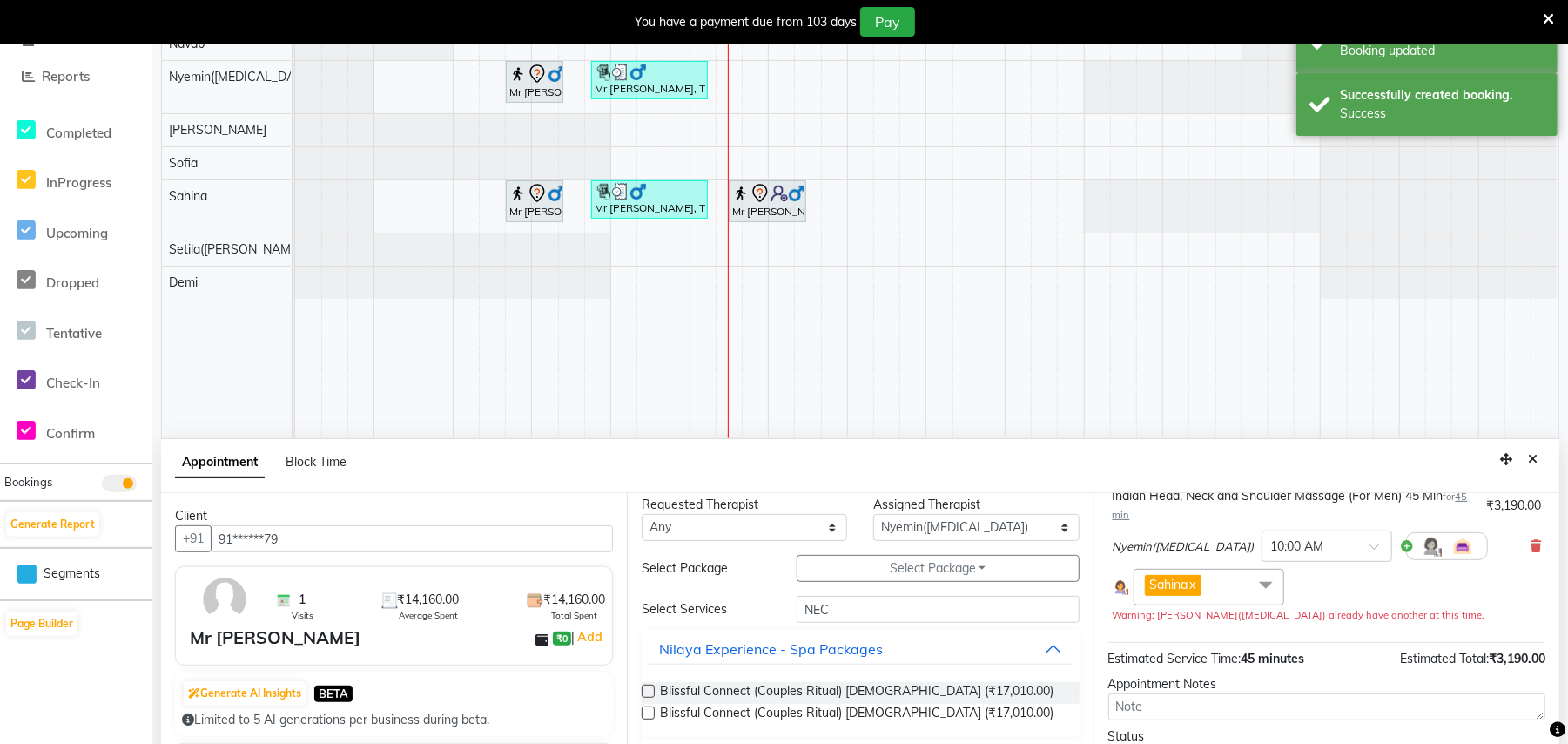
scroll to position [372, 0]
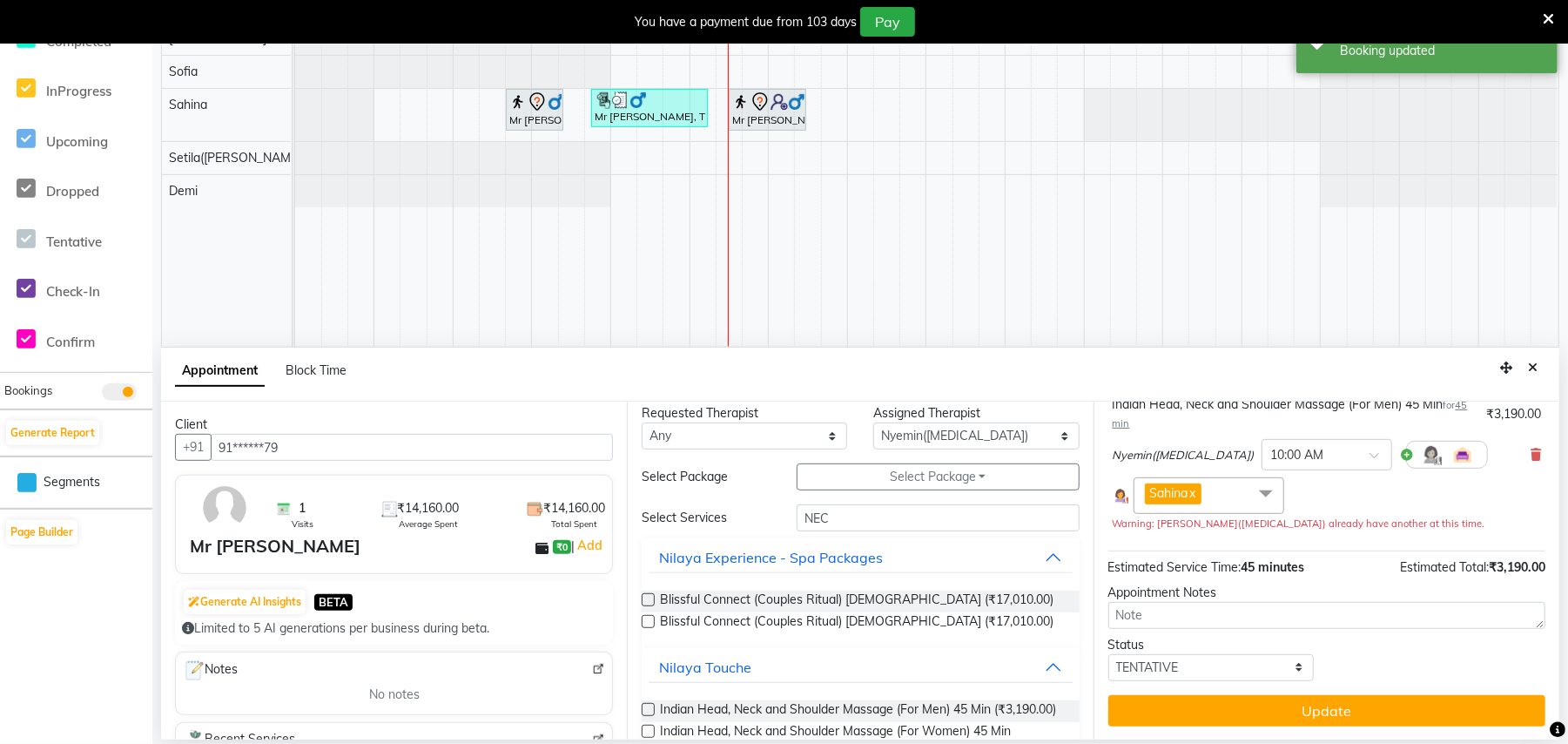
click at [1530, 353] on div "Appointment Block Time" at bounding box center [860, 374] width 1398 height 54
click at [1536, 378] on button "Close" at bounding box center [1533, 368] width 25 height 27
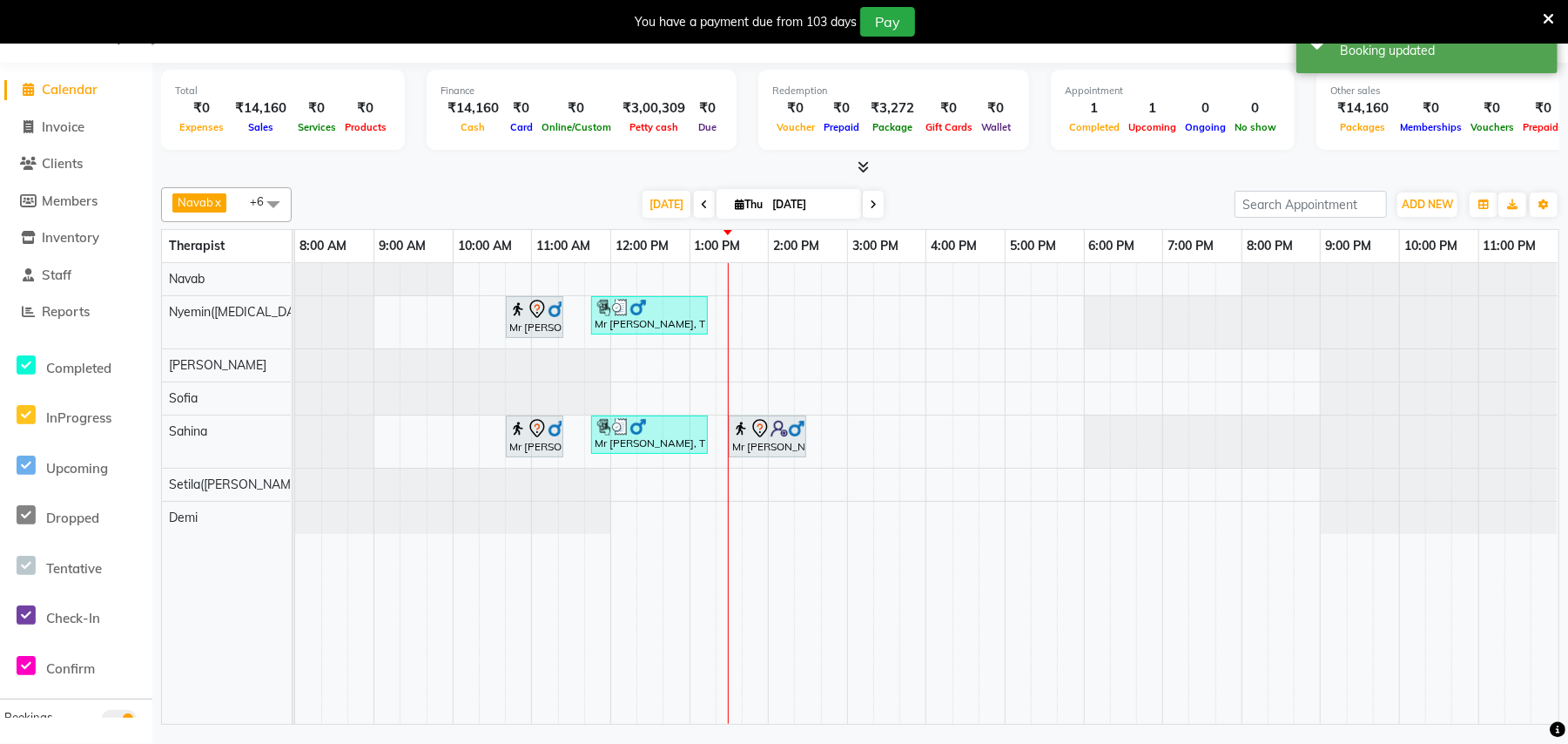
scroll to position [44, 0]
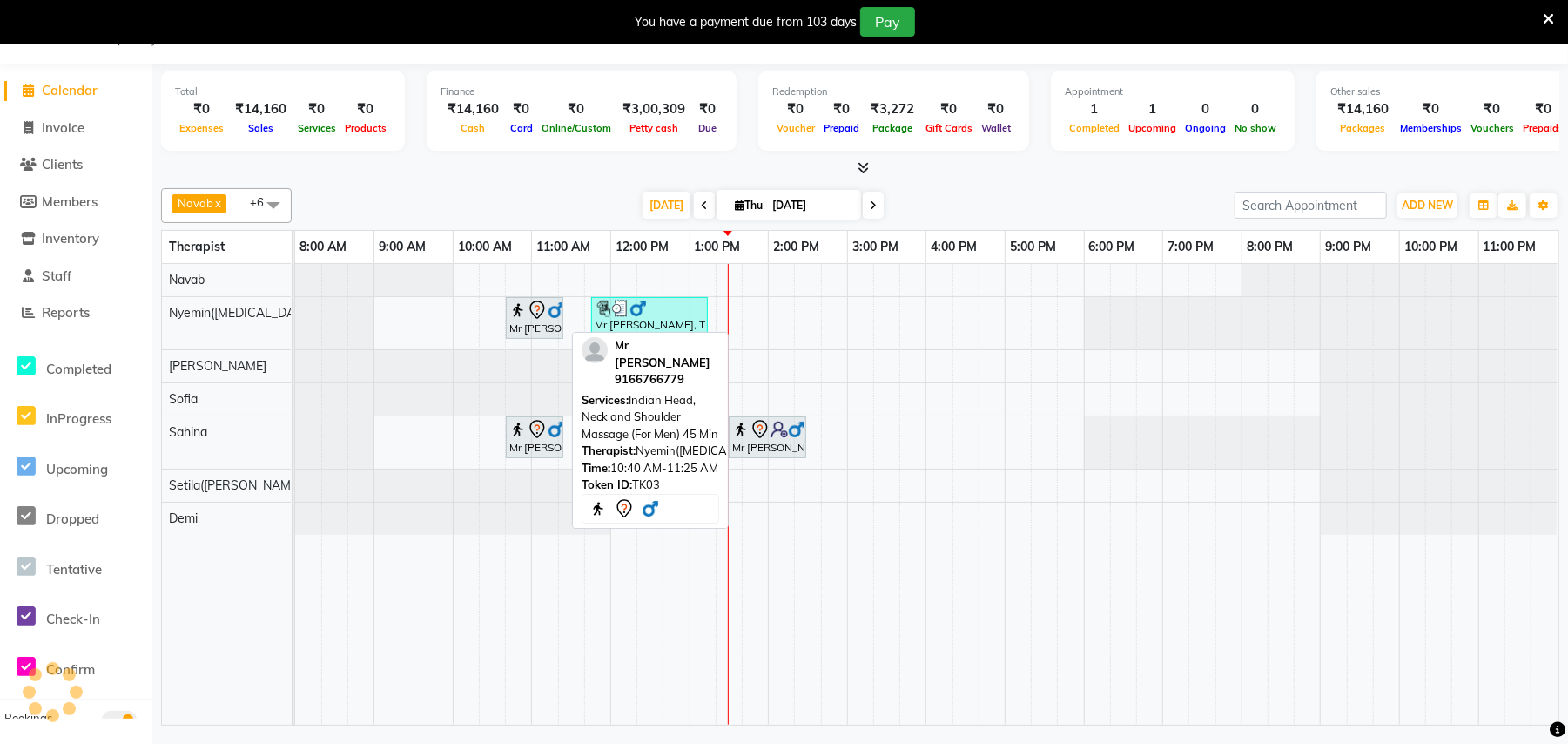
click at [512, 311] on img at bounding box center [518, 310] width 17 height 18
select select "7"
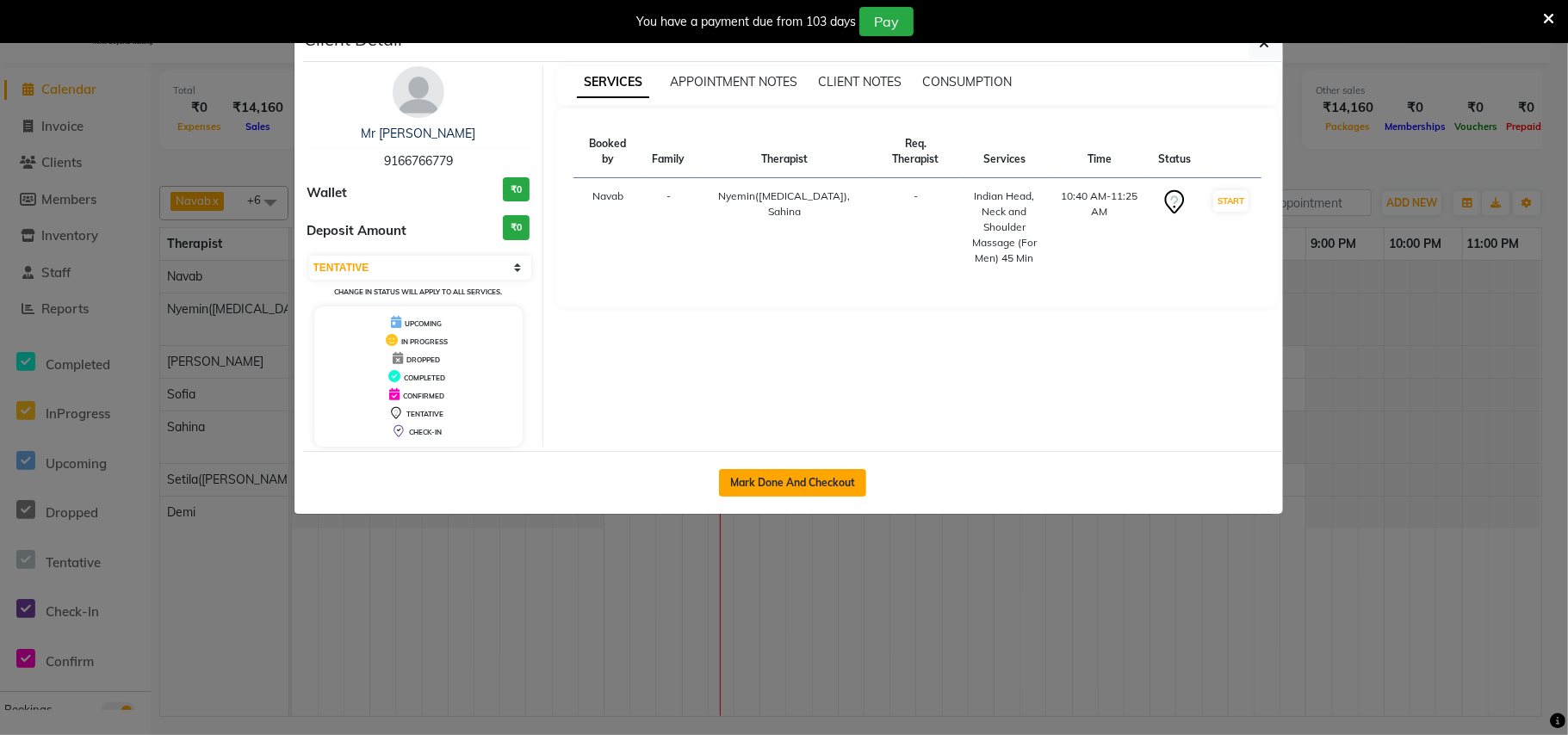
click at [812, 480] on button "Mark Done And Checkout" at bounding box center [792, 482] width 147 height 28
select select "service"
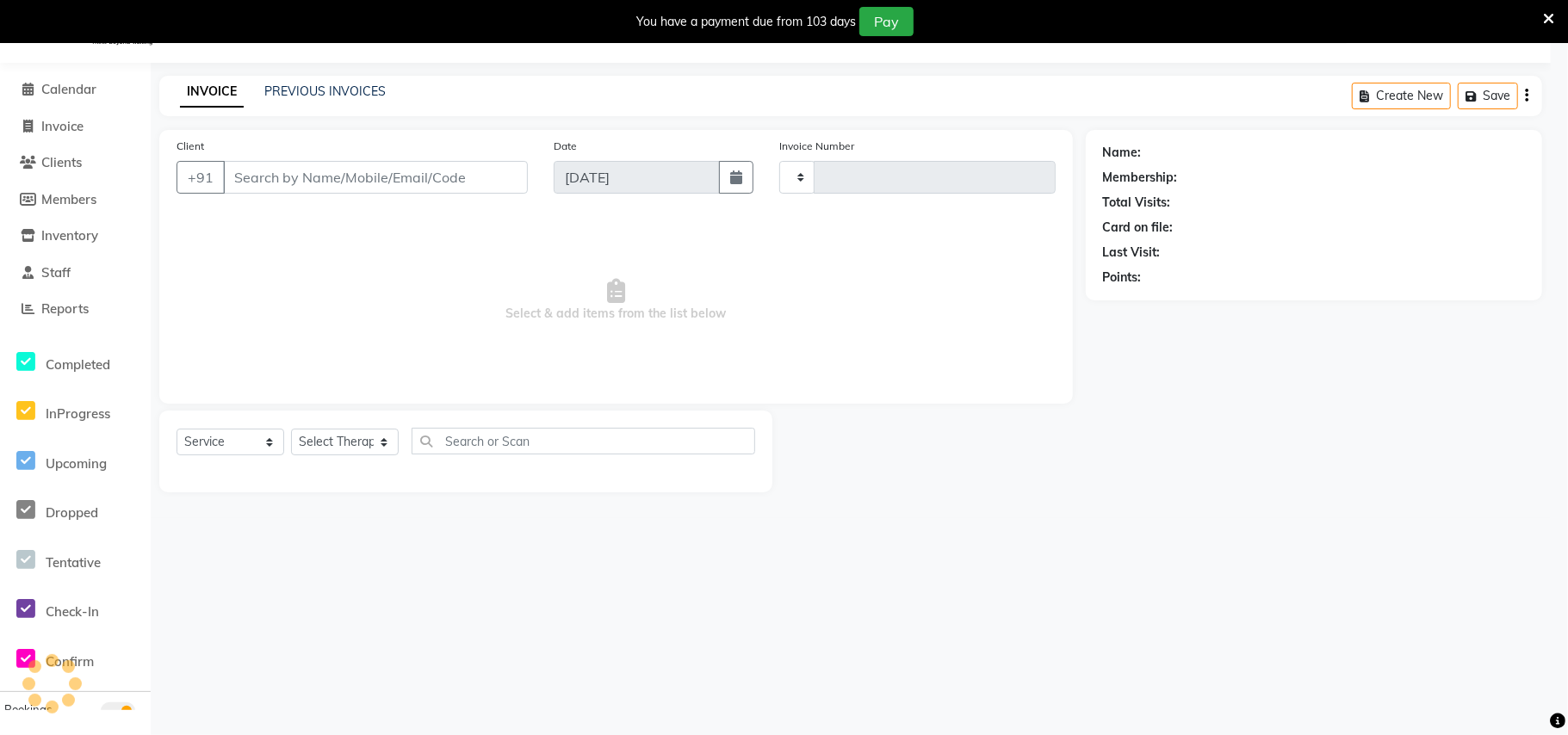
type input "0727"
select select "8197"
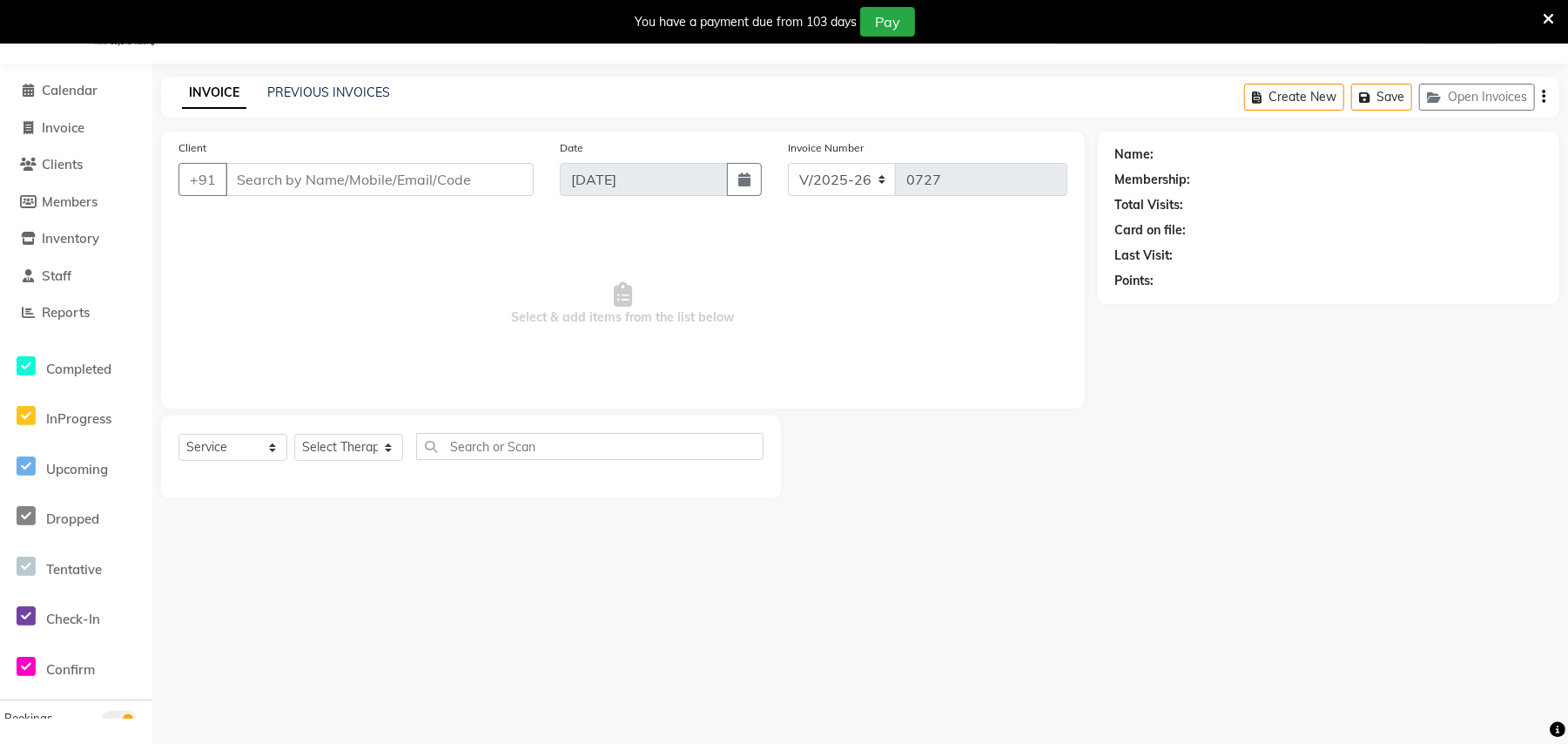
type input "91******79"
select select "77566"
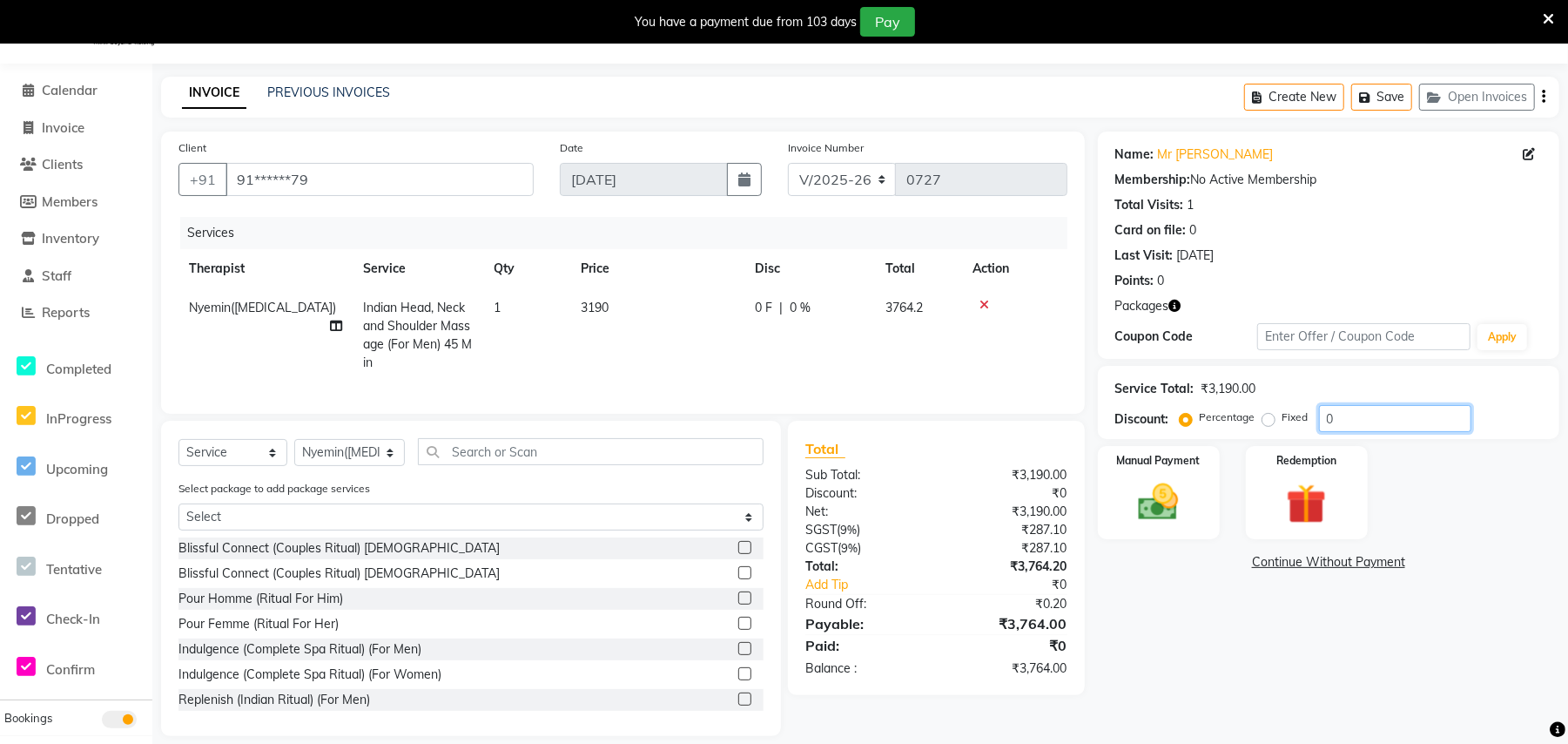
click at [1330, 419] on input "0" at bounding box center [1395, 418] width 153 height 27
type input "20"
click at [1153, 498] on img at bounding box center [1159, 502] width 68 height 48
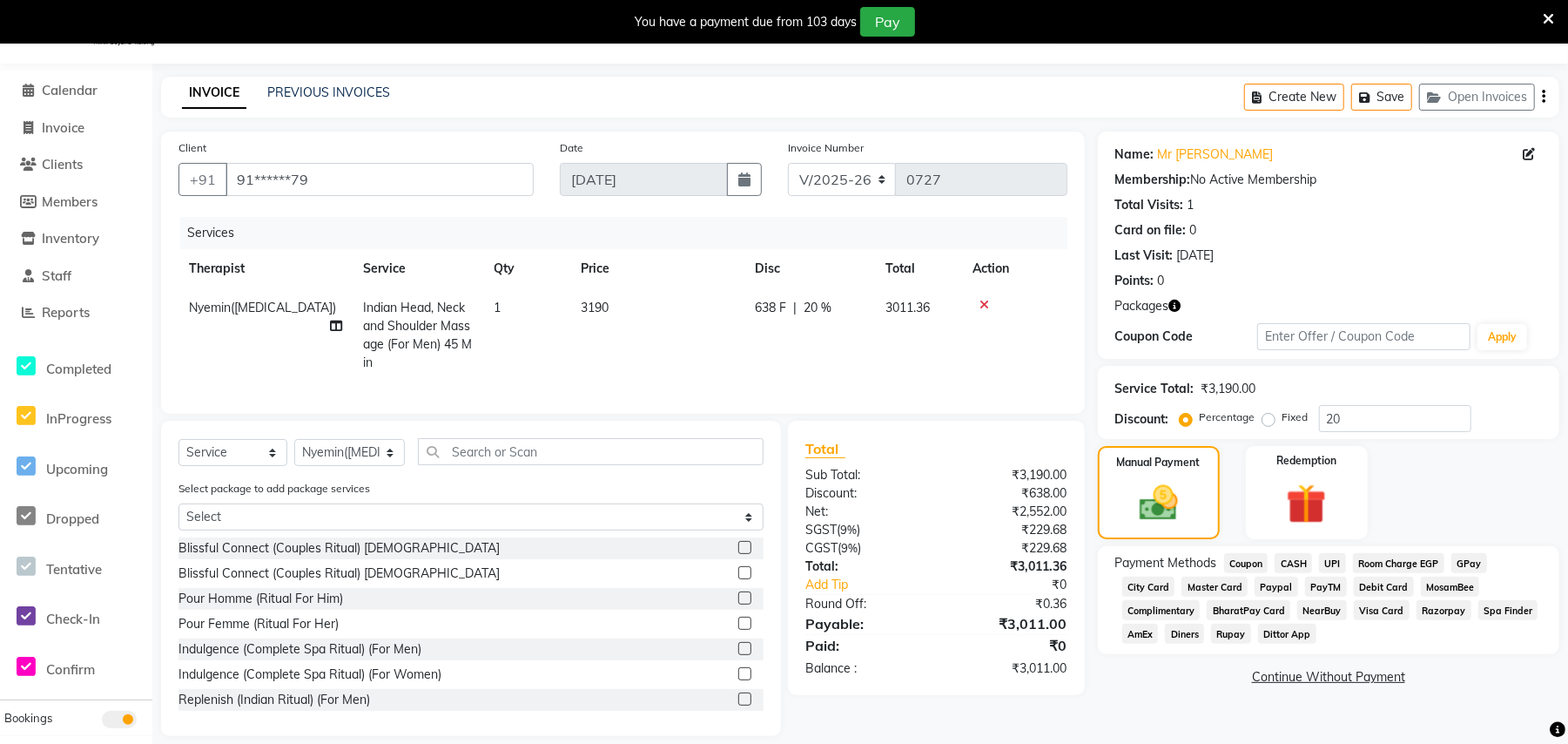
click at [1300, 554] on span "CASH" at bounding box center [1293, 563] width 38 height 20
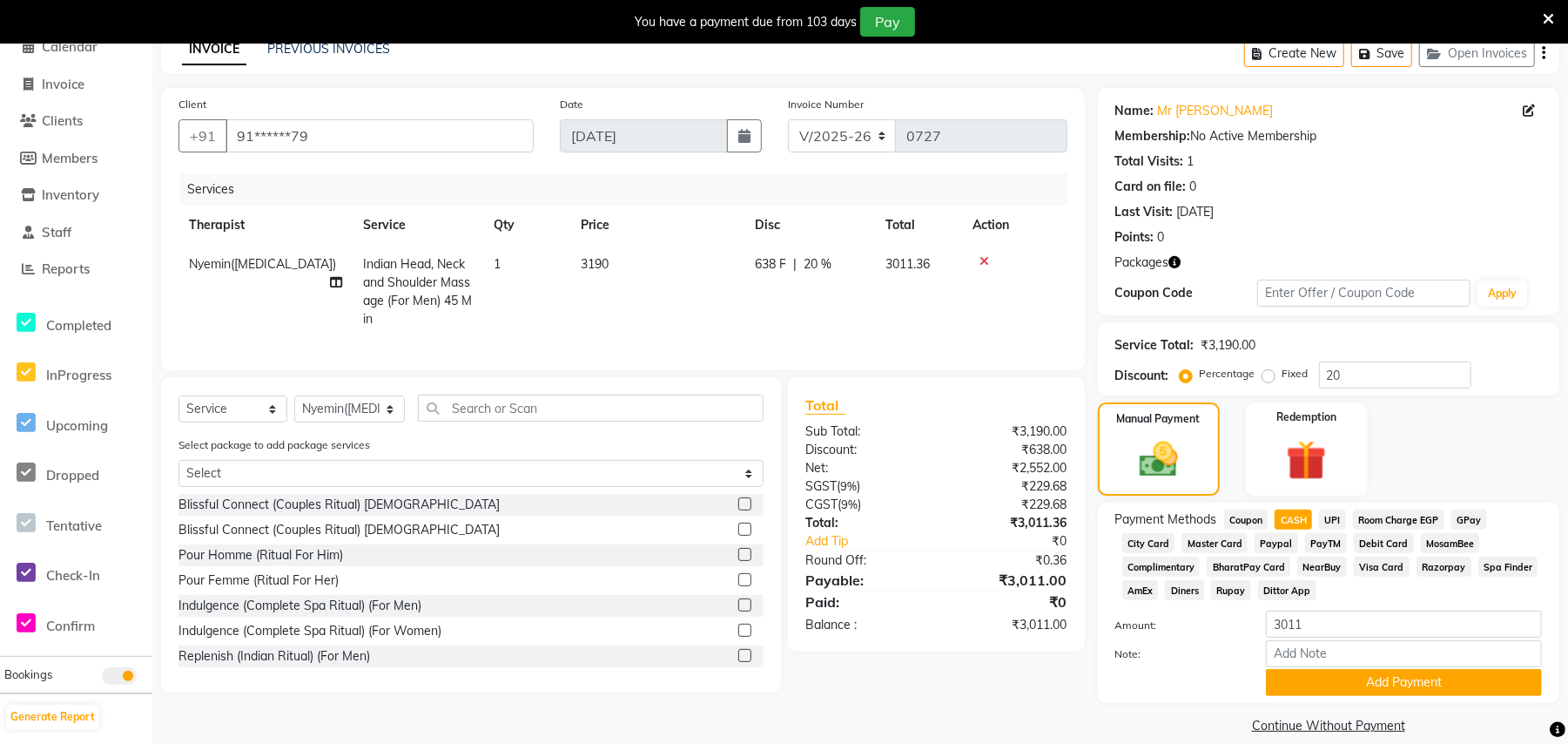
scroll to position [110, 0]
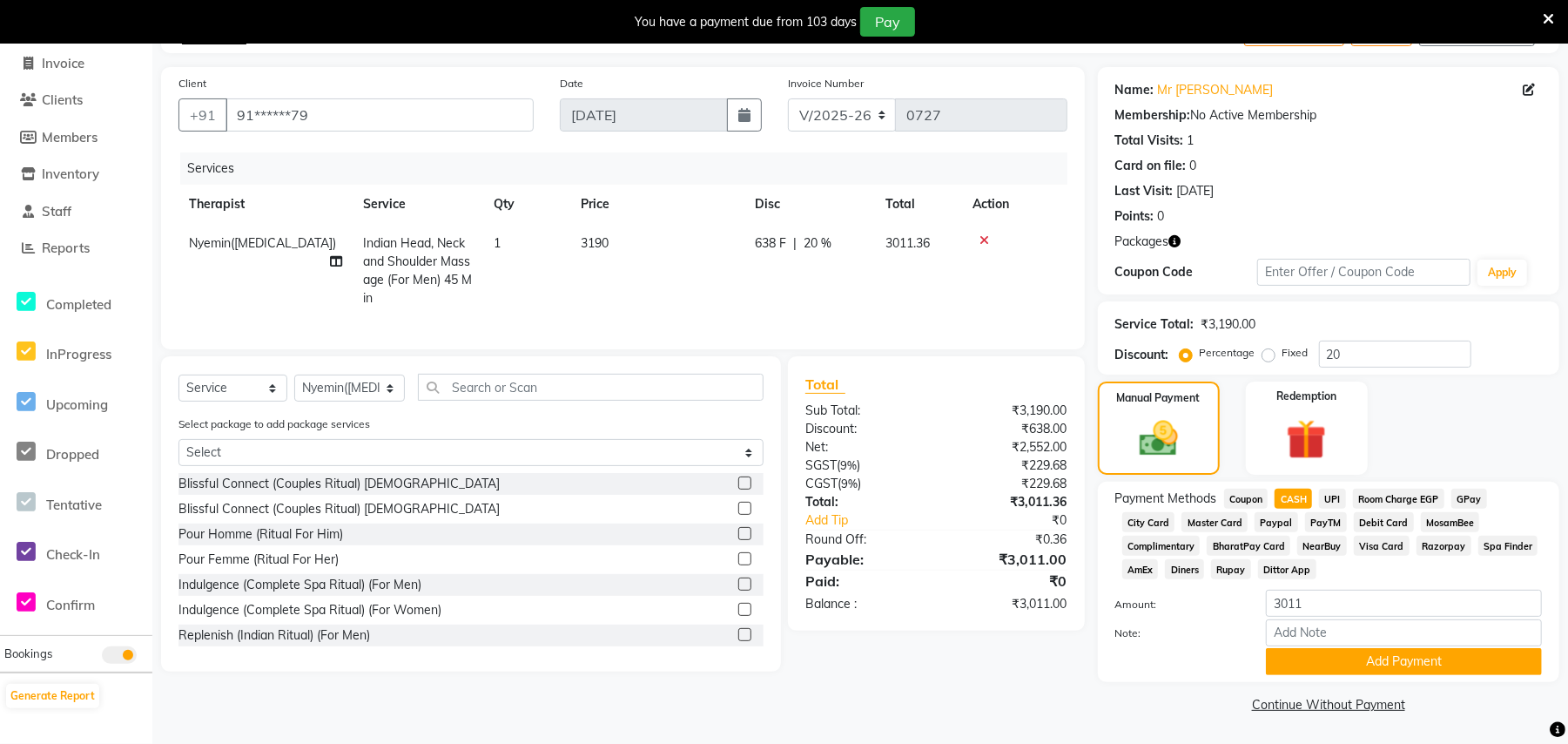
click at [1426, 646] on div "Note:" at bounding box center [1329, 634] width 453 height 29
click at [1407, 666] on button "Add Payment" at bounding box center [1404, 661] width 276 height 27
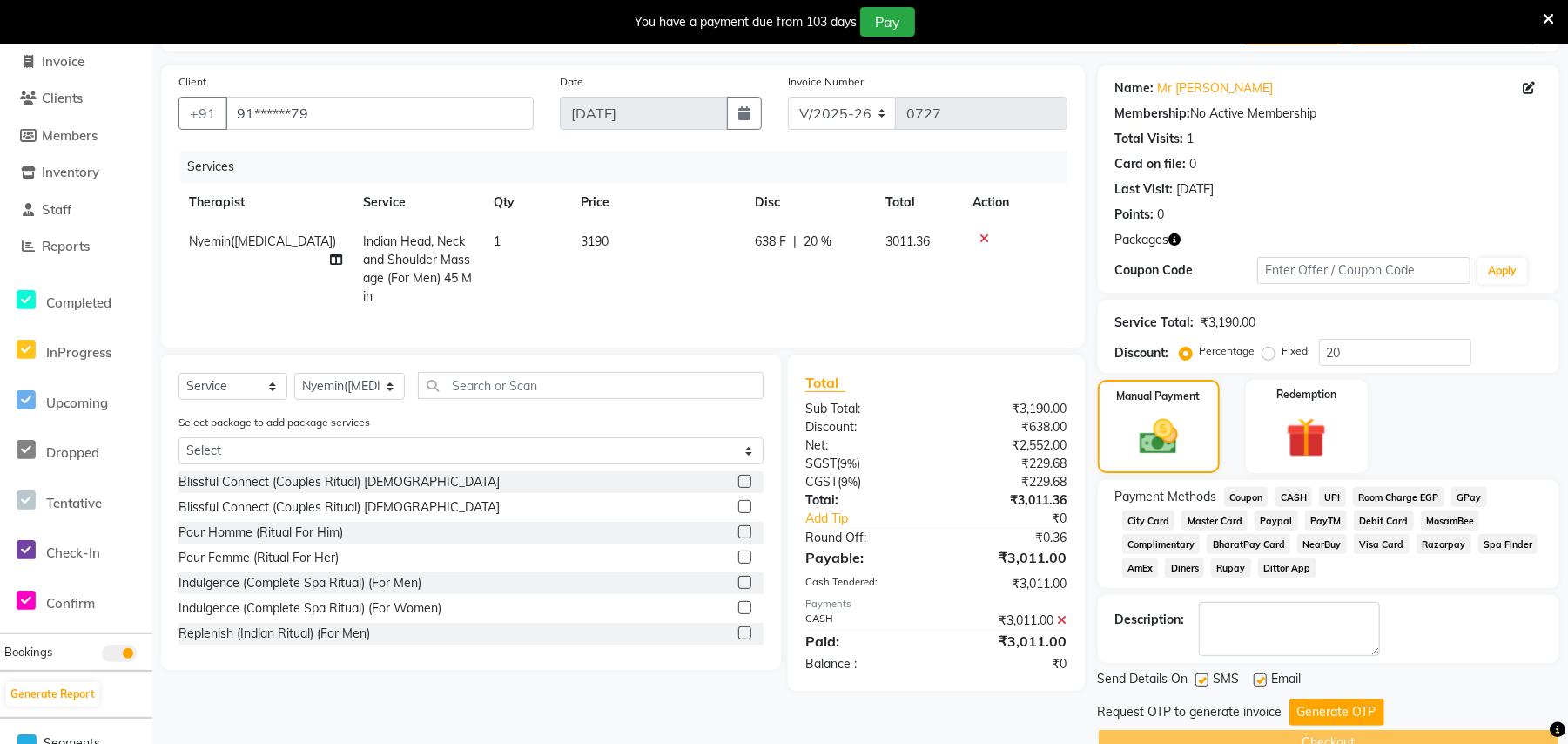
scroll to position [151, 0]
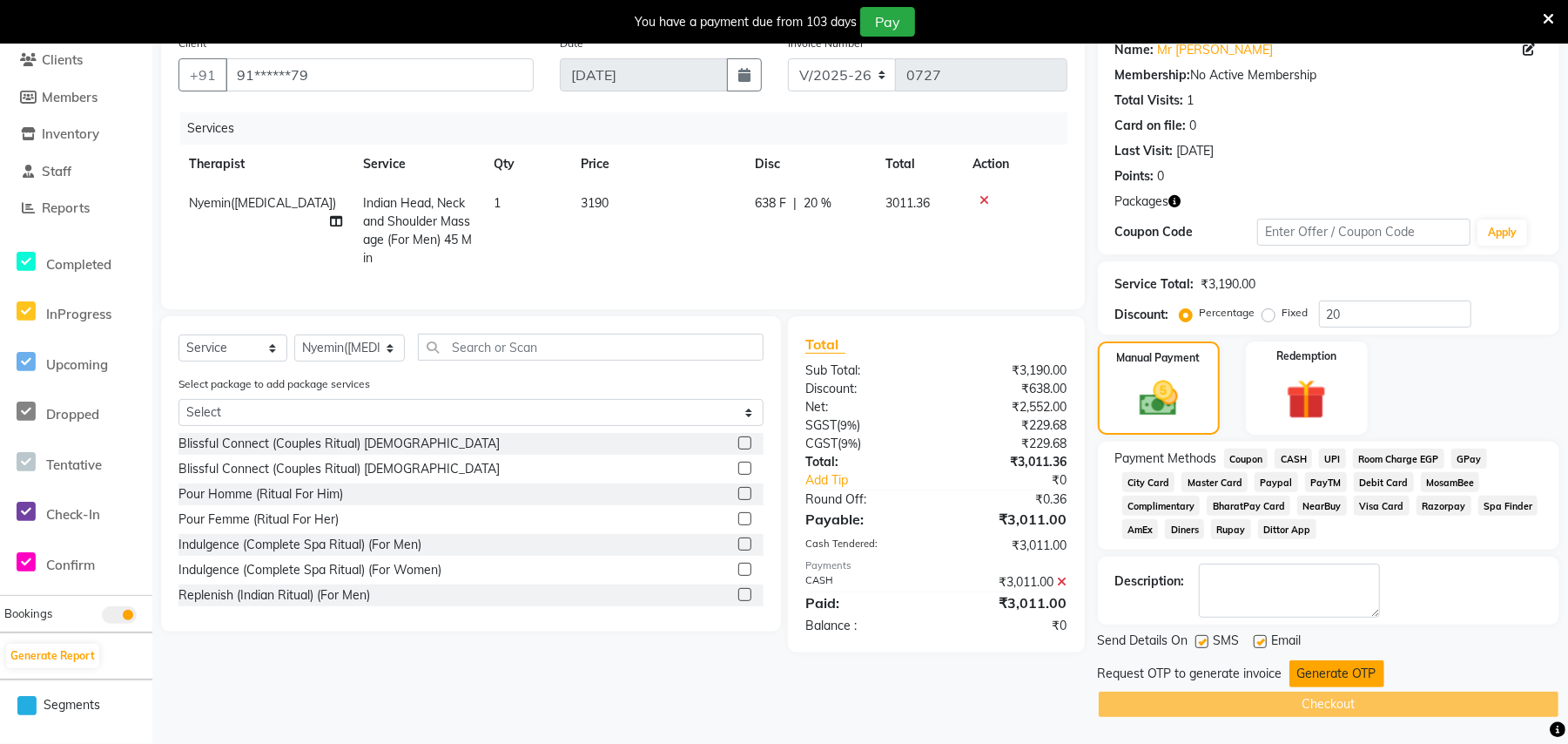
click at [1317, 670] on button "Generate OTP" at bounding box center [1337, 674] width 95 height 27
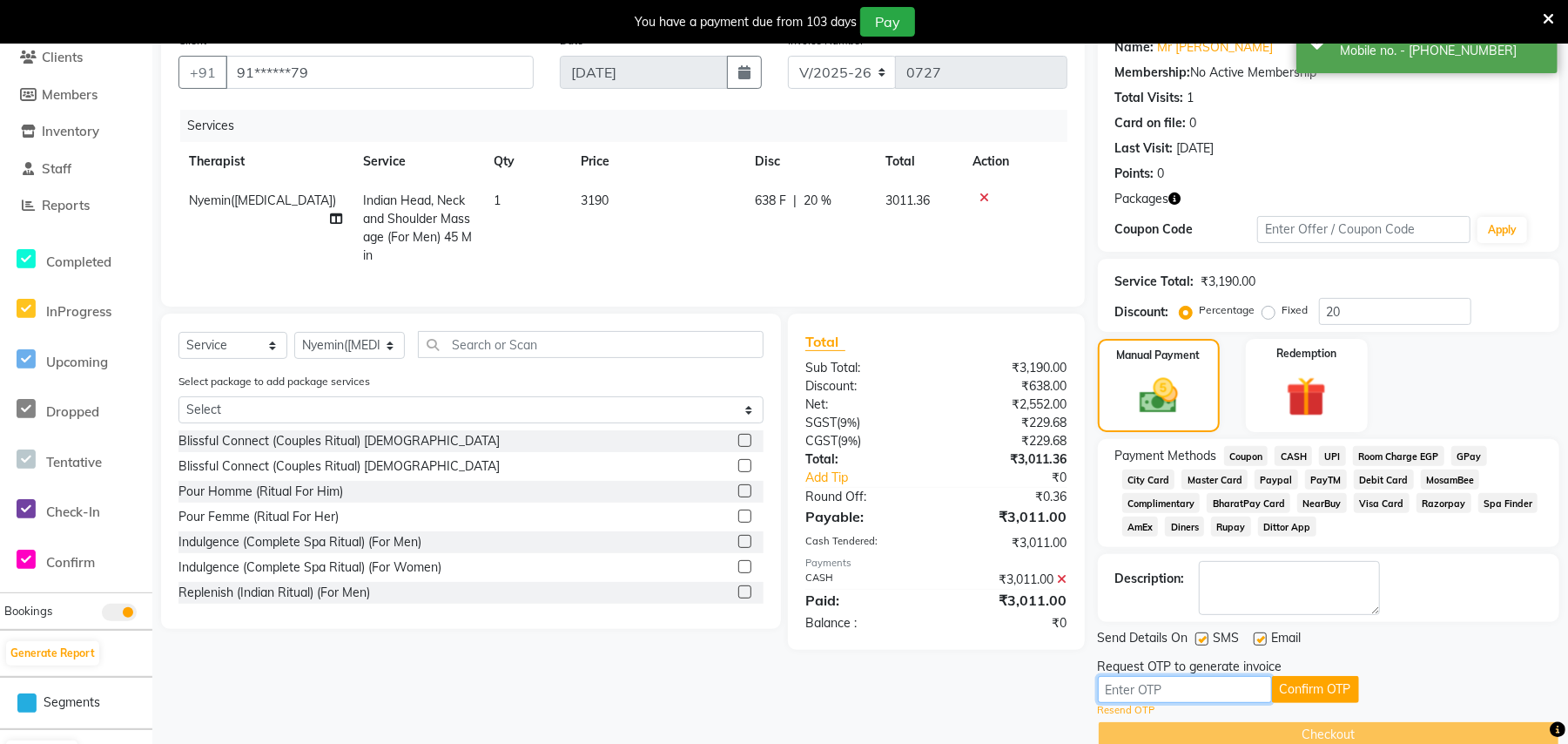
click at [1206, 690] on input "text" at bounding box center [1184, 690] width 174 height 27
type input "4800"
drag, startPoint x: 1274, startPoint y: 673, endPoint x: 1293, endPoint y: 680, distance: 20.2
click at [1272, 673] on div "Request OTP to generate invoice" at bounding box center [1190, 666] width 185 height 18
click at [1318, 691] on button "Confirm OTP" at bounding box center [1315, 690] width 87 height 27
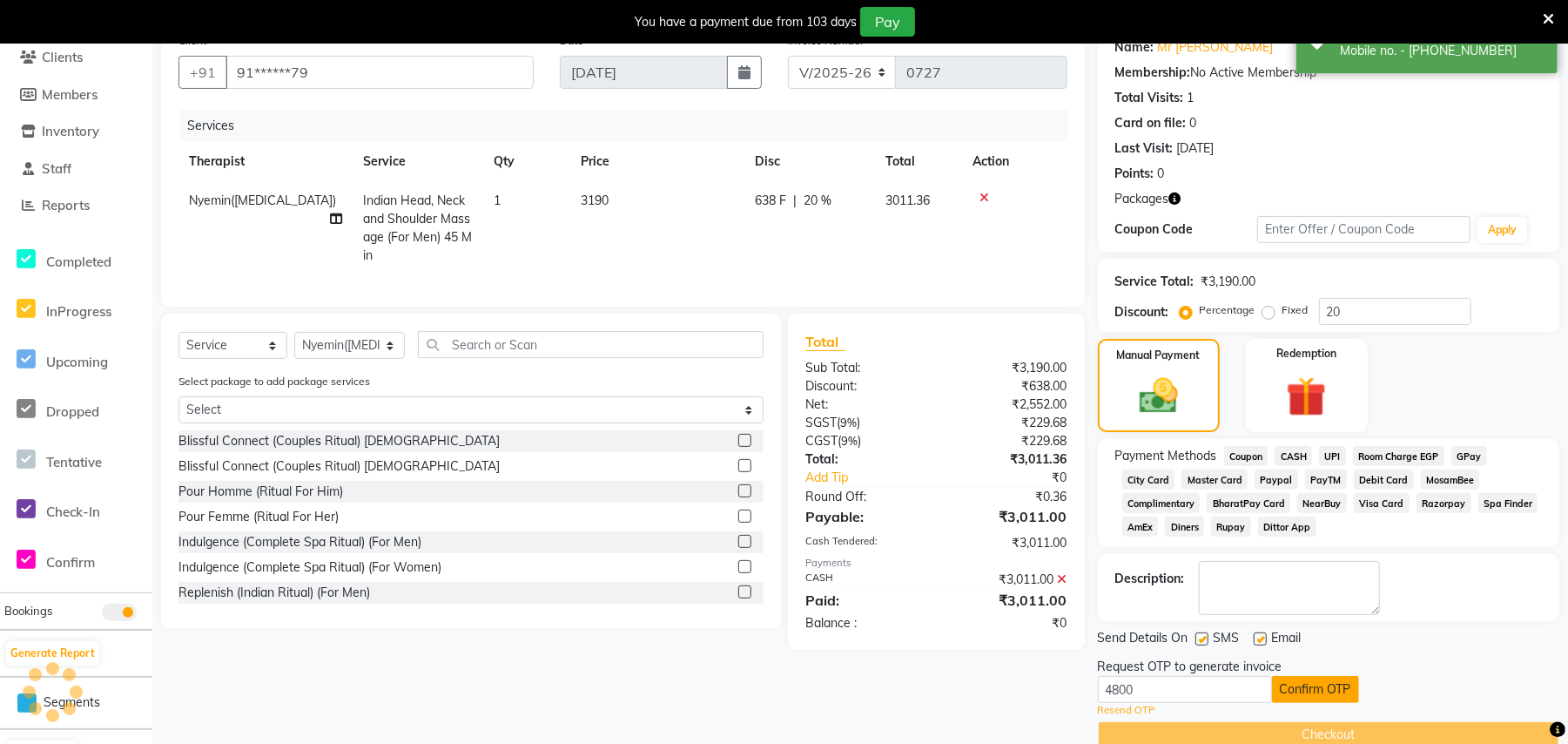
scroll to position [116, 0]
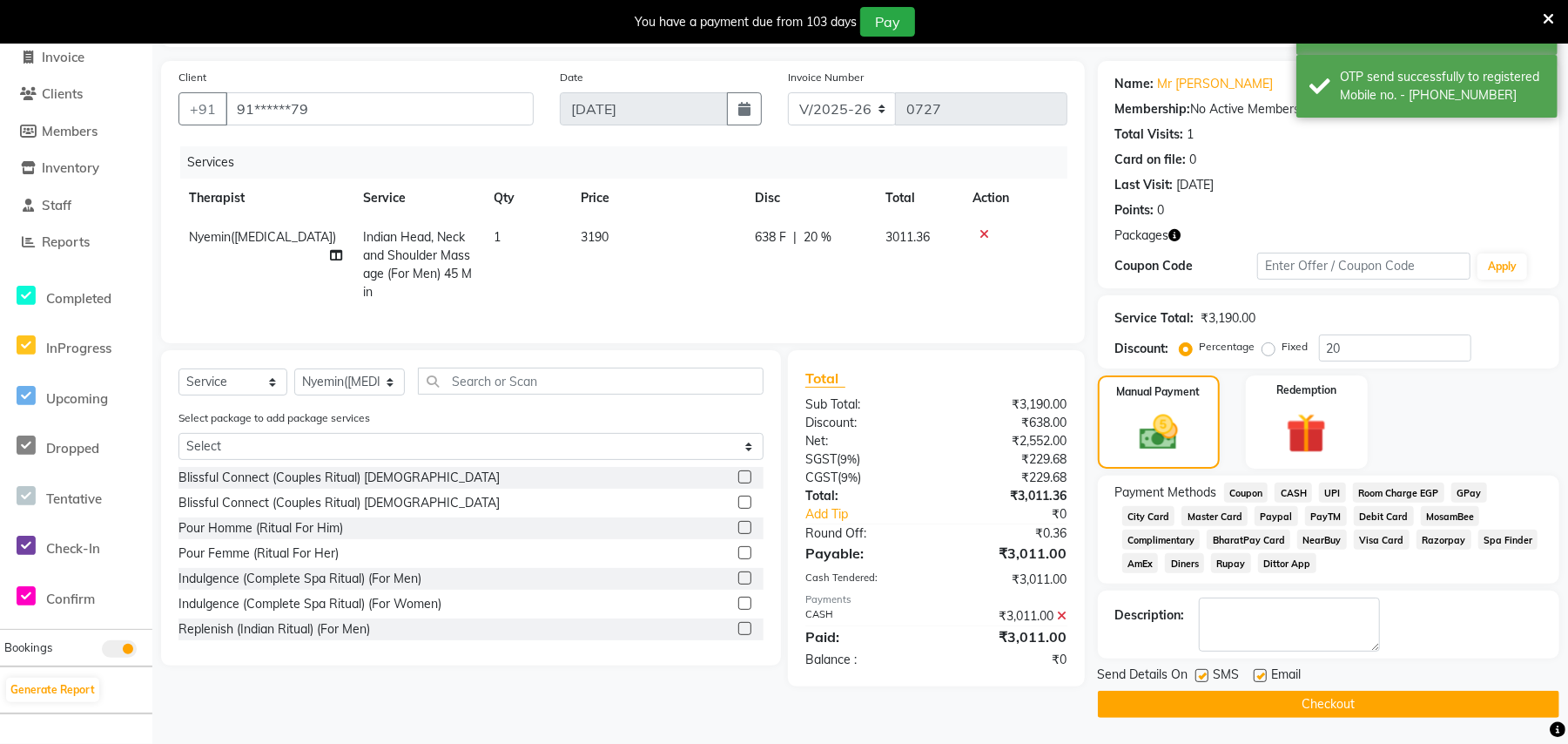
click at [1325, 690] on div "Send Details On SMS Email Checkout" at bounding box center [1328, 691] width 462 height 53
click at [1342, 704] on button "Checkout" at bounding box center [1328, 704] width 462 height 27
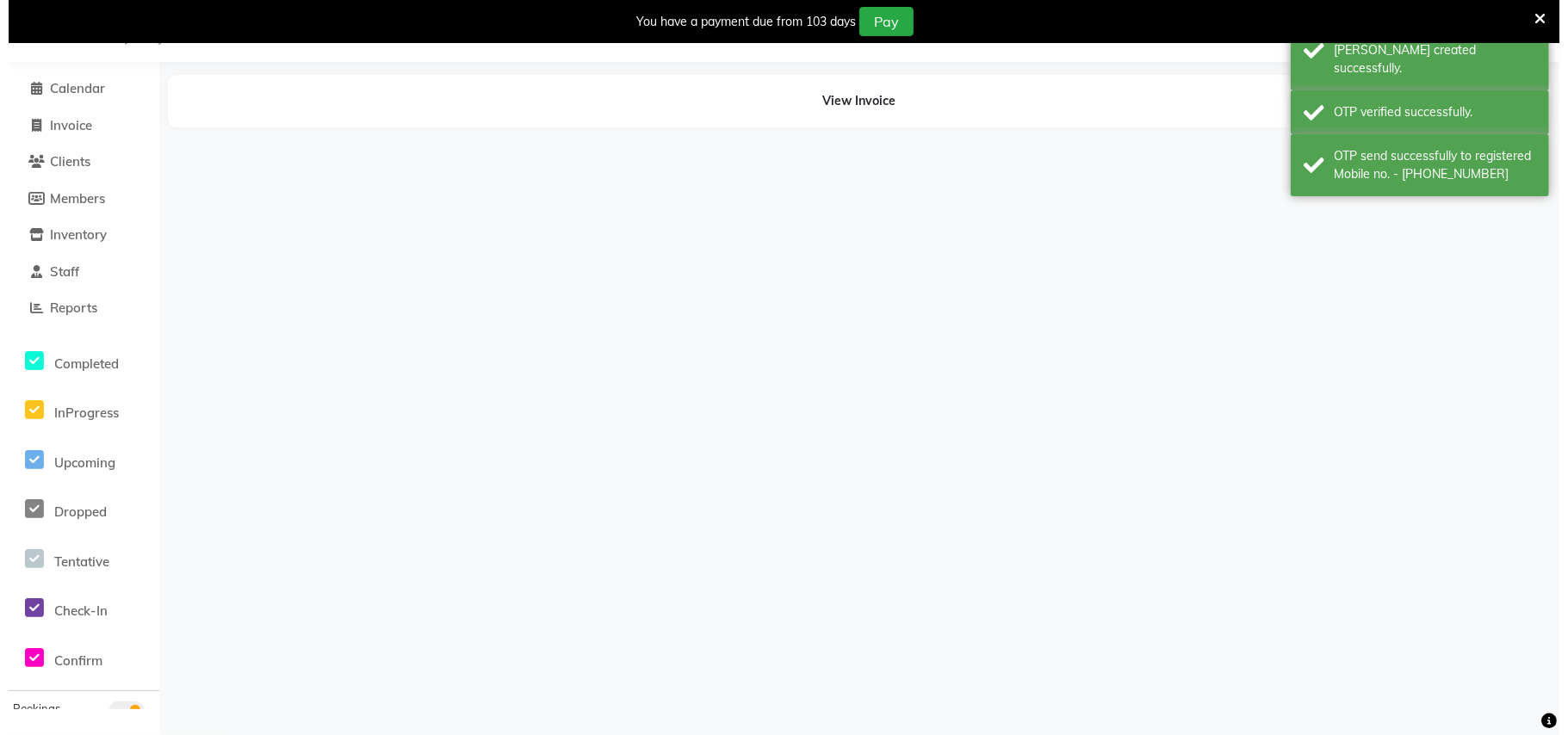
scroll to position [43, 0]
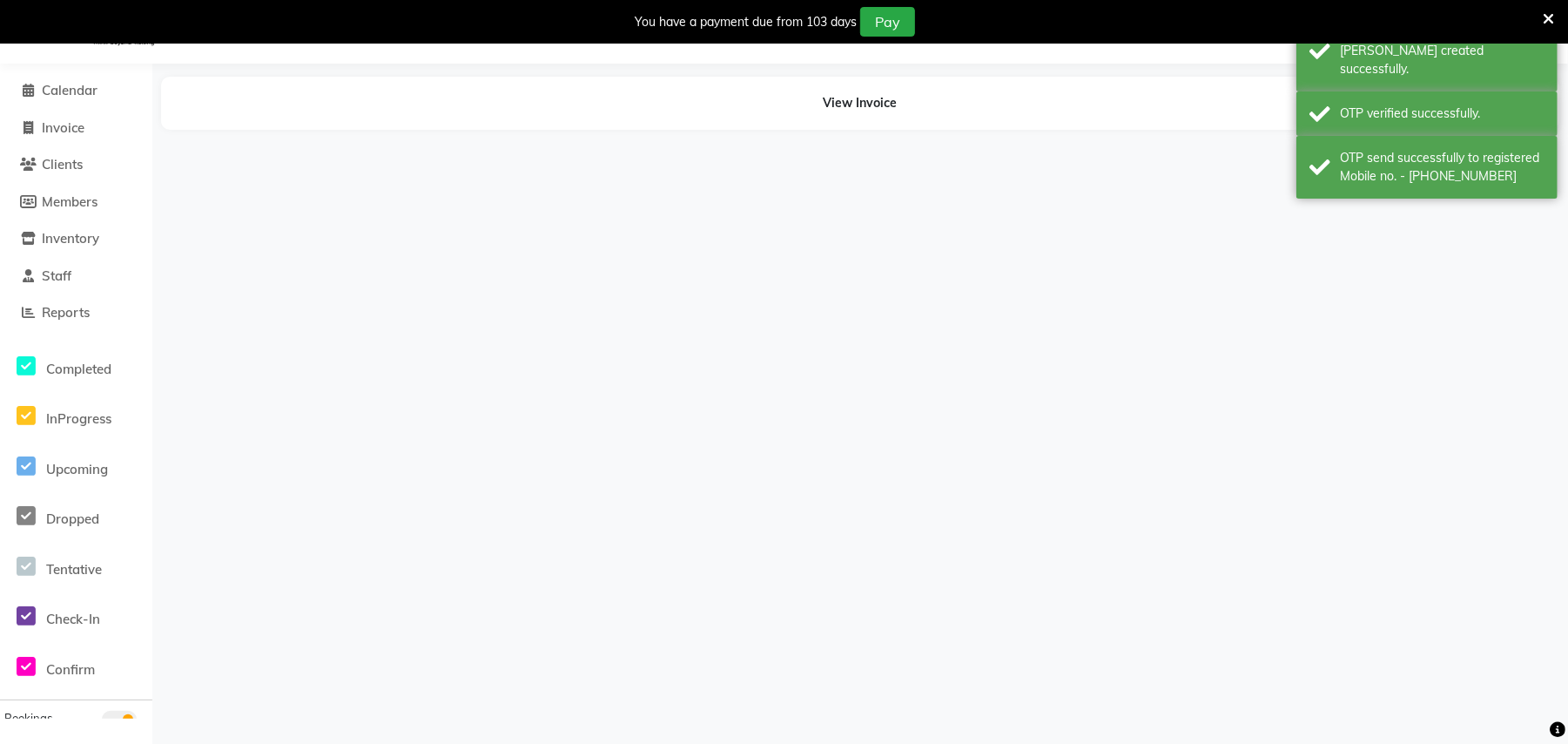
select select "77566"
select select "77563"
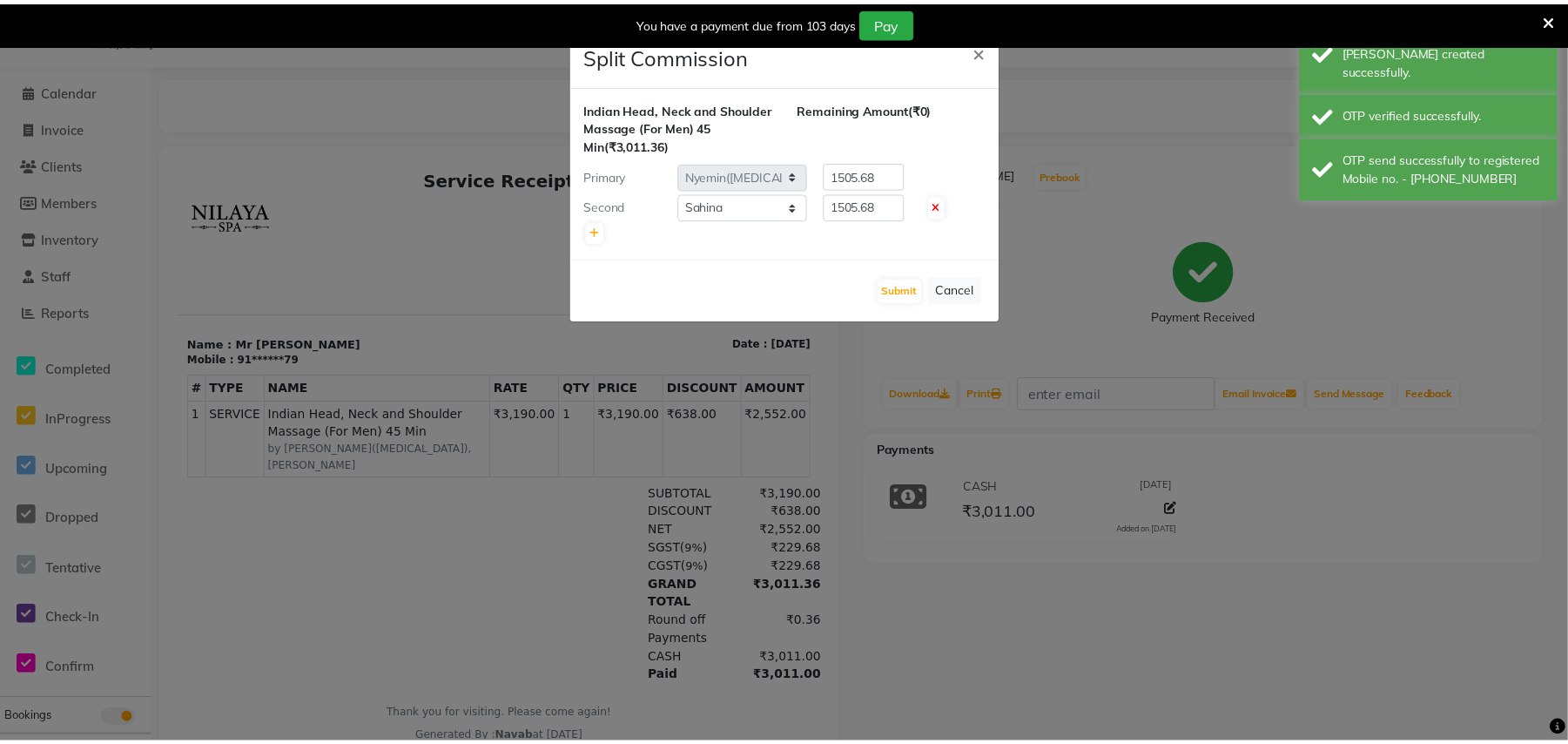
scroll to position [0, 0]
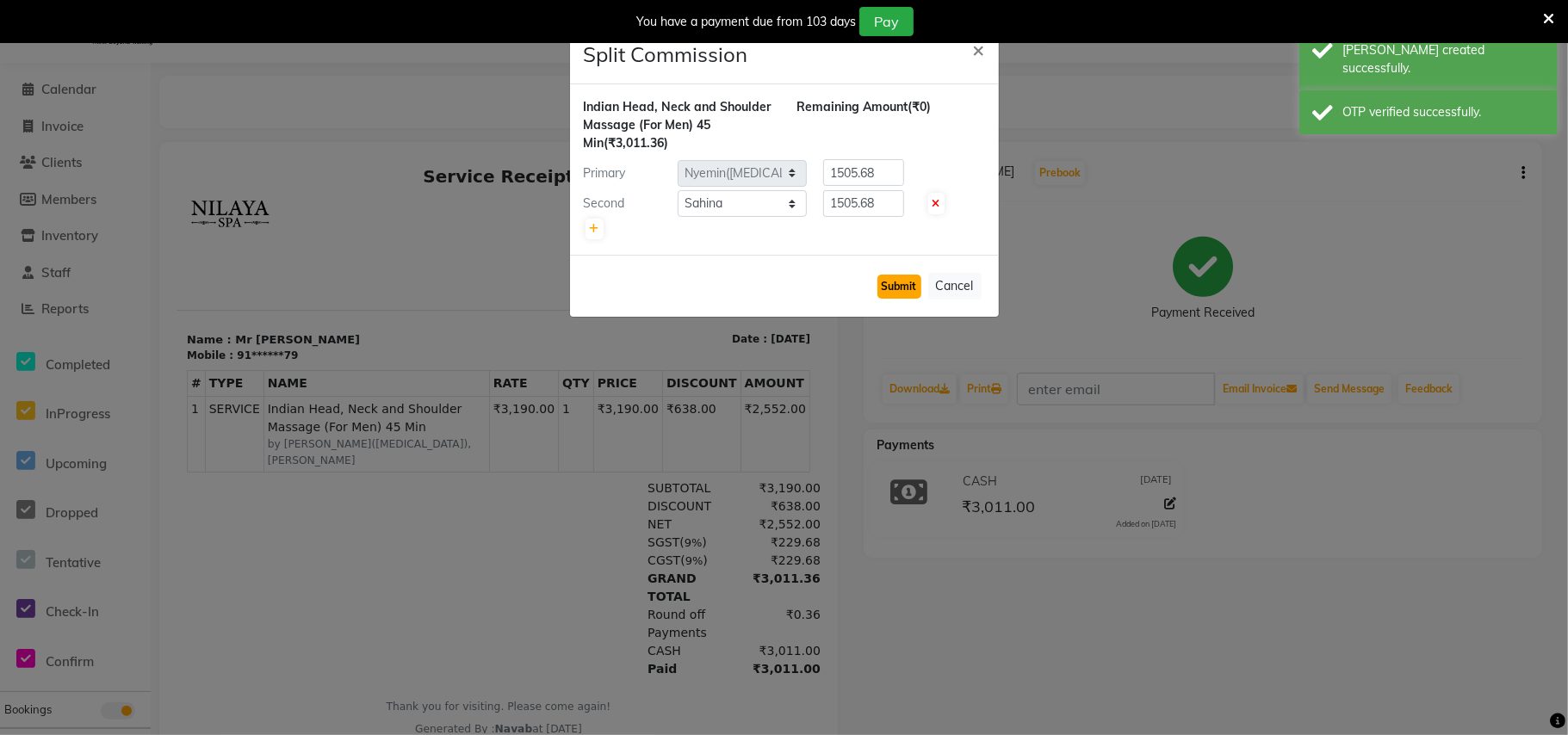
click at [904, 289] on button "Submit" at bounding box center [900, 286] width 44 height 24
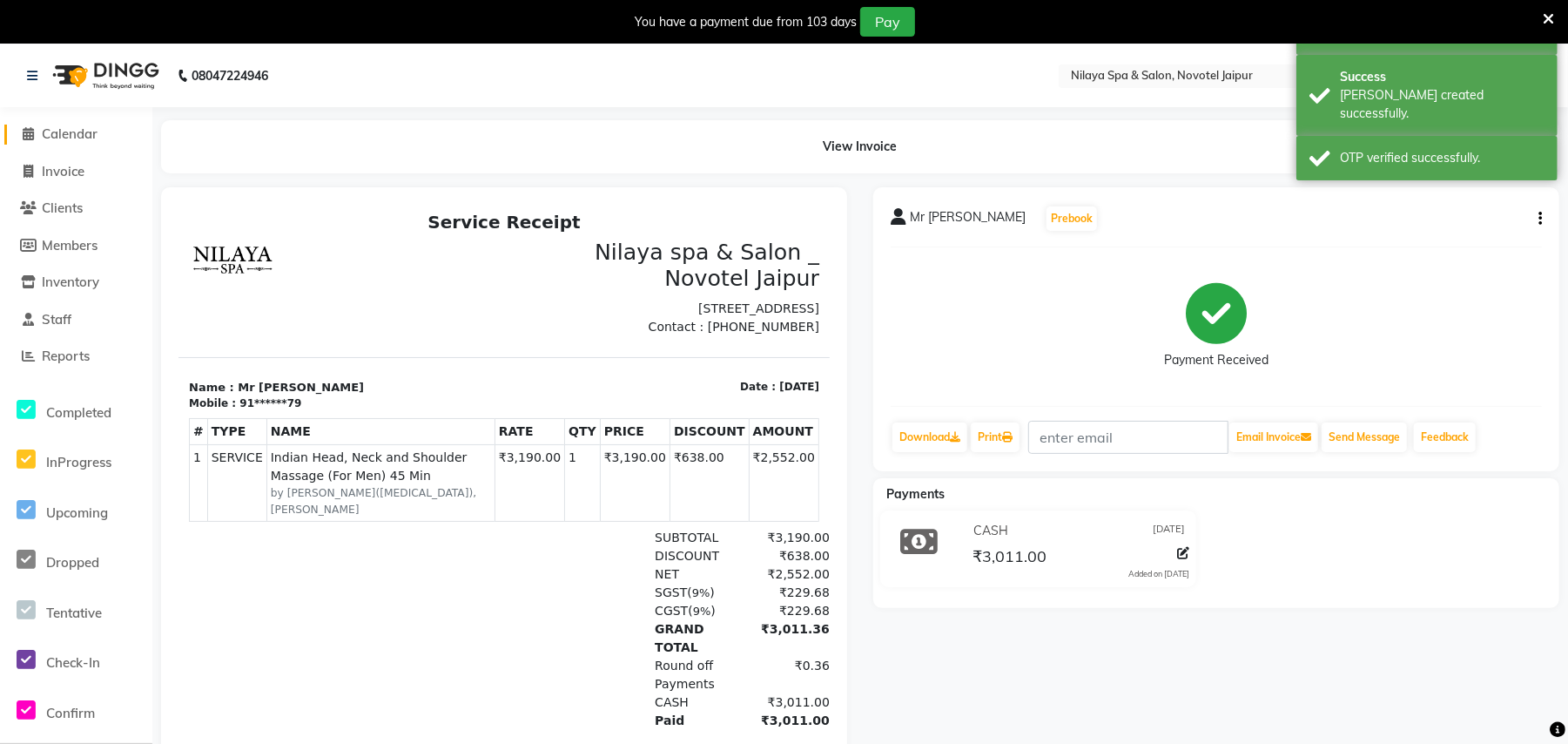
click at [82, 124] on link "Calendar" at bounding box center [76, 134] width 144 height 20
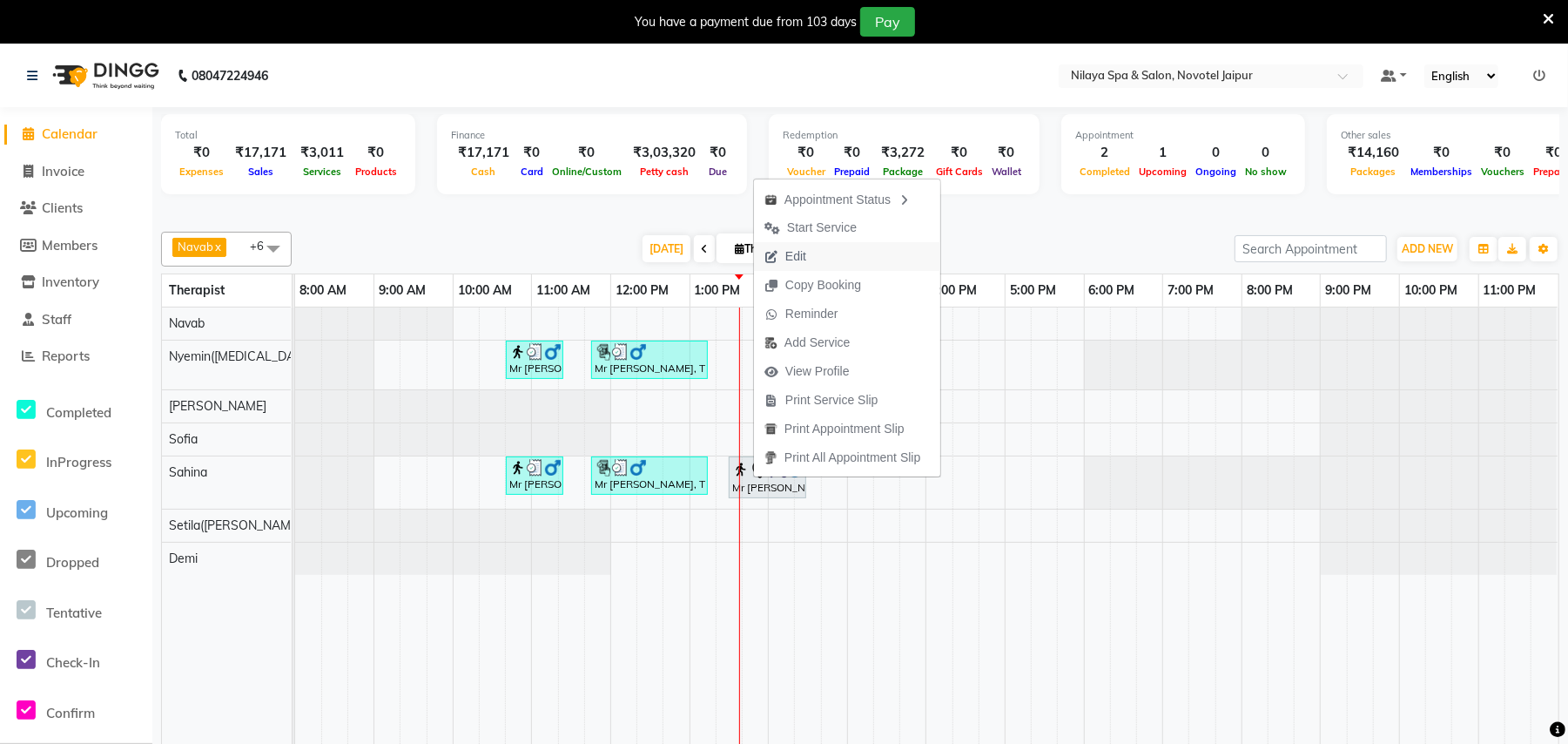
click at [801, 254] on span "Edit" at bounding box center [795, 256] width 20 height 18
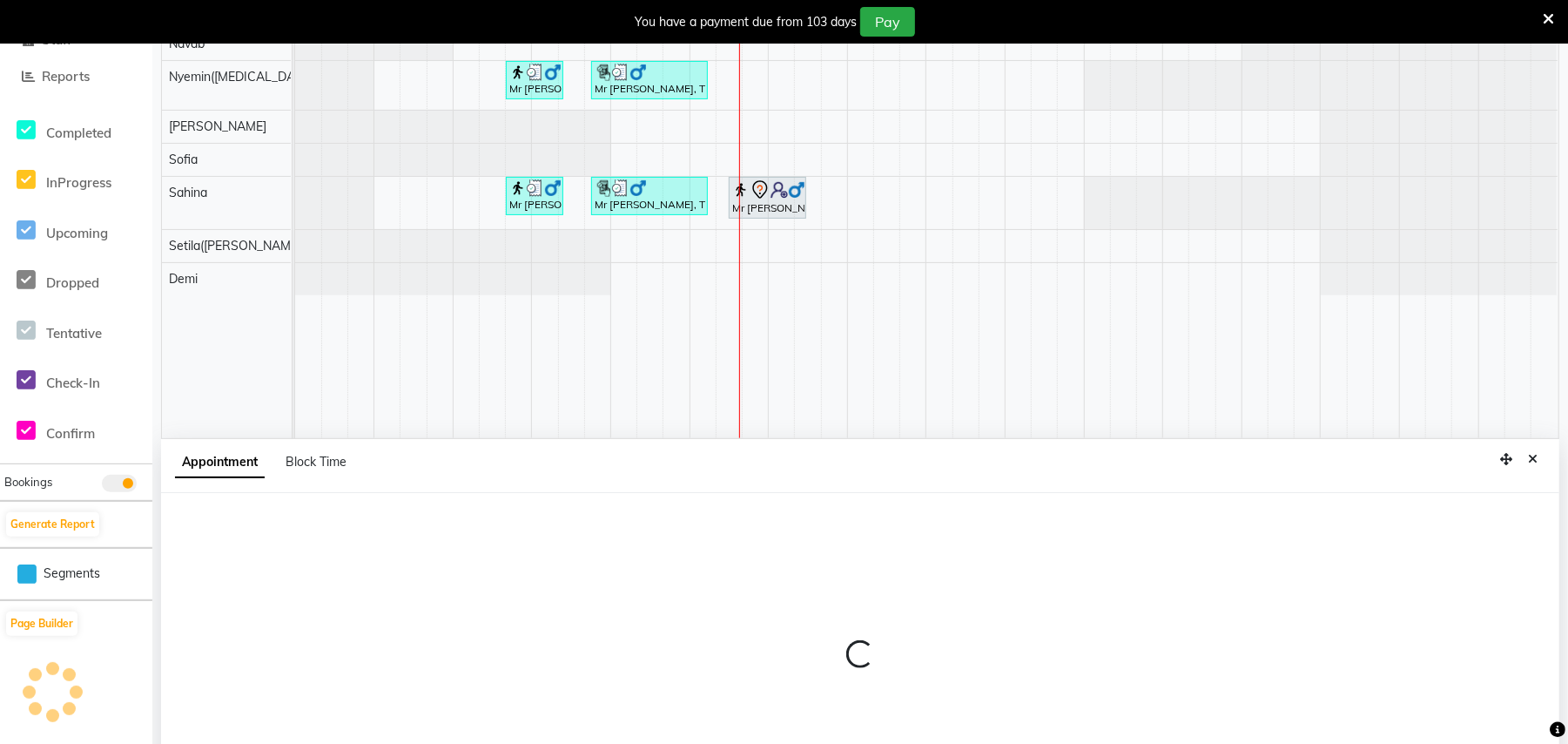
select select "tentative"
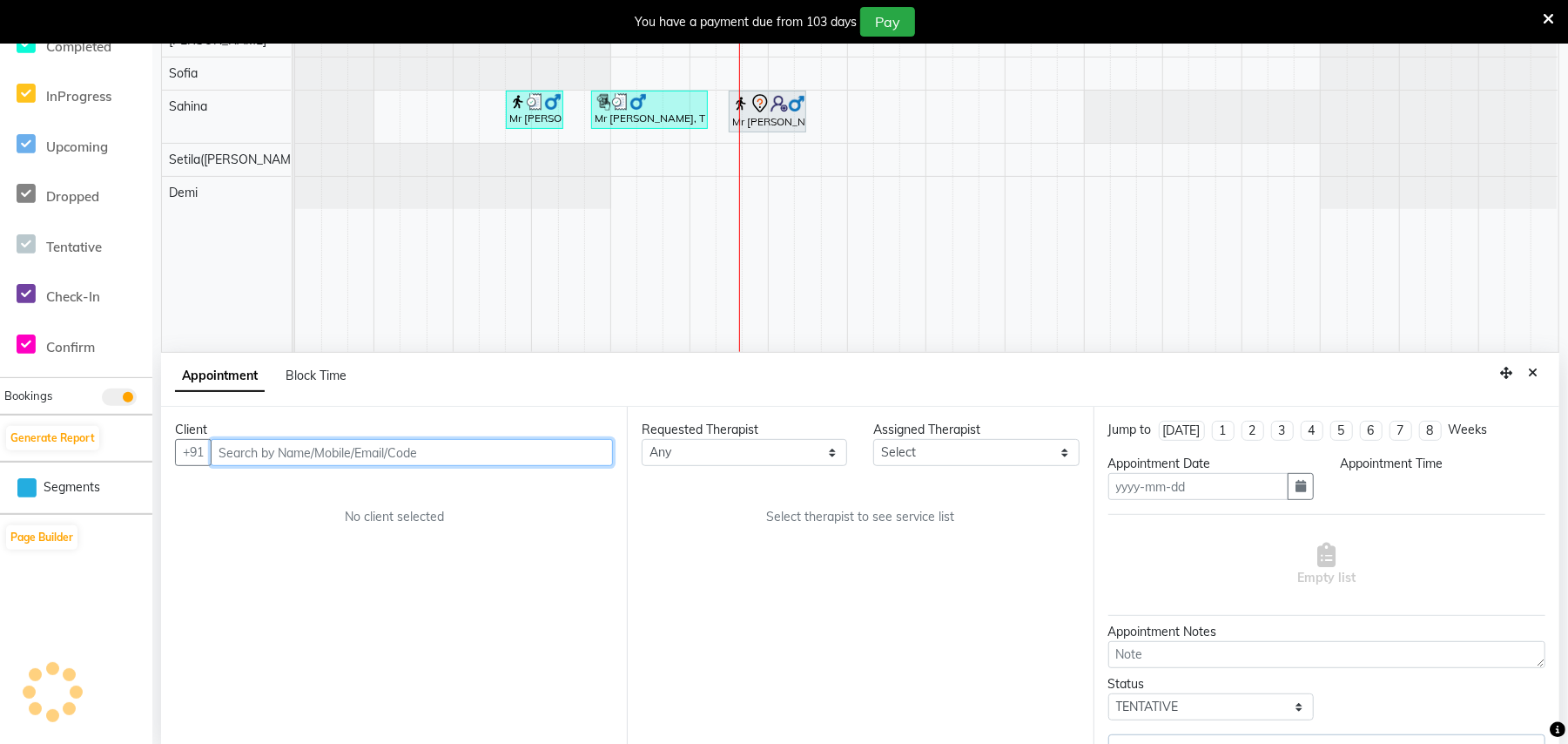
type input "[DATE]"
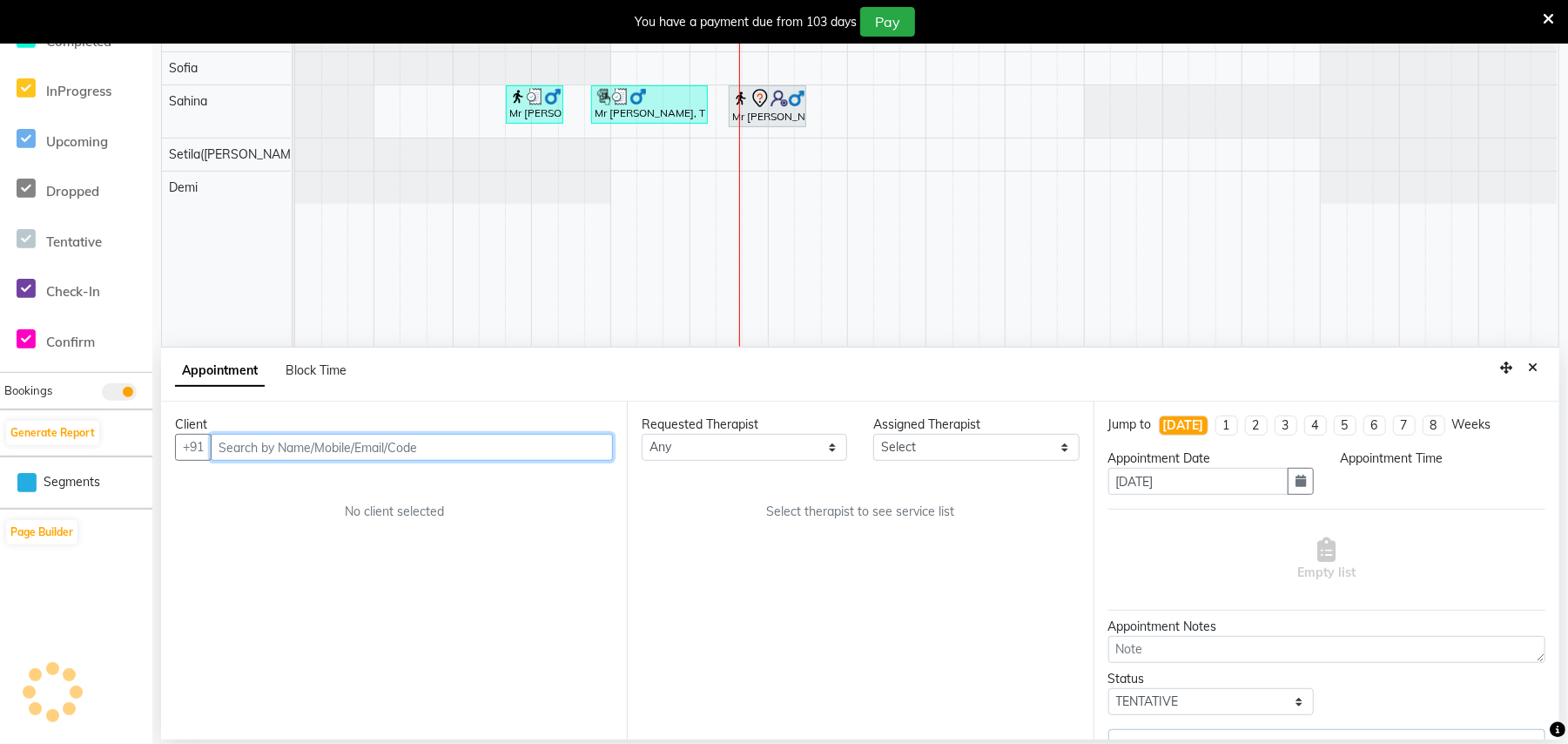
select select "77563"
select select "810"
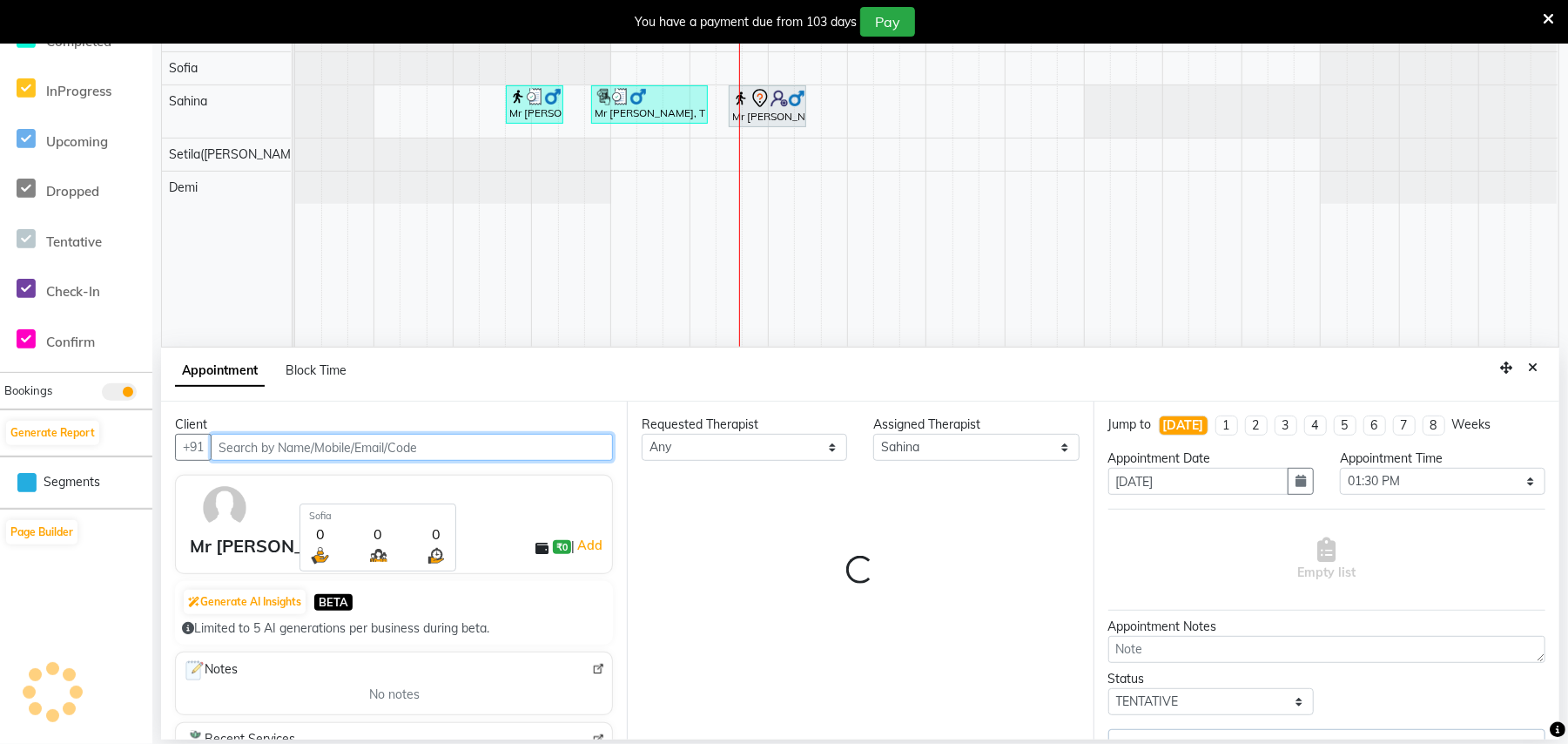
select select "4120"
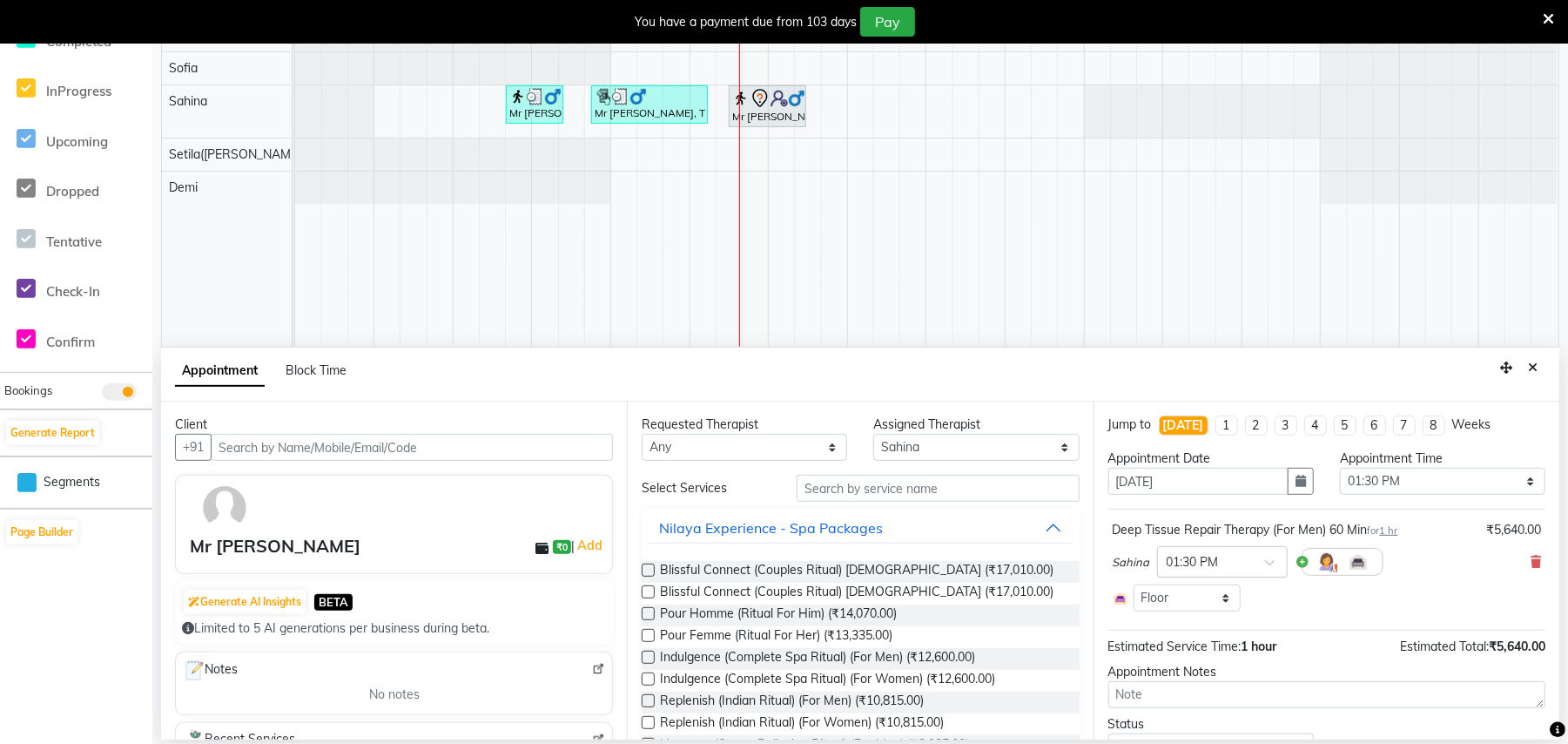
click at [1266, 568] on span at bounding box center [1275, 567] width 21 height 18
click at [1195, 629] on div "01:45 PM" at bounding box center [1222, 621] width 129 height 32
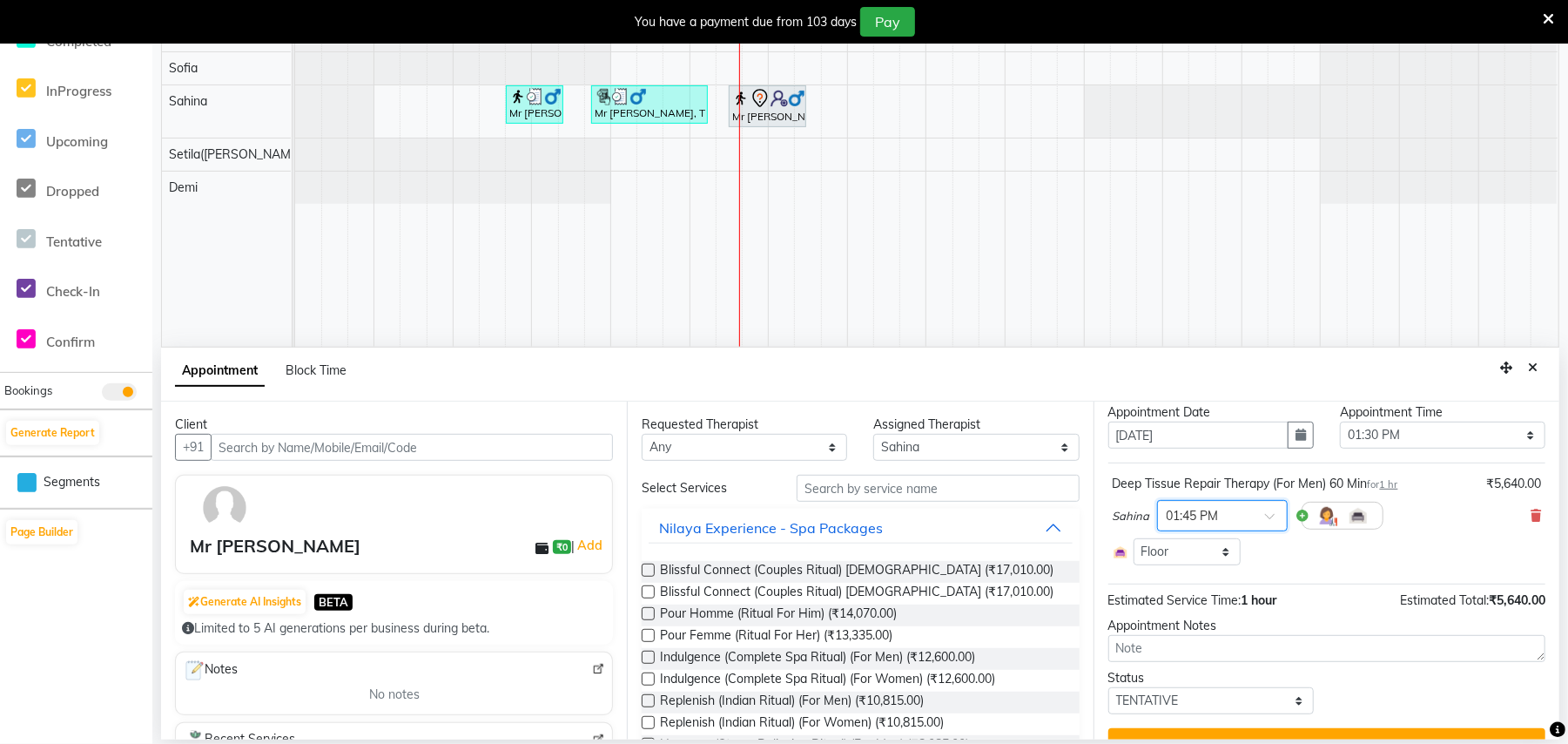
scroll to position [82, 0]
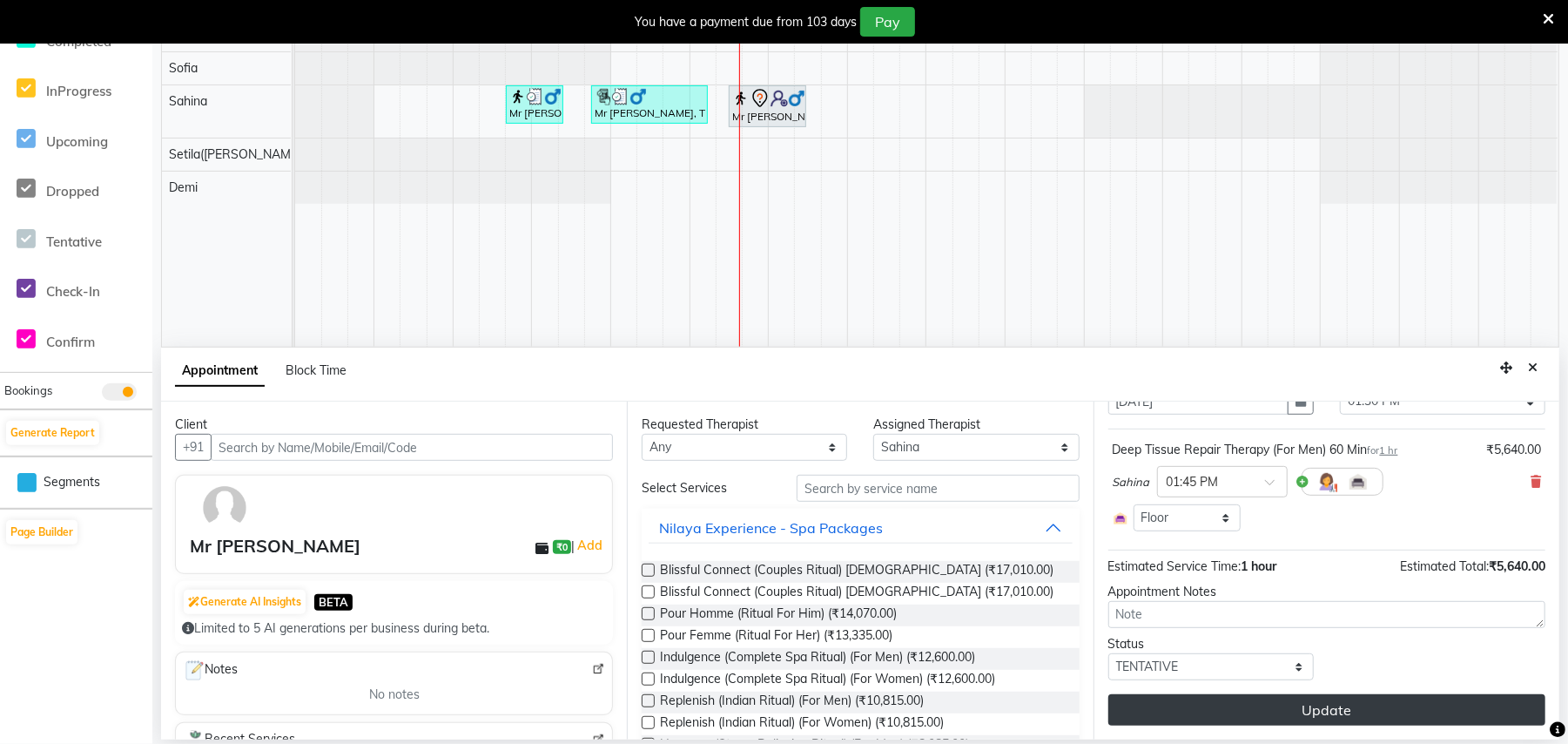
click at [1234, 712] on button "Update" at bounding box center [1327, 710] width 437 height 31
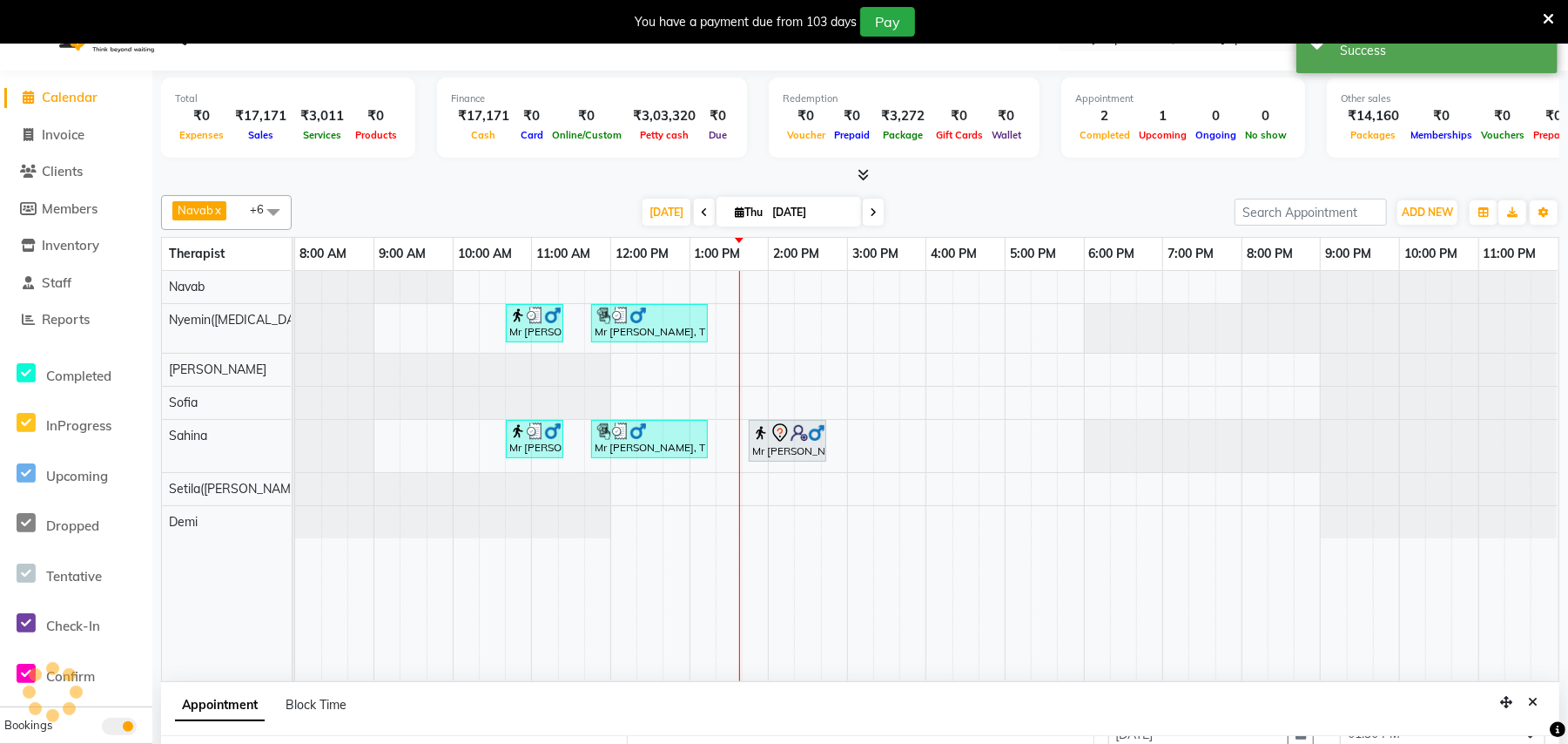
scroll to position [0, 0]
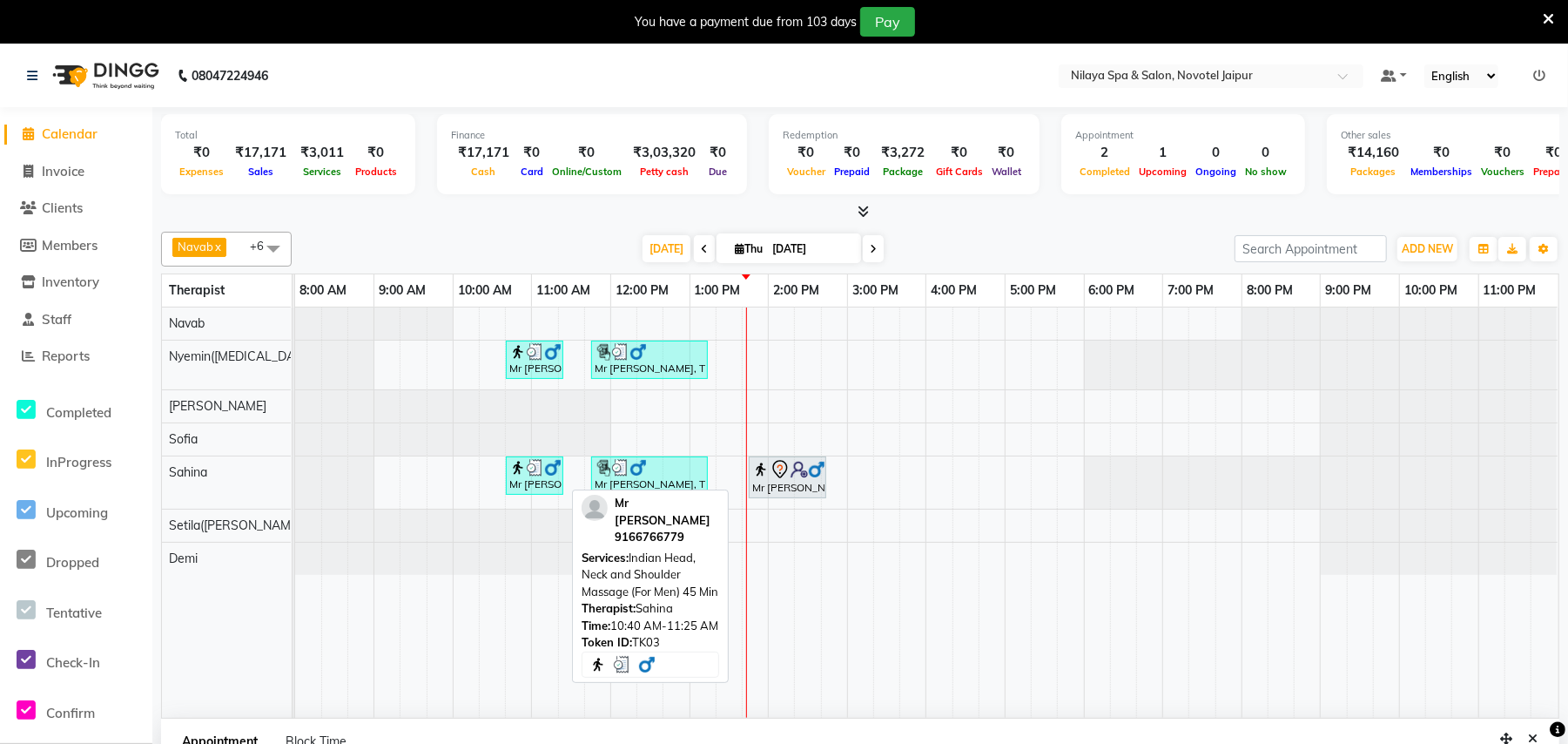
click at [538, 471] on img at bounding box center [536, 468] width 17 height 18
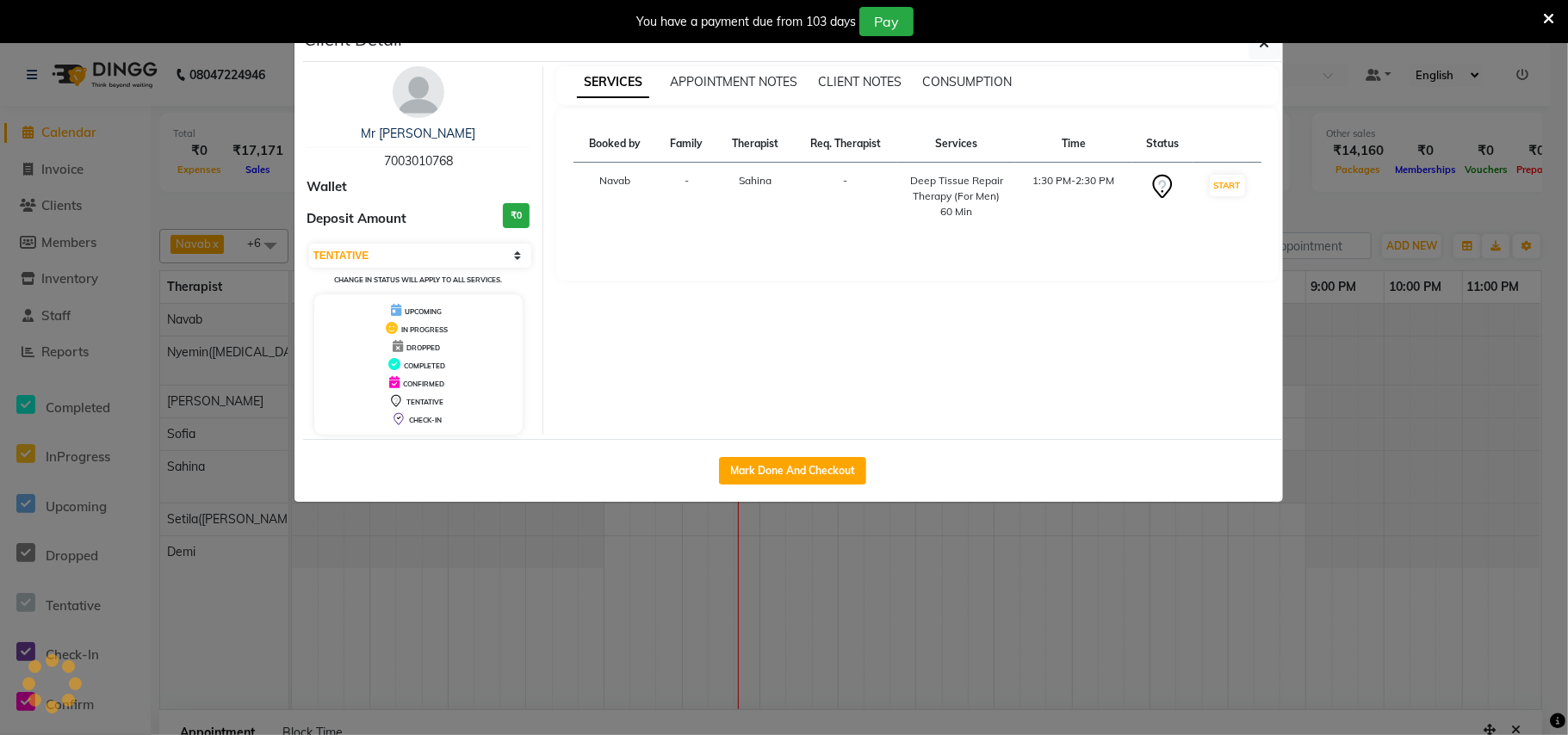
select select "3"
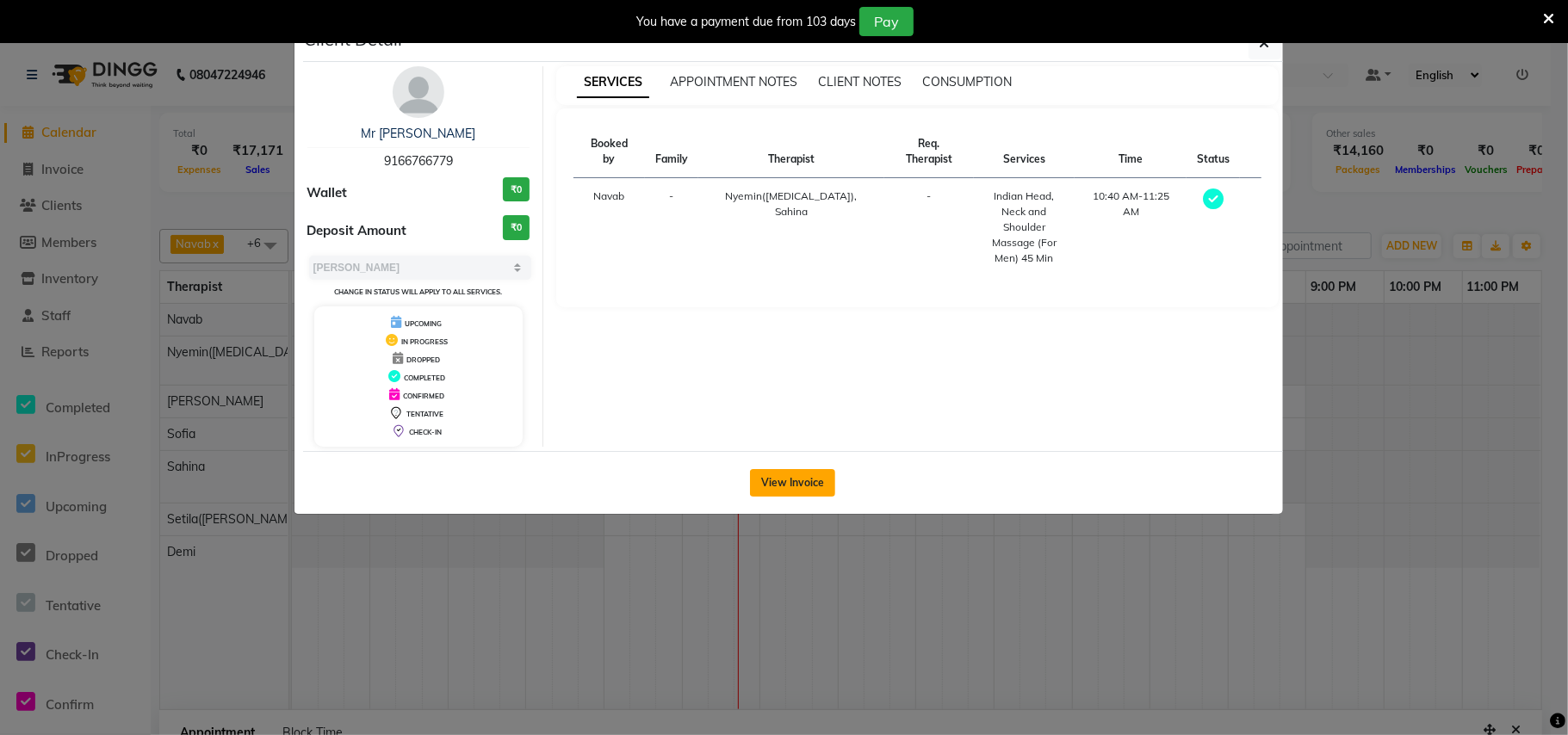
click at [786, 486] on button "View Invoice" at bounding box center [792, 482] width 86 height 28
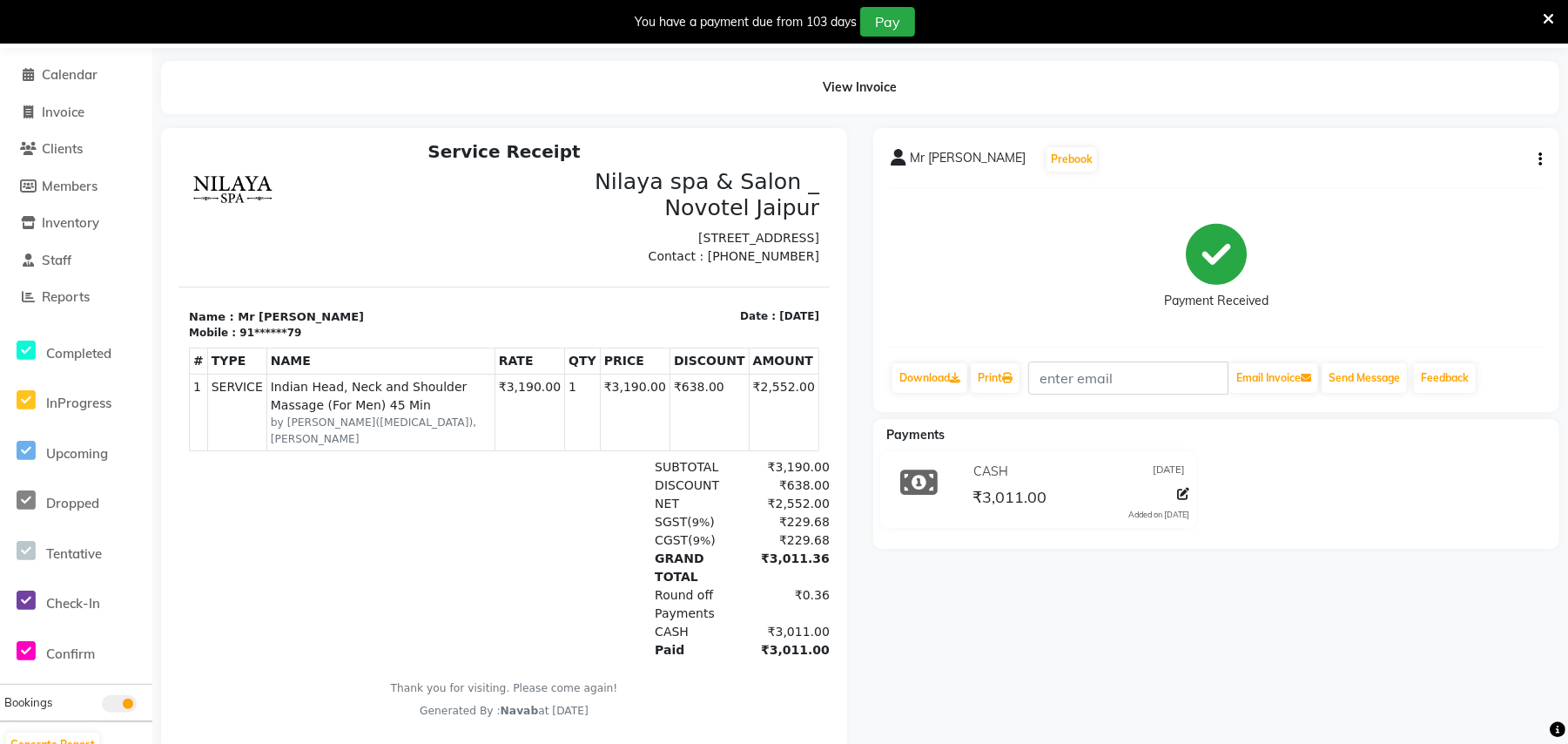
scroll to position [108, 0]
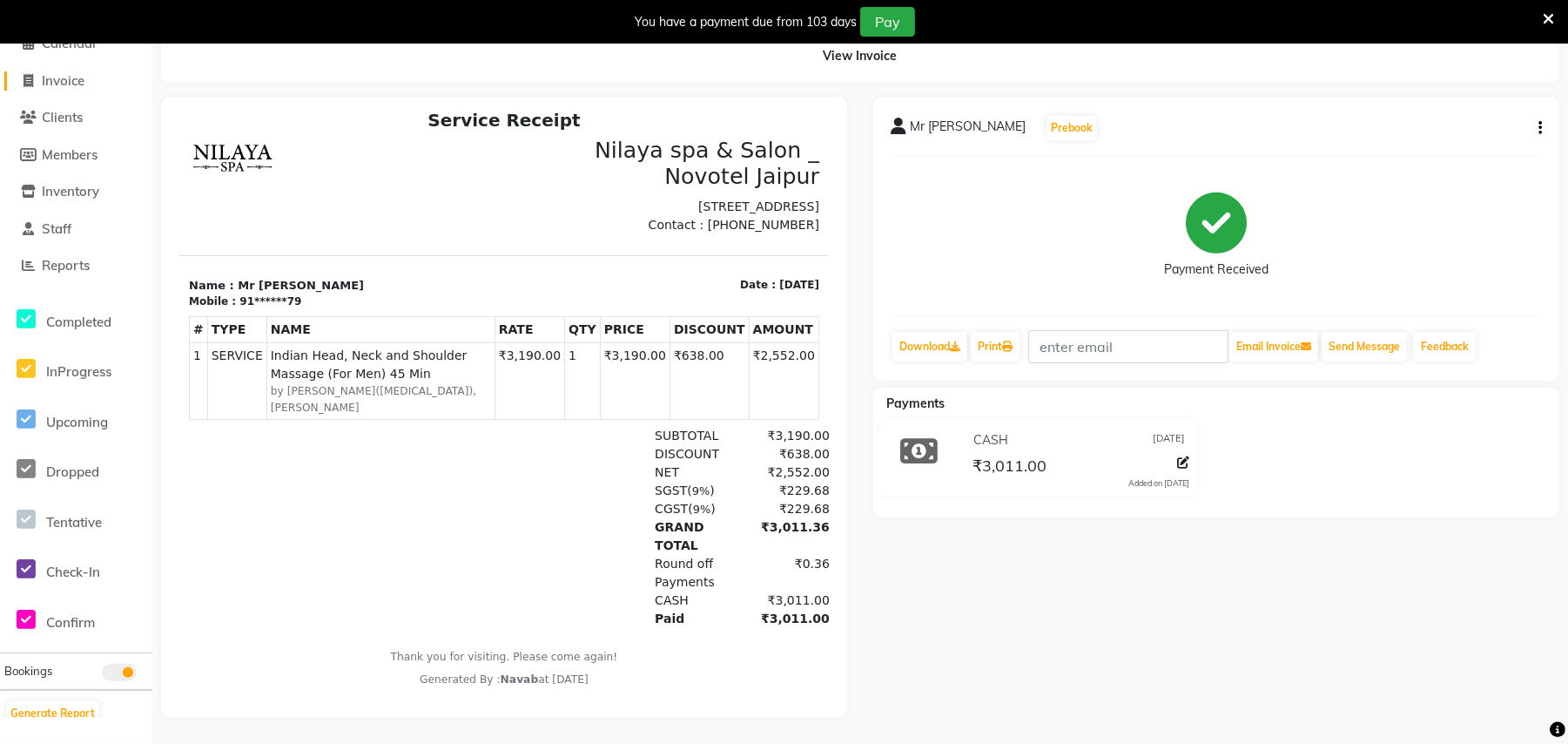
click at [25, 74] on icon at bounding box center [29, 80] width 10 height 13
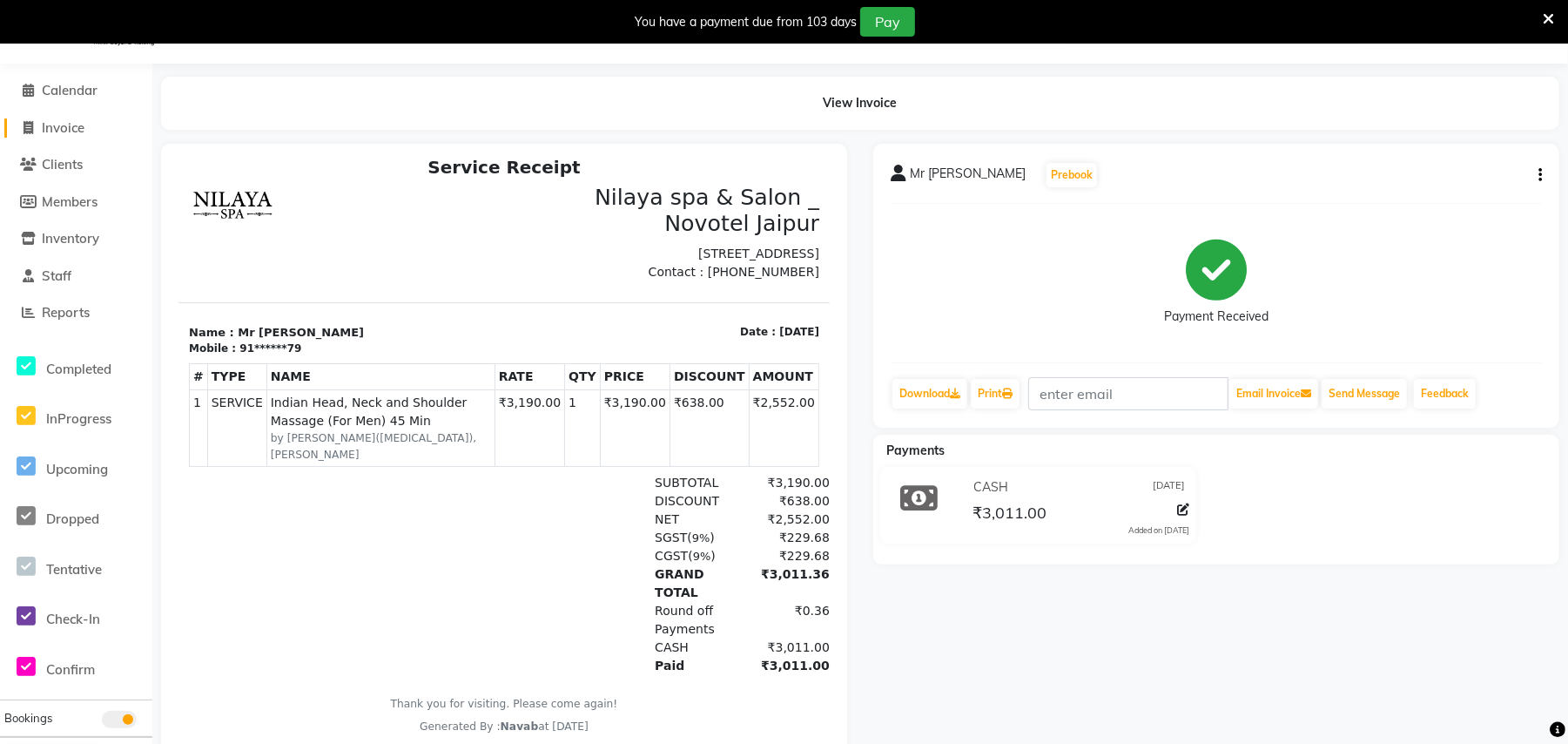
select select "8197"
select select "service"
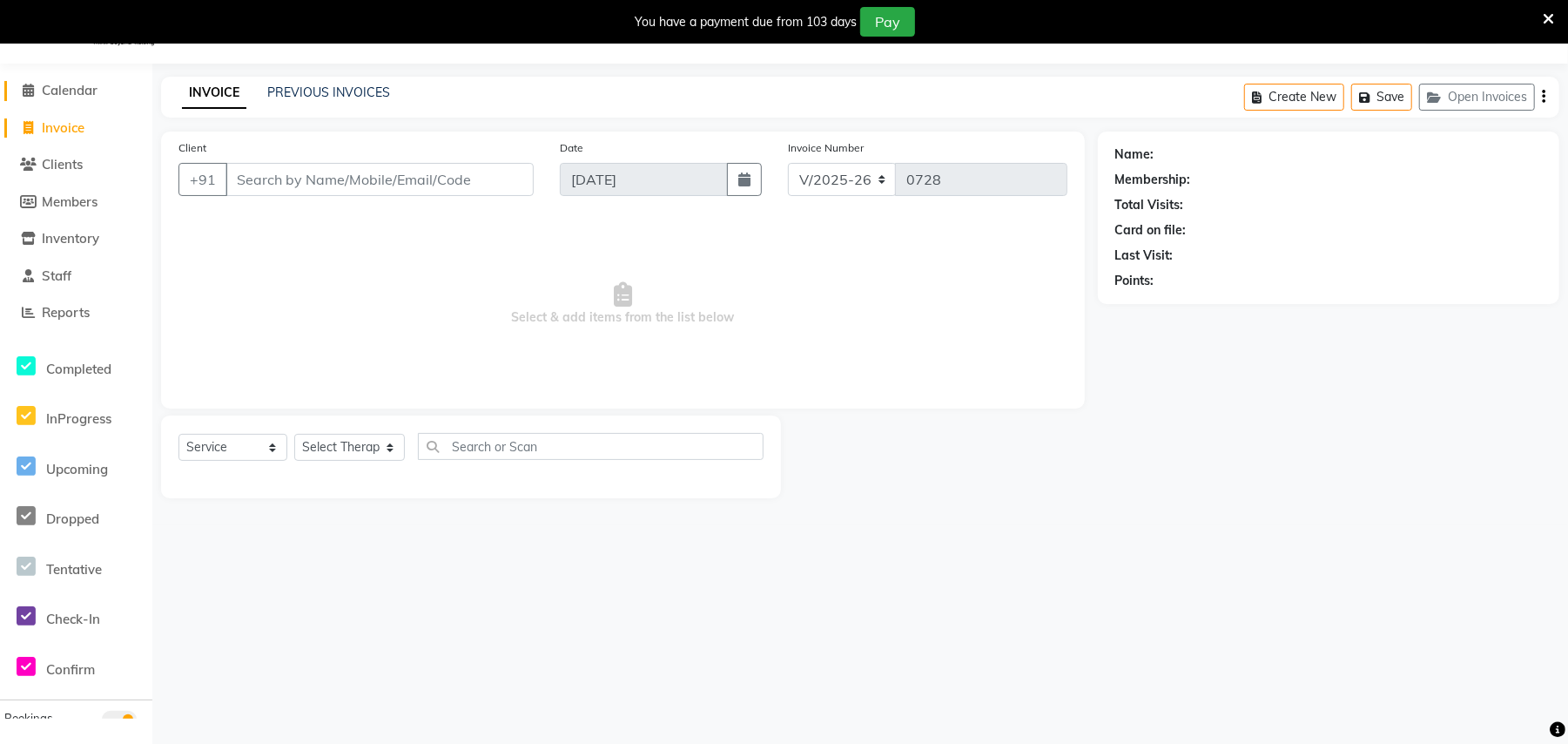
click at [29, 89] on icon at bounding box center [29, 89] width 12 height 13
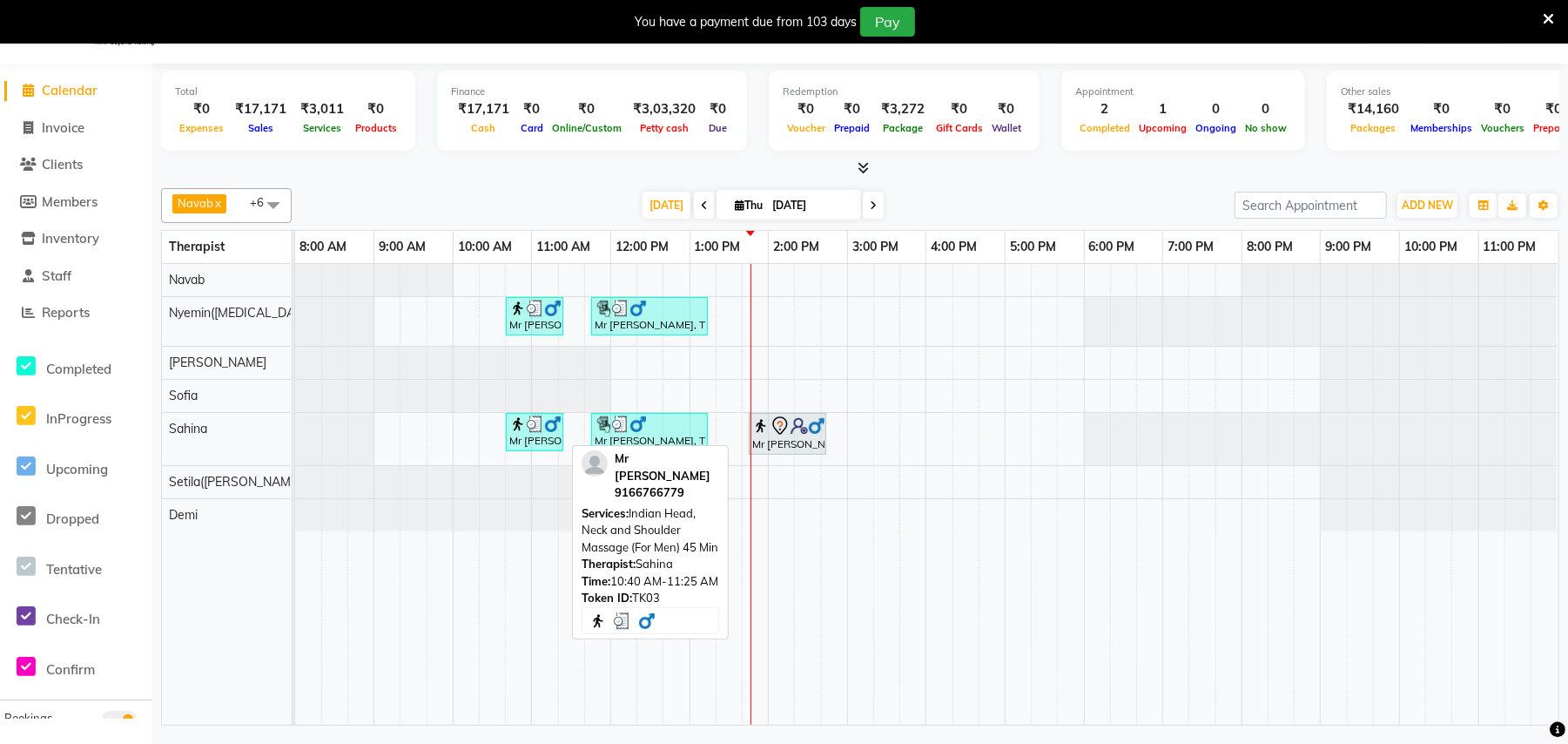
click at [538, 436] on div "Mr [PERSON_NAME], TK03, 10:40 AM-11:25 AM, Indian Head, Neck and Shoulder Massa…" at bounding box center [535, 432] width 54 height 33
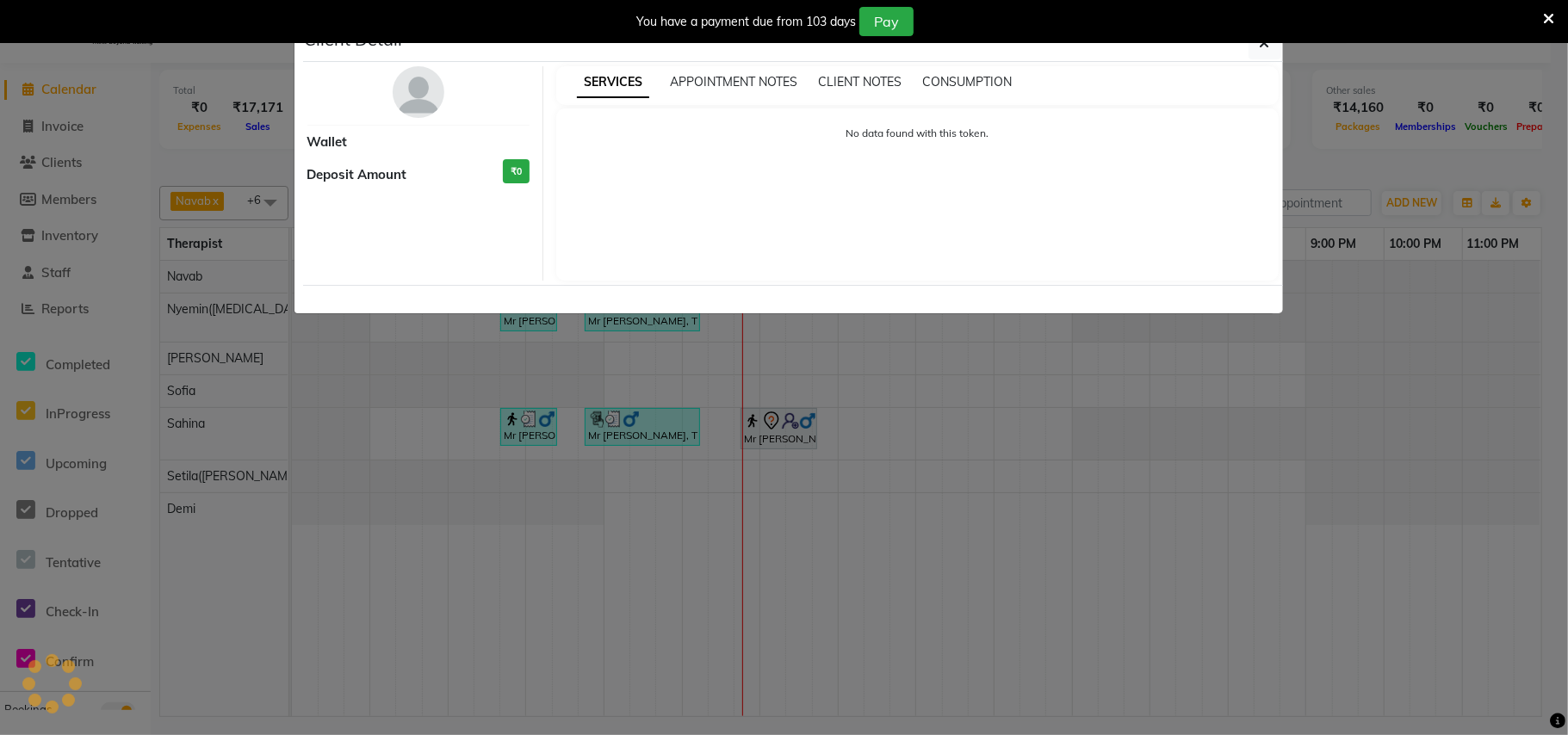
select select "3"
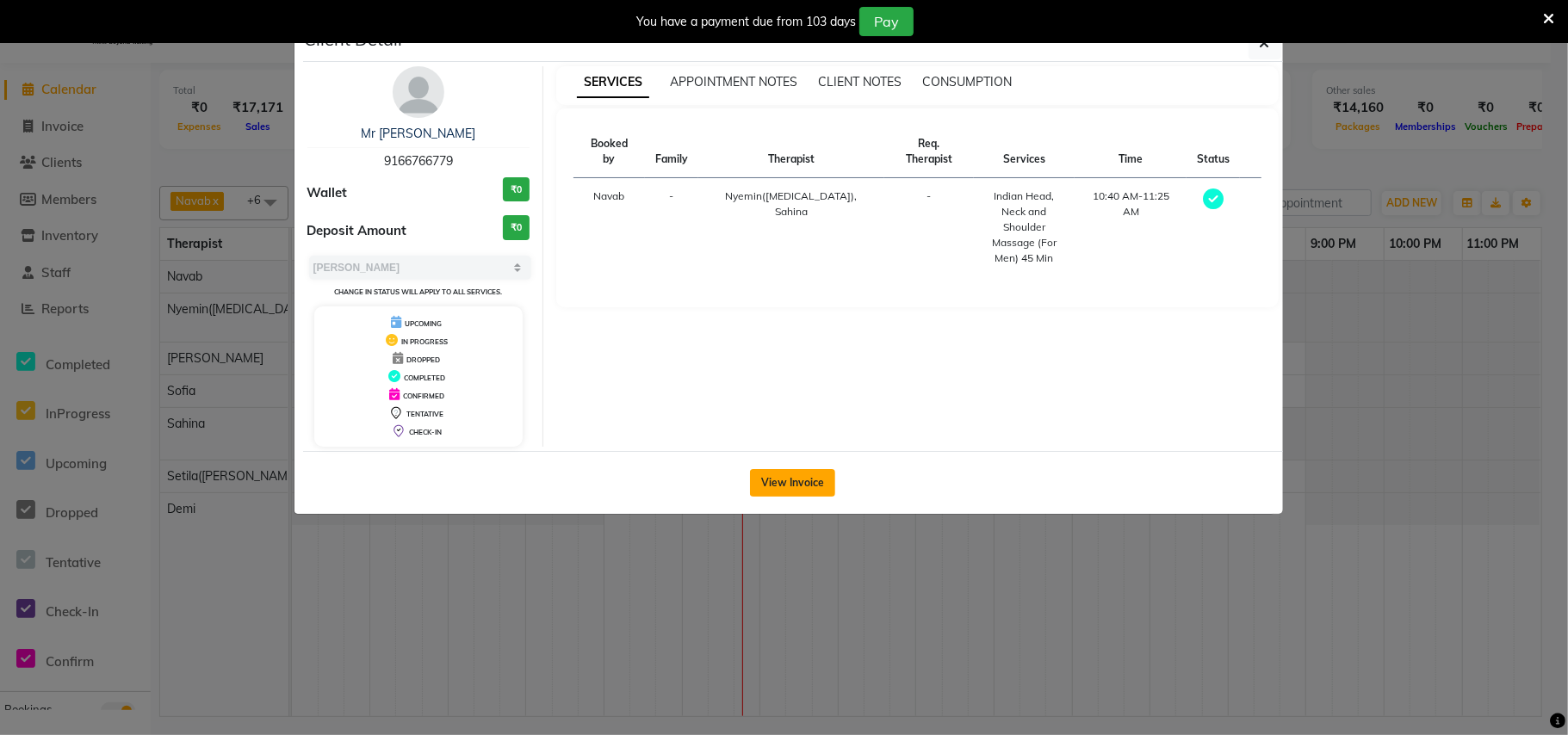
click at [800, 477] on button "View Invoice" at bounding box center [792, 482] width 86 height 28
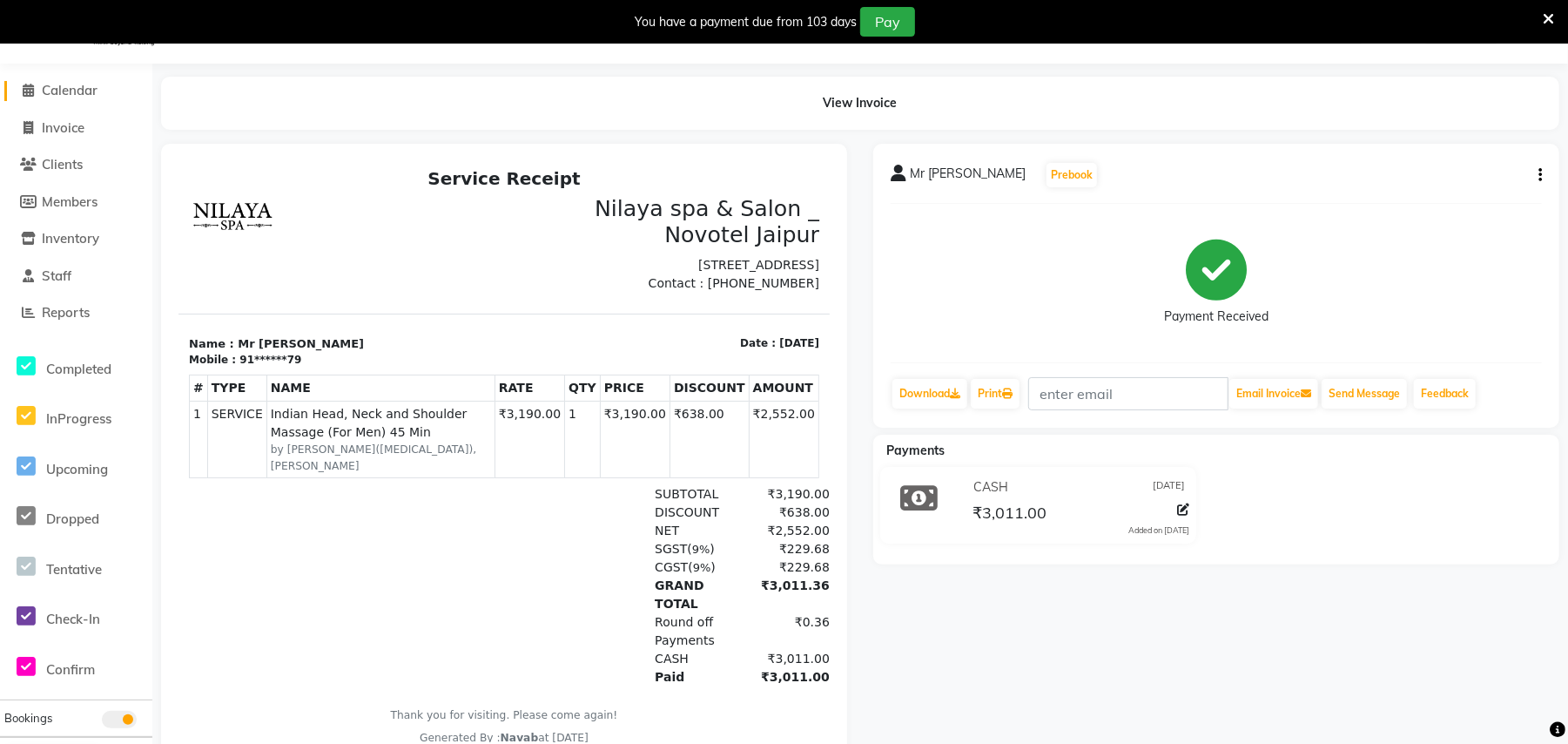
click at [25, 90] on icon at bounding box center [29, 89] width 12 height 13
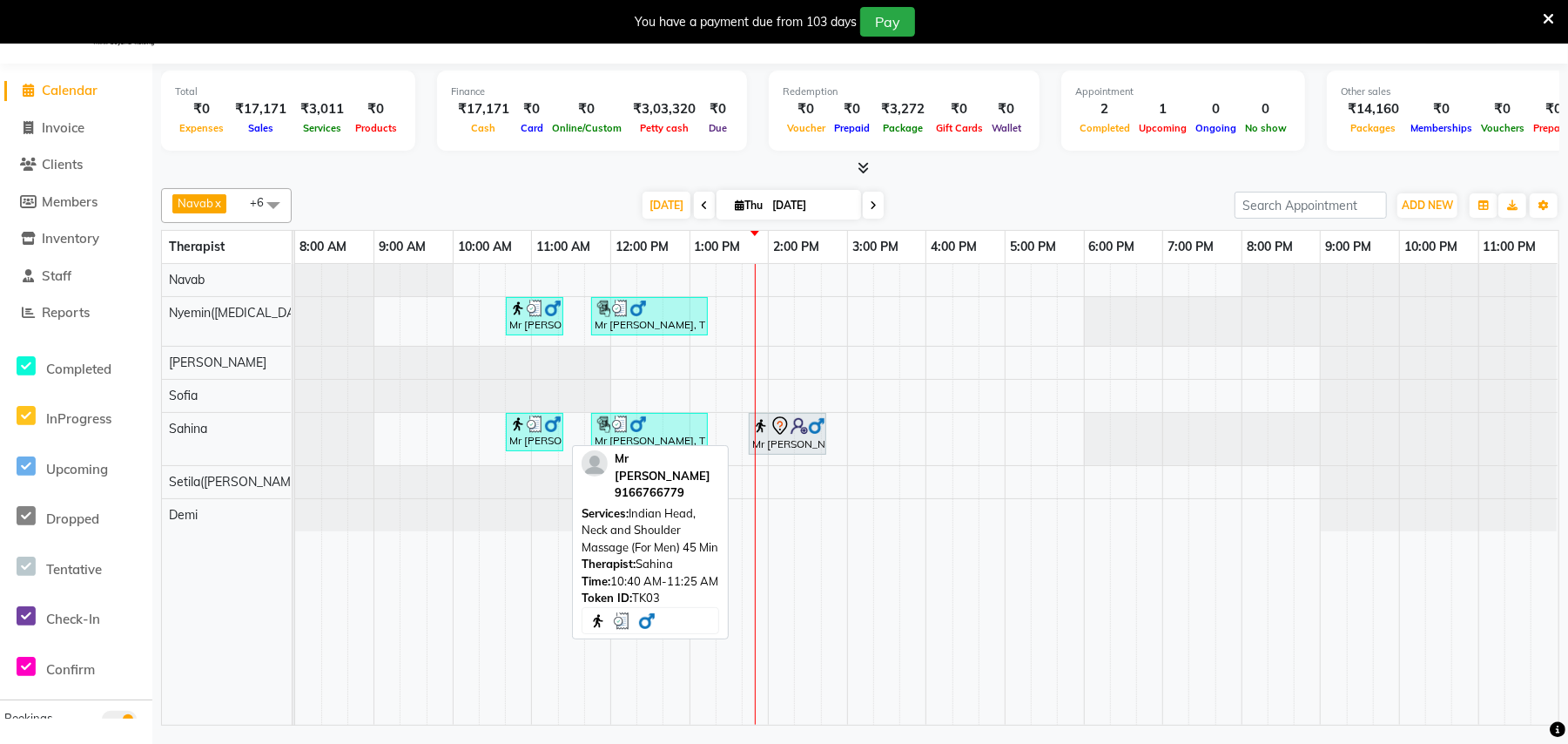
click at [530, 439] on div "Mr [PERSON_NAME], TK03, 10:40 AM-11:25 AM, Indian Head, Neck and Shoulder Massa…" at bounding box center [535, 432] width 54 height 33
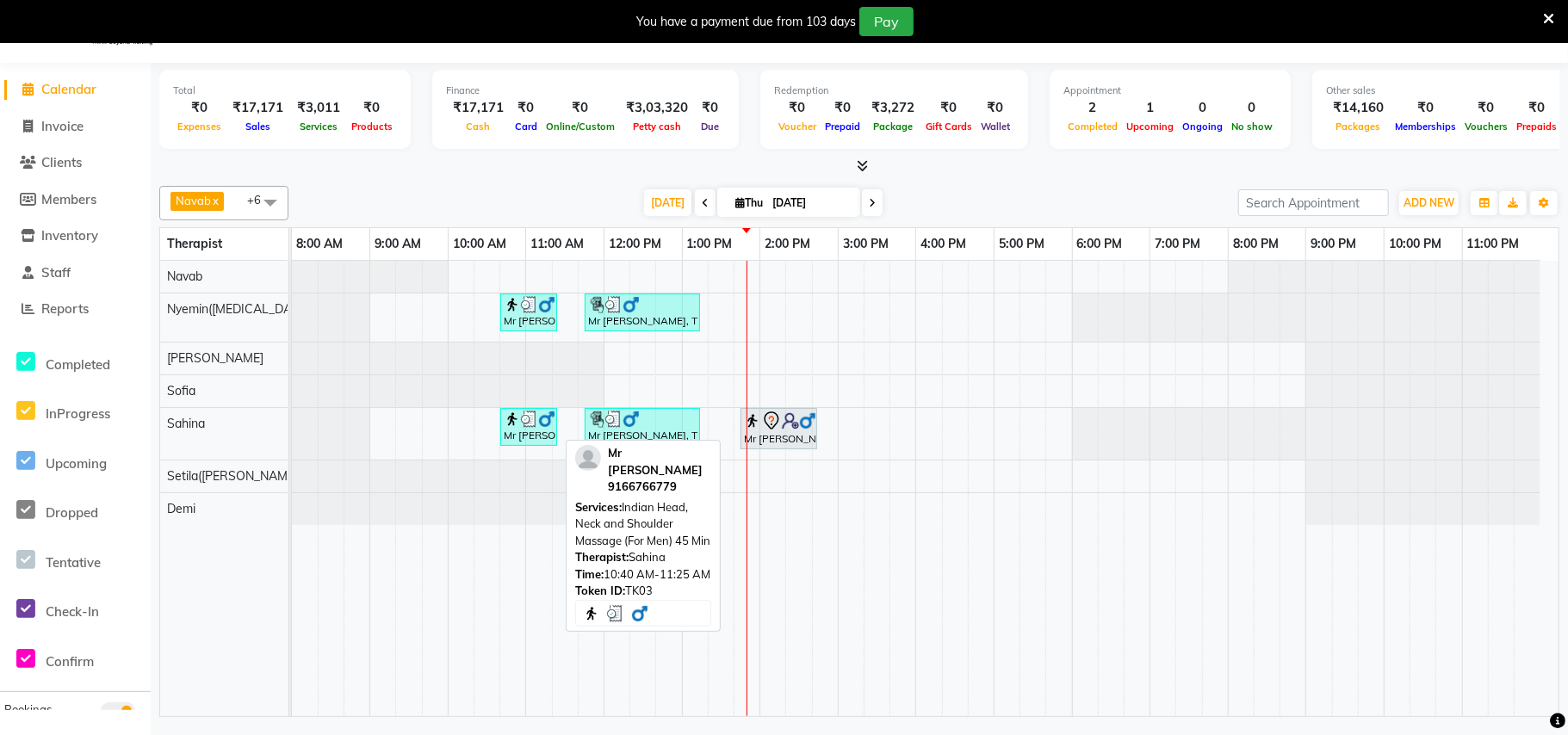
select select "3"
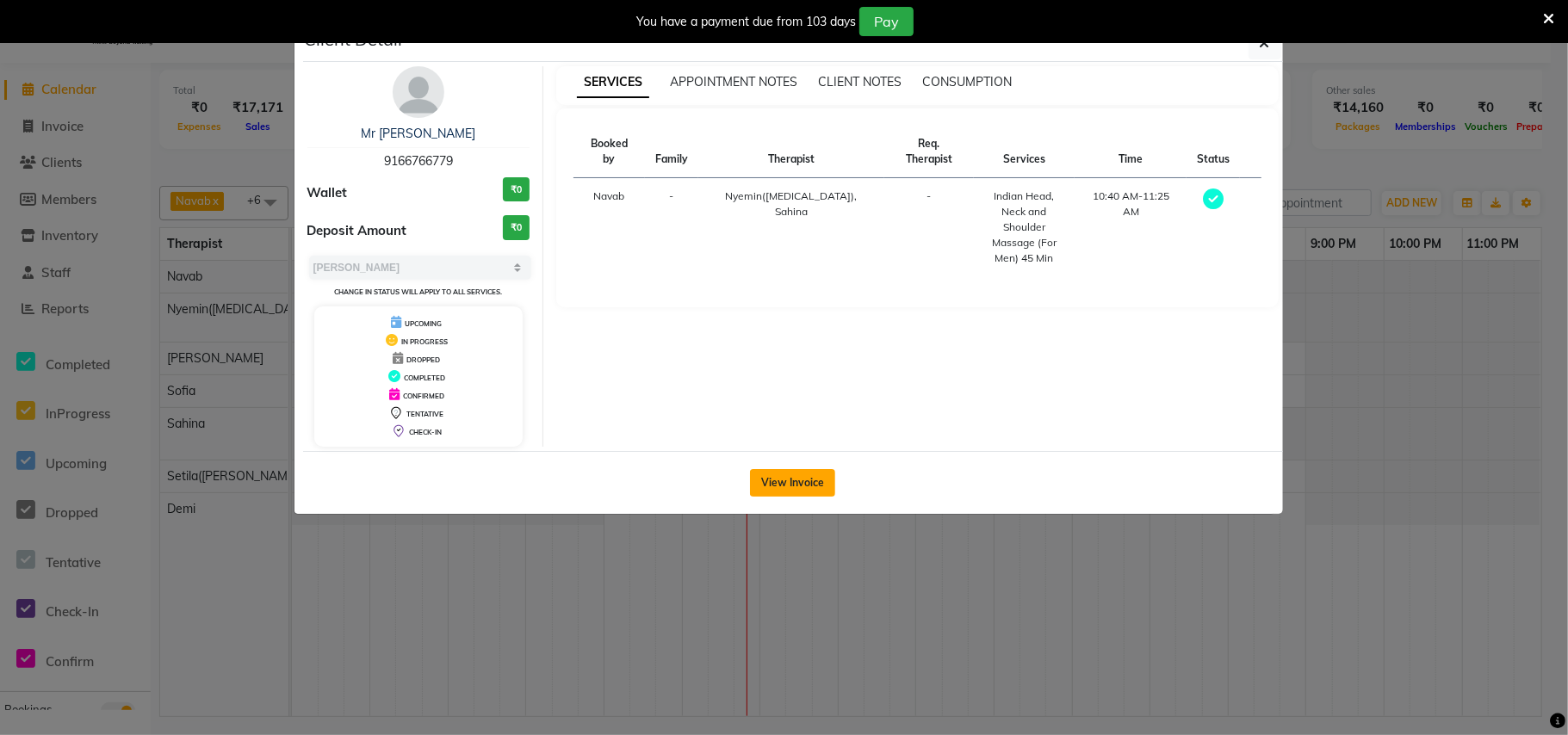
click at [777, 483] on button "View Invoice" at bounding box center [792, 482] width 86 height 28
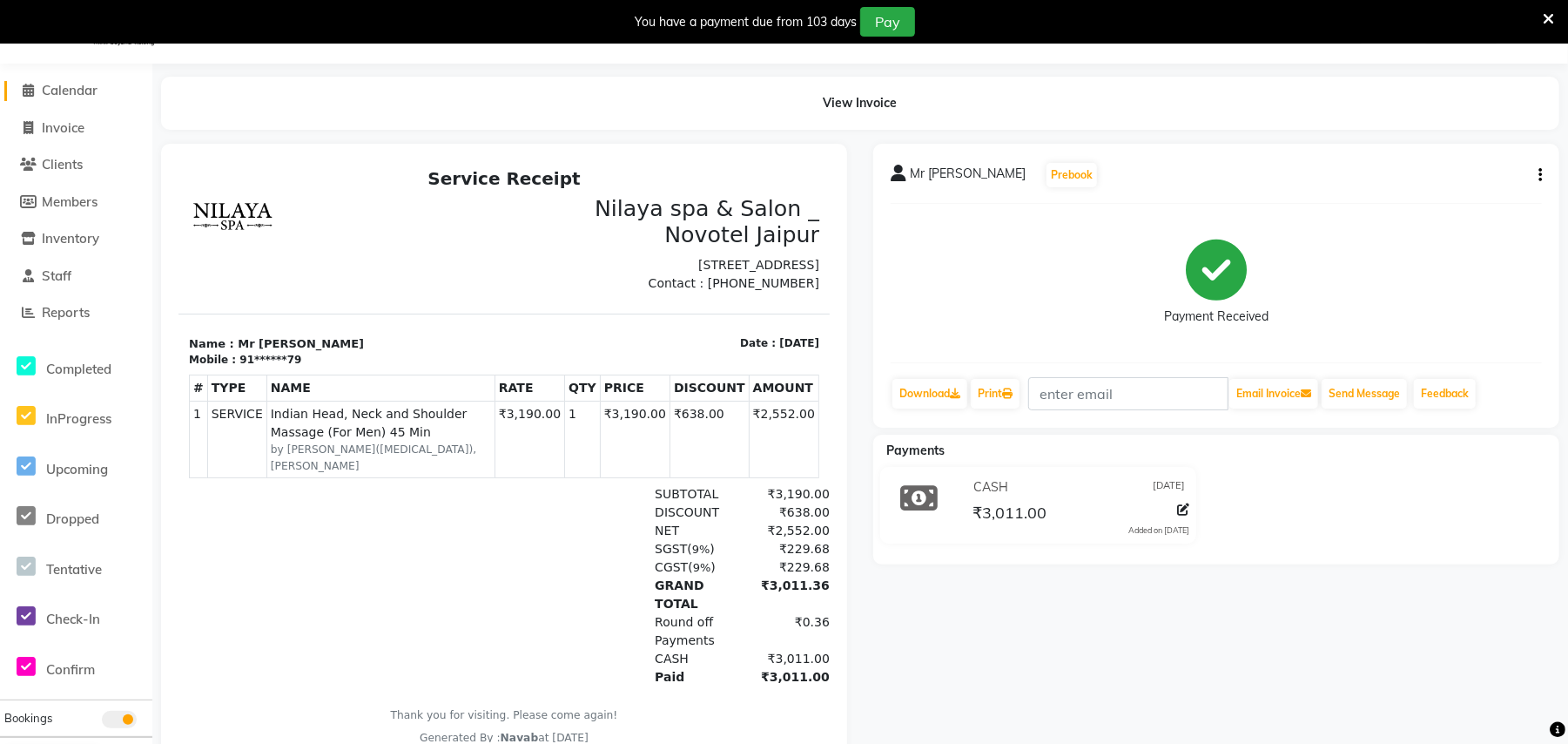
click at [28, 89] on icon at bounding box center [29, 89] width 12 height 13
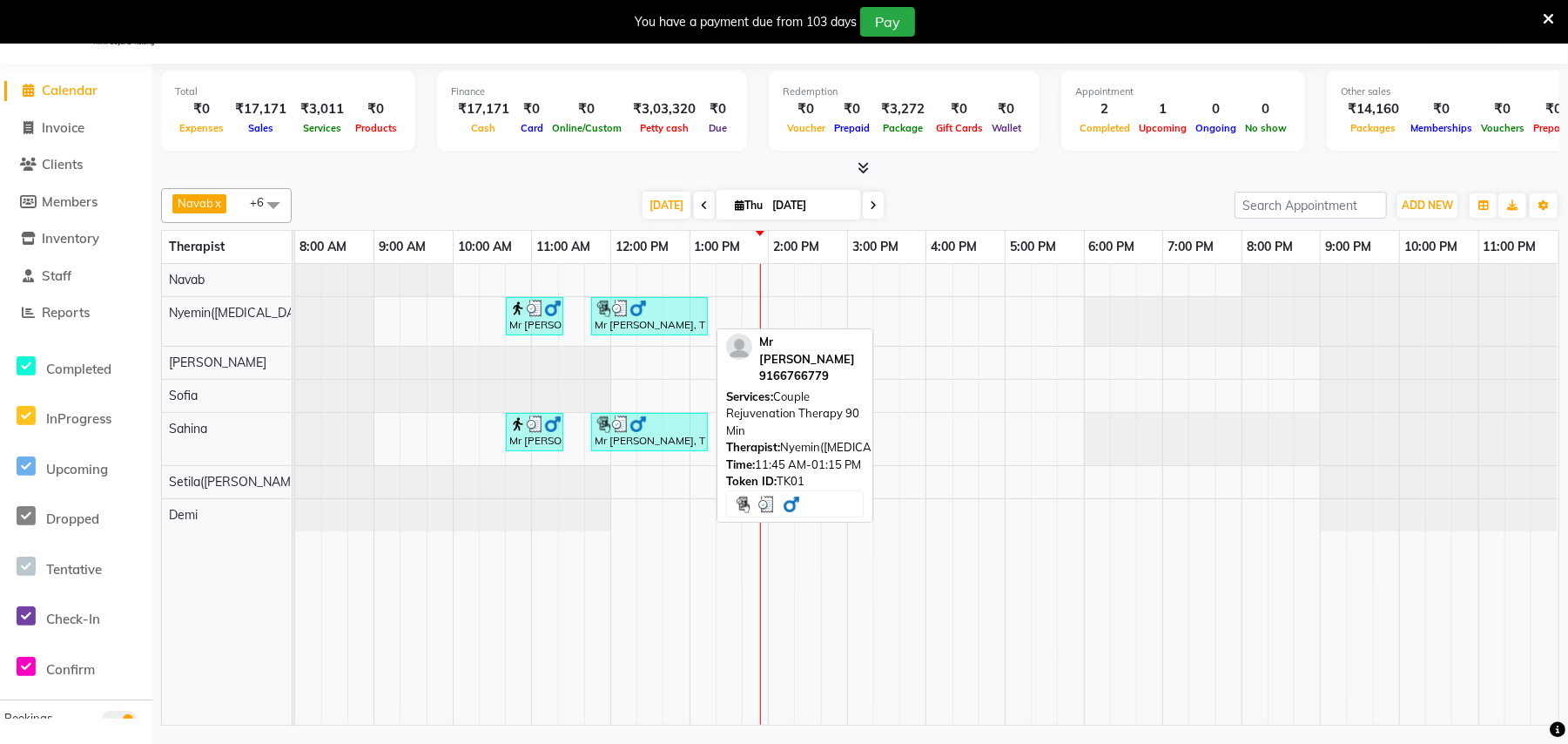
click at [648, 311] on div at bounding box center [649, 308] width 110 height 18
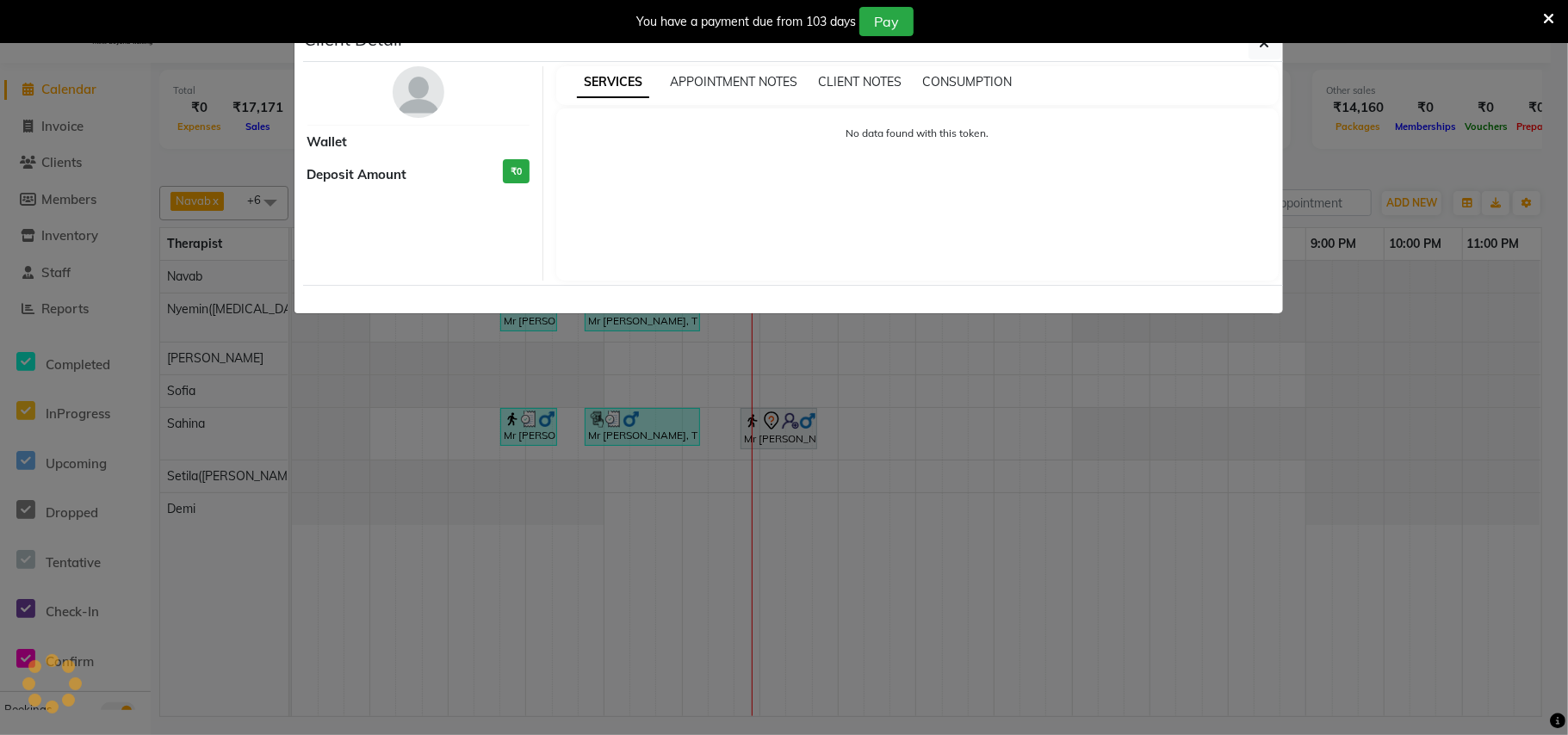
select select "3"
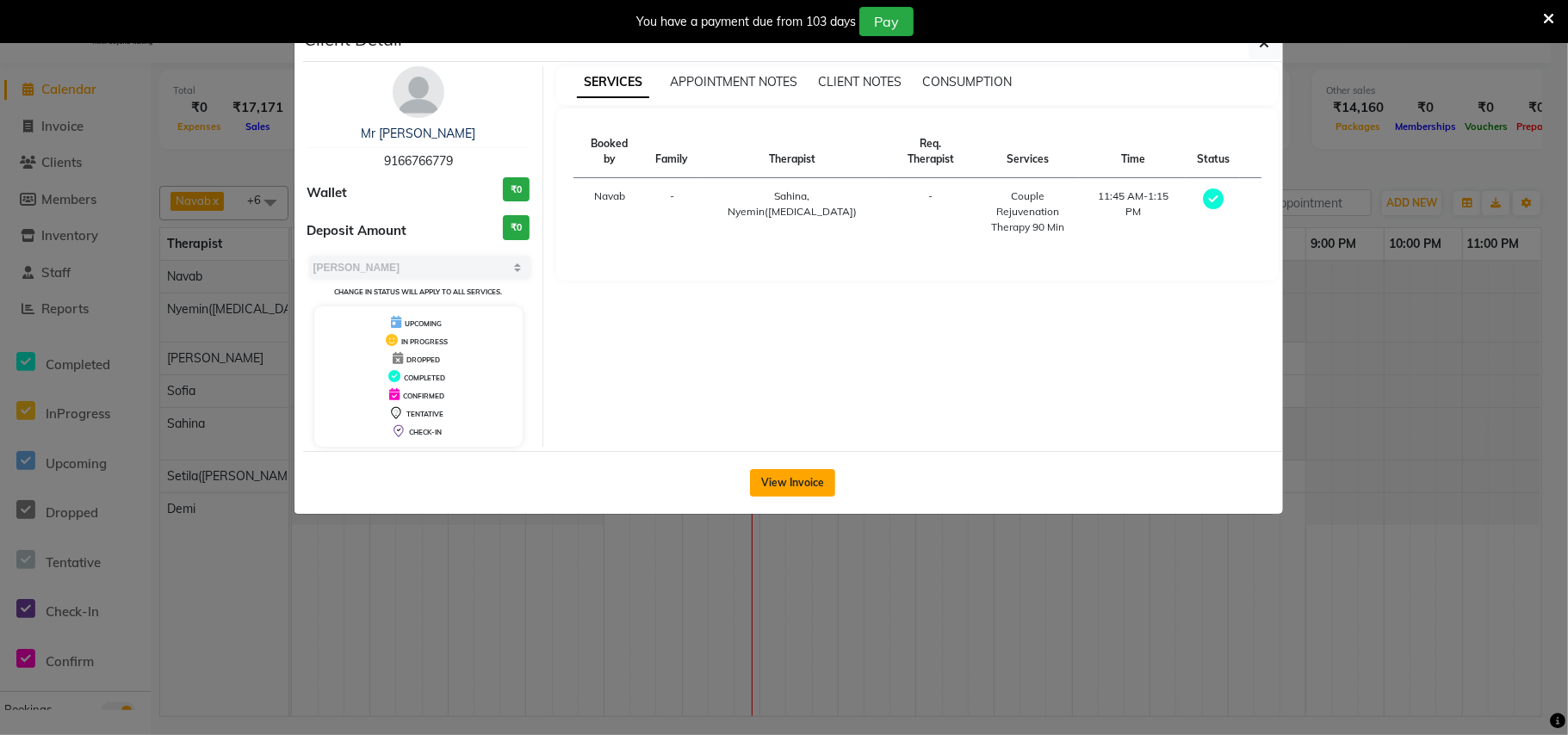
click at [786, 485] on button "View Invoice" at bounding box center [792, 482] width 86 height 28
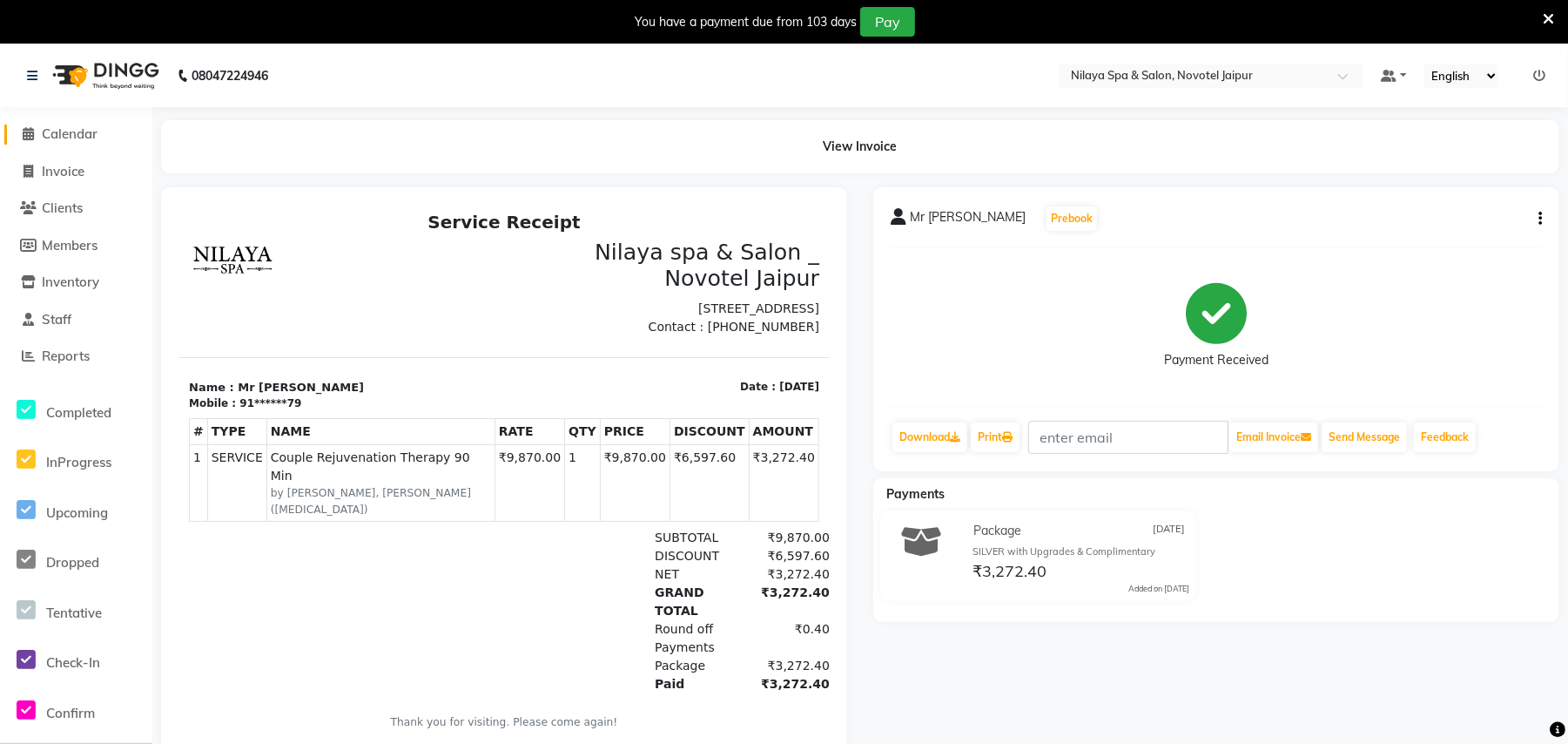
click at [40, 130] on span at bounding box center [28, 134] width 26 height 20
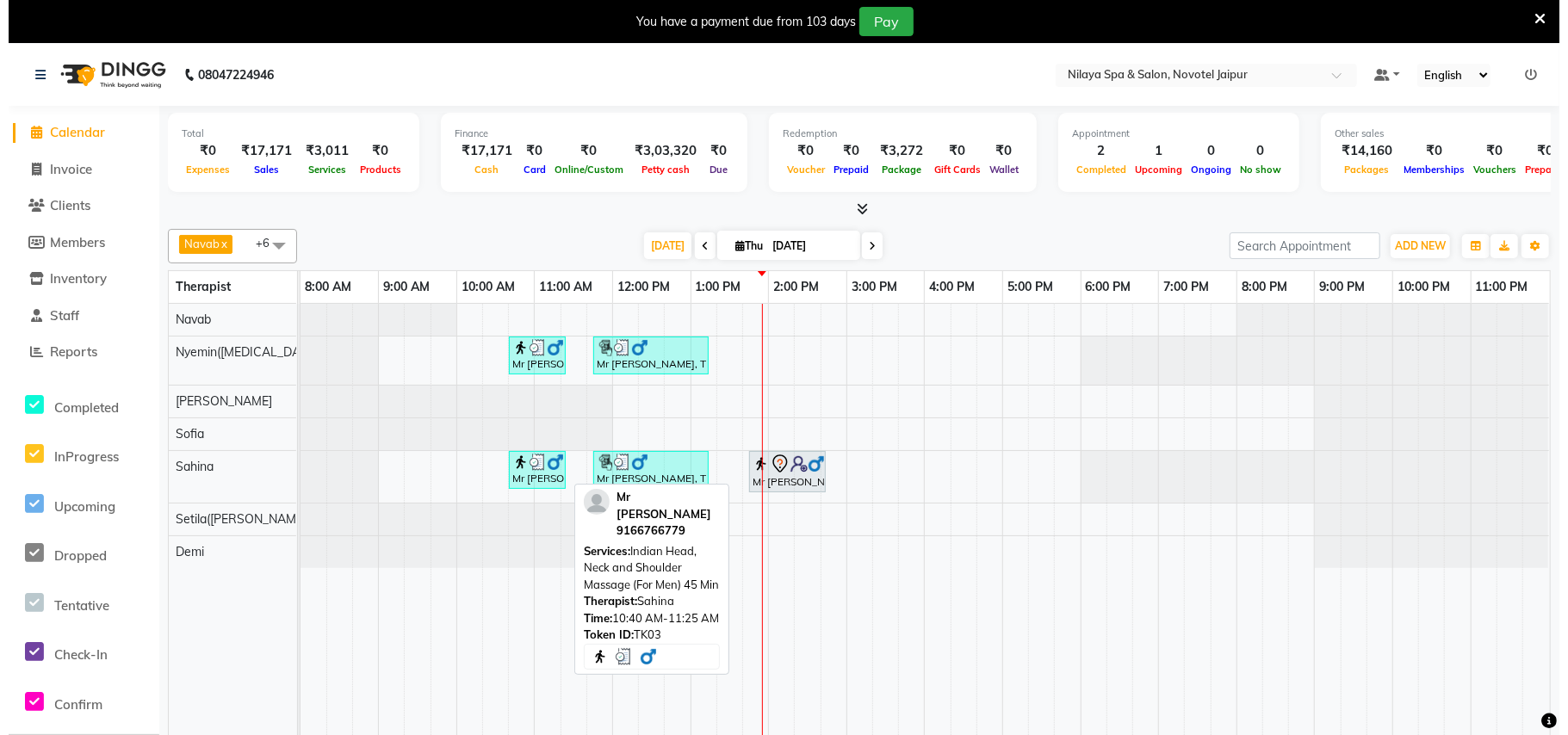
scroll to position [170, 0]
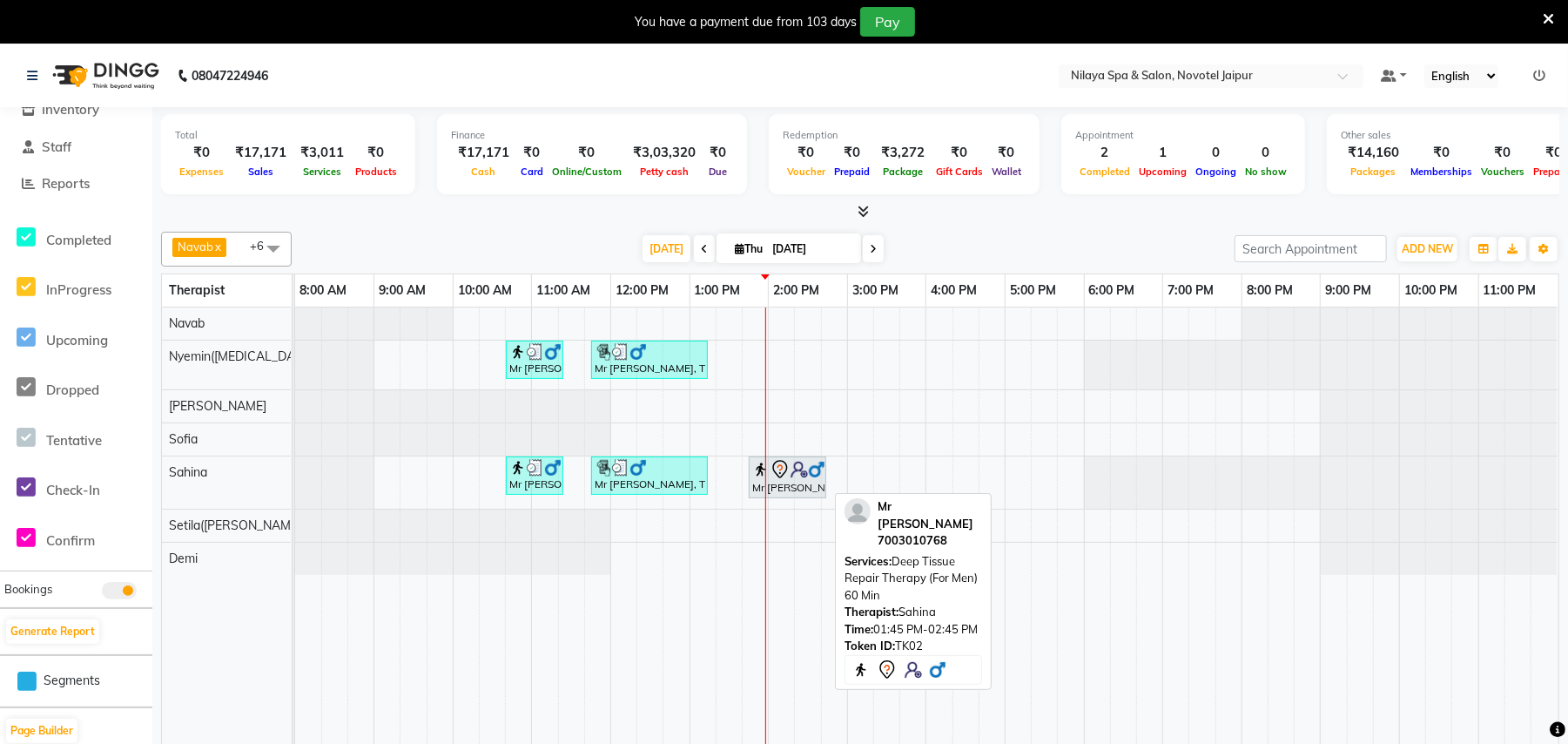
click at [802, 485] on div "Mr [PERSON_NAME], TK02, 01:45 PM-02:45 PM, Deep Tissue Repair Therapy (For Men)…" at bounding box center [787, 478] width 74 height 37
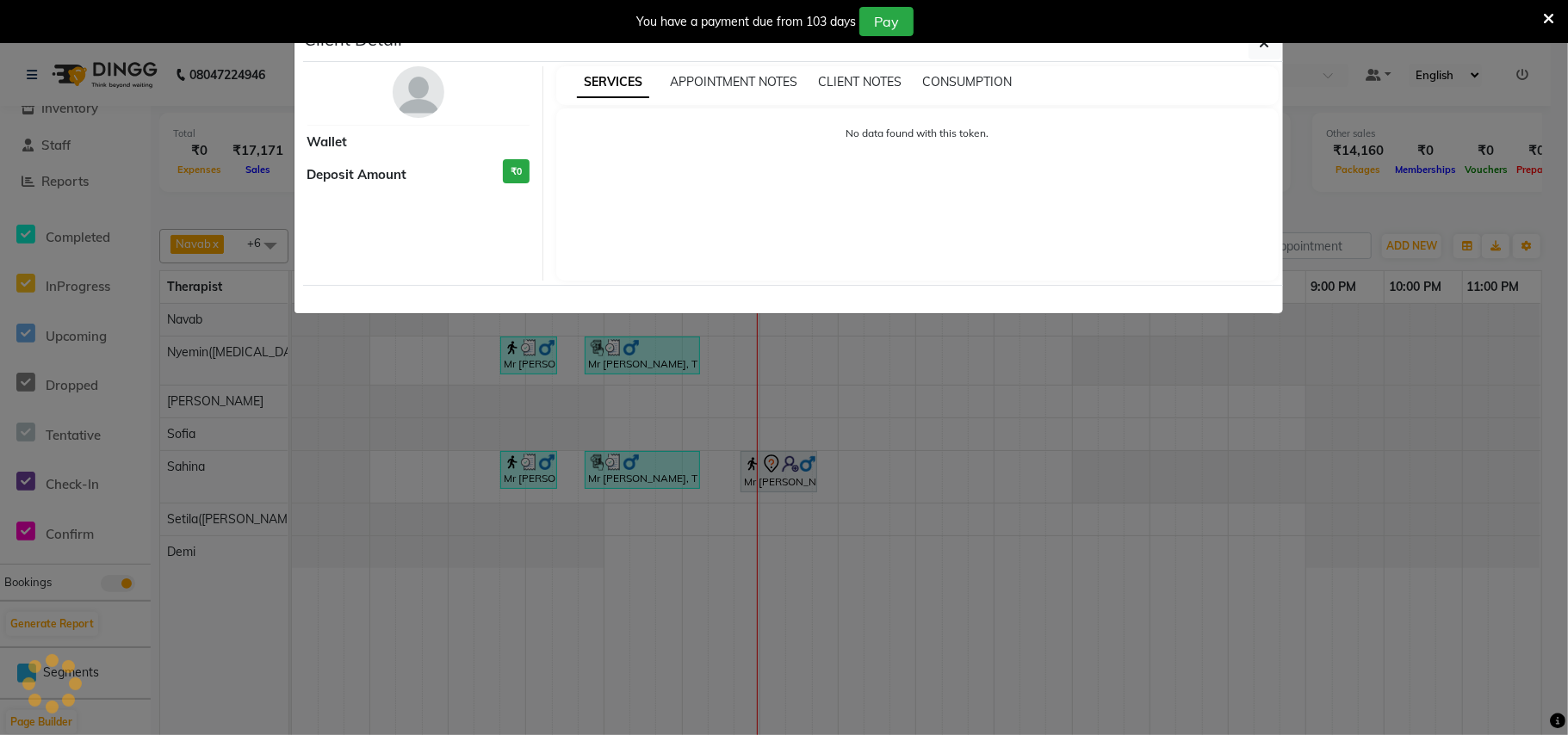
select select "7"
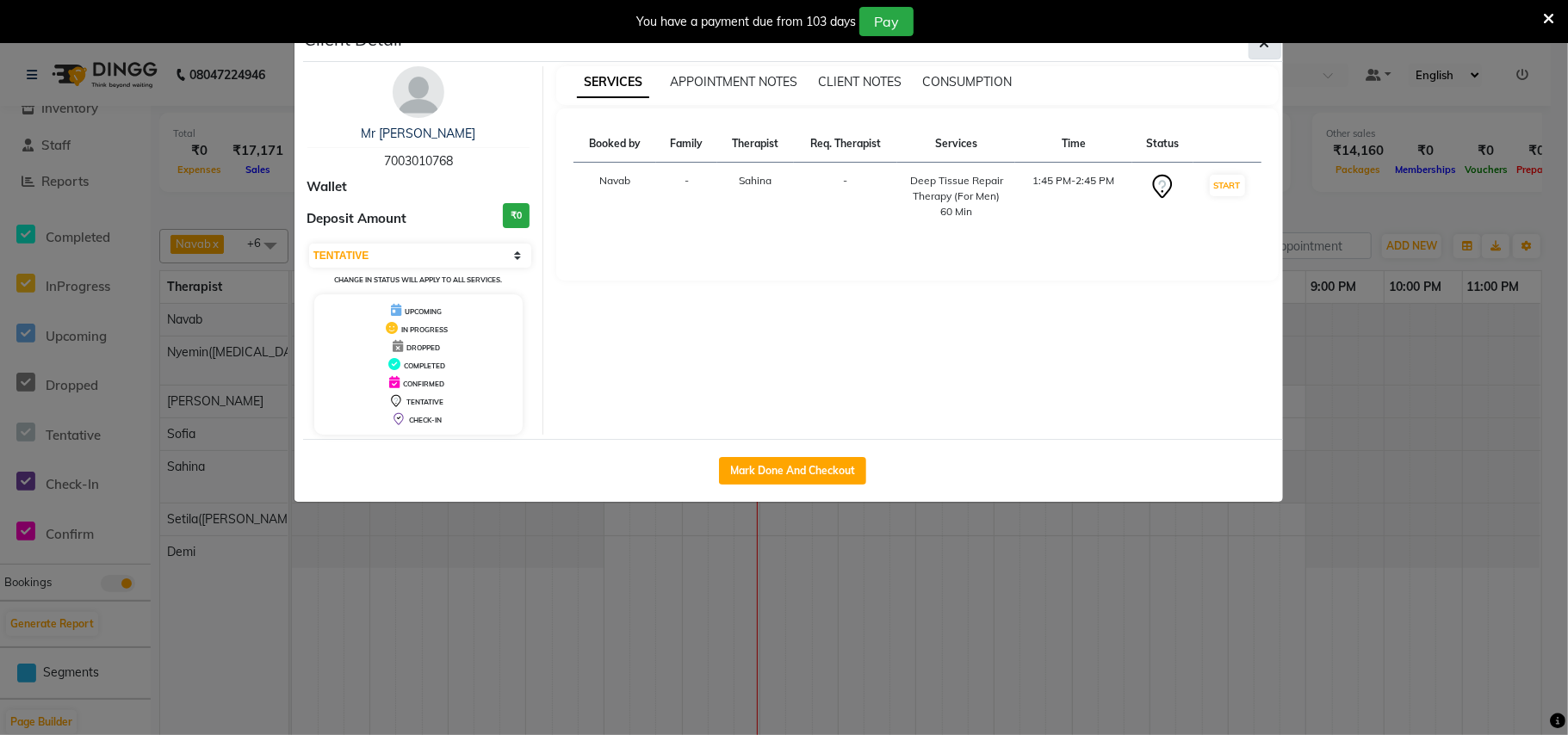
click at [1265, 49] on icon "button" at bounding box center [1264, 43] width 11 height 13
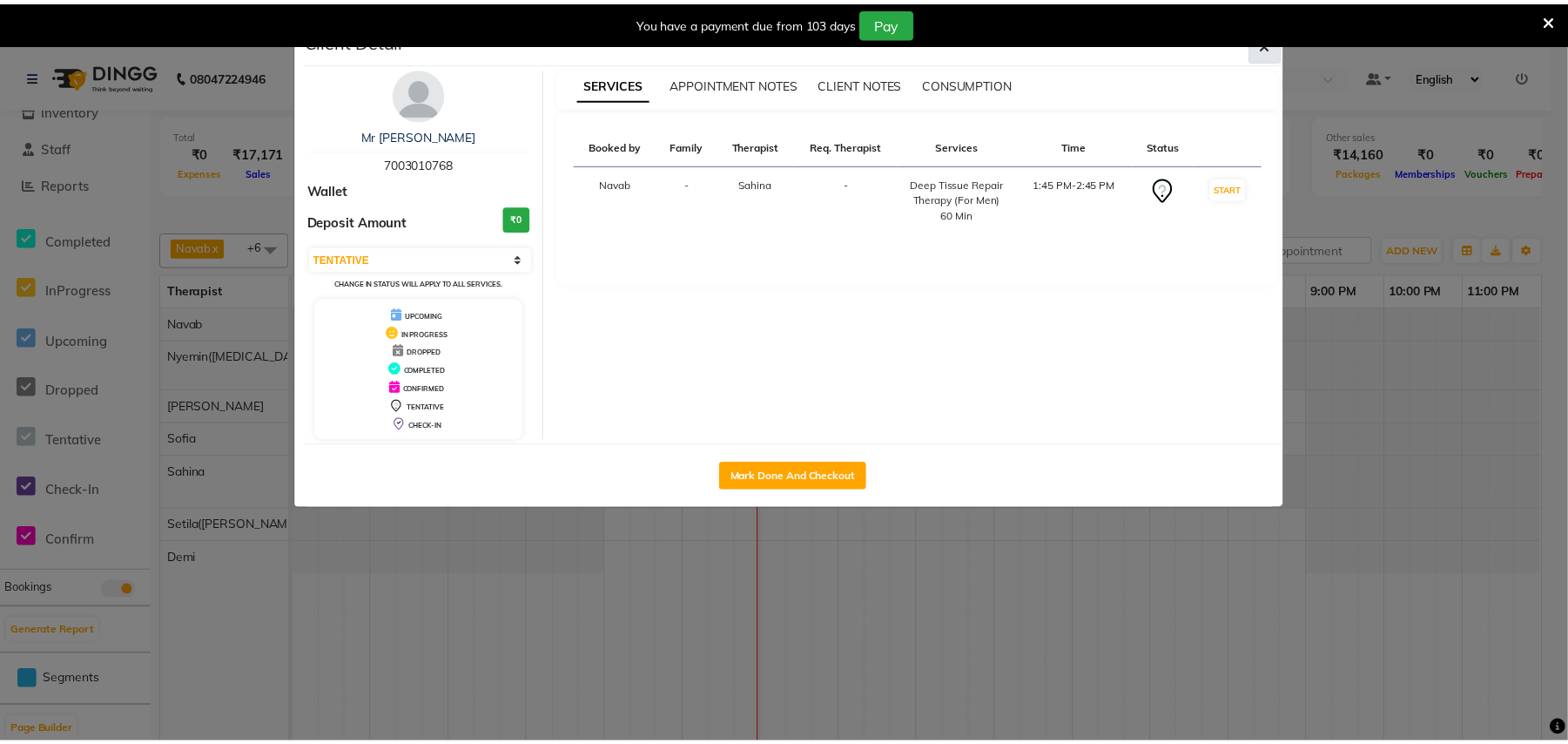
scroll to position [0, 0]
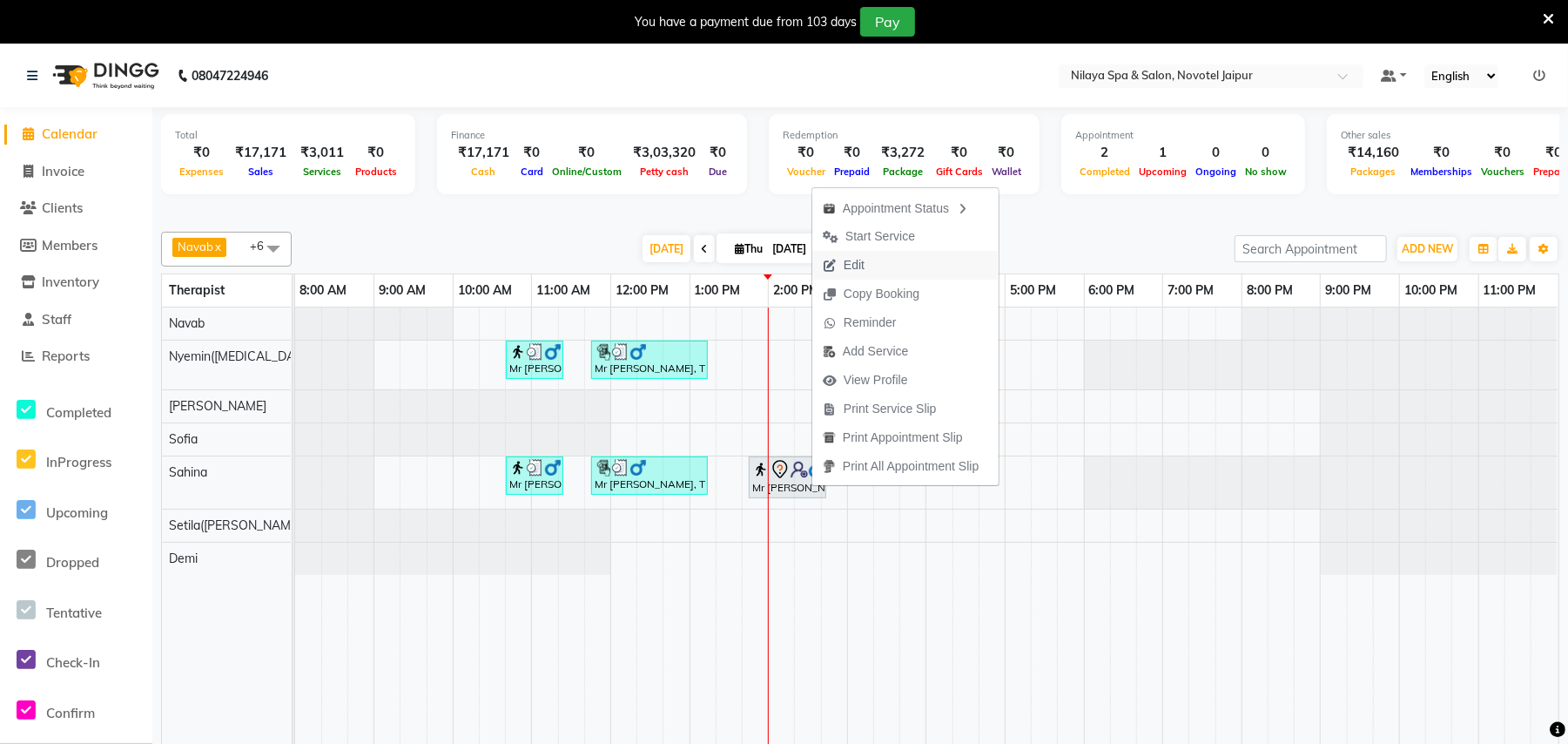
click at [869, 265] on span "Edit" at bounding box center [844, 266] width 62 height 29
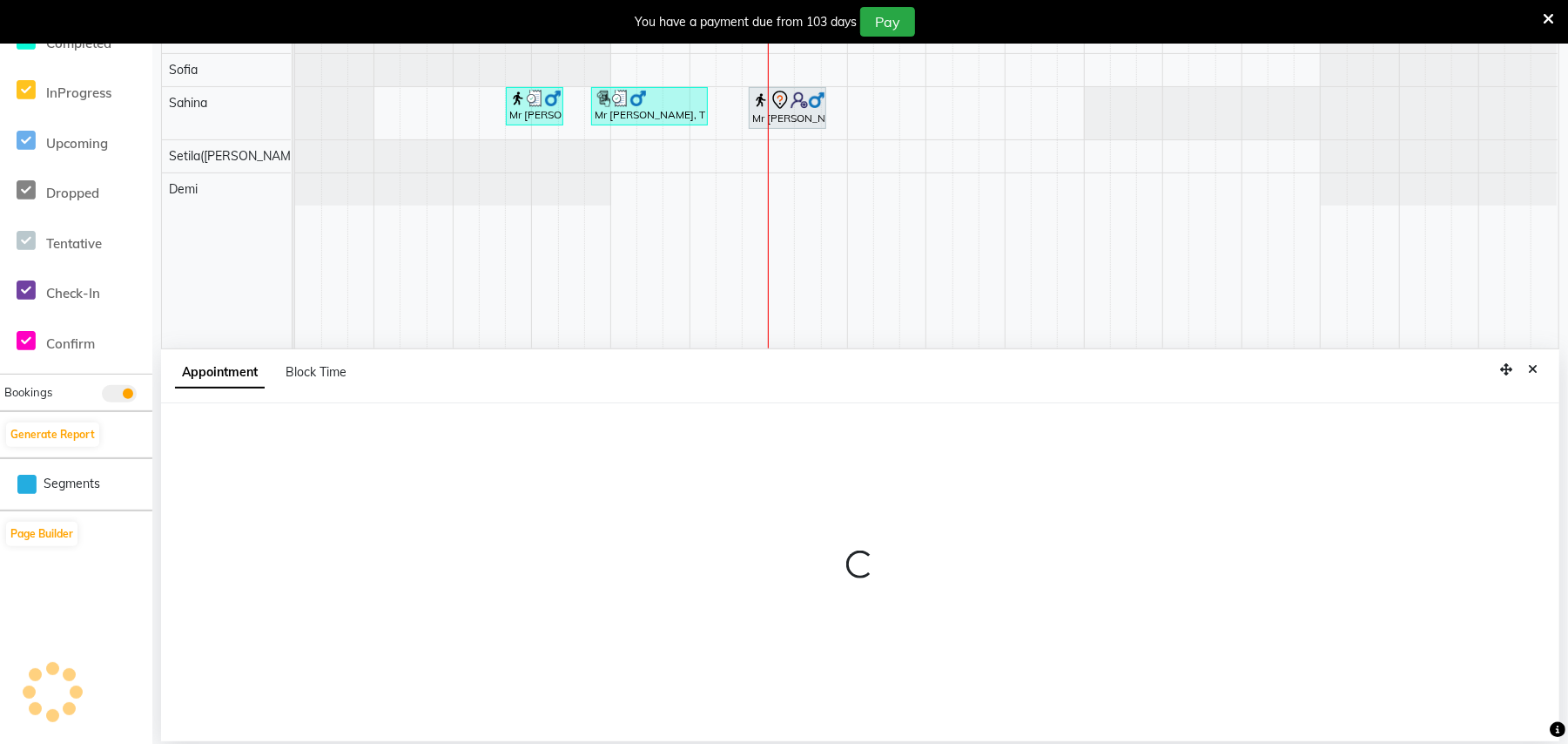
select select "tentative"
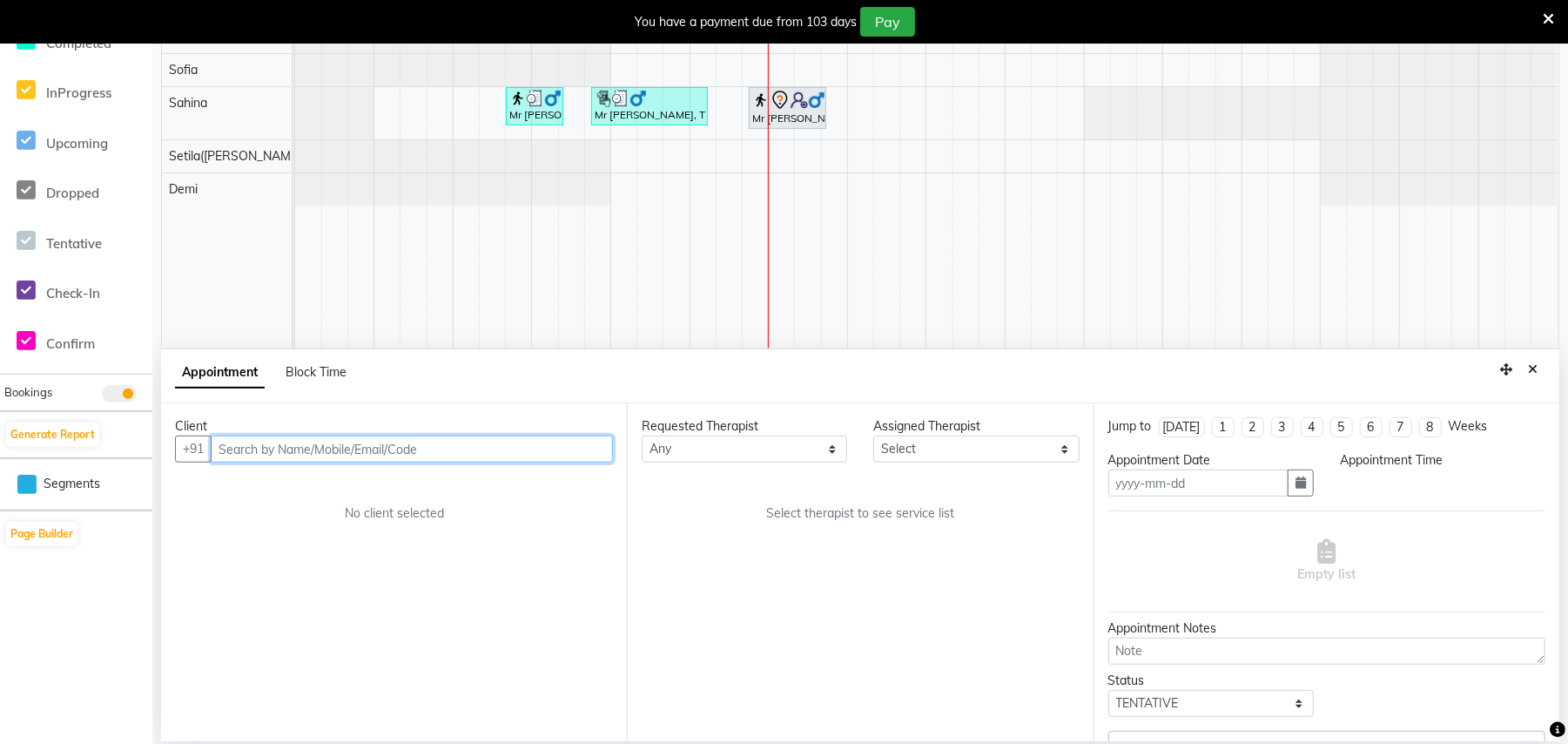
scroll to position [372, 0]
type input "[DATE]"
select select "825"
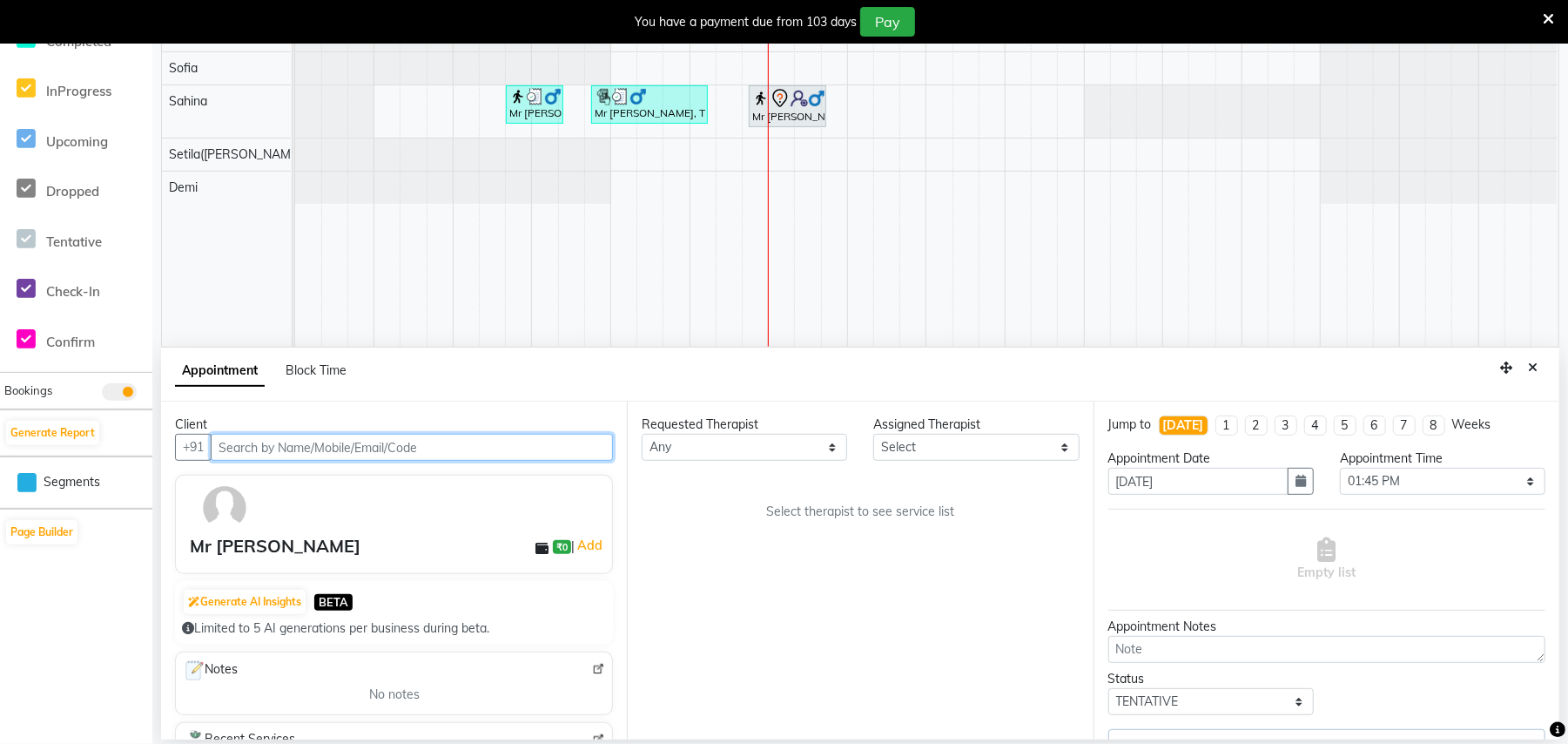
select select "77563"
select select "4120"
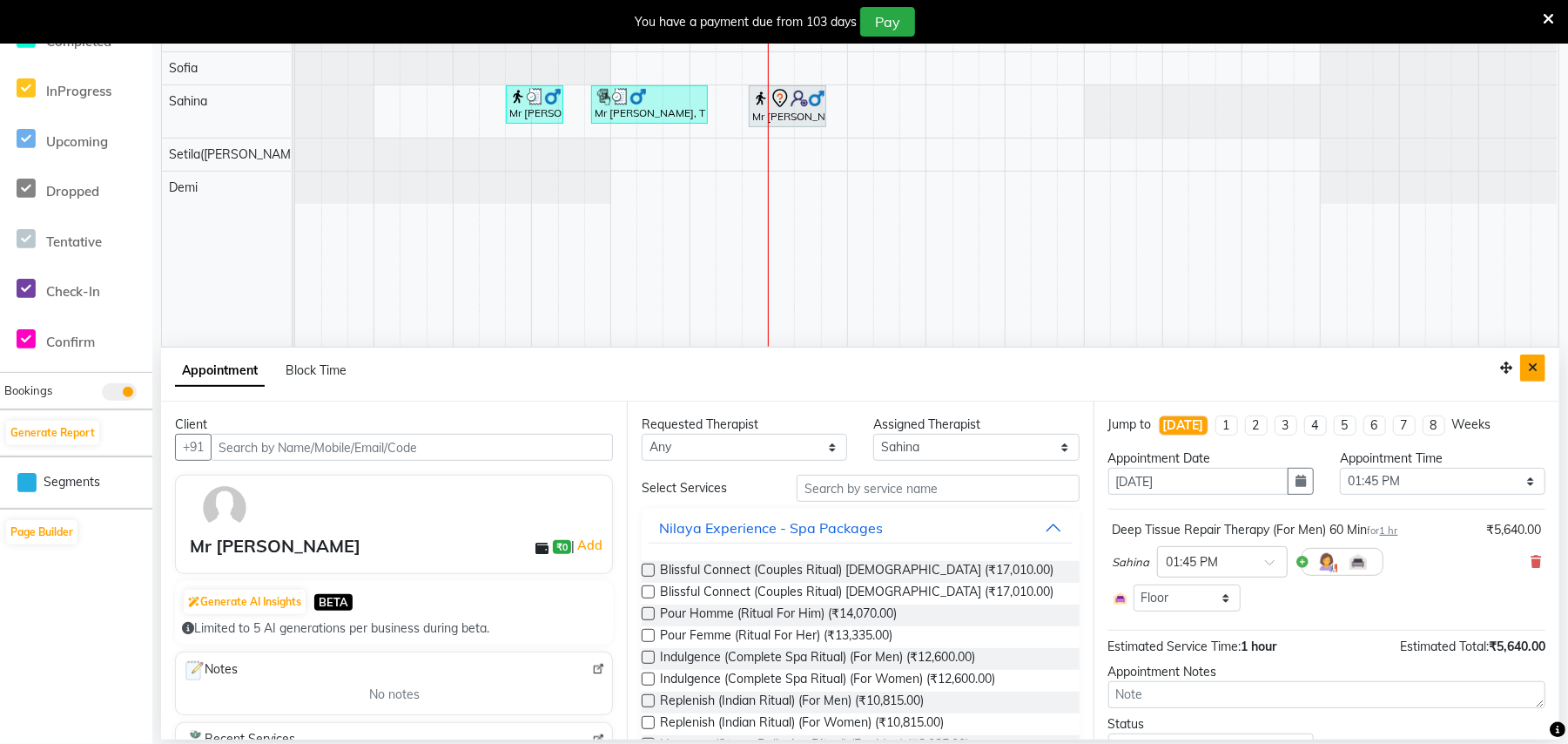
click at [1539, 368] on button "Close" at bounding box center [1533, 368] width 25 height 27
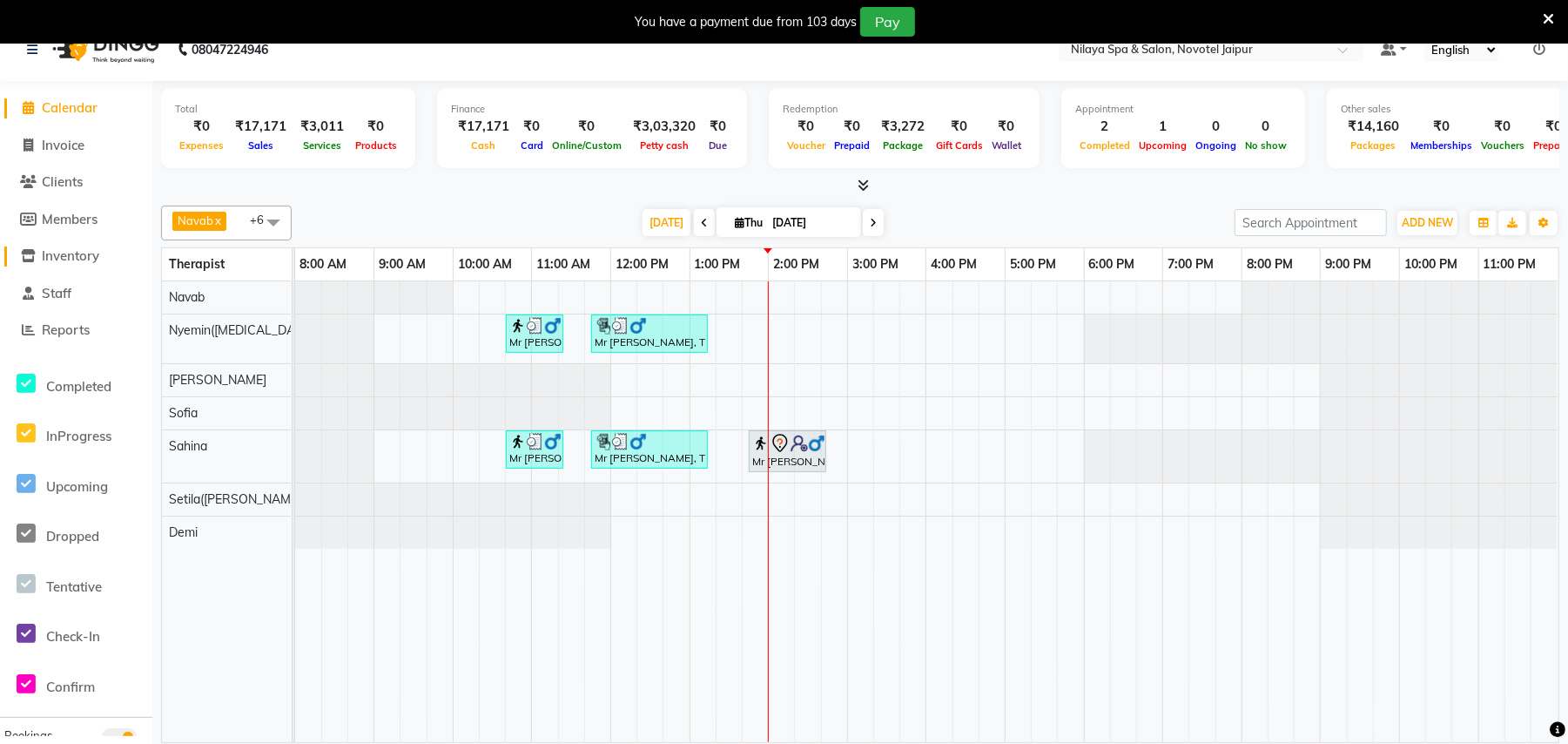
scroll to position [0, 0]
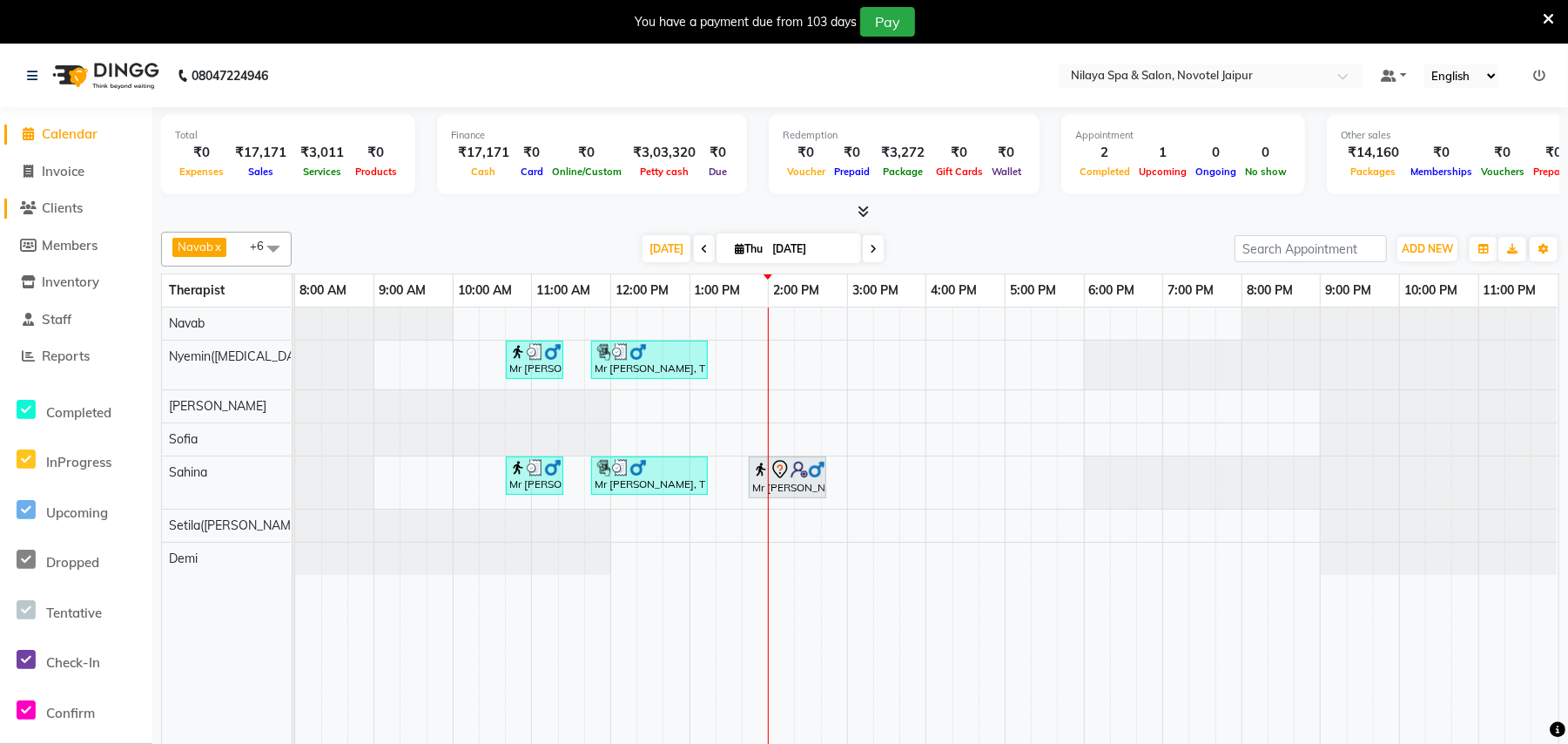
click at [35, 204] on icon at bounding box center [28, 207] width 17 height 13
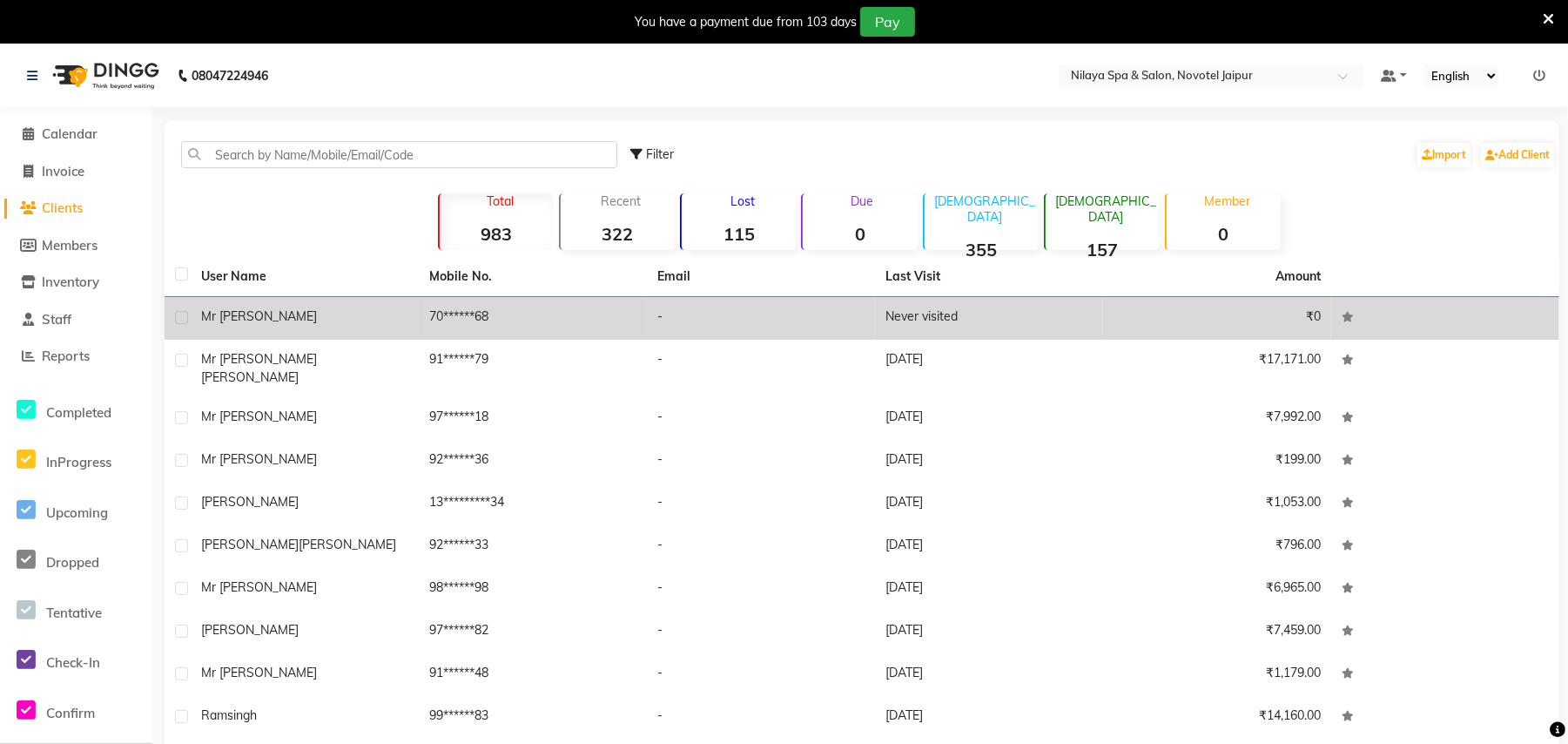
click at [359, 324] on div "Mr [PERSON_NAME]" at bounding box center [304, 316] width 207 height 18
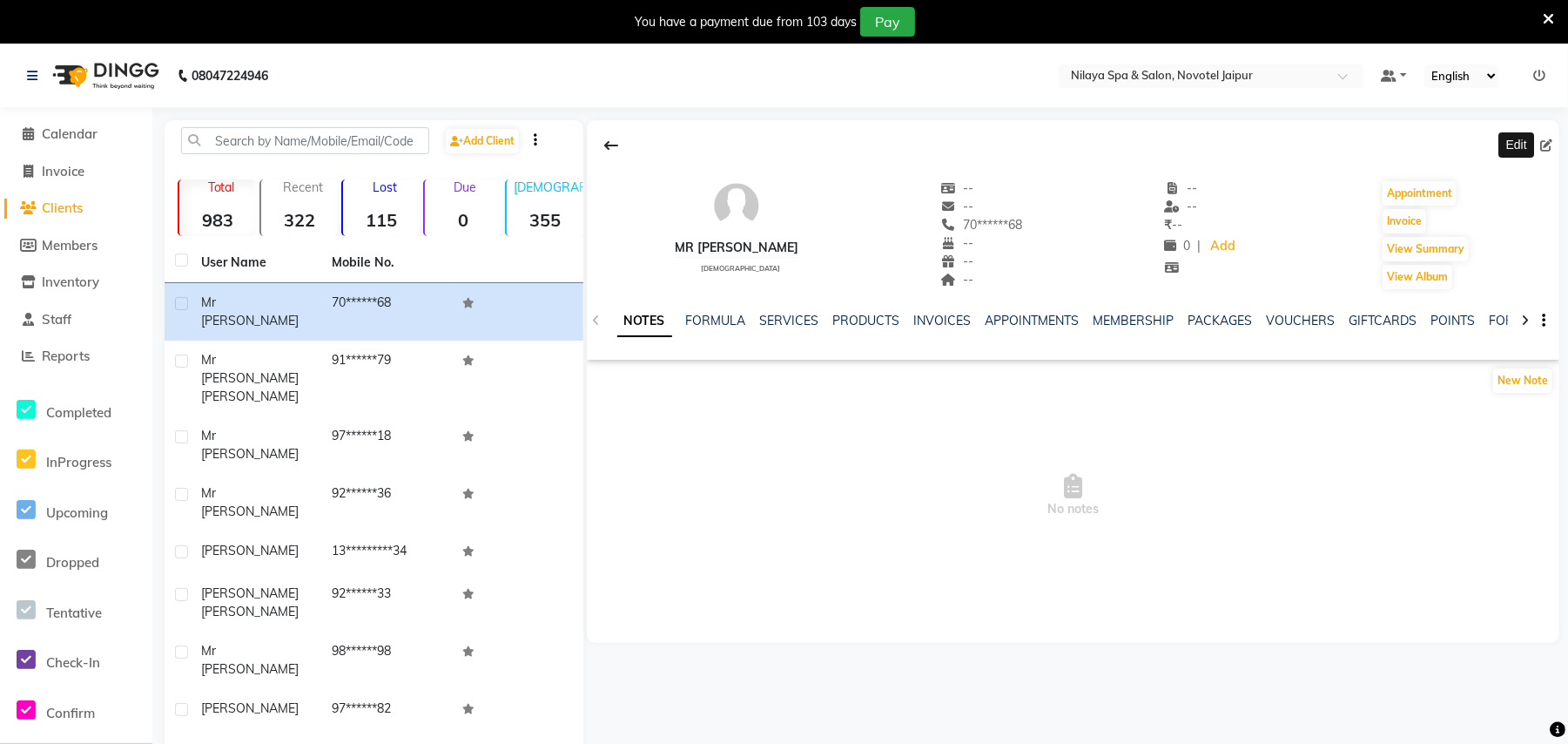
click at [1553, 148] on span at bounding box center [1550, 146] width 19 height 18
click at [1546, 145] on icon at bounding box center [1546, 145] width 13 height 13
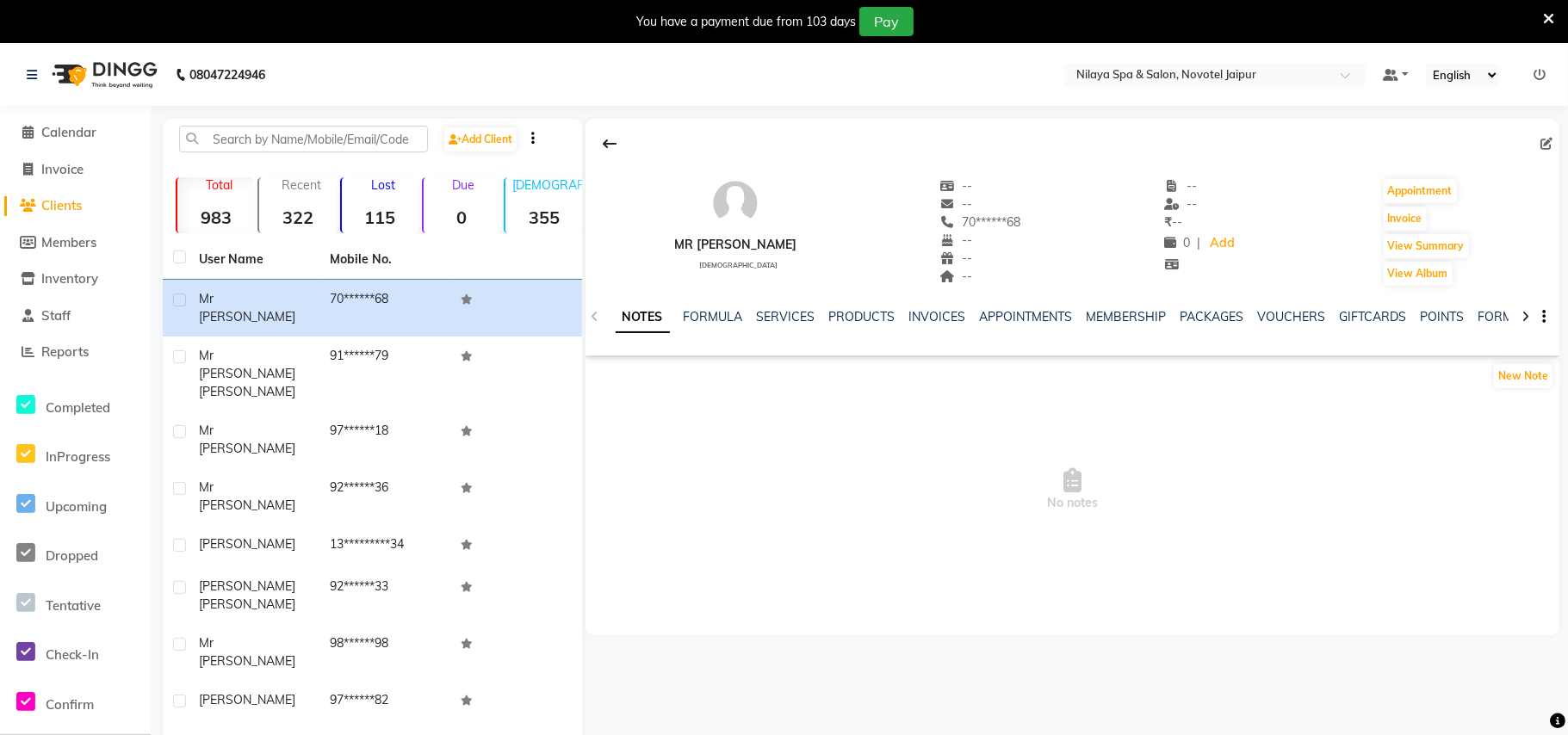
select select "[DEMOGRAPHIC_DATA]"
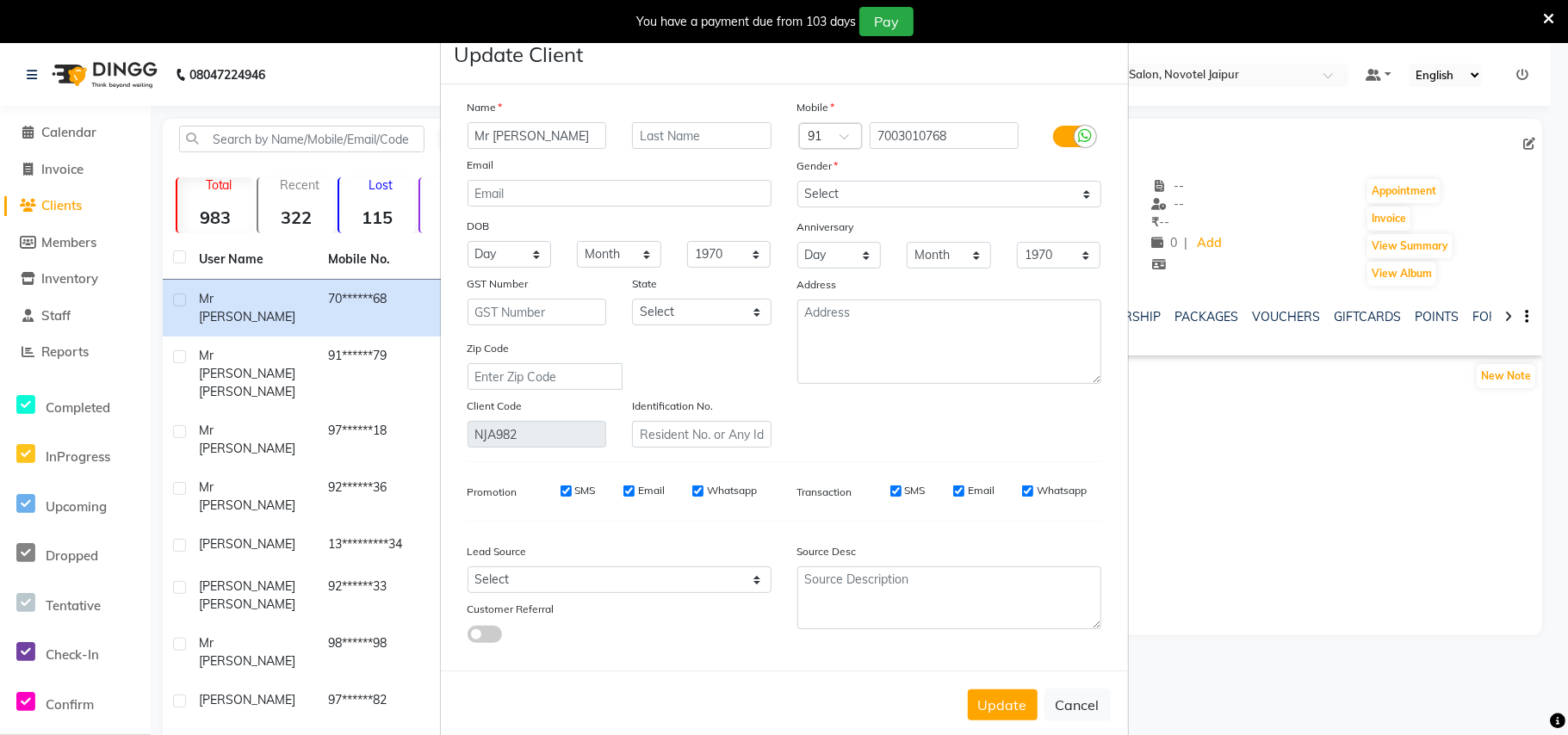
click at [490, 135] on input "Mr [PERSON_NAME]" at bounding box center [536, 135] width 139 height 27
type input "[PERSON_NAME]"
click at [827, 318] on textarea at bounding box center [949, 342] width 304 height 85
type textarea "346"
click at [992, 697] on button "Update" at bounding box center [1003, 704] width 70 height 31
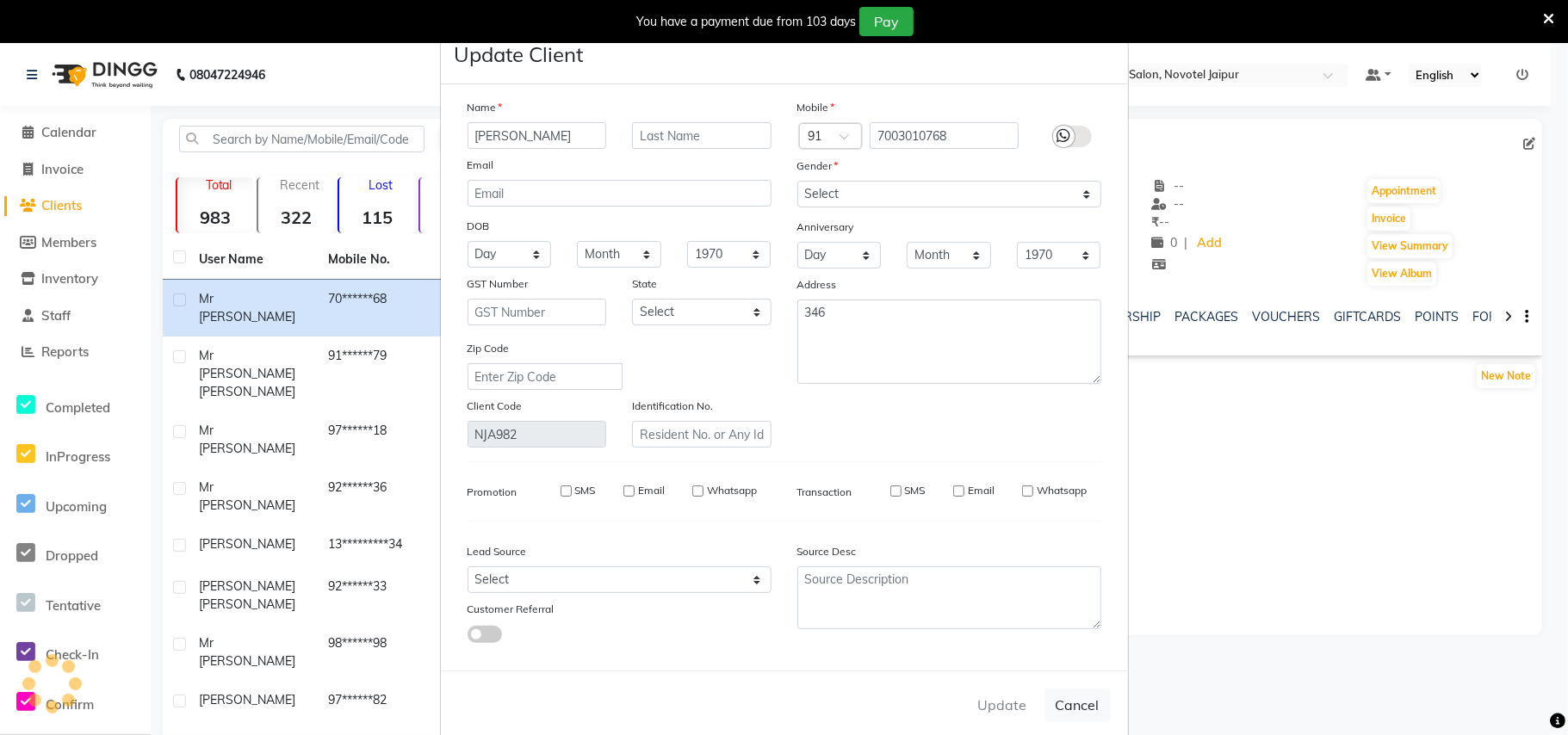
select select
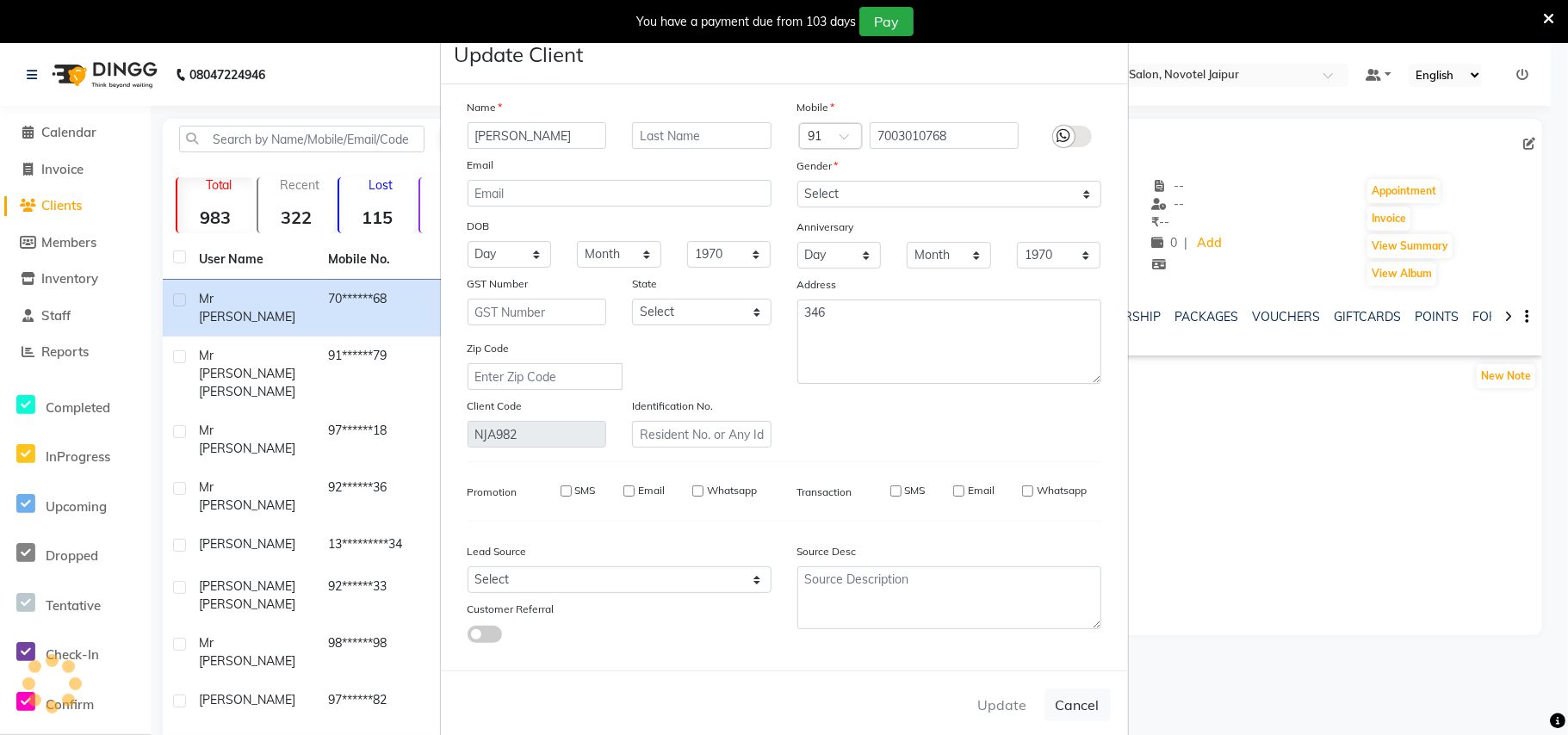
select select
checkbox input "false"
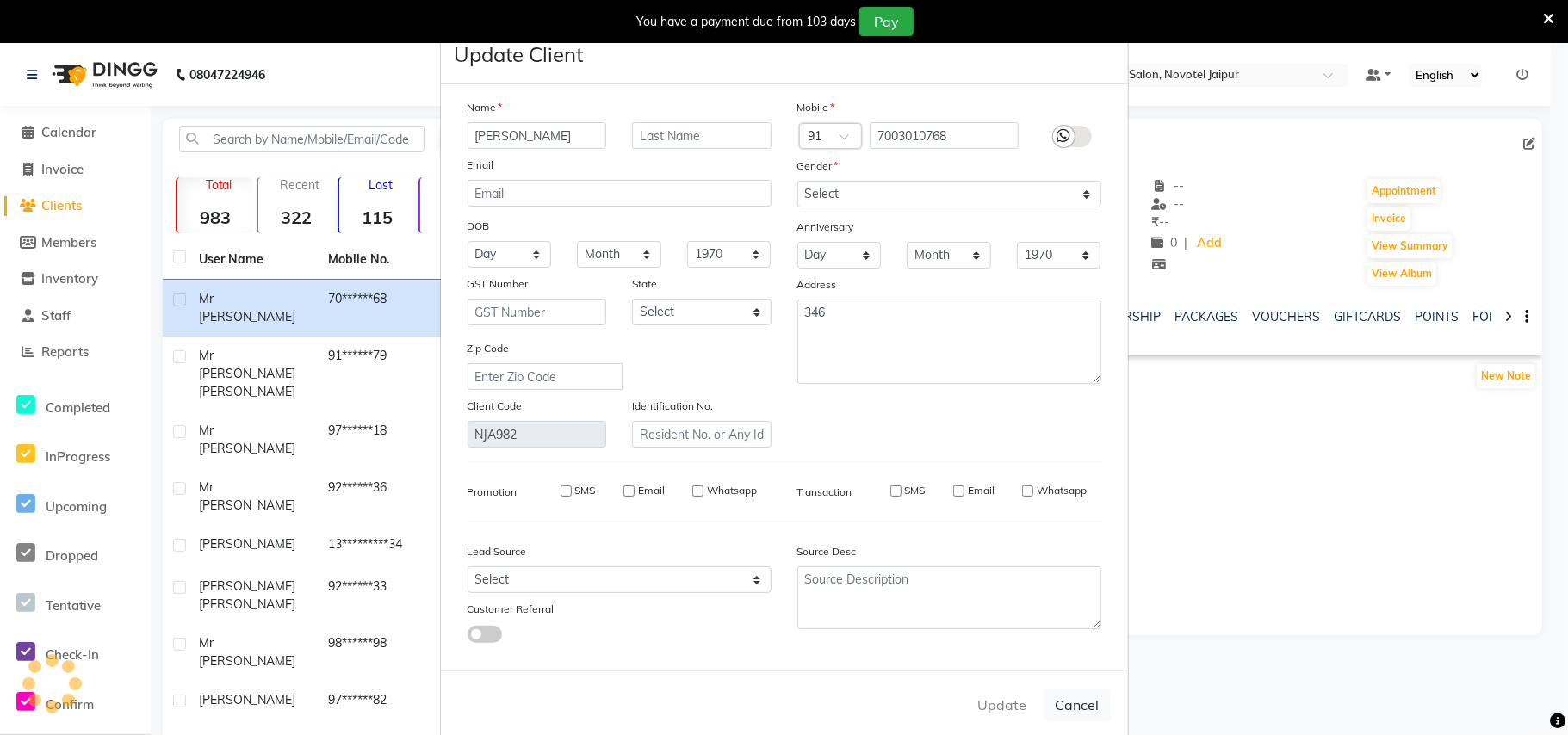
checkbox input "false"
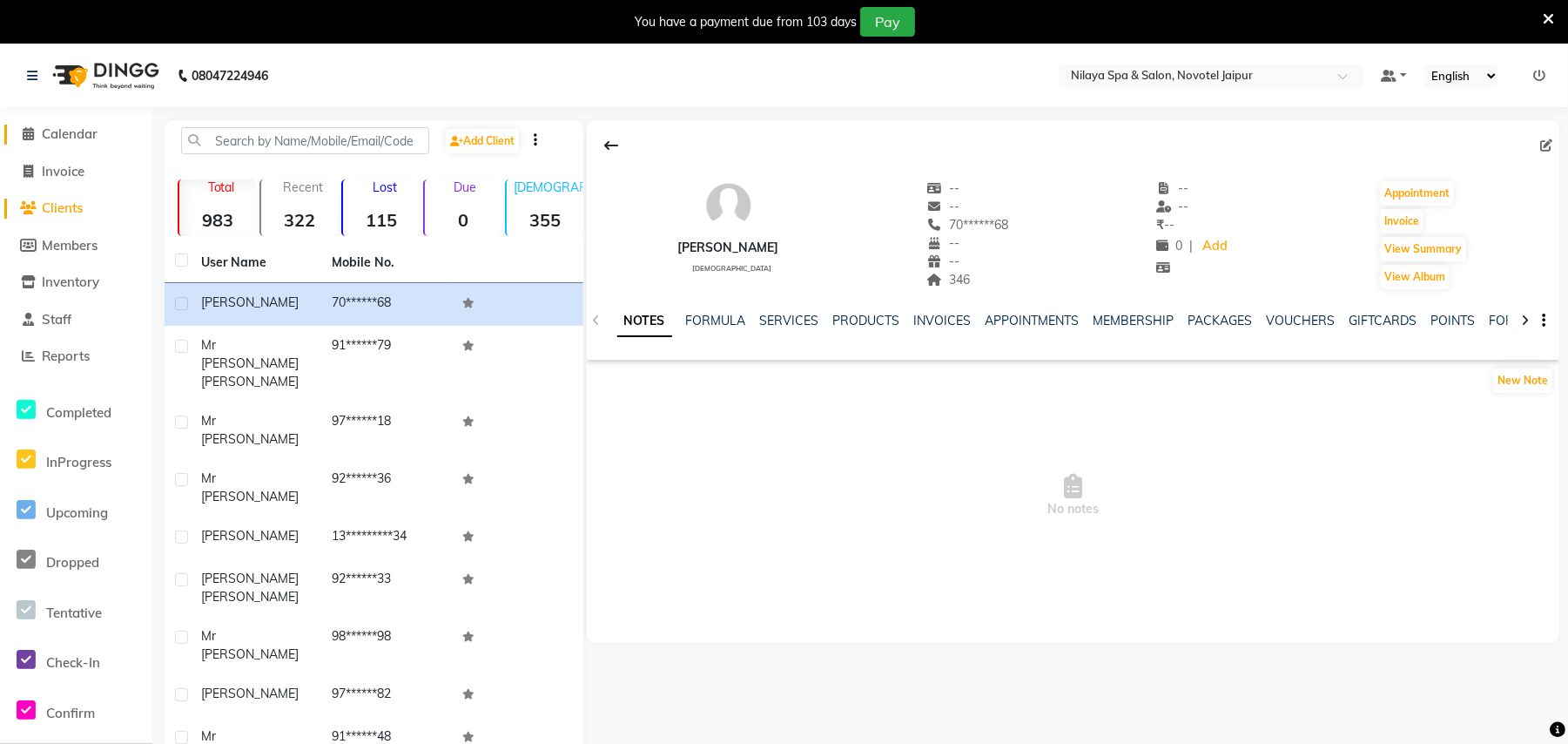
click at [47, 136] on span "Calendar" at bounding box center [69, 133] width 55 height 17
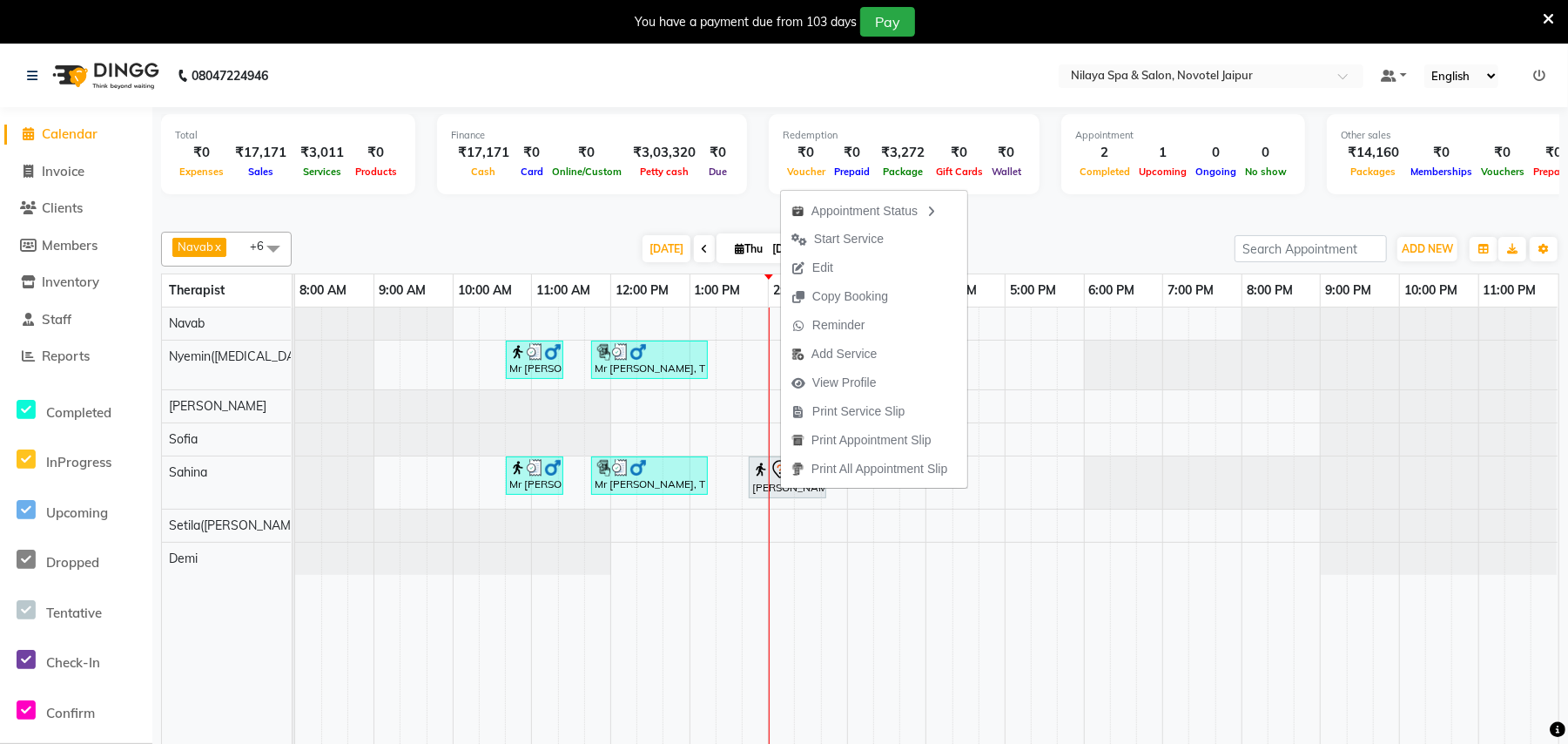
click at [1080, 242] on div "[DATE] [DATE]" at bounding box center [763, 249] width 925 height 26
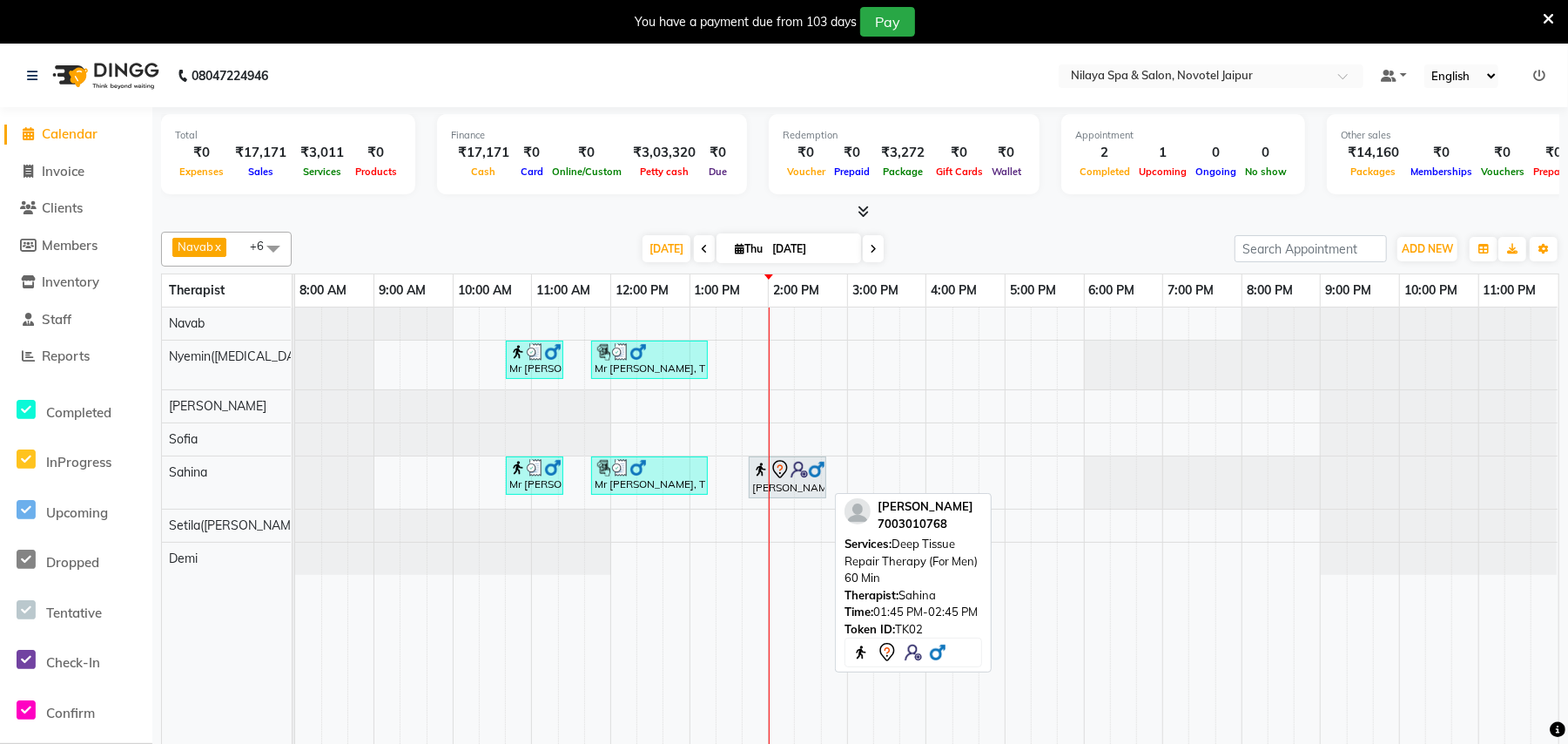
click at [798, 495] on div "[PERSON_NAME], TK02, 01:45 PM-02:45 PM, Deep Tissue Repair Therapy (For Men) 60…" at bounding box center [787, 478] width 74 height 37
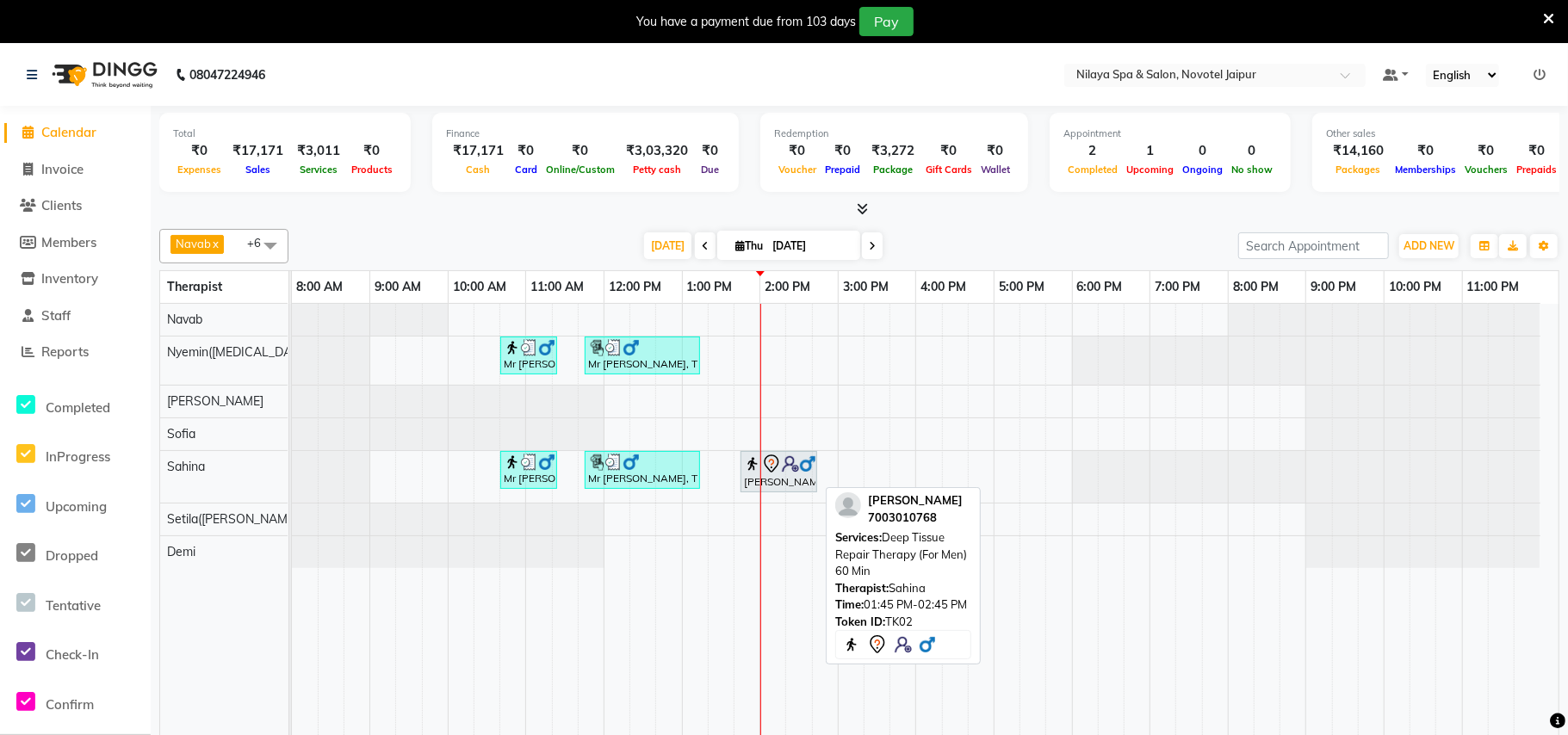
select select "7"
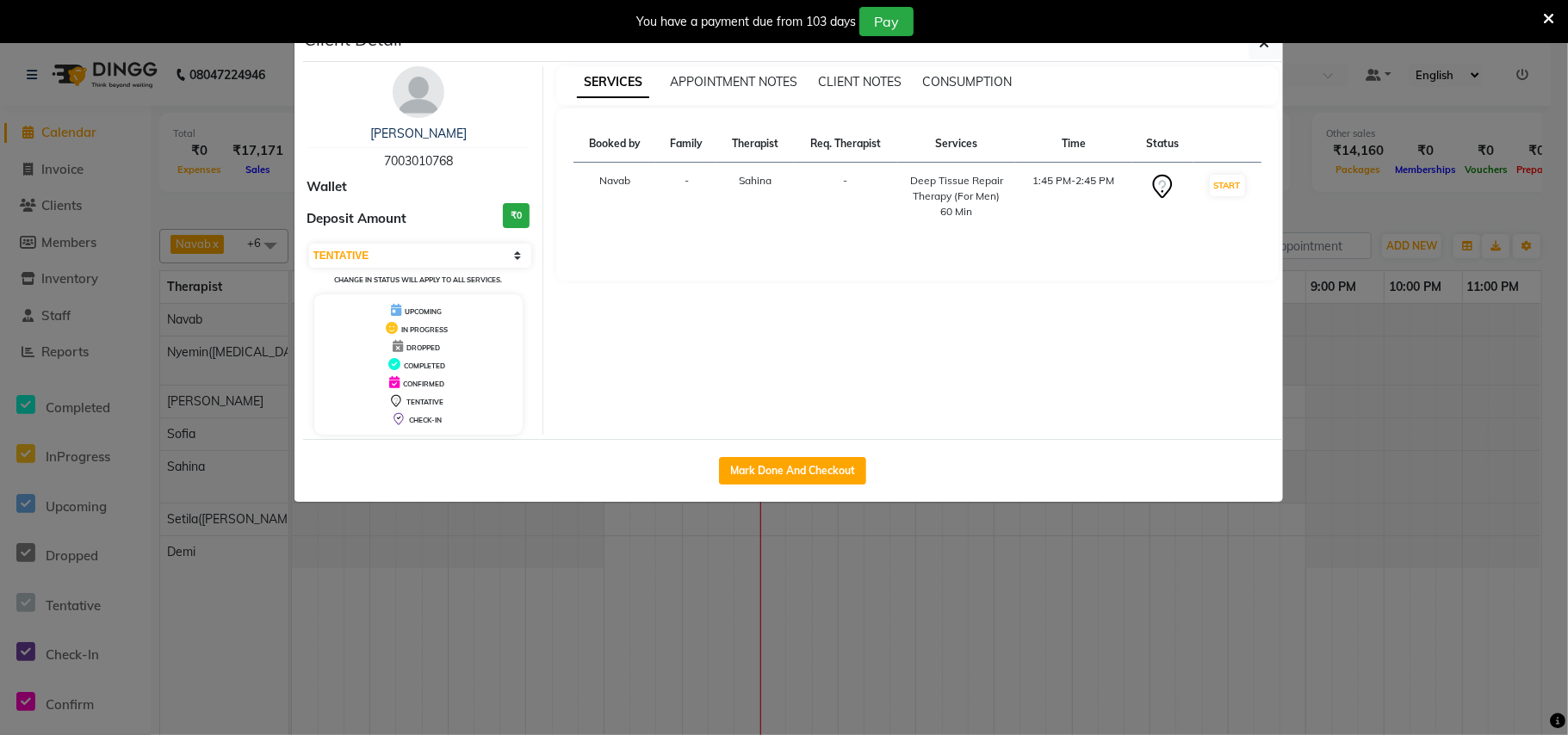
click at [1268, 41] on div "You have a payment due from 103 days Pay" at bounding box center [784, 21] width 1568 height 43
click at [1262, 48] on icon "button" at bounding box center [1264, 43] width 11 height 13
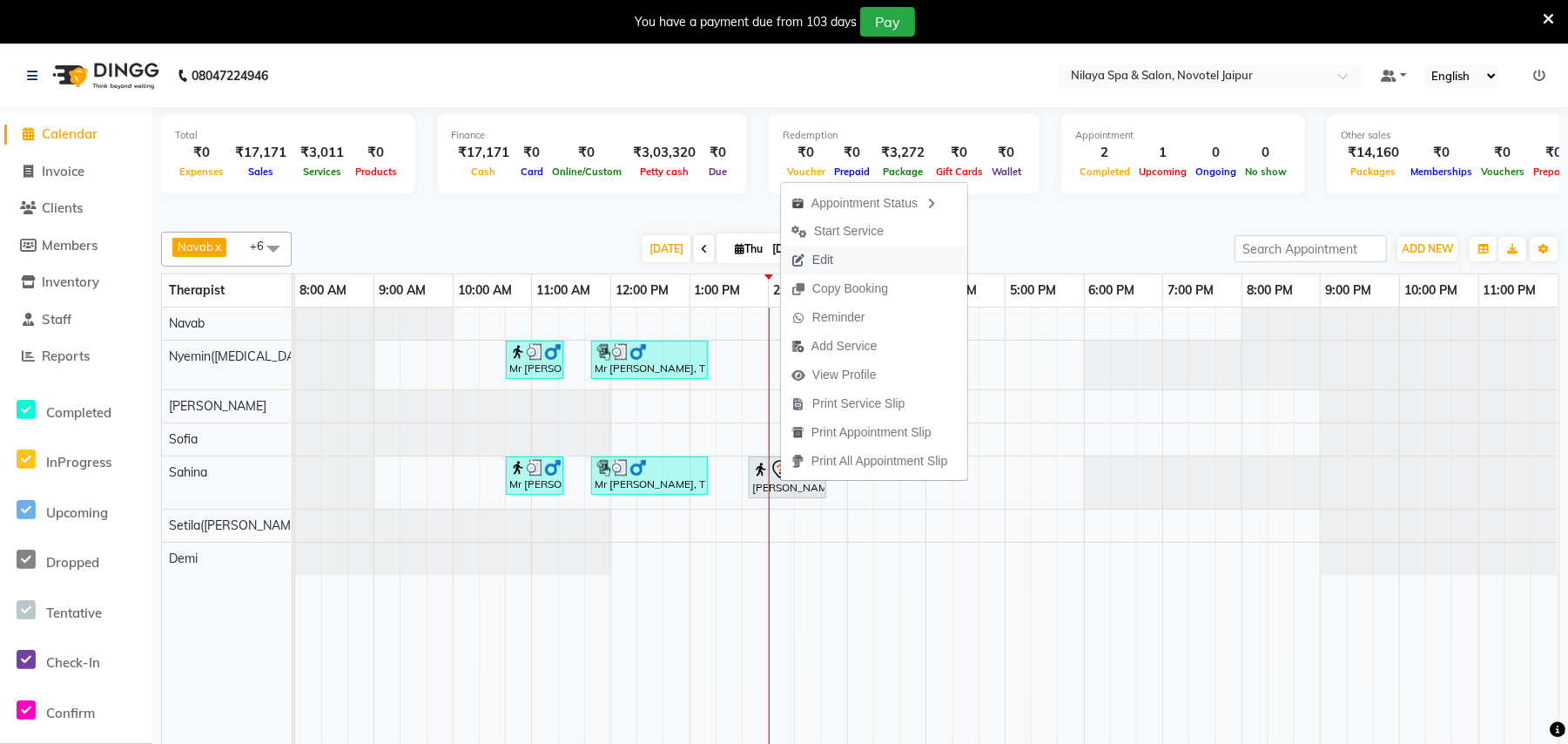
click at [830, 259] on span "Edit" at bounding box center [822, 260] width 20 height 18
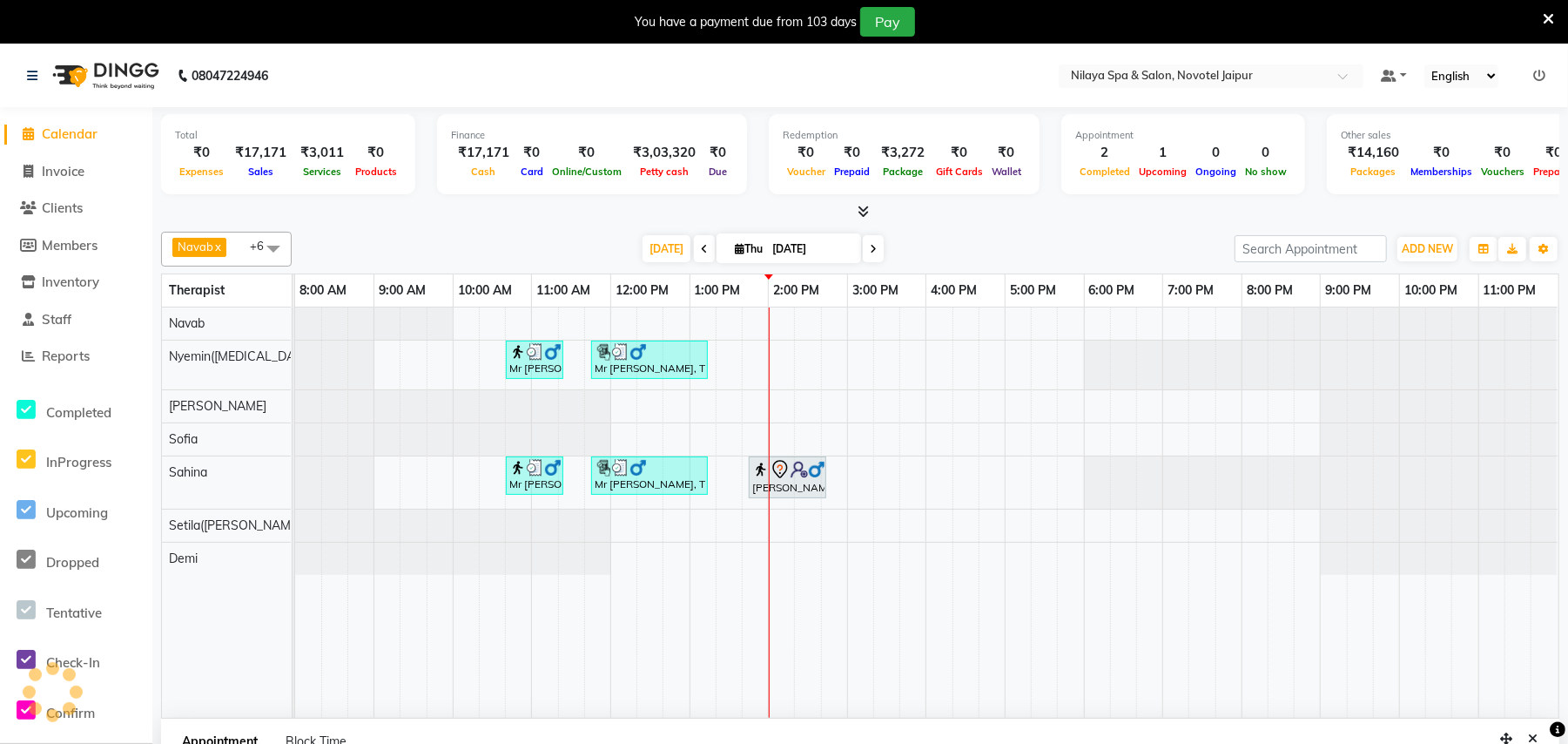
select select "tentative"
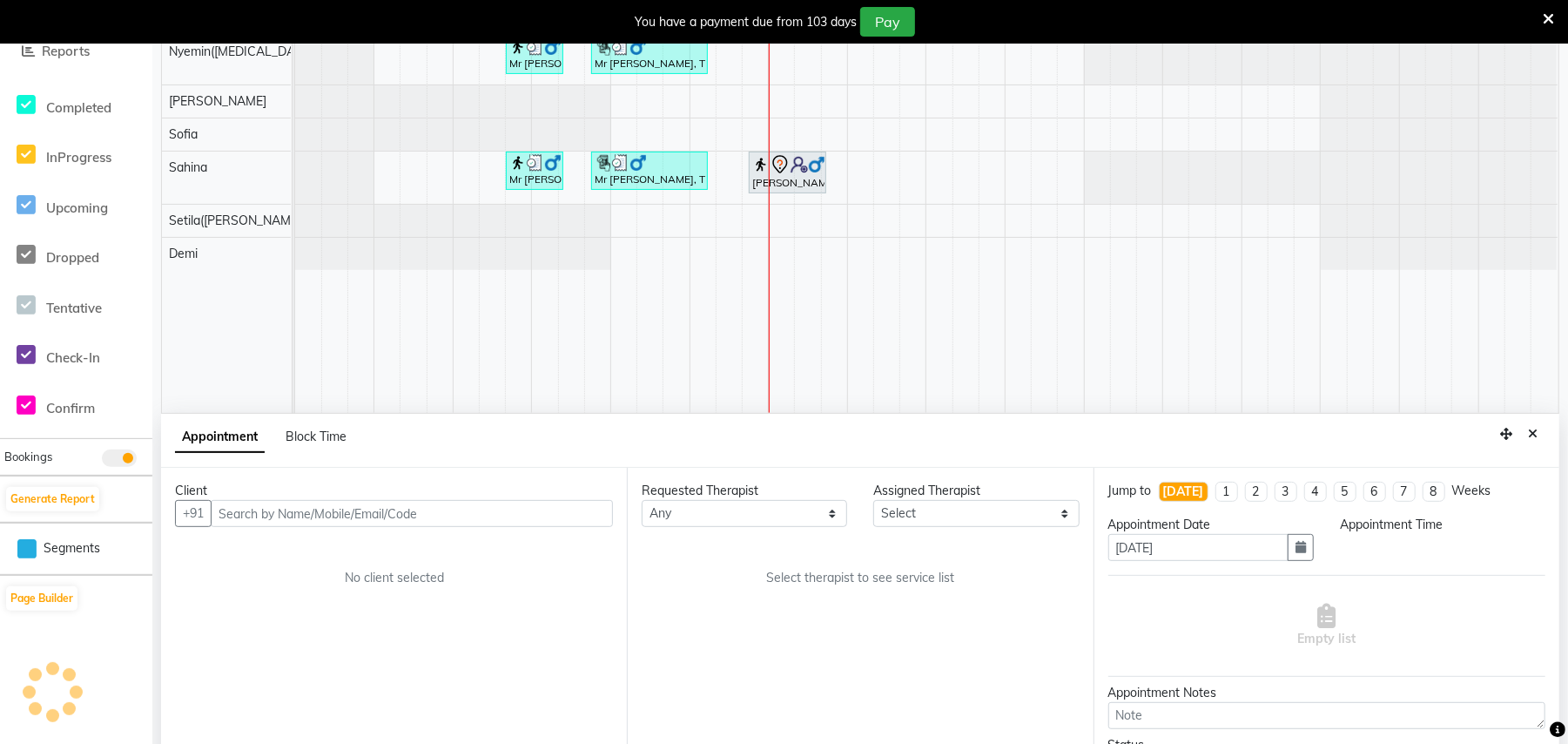
select select "77563"
select select "825"
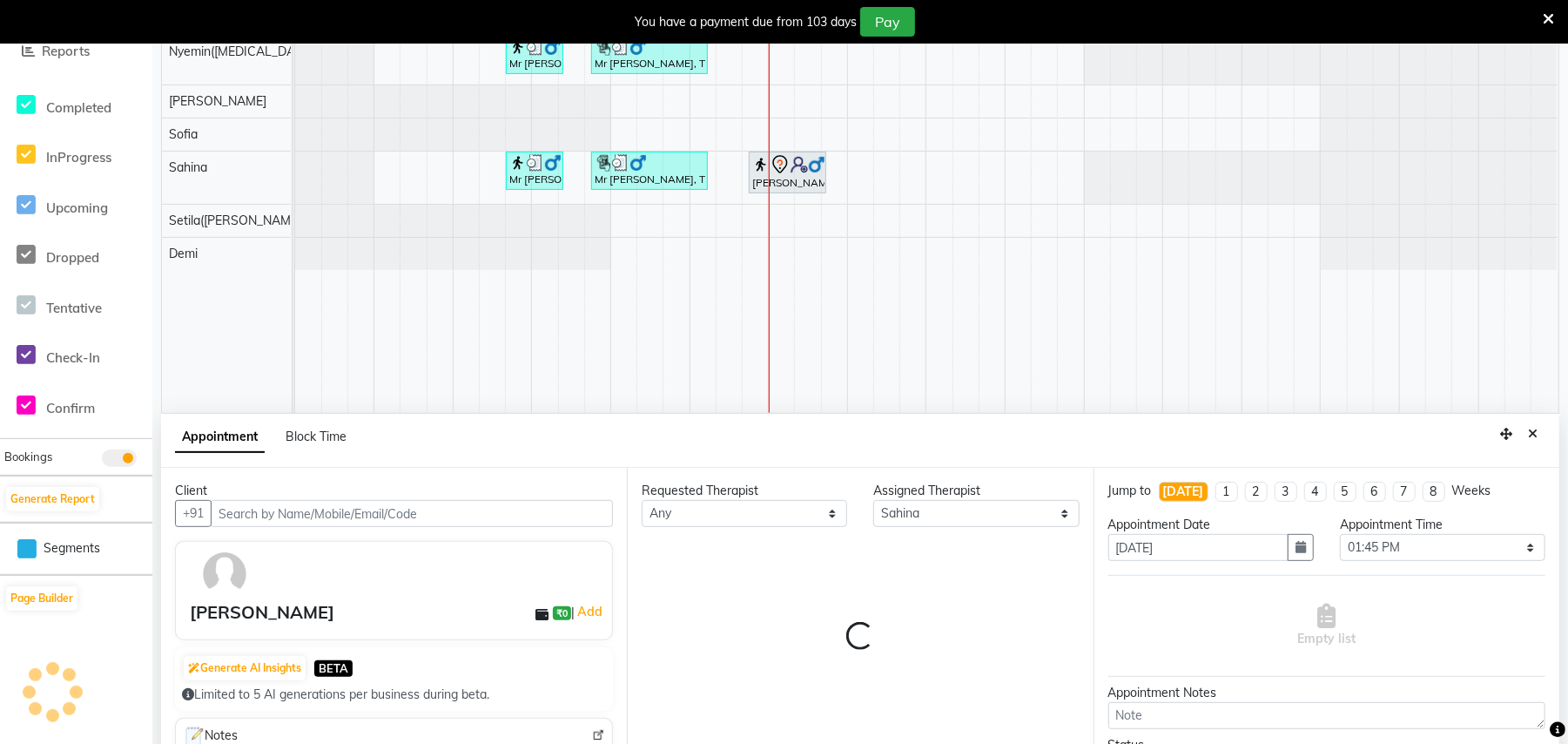
scroll to position [372, 0]
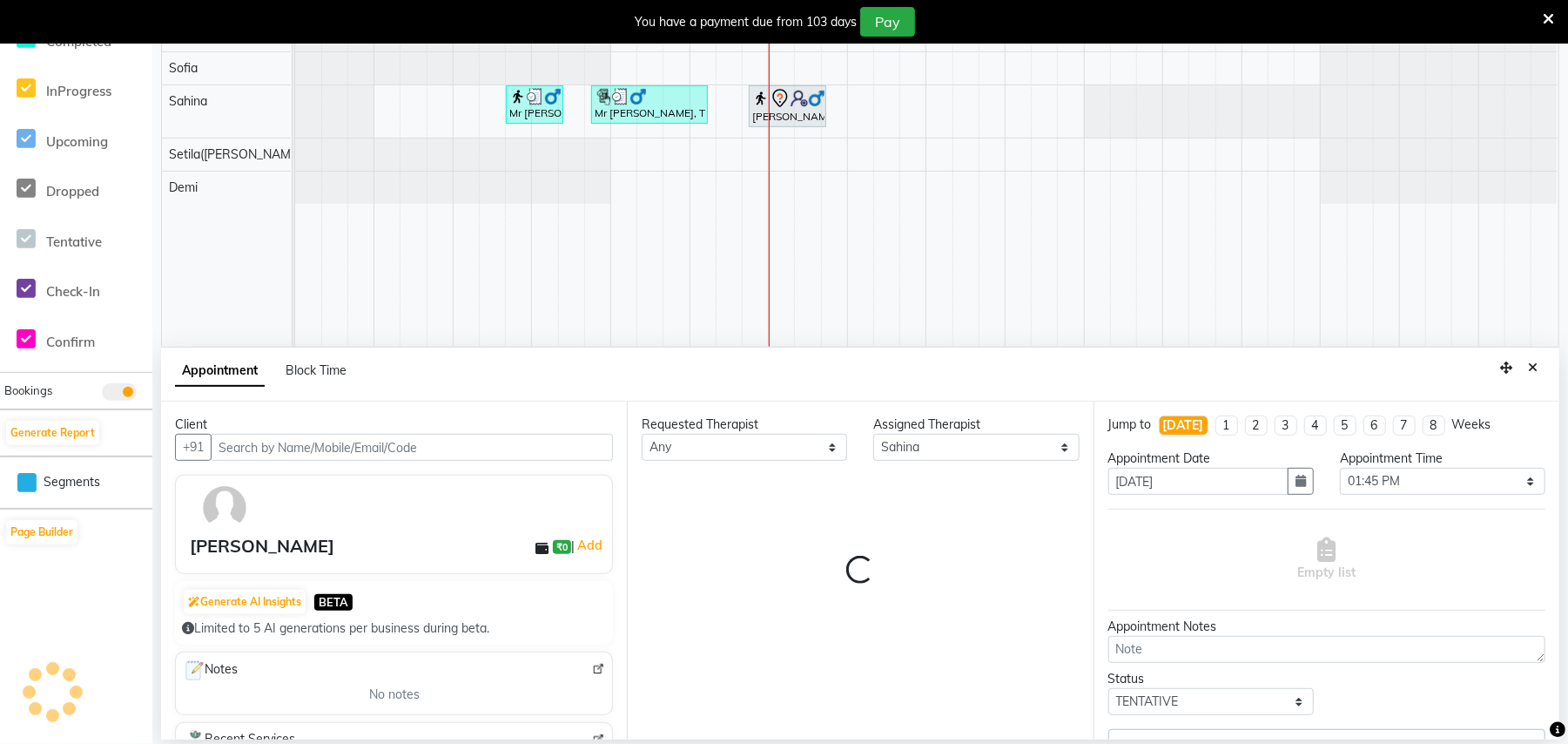
select select "4120"
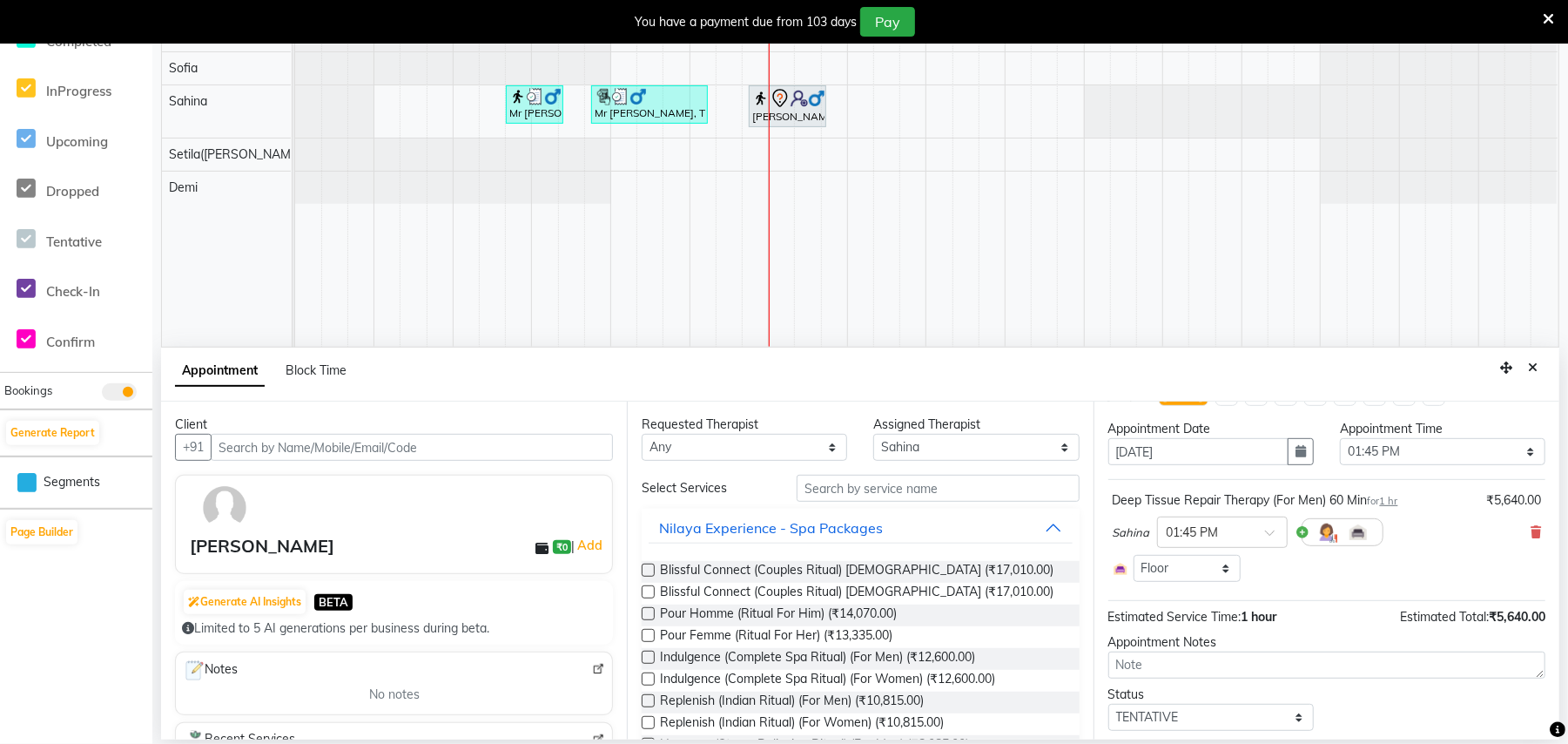
scroll to position [82, 0]
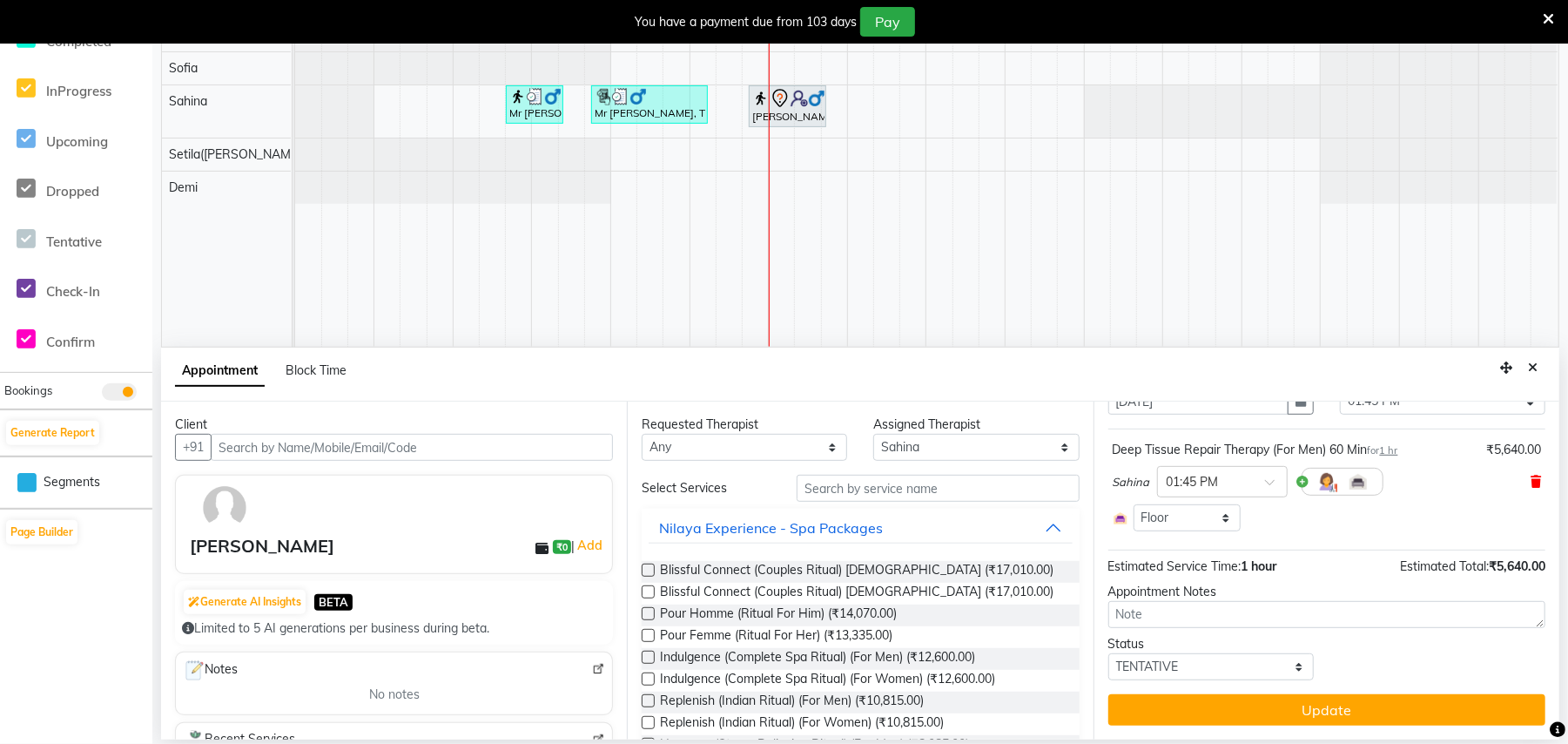
click at [1530, 480] on icon at bounding box center [1535, 481] width 11 height 13
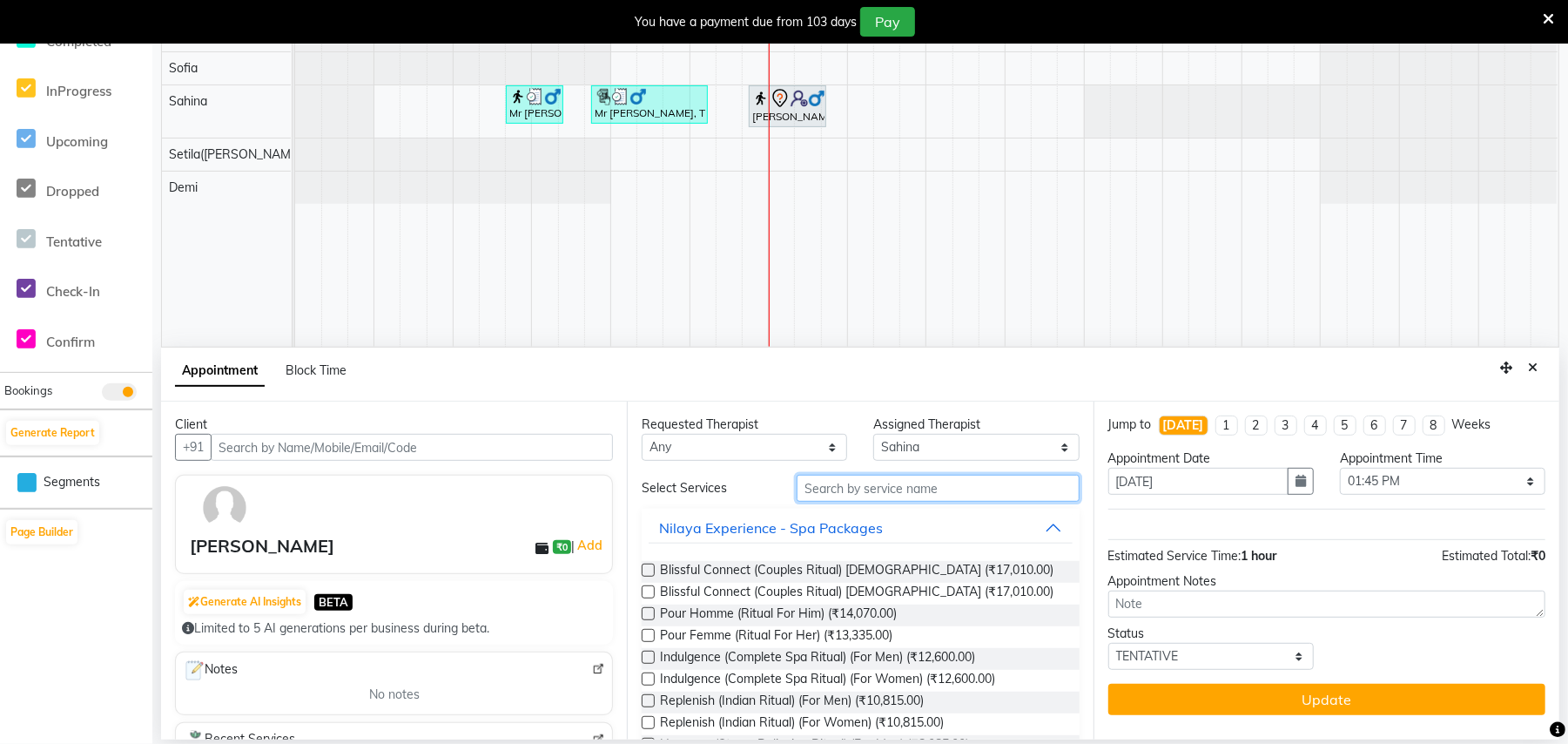
click at [864, 480] on input "text" at bounding box center [937, 488] width 283 height 27
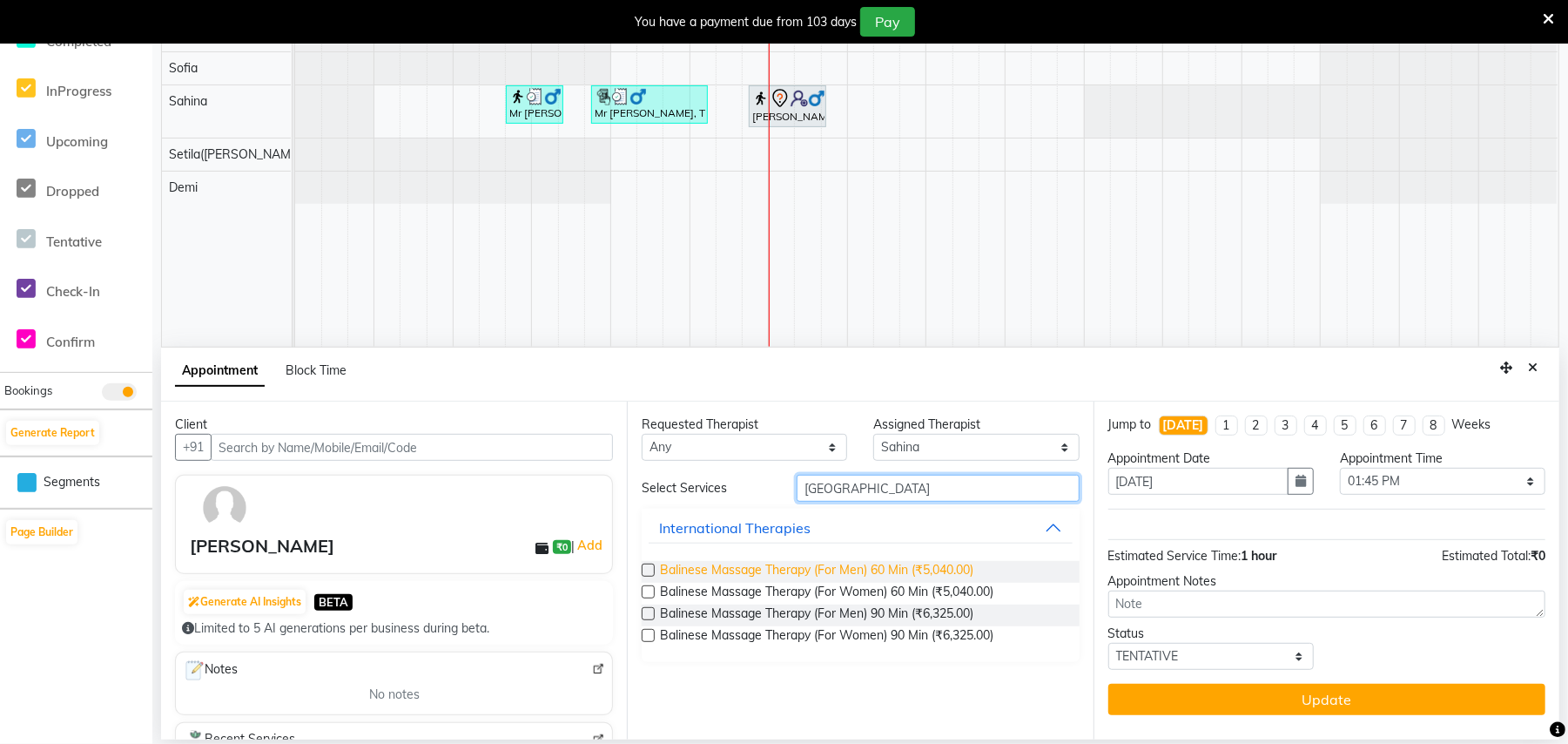
type input "[GEOGRAPHIC_DATA]"
click at [771, 566] on span "Balinese Massage Therapy (For Men) 60 Min (₹5,040.00)" at bounding box center [817, 572] width 313 height 21
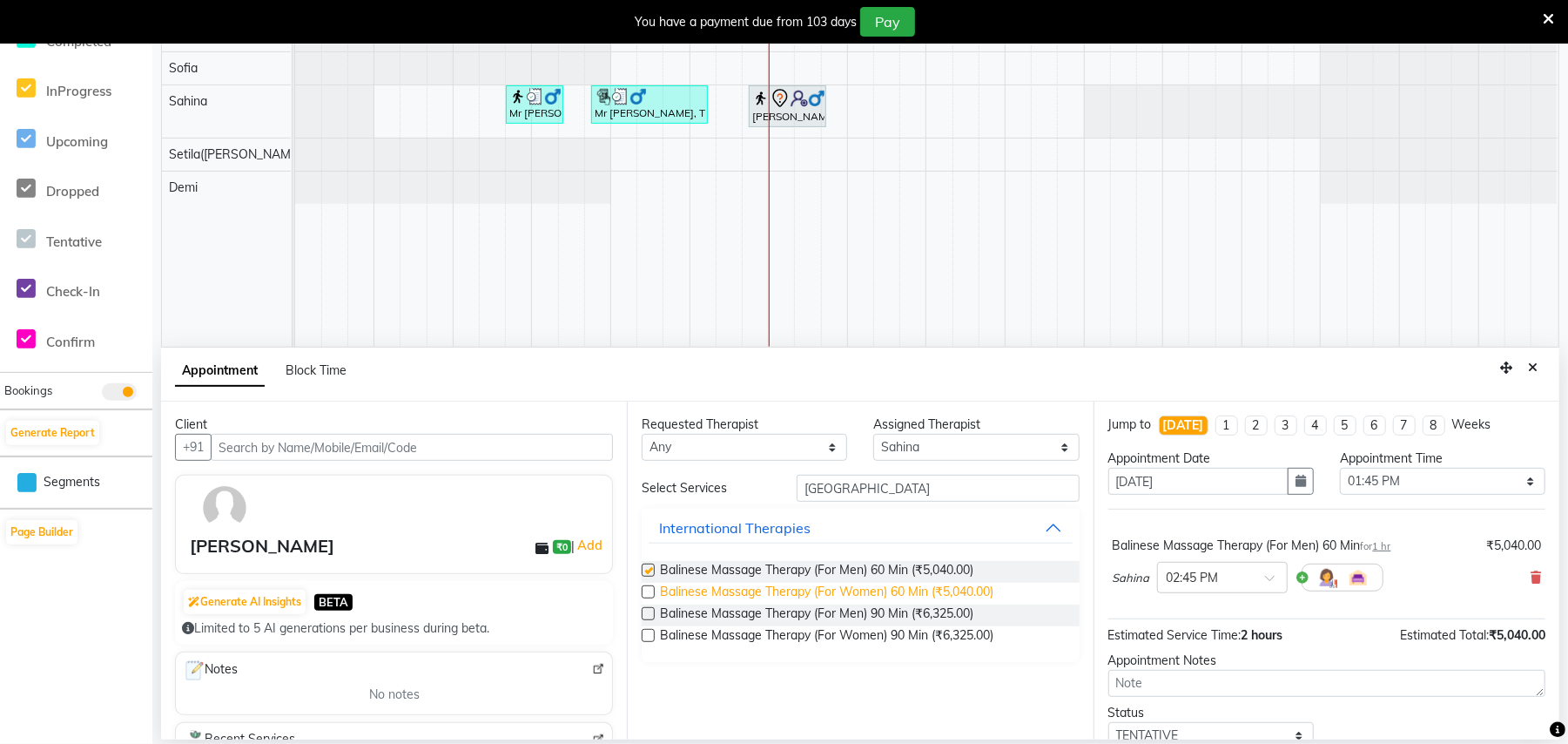
checkbox input "false"
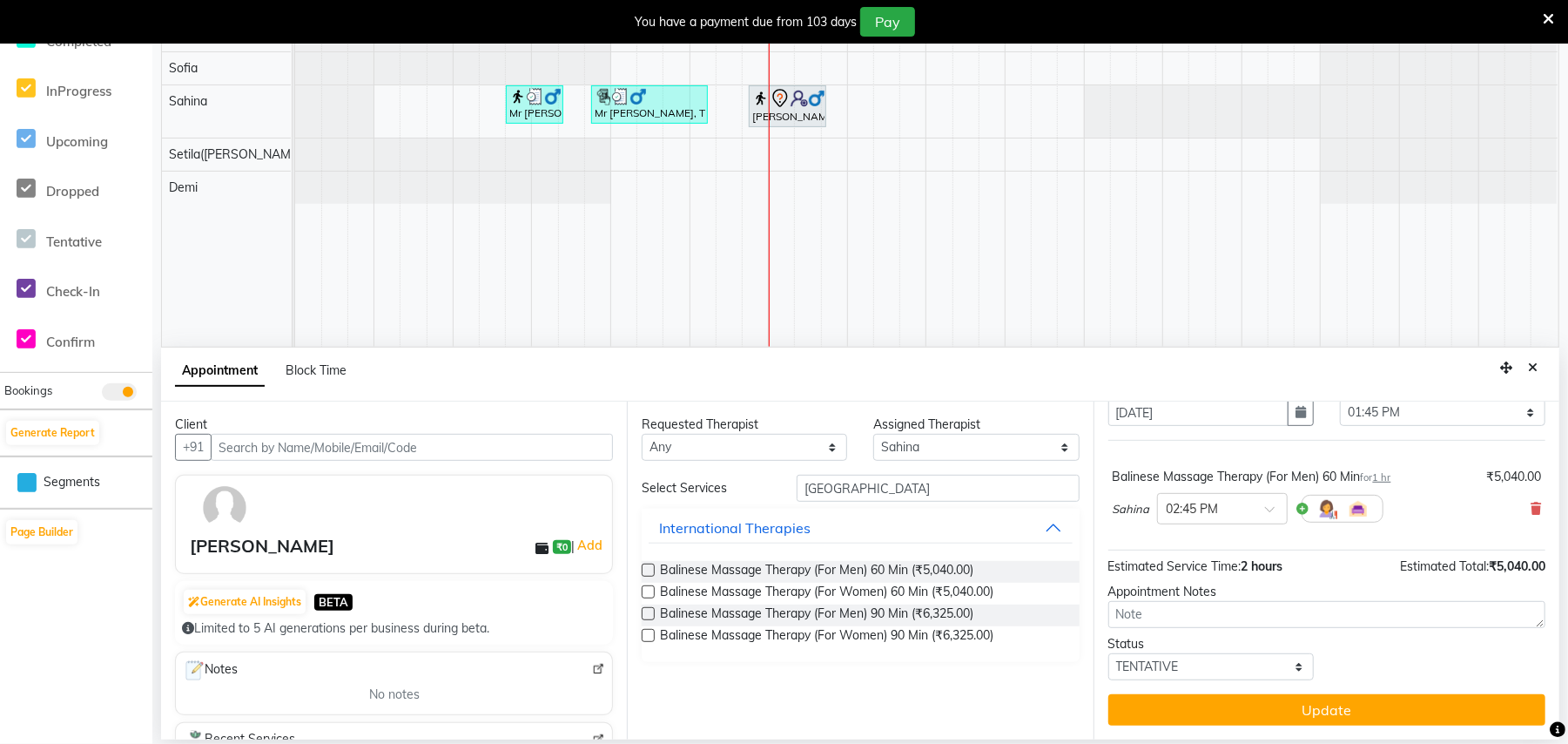
drag, startPoint x: 1360, startPoint y: 714, endPoint x: 1338, endPoint y: 698, distance: 27.2
click at [1353, 705] on button "Update" at bounding box center [1327, 710] width 437 height 31
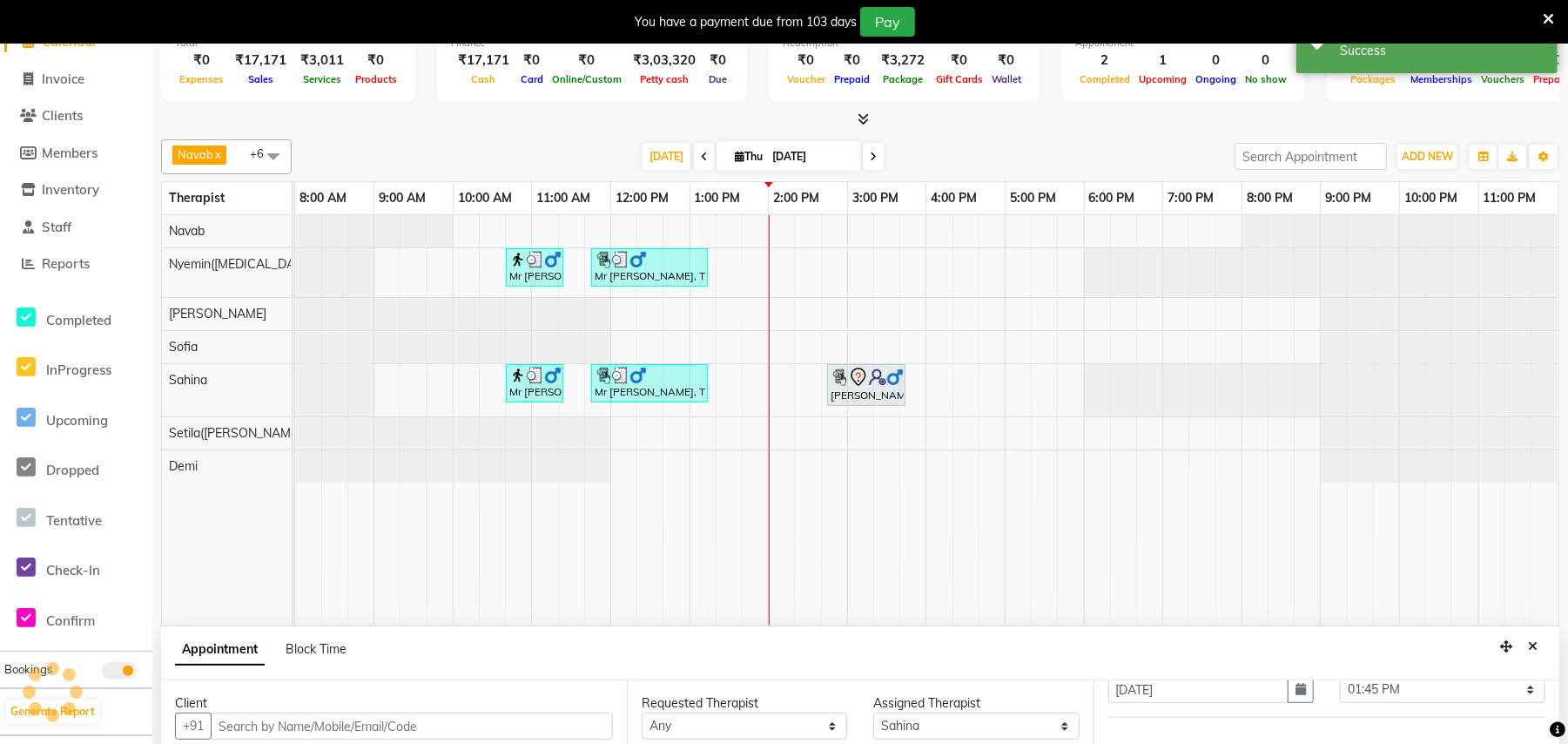
scroll to position [0, 0]
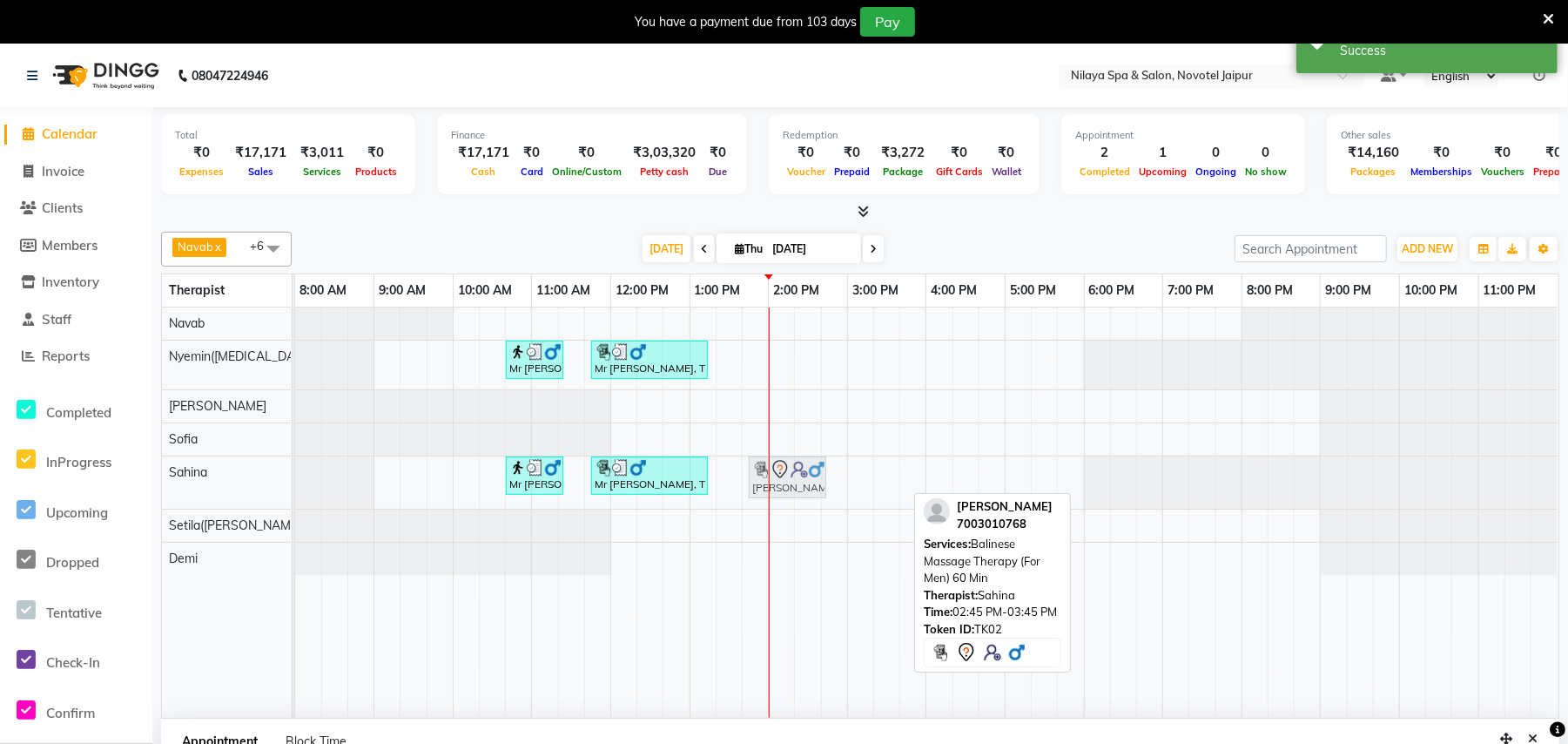
drag, startPoint x: 856, startPoint y: 471, endPoint x: 785, endPoint y: 471, distance: 71.0
click at [296, 471] on div "Mr [PERSON_NAME], TK03, 10:40 AM-11:25 AM, Indian Head, Neck and Shoulder Massa…" at bounding box center [296, 482] width 0 height 53
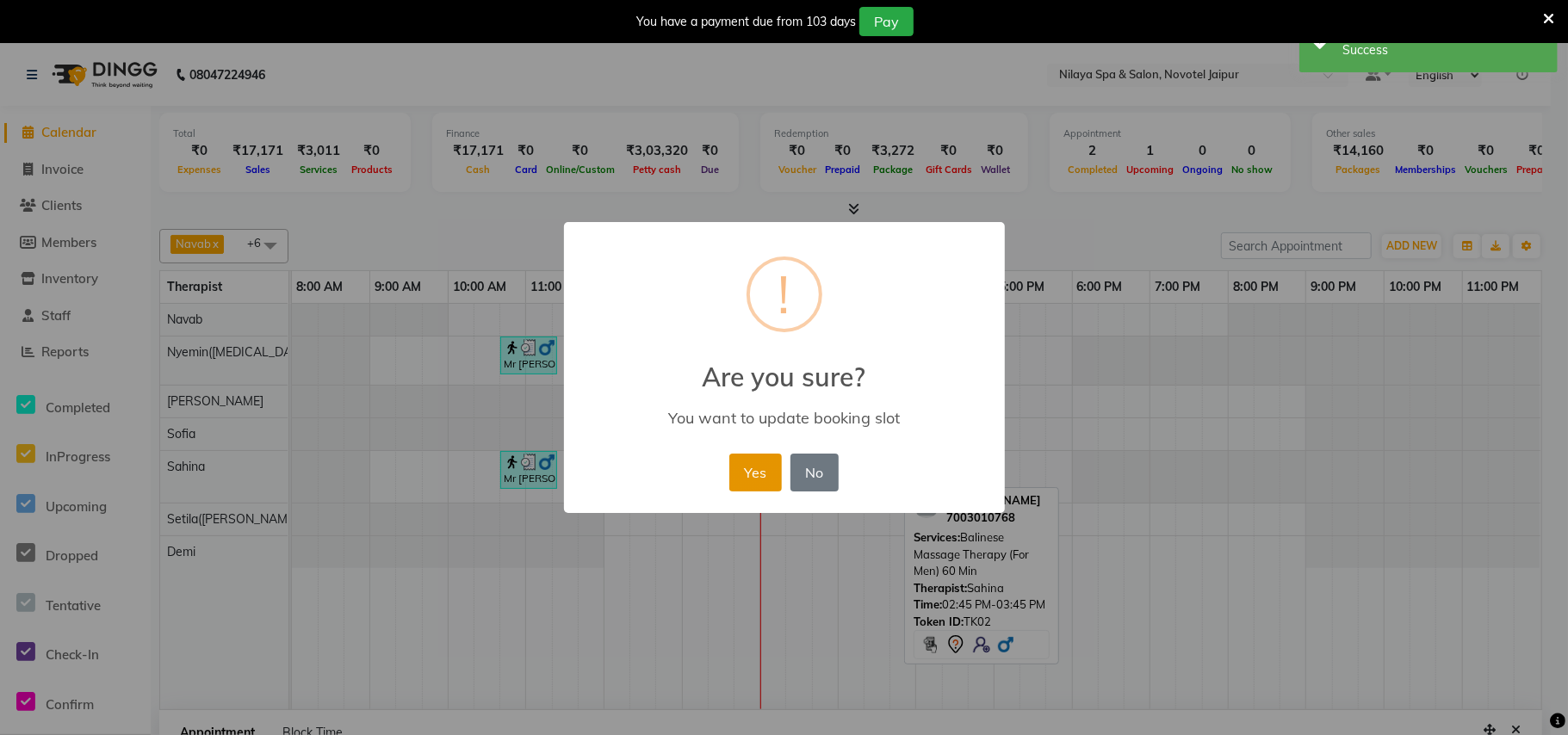
click at [759, 473] on button "Yes" at bounding box center [756, 472] width 53 height 37
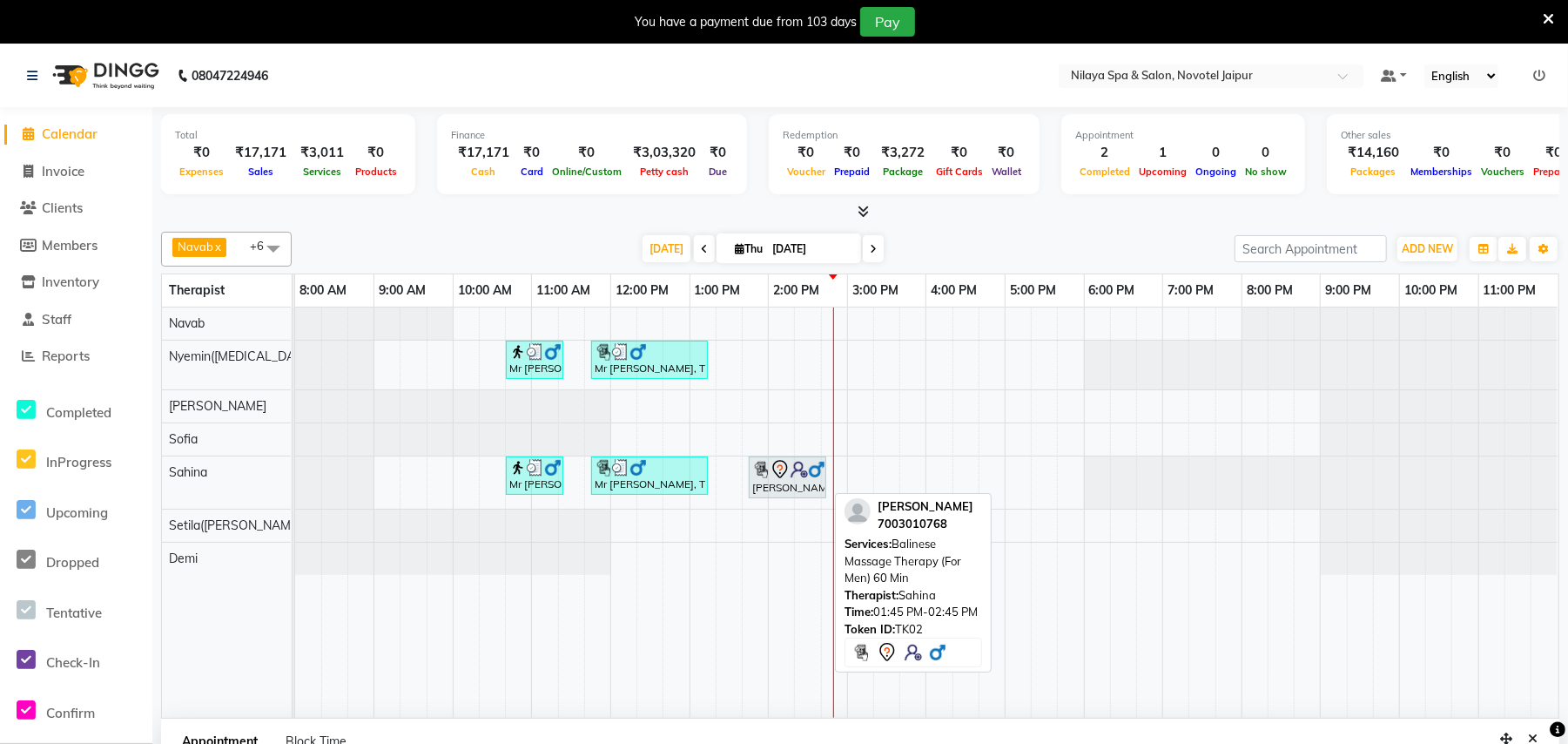
drag, startPoint x: 787, startPoint y: 463, endPoint x: 796, endPoint y: 487, distance: 25.6
click at [784, 465] on icon at bounding box center [780, 469] width 20 height 20
click at [791, 478] on img at bounding box center [799, 470] width 17 height 18
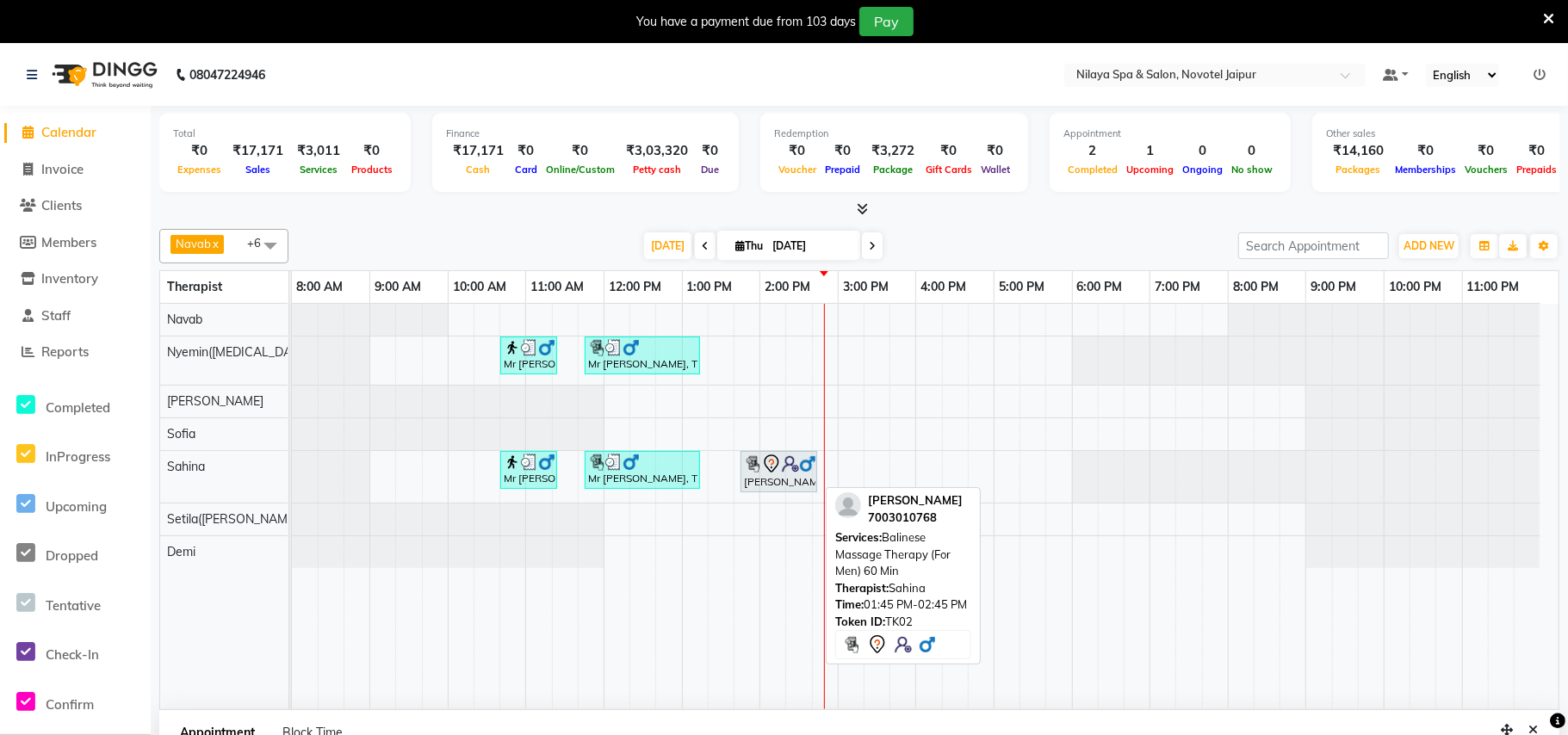
select select "7"
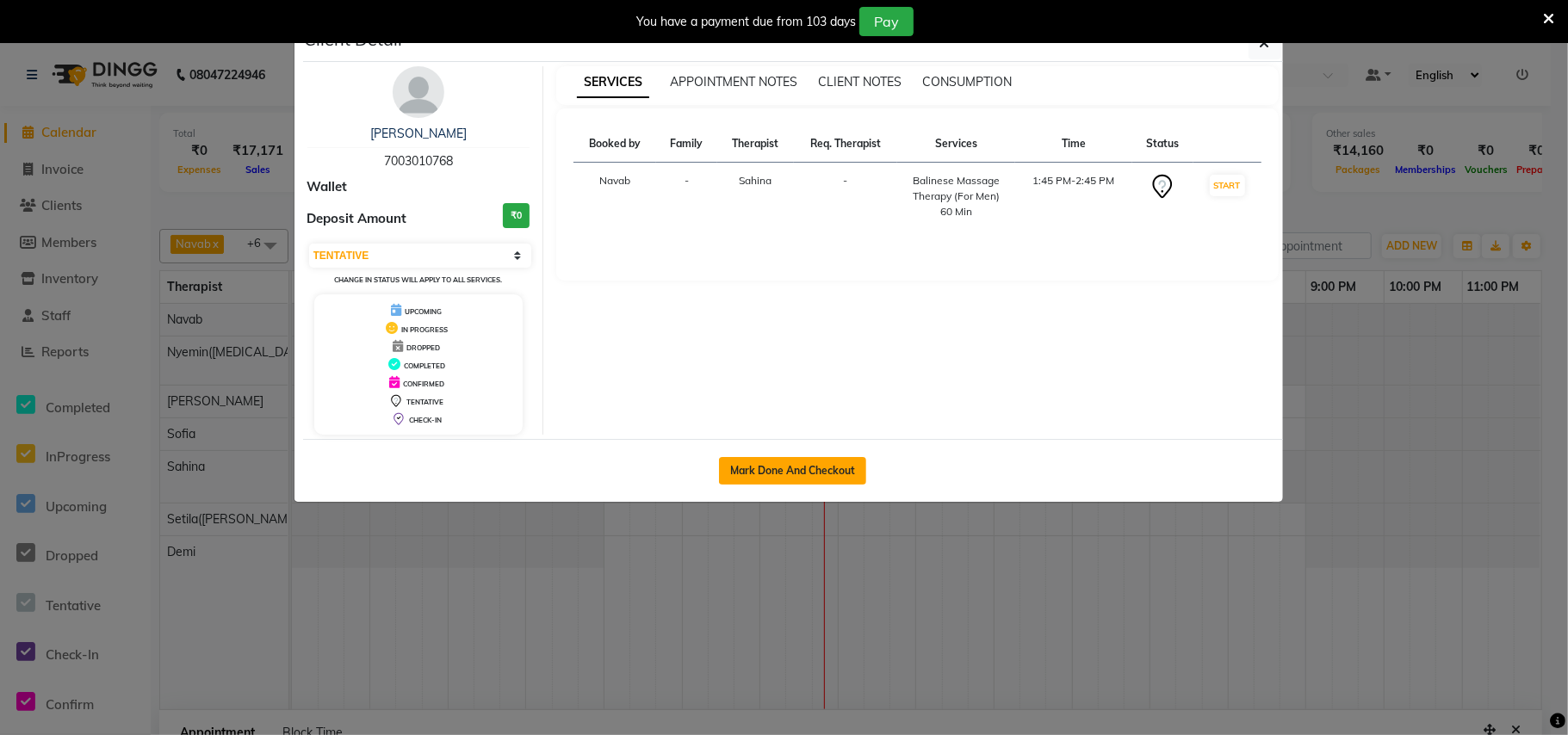
click at [796, 470] on button "Mark Done And Checkout" at bounding box center [792, 471] width 147 height 28
select select "service"
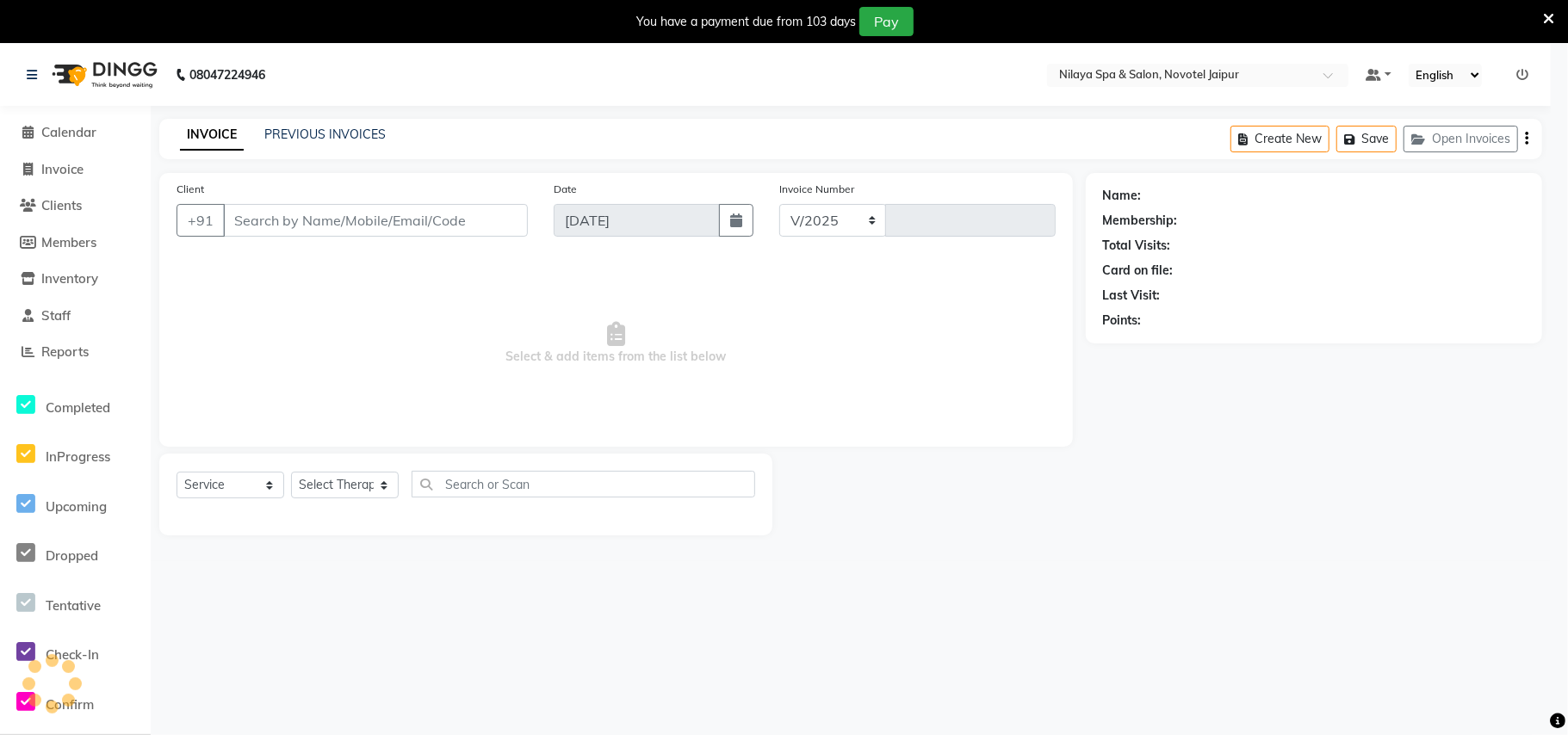
select select "8197"
type input "0728"
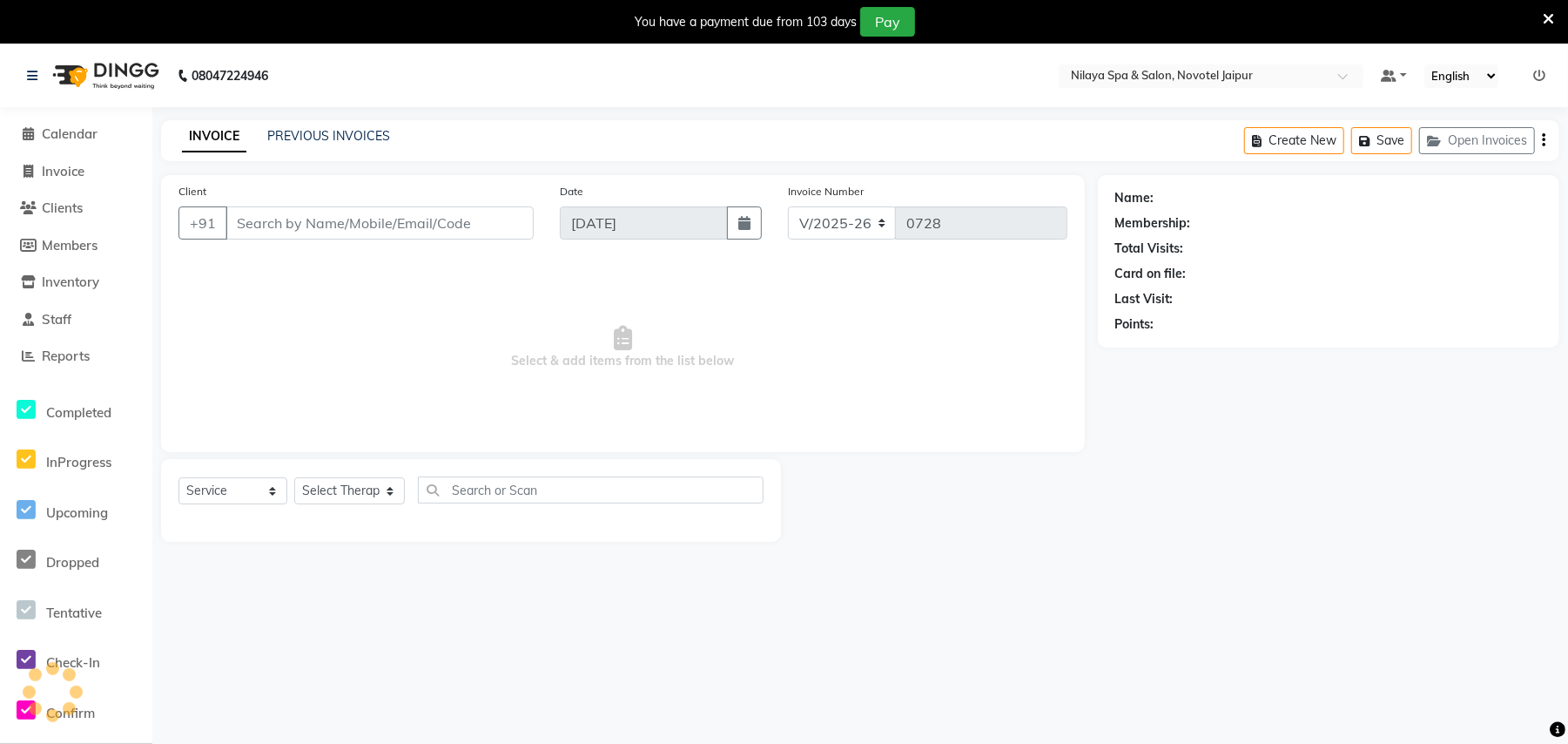
type input "70******68"
select select "77563"
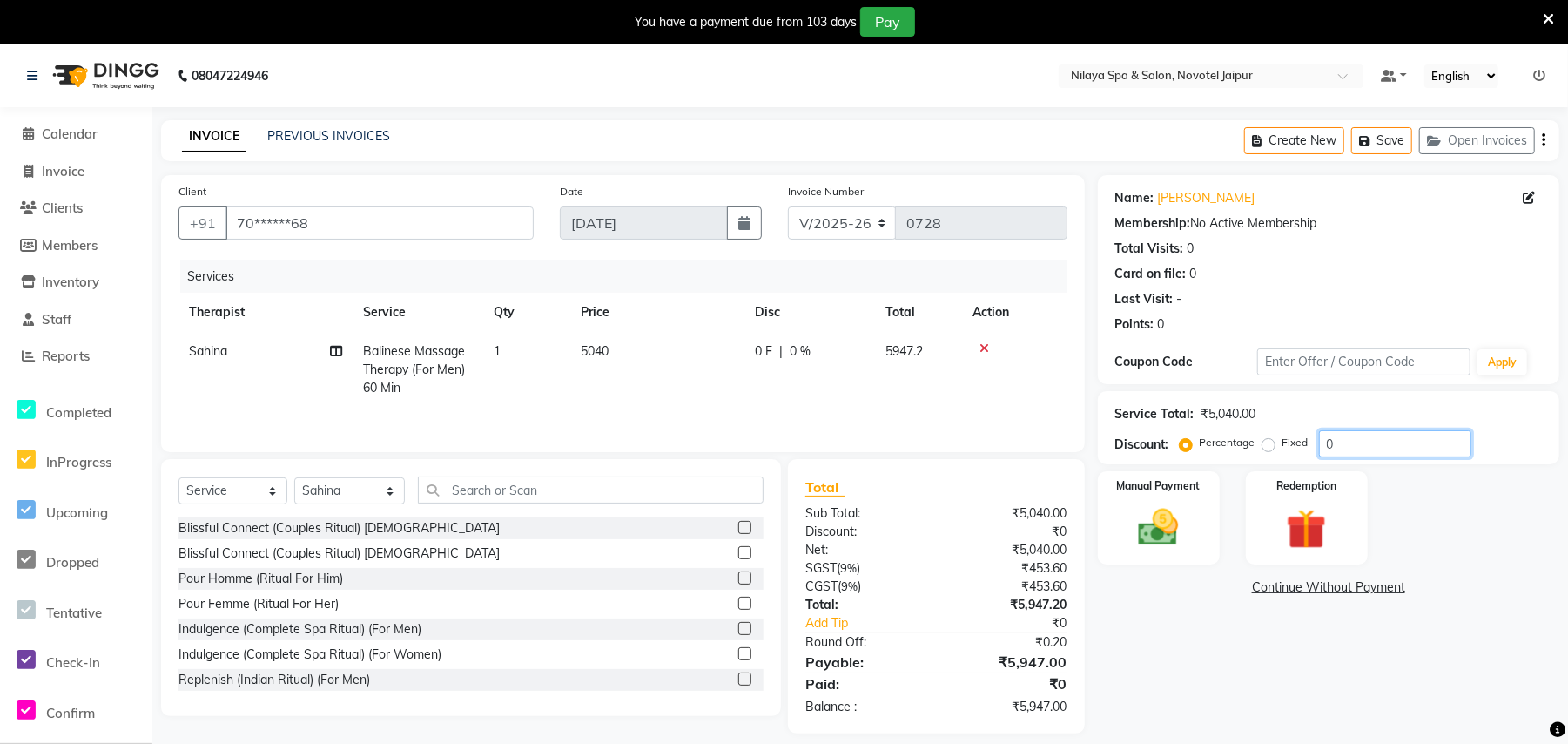
click at [1344, 443] on input "0" at bounding box center [1395, 443] width 153 height 27
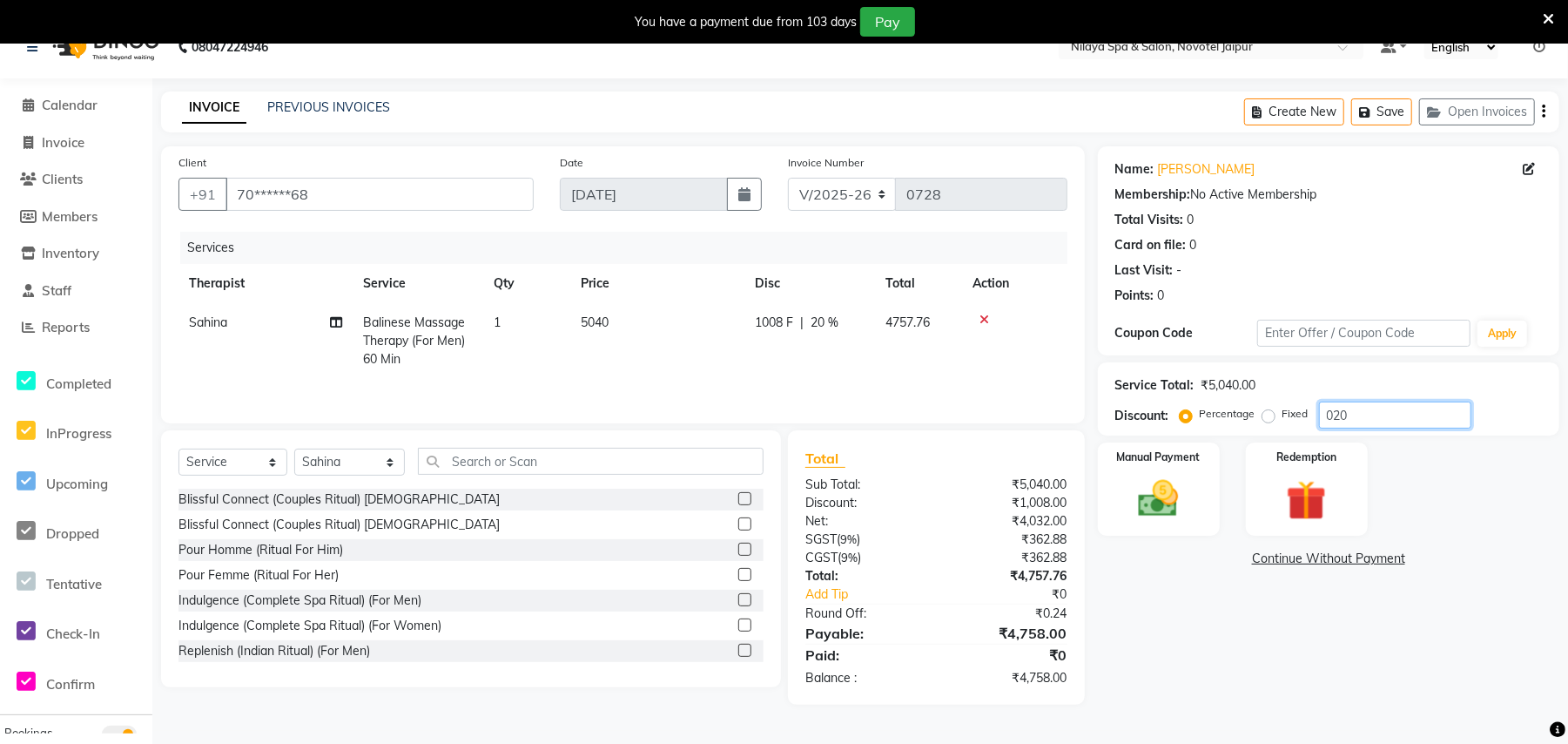
scroll to position [44, 0]
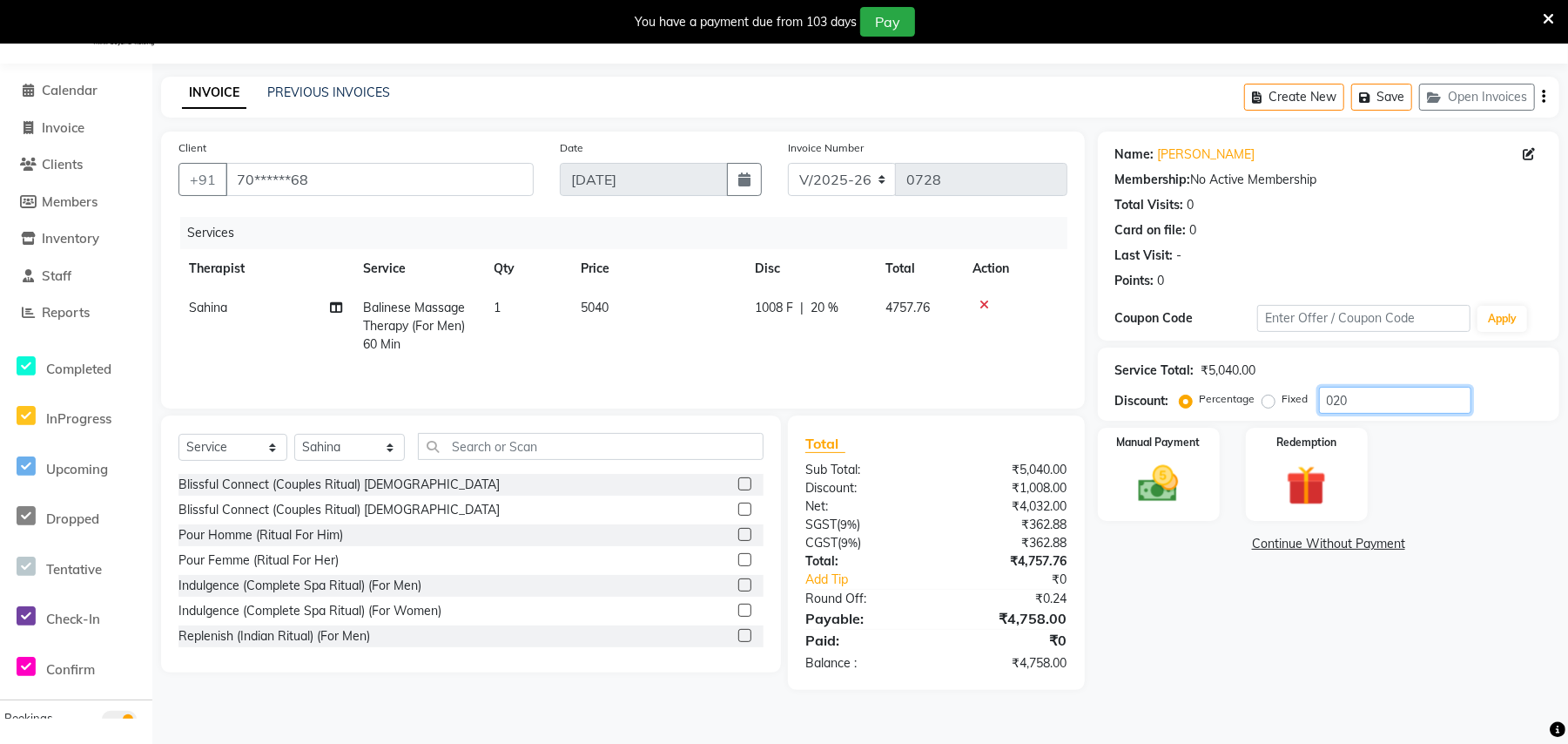
click at [1384, 398] on input "020" at bounding box center [1395, 401] width 153 height 27
type input "015"
click at [1174, 482] on img at bounding box center [1159, 483] width 68 height 48
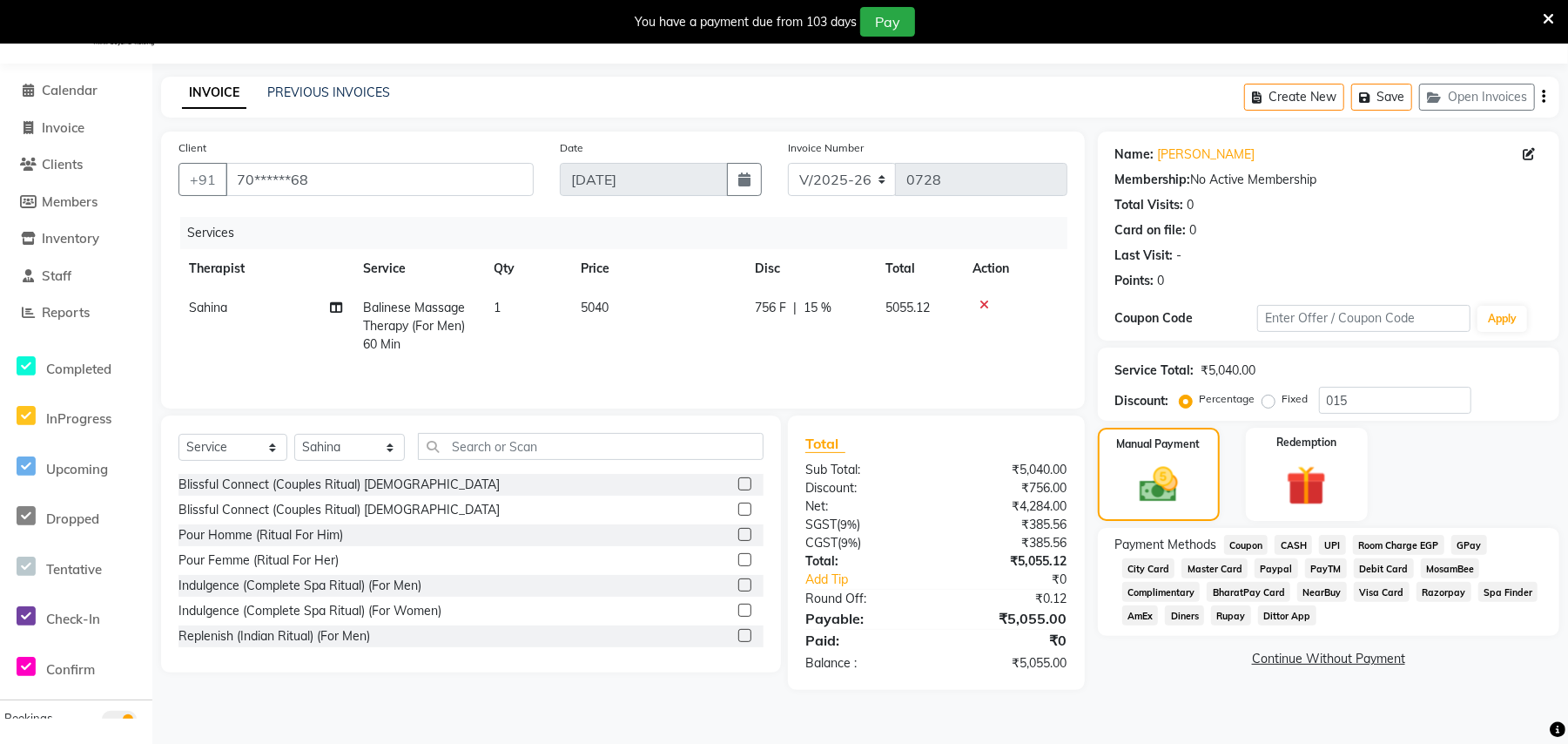
click at [1383, 592] on span "Visa Card" at bounding box center [1381, 591] width 55 height 20
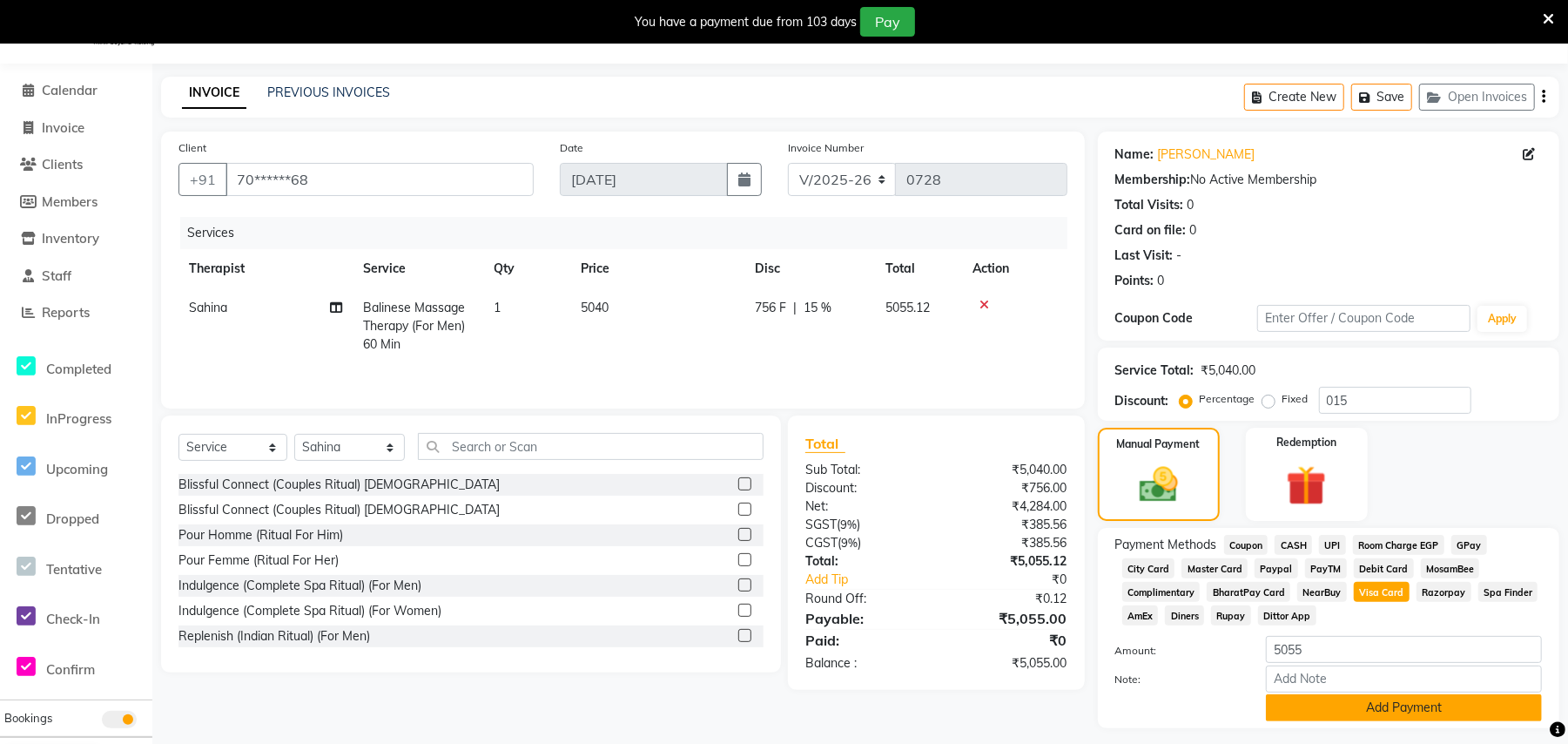
click at [1412, 707] on button "Add Payment" at bounding box center [1404, 708] width 276 height 27
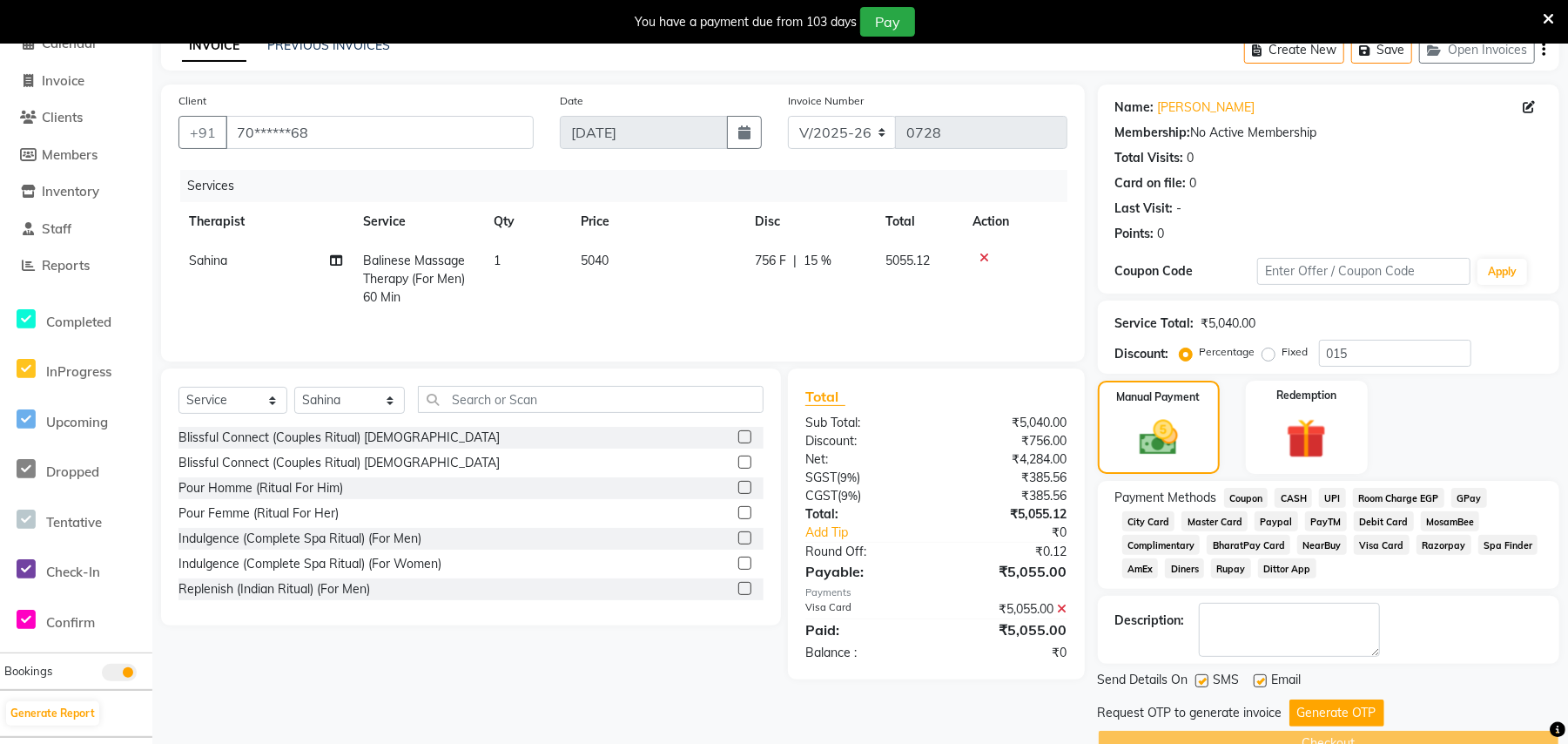
scroll to position [132, 0]
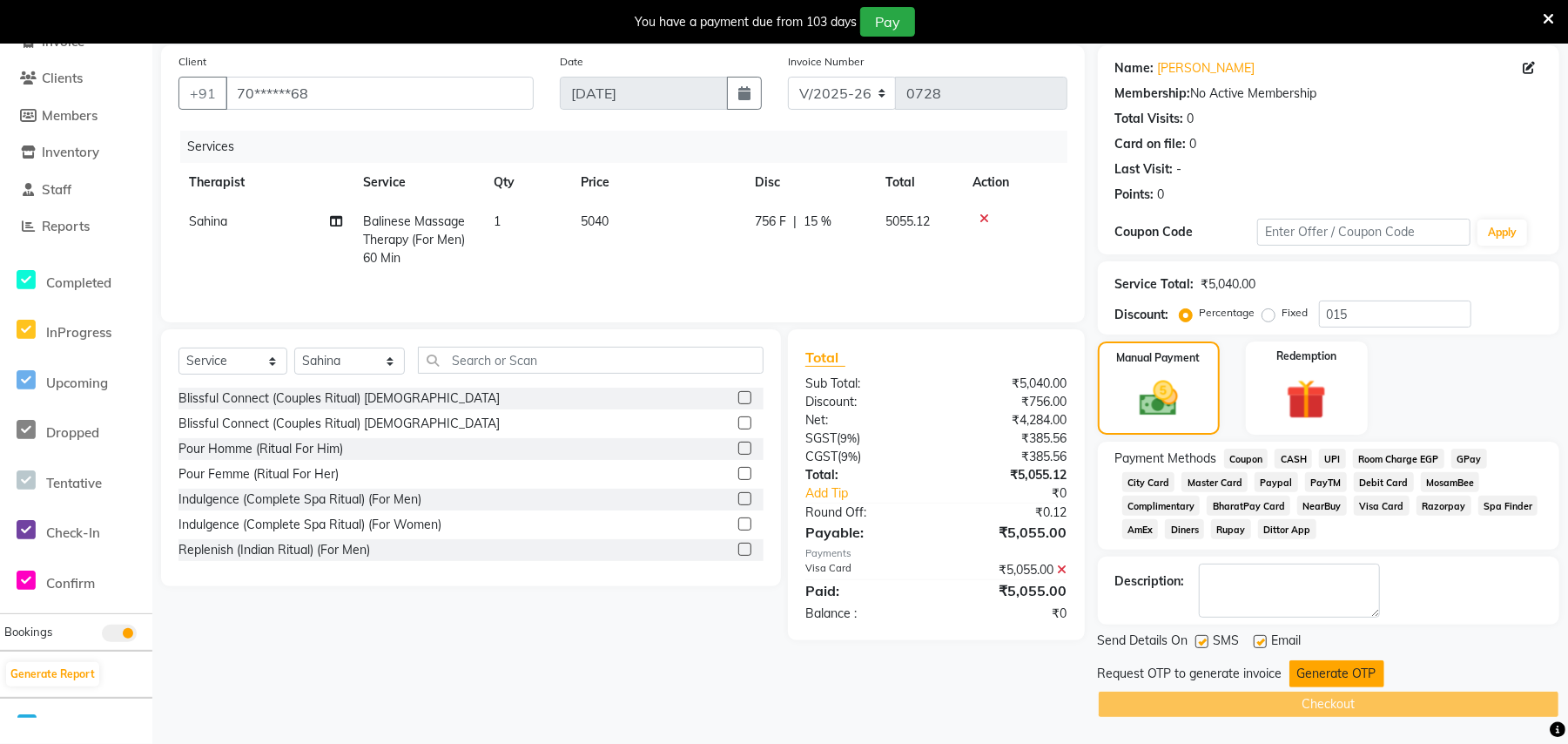
click at [1325, 676] on button "Generate OTP" at bounding box center [1337, 674] width 95 height 27
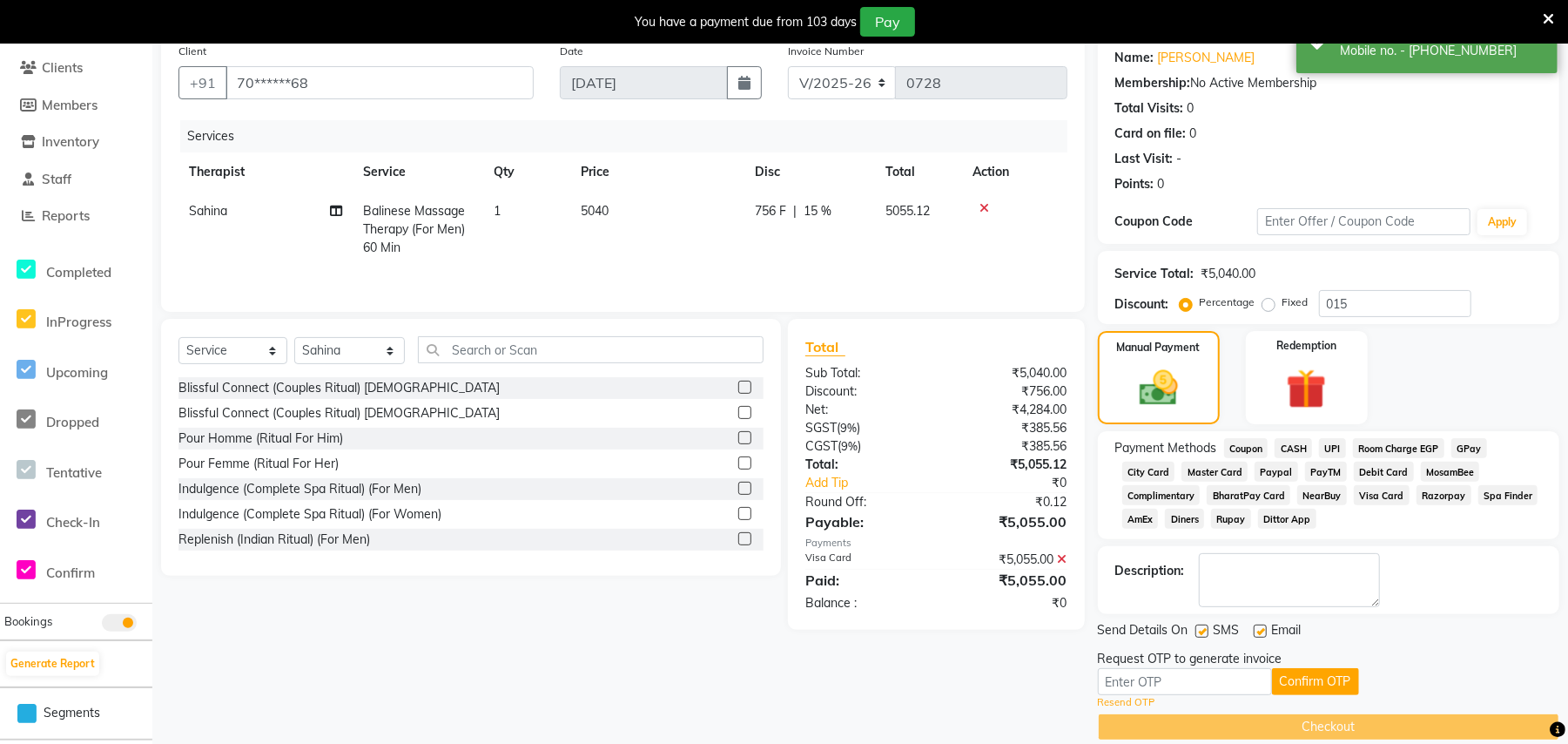
scroll to position [165, 0]
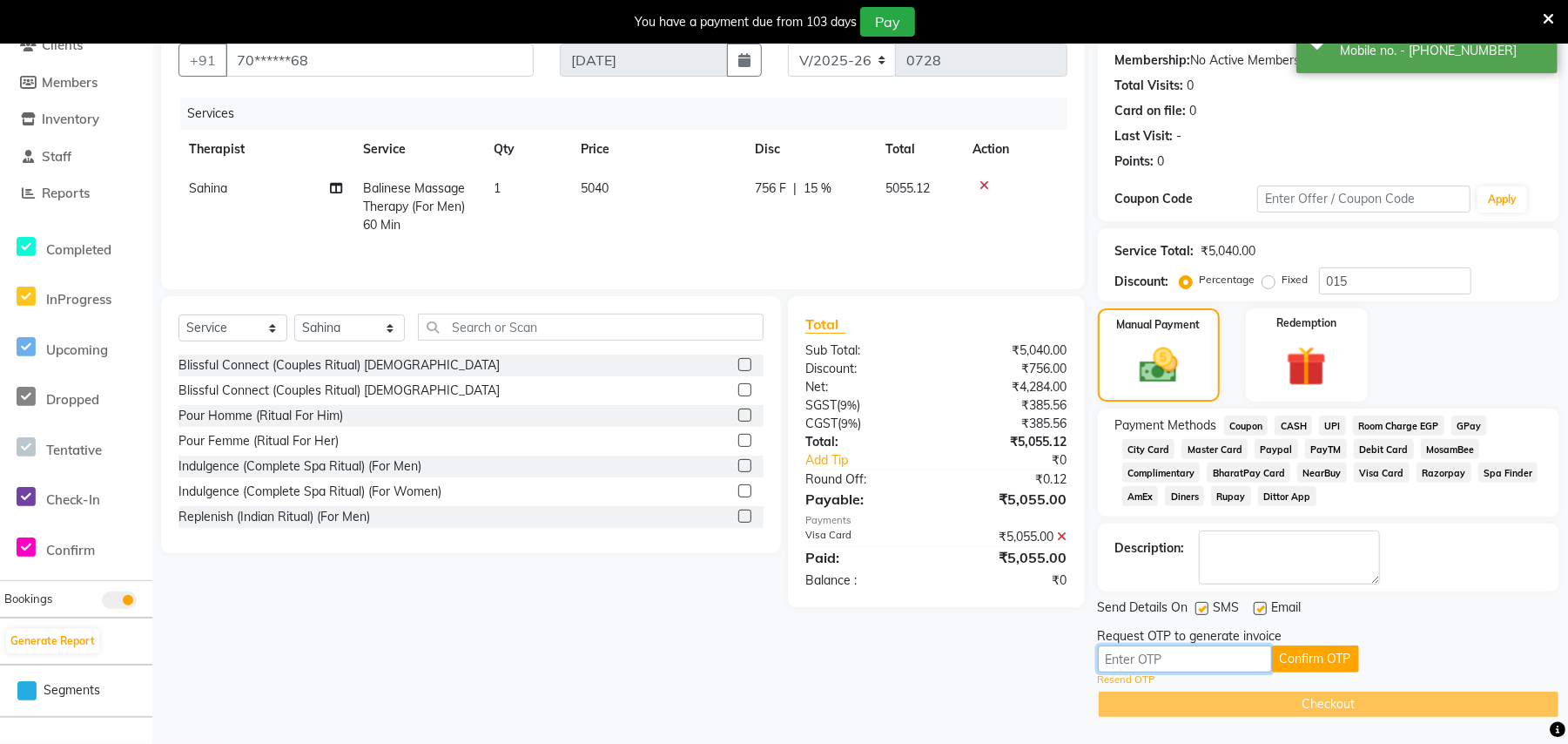
click at [1112, 649] on input "text" at bounding box center [1184, 659] width 174 height 27
type input "6124"
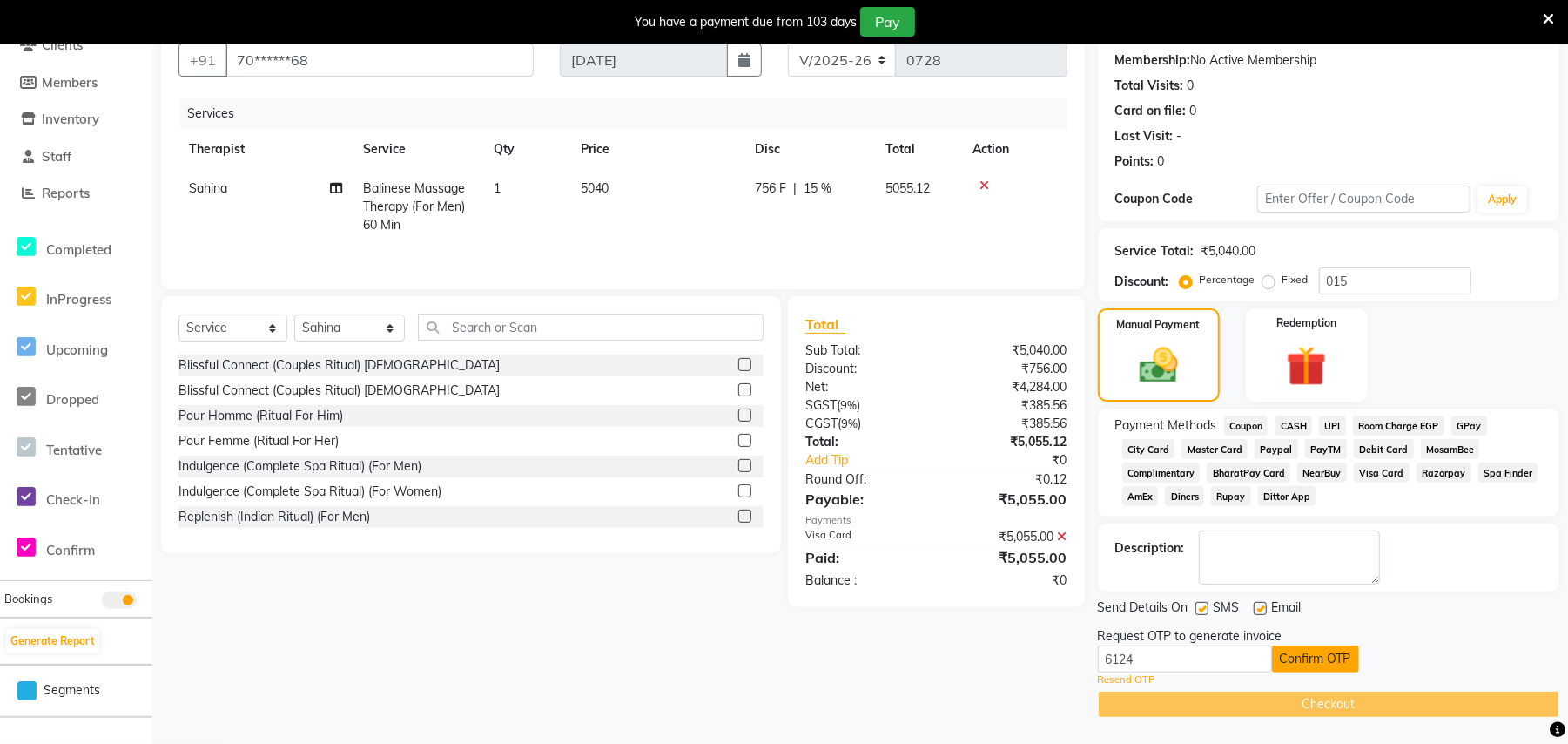
drag, startPoint x: 1294, startPoint y: 650, endPoint x: 1304, endPoint y: 648, distance: 10.2
click at [1301, 650] on button "Confirm OTP" at bounding box center [1315, 659] width 87 height 27
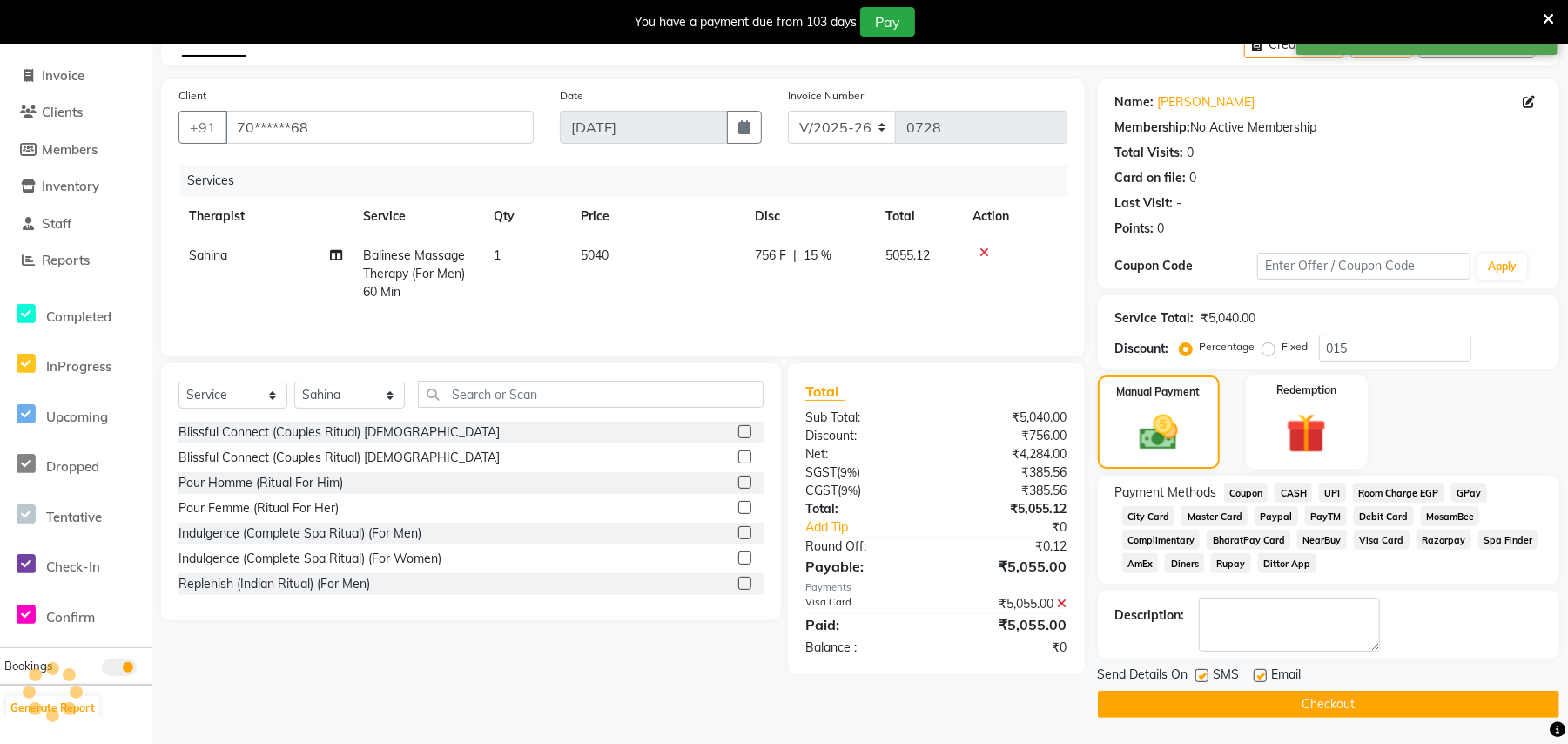
scroll to position [98, 0]
click at [1306, 705] on button "Checkout" at bounding box center [1328, 704] width 462 height 27
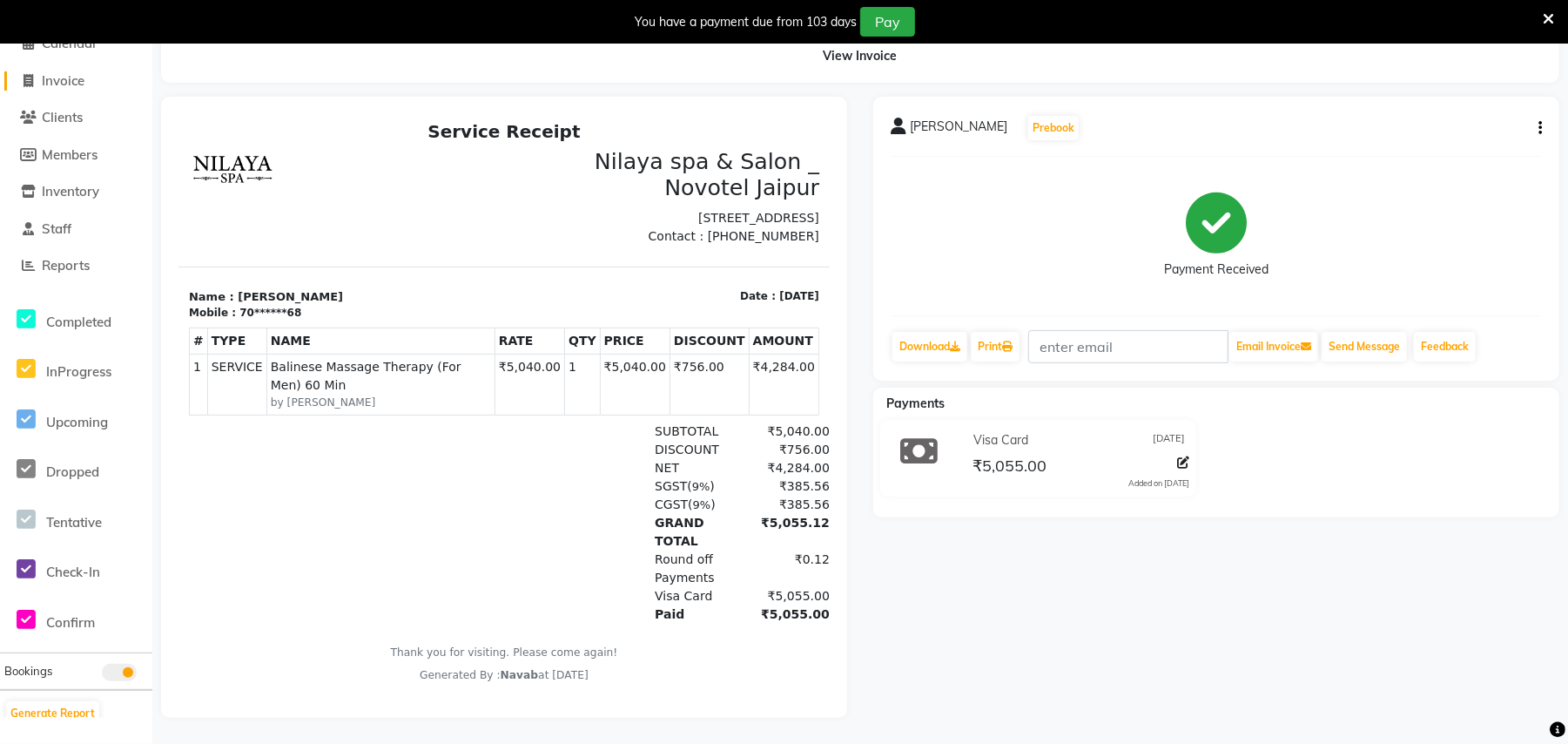
click at [19, 75] on span at bounding box center [28, 81] width 26 height 20
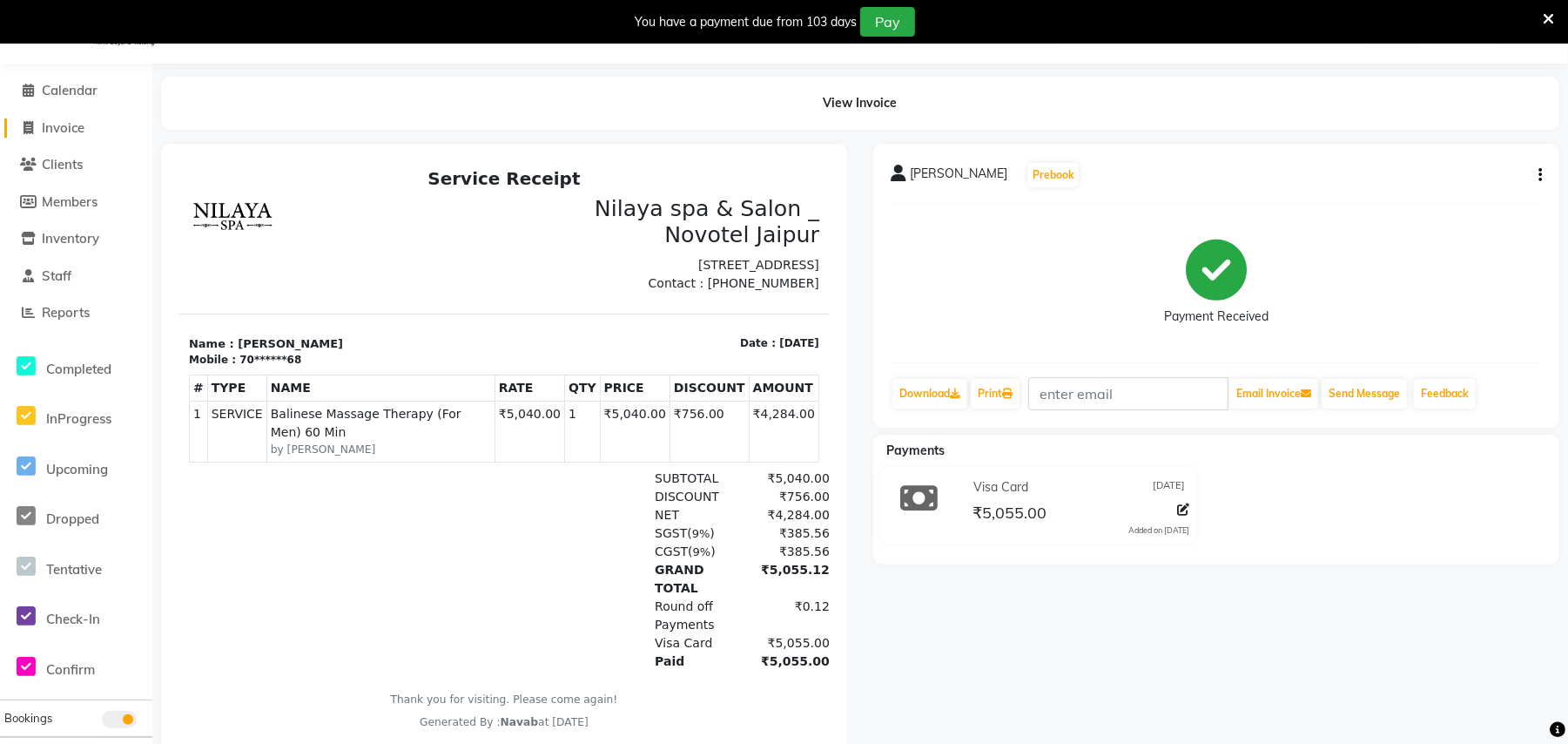
select select "8197"
select select "service"
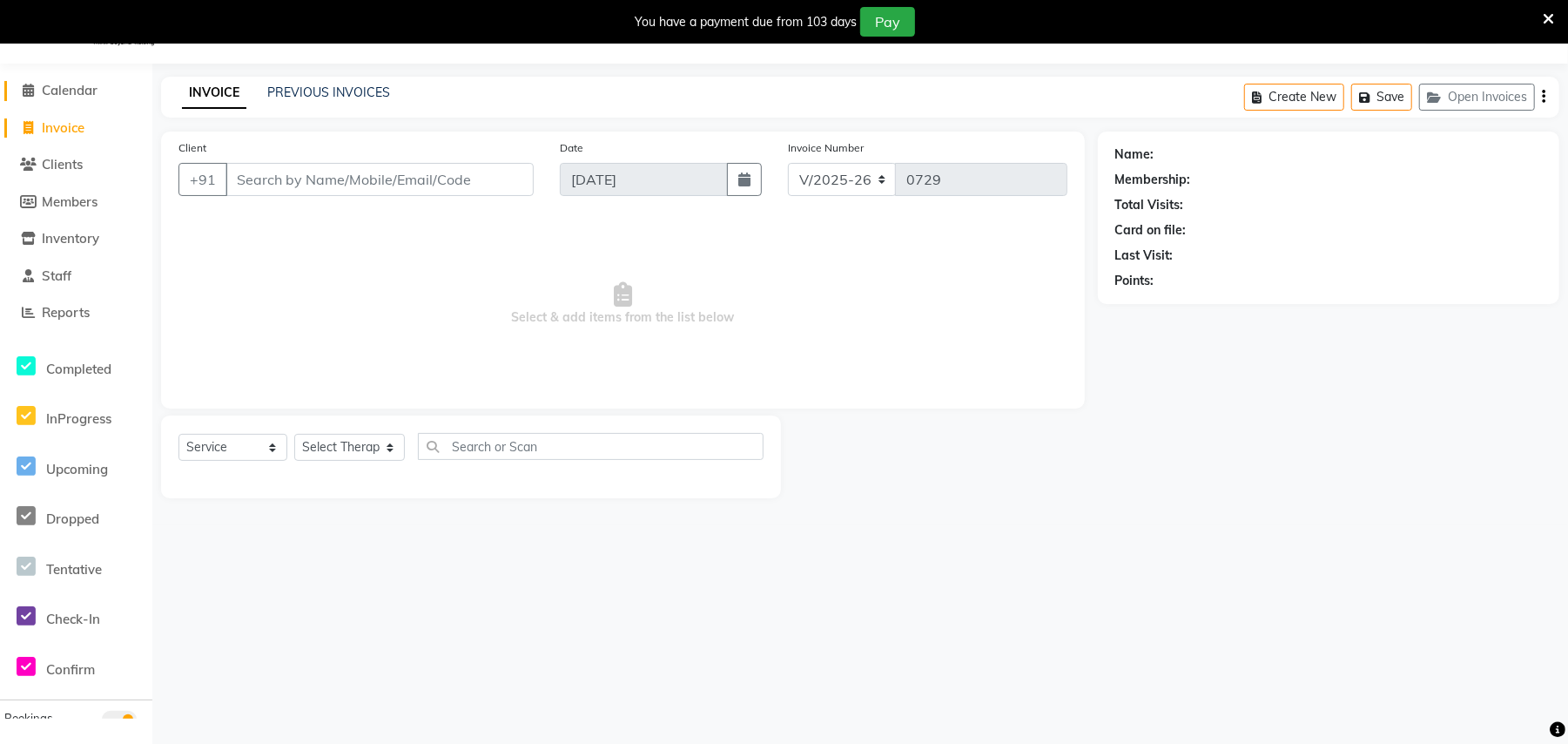
click at [46, 85] on span "Calendar" at bounding box center [69, 89] width 55 height 17
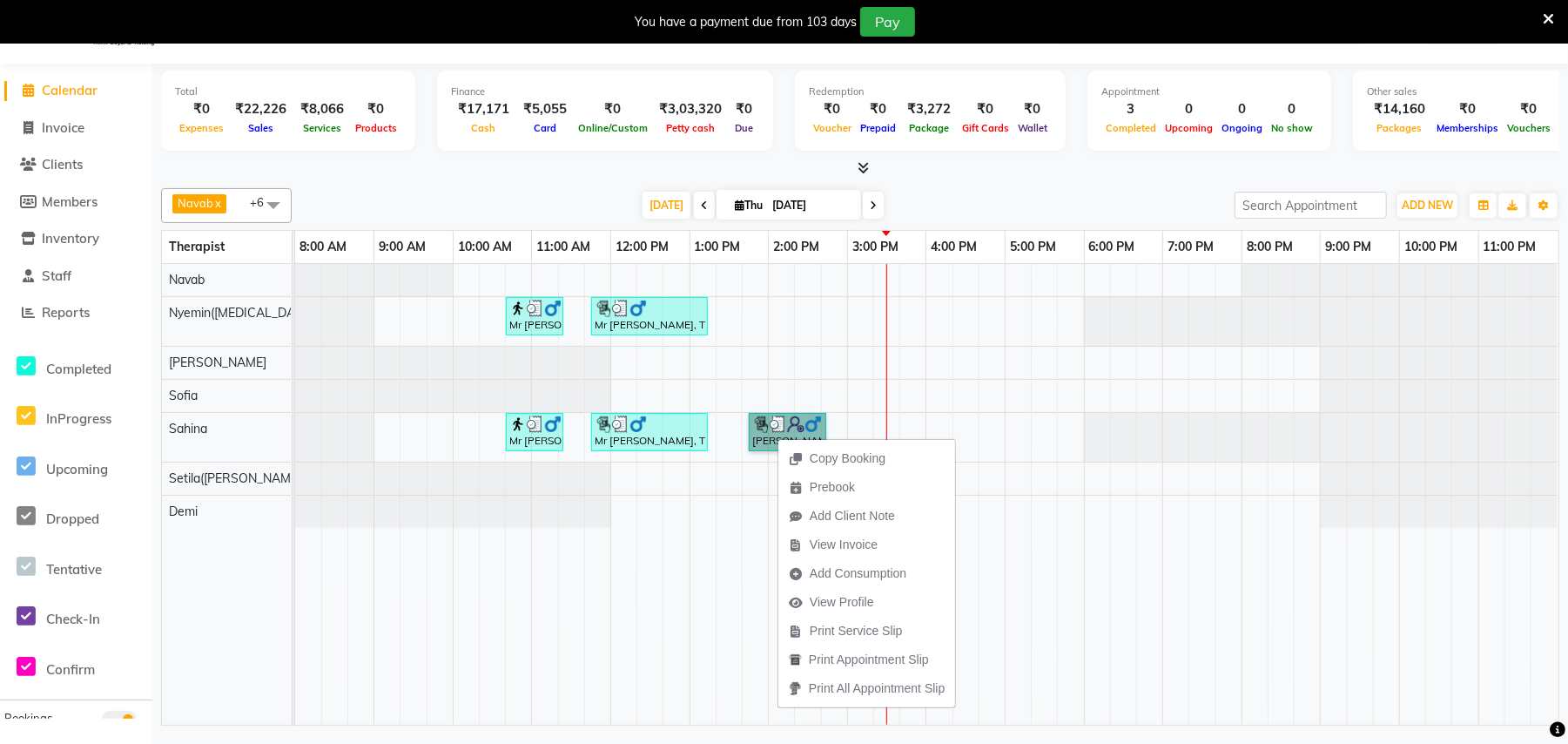
click at [610, 619] on td at bounding box center [623, 494] width 26 height 461
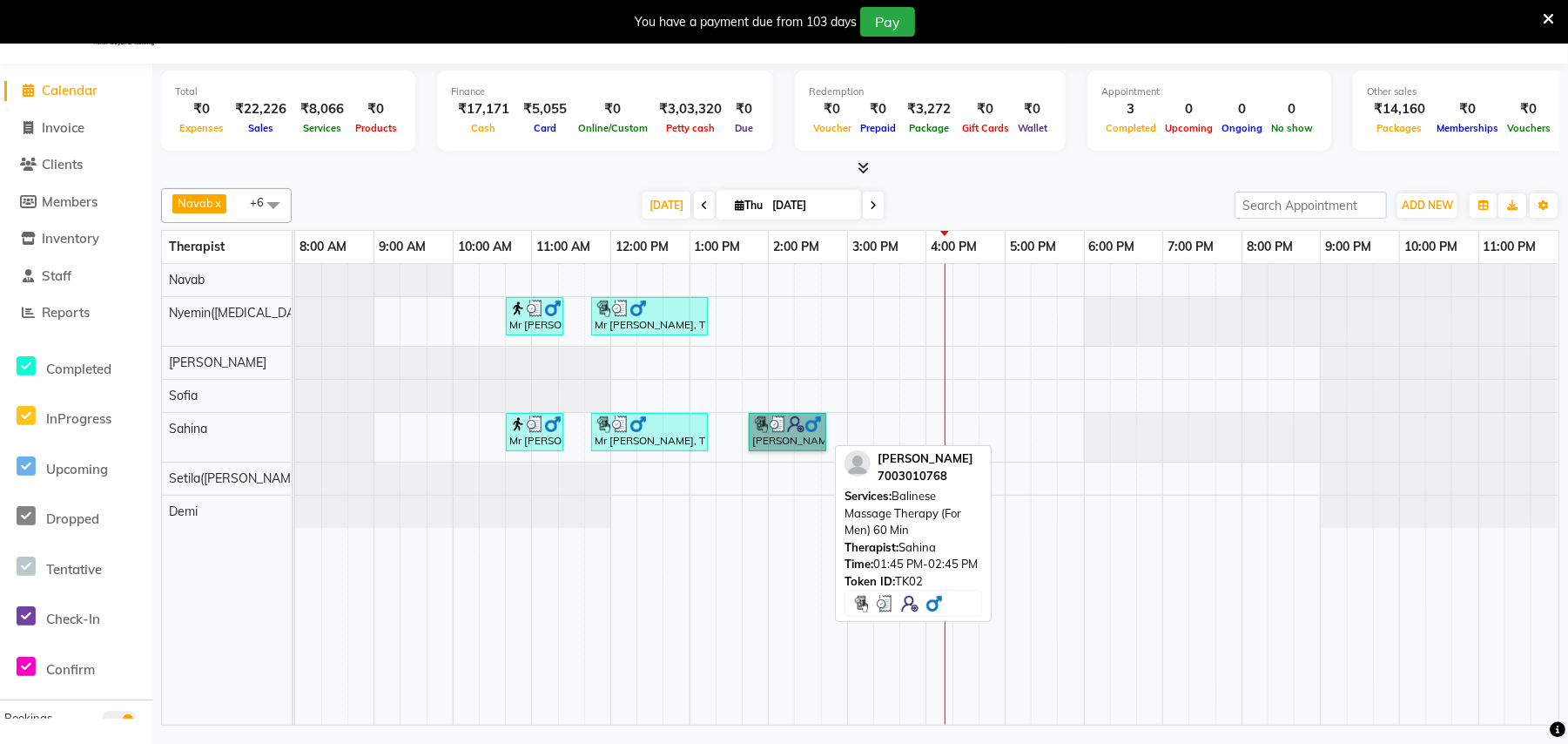
click at [795, 451] on link "[PERSON_NAME], TK02, 01:45 PM-02:45 PM, Balinese Massage Therapy (For Men) 60 M…" at bounding box center [787, 431] width 78 height 38
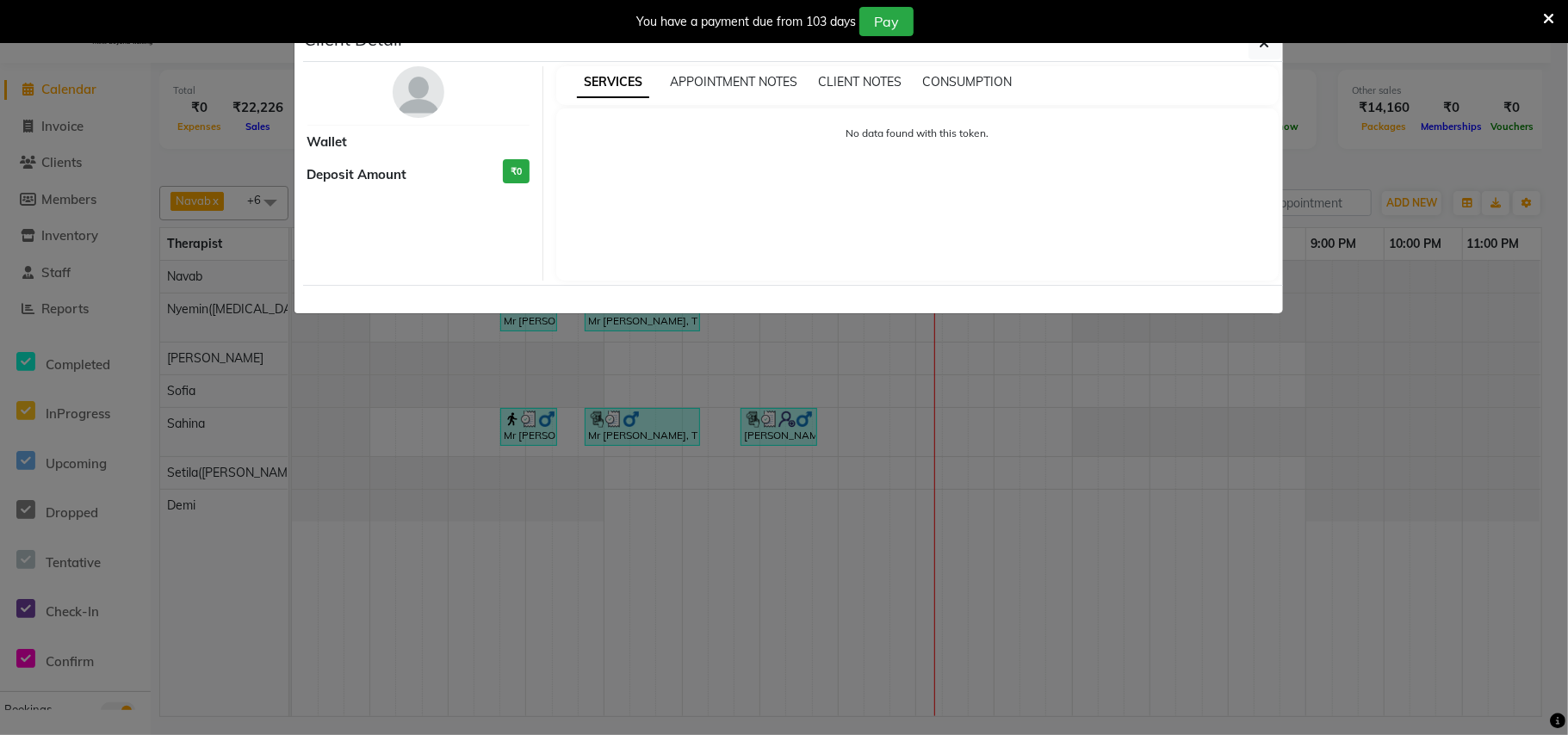
select select "3"
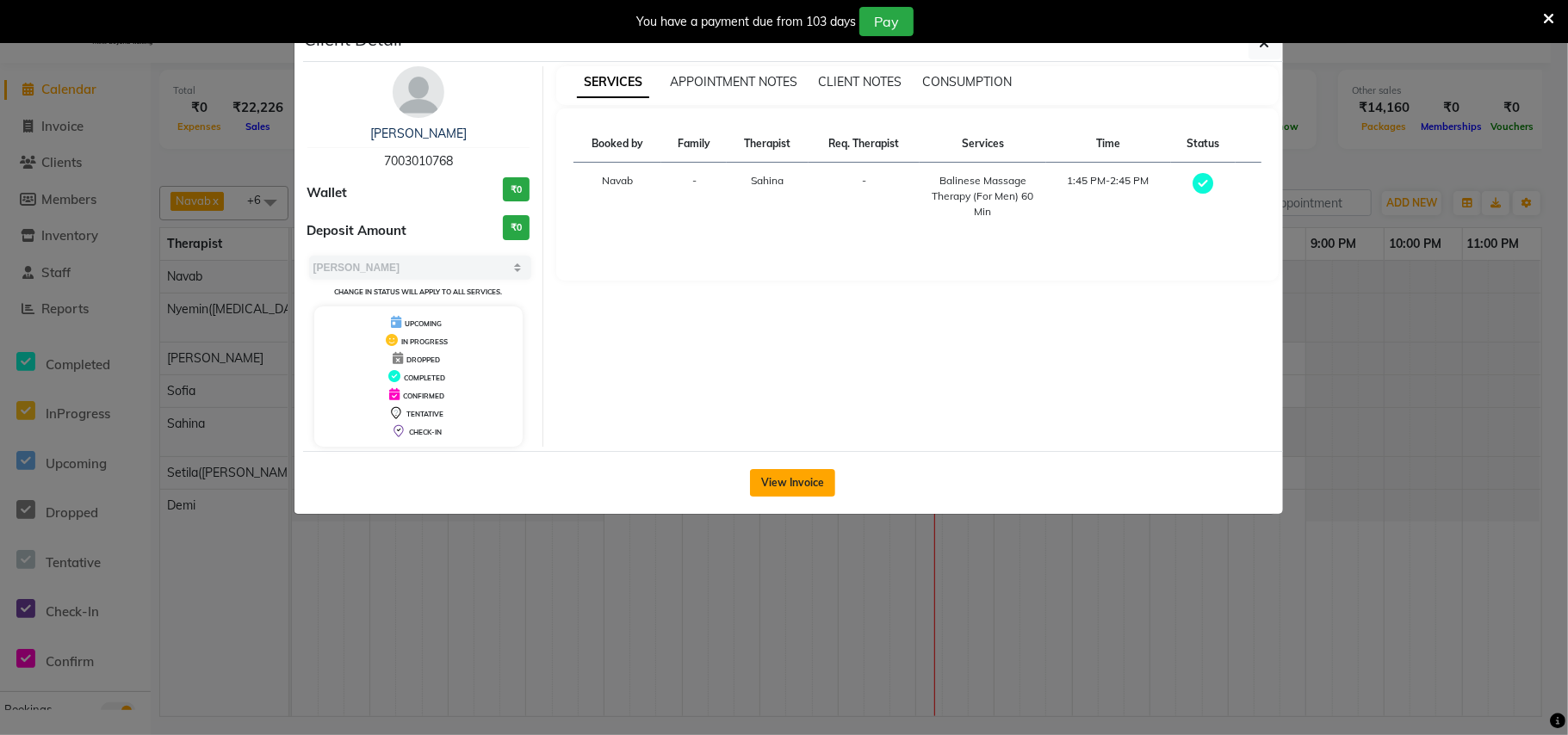
click at [795, 477] on button "View Invoice" at bounding box center [792, 482] width 86 height 28
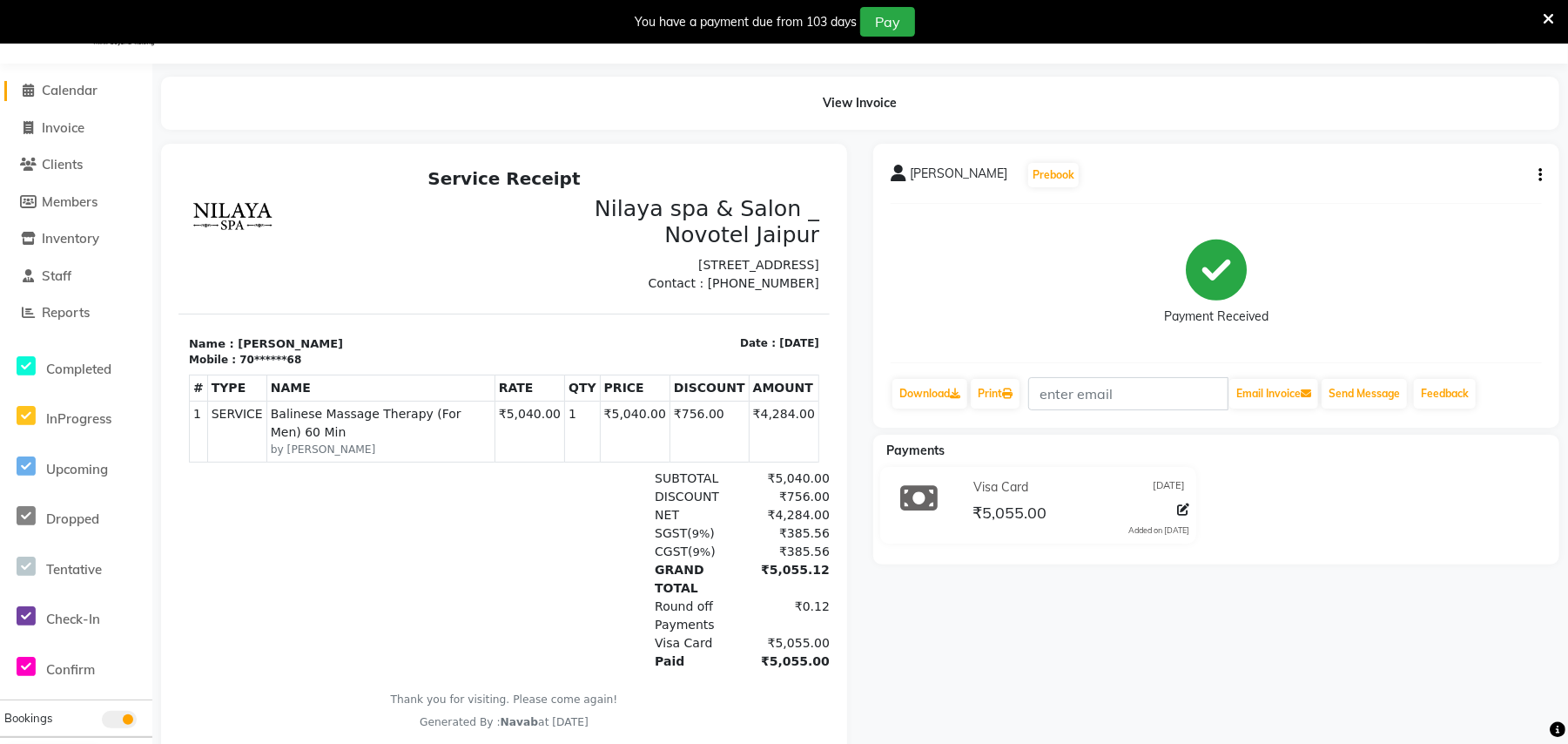
click at [70, 86] on span "Calendar" at bounding box center [69, 89] width 55 height 17
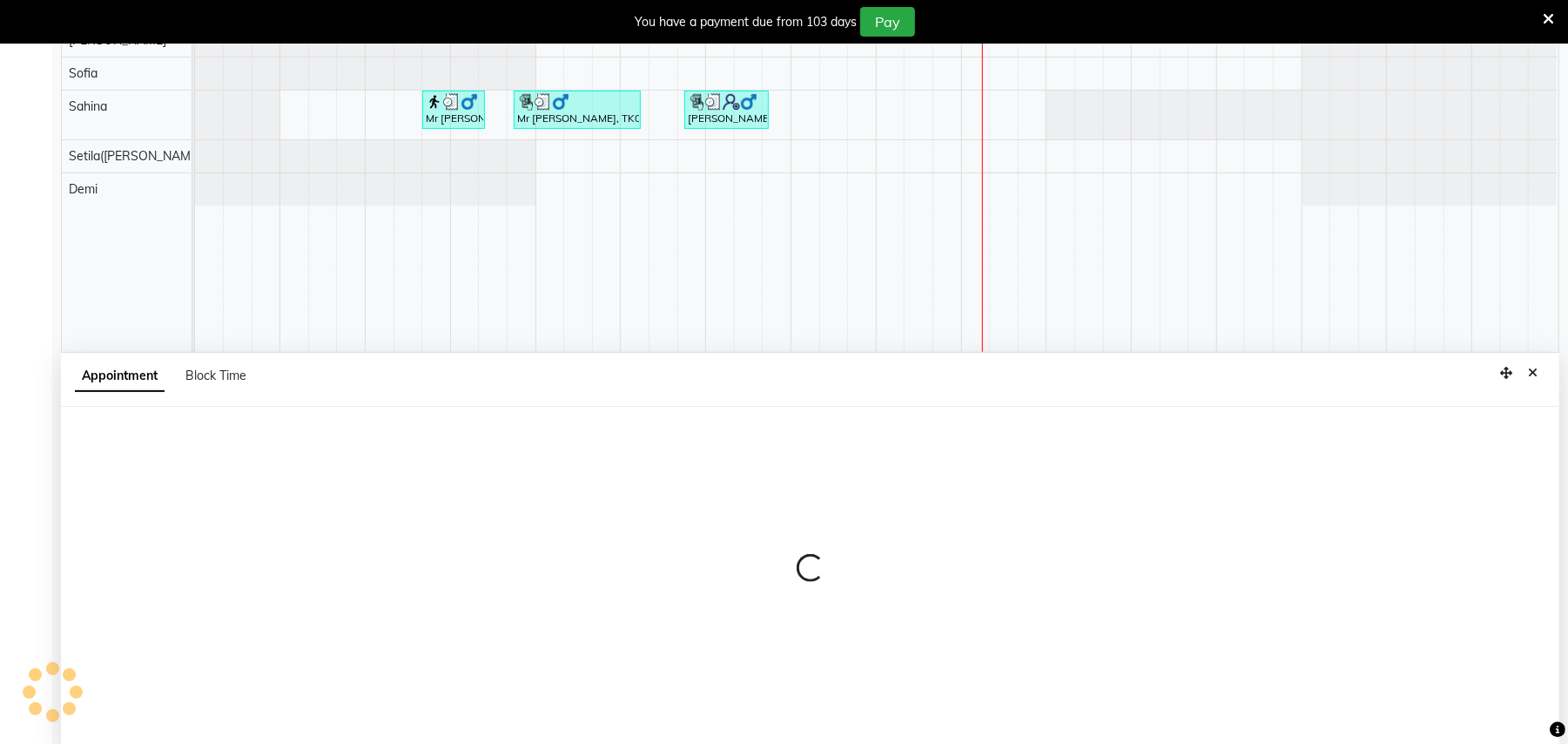
select select "77564"
select select "1125"
select select "tentative"
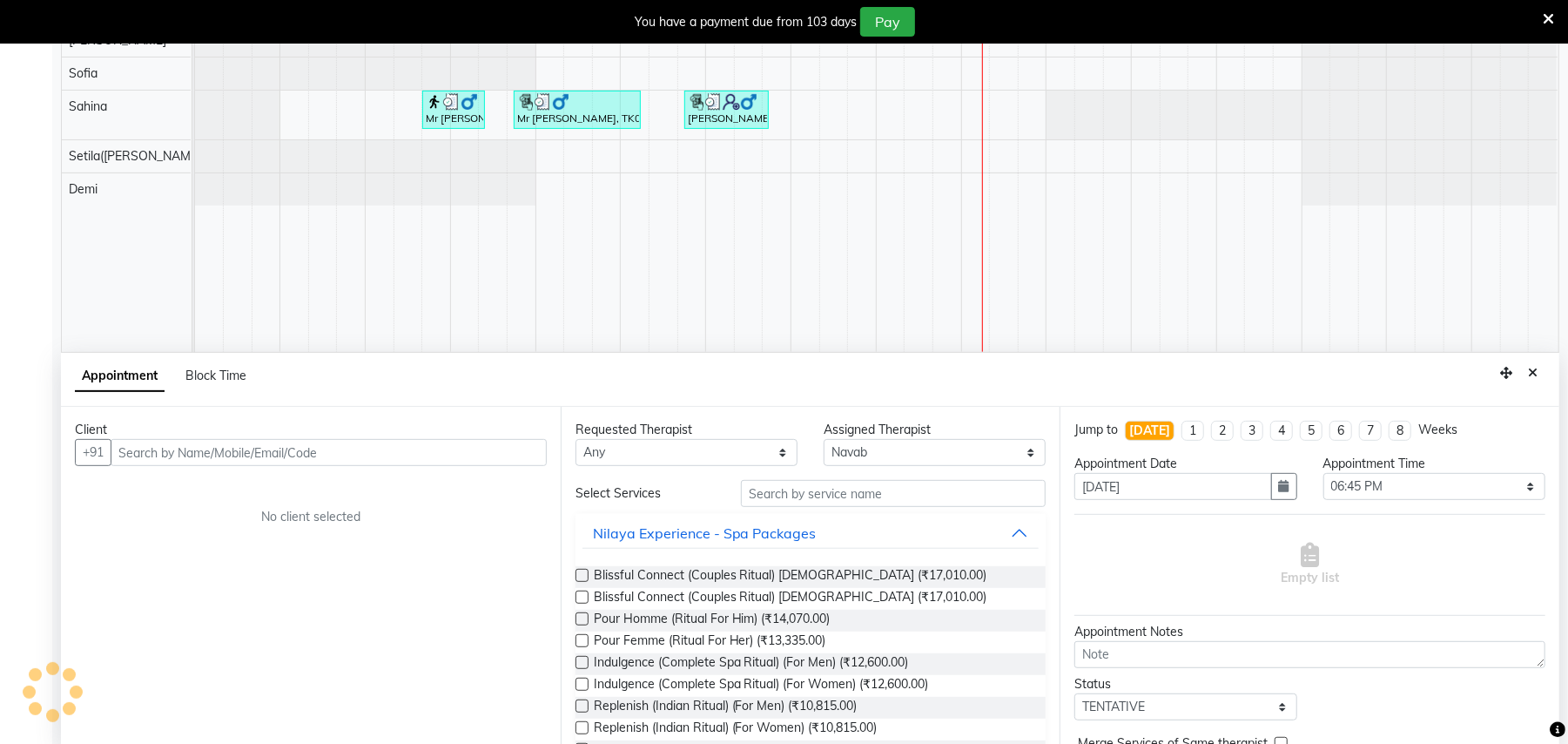
scroll to position [372, 0]
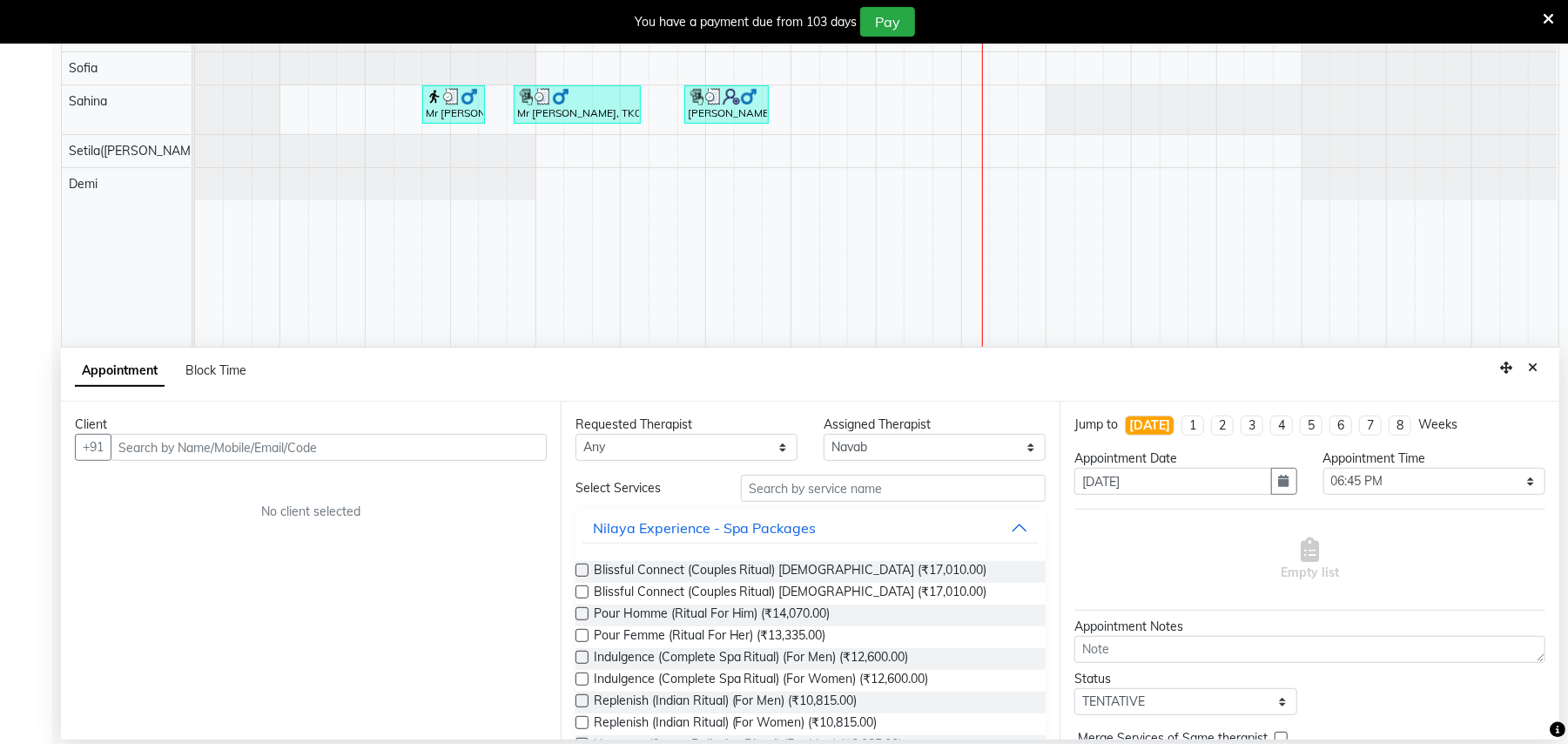
click at [283, 440] on input "text" at bounding box center [329, 447] width 436 height 27
type input "9974305409"
click at [526, 447] on span "Add Client" at bounding box center [510, 446] width 58 height 16
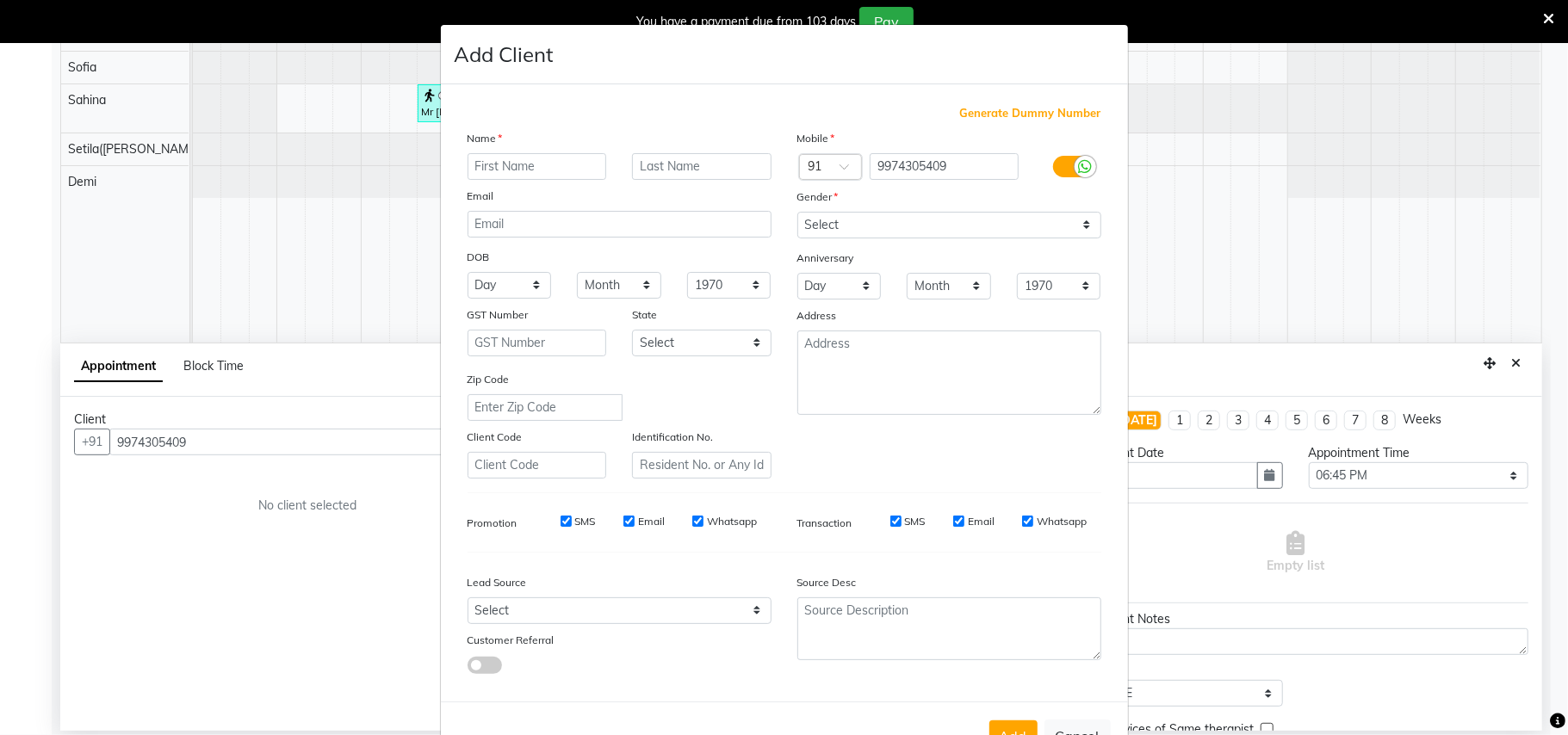
click at [535, 159] on input "text" at bounding box center [536, 166] width 139 height 27
type input "Dhun Thackar"
click at [855, 218] on select "Select [DEMOGRAPHIC_DATA] [DEMOGRAPHIC_DATA] Other Prefer Not To Say" at bounding box center [949, 225] width 304 height 27
select select "[DEMOGRAPHIC_DATA]"
click at [797, 211] on select "Select [DEMOGRAPHIC_DATA] [DEMOGRAPHIC_DATA] Other Prefer Not To Say" at bounding box center [949, 225] width 304 height 27
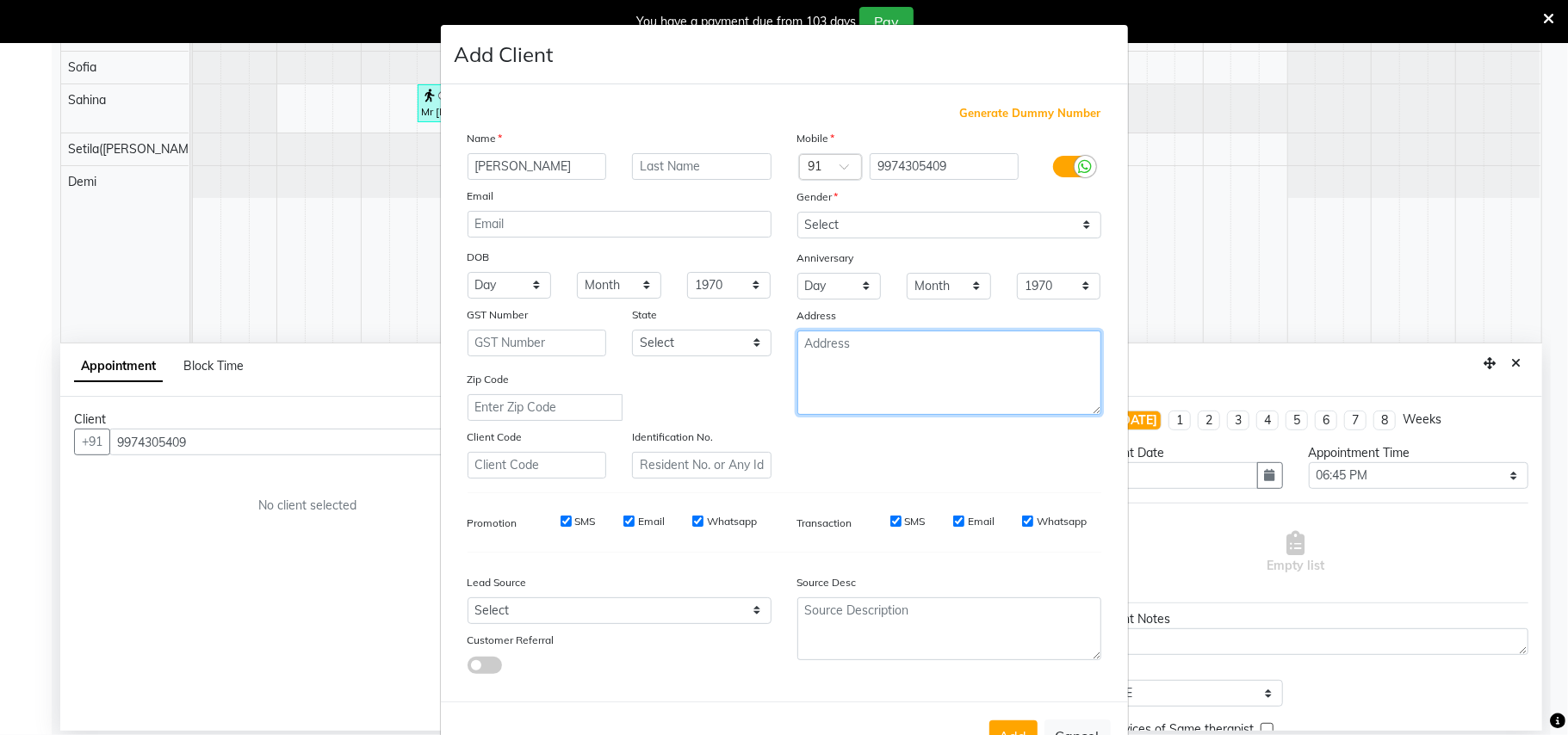
click at [848, 370] on textarea at bounding box center [949, 373] width 304 height 85
type textarea "519"
click at [1009, 721] on button "Add" at bounding box center [1013, 736] width 48 height 31
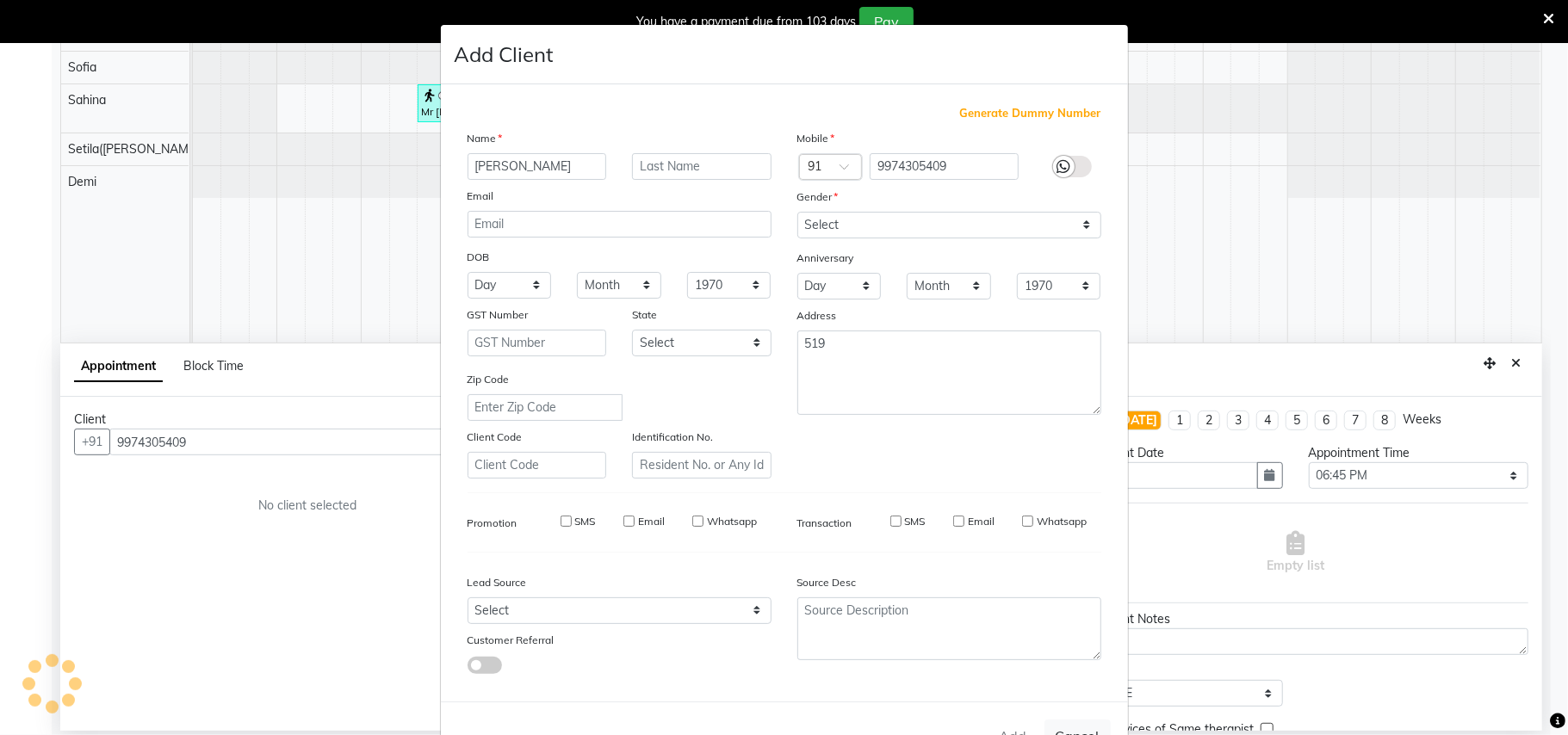
type input "99******09"
select select
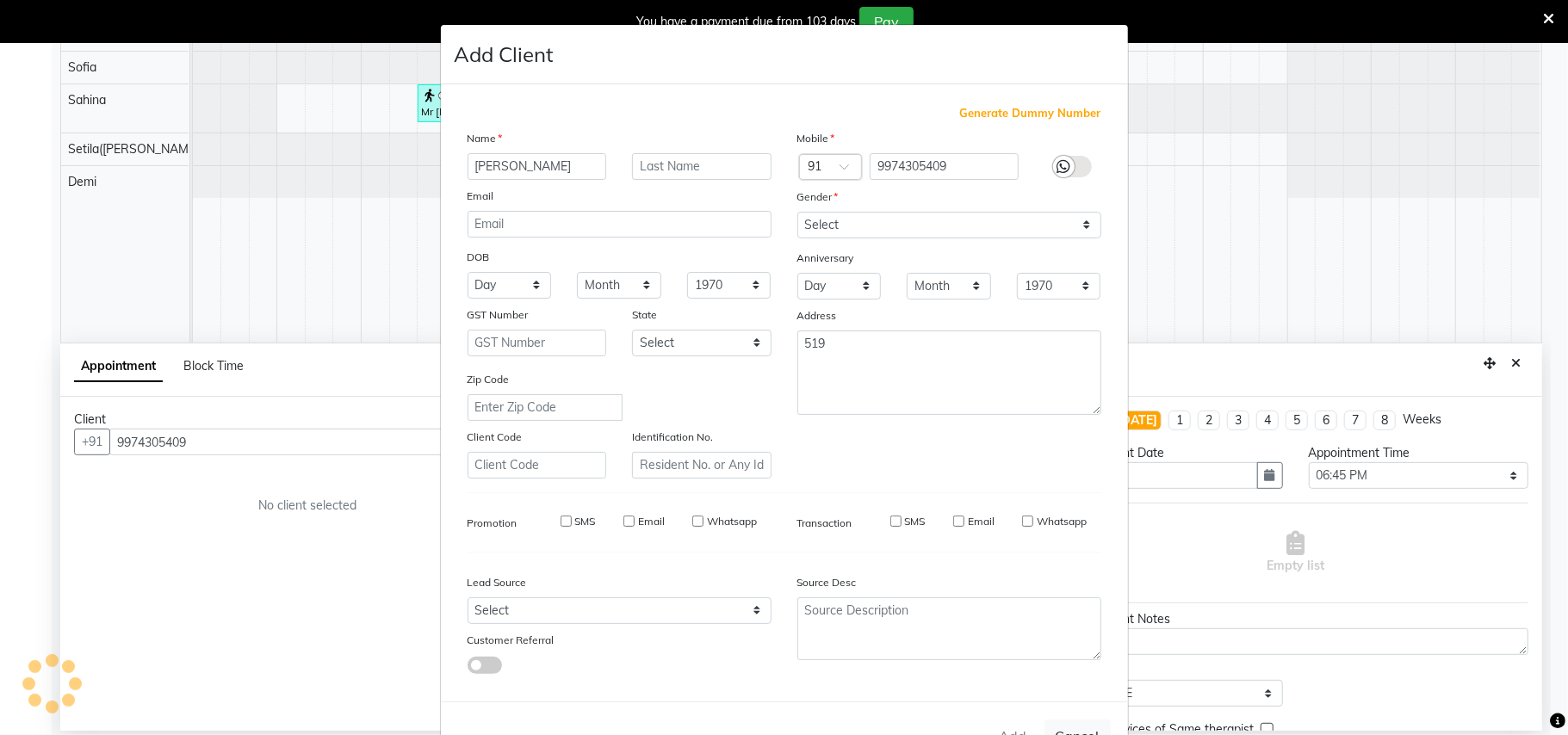
select select
checkbox input "false"
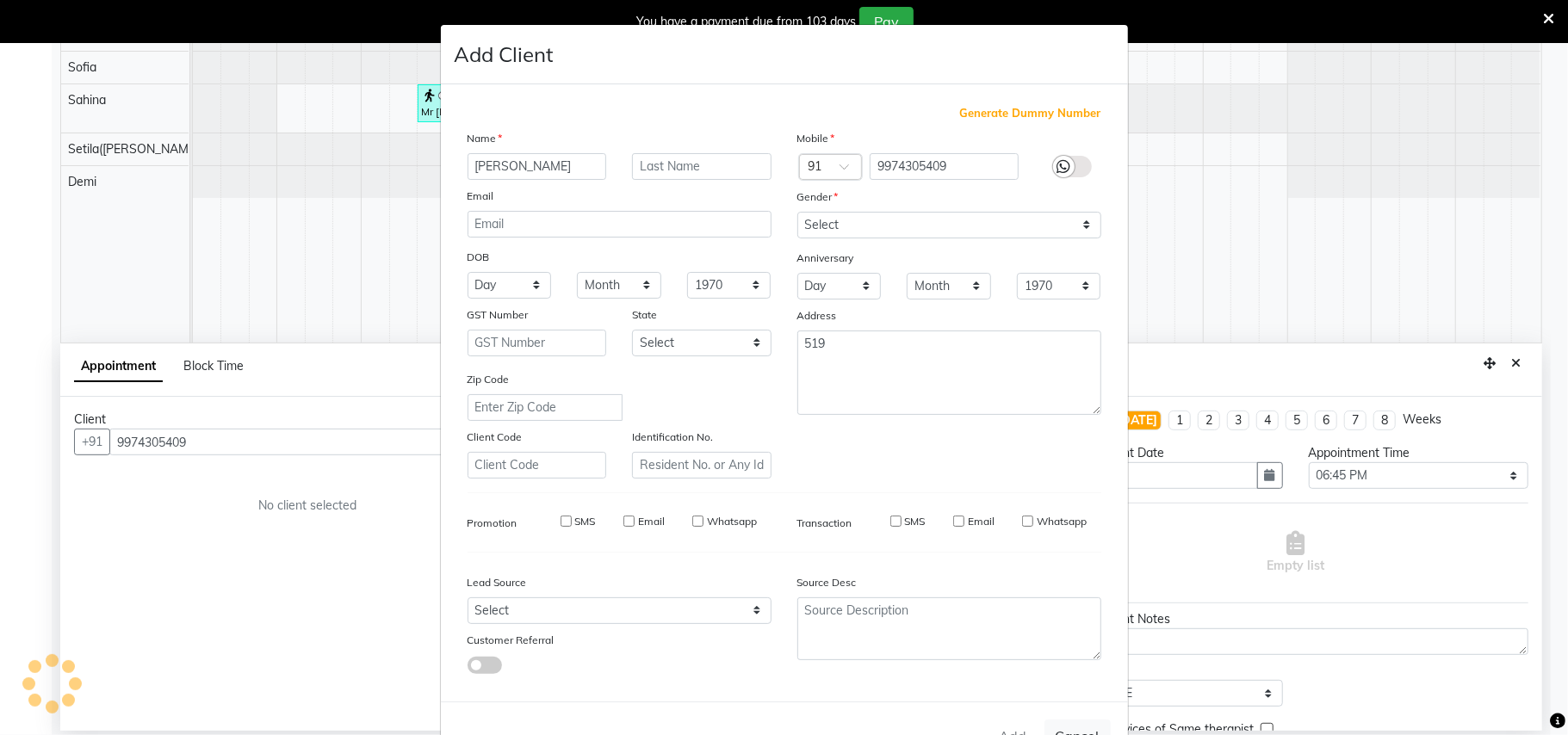
checkbox input "false"
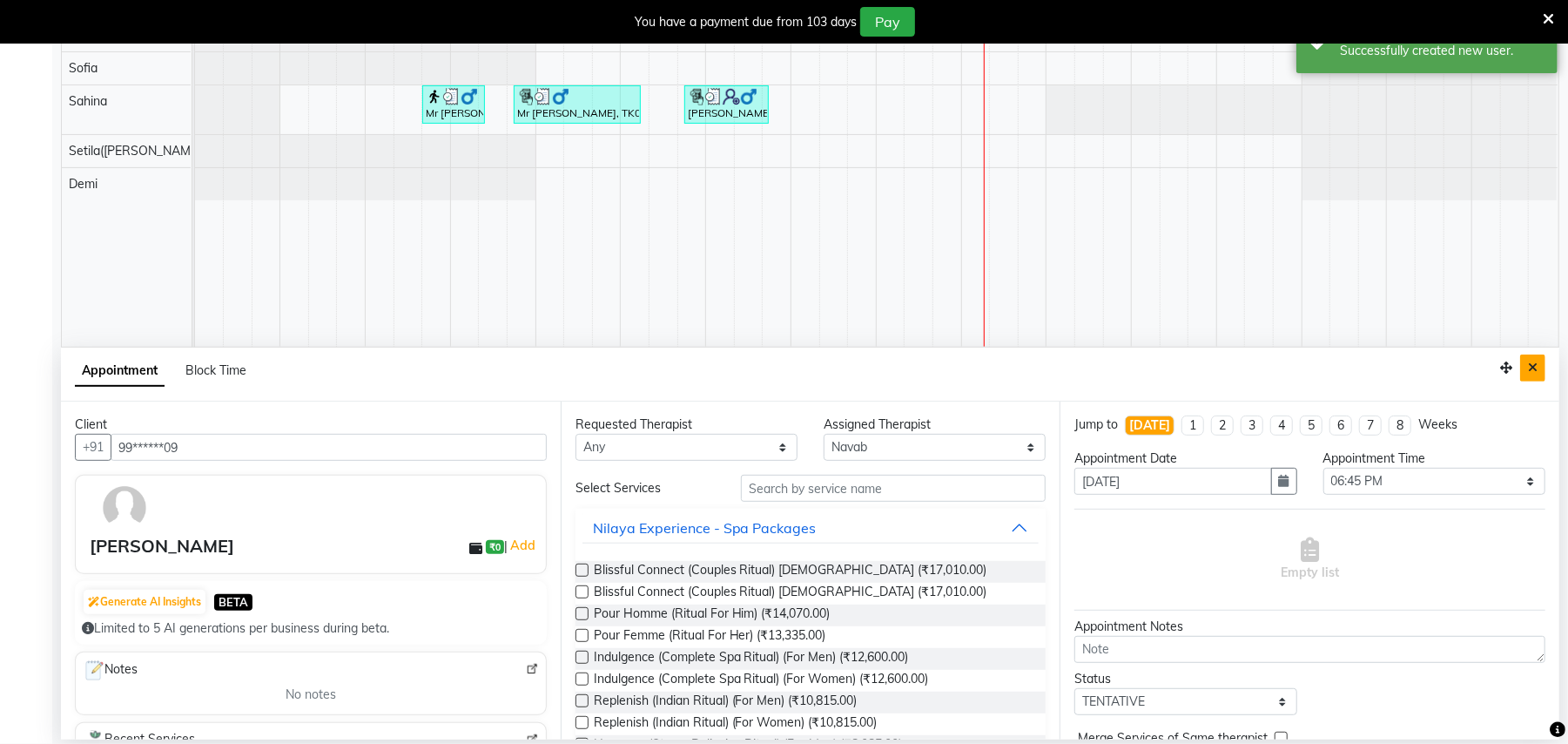
click at [1528, 370] on icon "Close" at bounding box center [1533, 368] width 10 height 13
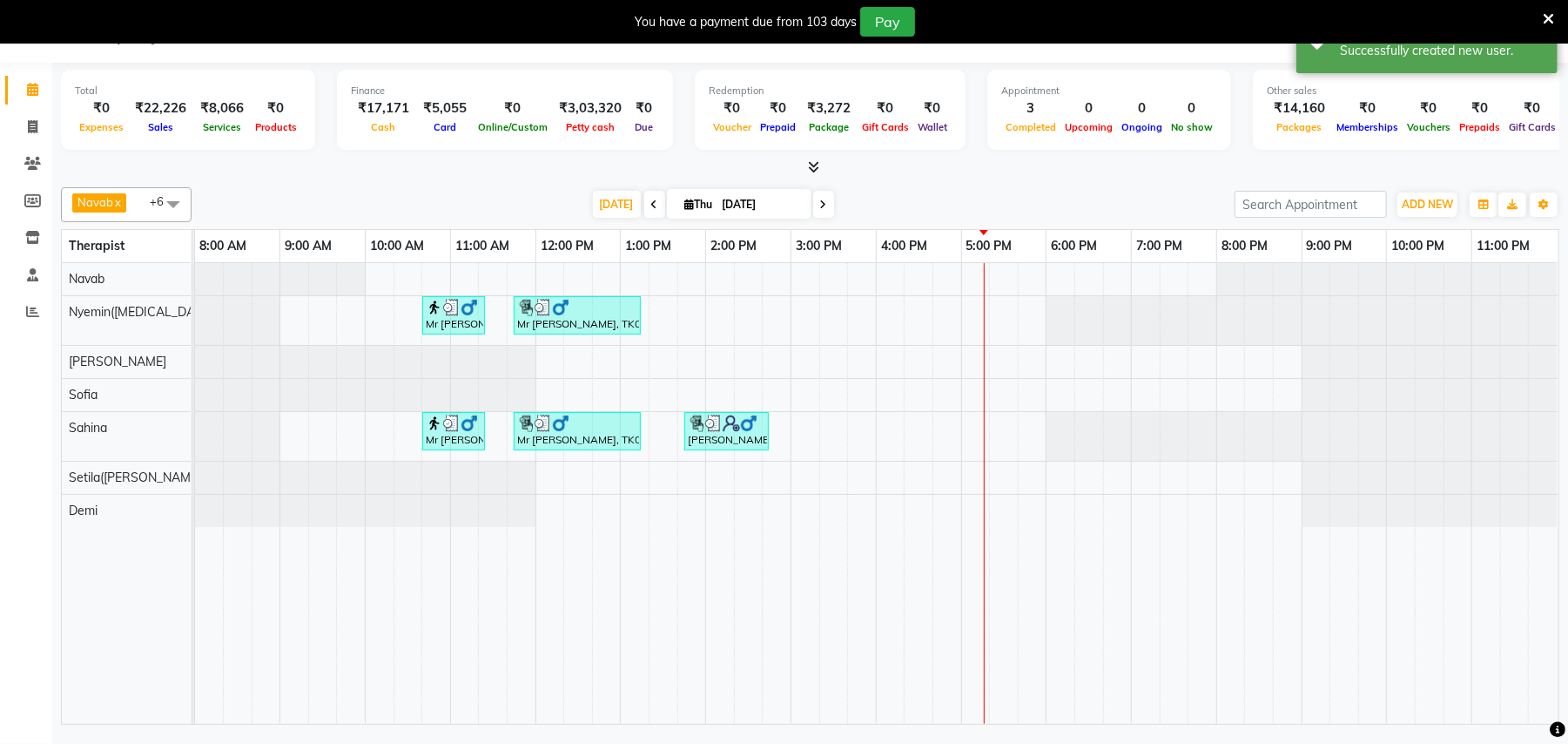
scroll to position [44, 0]
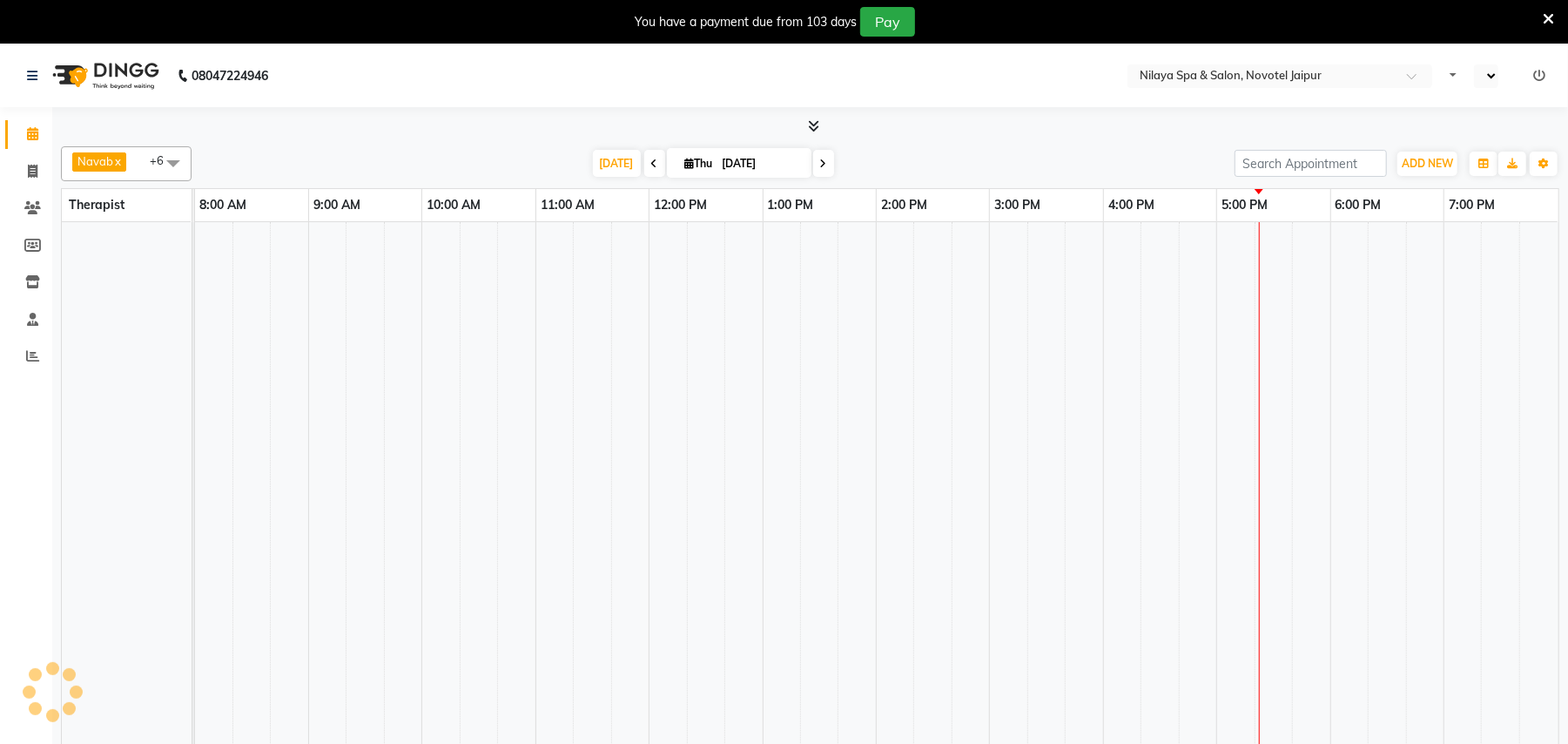
select select "en"
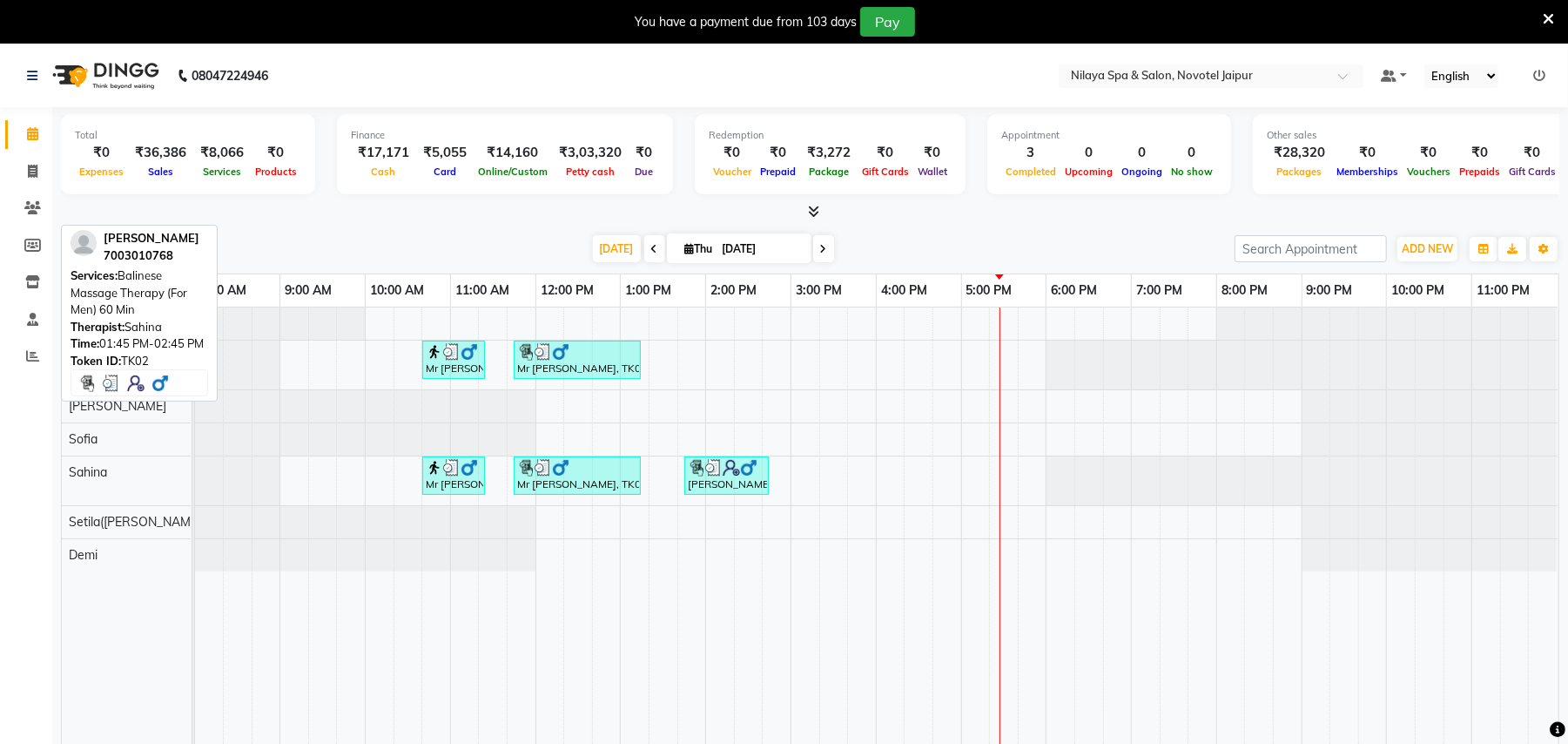
click at [735, 486] on div "[PERSON_NAME], TK02, 01:45 PM-02:45 PM, Balinese Massage Therapy (For Men) 60 M…" at bounding box center [726, 476] width 81 height 33
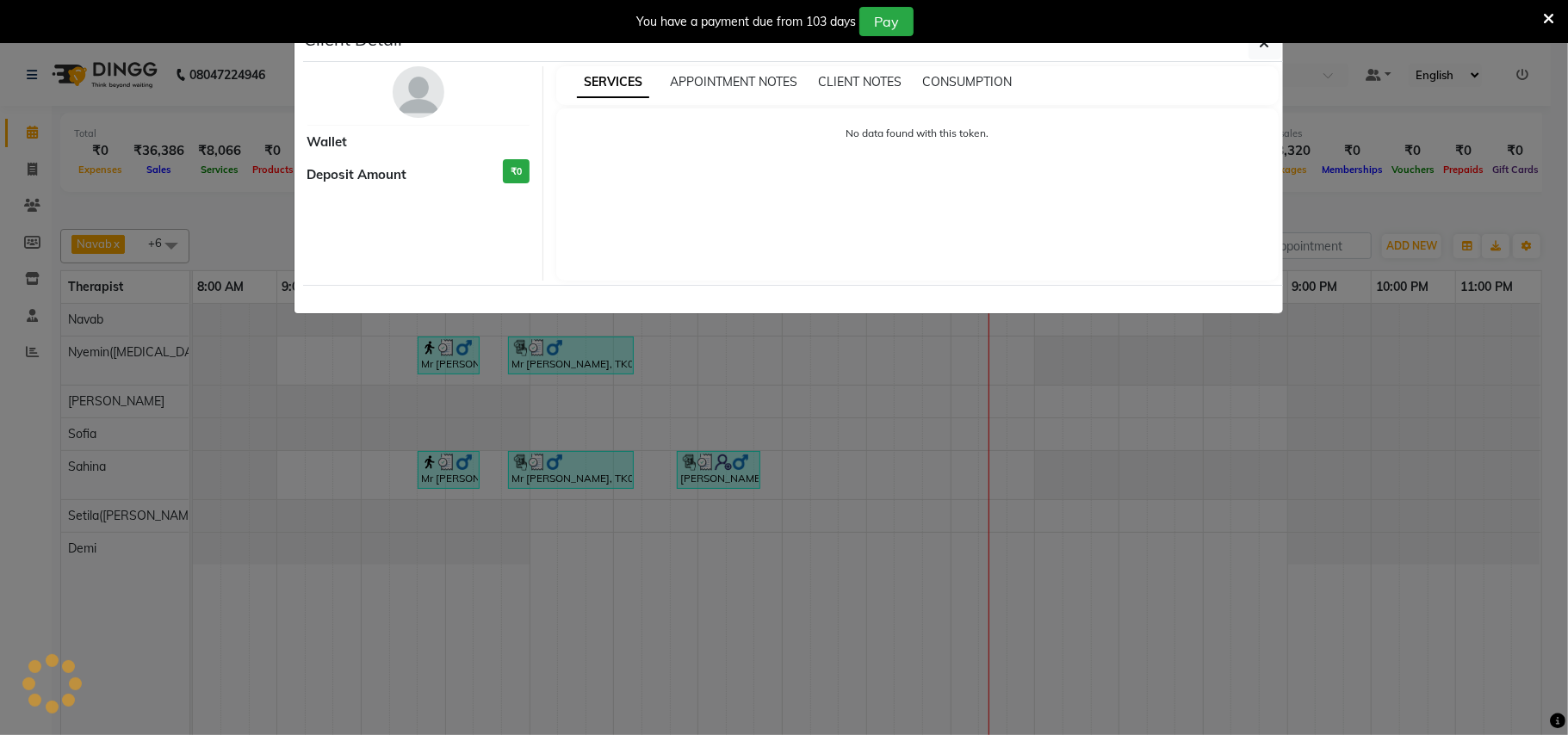
select select "3"
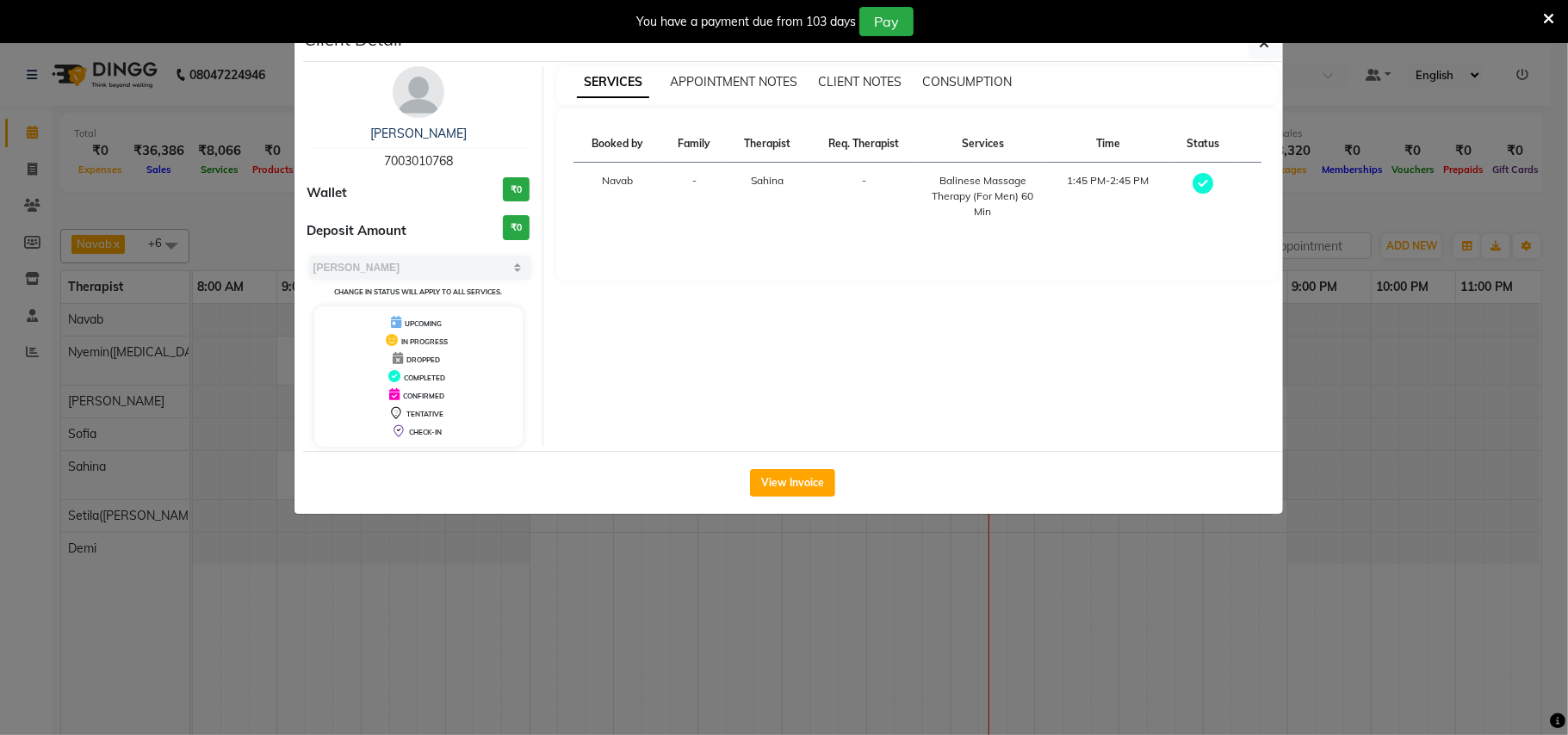
click at [759, 481] on button "View Invoice" at bounding box center [792, 482] width 86 height 28
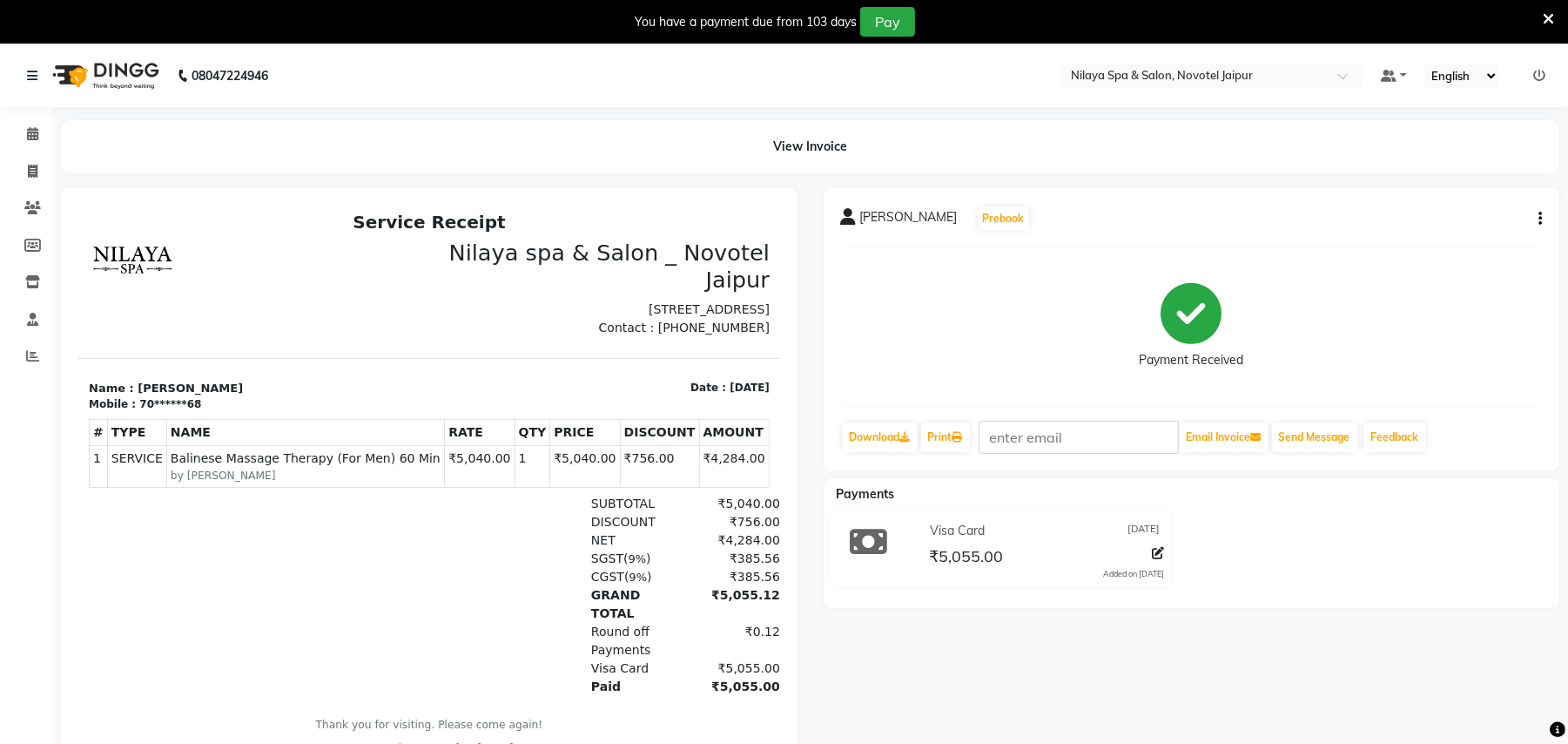
click at [1557, 16] on div "You have a payment due from 103 days Pay" at bounding box center [784, 21] width 1568 height 44
click at [1543, 16] on icon at bounding box center [1549, 19] width 12 height 16
